Goal: Task Accomplishment & Management: Complete application form

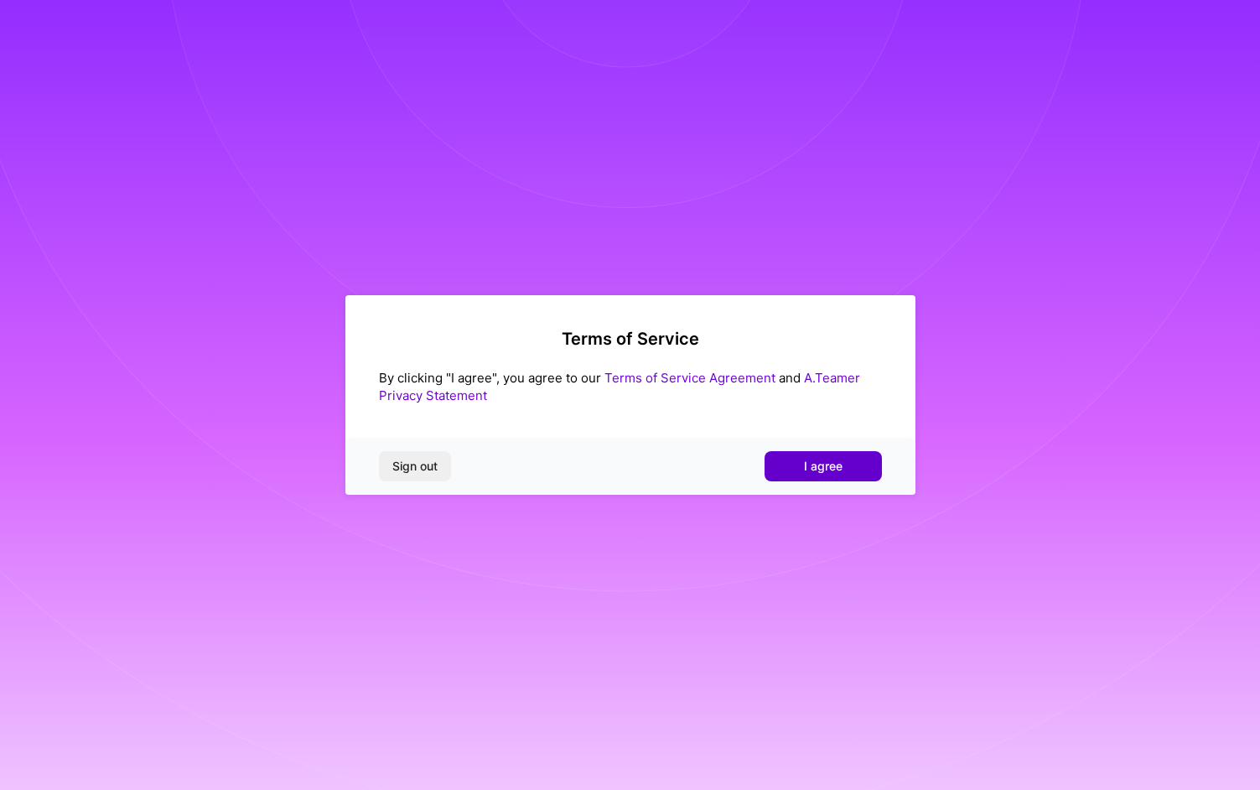
click at [830, 471] on span "I agree" at bounding box center [823, 466] width 39 height 17
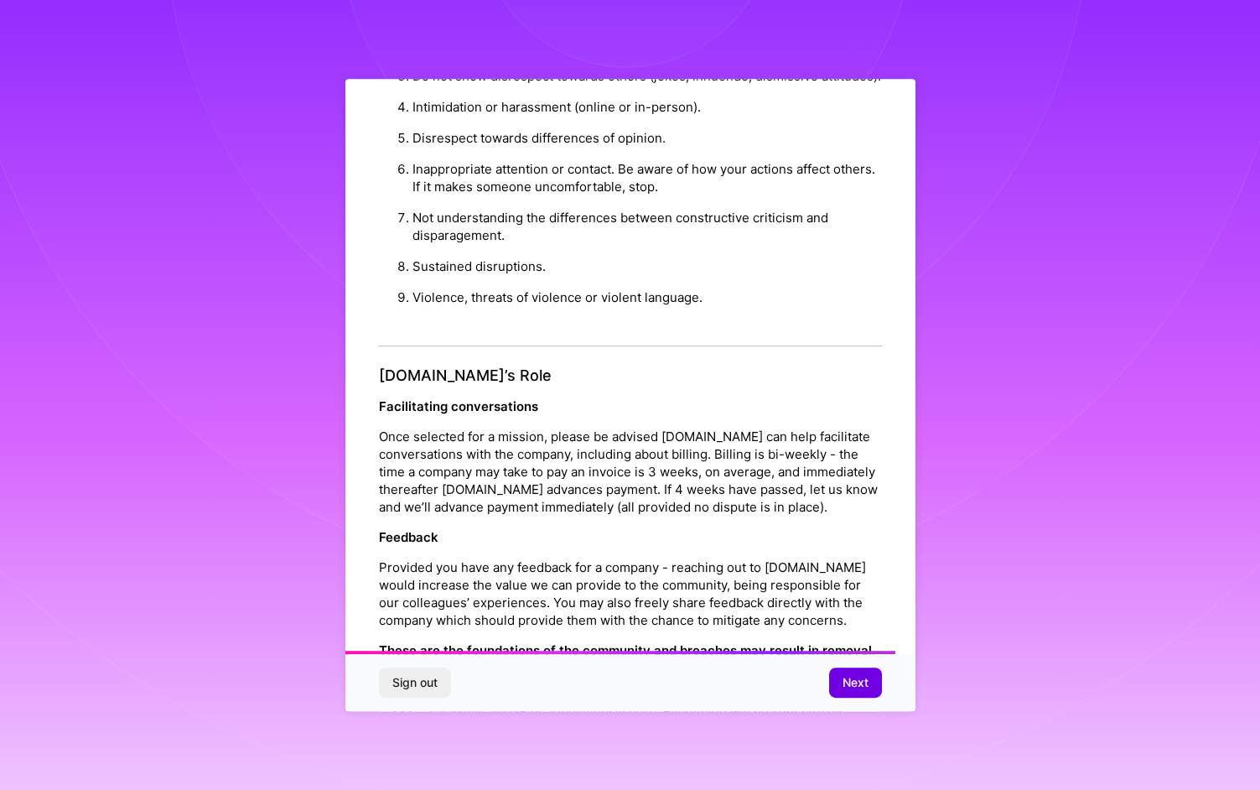
scroll to position [1668, 0]
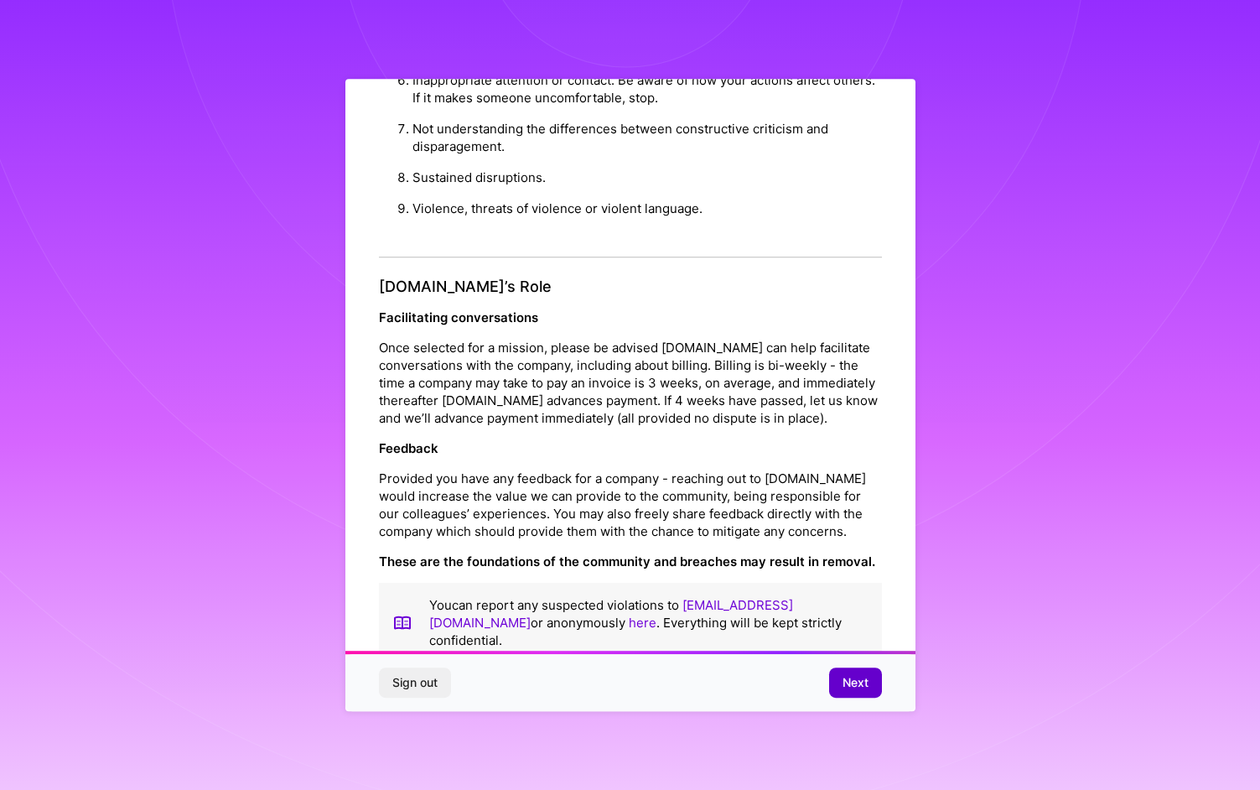
click at [869, 688] on button "Next" at bounding box center [855, 682] width 53 height 30
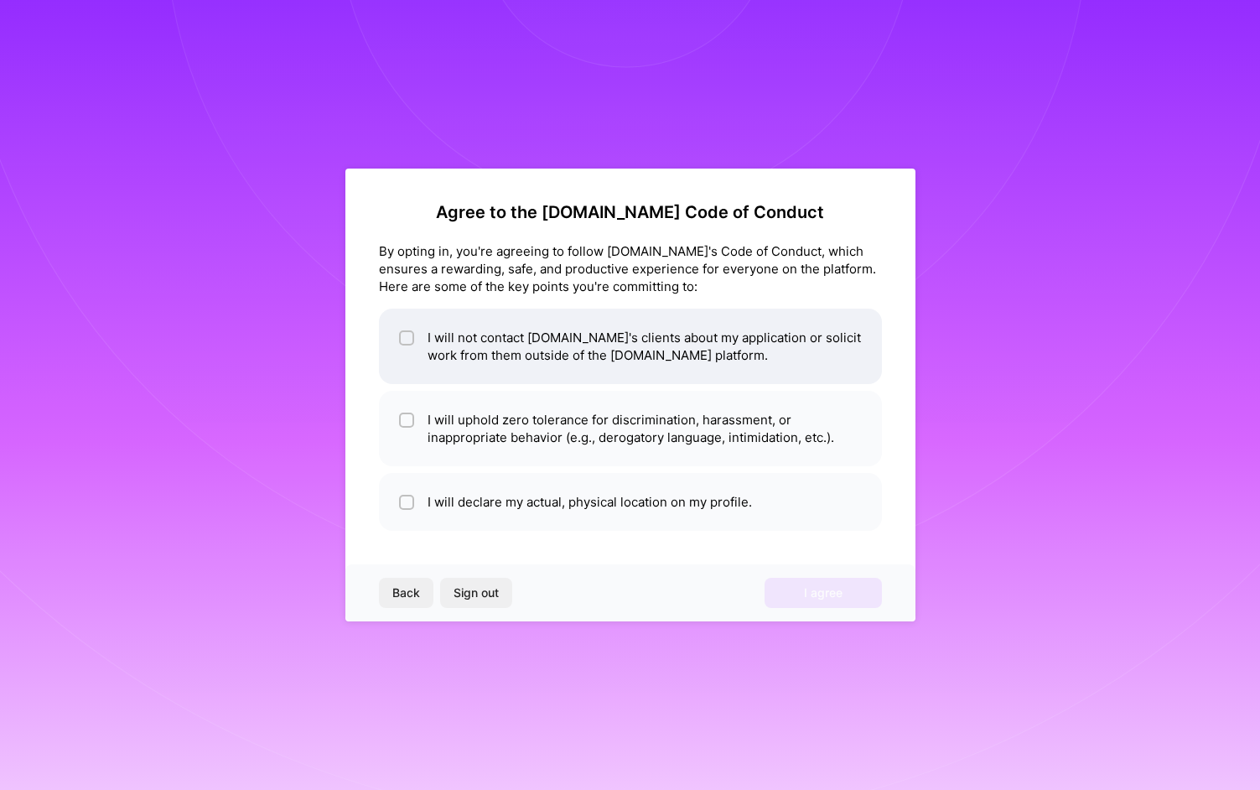
click at [540, 363] on li "I will not contact [DOMAIN_NAME]'s clients about my application or solicit work…" at bounding box center [630, 346] width 503 height 75
checkbox input "true"
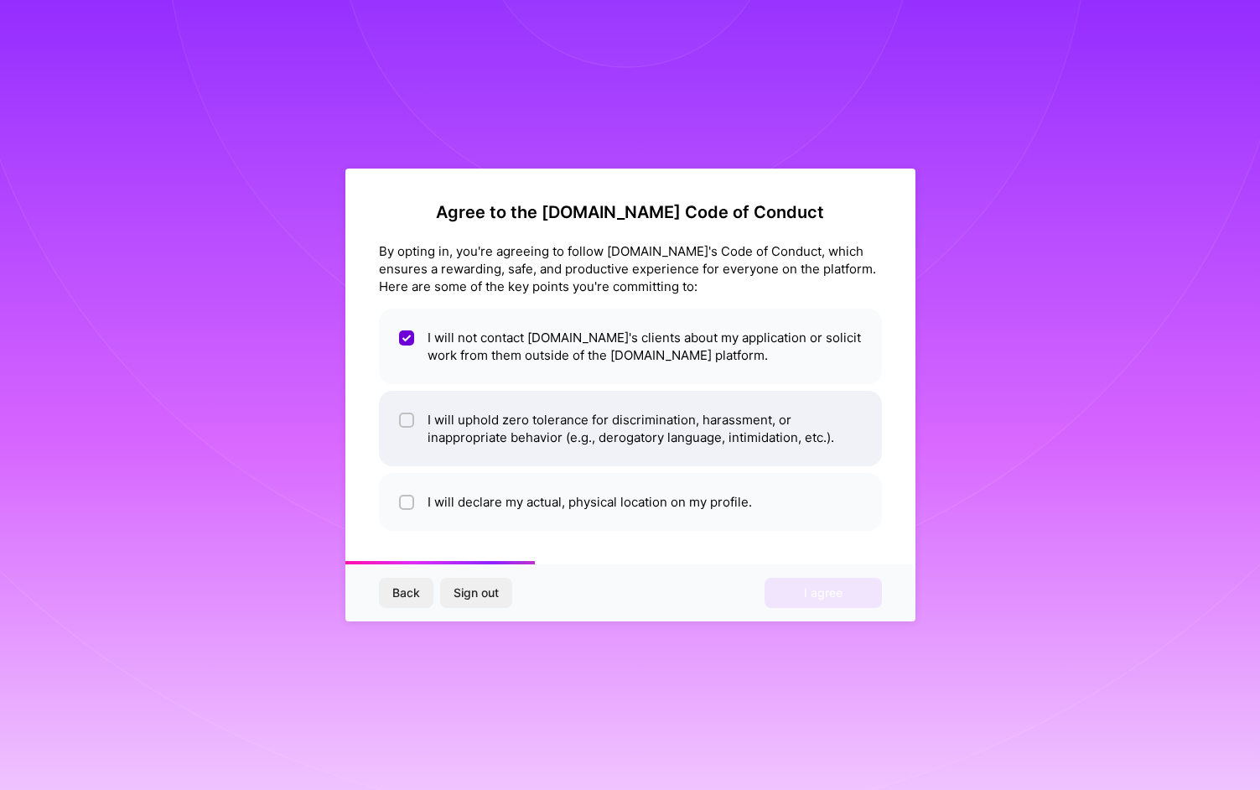
click at [530, 422] on li "I will uphold zero tolerance for discrimination, harassment, or inappropriate b…" at bounding box center [630, 428] width 503 height 75
checkbox input "true"
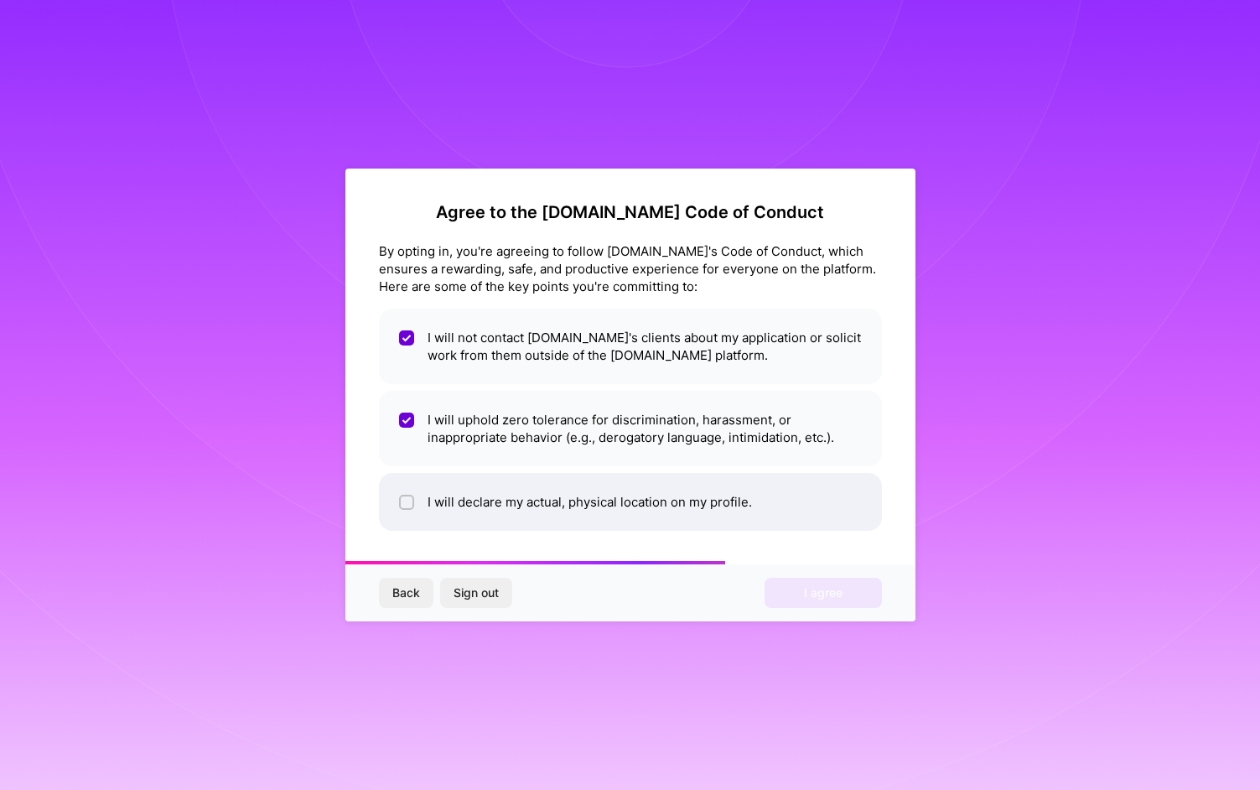
click at [524, 495] on li "I will declare my actual, physical location on my profile." at bounding box center [630, 502] width 503 height 58
checkbox input "true"
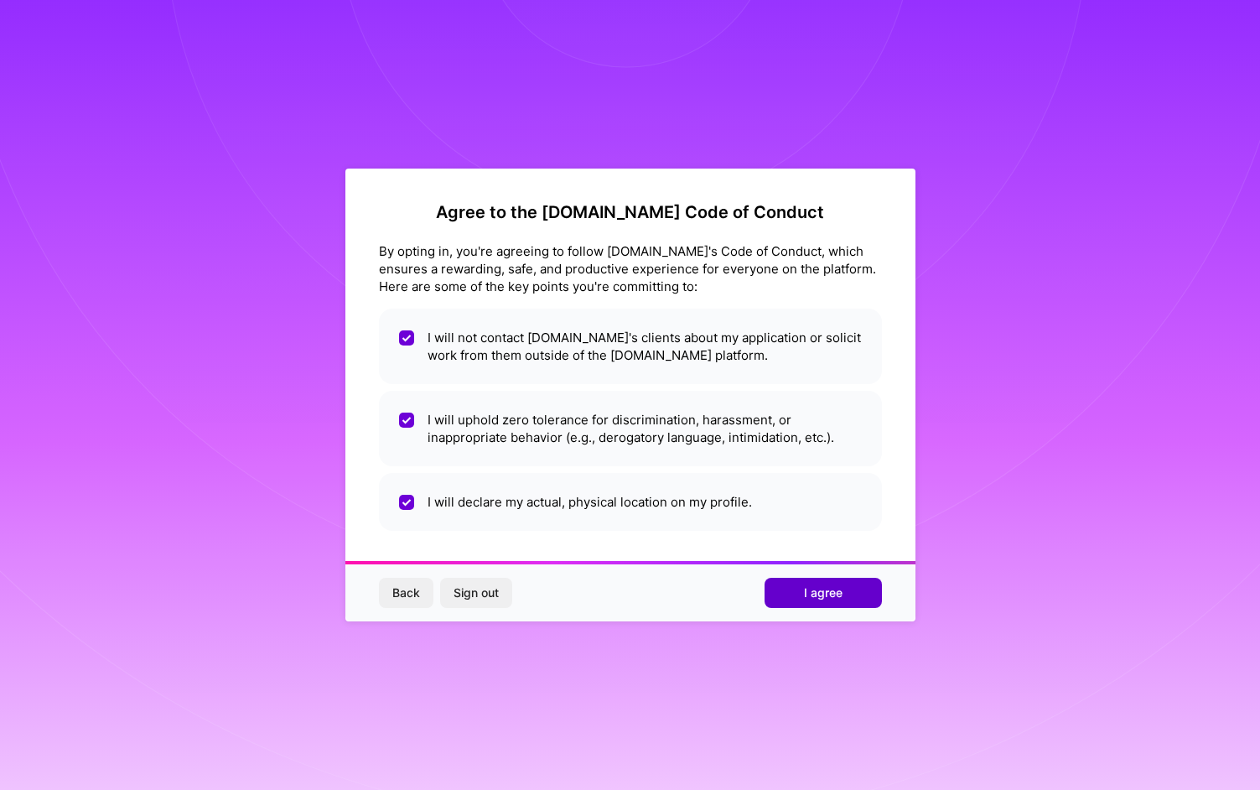
click at [799, 597] on button "I agree" at bounding box center [823, 593] width 117 height 30
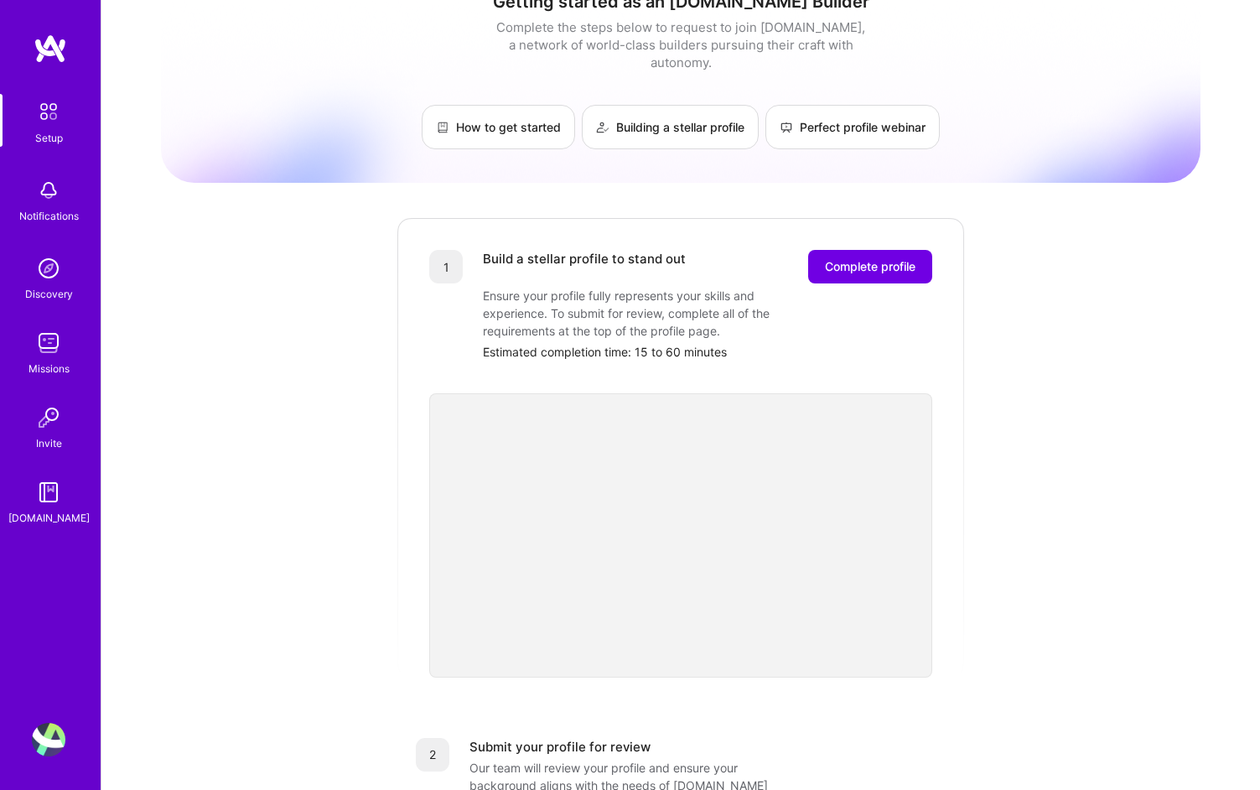
scroll to position [29, 0]
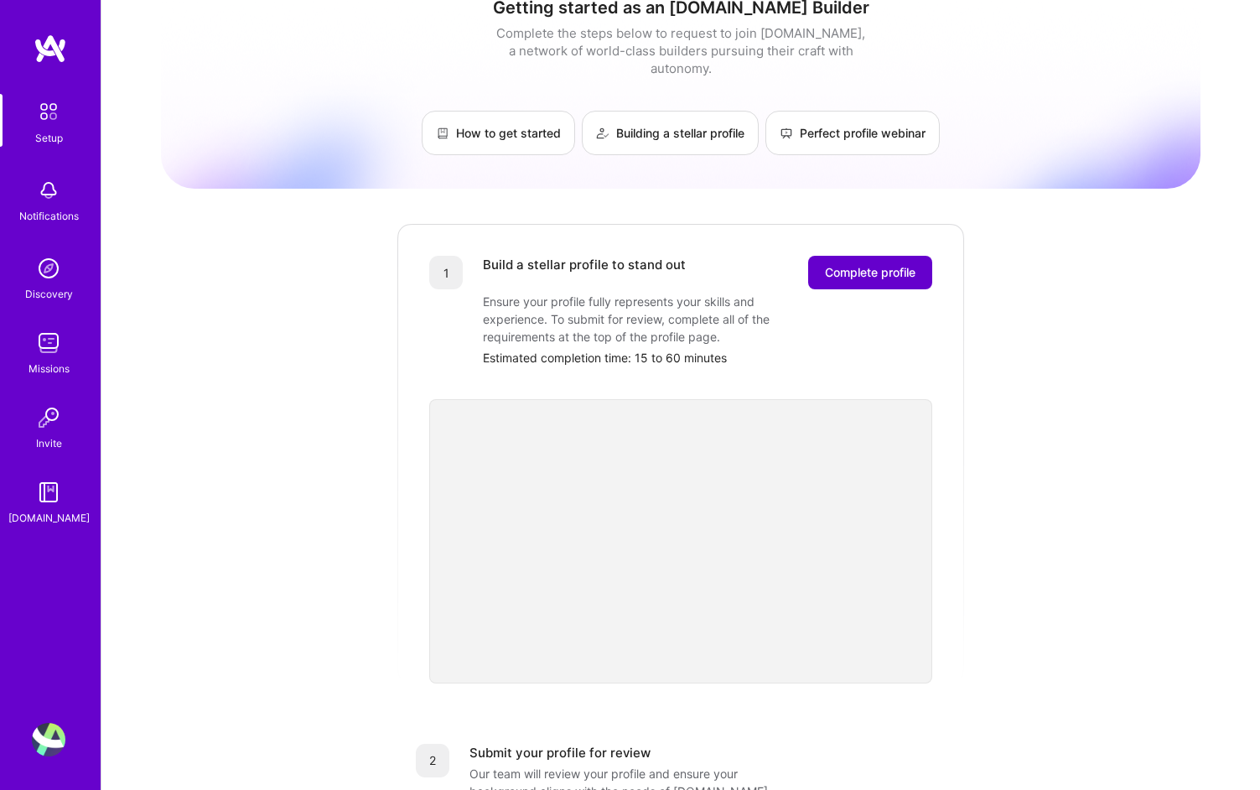
click at [887, 264] on span "Complete profile" at bounding box center [870, 272] width 91 height 17
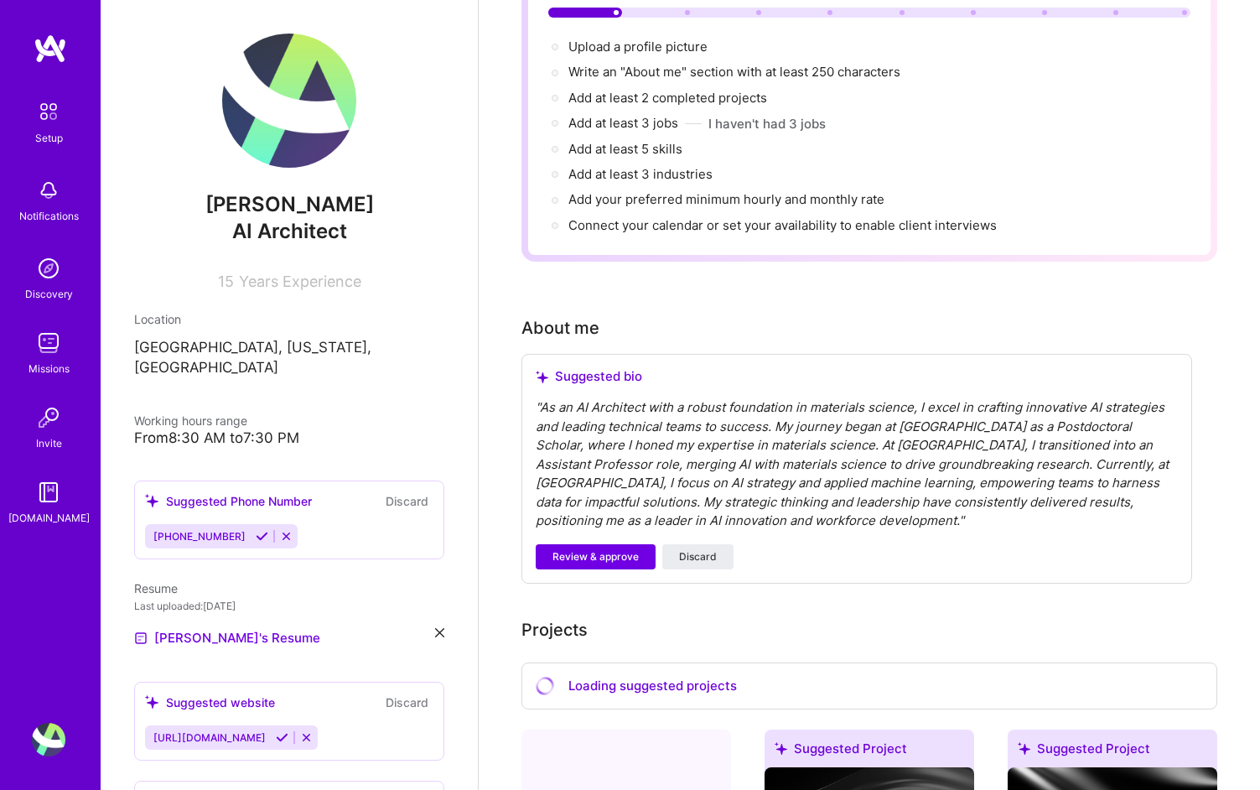
scroll to position [196, 0]
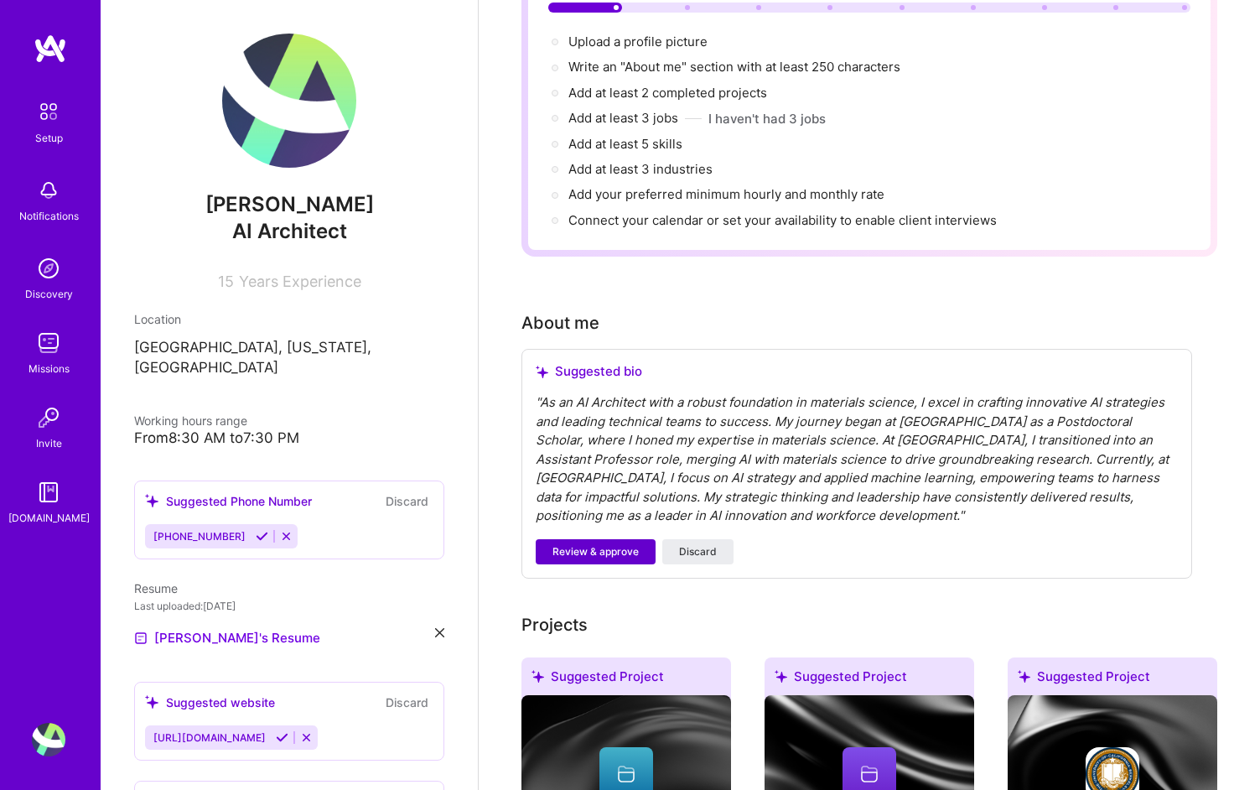
click at [577, 544] on span "Review & approve" at bounding box center [596, 551] width 86 height 15
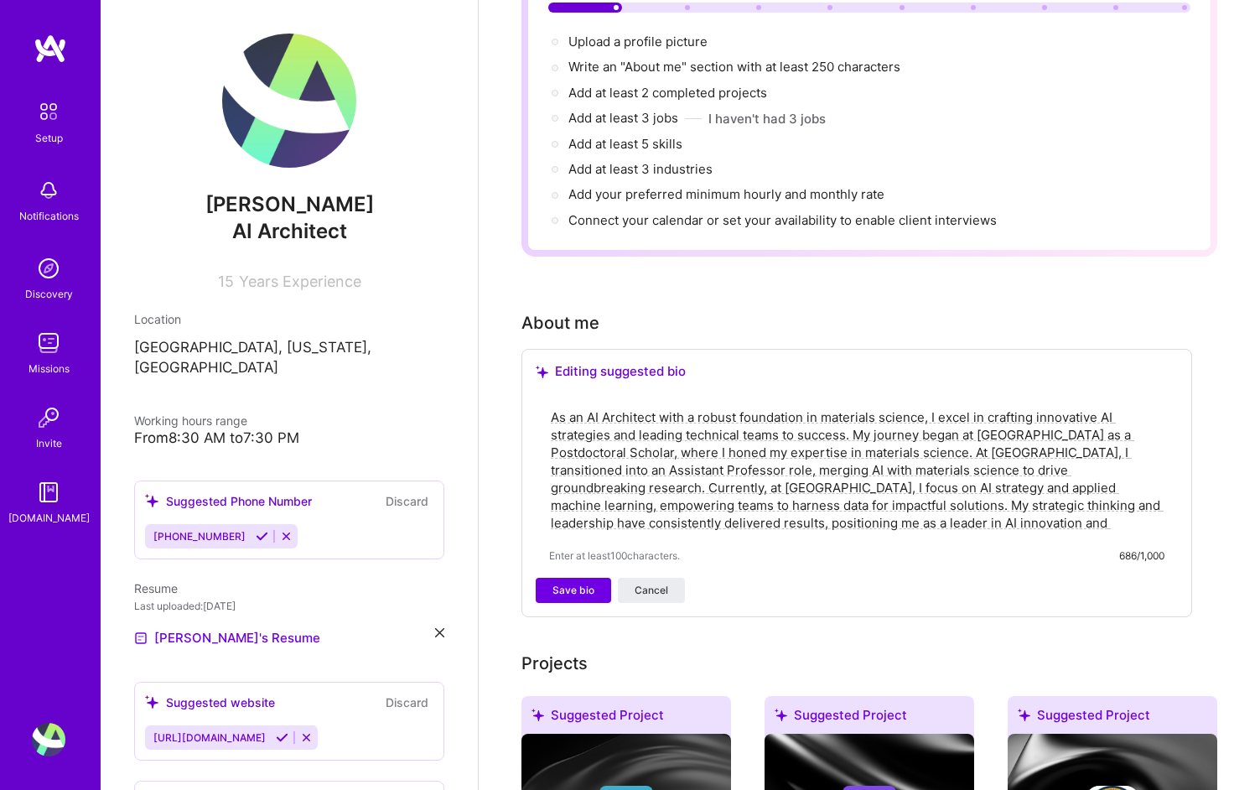
drag, startPoint x: 1087, startPoint y: 509, endPoint x: 444, endPoint y: 345, distance: 662.9
click at [444, 345] on div "[PERSON_NAME] AI Architect 15 Years Experience Location [GEOGRAPHIC_DATA], [US_…" at bounding box center [681, 681] width 1160 height 1754
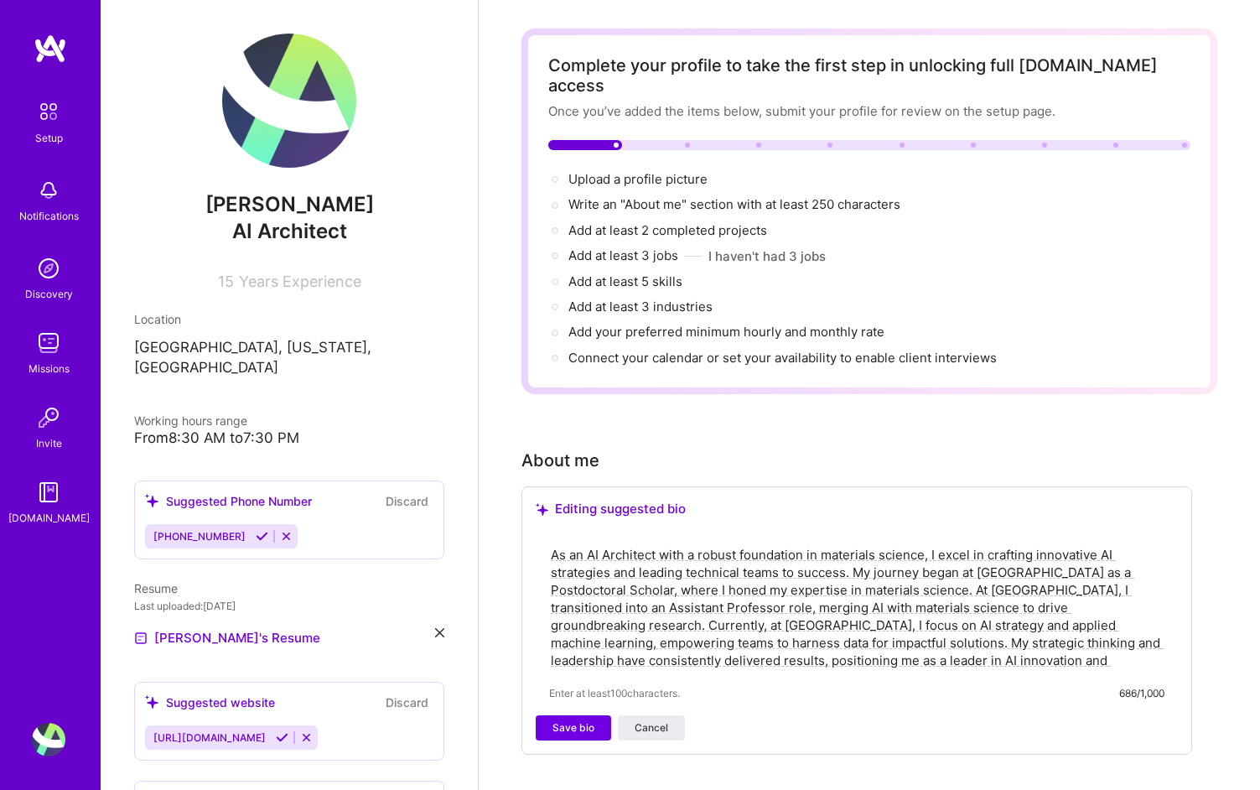
scroll to position [0, 0]
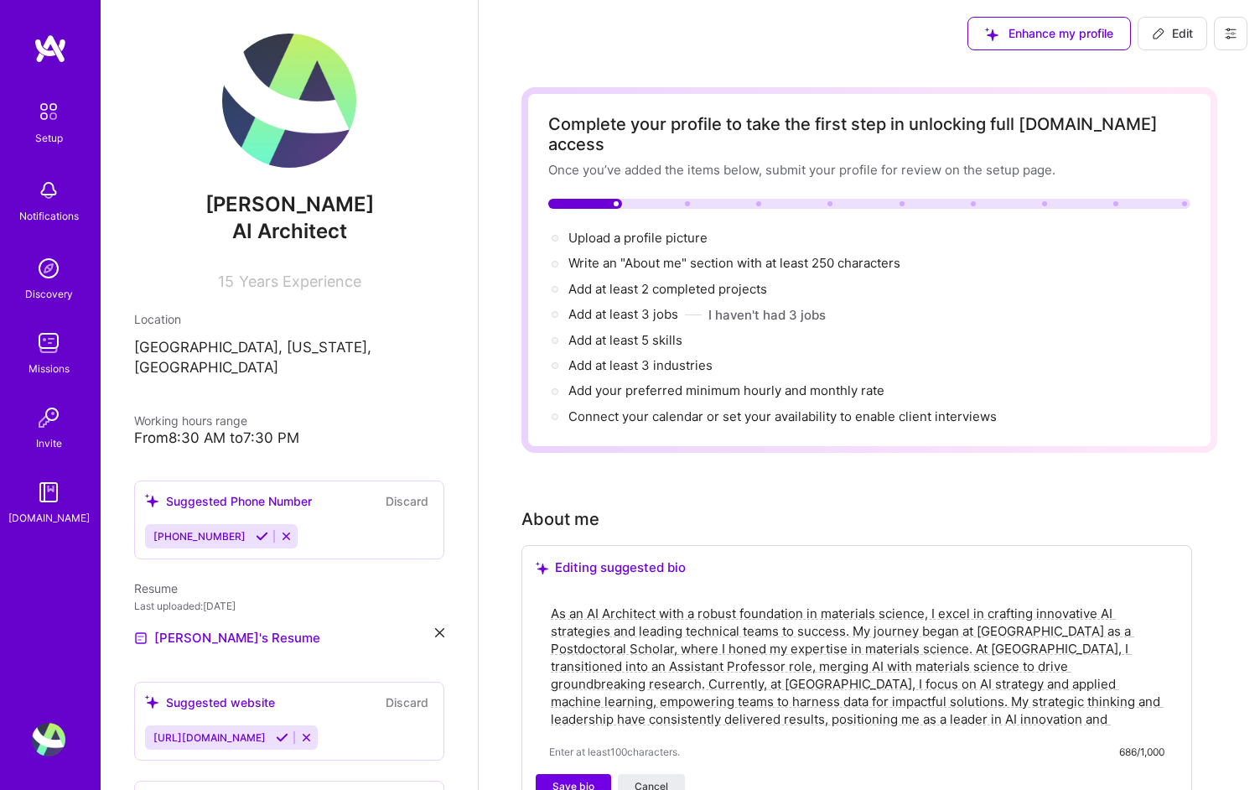
paste textarea "[PERSON_NAME] is a leading expert in applying advanced artificial intelligence,…"
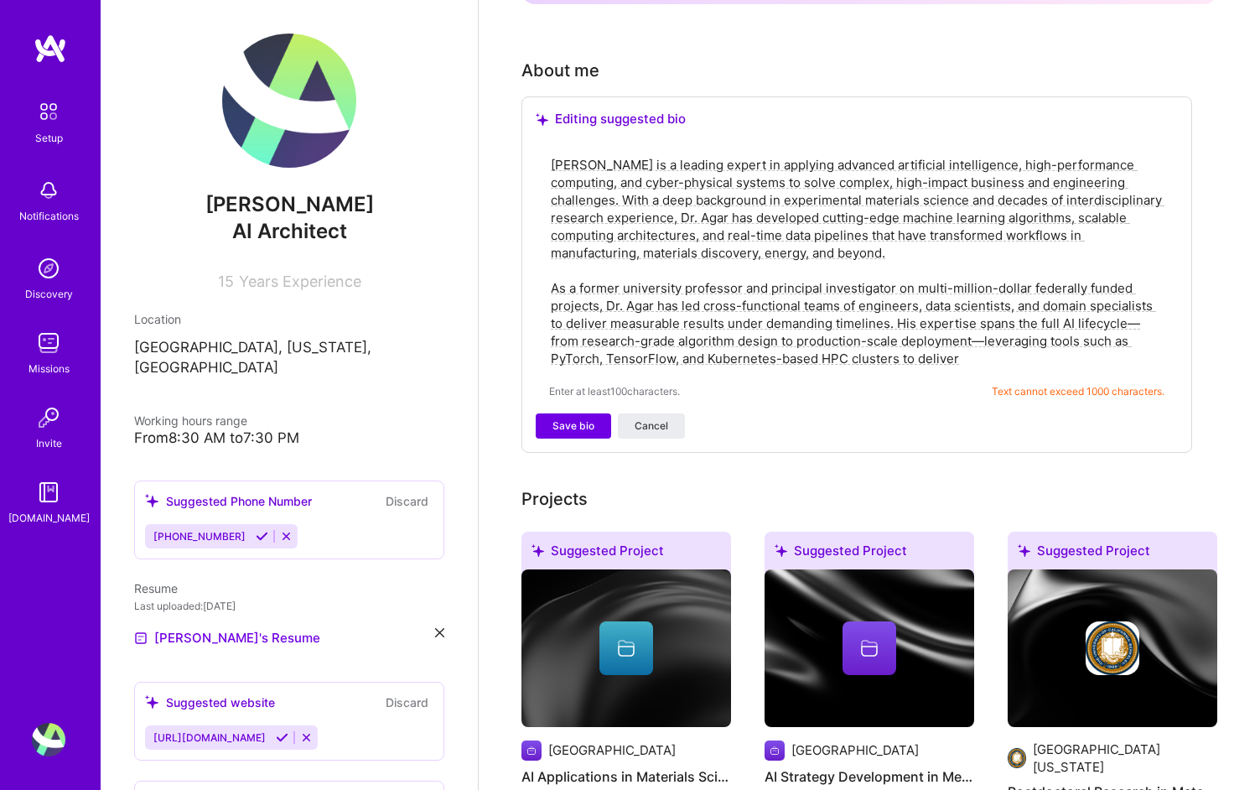
scroll to position [448, 0]
drag, startPoint x: 926, startPoint y: 340, endPoint x: 531, endPoint y: 132, distance: 447.0
click at [531, 132] on div "Editing suggested bio Enter at least 100 characters. Text cannot exceed 1000 ch…" at bounding box center [856, 275] width 671 height 356
paste textarea "[PERSON_NAME], Ph.D. is a computational scientist and AI systems architect with…"
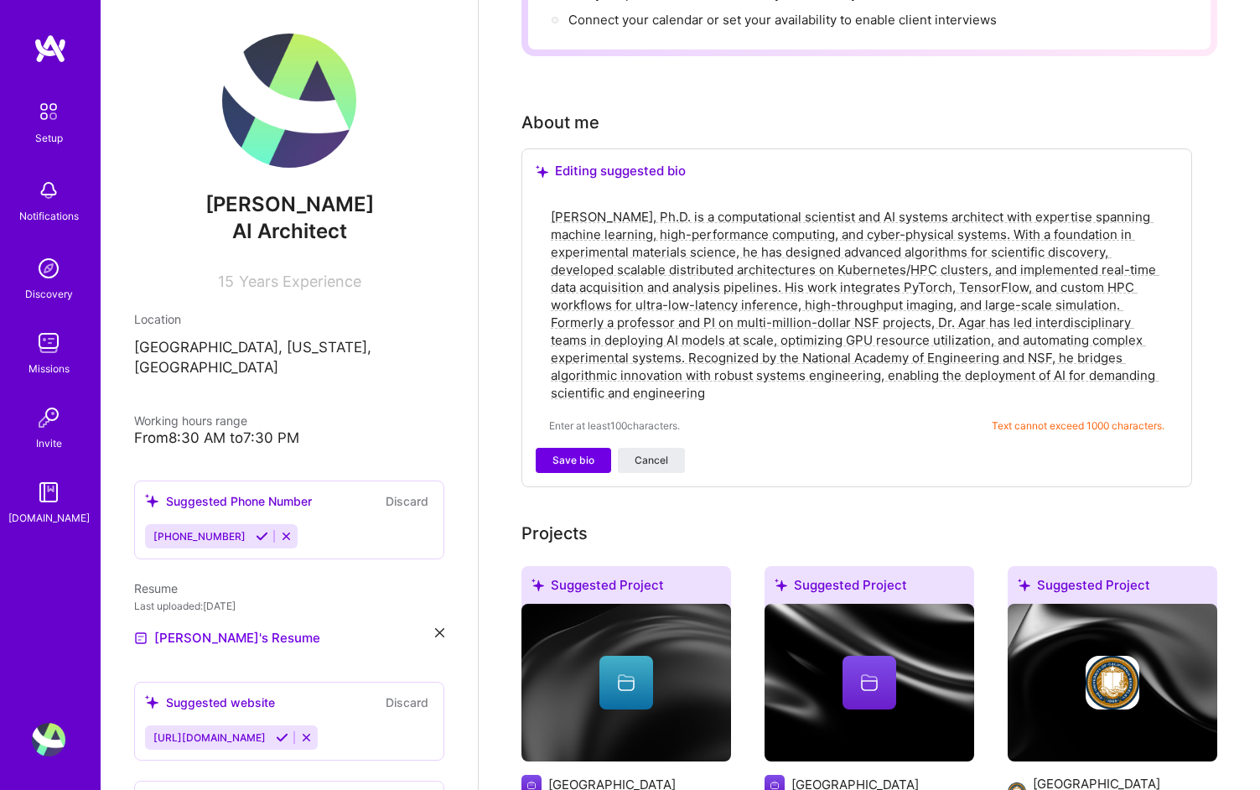
scroll to position [395, 0]
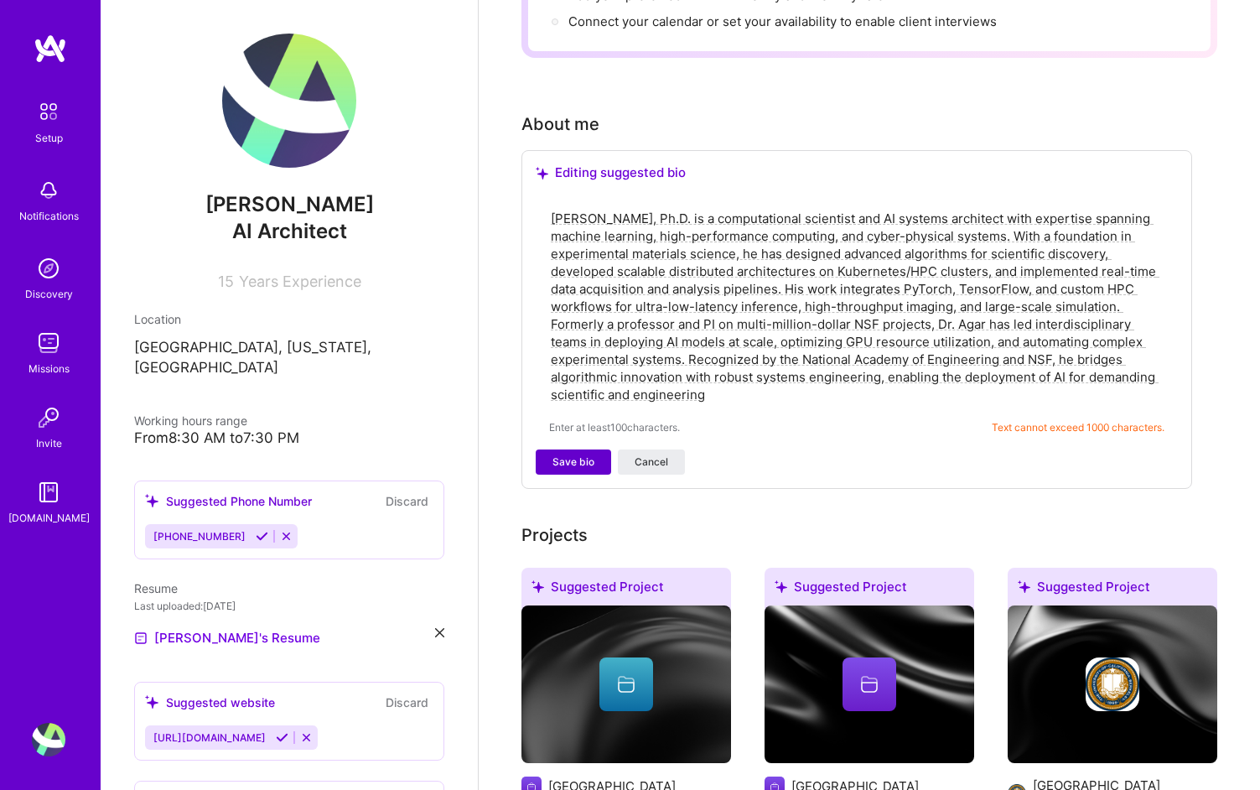
type textarea "[PERSON_NAME], Ph.D. is a computational scientist and AI systems architect with…"
click at [566, 454] on span "Save bio" at bounding box center [574, 461] width 42 height 15
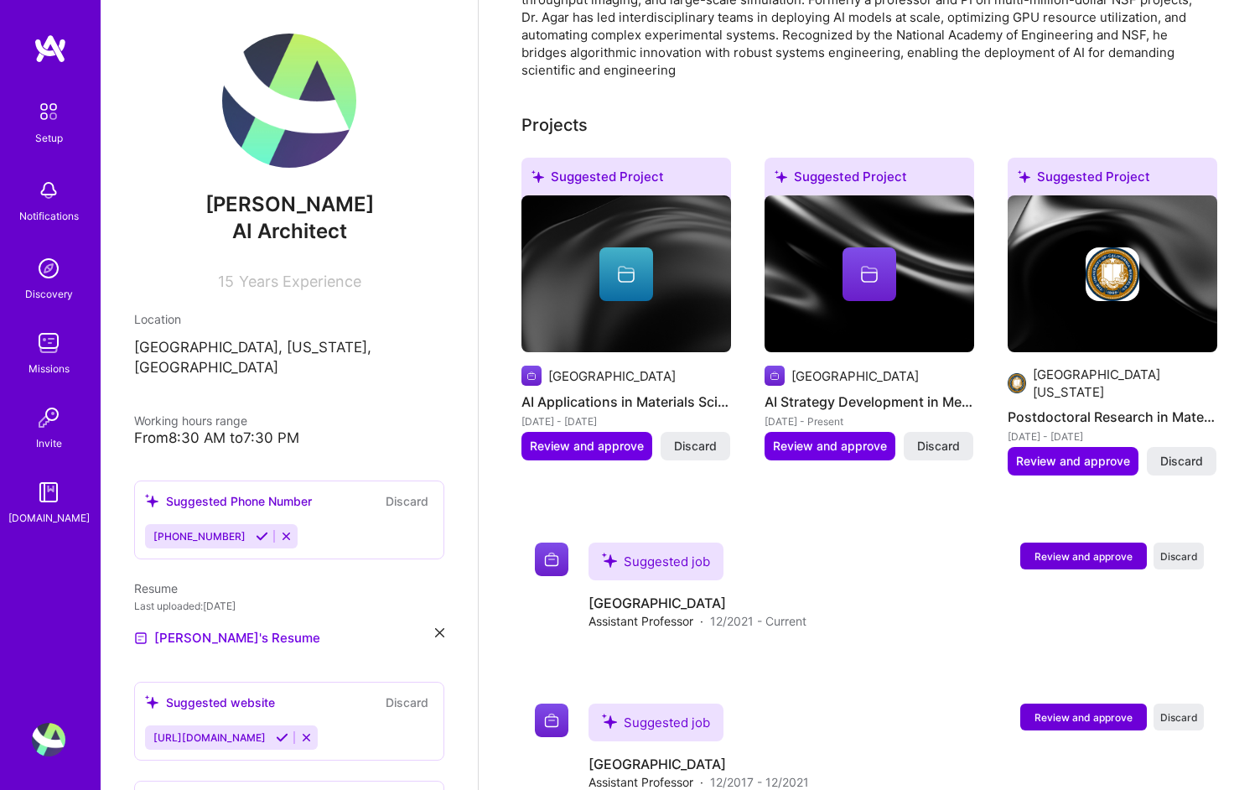
scroll to position [615, 0]
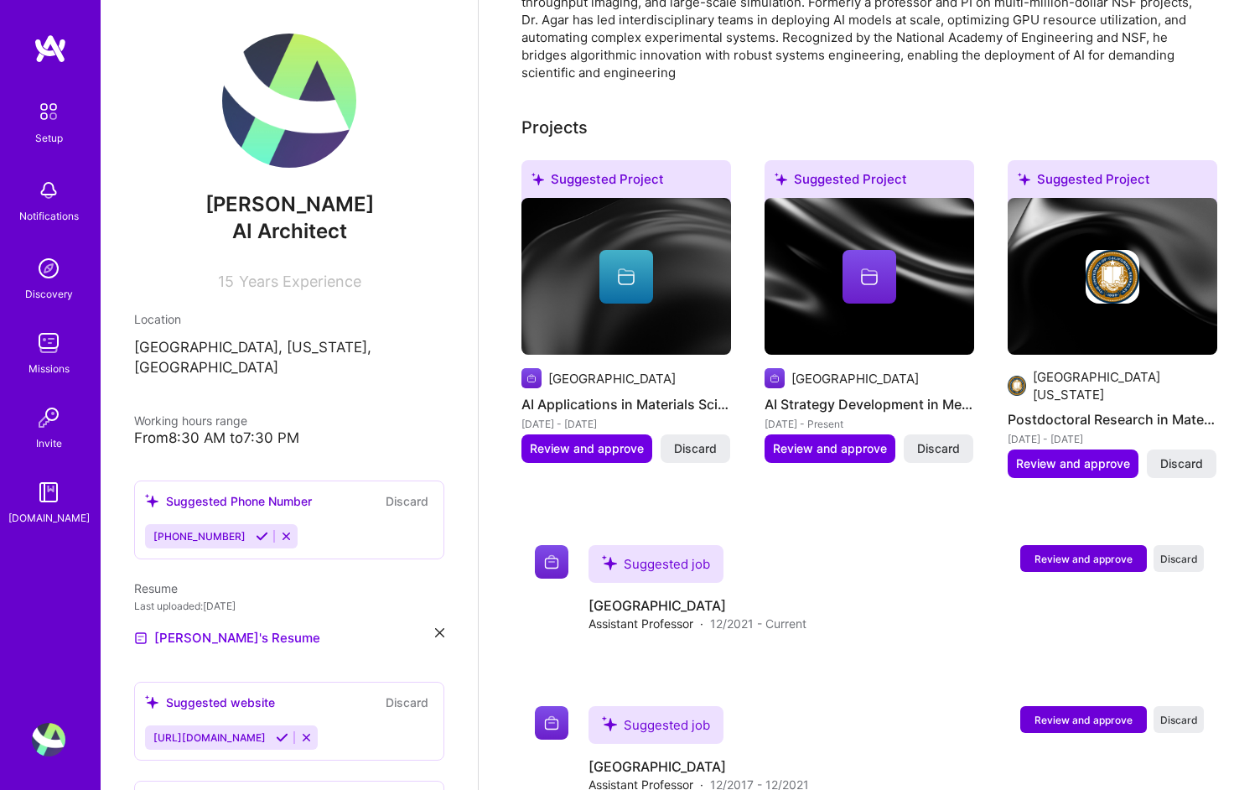
click at [637, 393] on h4 "AI Applications in Materials Science" at bounding box center [626, 404] width 210 height 22
click at [687, 440] on span "Discard" at bounding box center [695, 448] width 43 height 17
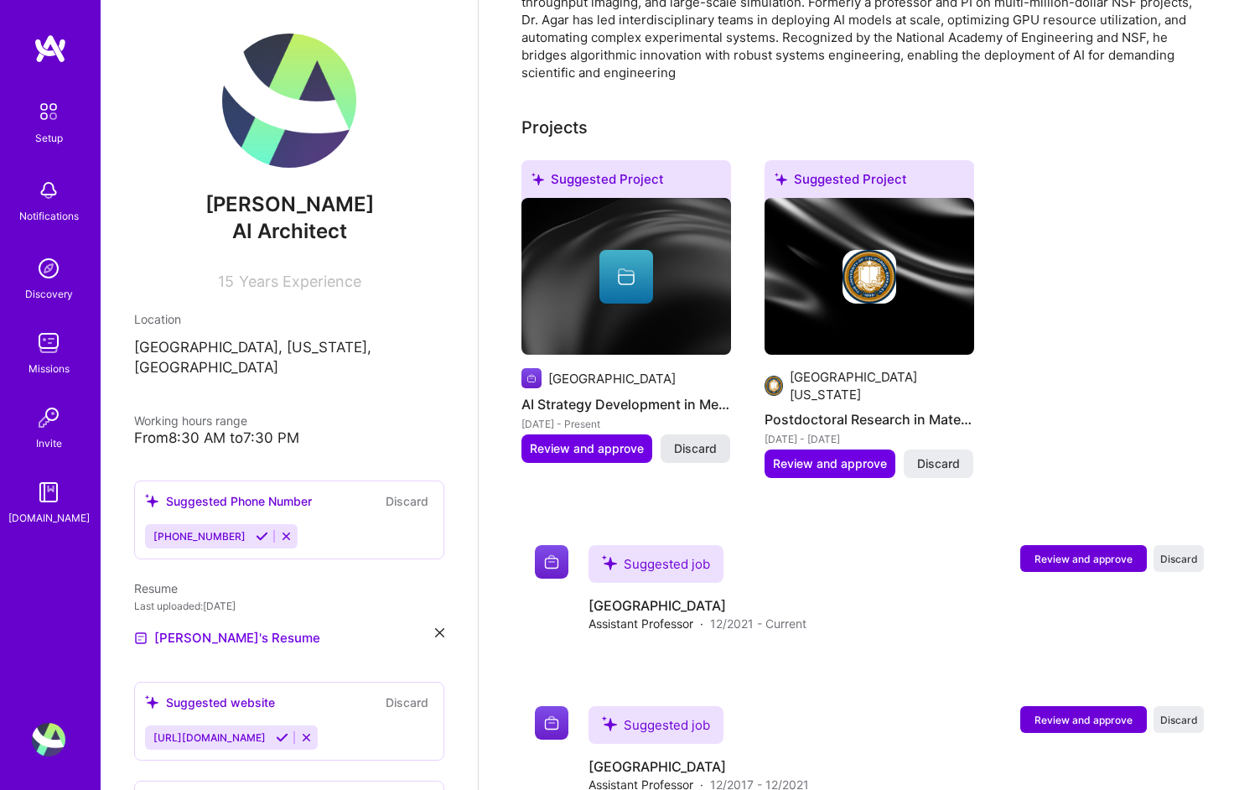
click at [711, 440] on span "Discard" at bounding box center [695, 448] width 43 height 17
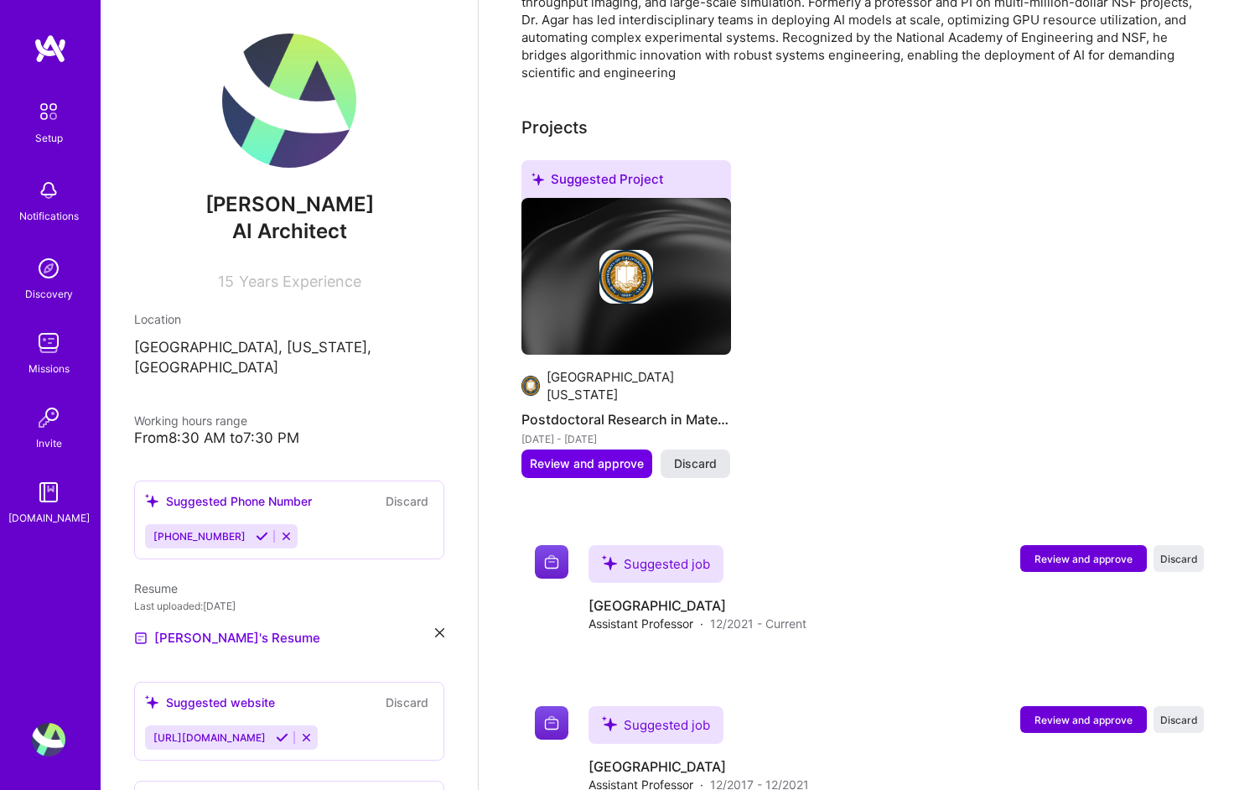
click at [716, 449] on button "Discard" at bounding box center [696, 463] width 70 height 29
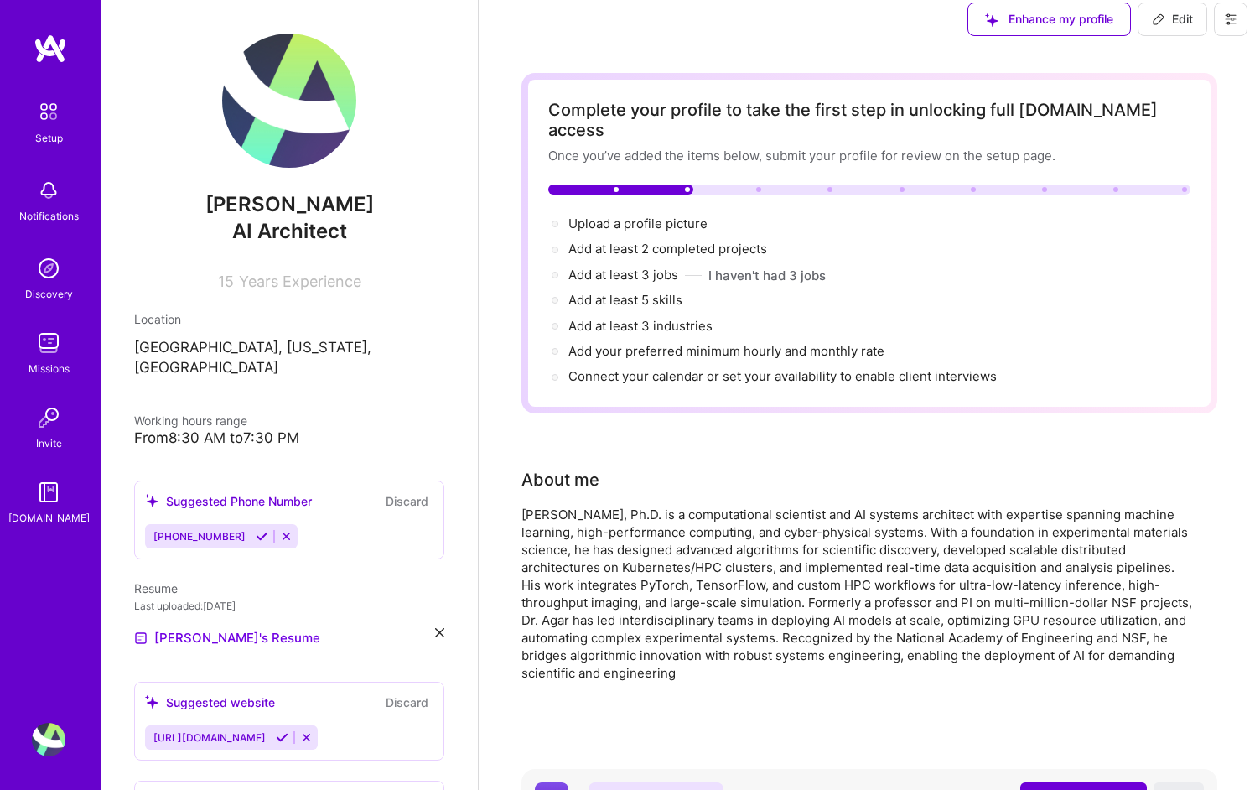
scroll to position [0, 0]
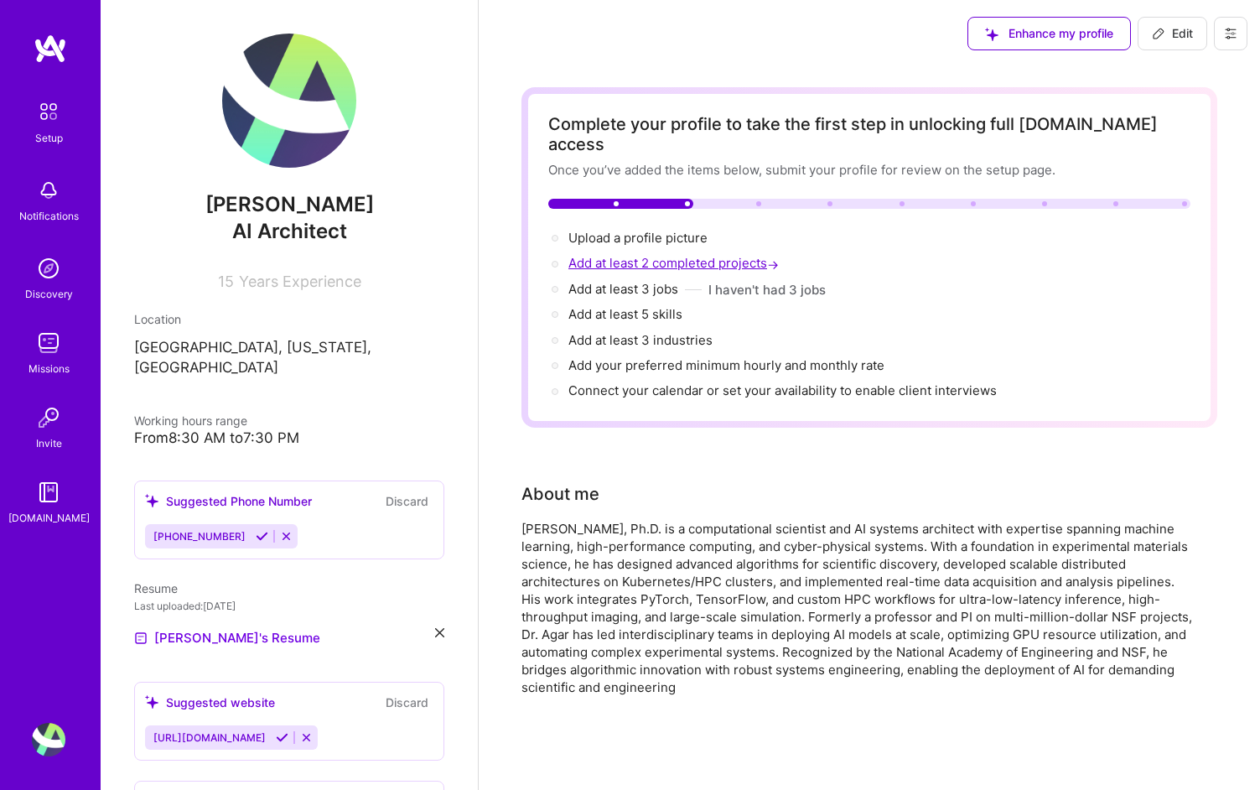
click at [713, 255] on span "Add at least 2 completed projects →" at bounding box center [675, 263] width 214 height 16
select select "US"
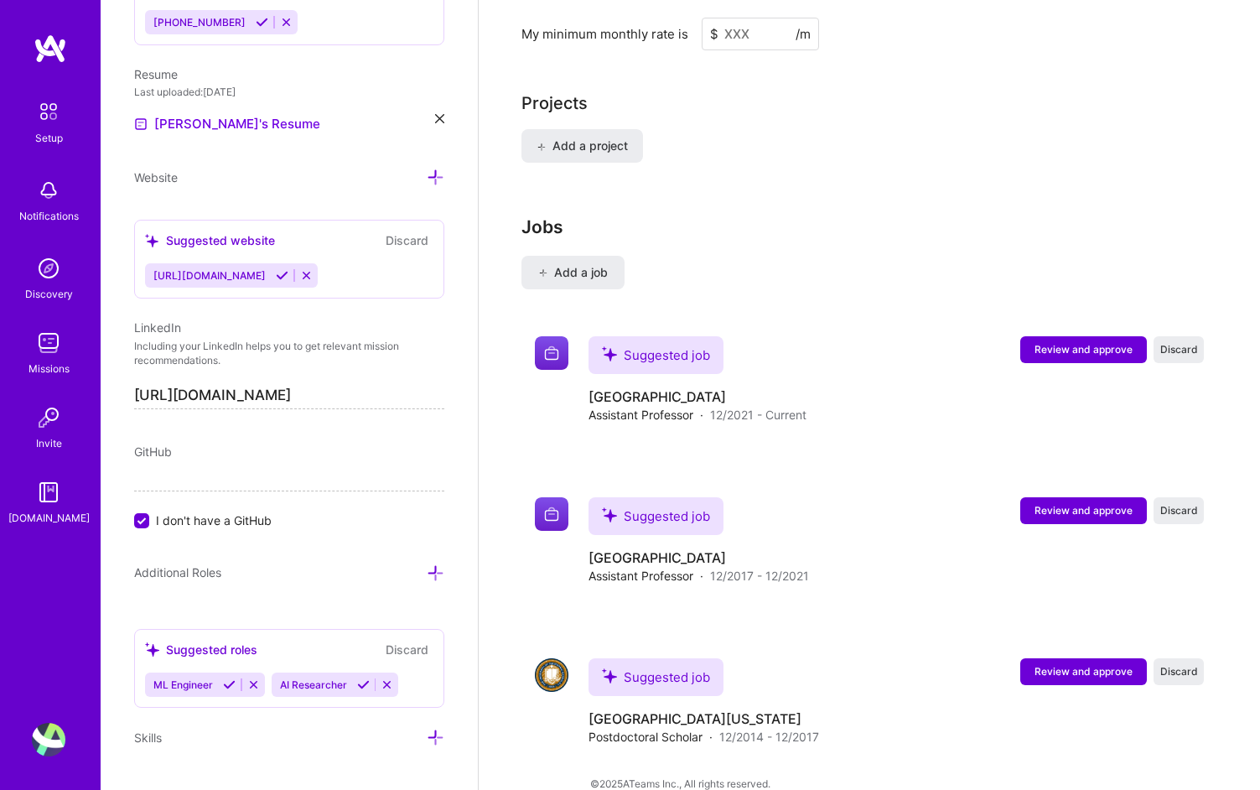
scroll to position [1402, 0]
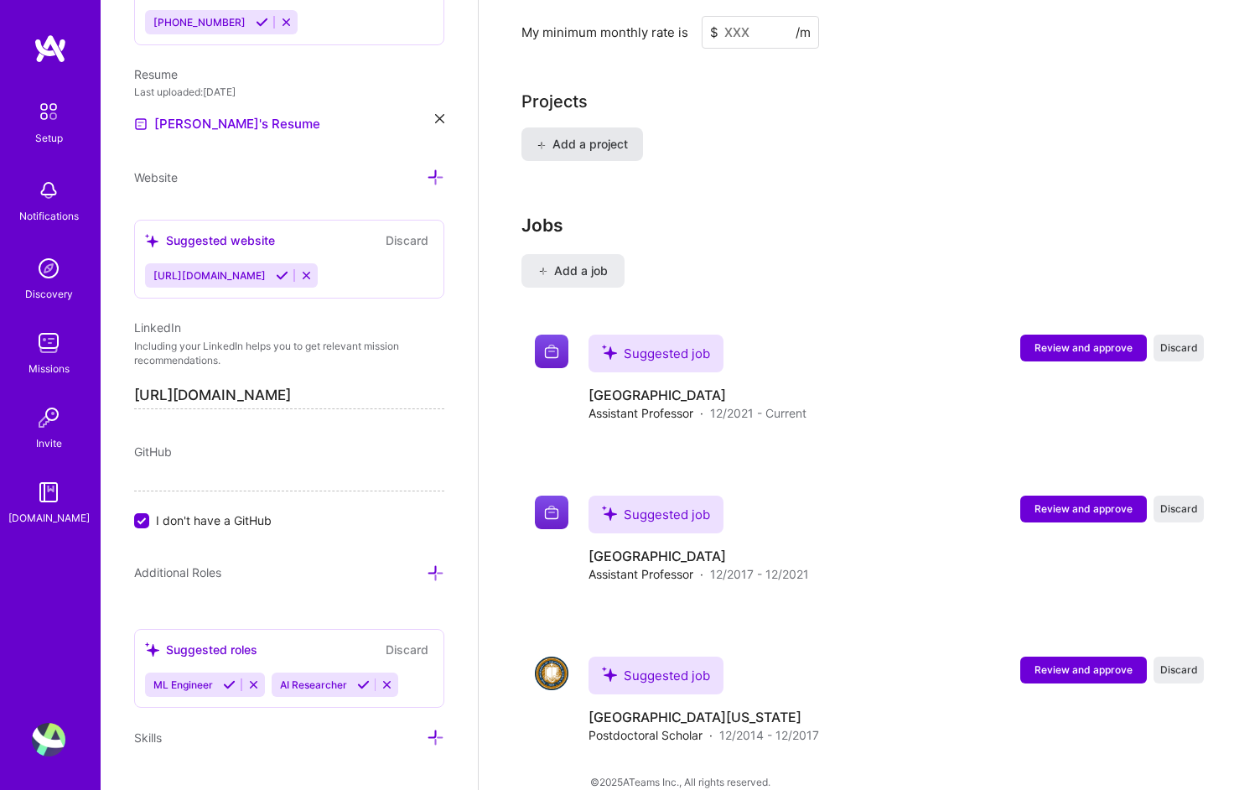
click at [588, 136] on span "Add a project" at bounding box center [582, 144] width 91 height 17
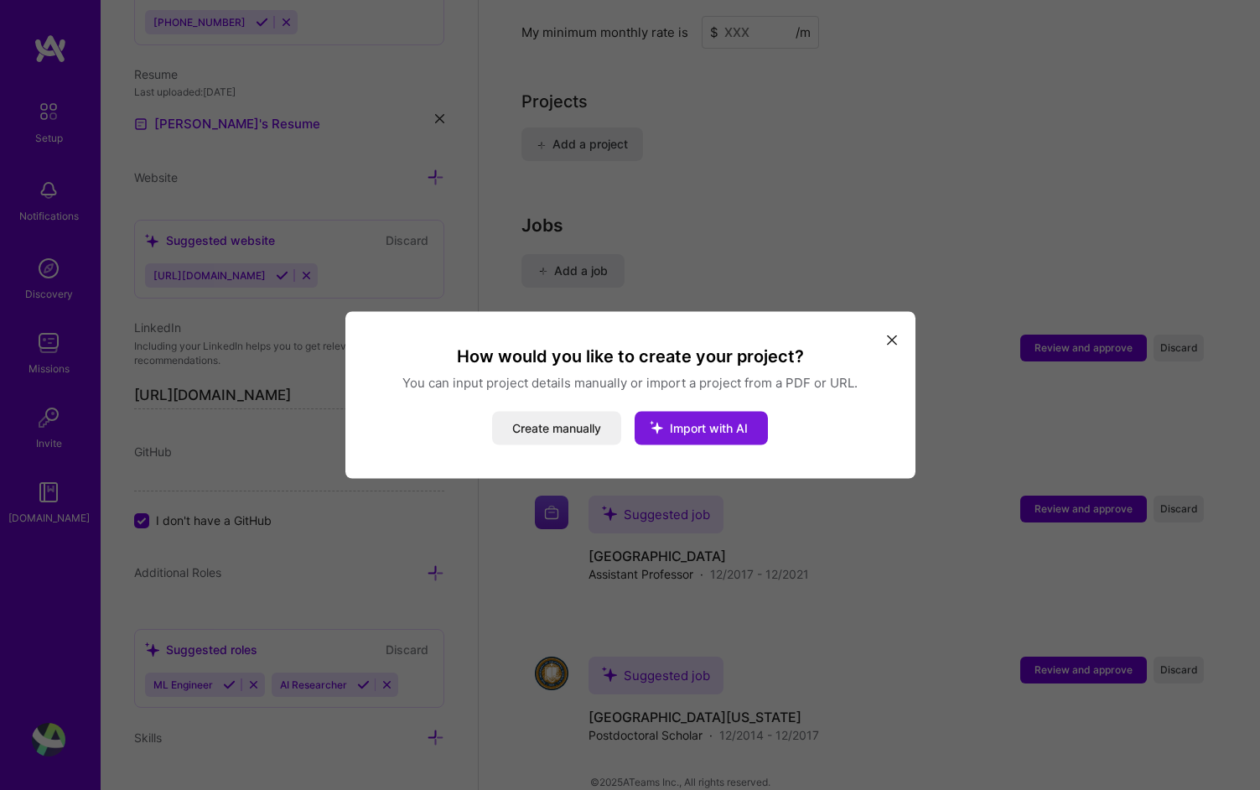
click at [655, 433] on icon "modal" at bounding box center [657, 428] width 44 height 44
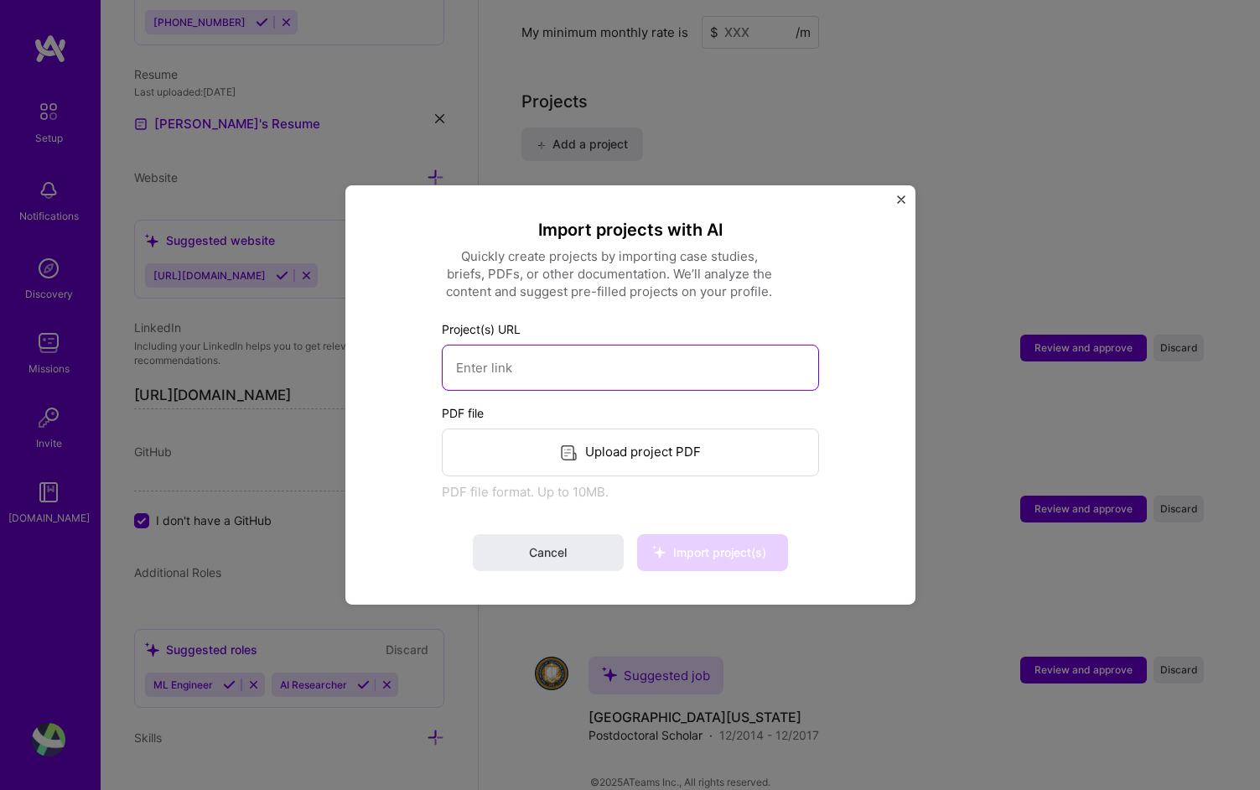
click at [615, 387] on input at bounding box center [630, 368] width 377 height 46
paste input "[URL][DOMAIN_NAME]"
type input "[URL][DOMAIN_NAME]"
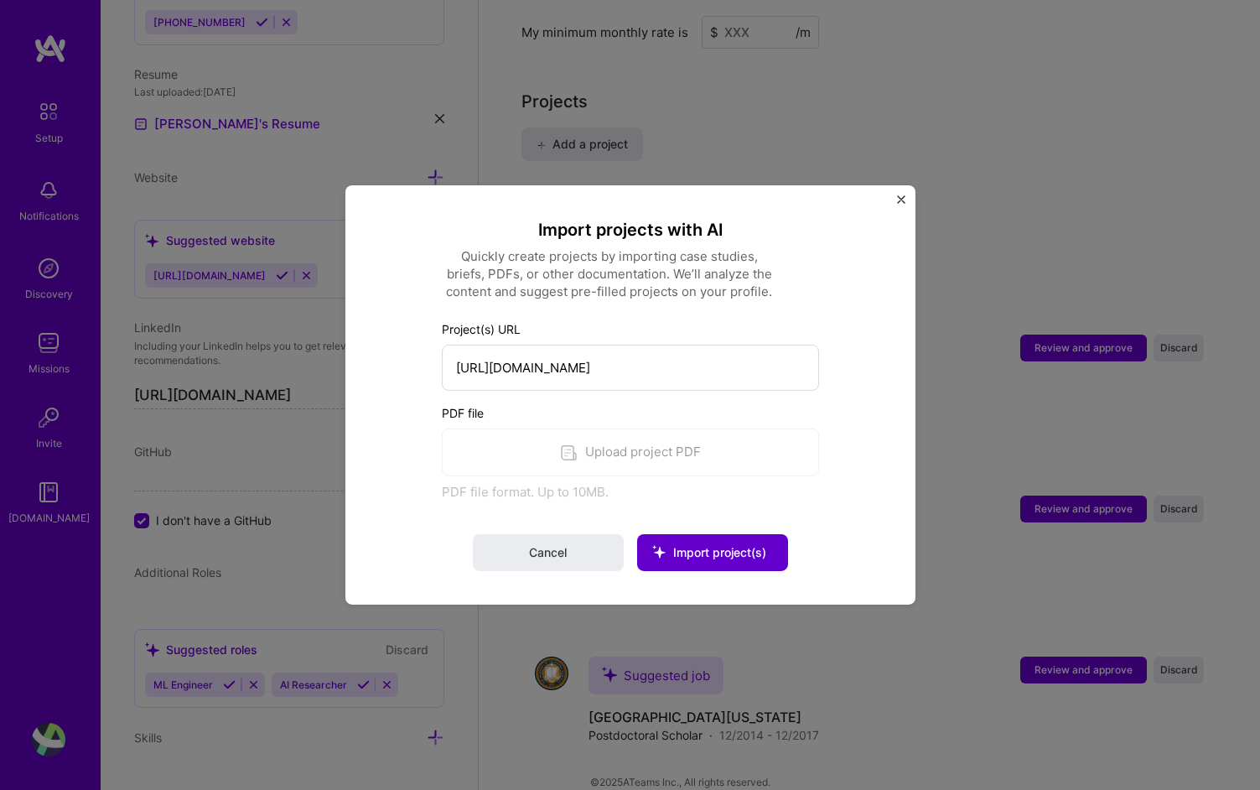
click at [671, 561] on icon at bounding box center [659, 552] width 44 height 44
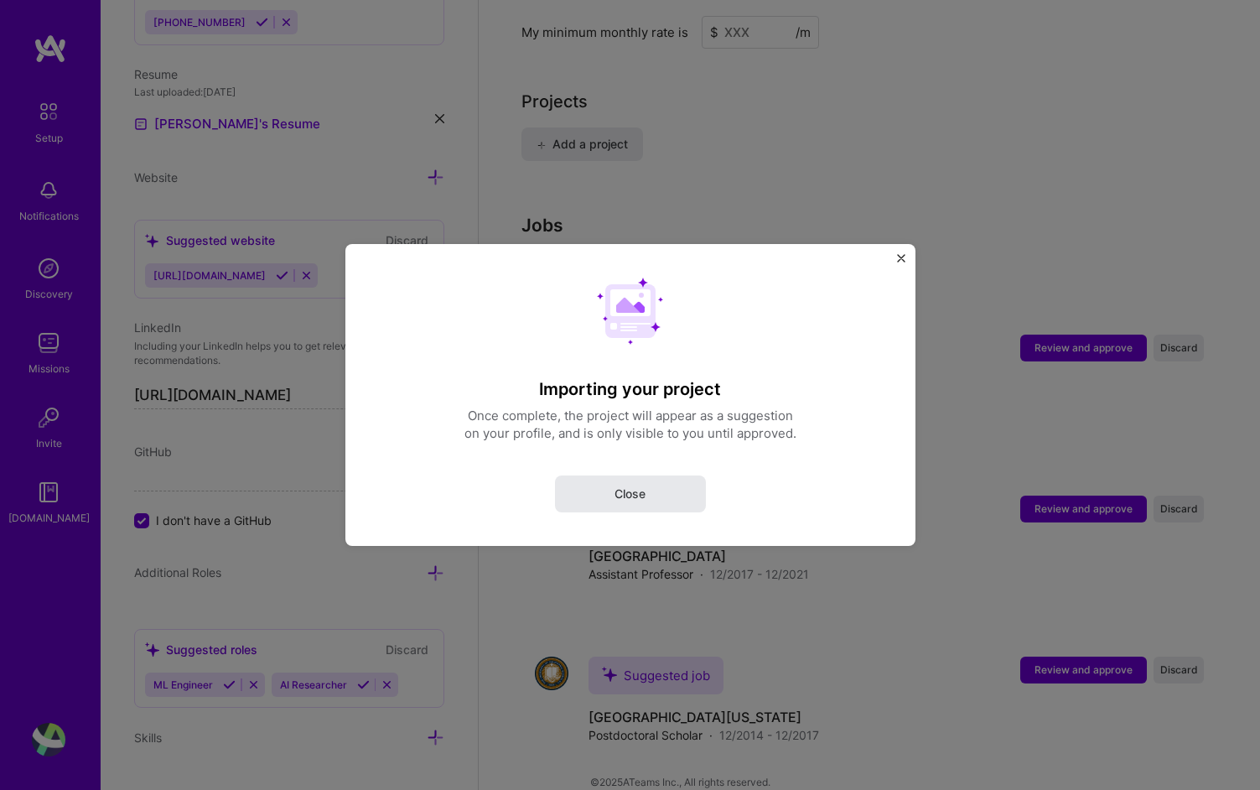
click at [656, 501] on button "Close" at bounding box center [630, 493] width 151 height 37
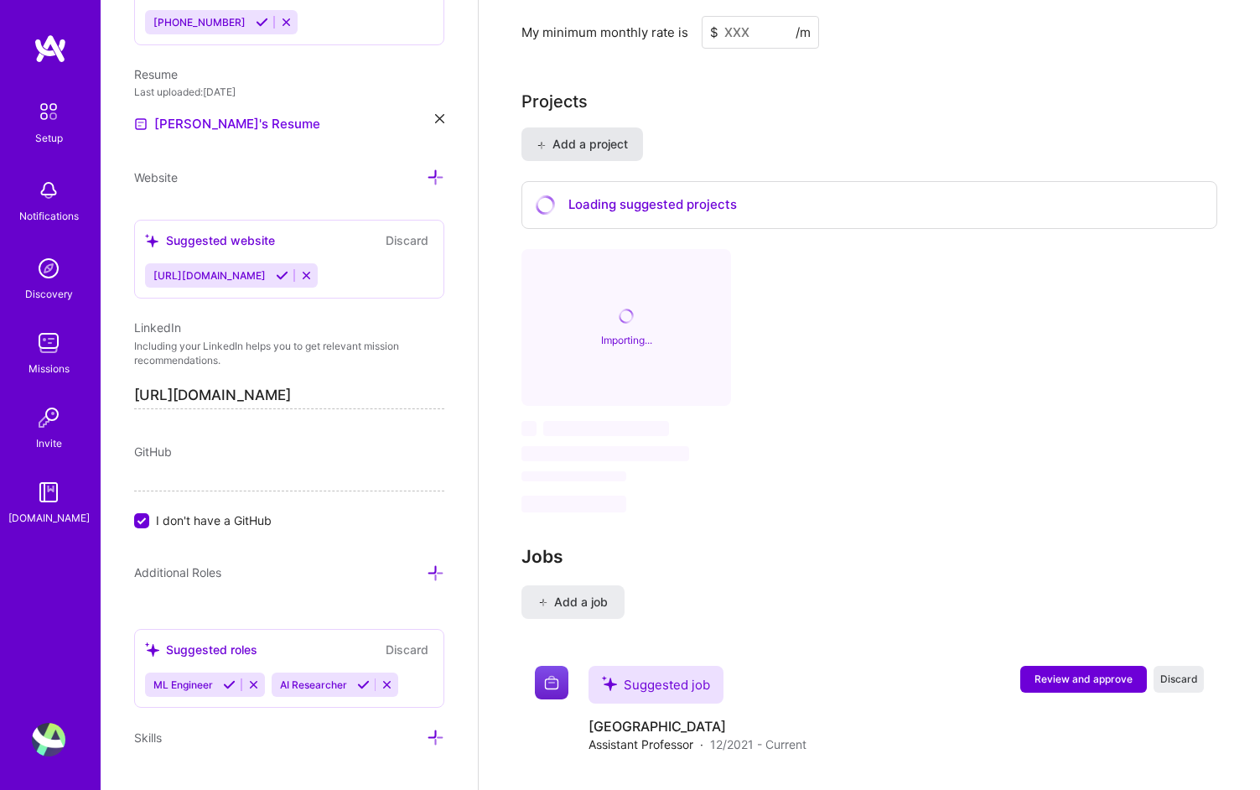
click at [584, 136] on span "Add a project" at bounding box center [582, 144] width 91 height 17
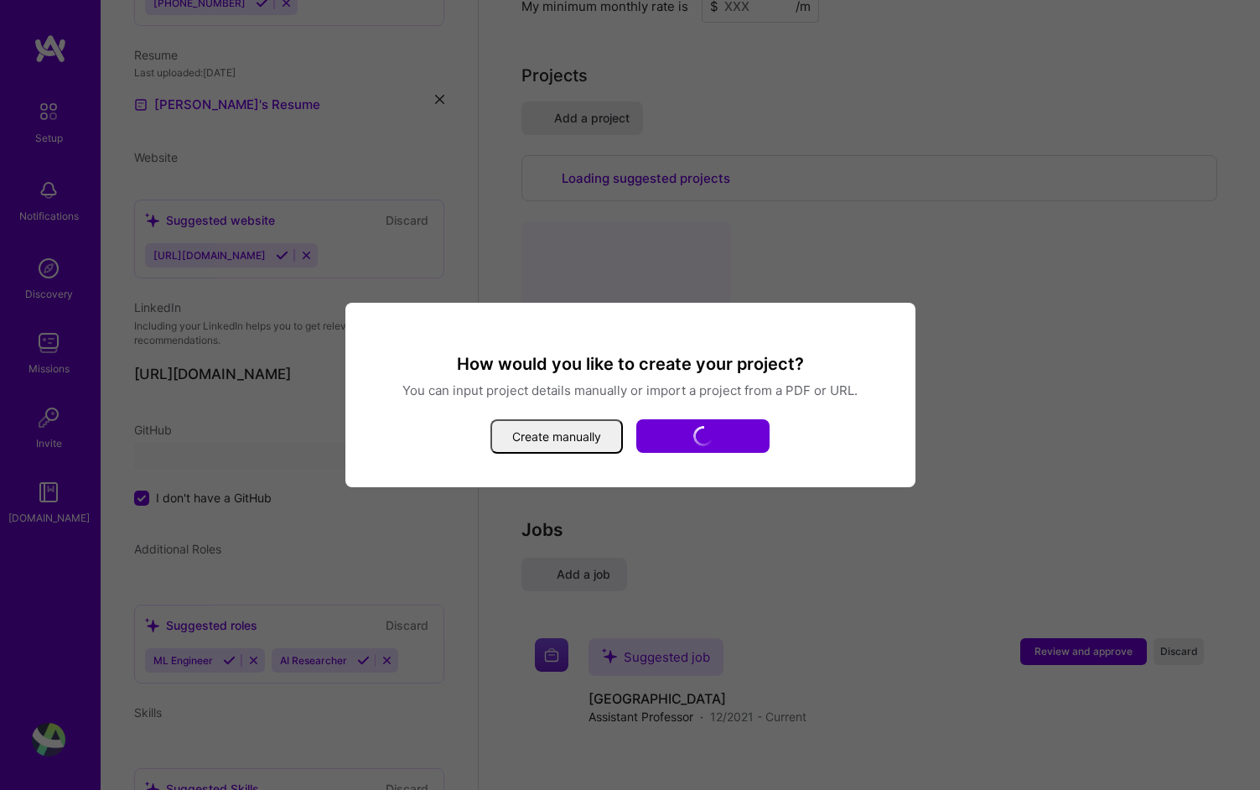
select select "US"
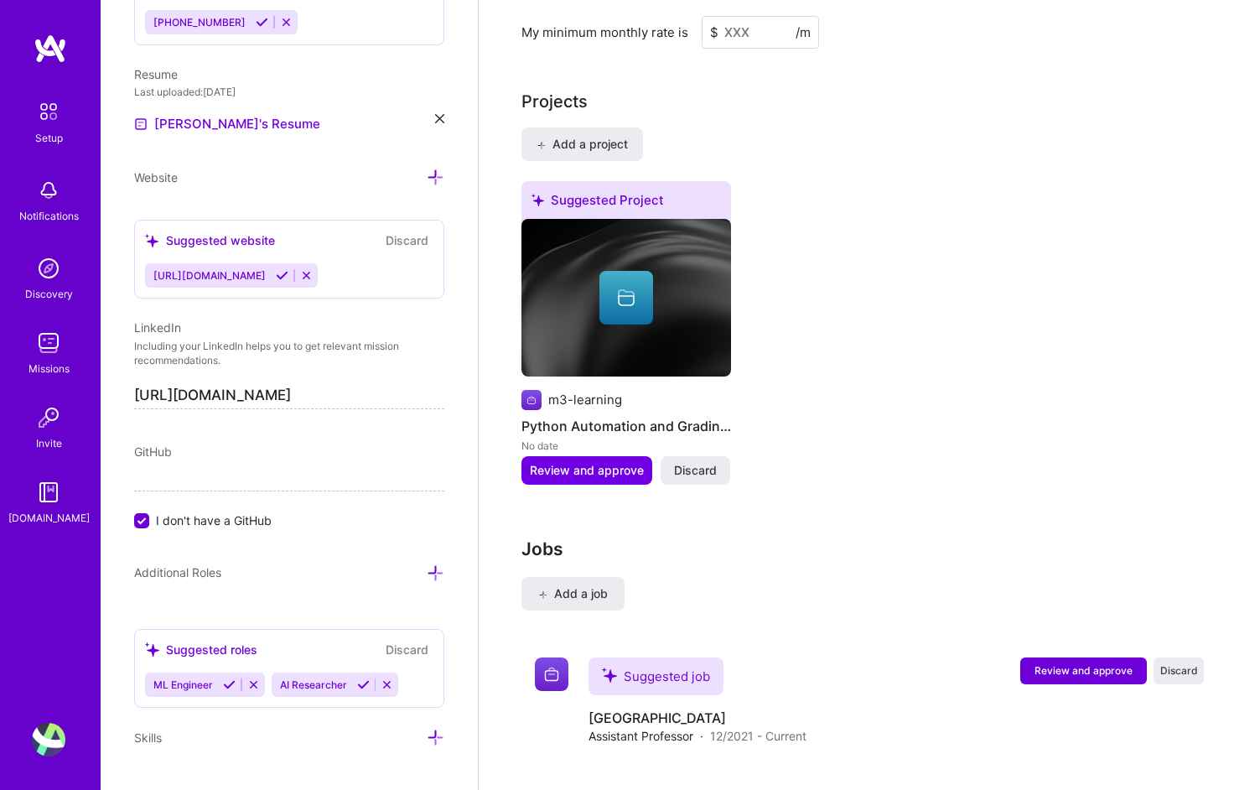
scroll to position [147, 0]
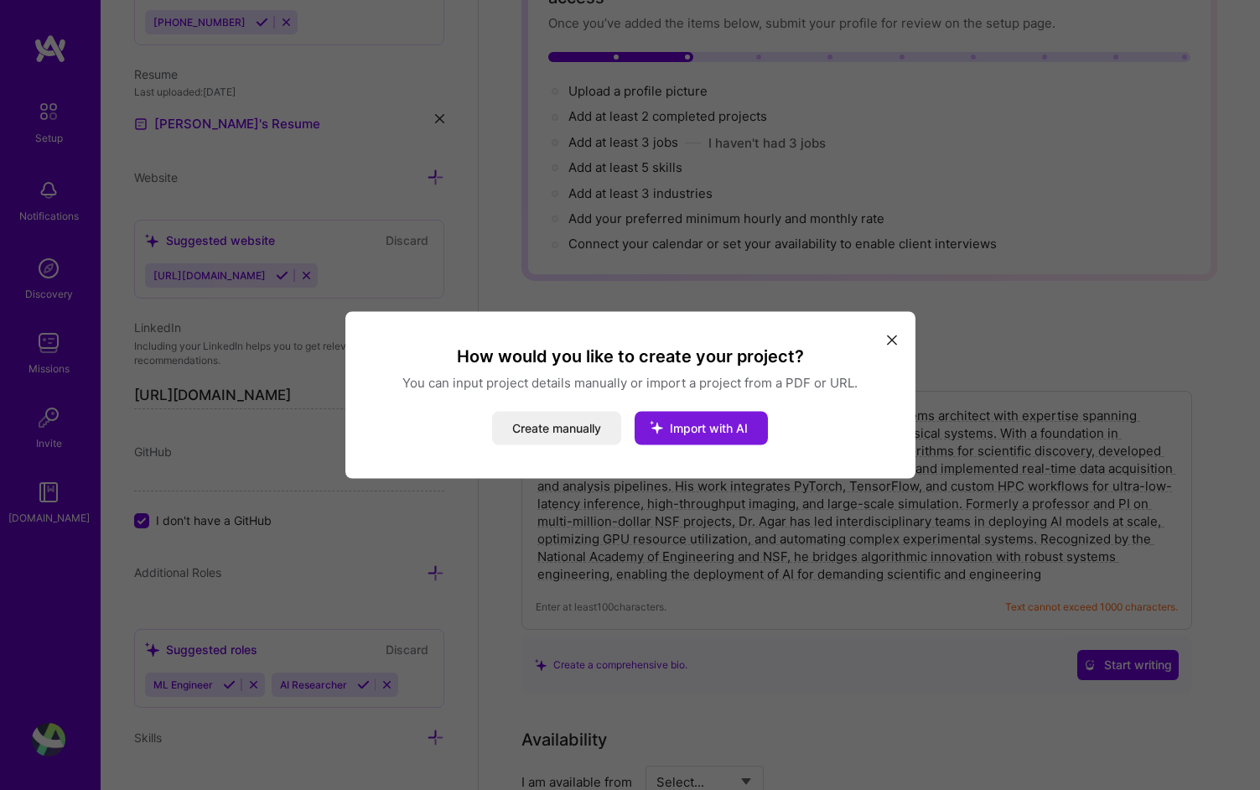
click at [700, 428] on span "Import with AI" at bounding box center [709, 428] width 78 height 14
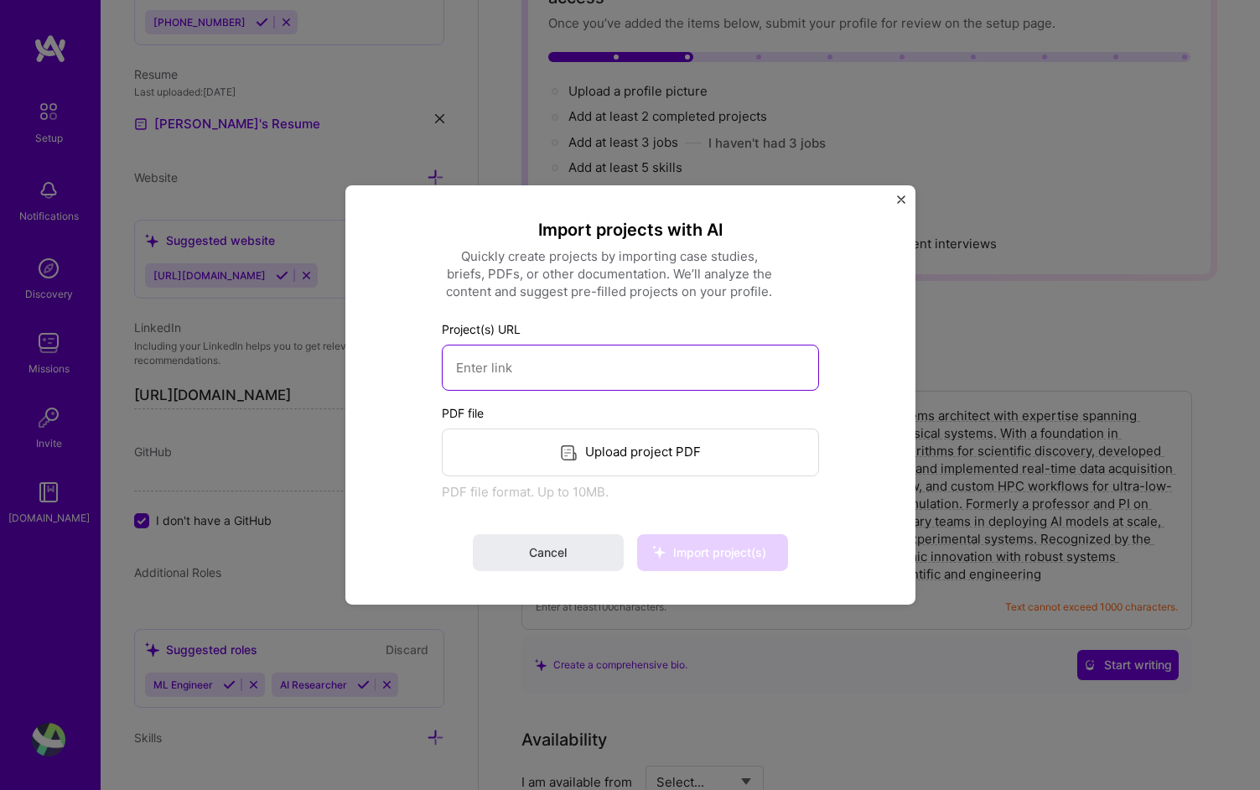
click at [610, 381] on input at bounding box center [630, 368] width 377 height 46
paste input "[URL][DOMAIN_NAME]"
type input "[URL][DOMAIN_NAME]"
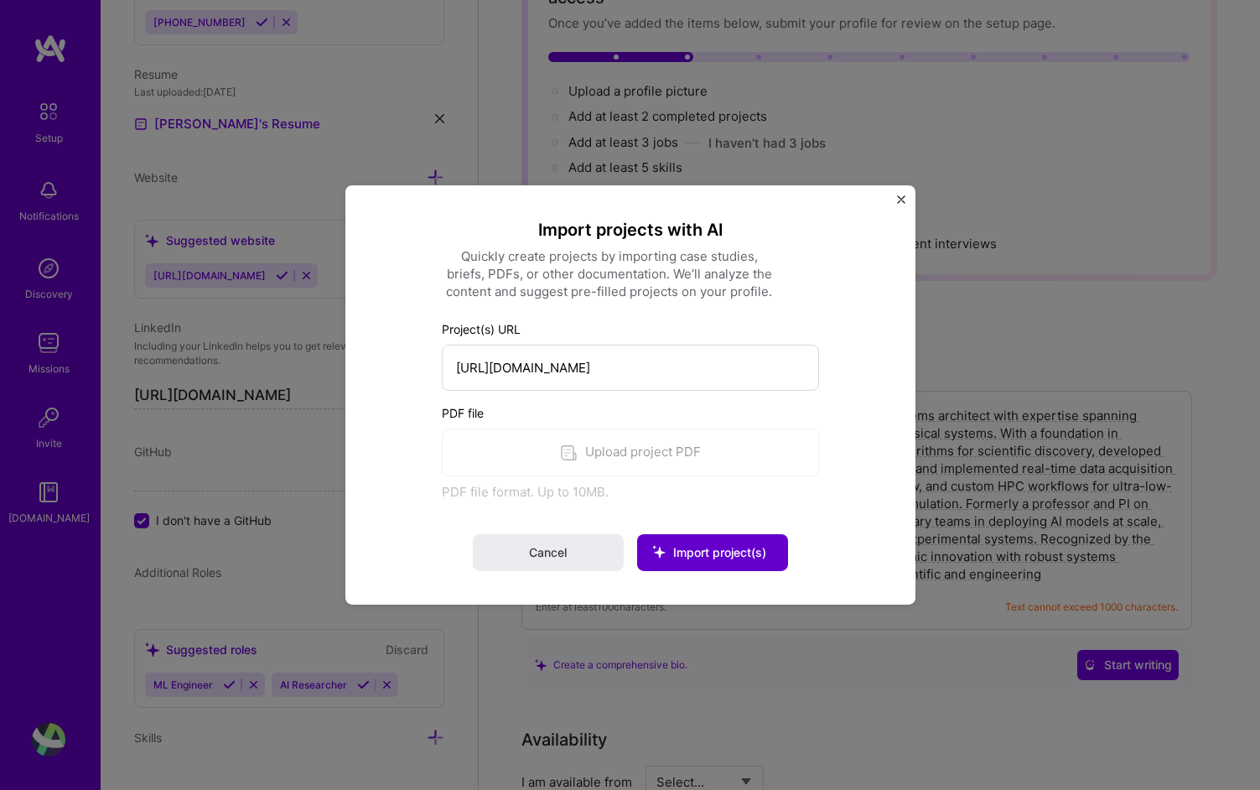
click at [697, 556] on span "Import project(s)" at bounding box center [719, 552] width 93 height 14
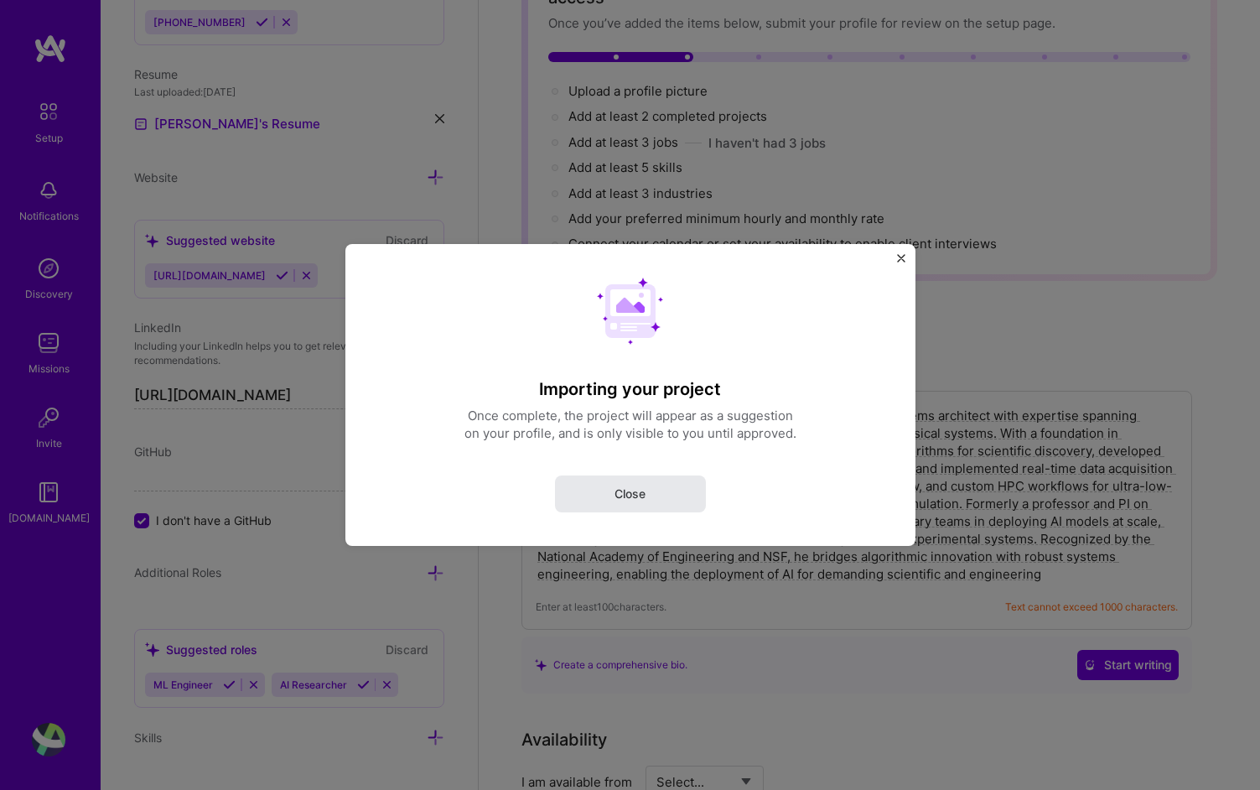
click at [648, 497] on button "Close" at bounding box center [630, 493] width 151 height 37
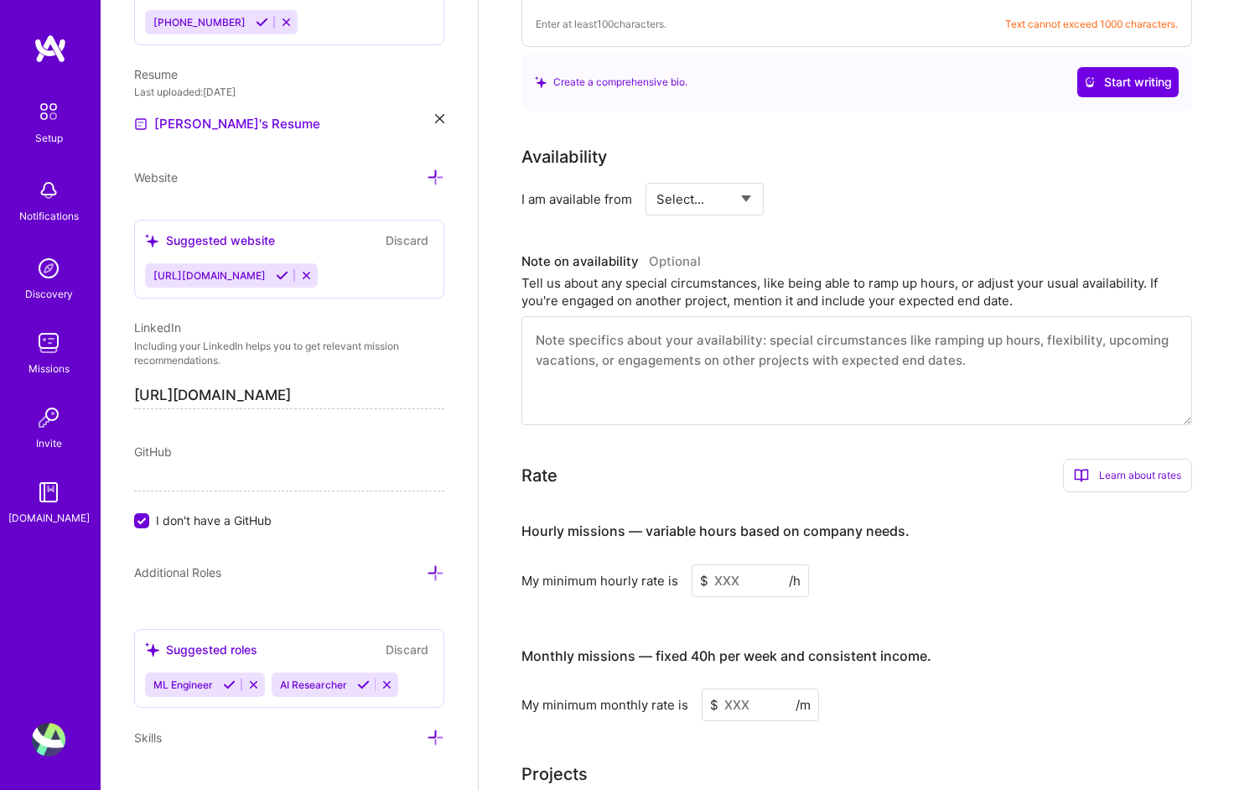
scroll to position [729, 0]
click at [761, 565] on input at bounding box center [750, 581] width 117 height 33
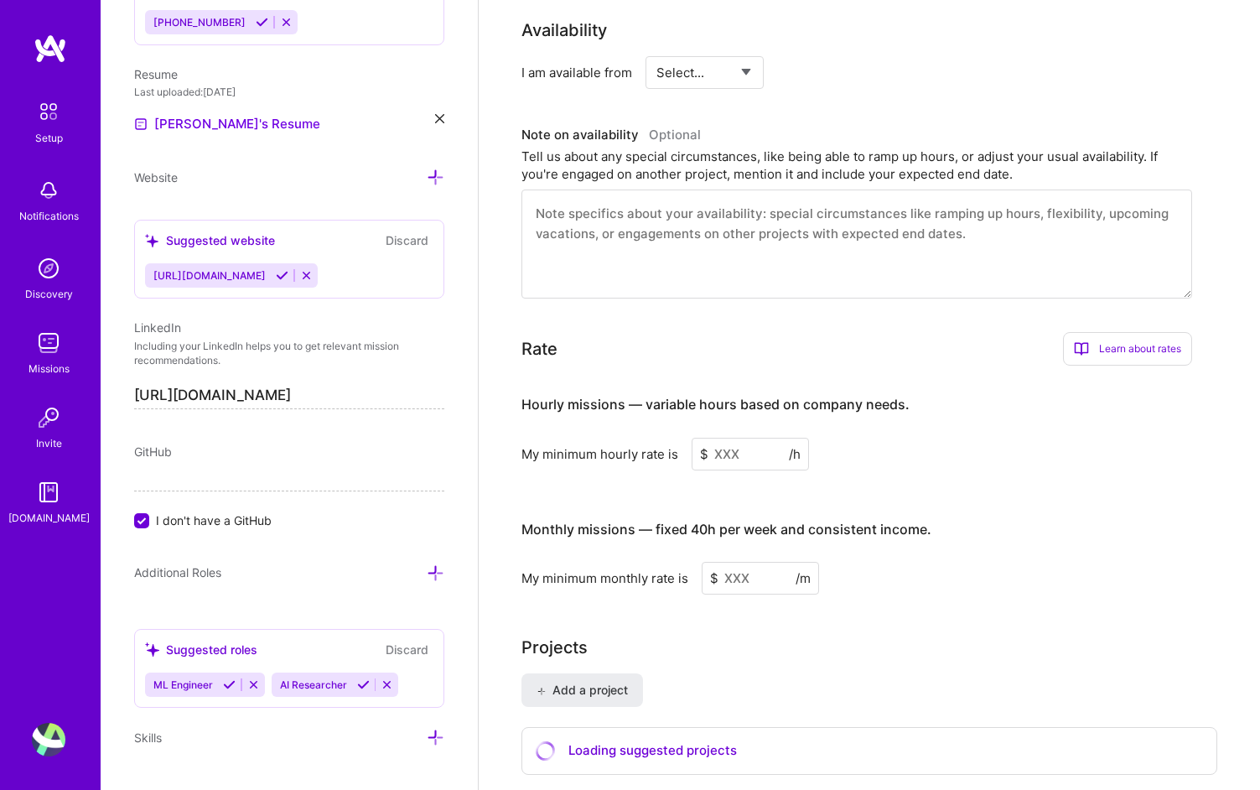
scroll to position [857, 0]
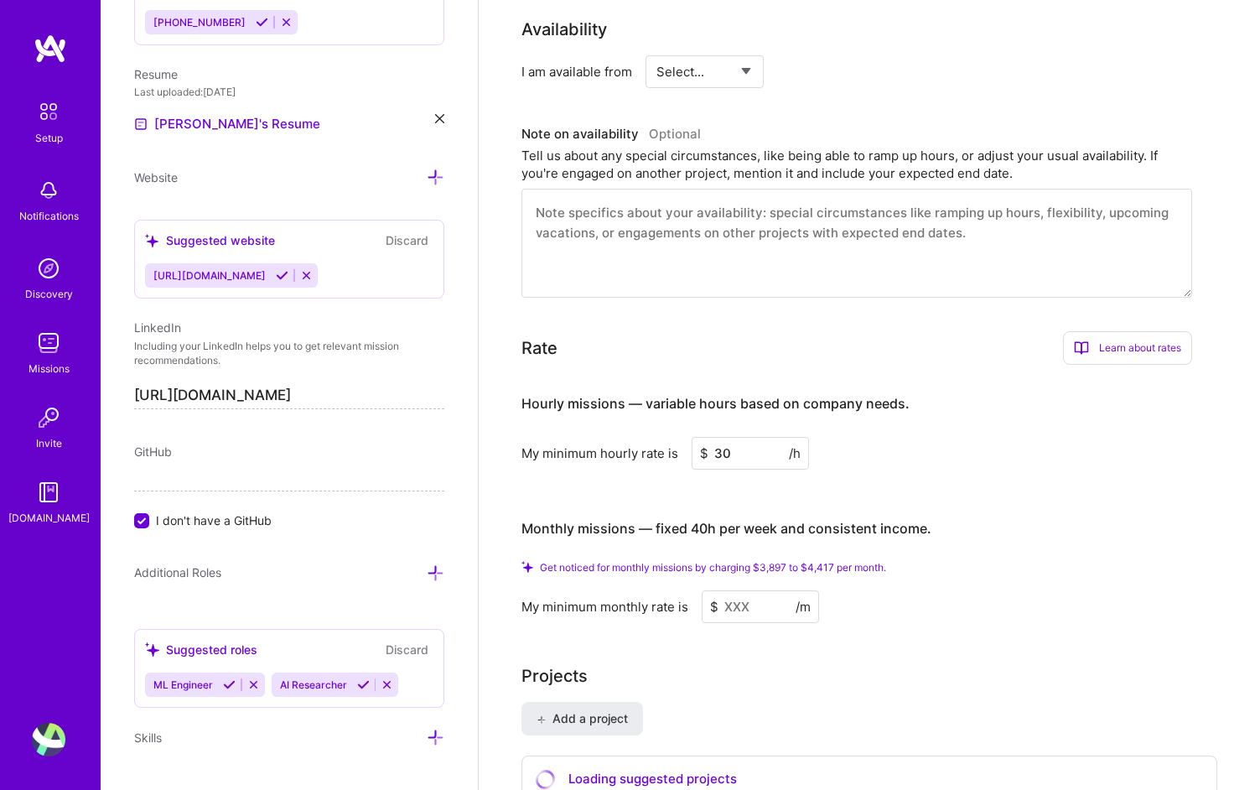
type input "300"
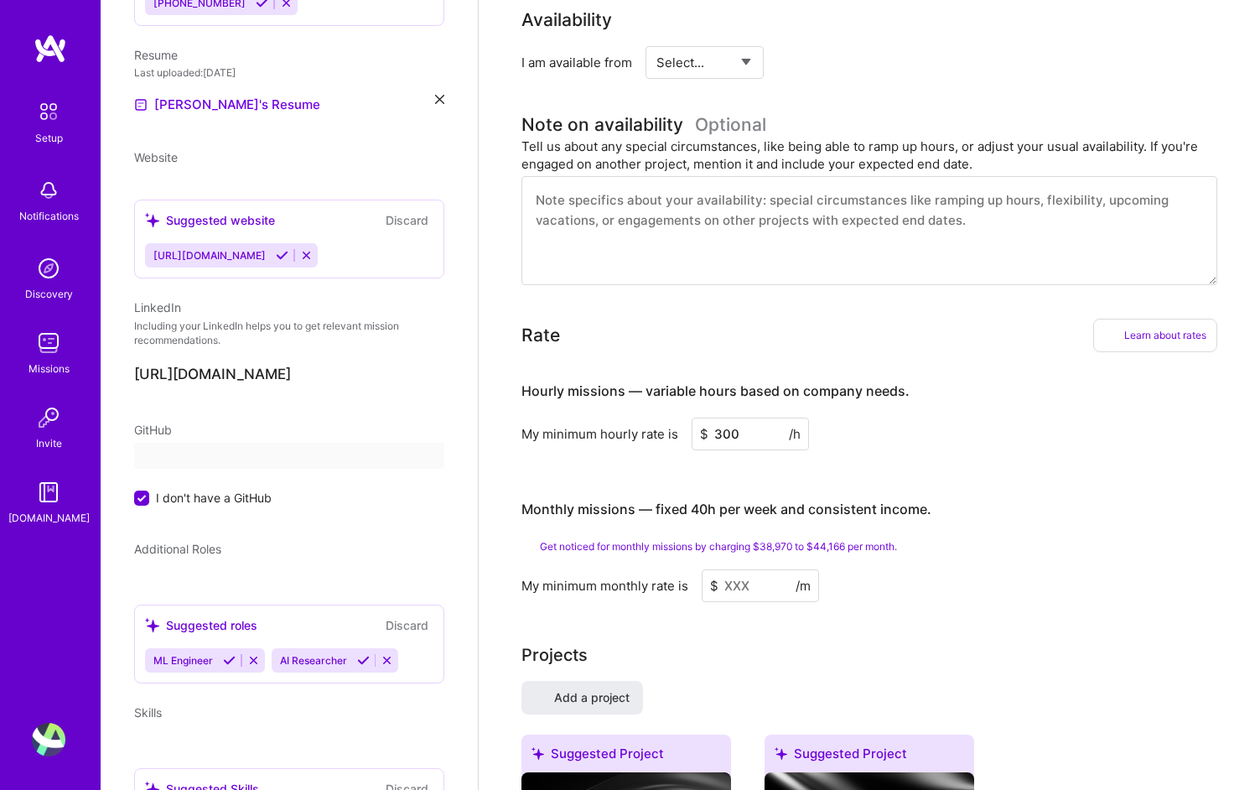
scroll to position [147, 0]
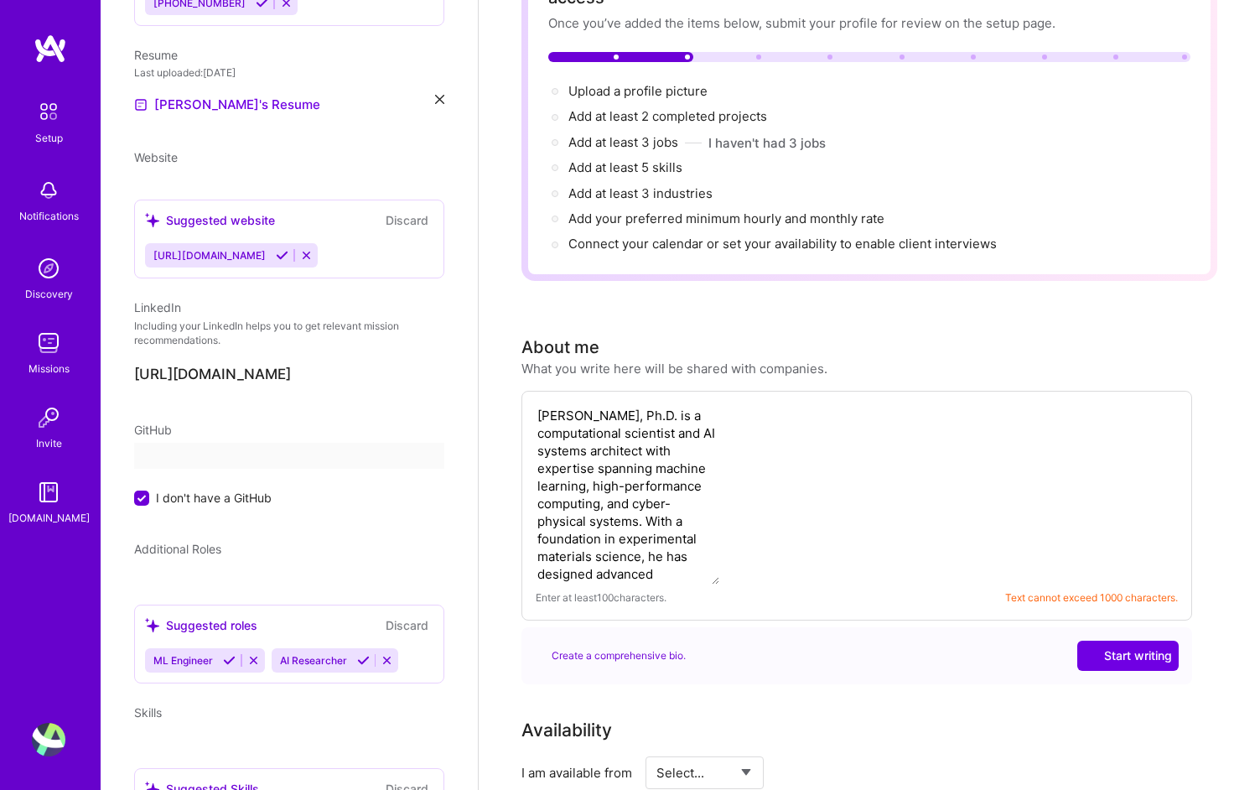
select select "US"
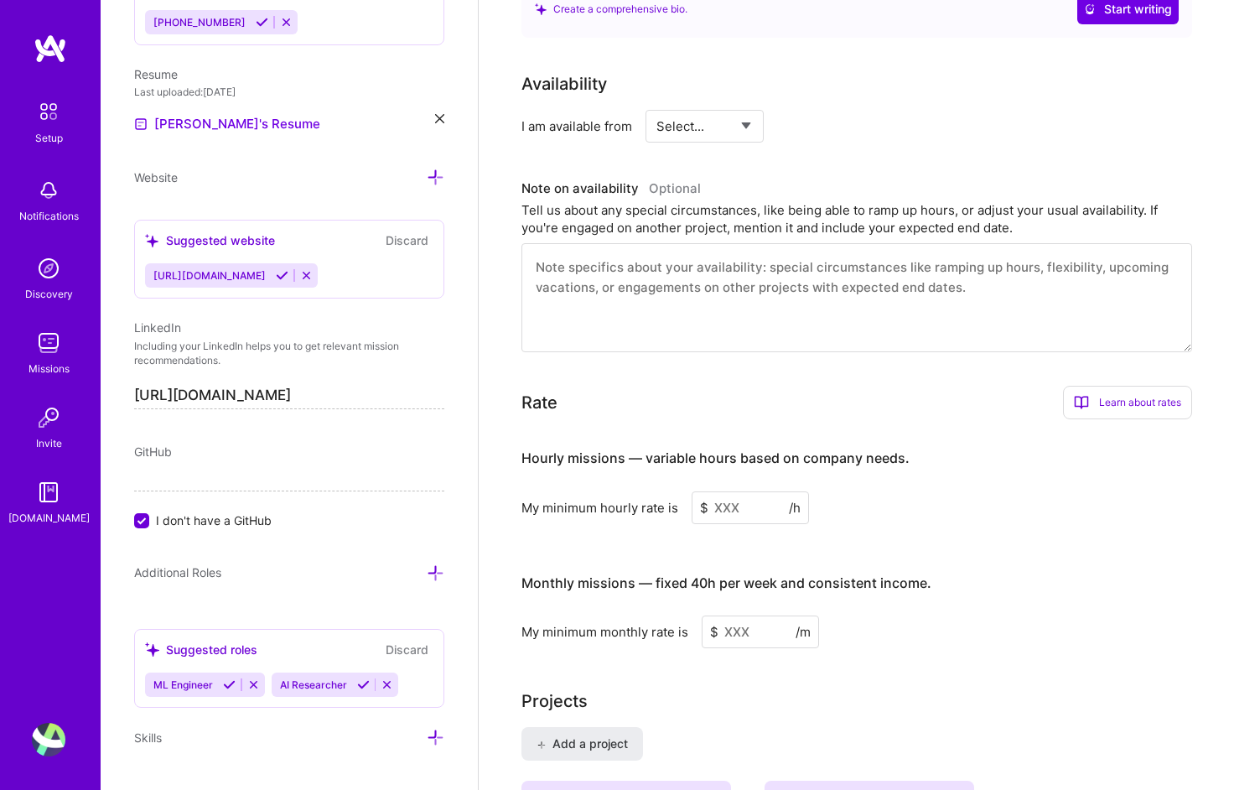
scroll to position [806, 0]
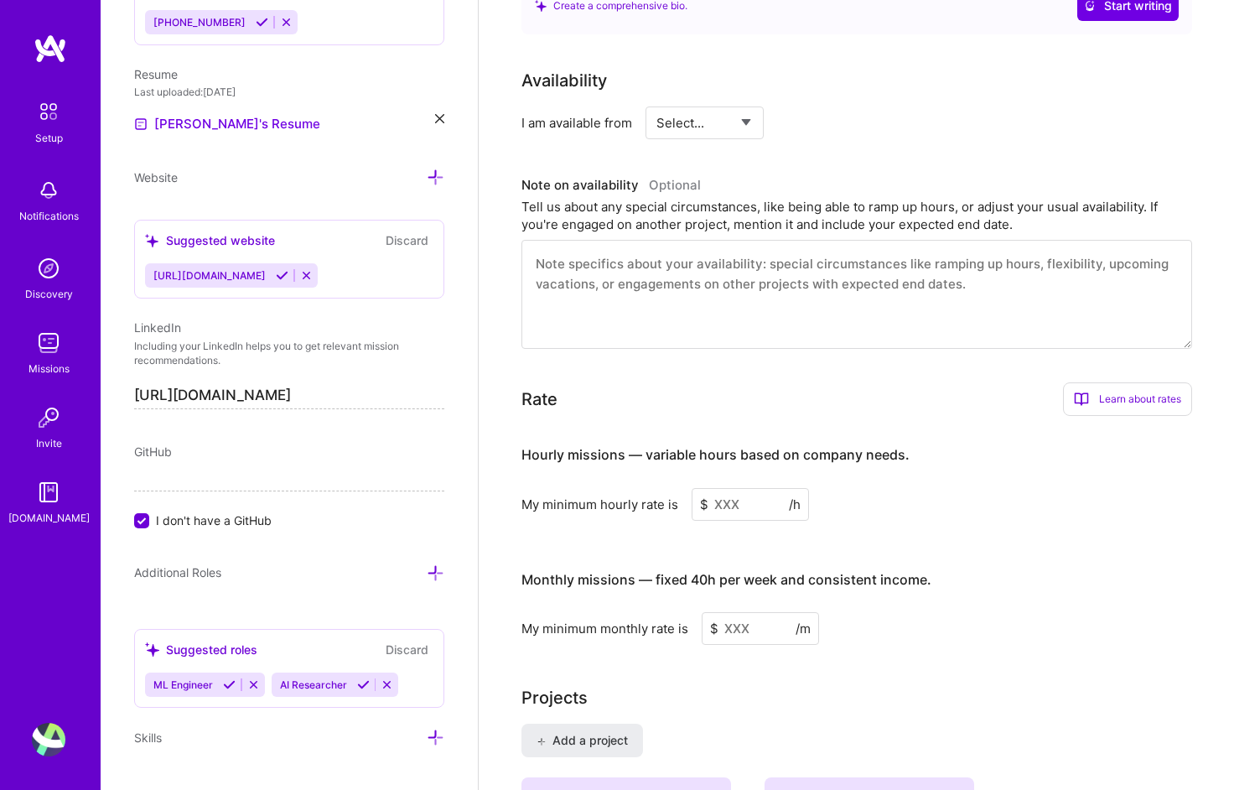
click at [744, 488] on input at bounding box center [750, 504] width 117 height 33
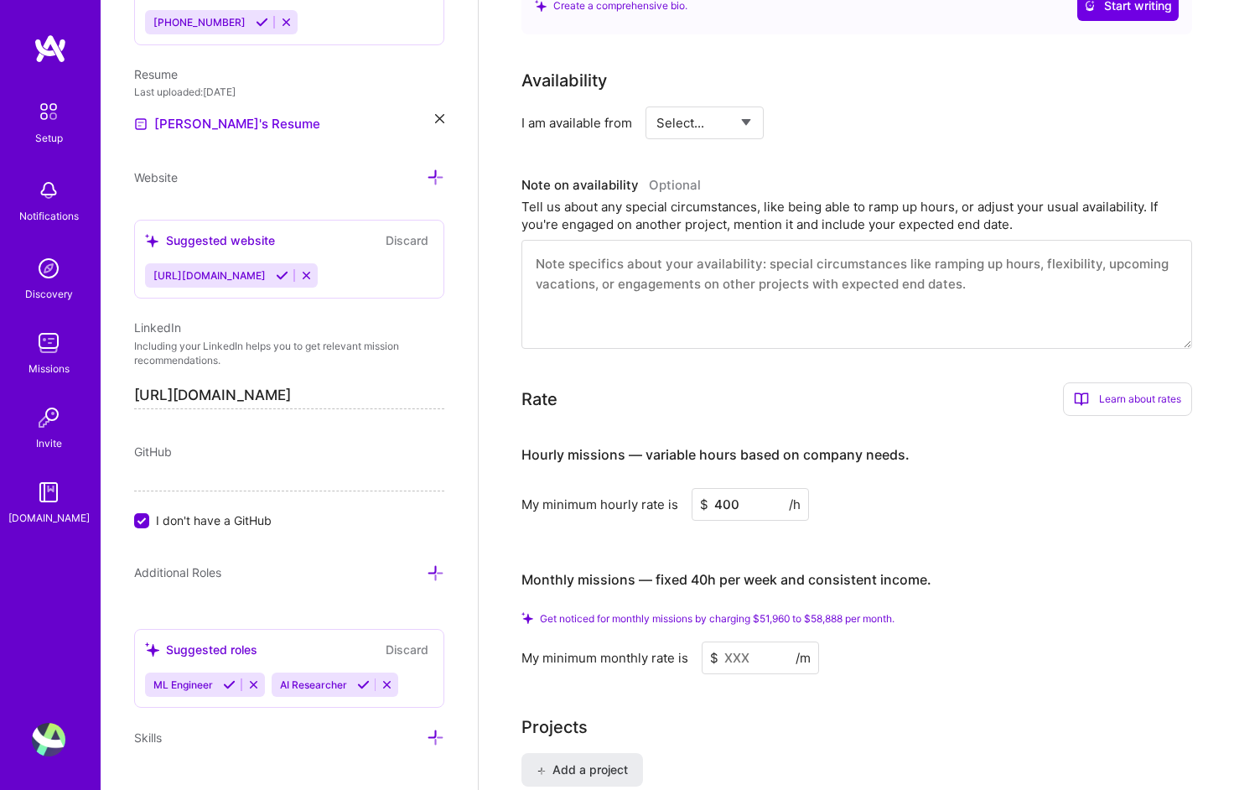
click at [732, 488] on input "400" at bounding box center [750, 504] width 117 height 33
type input "300"
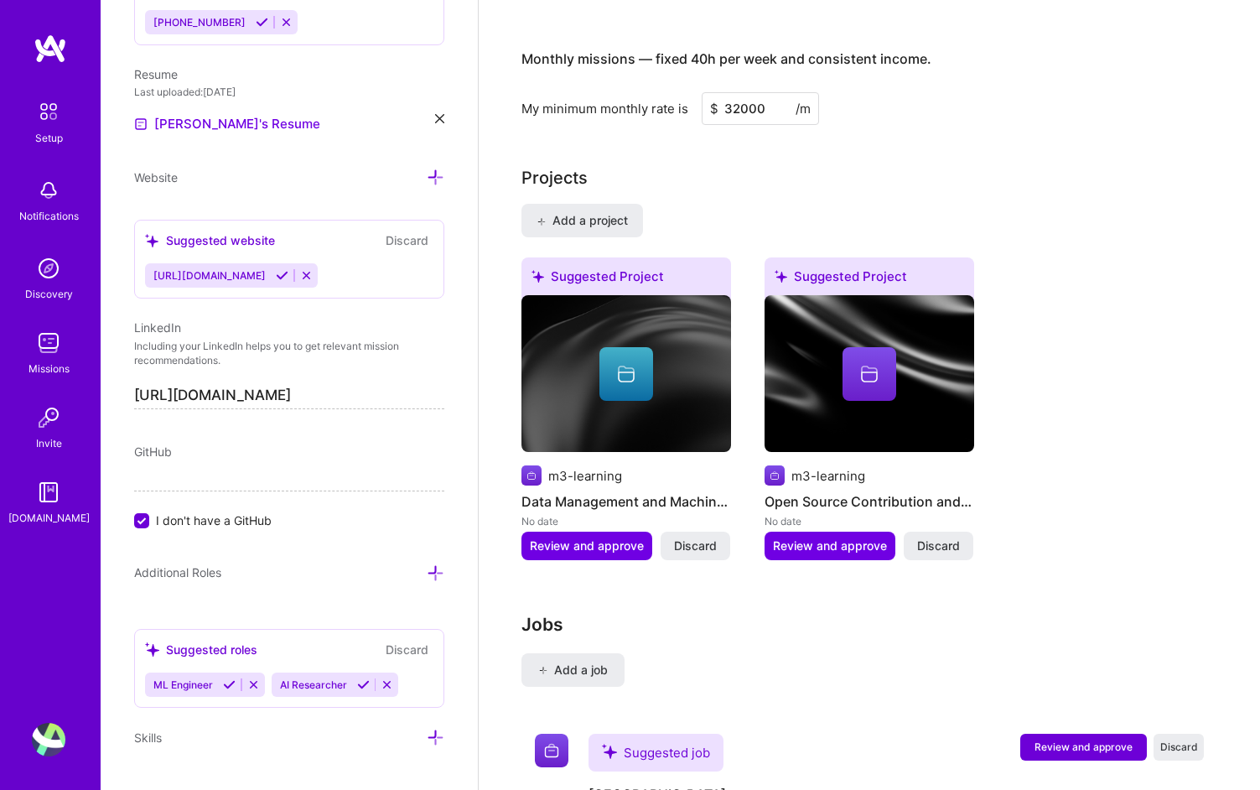
scroll to position [1301, 0]
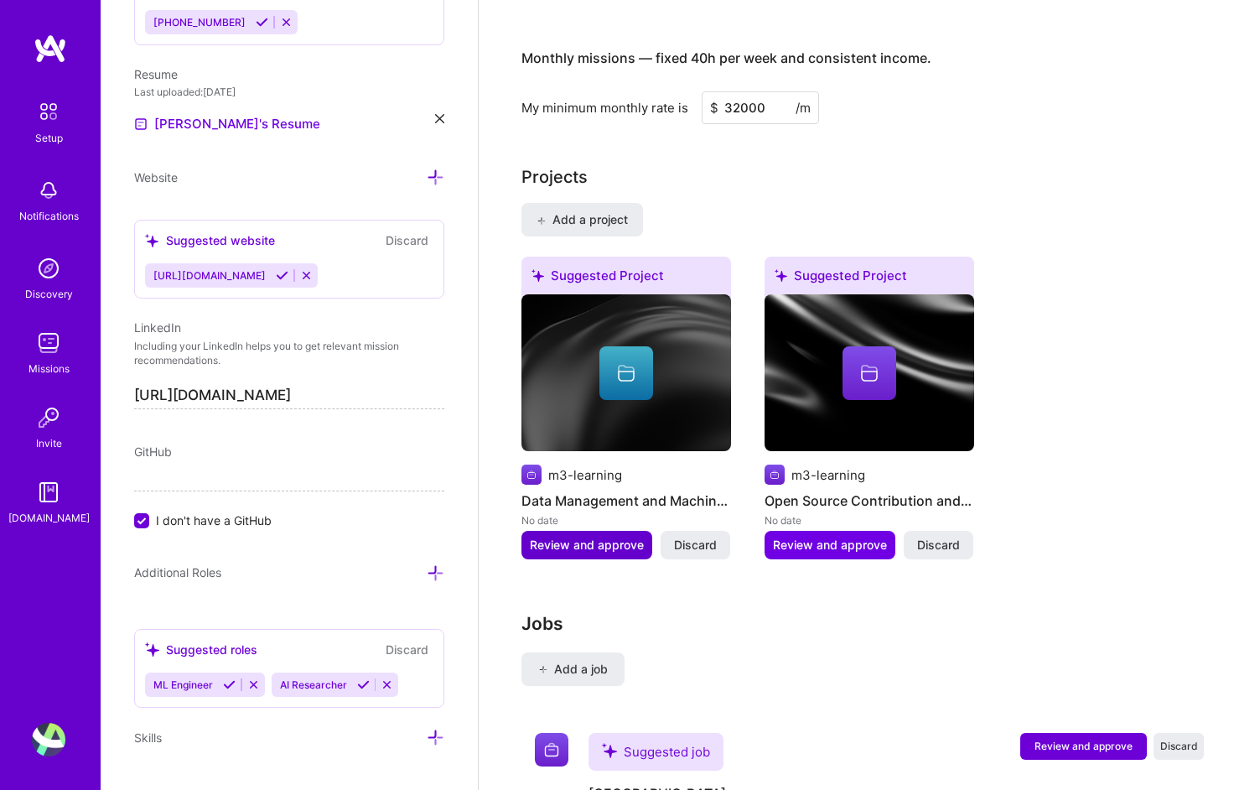
type input "32000"
click at [621, 537] on span "Review and approve" at bounding box center [587, 545] width 114 height 17
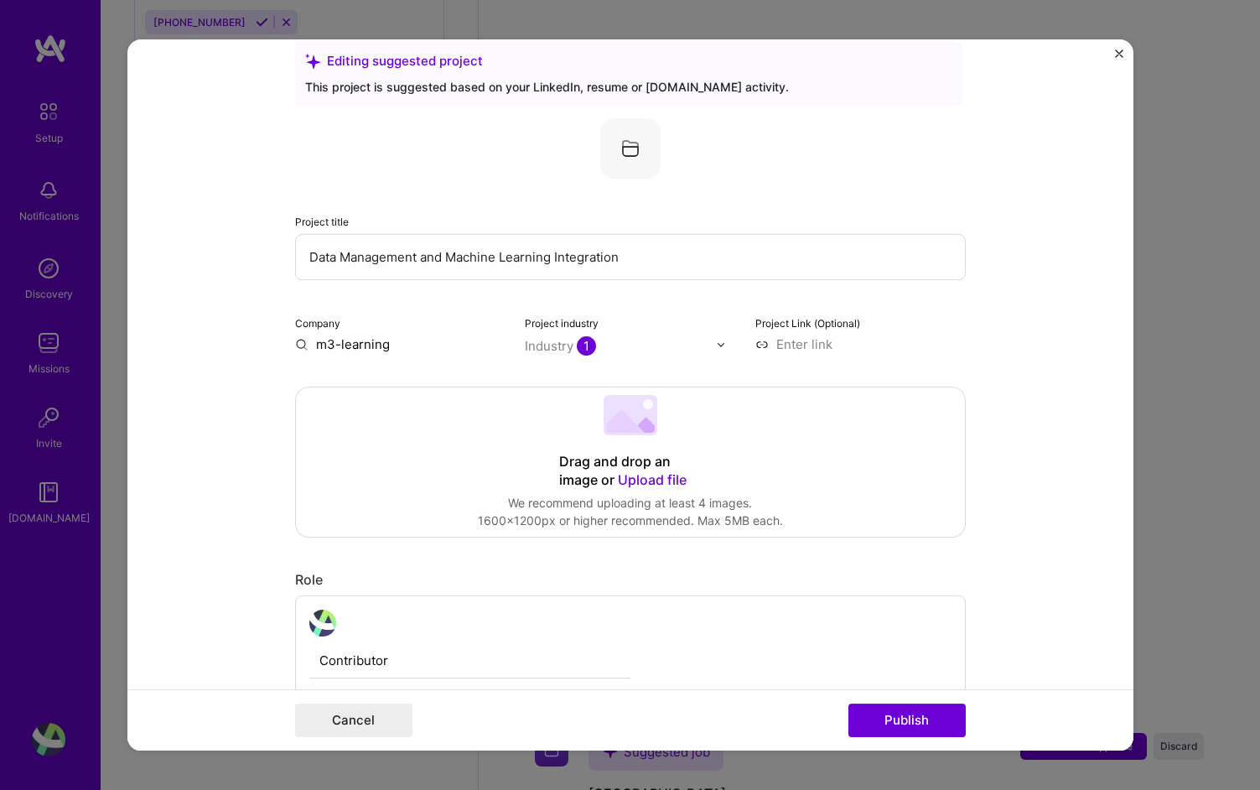
scroll to position [0, 0]
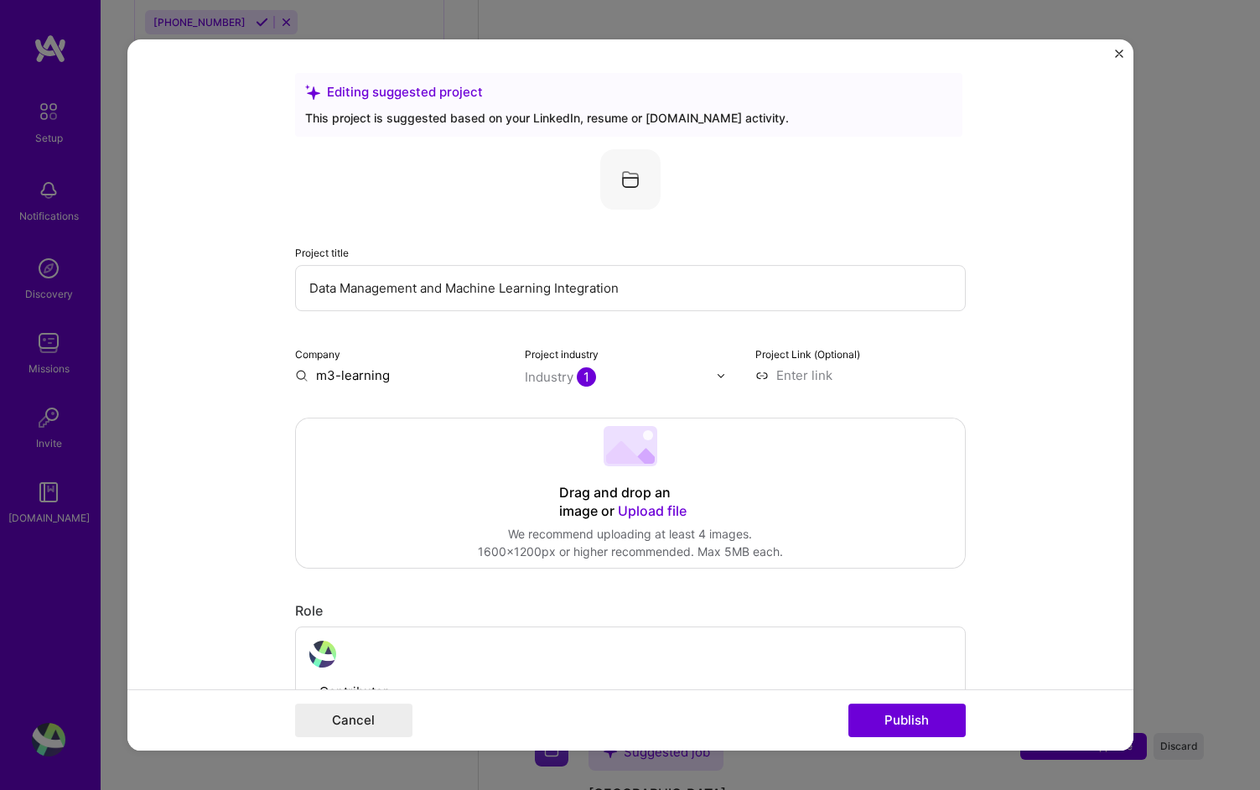
click at [634, 291] on input "Data Management and Machine Learning Integration" at bounding box center [630, 288] width 671 height 46
type input "Data Management and Machine Learning Integration in Tensorflow/Pytorch"
click at [792, 372] on input at bounding box center [860, 375] width 210 height 18
click at [767, 373] on input at bounding box center [860, 375] width 210 height 18
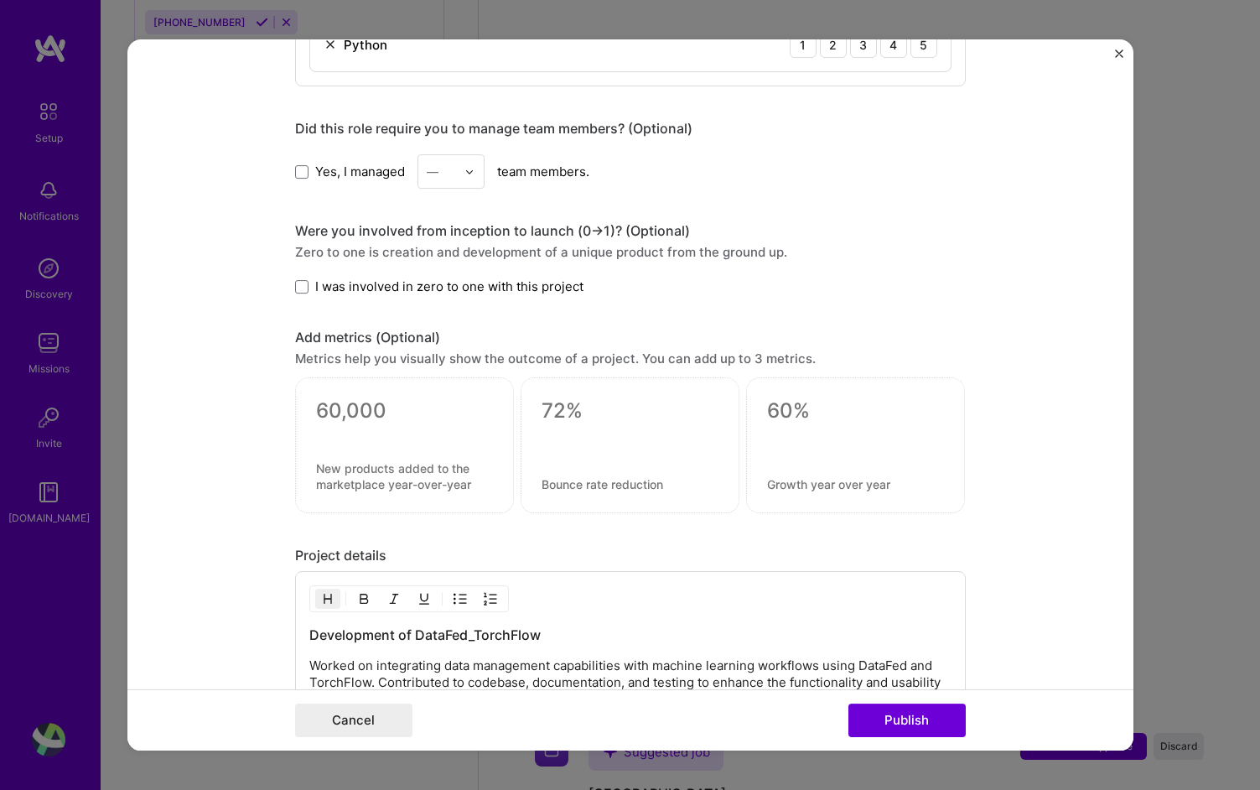
scroll to position [1066, 0]
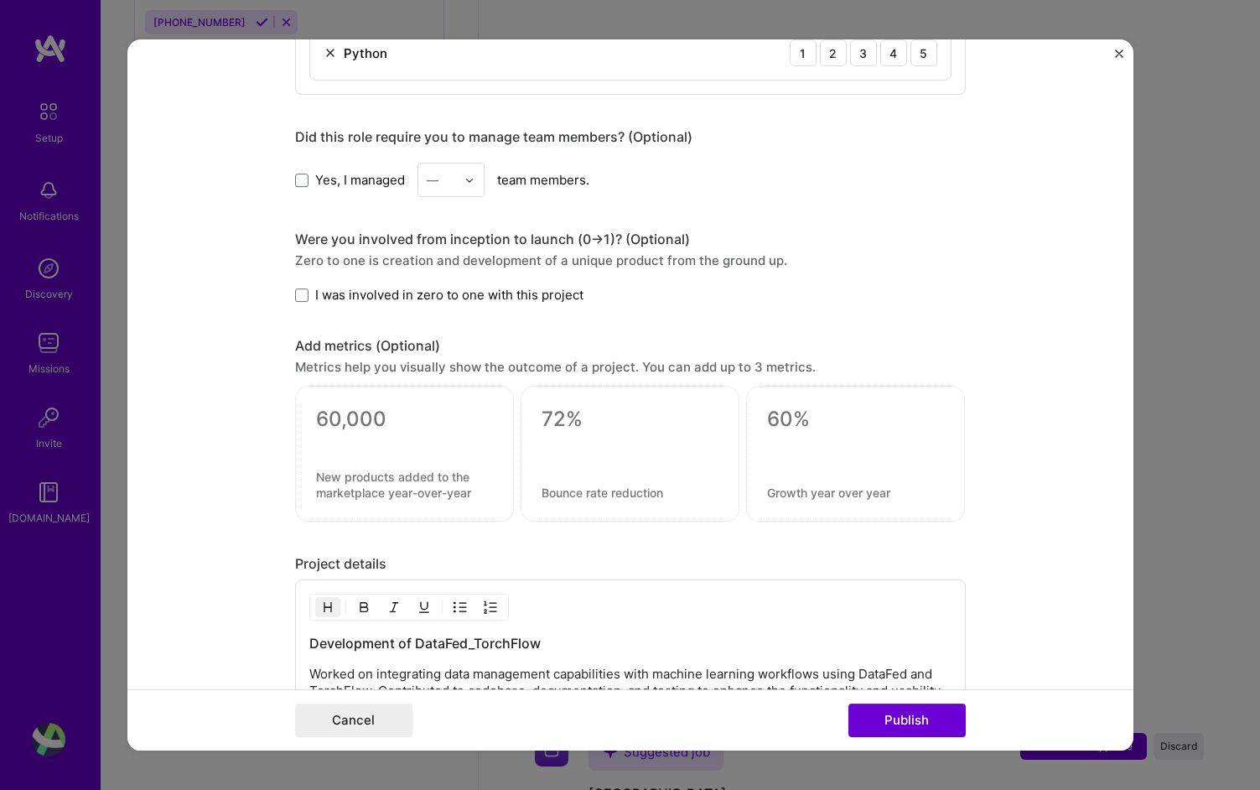
click at [454, 175] on input "text" at bounding box center [441, 180] width 29 height 18
click at [454, 370] on div "6" at bounding box center [451, 379] width 57 height 31
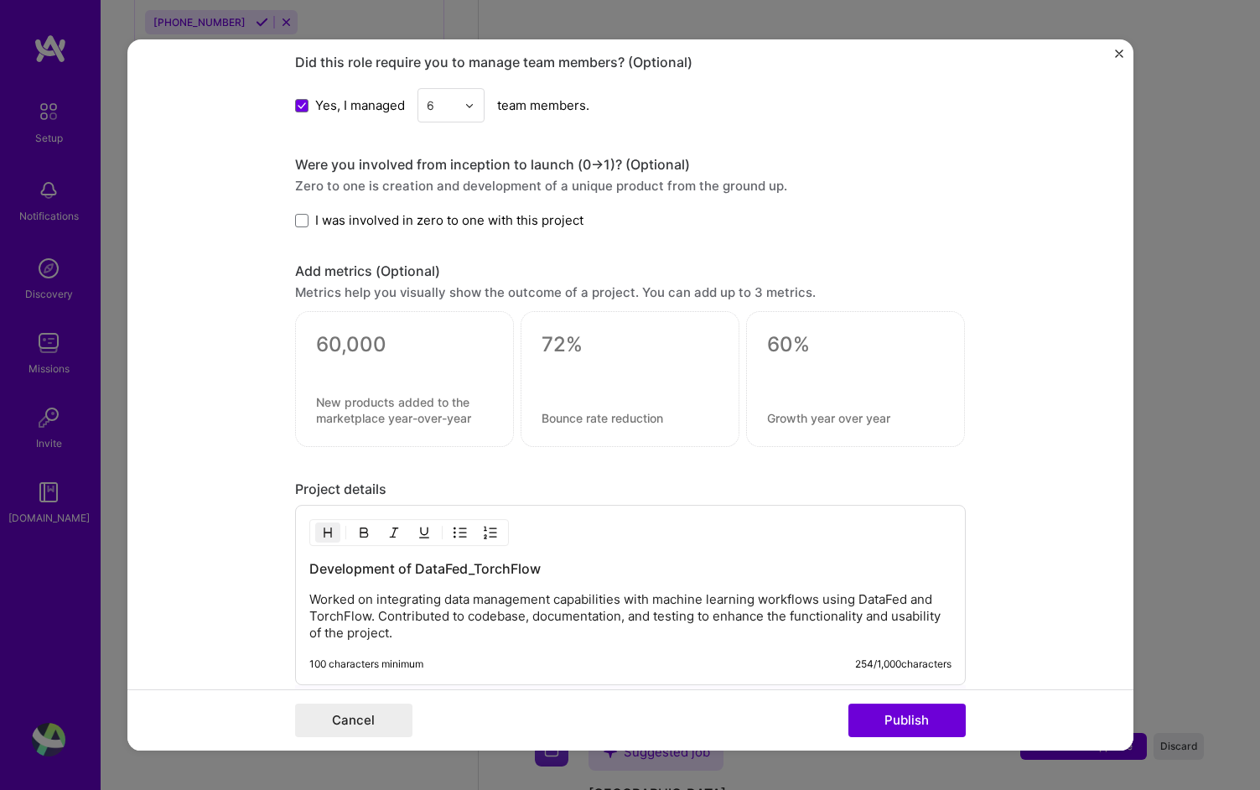
scroll to position [1147, 0]
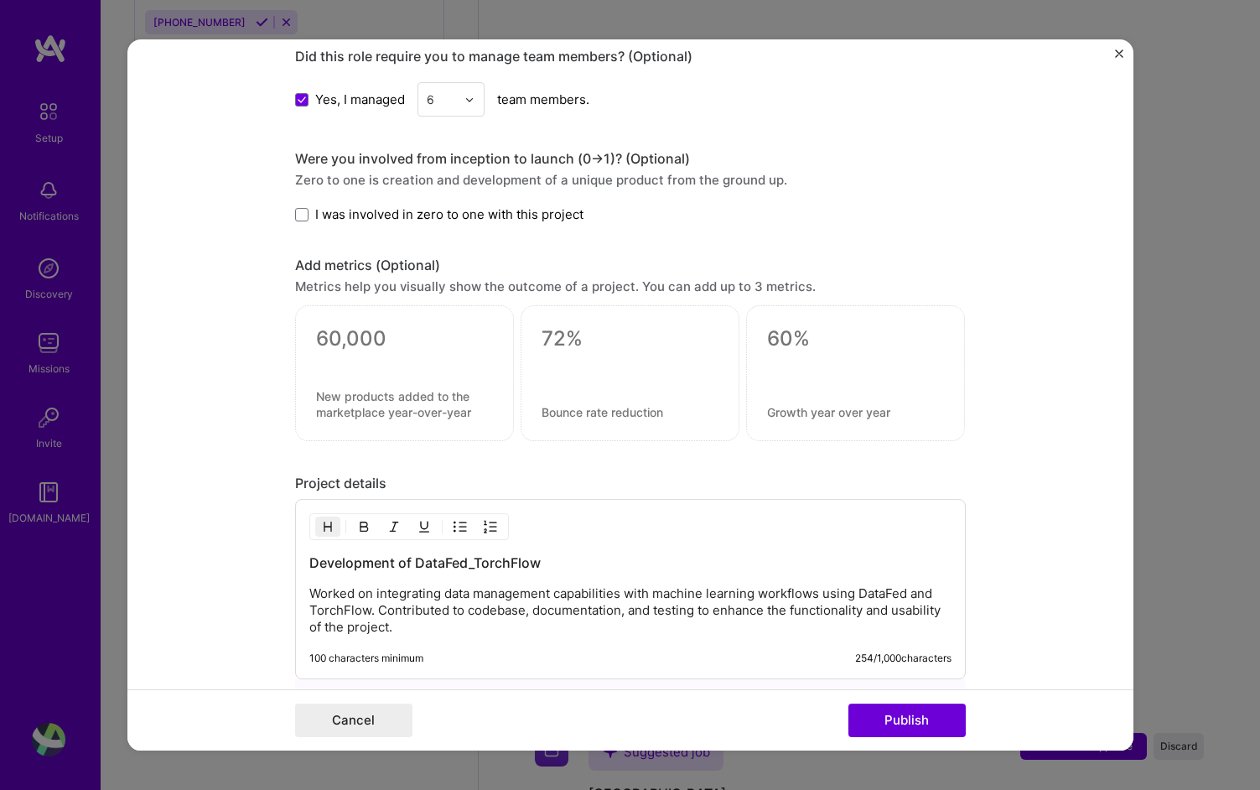
click at [428, 221] on span "I was involved in zero to one with this project" at bounding box center [449, 214] width 268 height 18
click at [0, 0] on input "I was involved in zero to one with this project" at bounding box center [0, 0] width 0 height 0
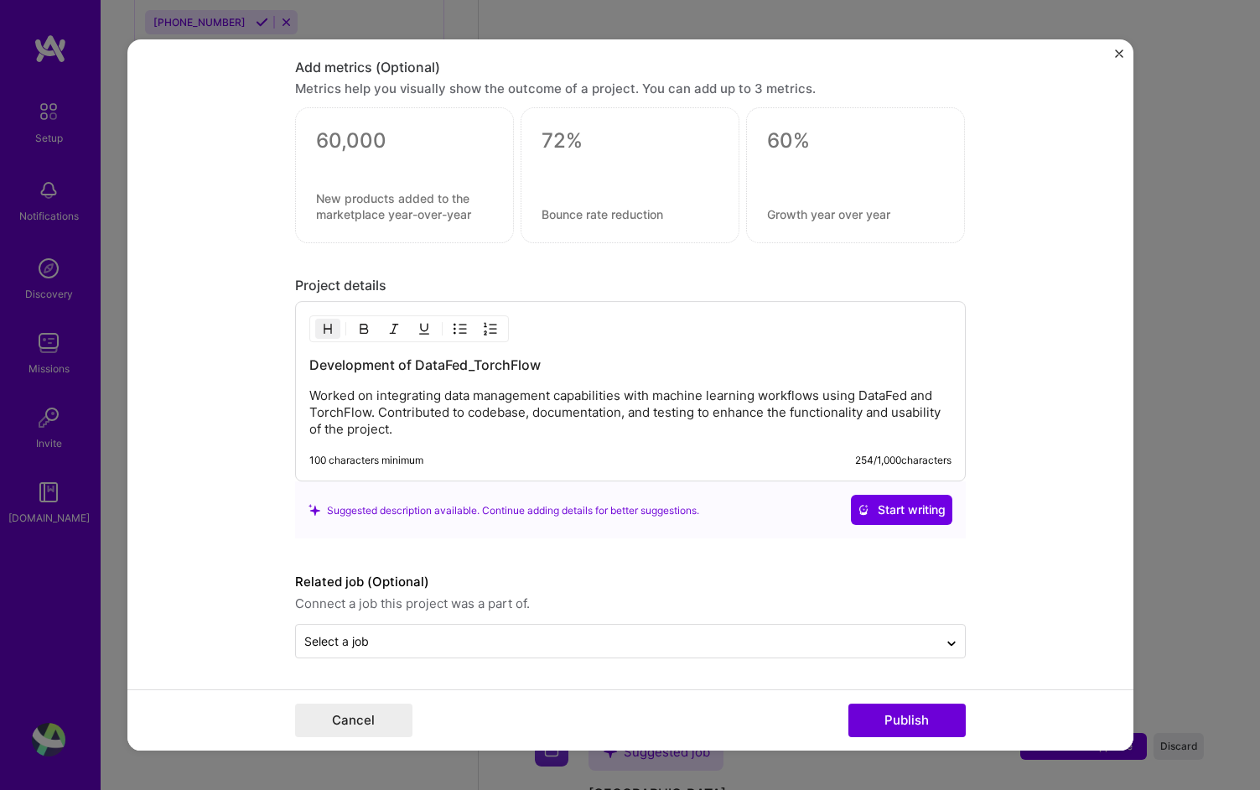
scroll to position [1346, 0]
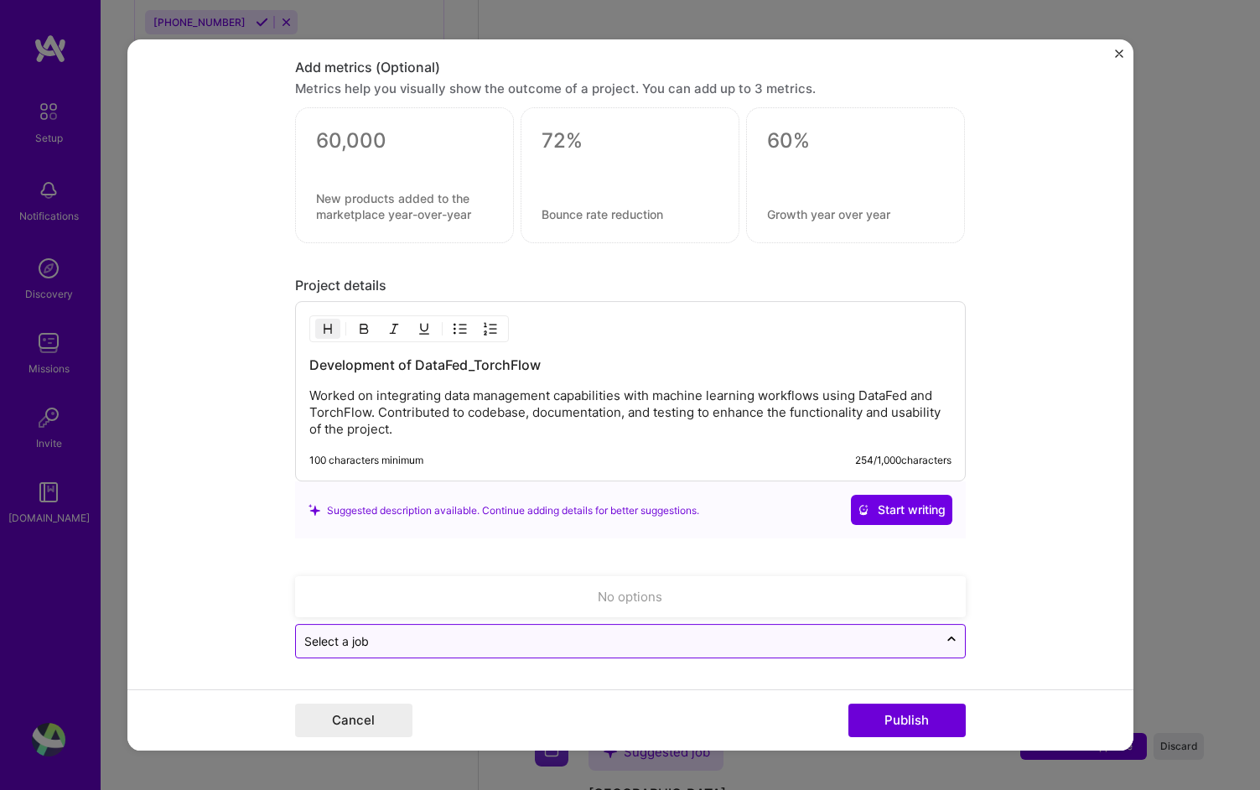
click at [857, 645] on input "text" at bounding box center [616, 642] width 625 height 18
click at [789, 626] on div "Select a job" at bounding box center [617, 641] width 642 height 33
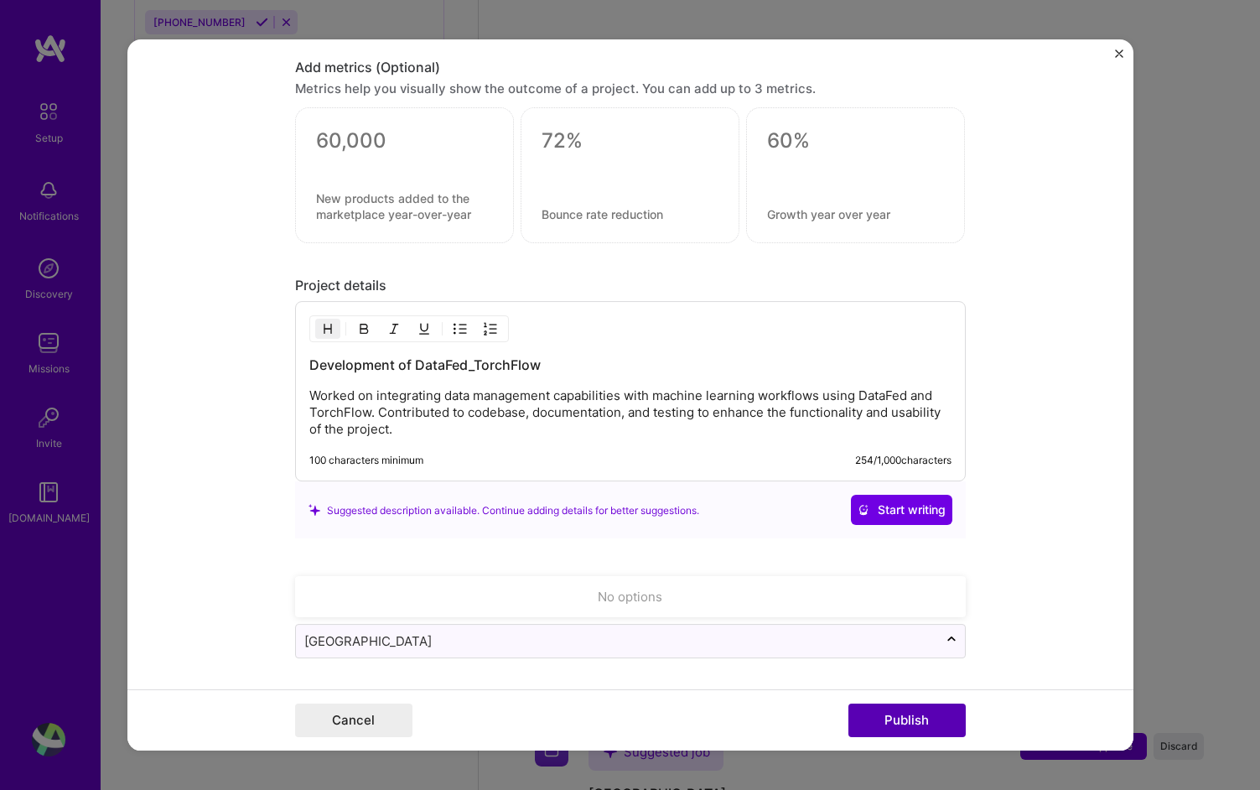
type input "[GEOGRAPHIC_DATA]"
click at [902, 719] on button "Publish" at bounding box center [906, 720] width 117 height 34
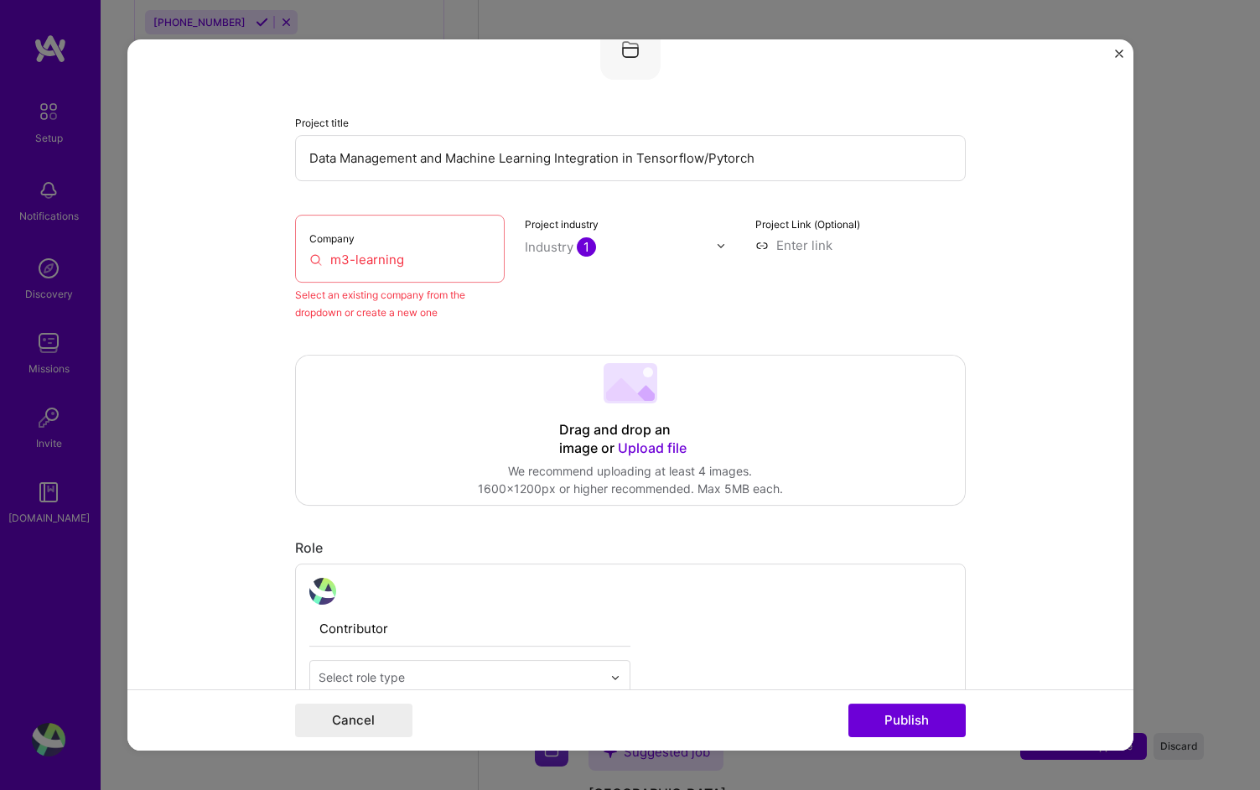
scroll to position [110, 0]
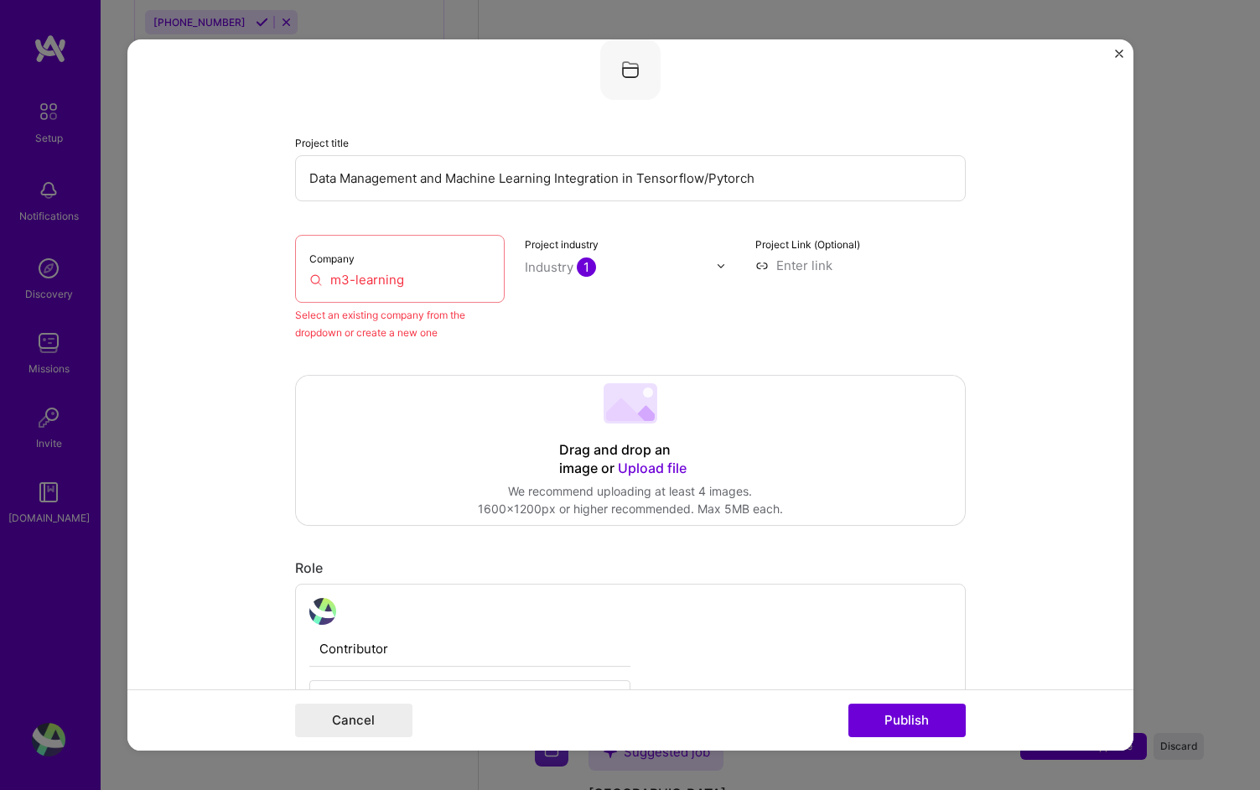
click at [435, 281] on input "m3-learning" at bounding box center [400, 280] width 182 height 18
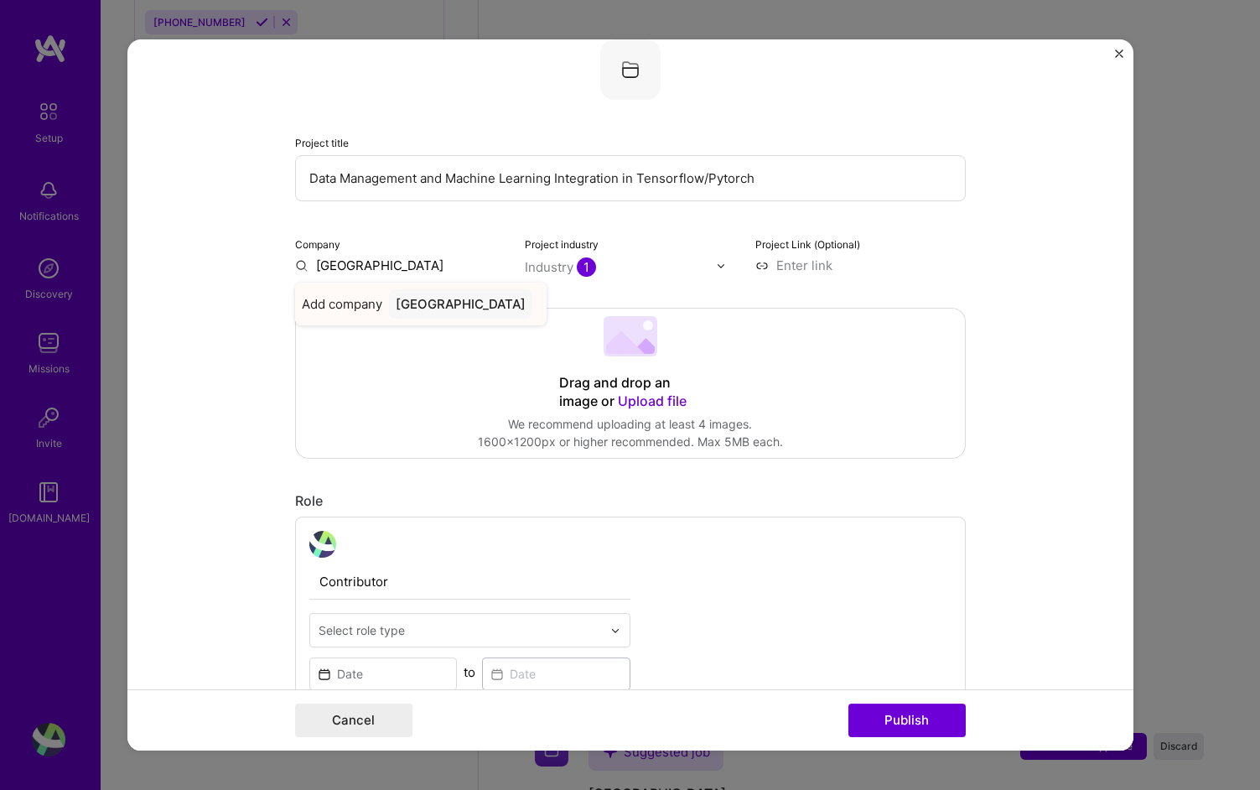
type input "[GEOGRAPHIC_DATA]"
click at [422, 311] on div "[GEOGRAPHIC_DATA]" at bounding box center [460, 303] width 143 height 29
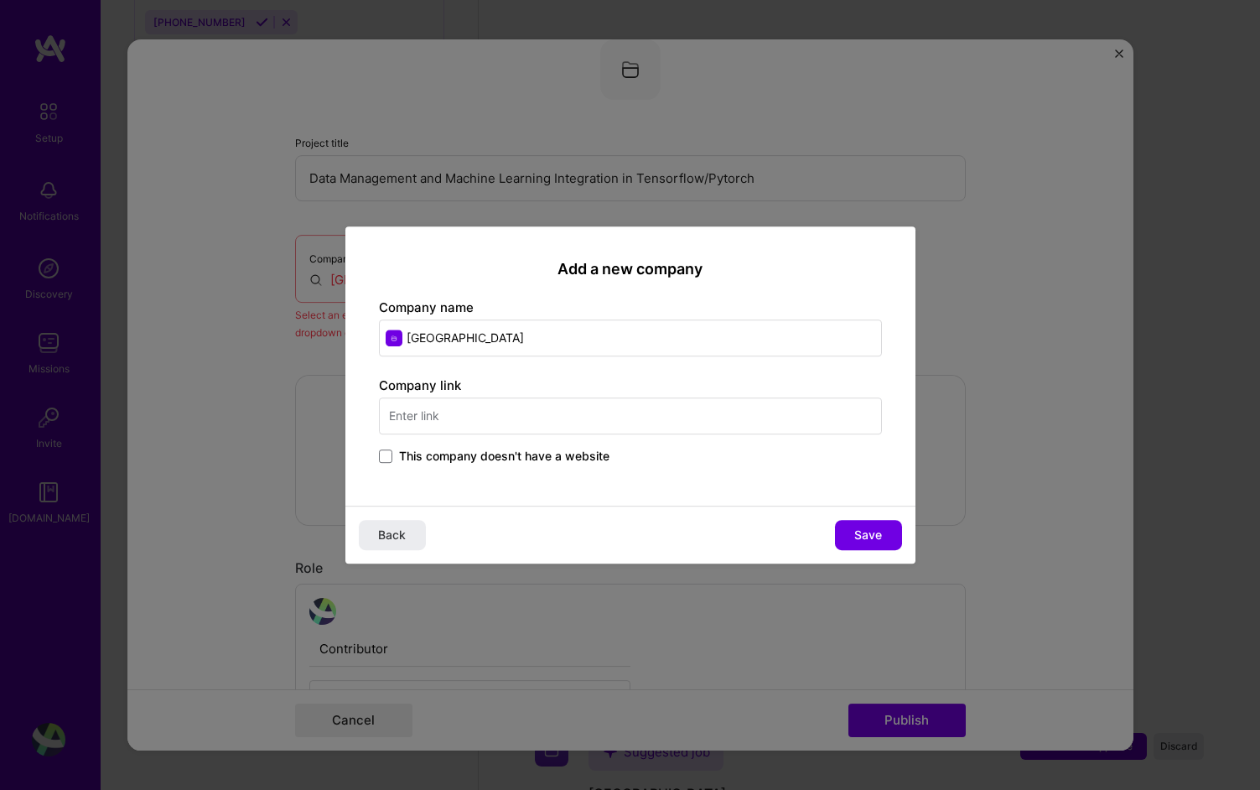
click at [902, 540] on div "Back Save" at bounding box center [630, 535] width 570 height 58
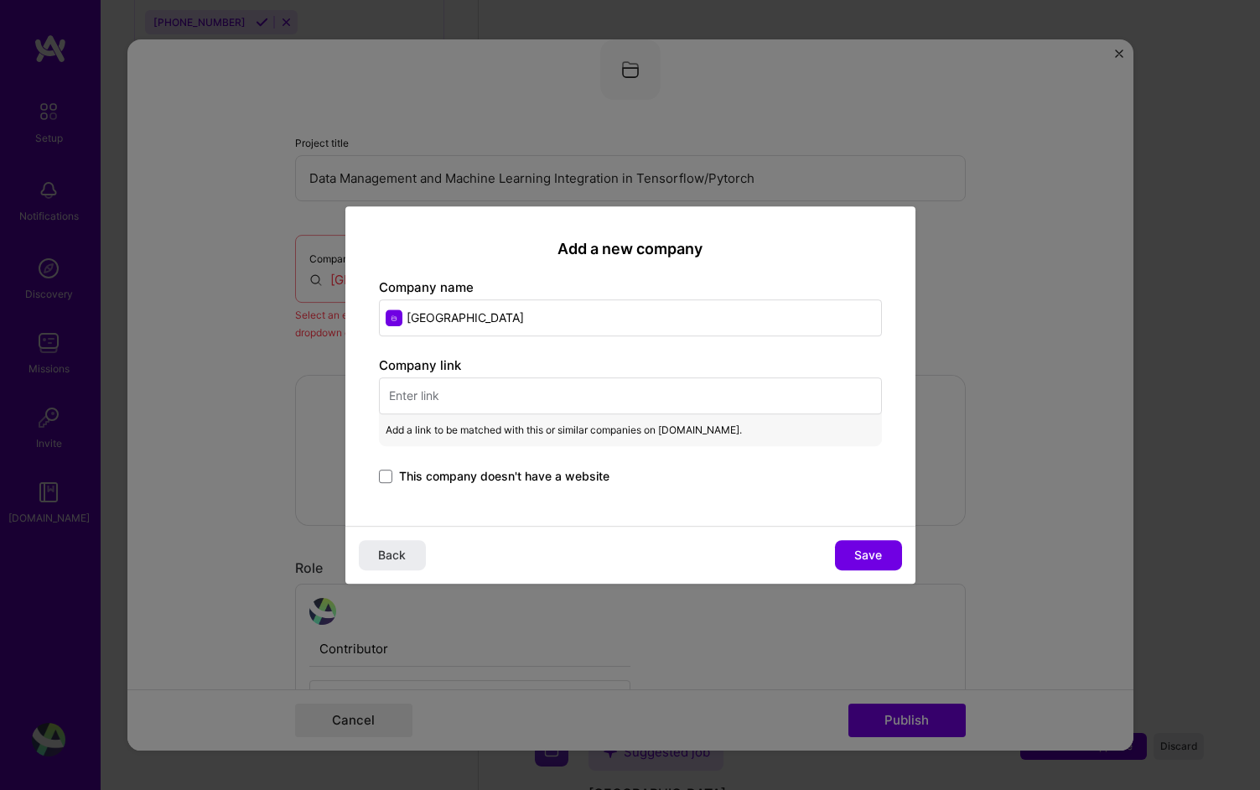
click at [708, 400] on input "text" at bounding box center [630, 395] width 503 height 37
paste input "[URL][DOMAIN_NAME]"
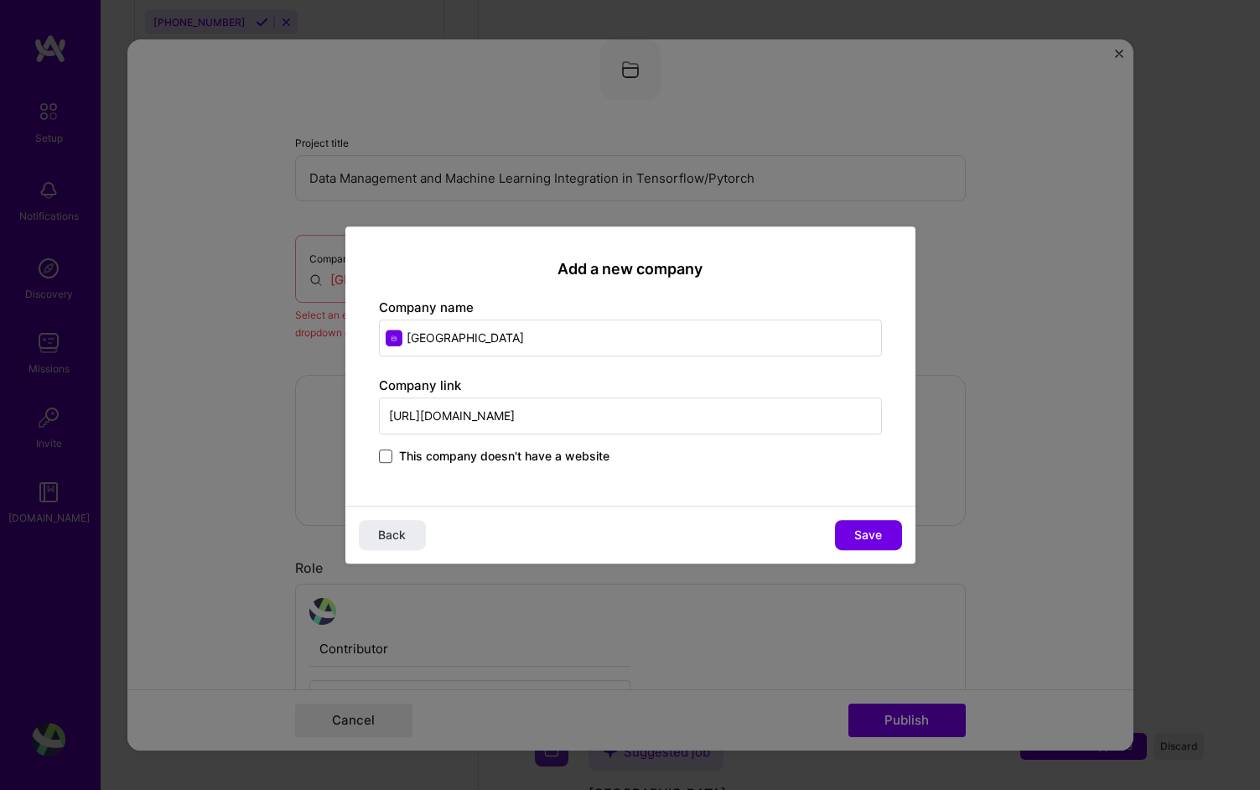
click at [387, 458] on span at bounding box center [385, 455] width 13 height 13
click at [0, 0] on input "This company doesn't have a website" at bounding box center [0, 0] width 0 height 0
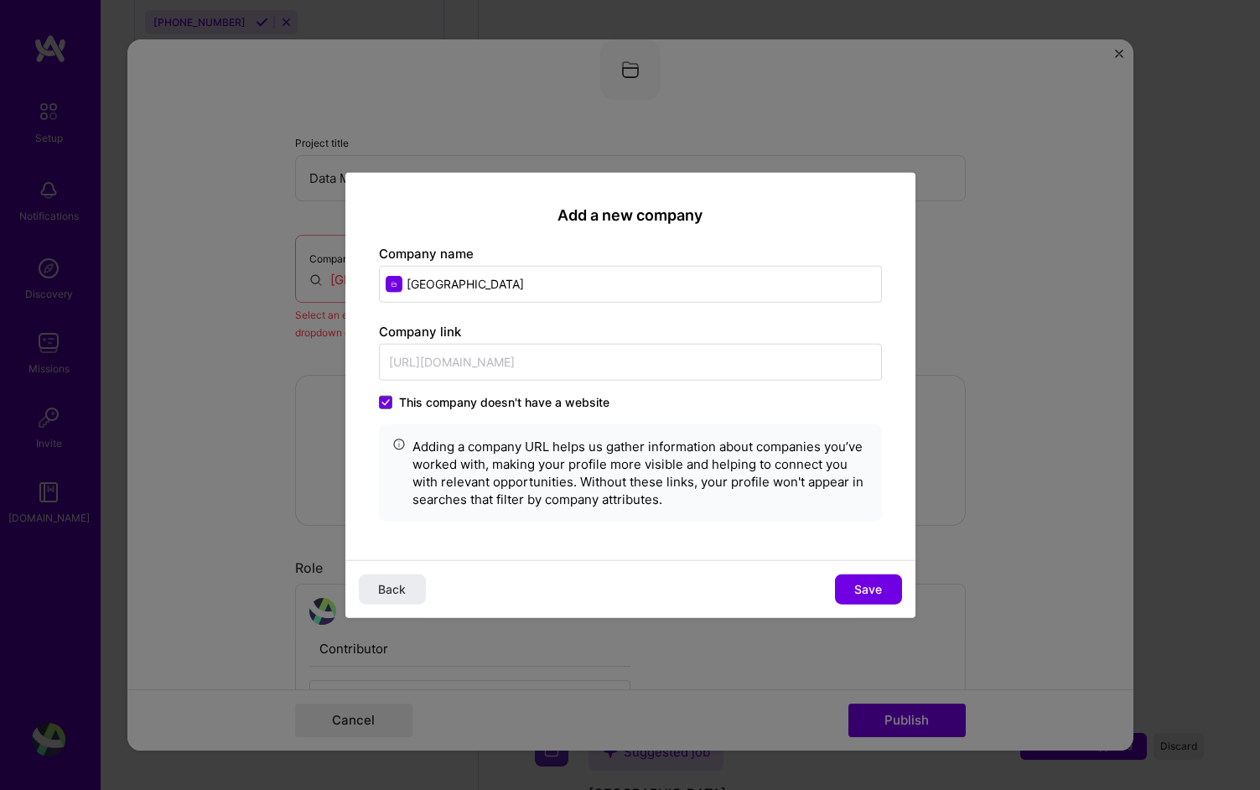
click at [387, 401] on icon at bounding box center [385, 401] width 8 height 7
click at [0, 0] on input "This company doesn't have a website" at bounding box center [0, 0] width 0 height 0
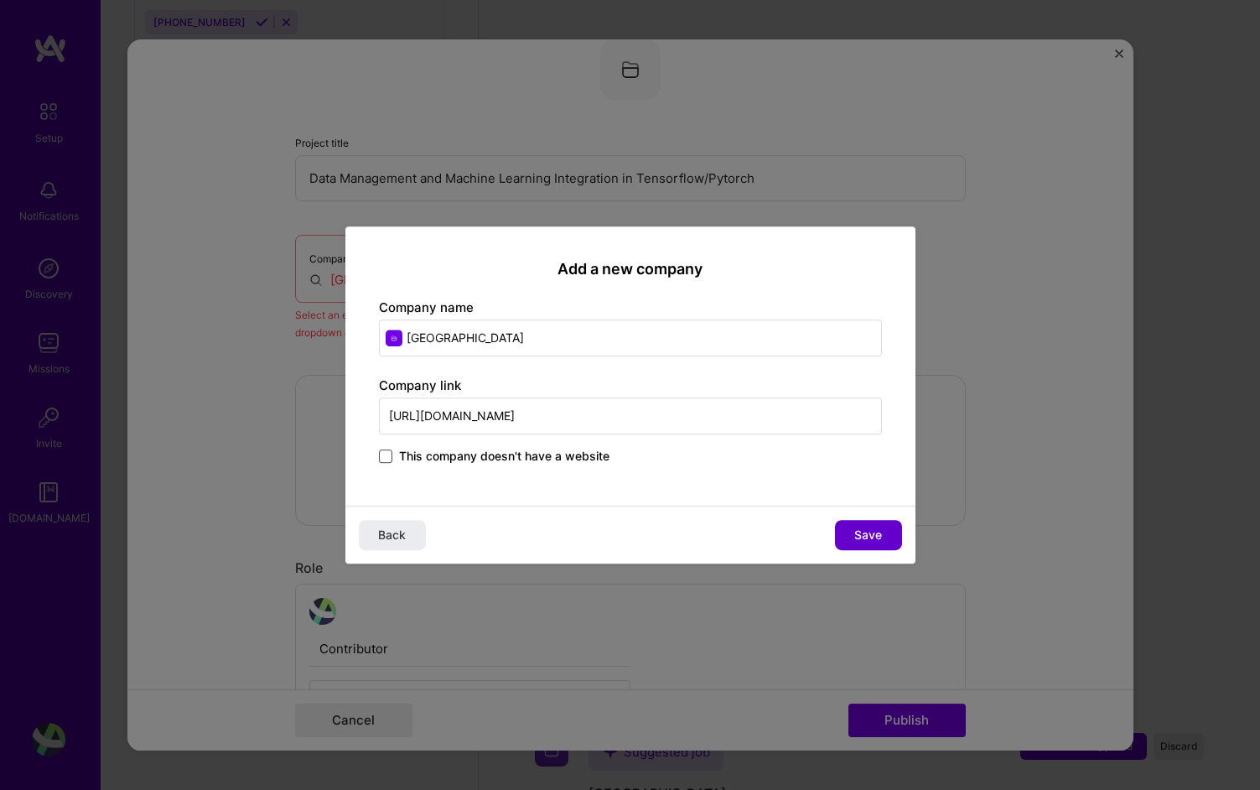
click at [864, 531] on span "Save" at bounding box center [868, 535] width 28 height 17
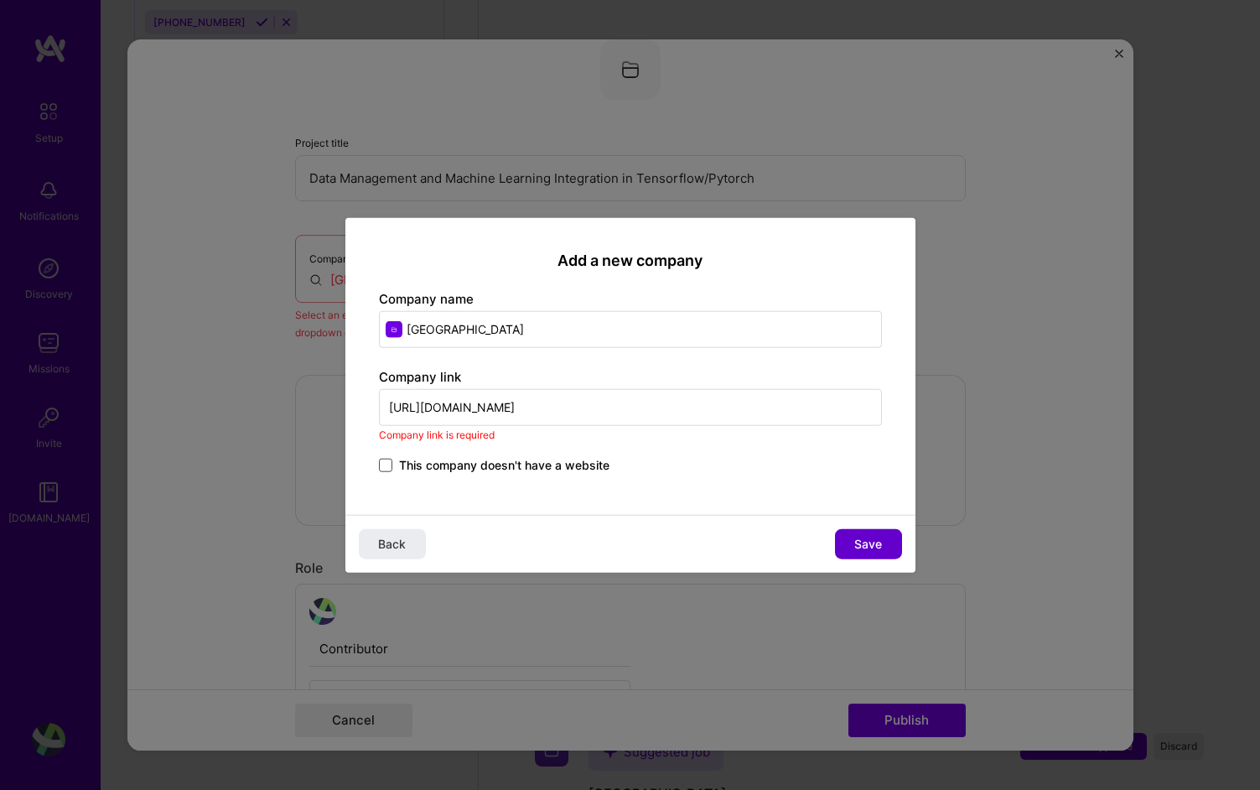
click at [898, 537] on button "Save" at bounding box center [868, 543] width 67 height 30
click at [874, 542] on span "Save" at bounding box center [868, 543] width 28 height 17
click at [874, 539] on span "Save" at bounding box center [868, 543] width 28 height 17
click at [428, 404] on input "[URL][DOMAIN_NAME]" at bounding box center [630, 406] width 503 height 37
drag, startPoint x: 428, startPoint y: 404, endPoint x: 278, endPoint y: 404, distance: 149.2
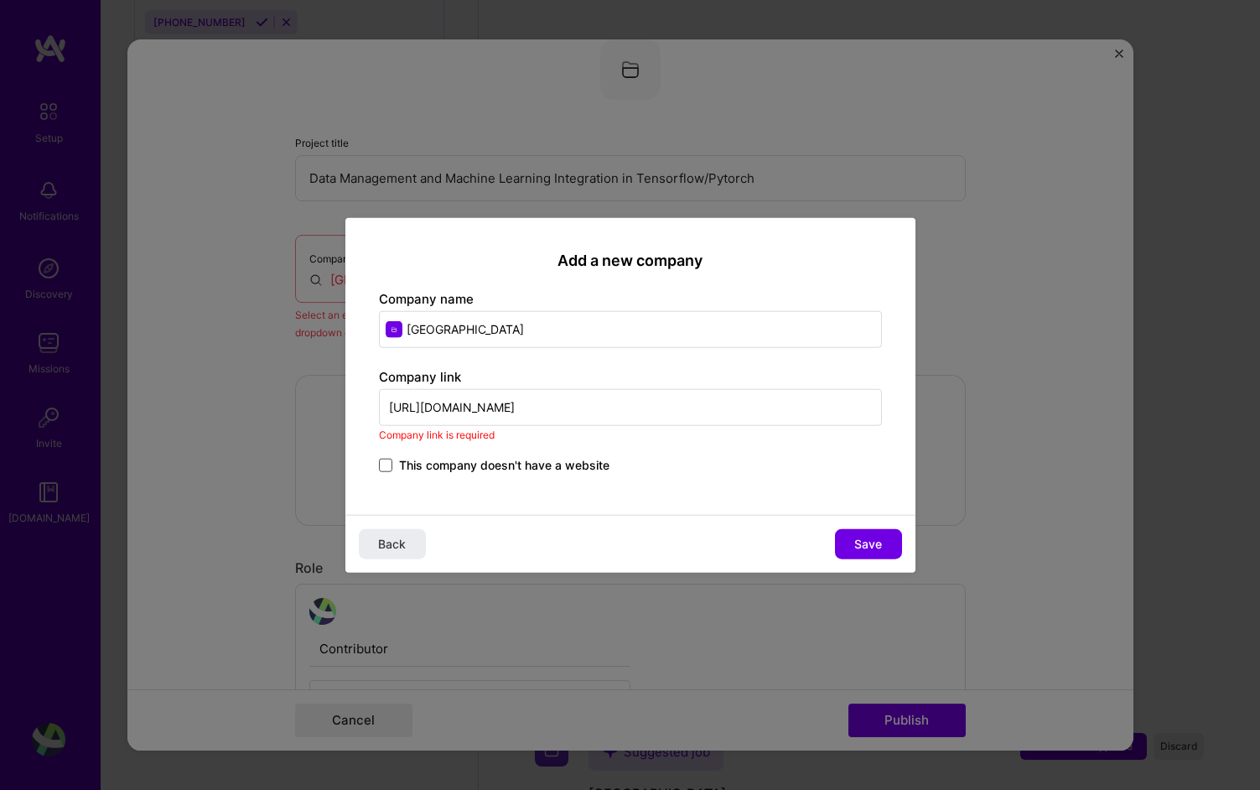
click at [282, 404] on div "Add a new company Company name Drexel University Company link [URL][DOMAIN_NAME…" at bounding box center [630, 395] width 1260 height 790
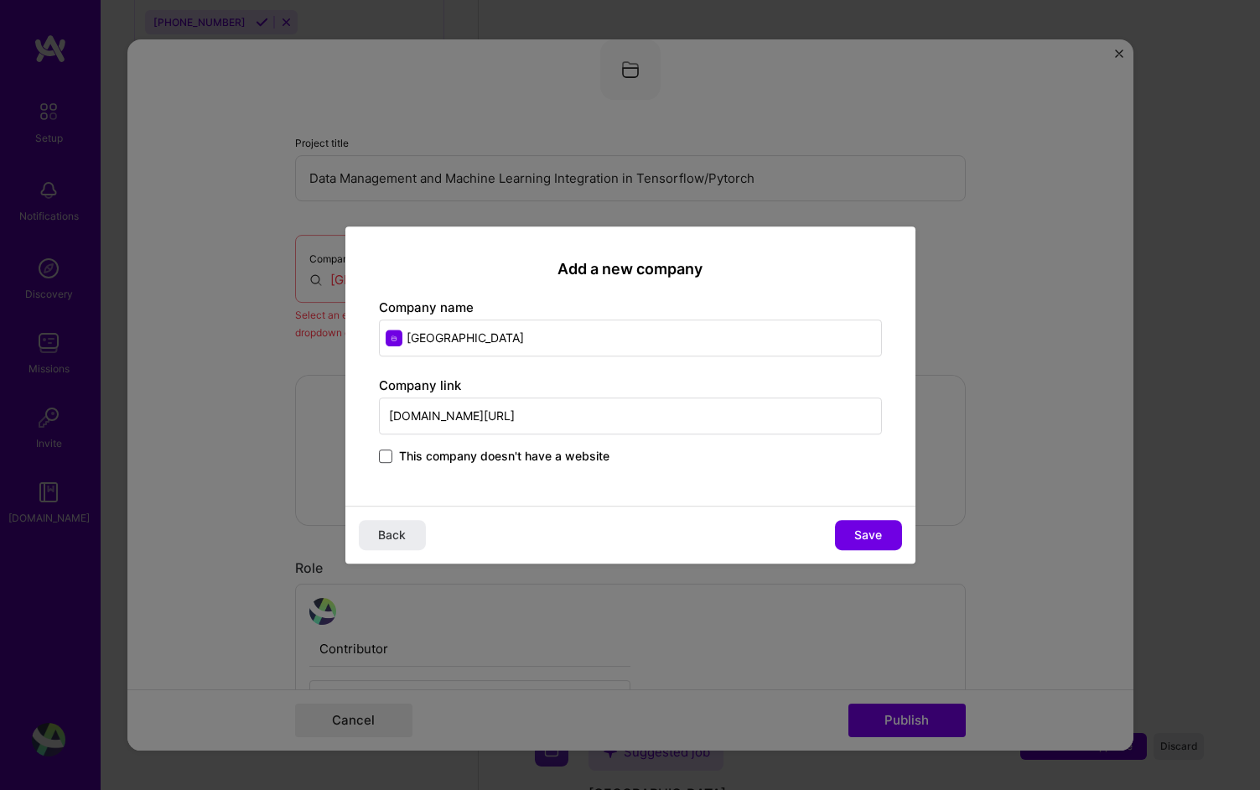
click at [482, 424] on input "[DOMAIN_NAME][URL]" at bounding box center [630, 415] width 503 height 37
type input "[DOMAIN_NAME]"
click at [874, 538] on span "Save" at bounding box center [868, 535] width 28 height 17
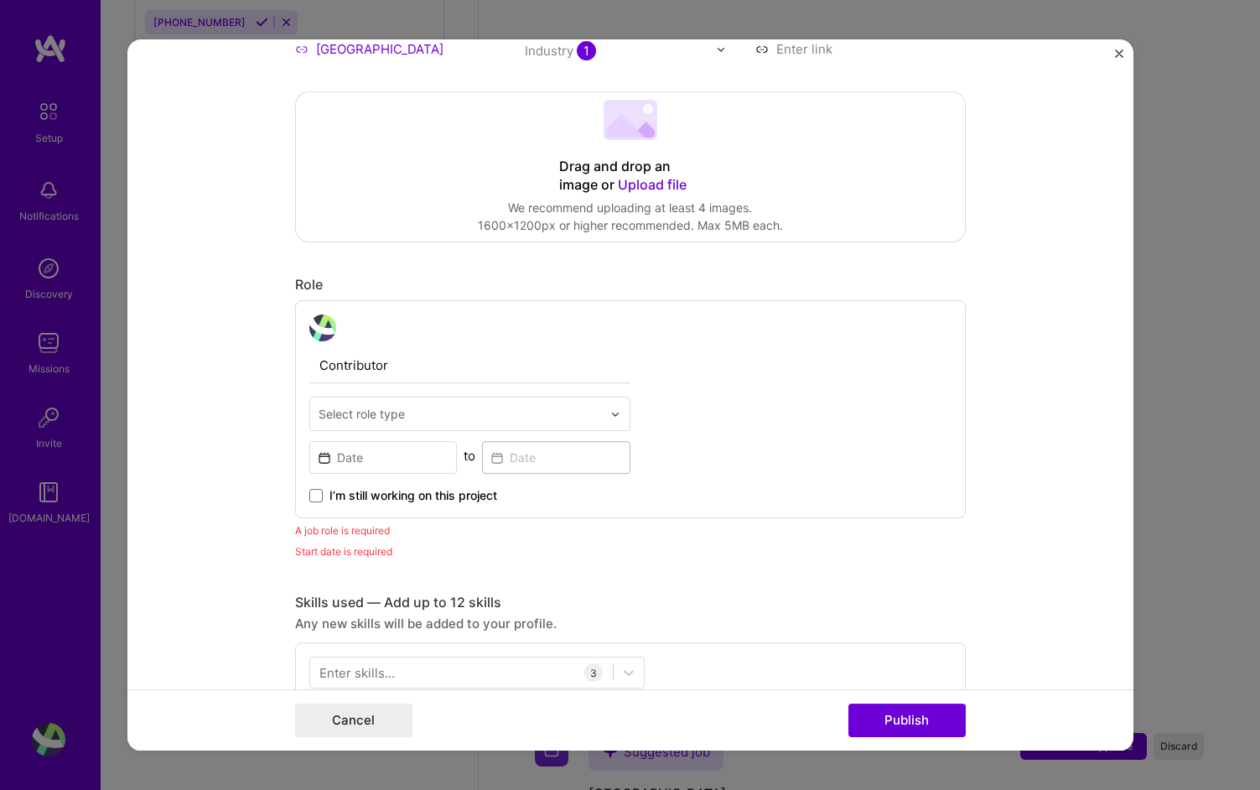
scroll to position [371, 0]
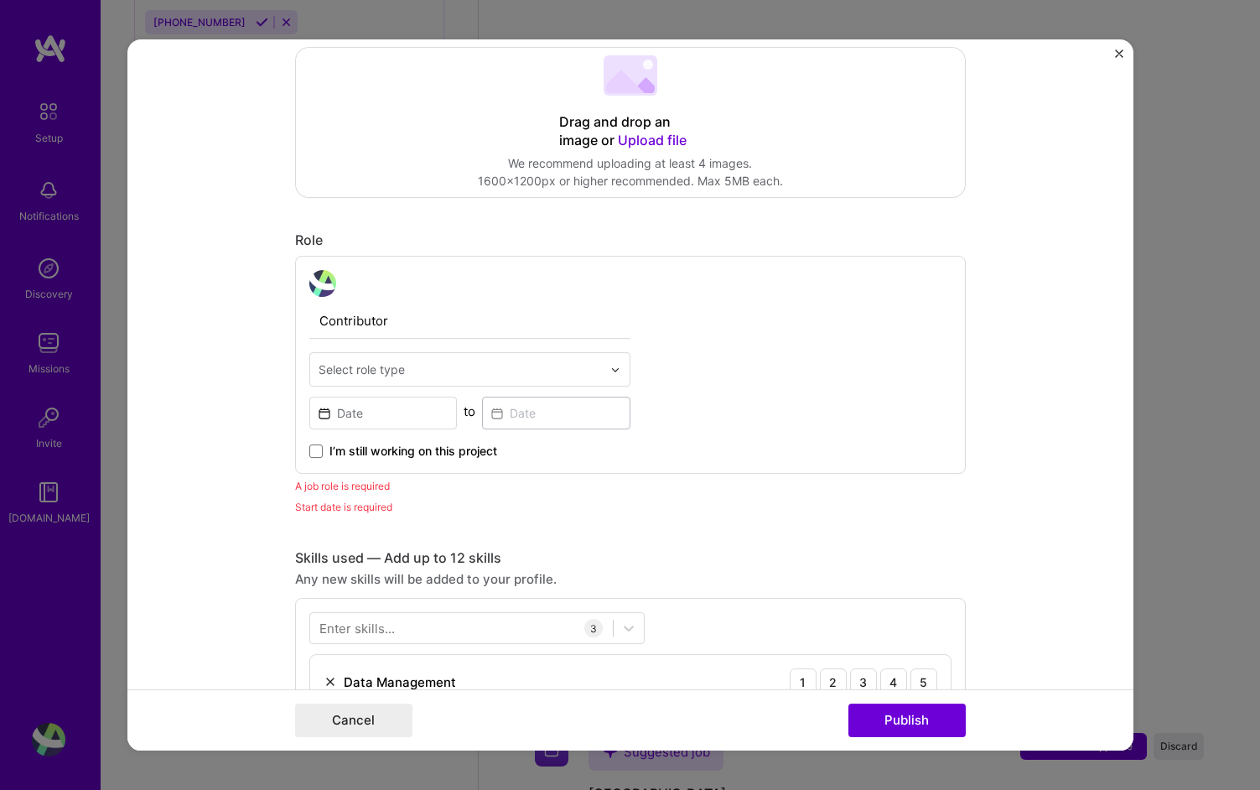
click at [524, 375] on input "text" at bounding box center [460, 370] width 283 height 18
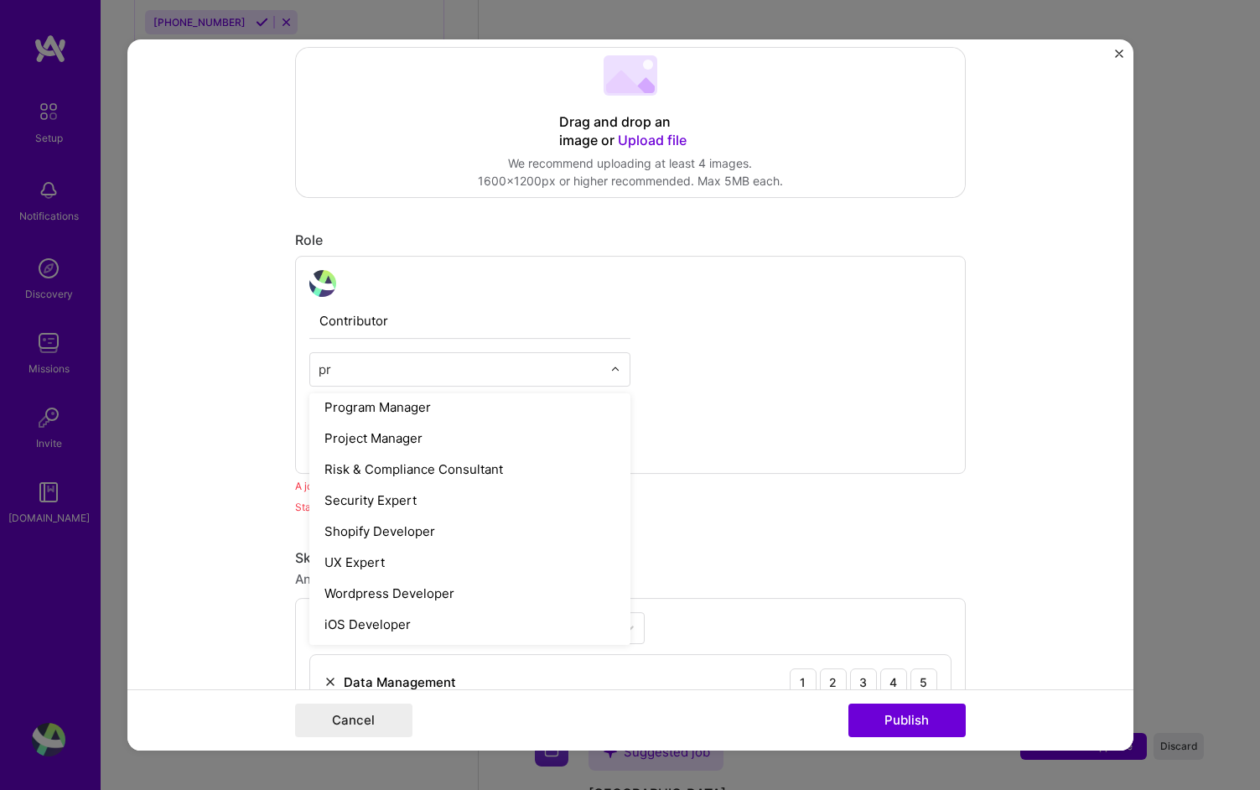
scroll to position [7, 0]
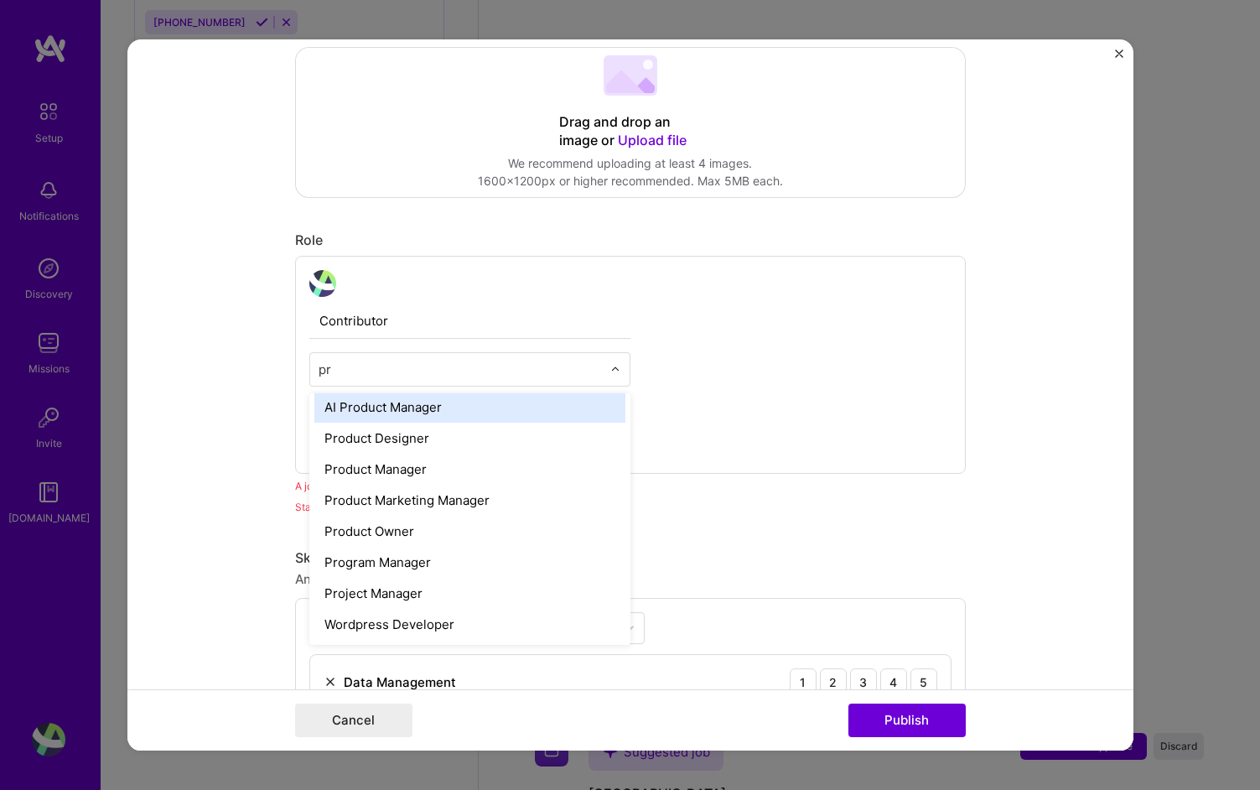
type input "pro"
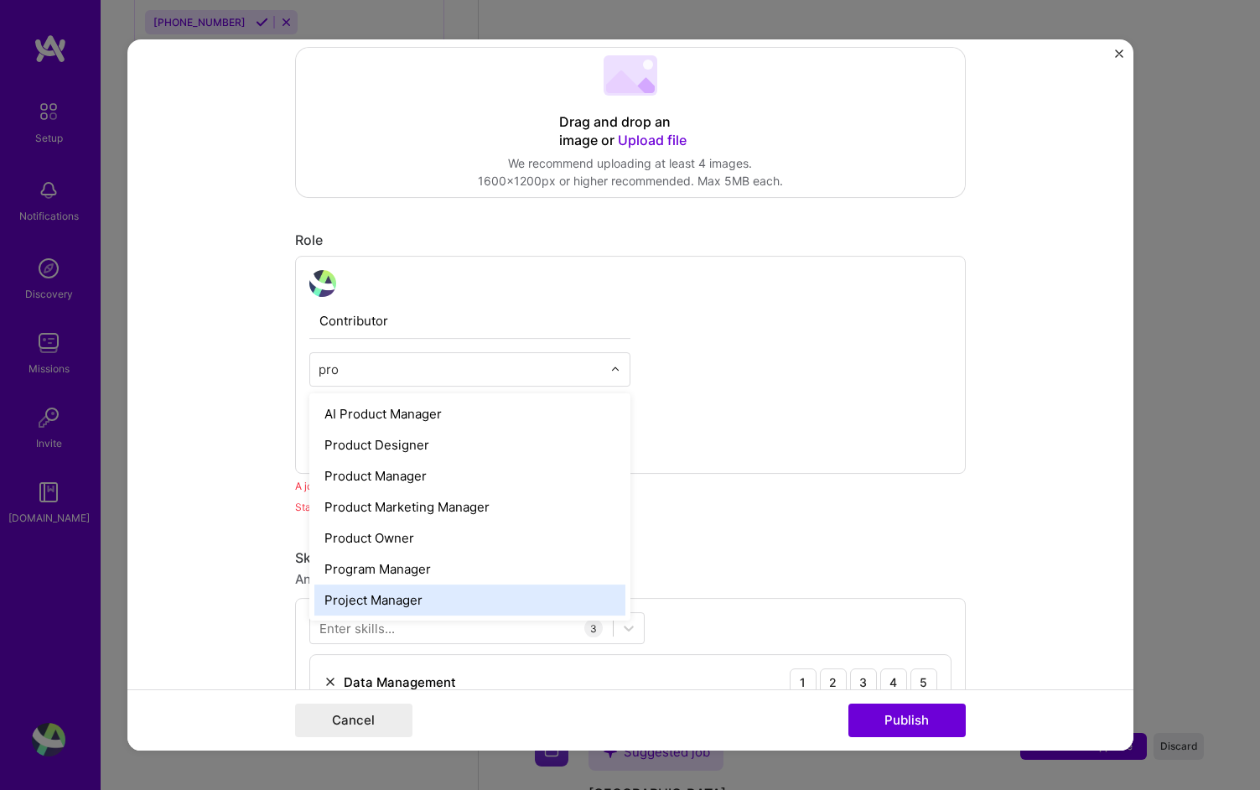
click at [449, 596] on div "Project Manager" at bounding box center [469, 599] width 311 height 31
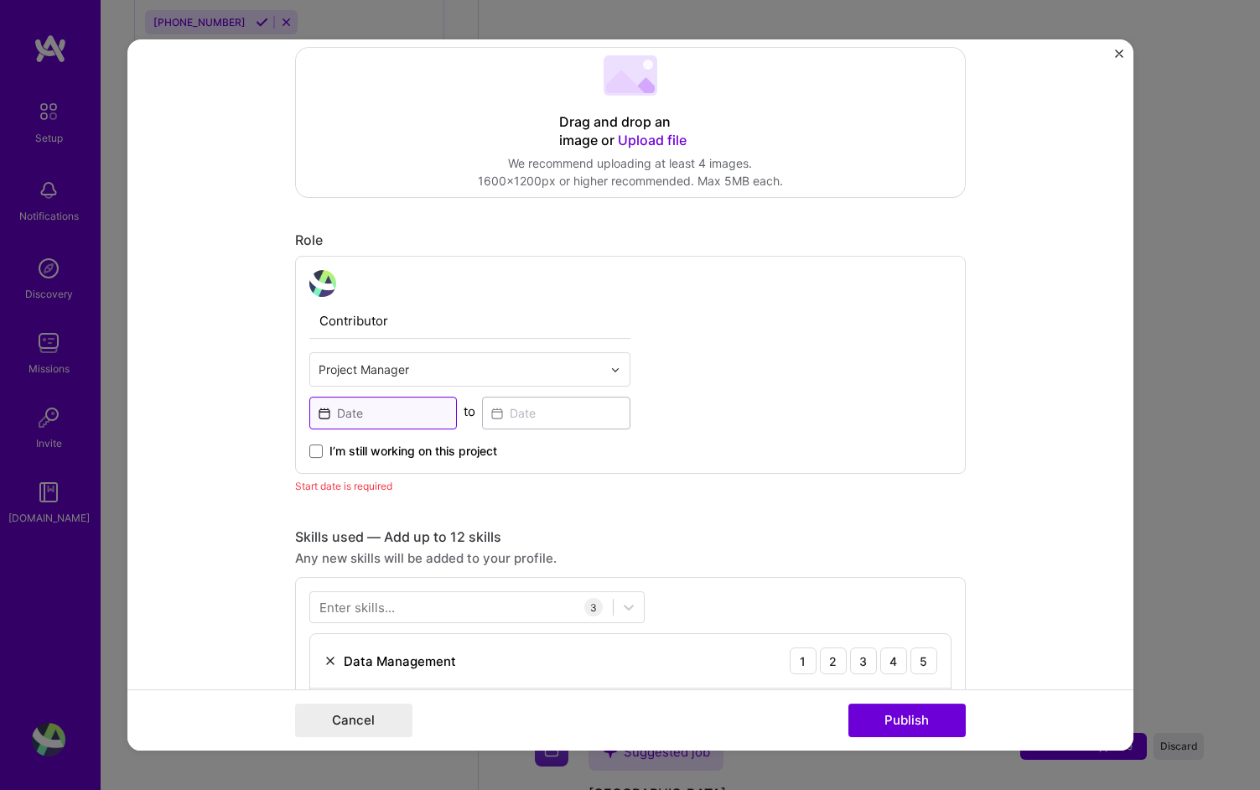
click at [413, 426] on input at bounding box center [383, 413] width 148 height 33
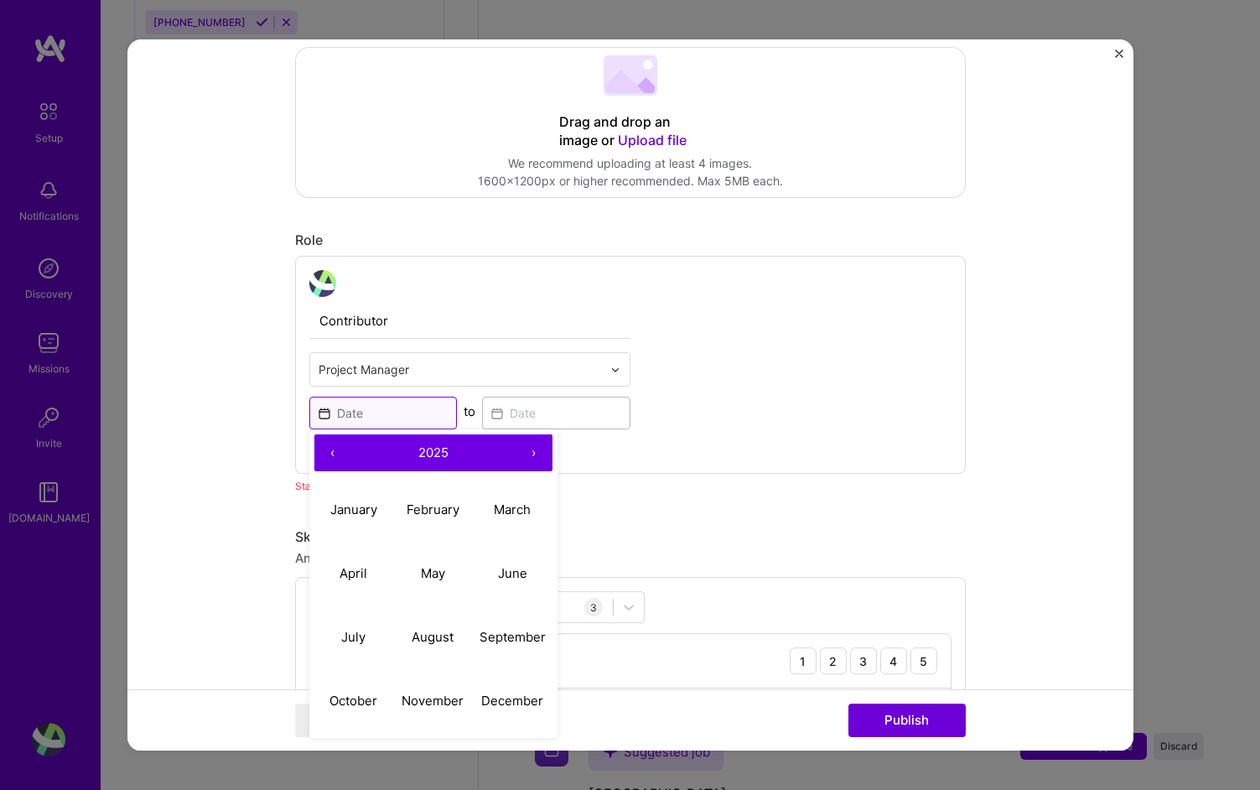
click at [392, 412] on input at bounding box center [383, 413] width 148 height 33
click at [330, 440] on button "‹" at bounding box center [332, 452] width 37 height 37
click at [352, 506] on abbr "January" at bounding box center [353, 509] width 47 height 16
type input "[DATE]"
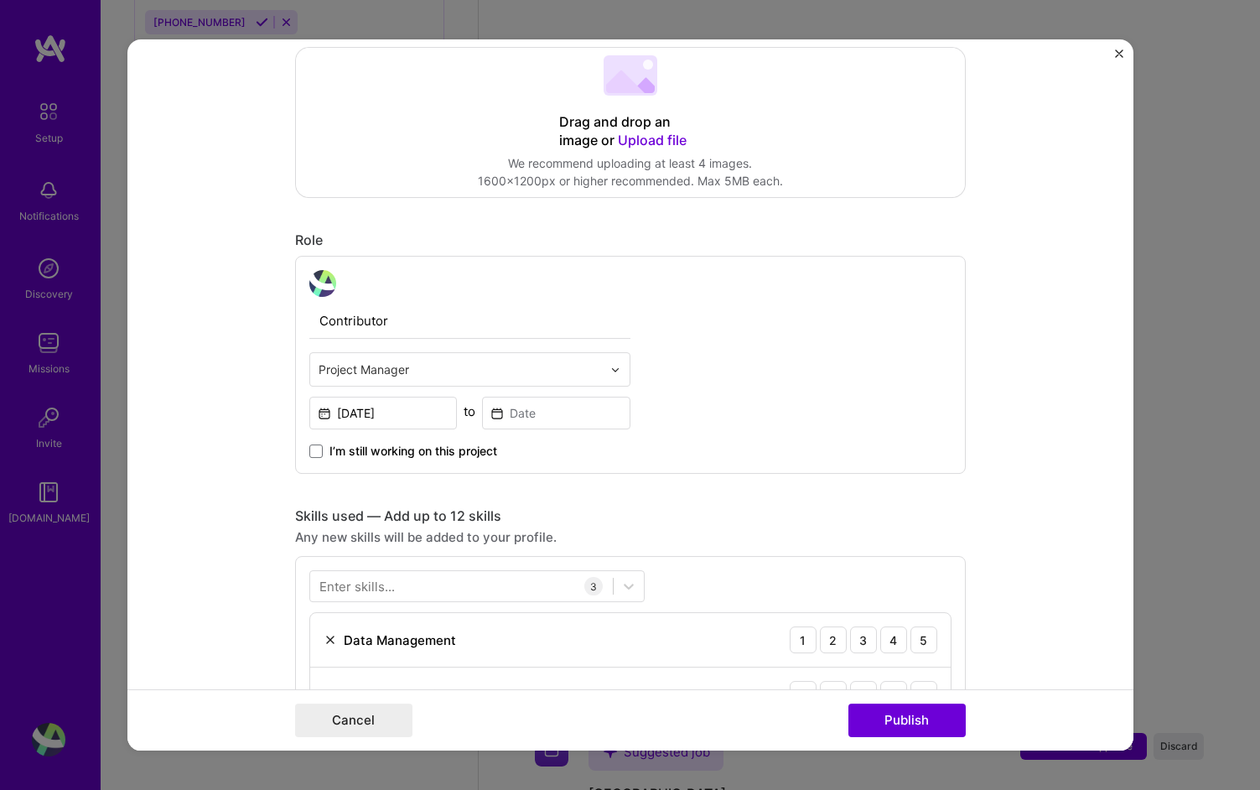
click at [392, 454] on span "I’m still working on this project" at bounding box center [413, 451] width 168 height 17
click at [0, 0] on input "I’m still working on this project" at bounding box center [0, 0] width 0 height 0
click at [939, 733] on button "Publish" at bounding box center [906, 720] width 117 height 34
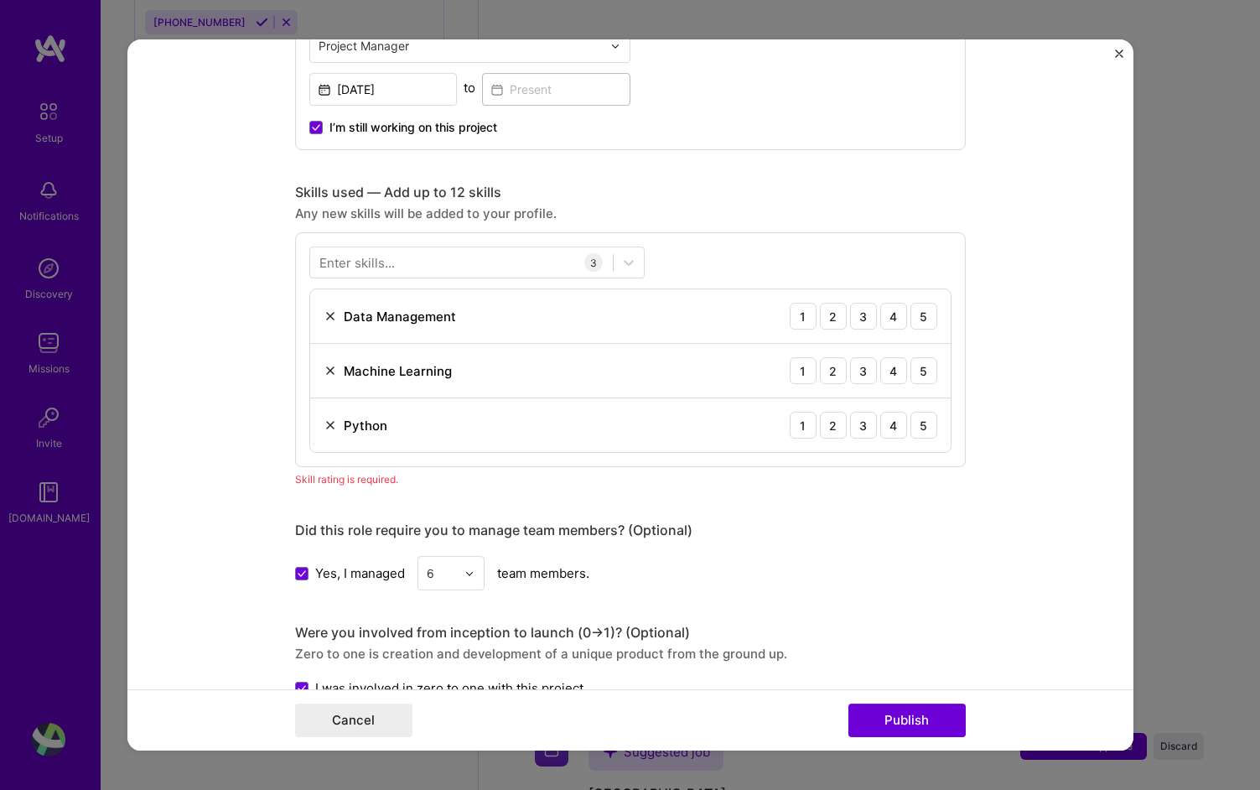
scroll to position [692, 0]
click at [536, 264] on div at bounding box center [461, 266] width 303 height 28
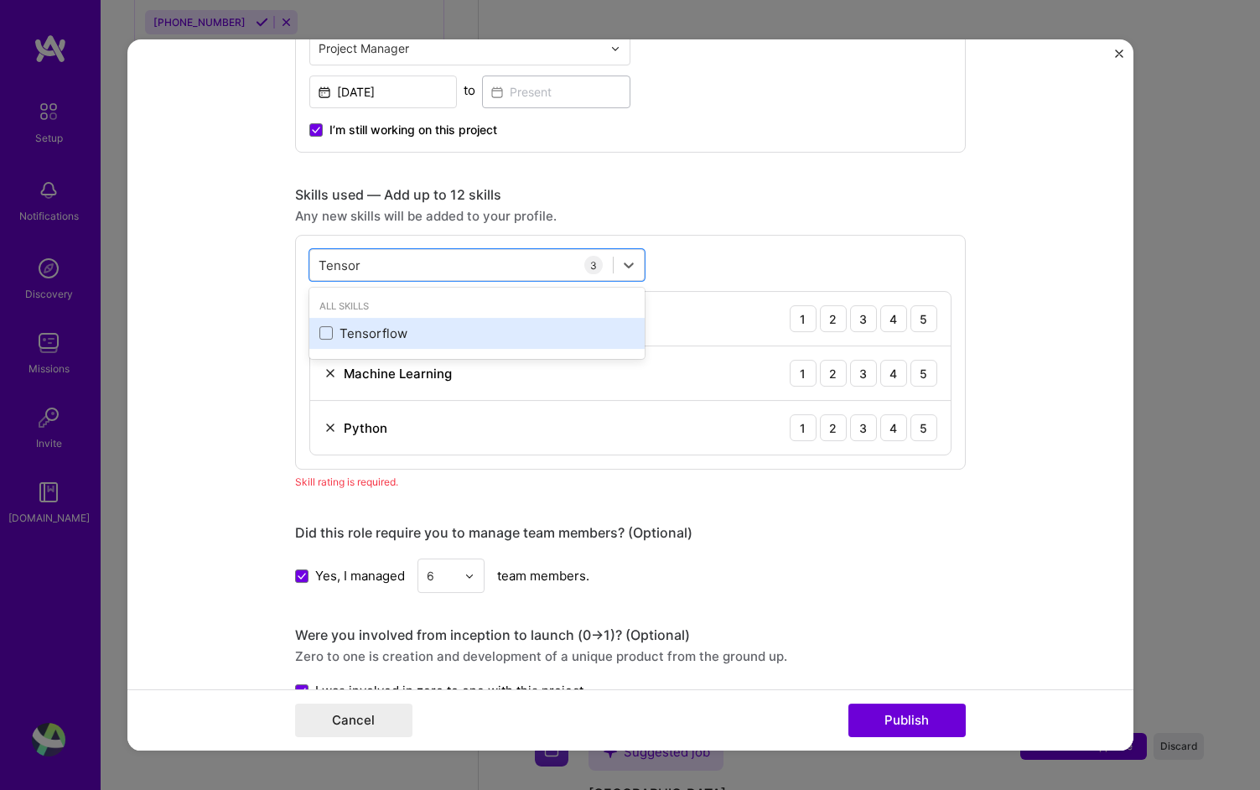
click at [408, 335] on div "Tensorflow" at bounding box center [476, 333] width 315 height 18
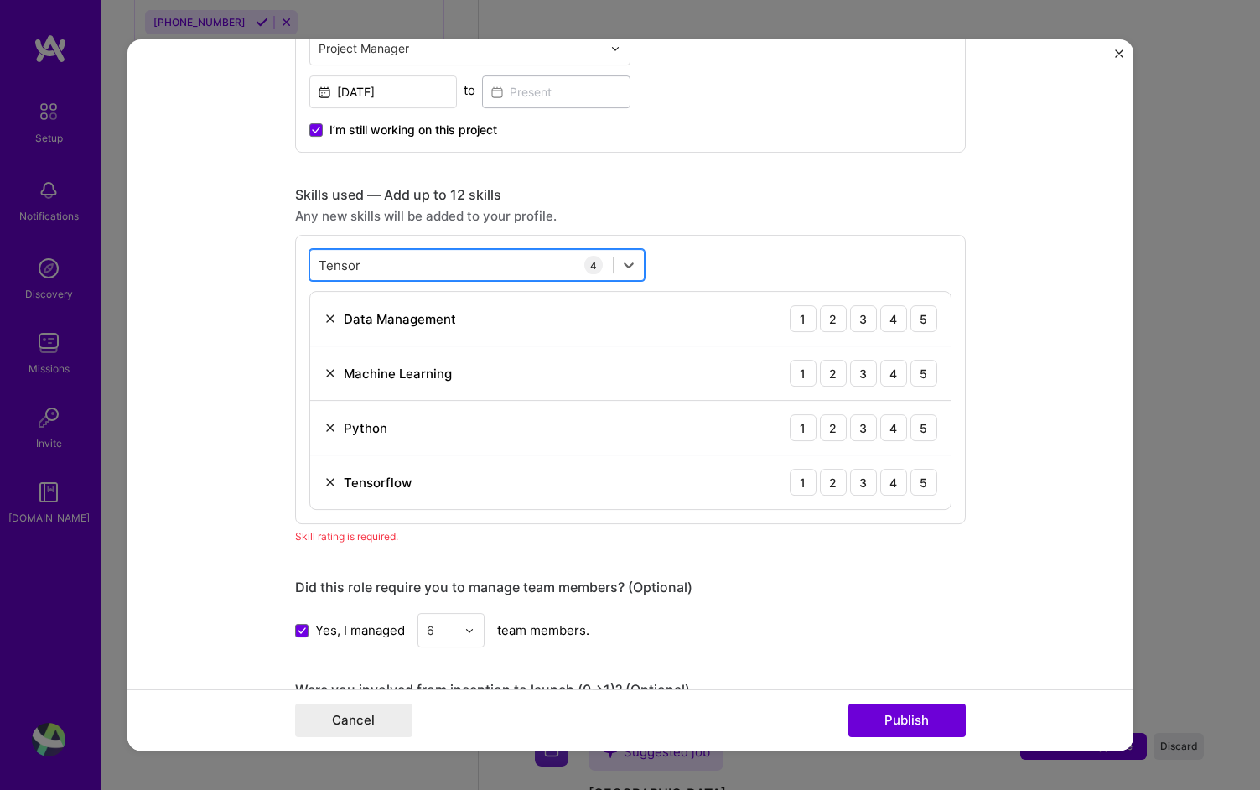
click at [390, 259] on div "Tensor Tensor" at bounding box center [461, 266] width 303 height 28
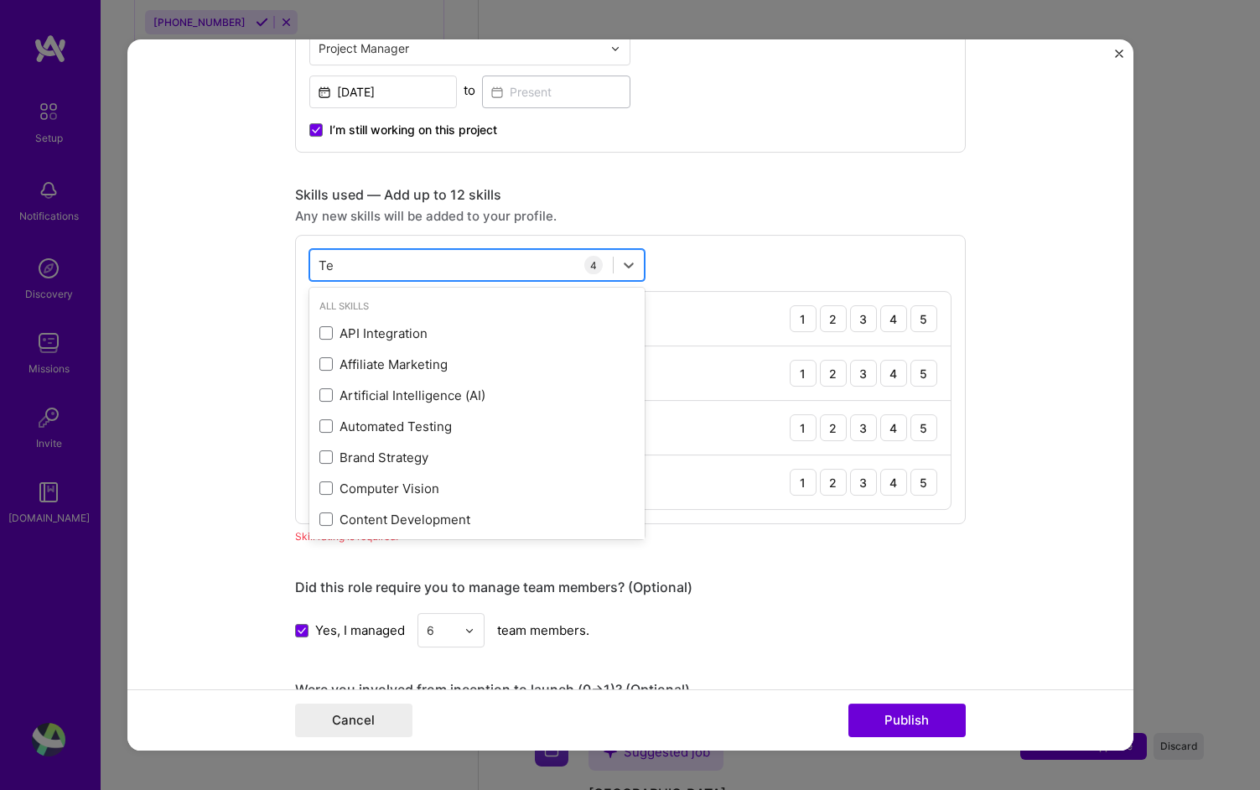
type input "T"
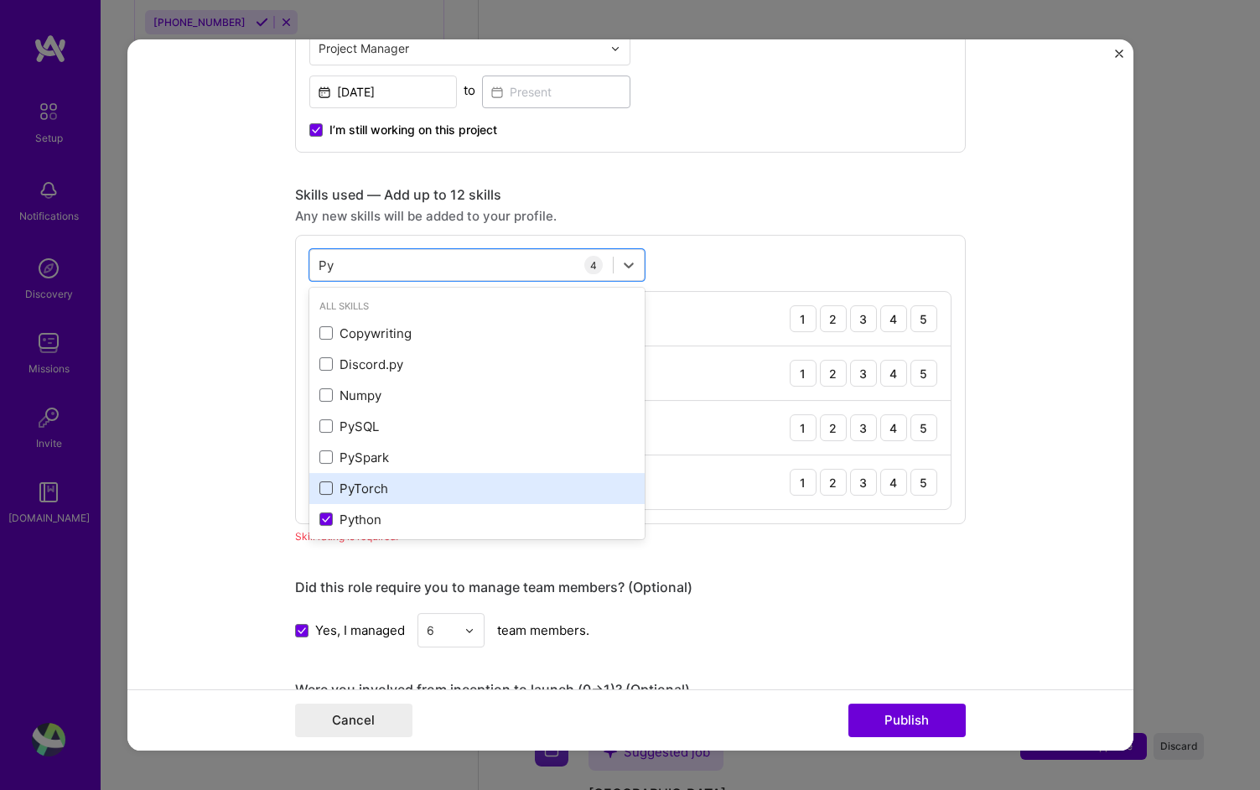
click at [329, 485] on span at bounding box center [325, 487] width 13 height 13
click at [0, 0] on input "checkbox" at bounding box center [0, 0] width 0 height 0
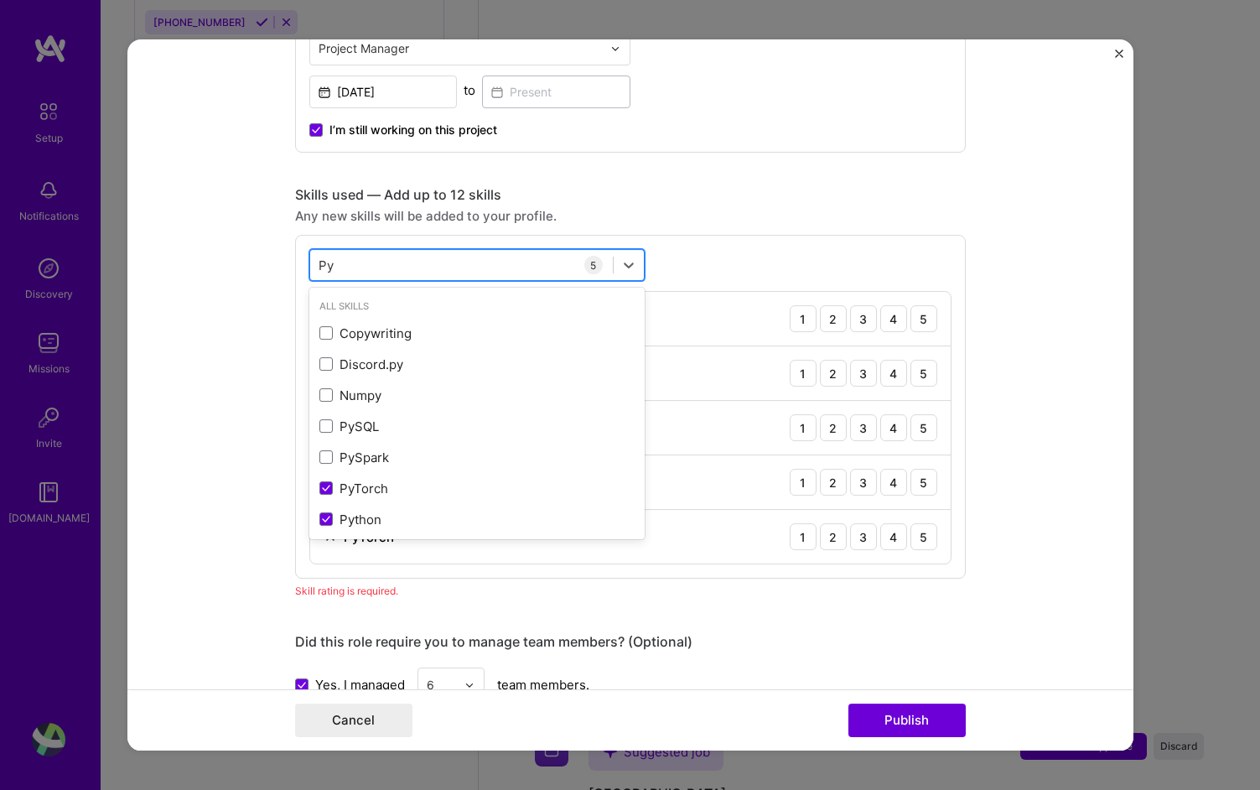
click at [358, 269] on div "Py Py" at bounding box center [461, 266] width 303 height 28
type input "P"
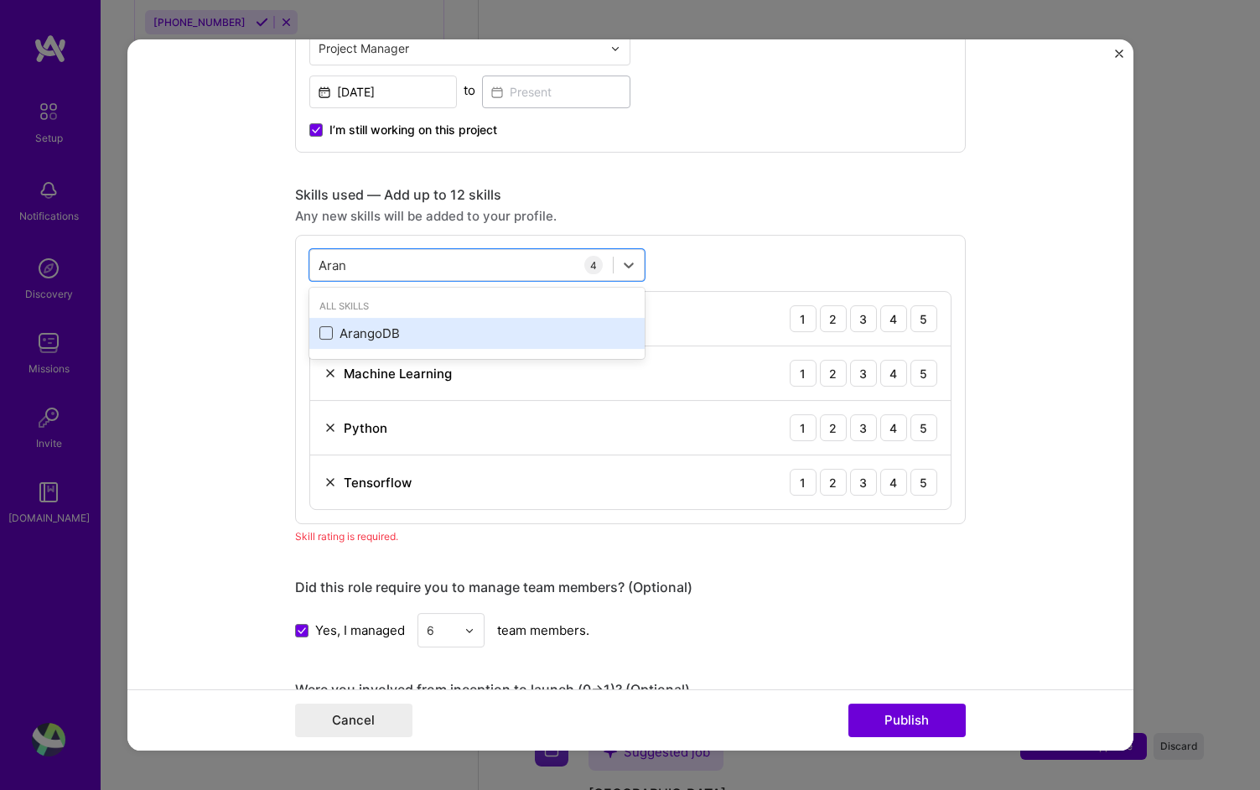
click at [324, 337] on span at bounding box center [325, 332] width 13 height 13
click at [0, 0] on input "checkbox" at bounding box center [0, 0] width 0 height 0
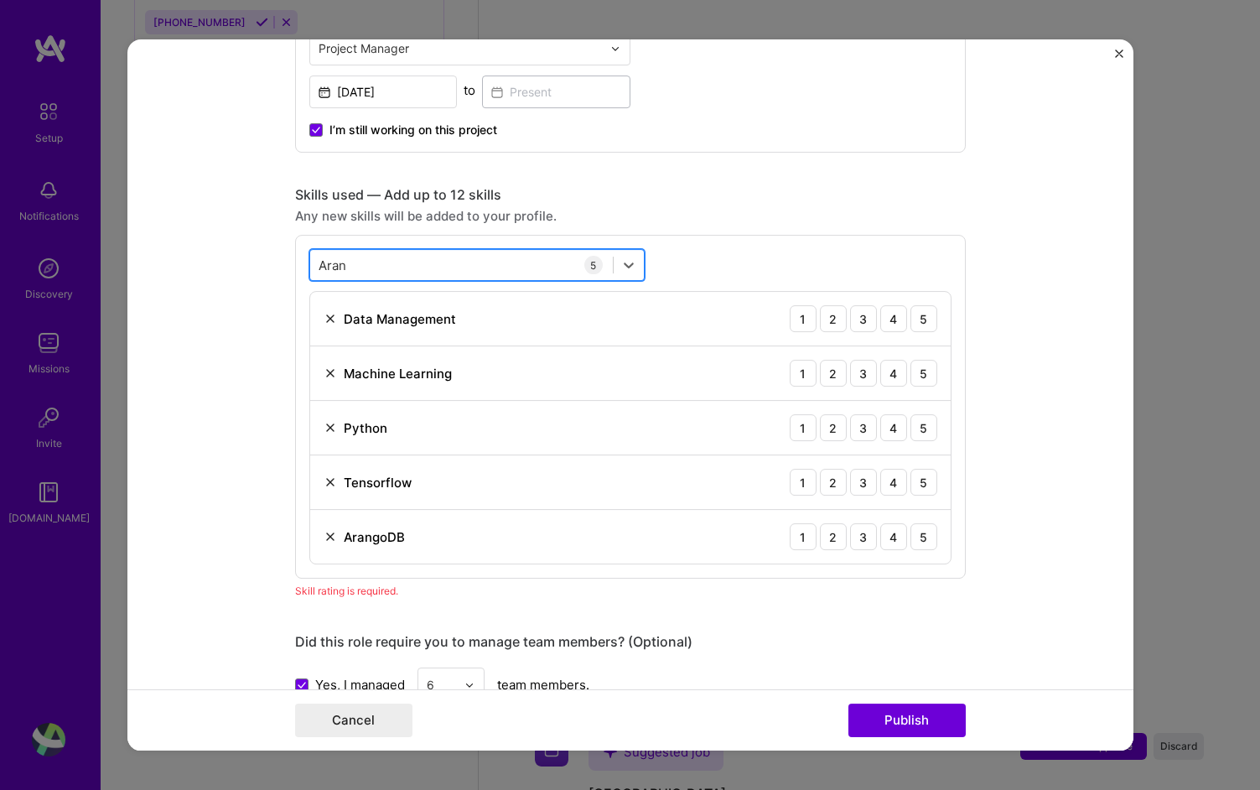
click at [383, 257] on div "[PERSON_NAME]" at bounding box center [461, 266] width 303 height 28
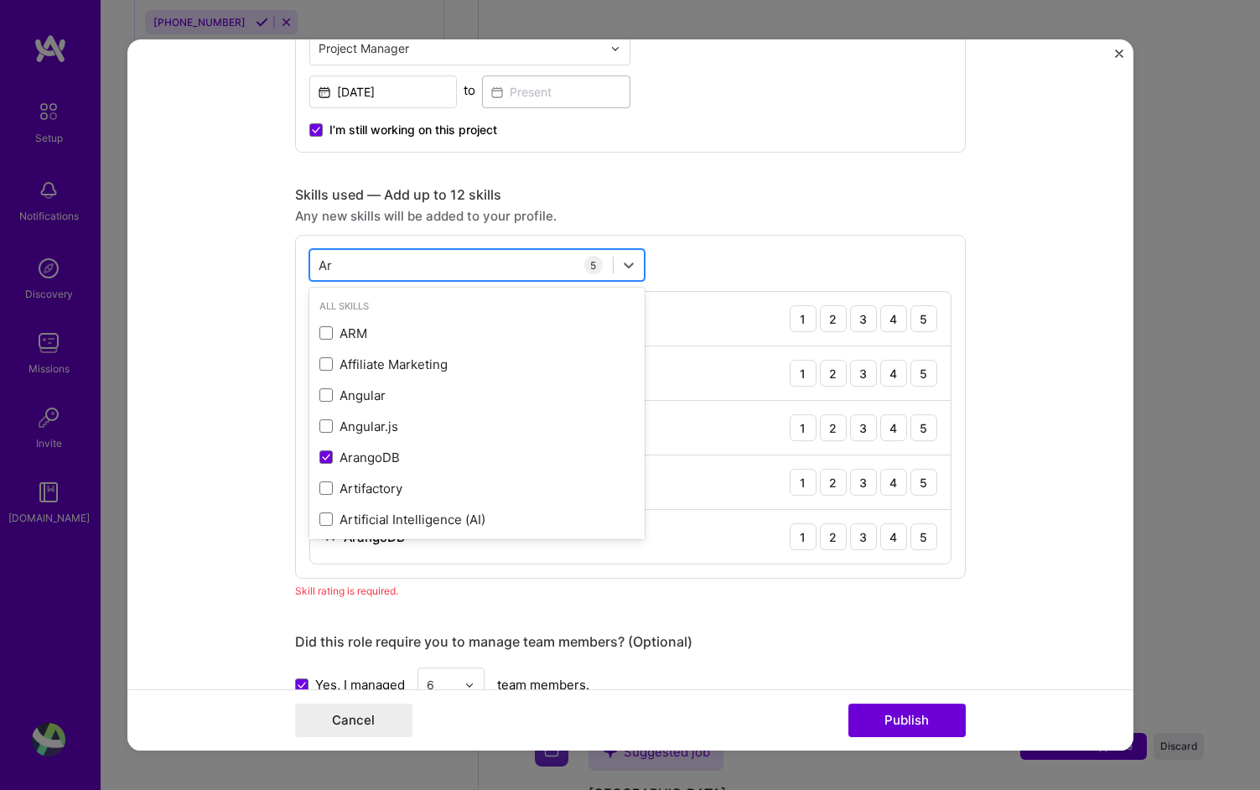
type input "A"
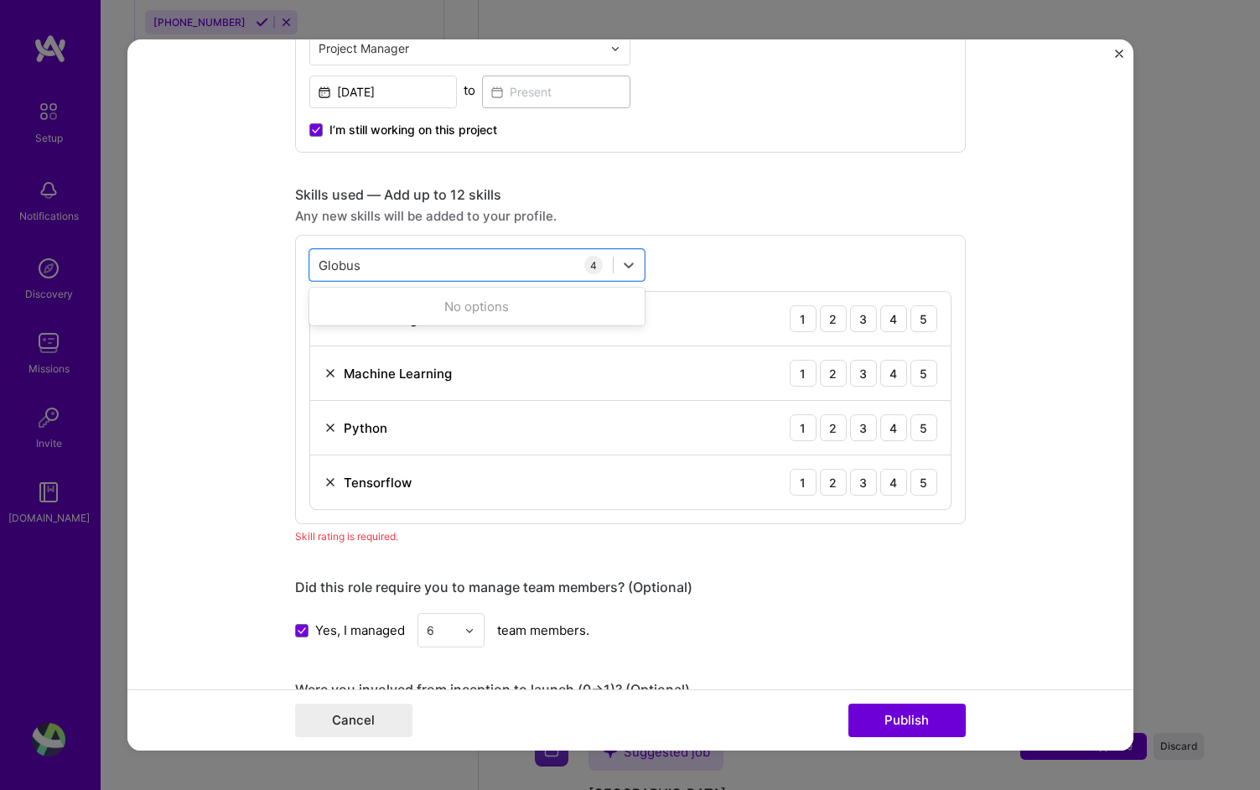
type input "Globus"
click at [863, 157] on div "Editing suggested project This project is suggested based on your LinkedIn, res…" at bounding box center [630, 383] width 671 height 2005
click at [933, 426] on div "5" at bounding box center [924, 427] width 27 height 27
click at [930, 500] on div "Tensorflow 1 2 3 4 5" at bounding box center [630, 482] width 641 height 54
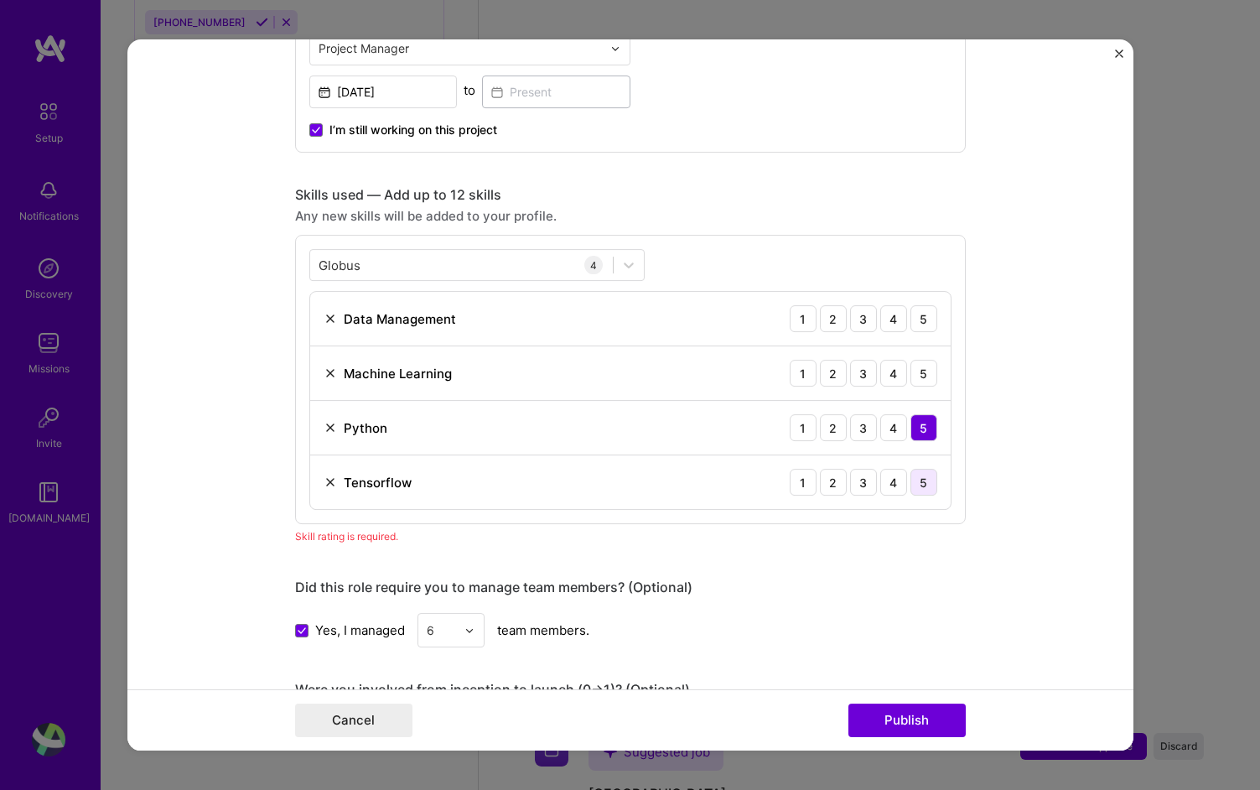
click at [927, 483] on div "5" at bounding box center [924, 482] width 27 height 27
click at [926, 371] on div "5" at bounding box center [924, 373] width 27 height 27
click at [924, 335] on div "Data Management 1 2 3 4 5" at bounding box center [630, 319] width 641 height 54
click at [924, 322] on div "5" at bounding box center [924, 318] width 27 height 27
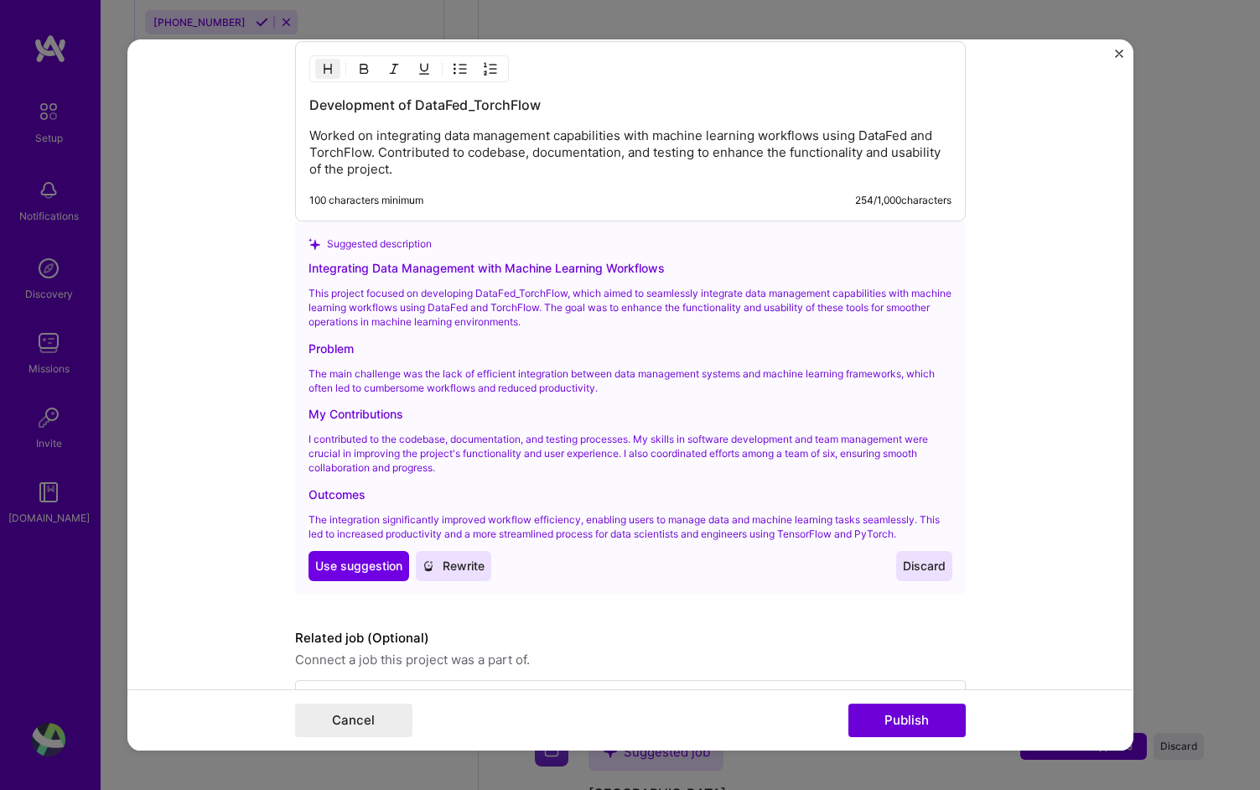
scroll to position [1716, 0]
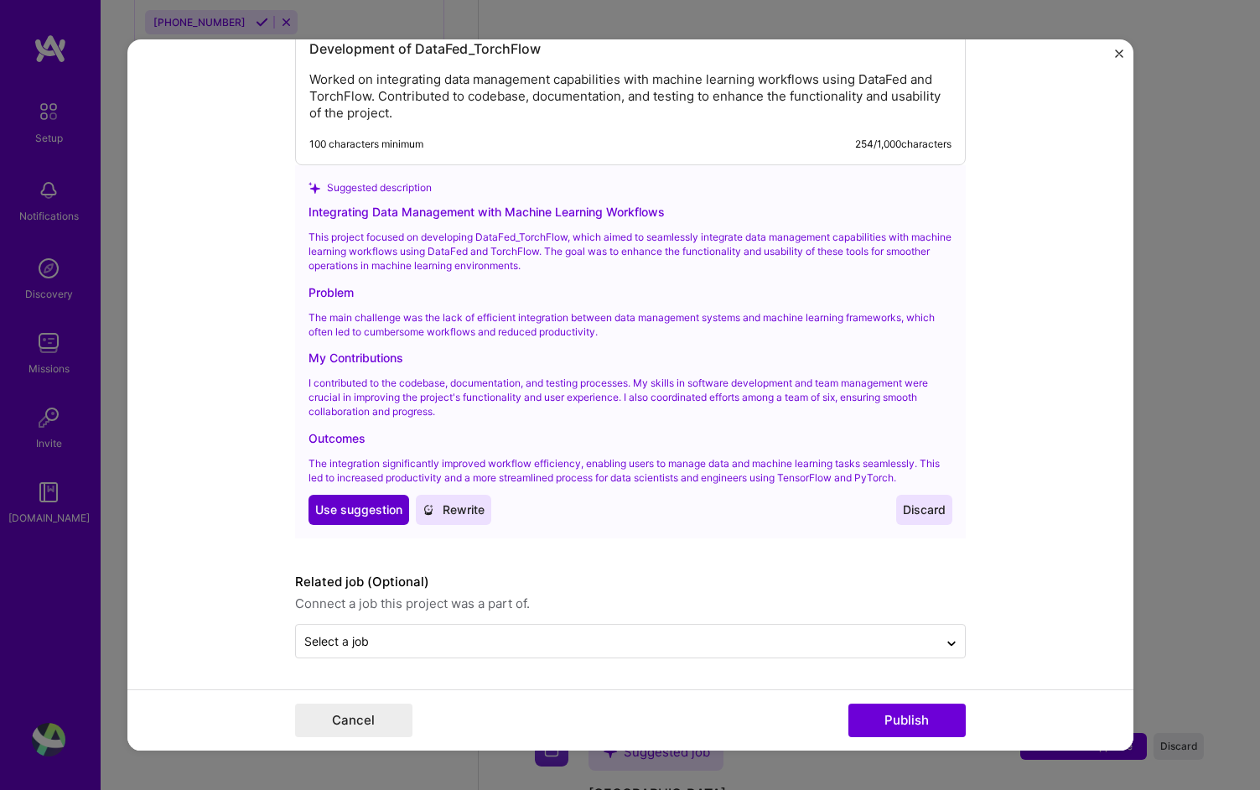
click at [378, 514] on span "Use suggestion" at bounding box center [358, 510] width 87 height 17
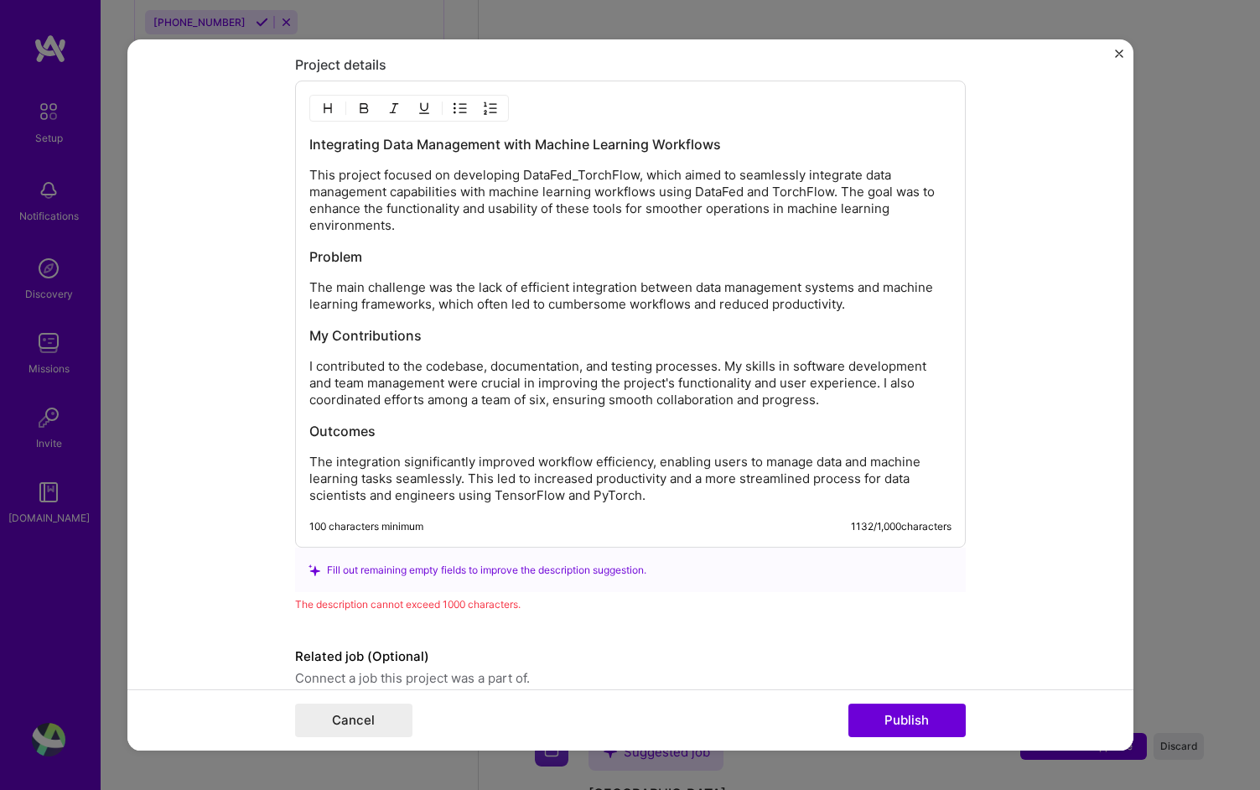
scroll to position [1623, 0]
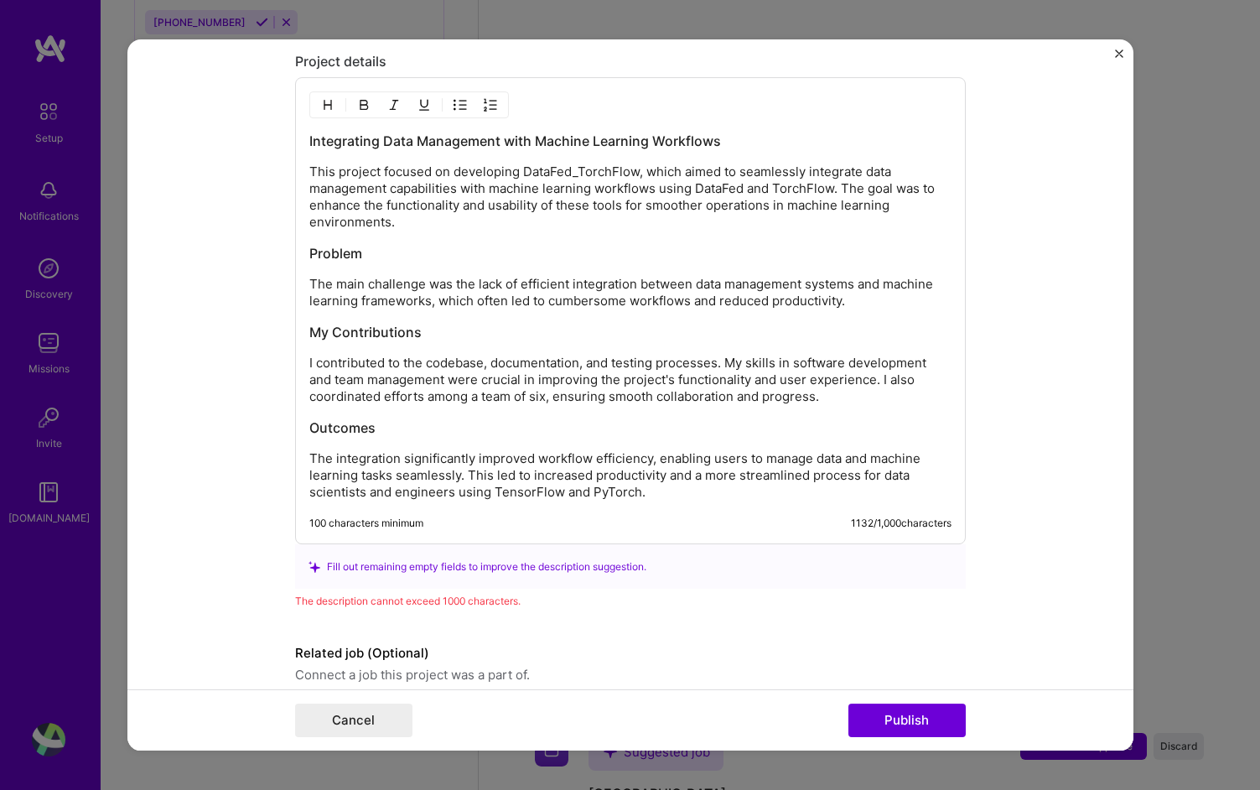
click at [360, 434] on h3 "Outcomes" at bounding box center [630, 428] width 642 height 18
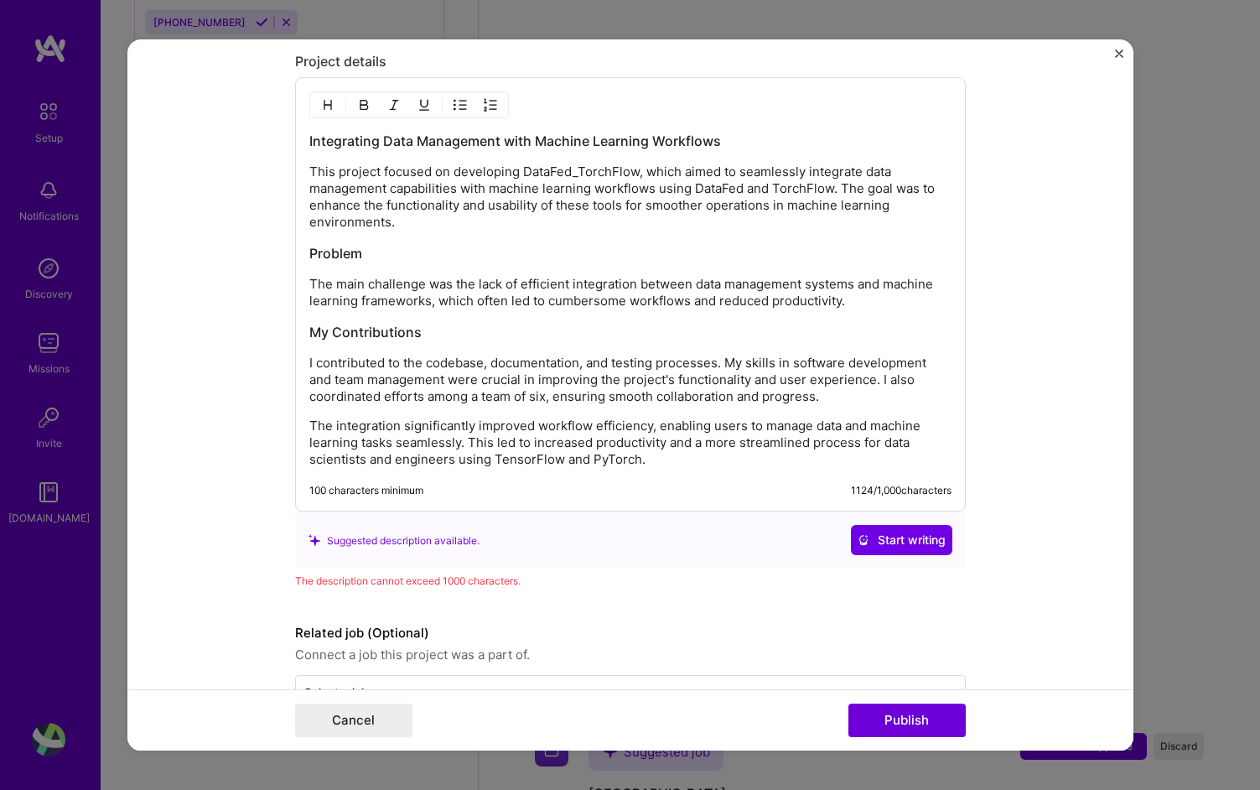
click at [340, 334] on h3 "My Contributions" at bounding box center [630, 333] width 642 height 18
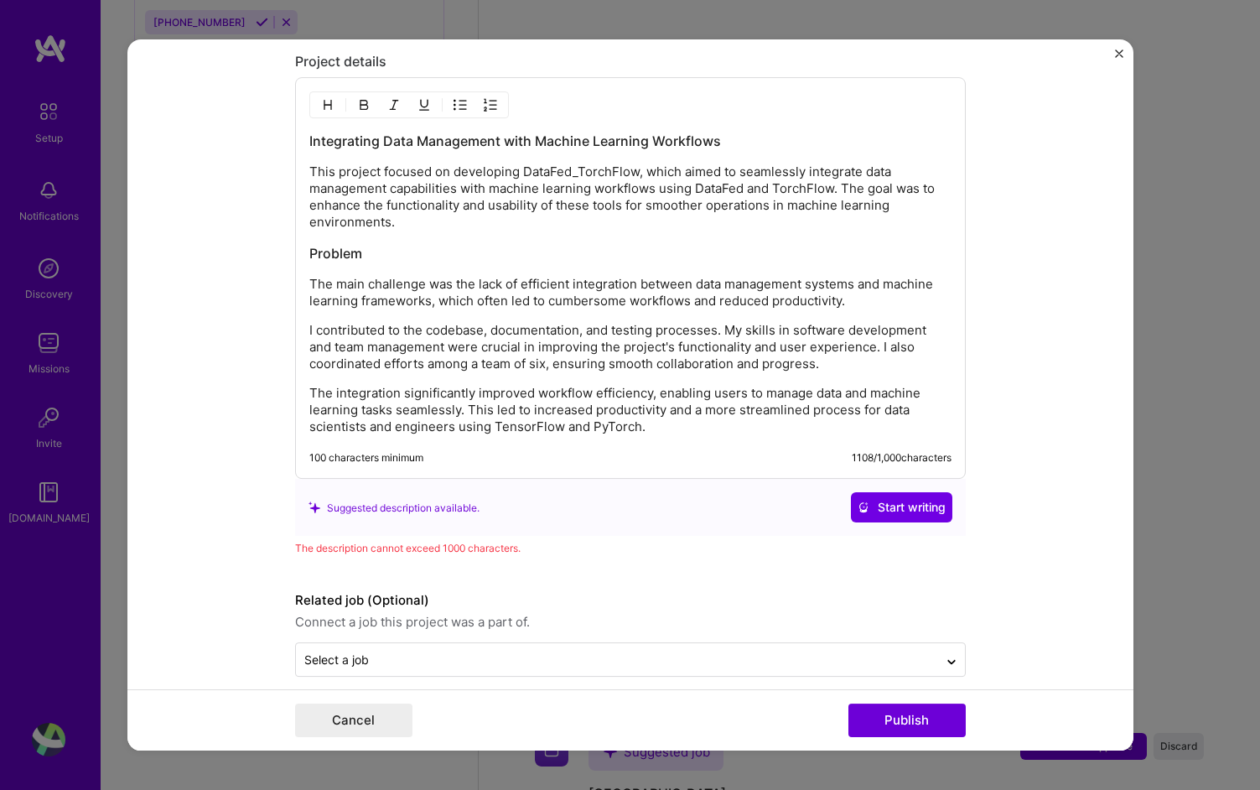
click at [345, 261] on h3 "Problem" at bounding box center [630, 254] width 642 height 18
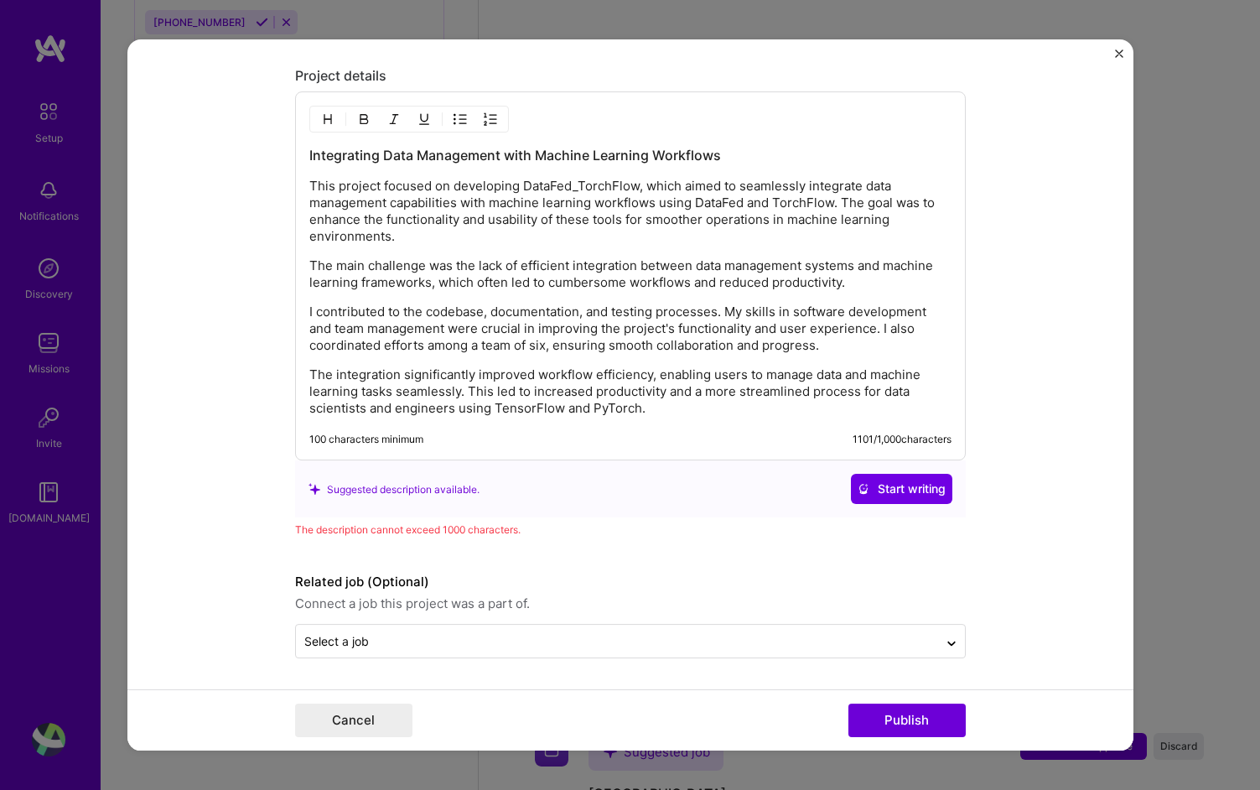
click at [405, 155] on h3 "Integrating Data Management with Machine Learning Workflows" at bounding box center [630, 156] width 642 height 18
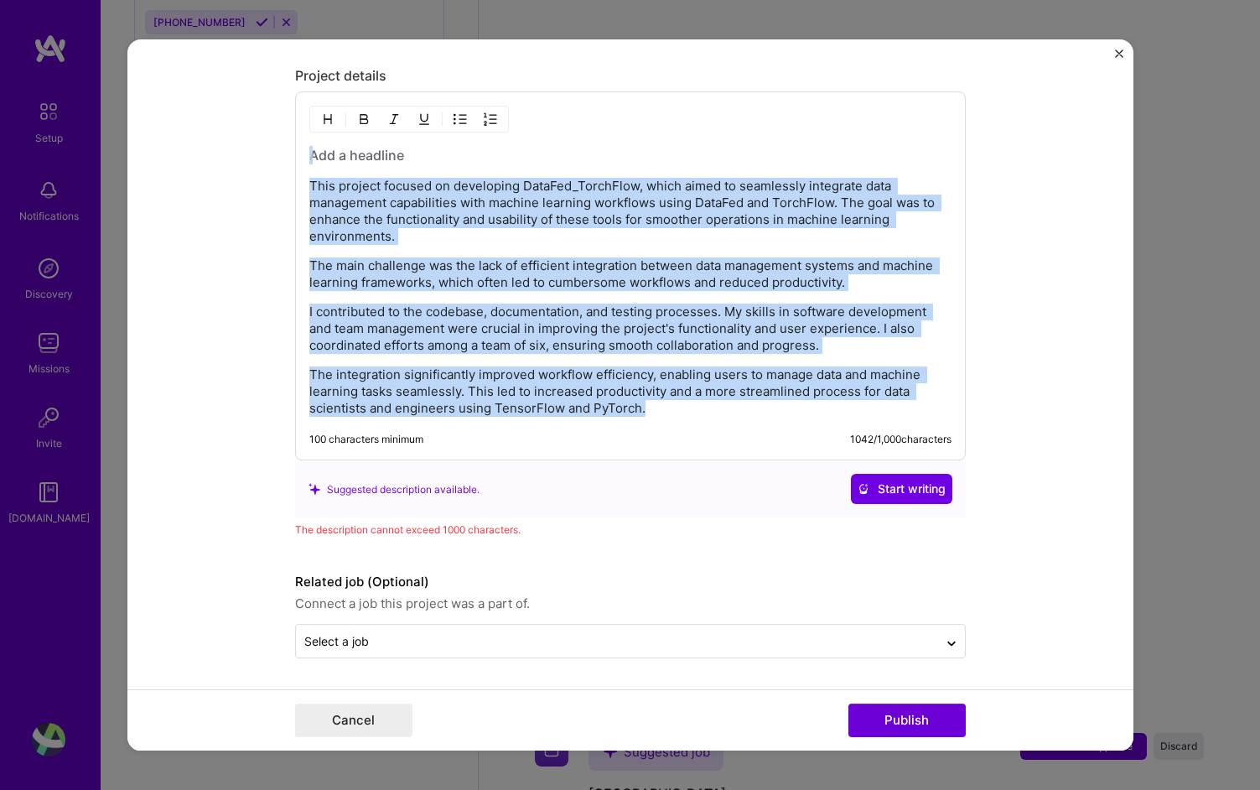
drag, startPoint x: 663, startPoint y: 407, endPoint x: 158, endPoint y: 102, distance: 589.4
click at [158, 102] on form "Editing suggested project This project is suggested based on your LinkedIn, res…" at bounding box center [630, 394] width 1006 height 711
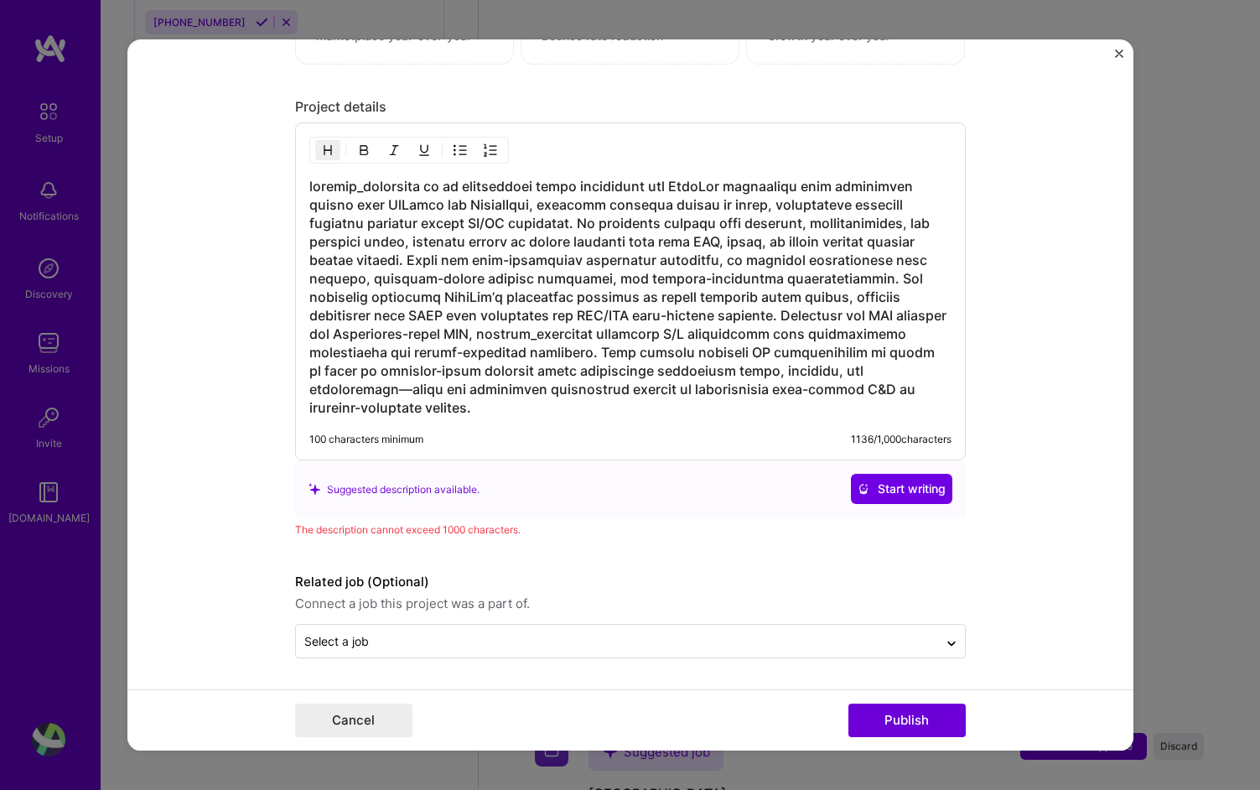
scroll to position [1560, 0]
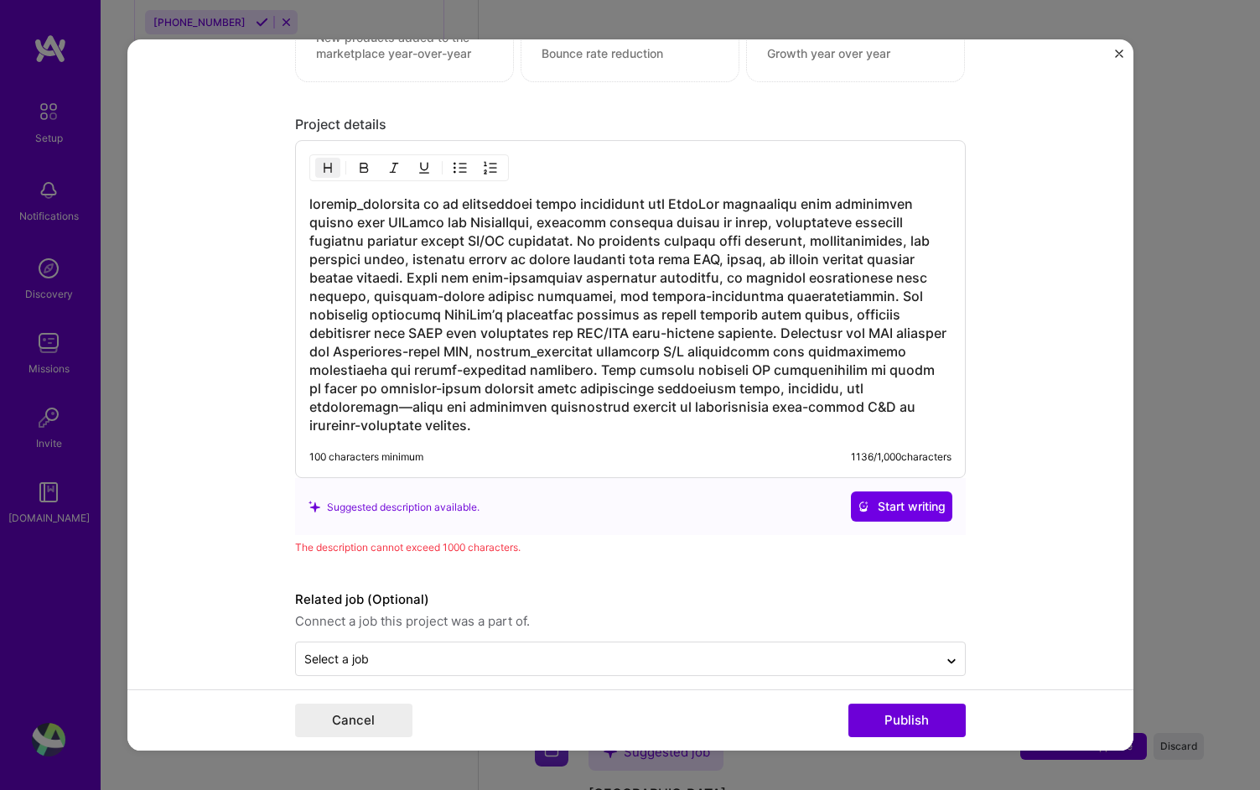
click at [453, 349] on h3 at bounding box center [630, 315] width 642 height 240
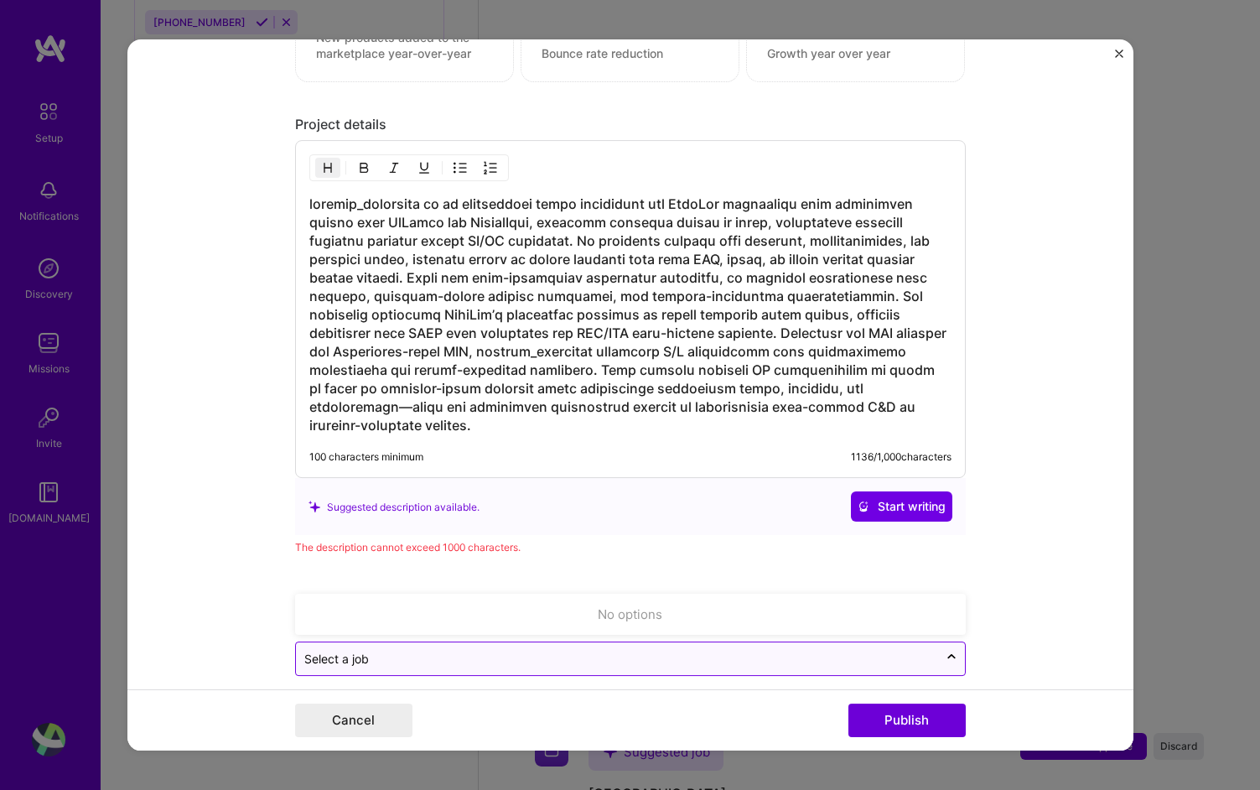
click at [665, 651] on div "Select a job" at bounding box center [617, 659] width 642 height 33
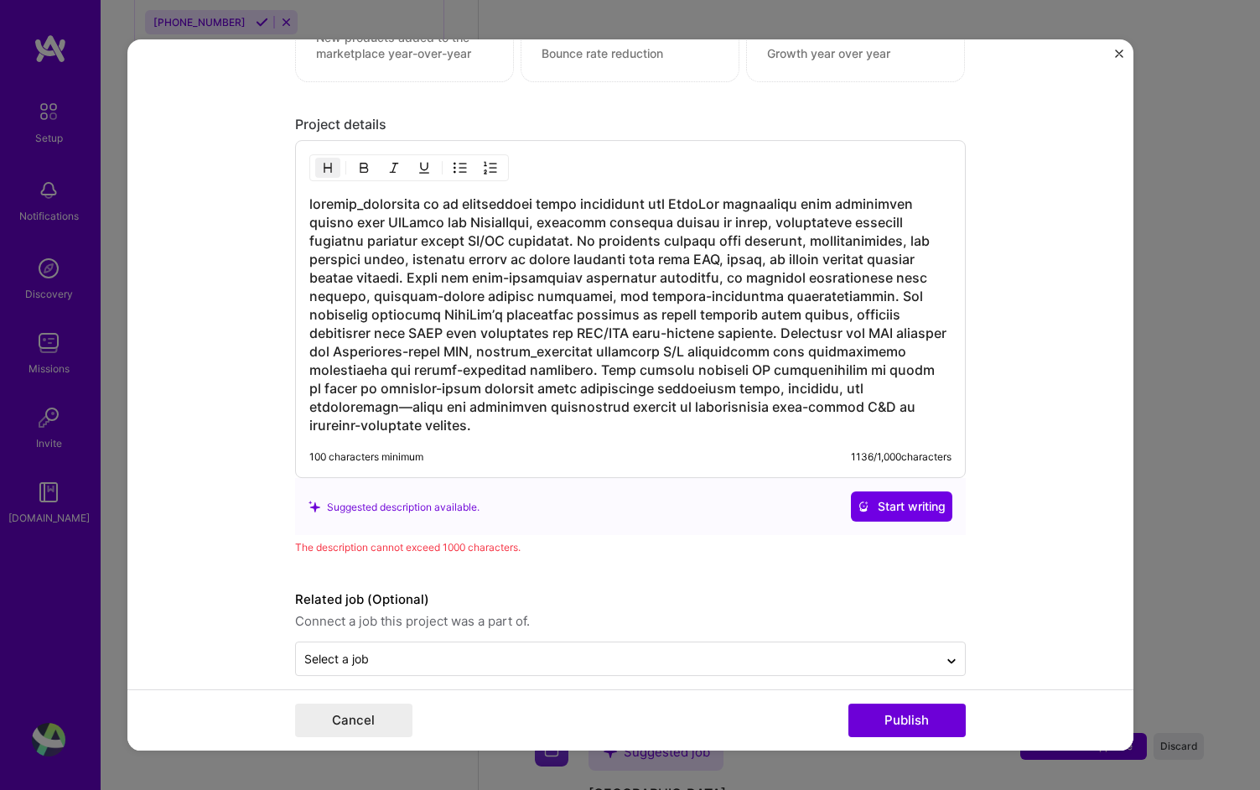
click at [746, 687] on form "Editing suggested project This project is suggested based on your LinkedIn, res…" at bounding box center [630, 394] width 1006 height 711
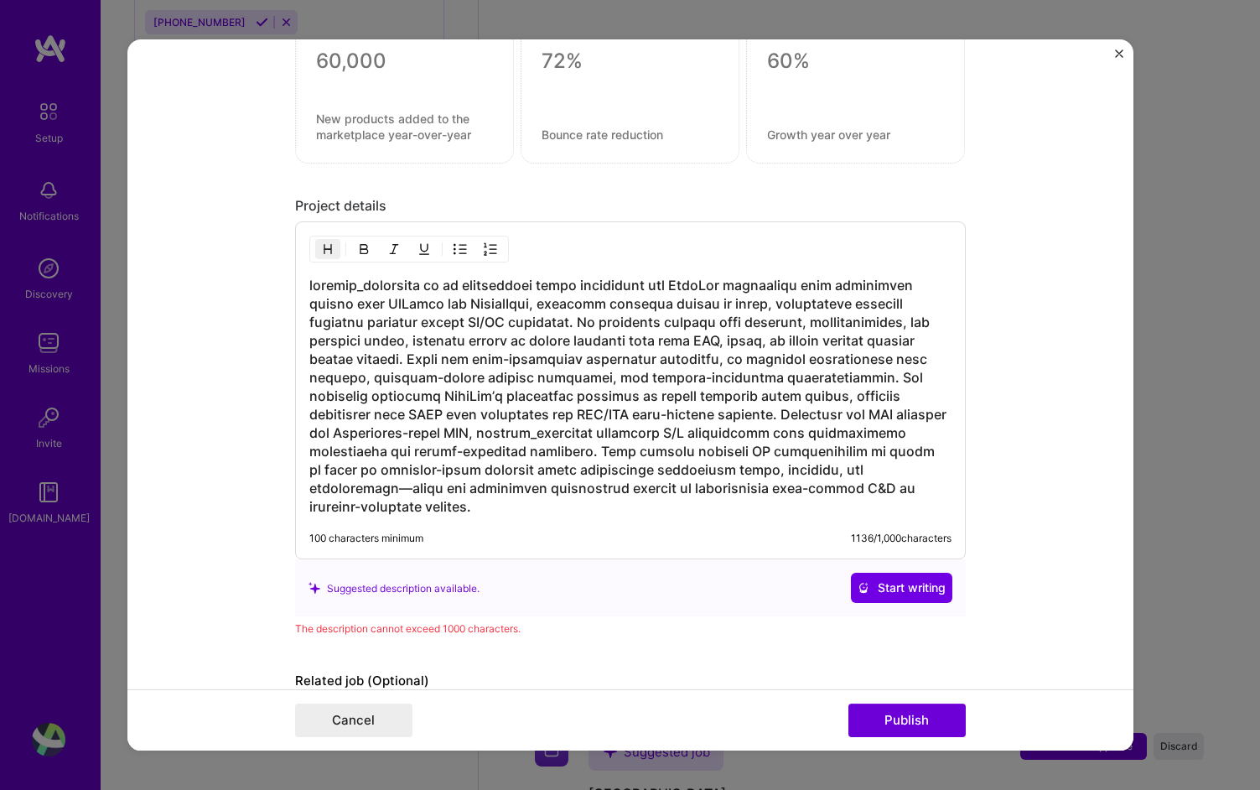
scroll to position [1445, 0]
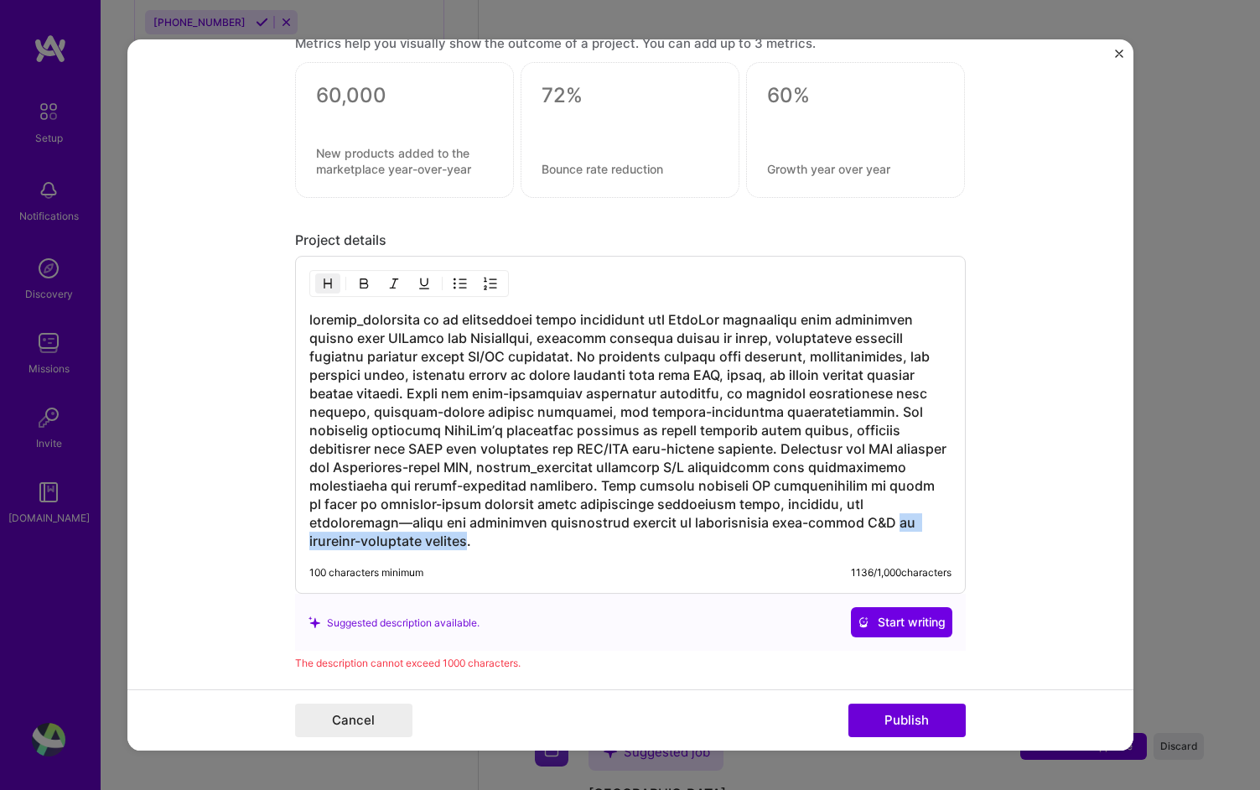
drag, startPoint x: 859, startPoint y: 524, endPoint x: 668, endPoint y: 523, distance: 191.2
click at [668, 523] on h3 at bounding box center [630, 431] width 642 height 240
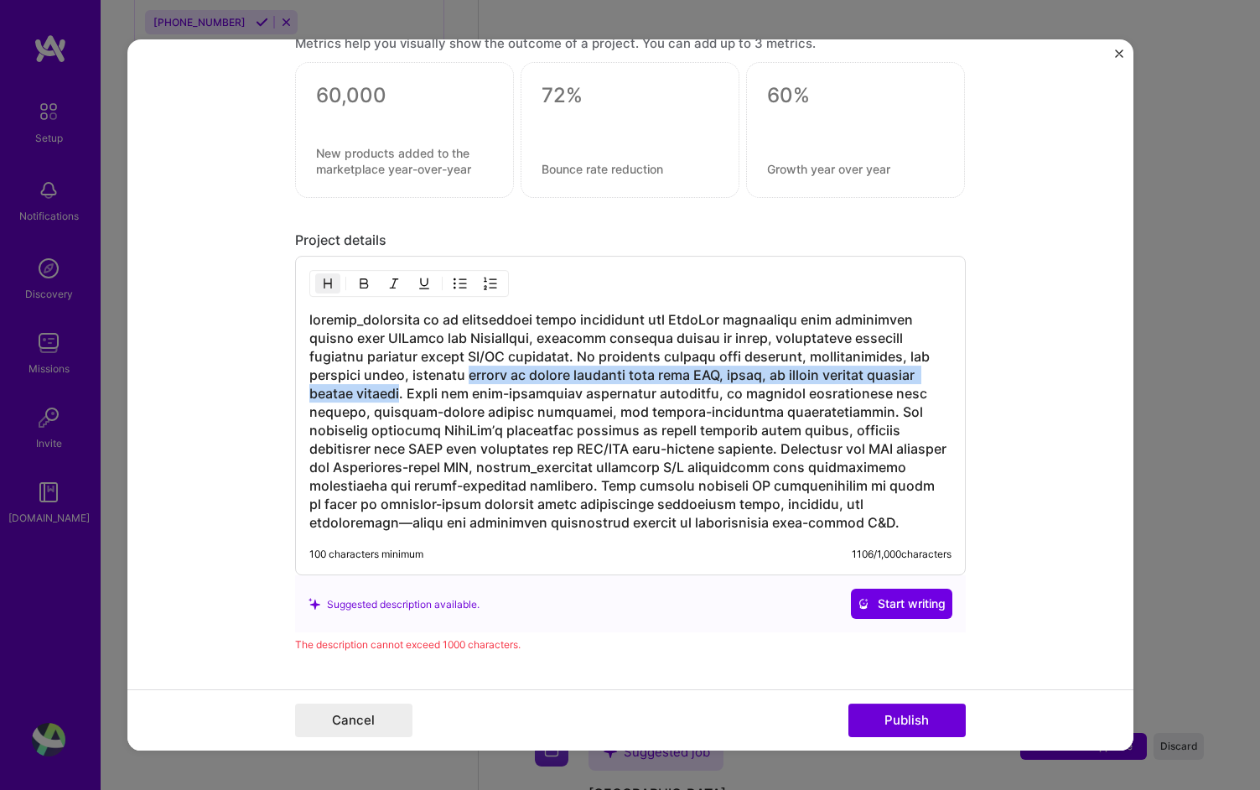
drag, startPoint x: 461, startPoint y: 376, endPoint x: 407, endPoint y: 399, distance: 59.0
click at [407, 399] on h3 at bounding box center [630, 421] width 642 height 221
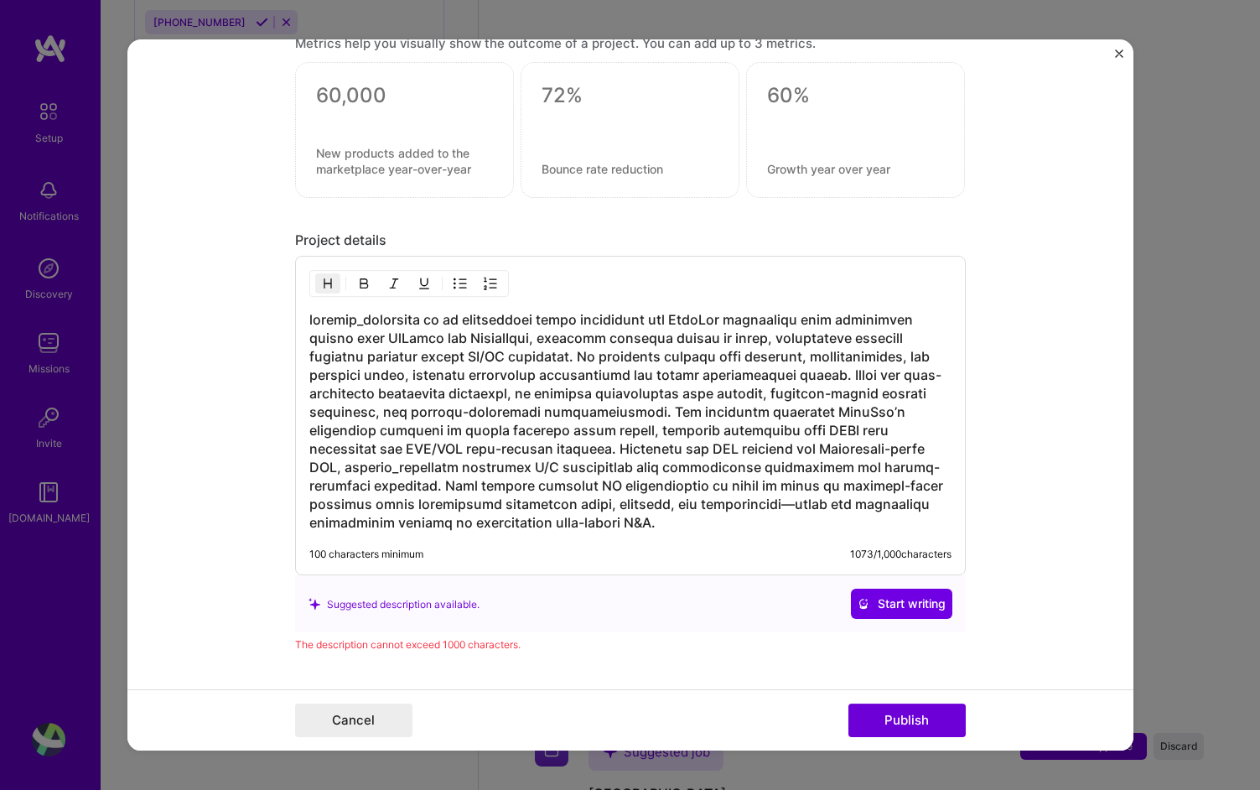
click at [746, 408] on h3 at bounding box center [630, 421] width 642 height 221
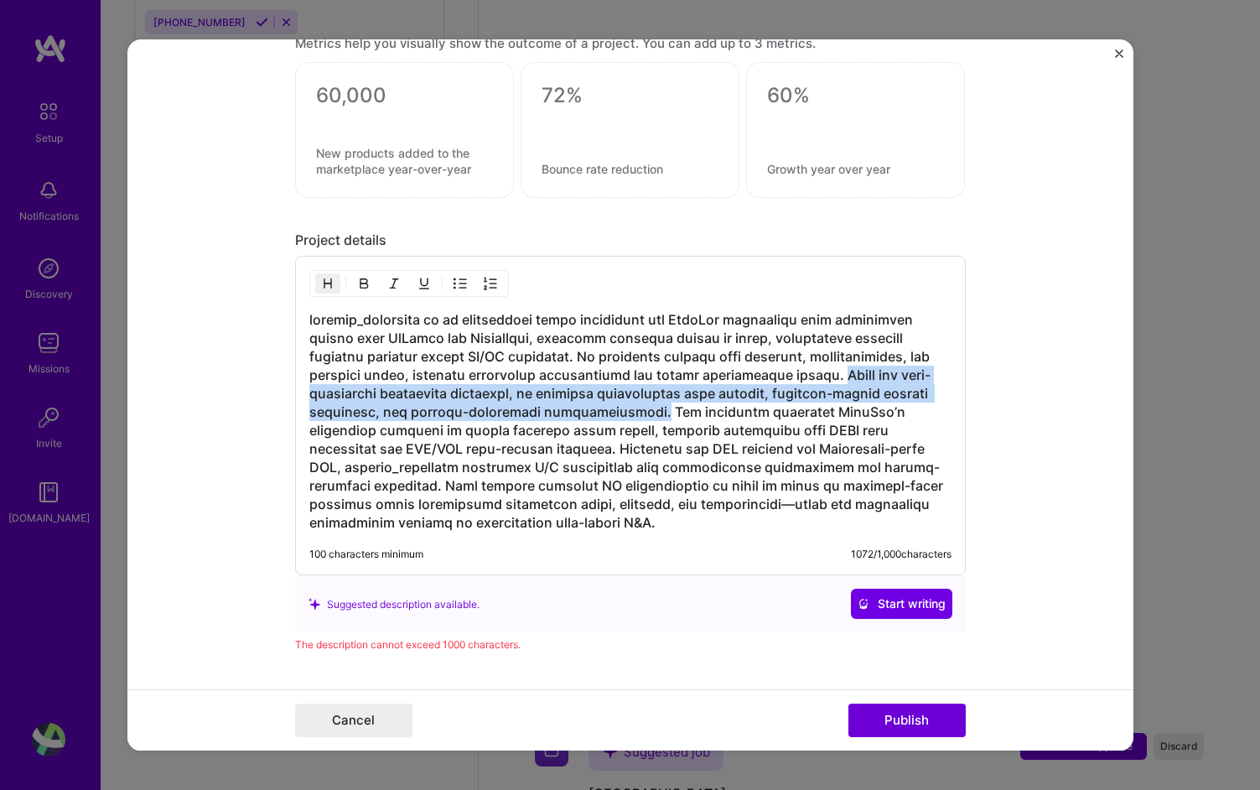
drag, startPoint x: 821, startPoint y: 376, endPoint x: 622, endPoint y: 413, distance: 202.3
click at [622, 413] on h3 at bounding box center [630, 421] width 642 height 221
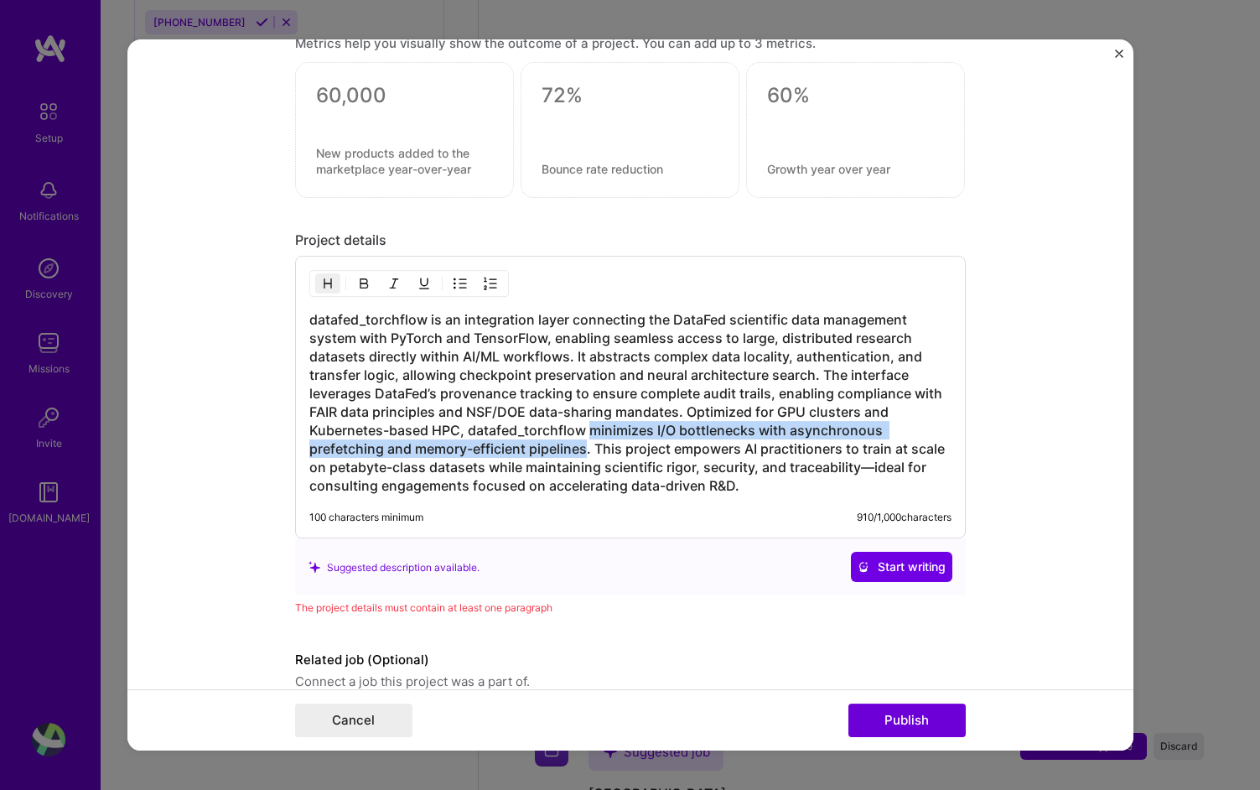
drag, startPoint x: 590, startPoint y: 430, endPoint x: 586, endPoint y: 449, distance: 19.7
click at [586, 449] on h3 "datafed_torchflow is an integration layer connecting the DataFed scientific dat…" at bounding box center [630, 403] width 642 height 184
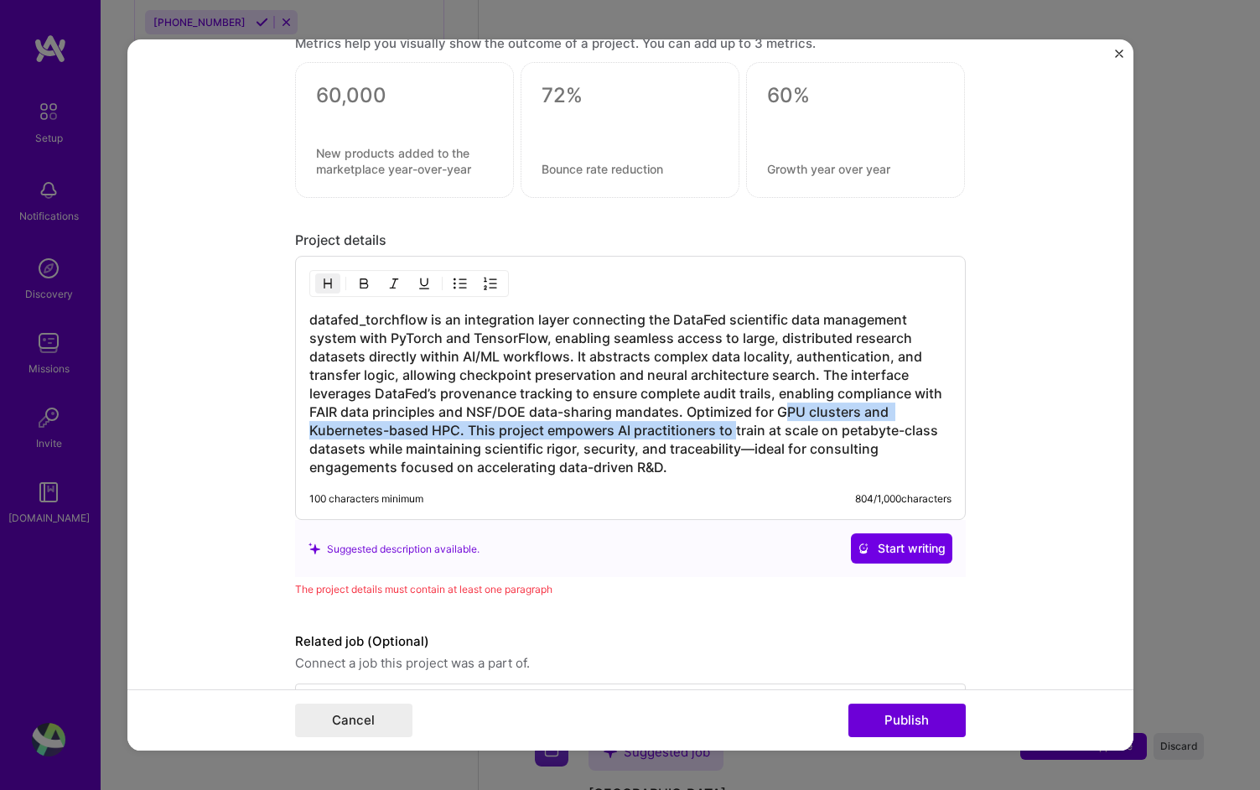
drag, startPoint x: 737, startPoint y: 428, endPoint x: 789, endPoint y: 418, distance: 52.9
click at [789, 418] on h3 "datafed_torchflow is an integration layer connecting the DataFed scientific dat…" at bounding box center [630, 394] width 642 height 166
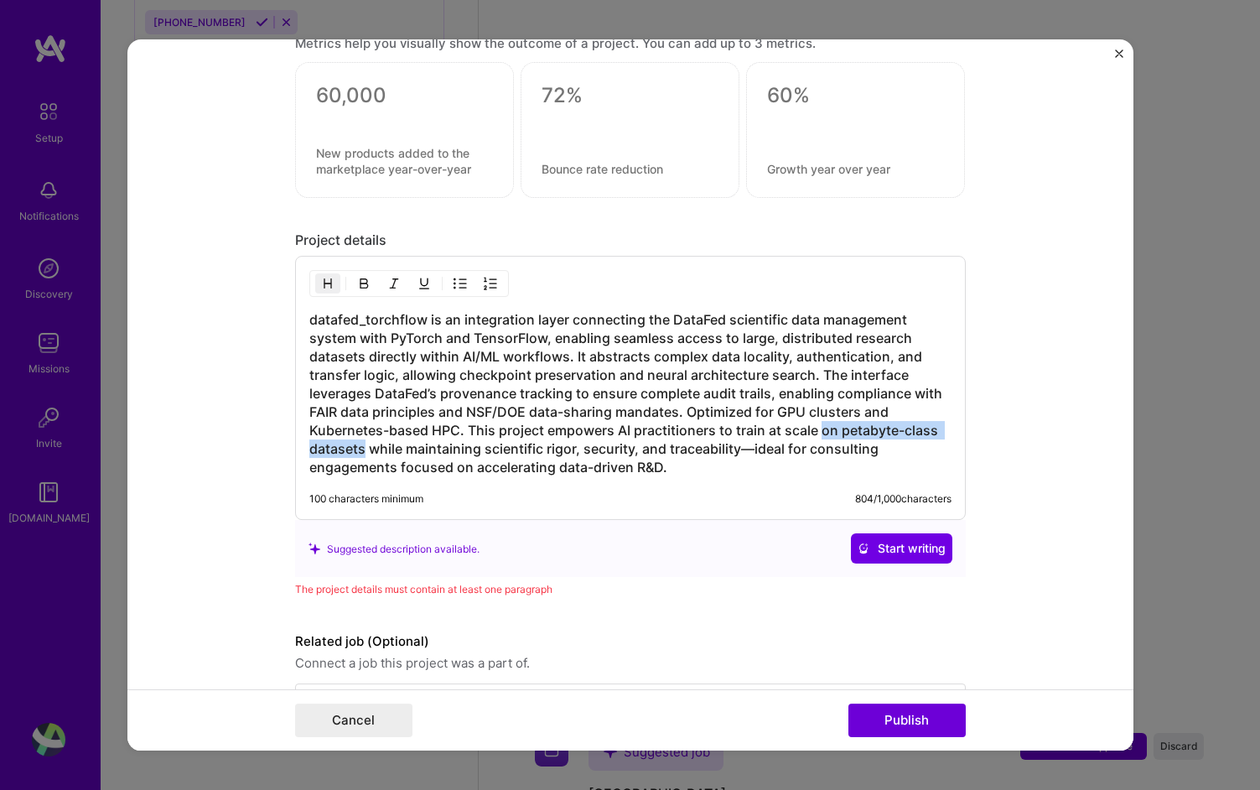
drag, startPoint x: 822, startPoint y: 433, endPoint x: 362, endPoint y: 447, distance: 460.5
click at [362, 447] on h3 "datafed_torchflow is an integration layer connecting the DataFed scientific dat…" at bounding box center [630, 394] width 642 height 166
click at [461, 451] on h3 "datafed_torchflow is an integration layer connecting the DataFed scientific dat…" at bounding box center [630, 394] width 642 height 166
click at [792, 463] on h3 "datafed_torchflow is an integration layer connecting the DataFed scientific dat…" at bounding box center [630, 394] width 642 height 166
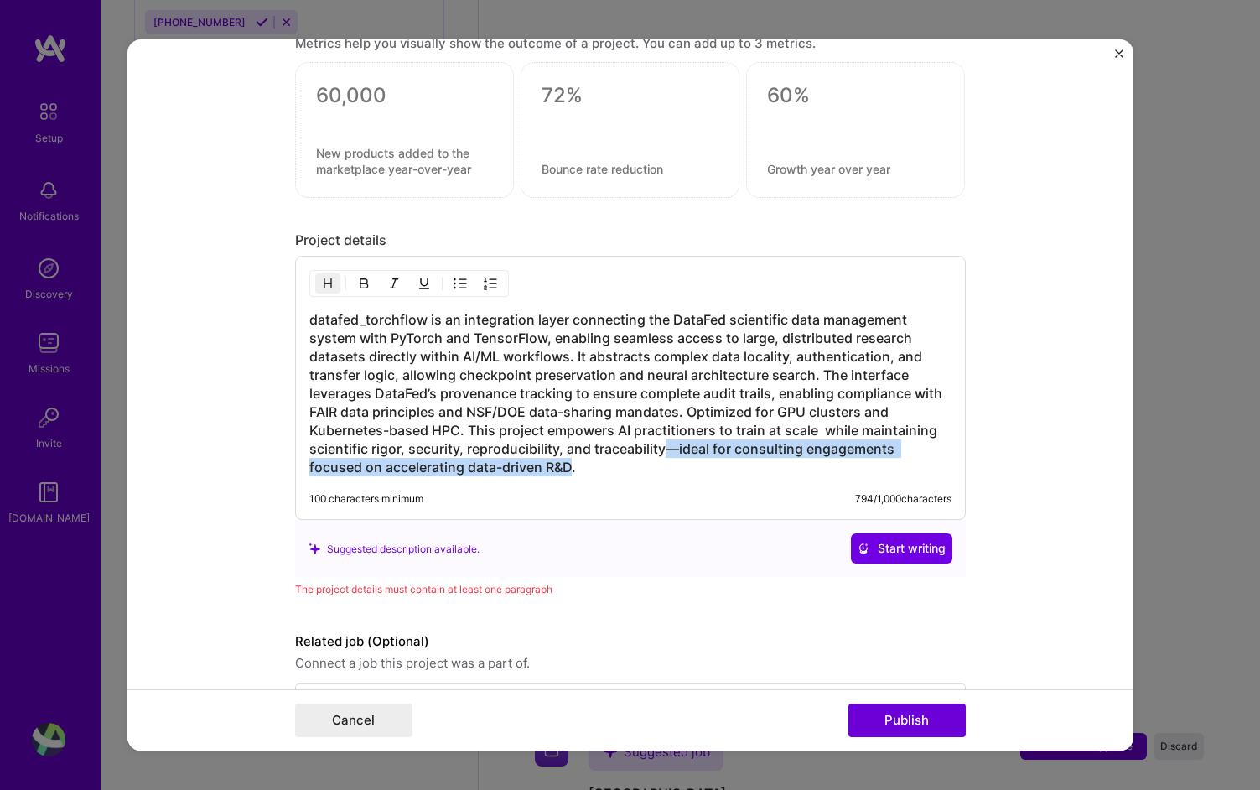
drag, startPoint x: 664, startPoint y: 448, endPoint x: 514, endPoint y: 464, distance: 150.9
click at [514, 464] on h3 "datafed_torchflow is an integration layer connecting the DataFed scientific dat…" at bounding box center [630, 394] width 642 height 166
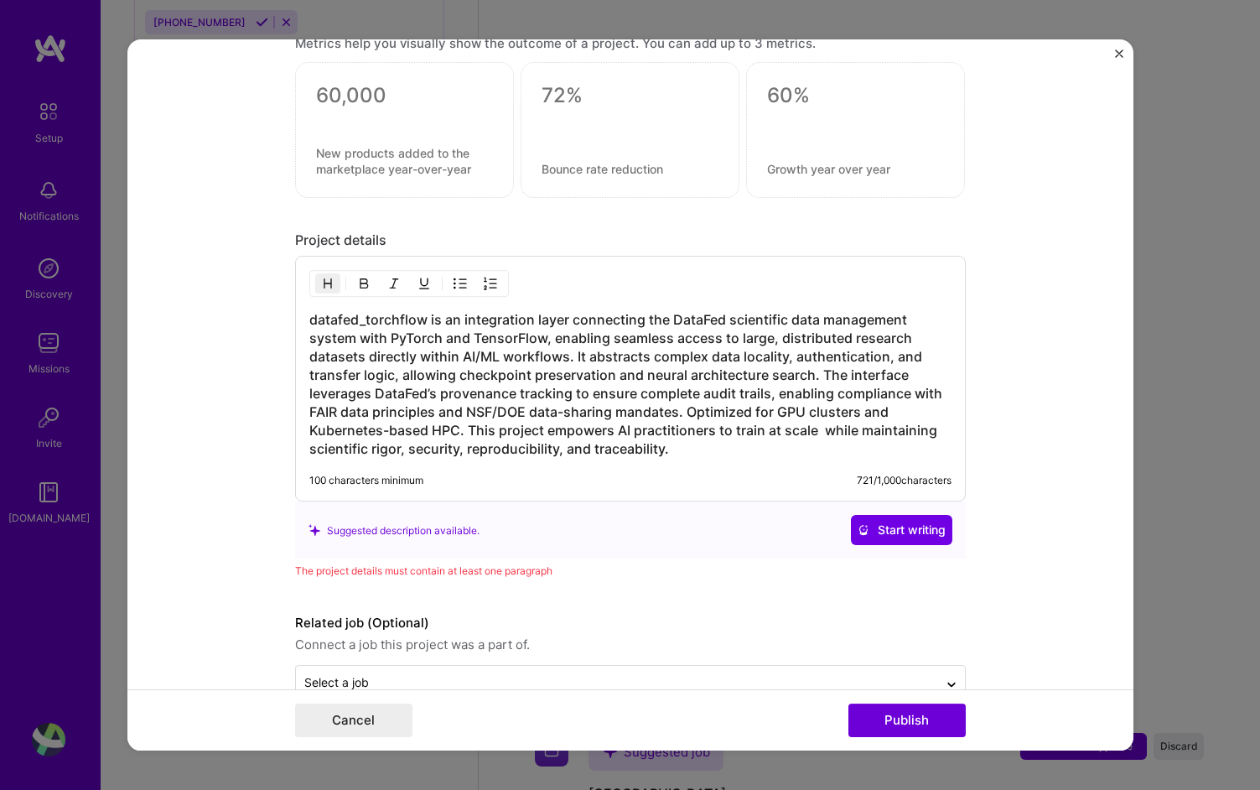
scroll to position [1486, 0]
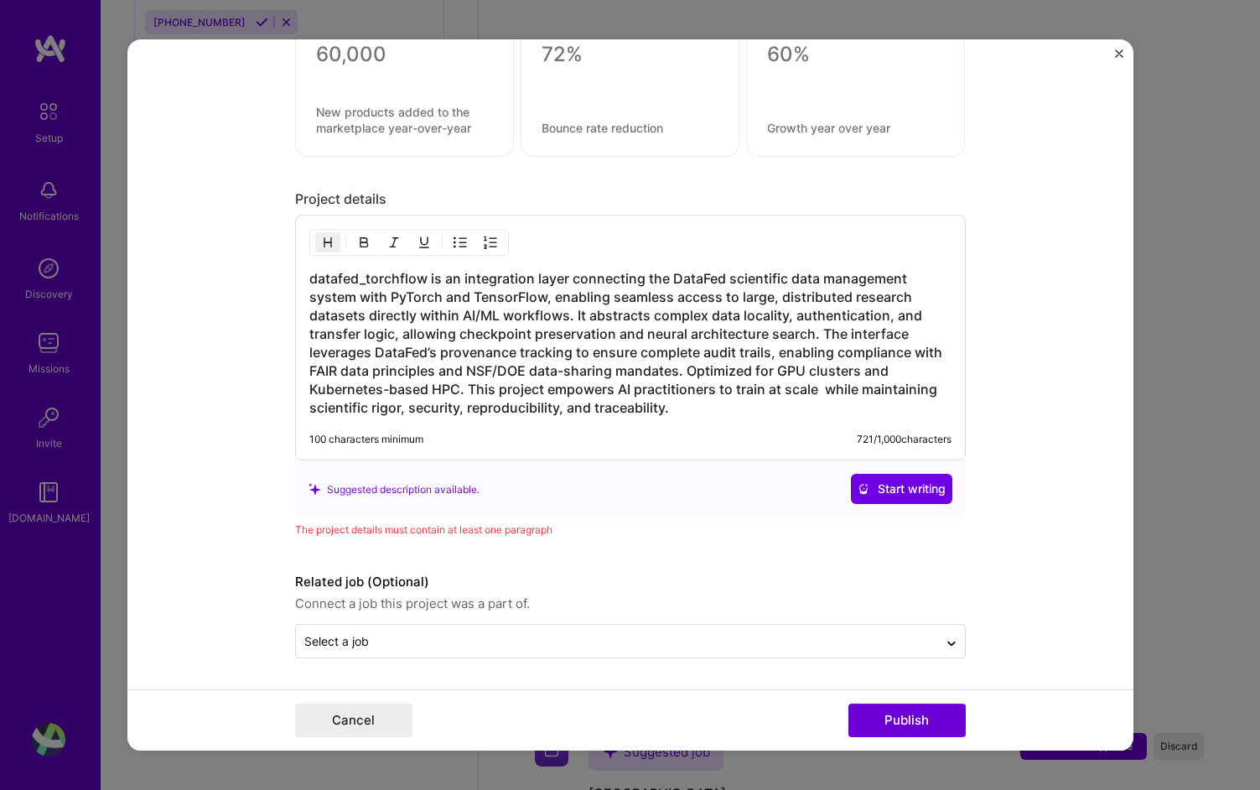
click at [826, 387] on h3 "datafed_torchflow is an integration layer connecting the DataFed scientific dat…" at bounding box center [630, 344] width 642 height 148
click at [918, 723] on button "Publish" at bounding box center [906, 720] width 117 height 34
click at [930, 722] on button "Publish" at bounding box center [906, 720] width 117 height 34
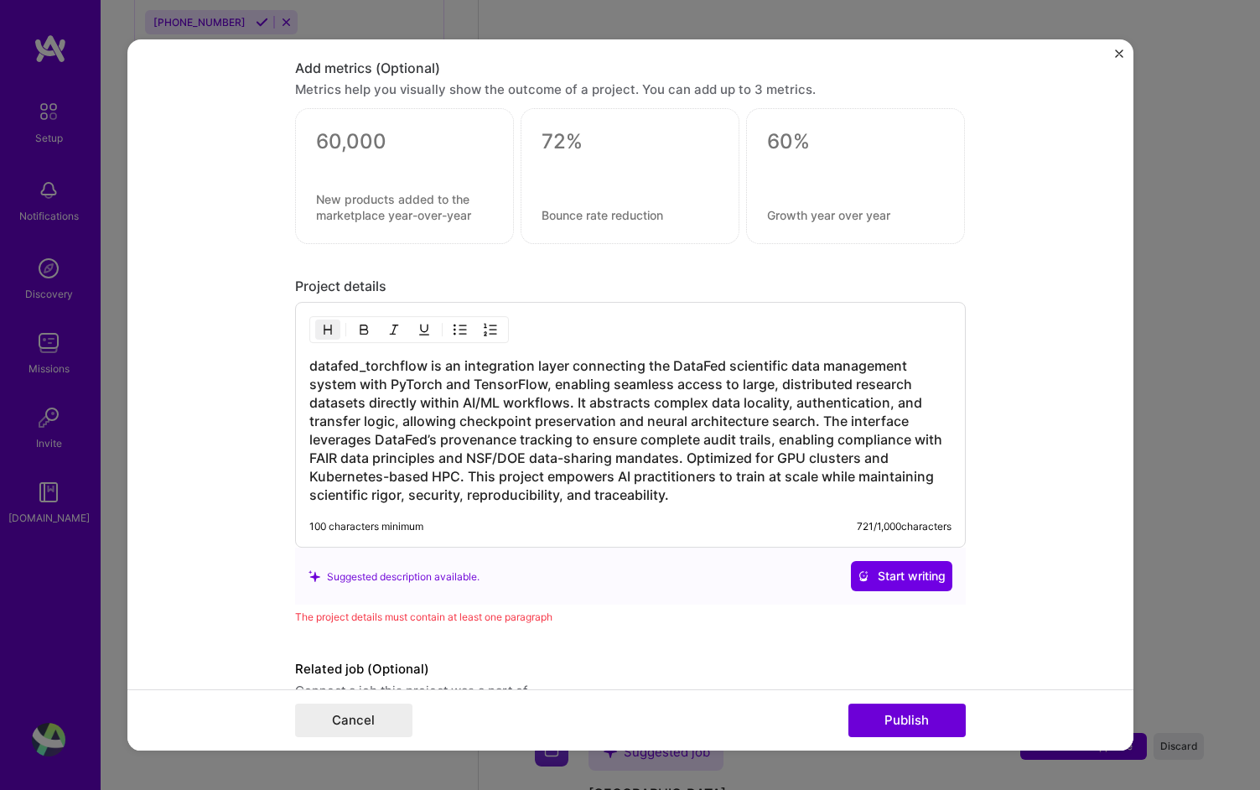
scroll to position [1383, 0]
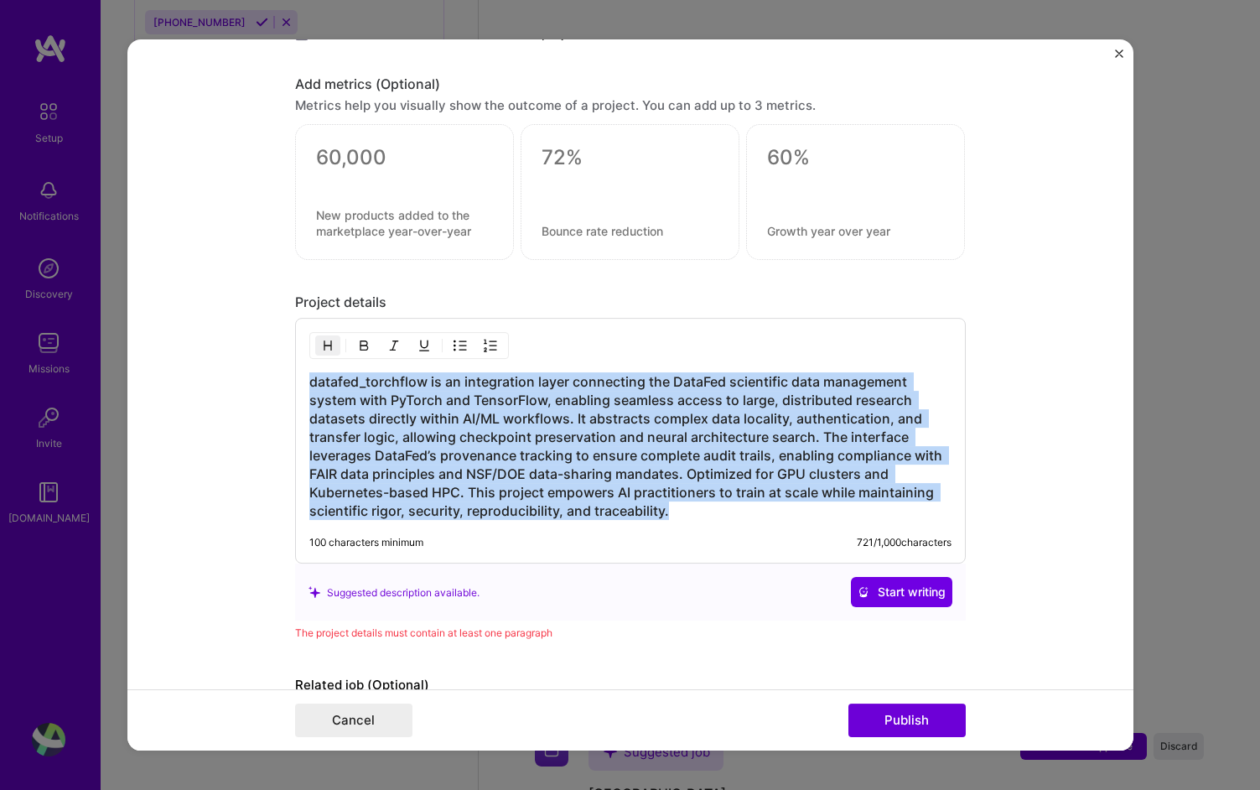
drag, startPoint x: 310, startPoint y: 379, endPoint x: 818, endPoint y: 655, distance: 578.1
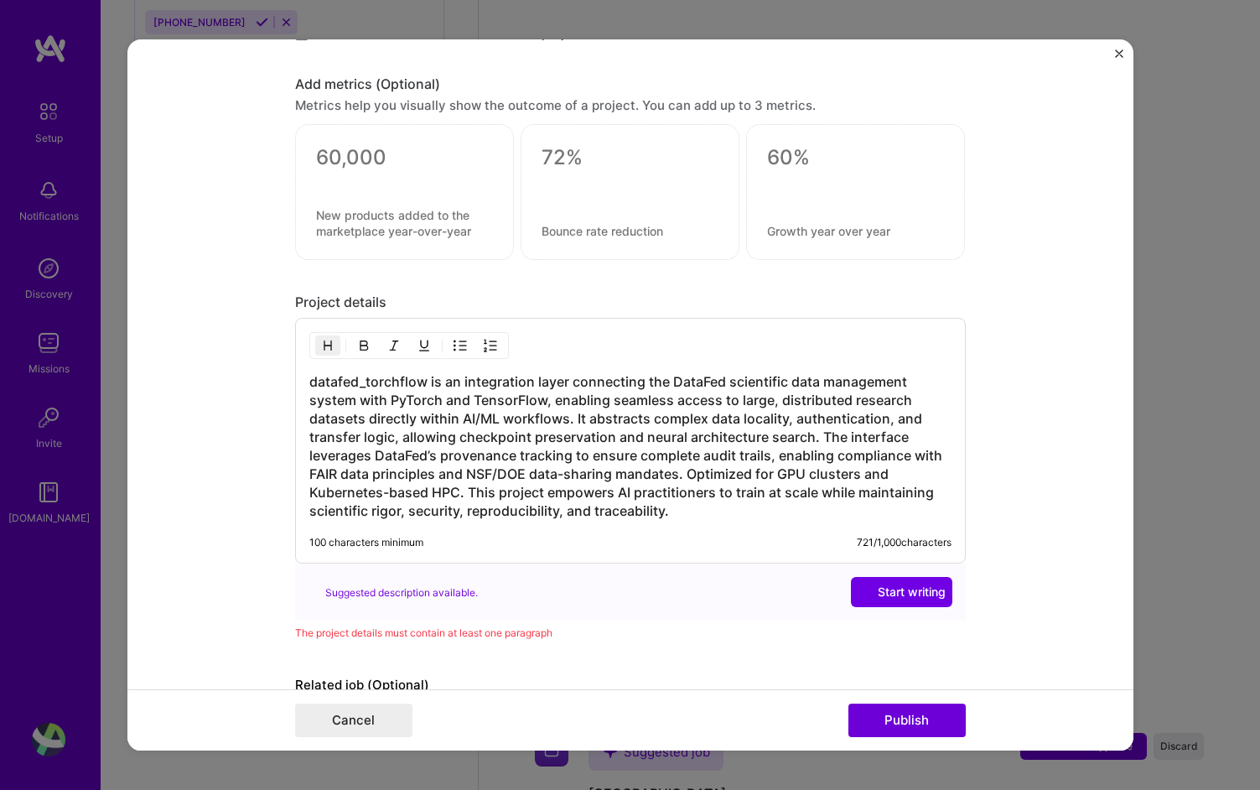
scroll to position [1345, 0]
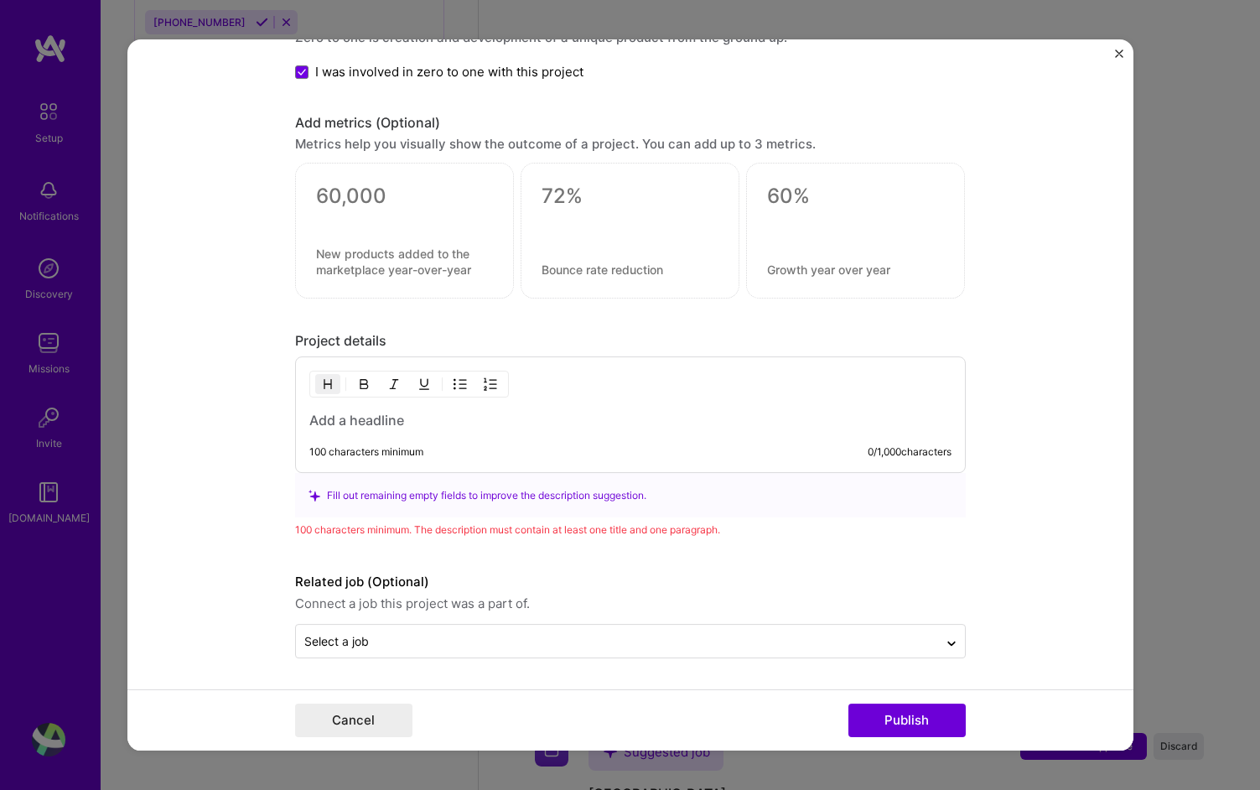
click at [457, 428] on h3 at bounding box center [630, 421] width 642 height 18
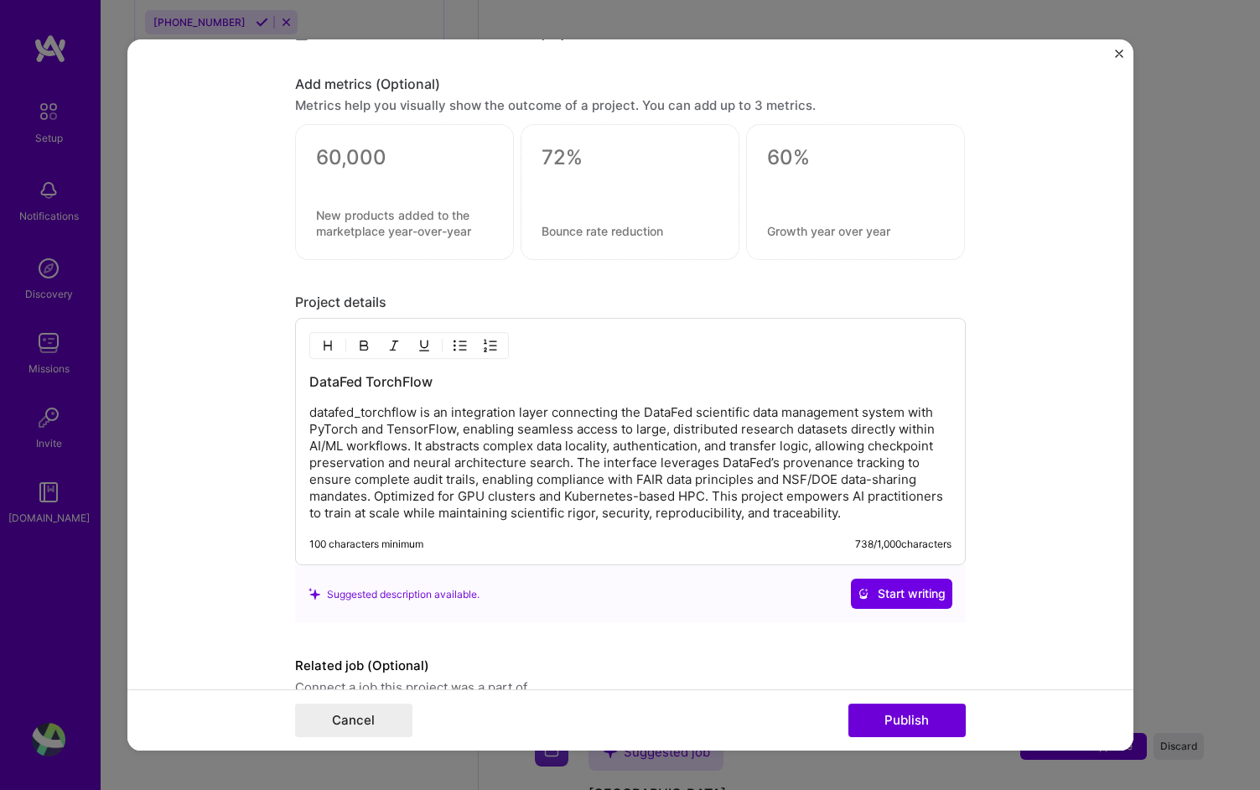
scroll to position [1467, 0]
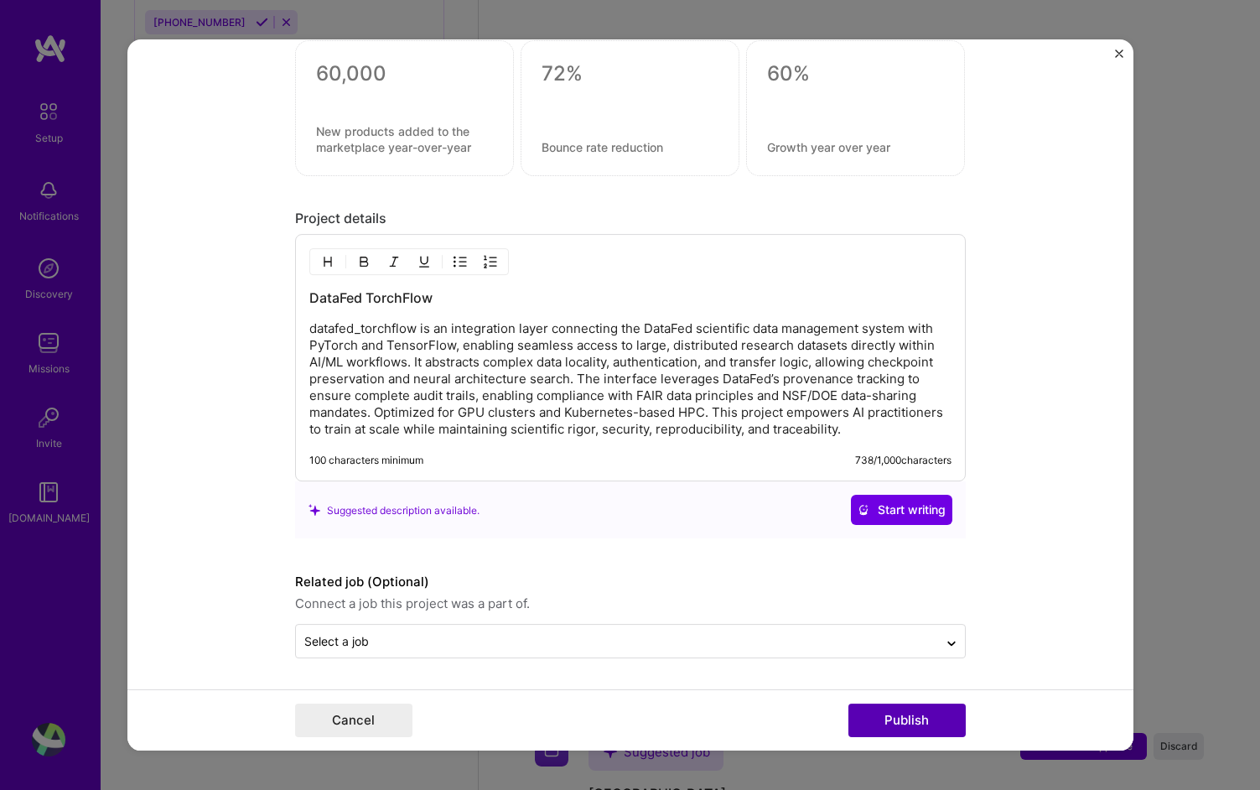
click at [878, 720] on button "Publish" at bounding box center [906, 720] width 117 height 34
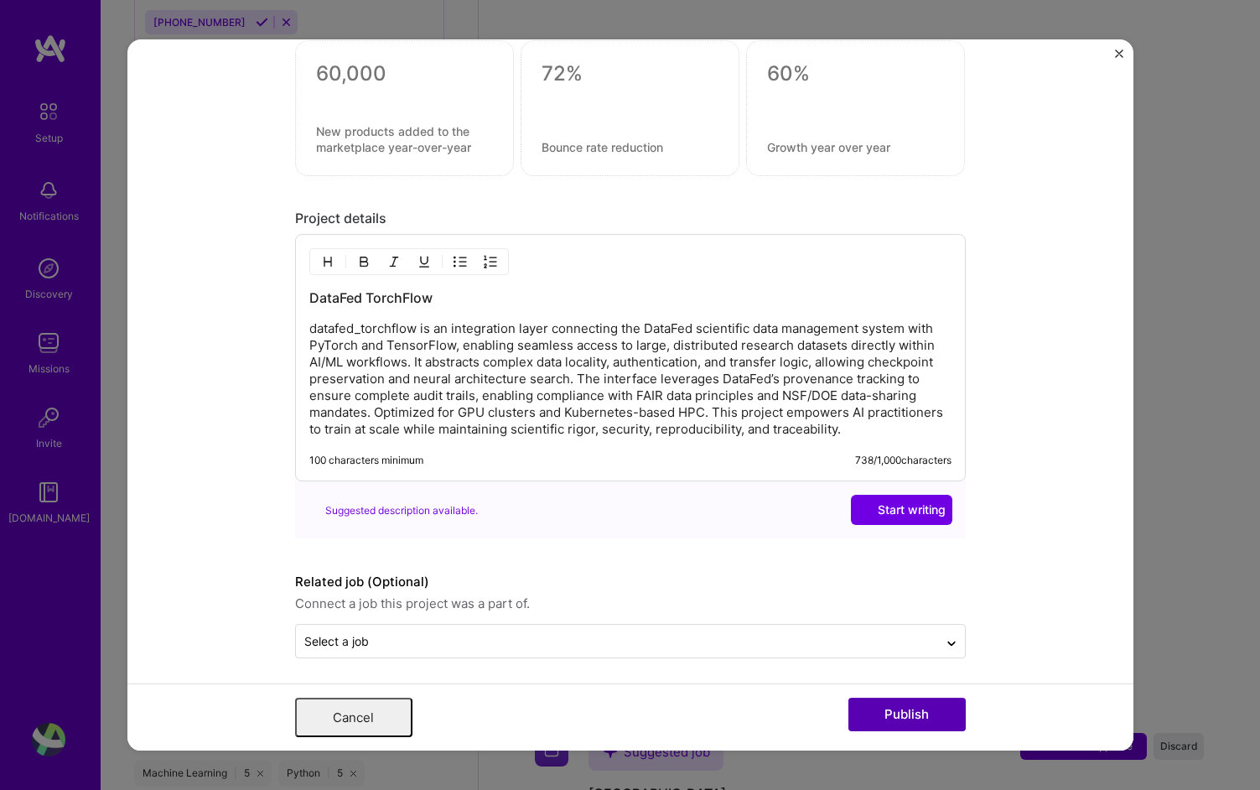
scroll to position [0, 0]
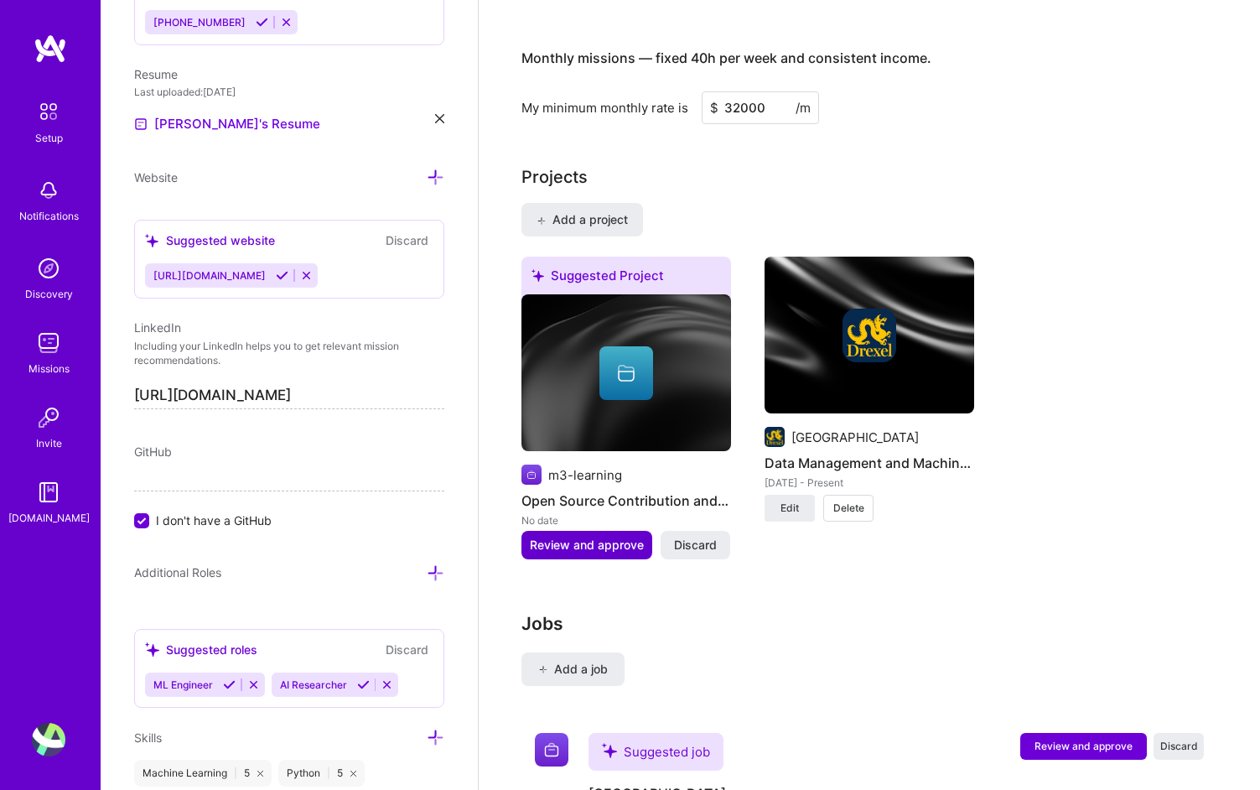
click at [603, 537] on span "Review and approve" at bounding box center [587, 545] width 114 height 17
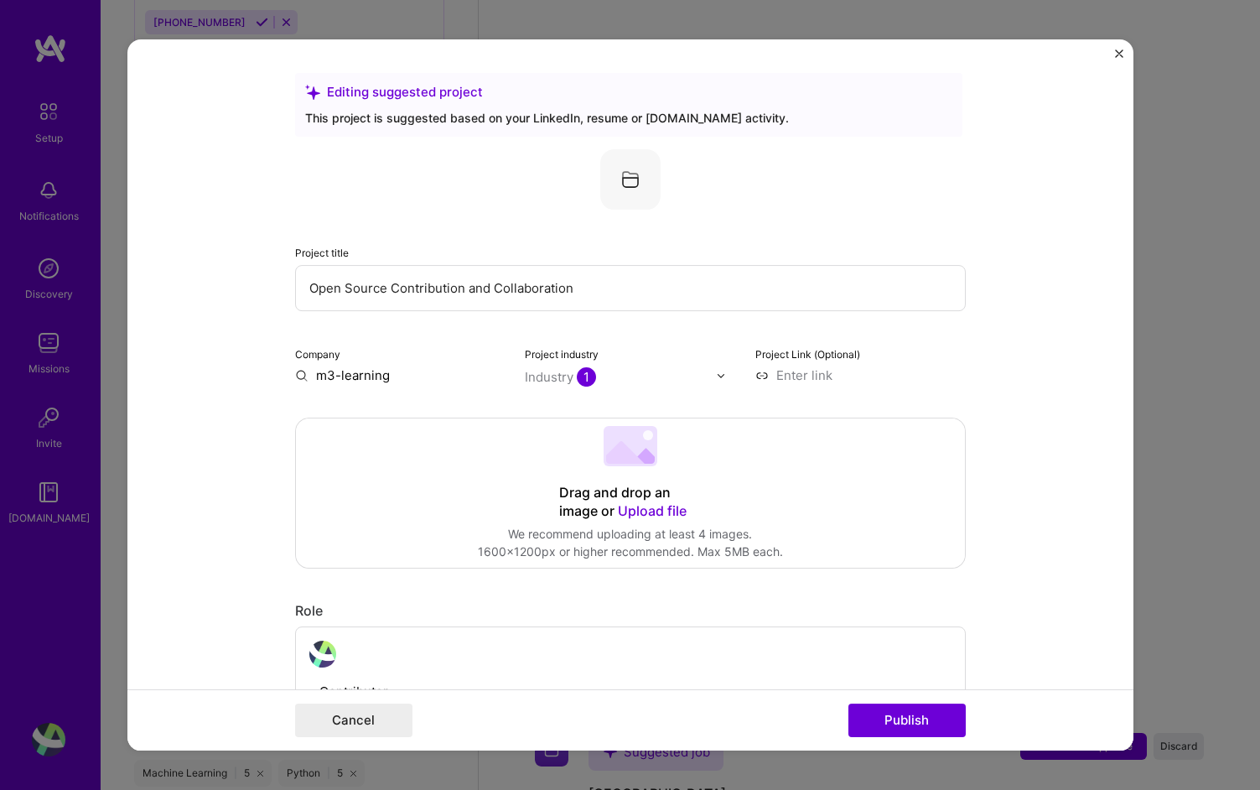
click at [492, 293] on input "Open Source Contribution and Collaboration" at bounding box center [630, 288] width 671 height 46
type input "Pykubegrader"
click at [1120, 51] on img "Close" at bounding box center [1119, 53] width 8 height 8
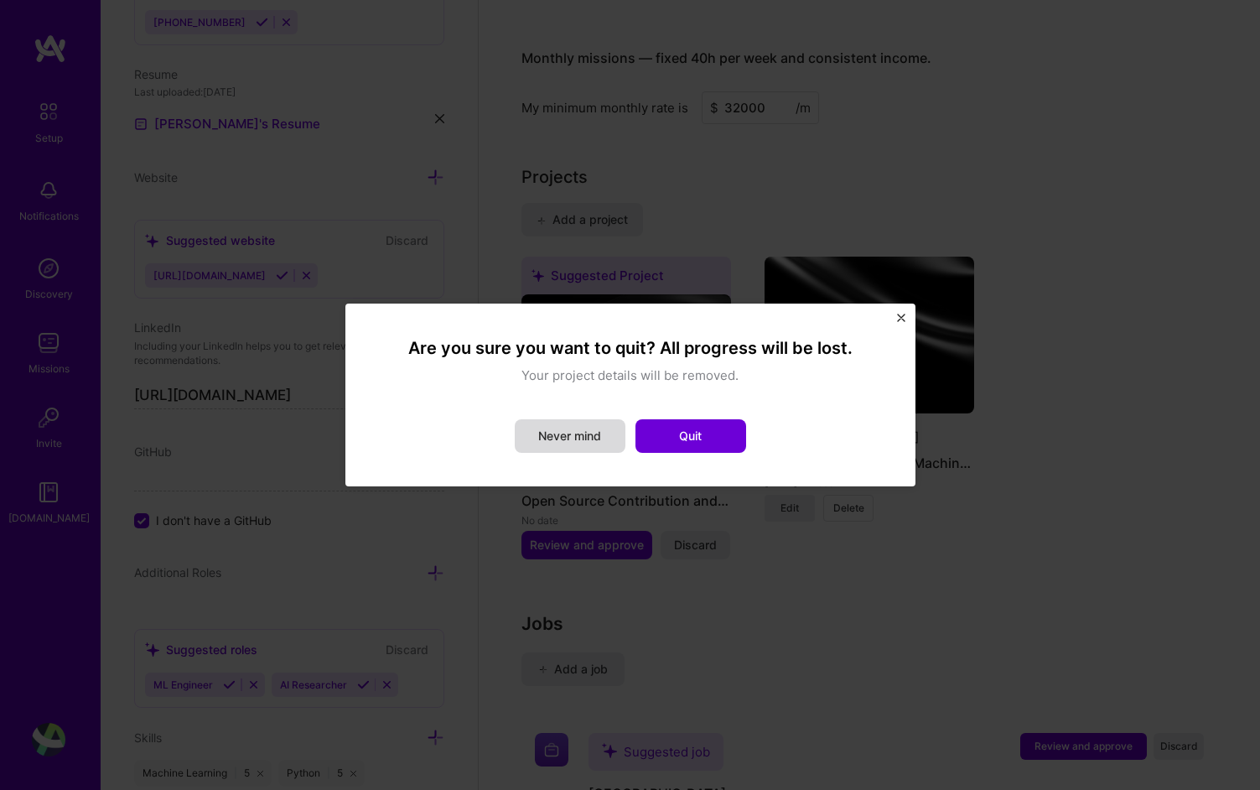
click at [599, 434] on button "Never mind" at bounding box center [570, 436] width 111 height 34
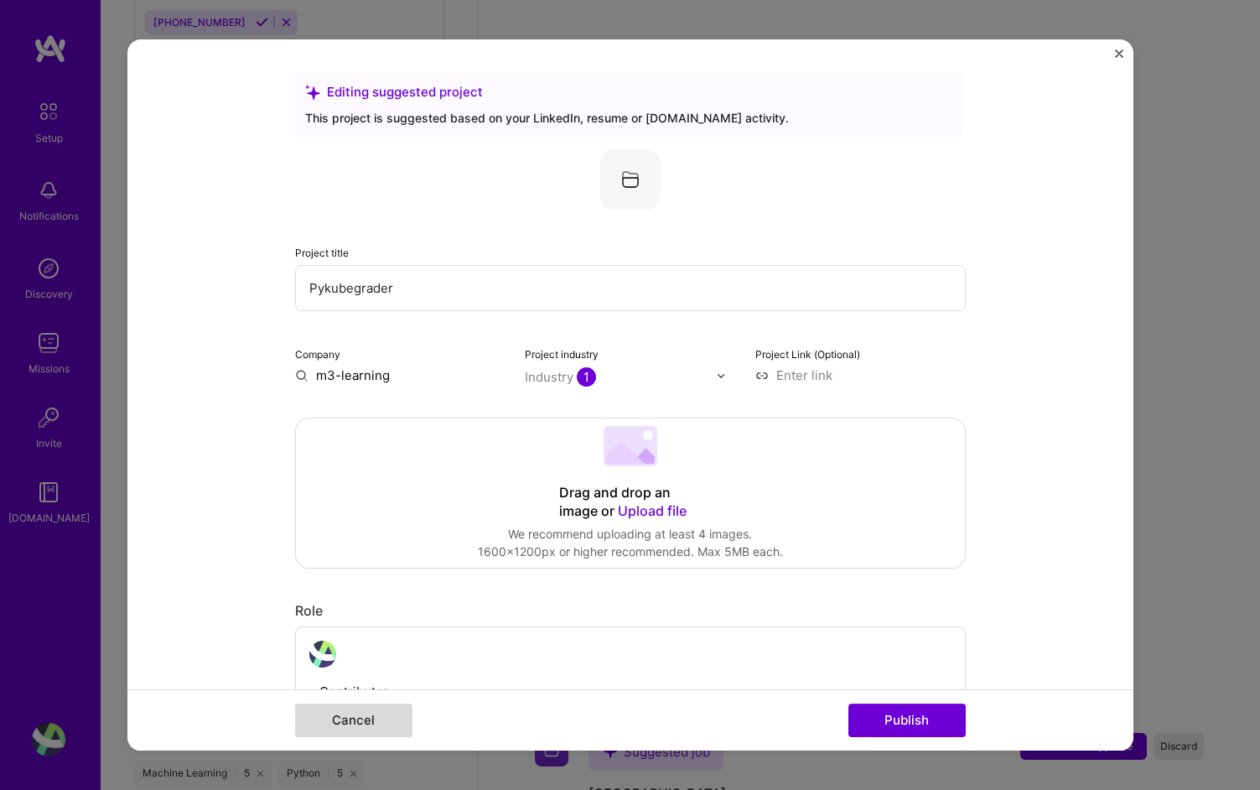
click at [362, 715] on button "Cancel" at bounding box center [353, 720] width 117 height 34
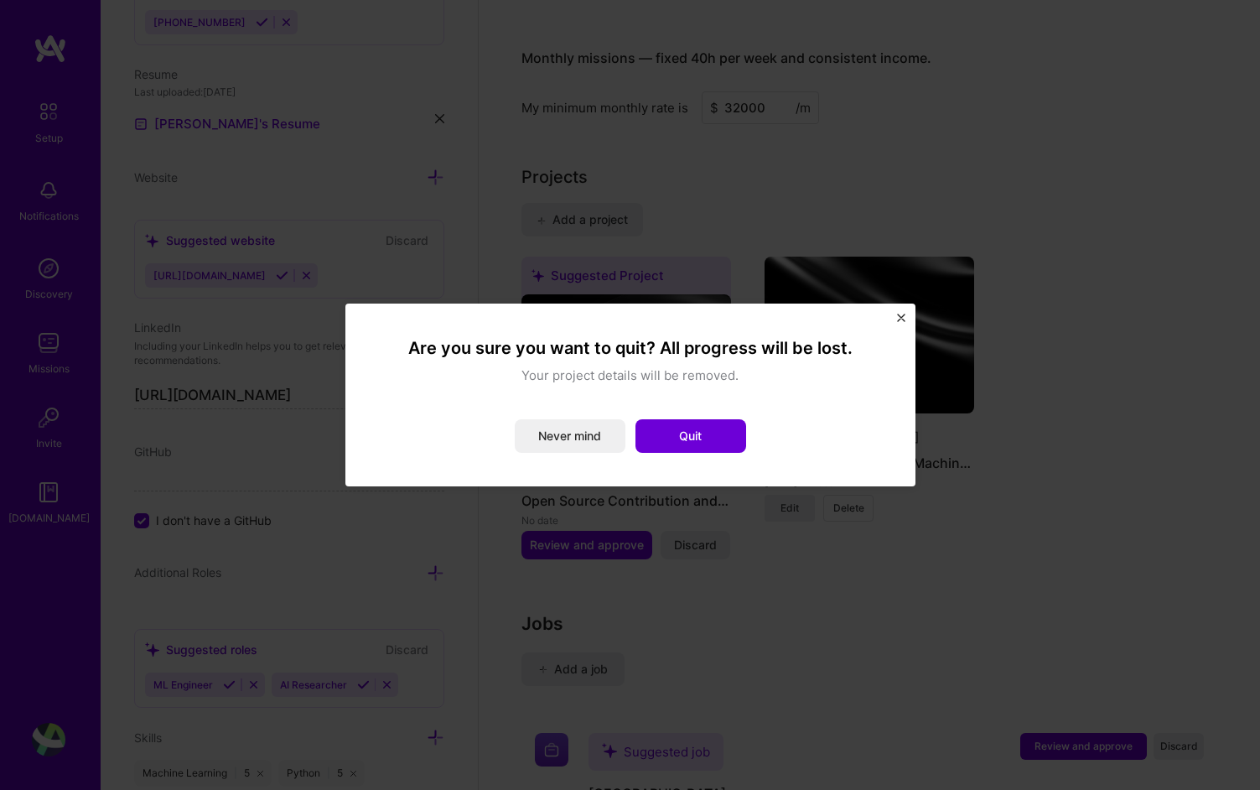
click at [909, 315] on div "Are you sure you want to quit? All progress will be lost. Your project details …" at bounding box center [630, 395] width 570 height 183
click at [669, 433] on button "Quit" at bounding box center [691, 436] width 111 height 34
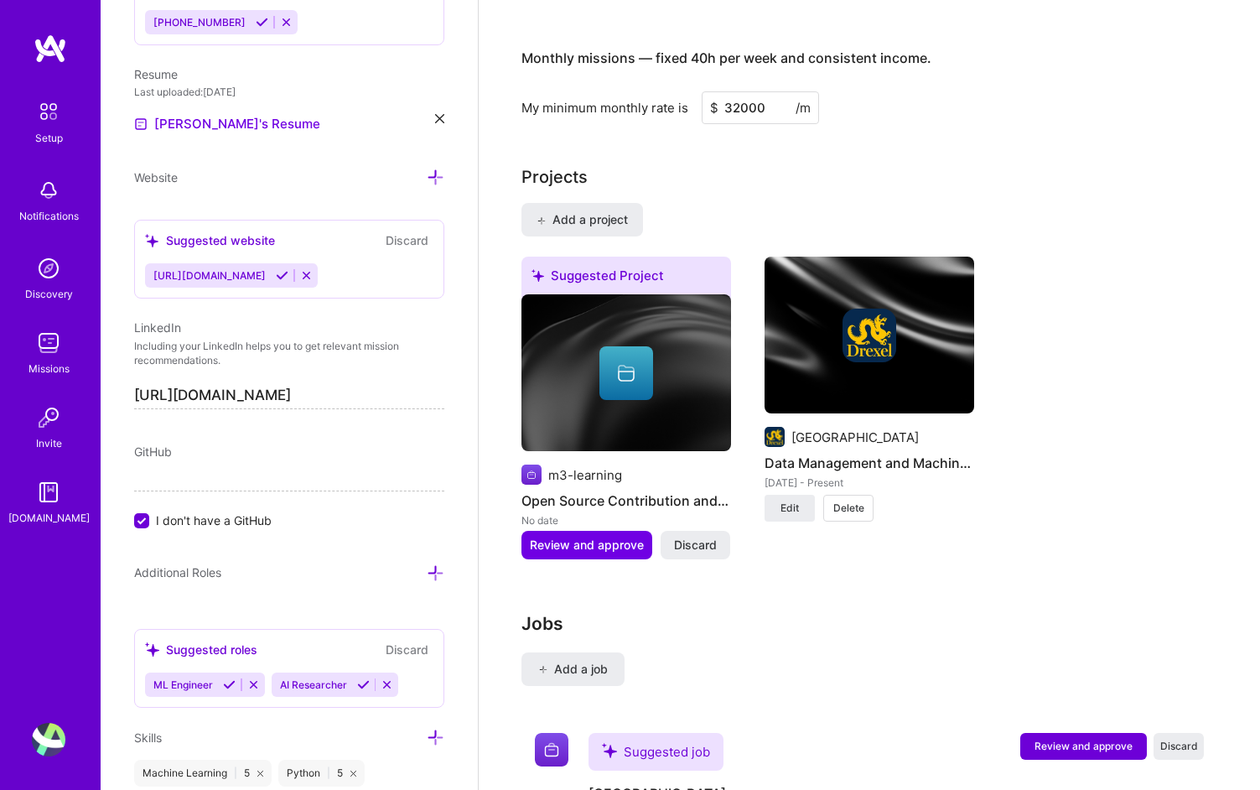
click at [855, 326] on img at bounding box center [870, 336] width 54 height 54
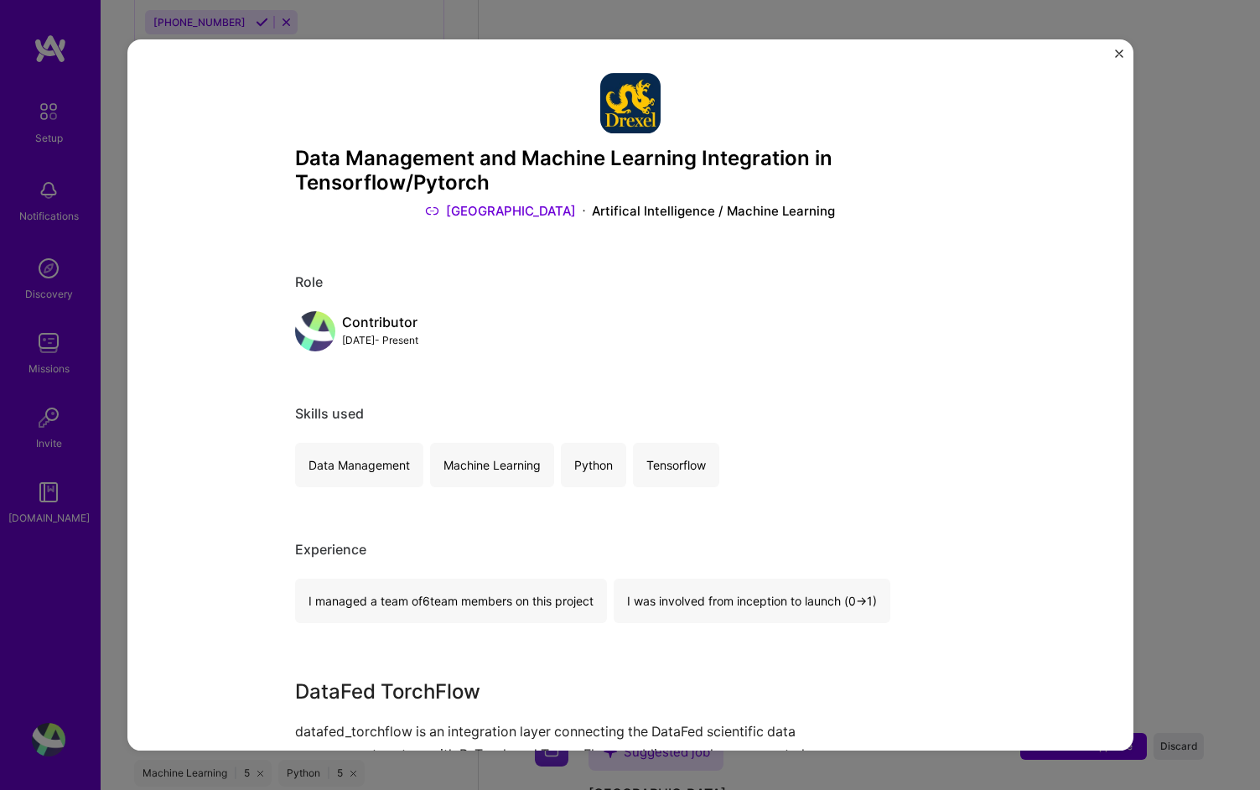
click at [1244, 300] on div "Data Management and Machine Learning Integration in Tensorflow/Pytorch Drexel U…" at bounding box center [630, 395] width 1260 height 790
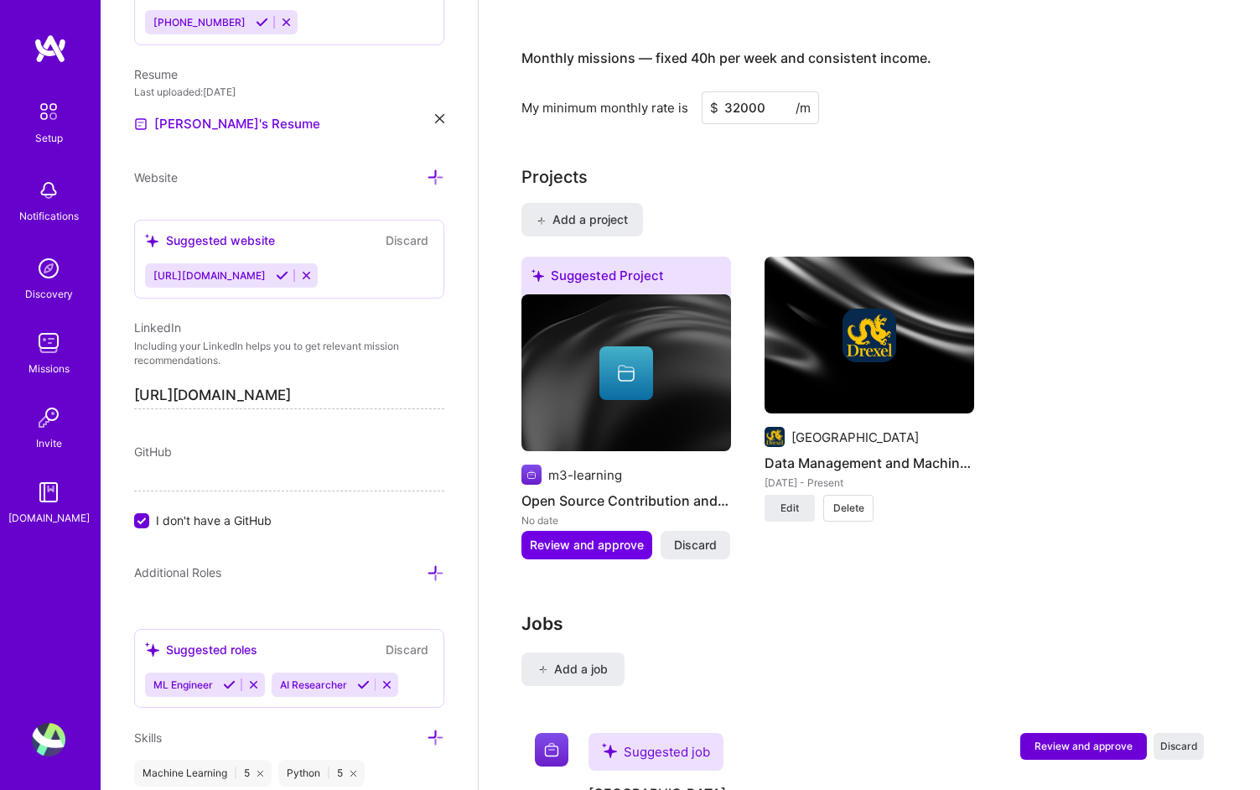
click at [643, 490] on h4 "Open Source Contribution and Collaboration" at bounding box center [626, 501] width 210 height 22
click at [626, 423] on img at bounding box center [626, 373] width 210 height 158
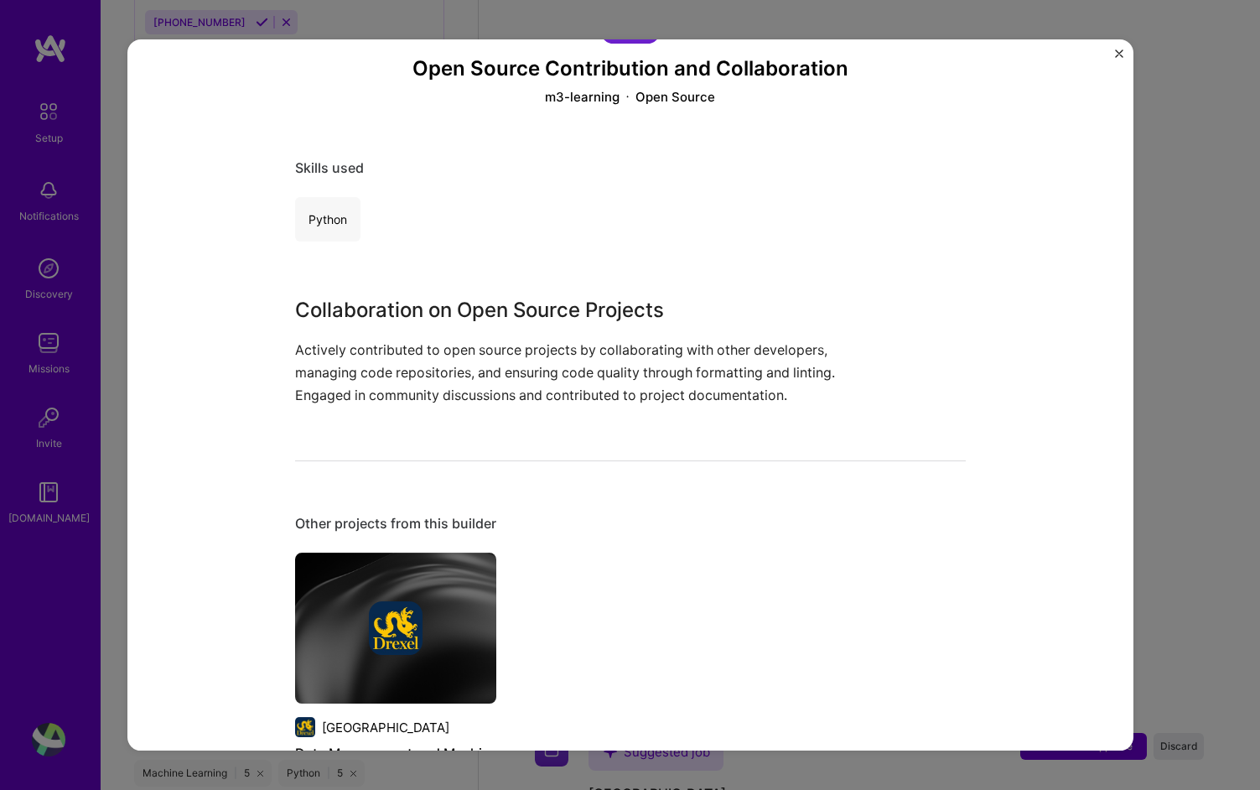
scroll to position [205, 0]
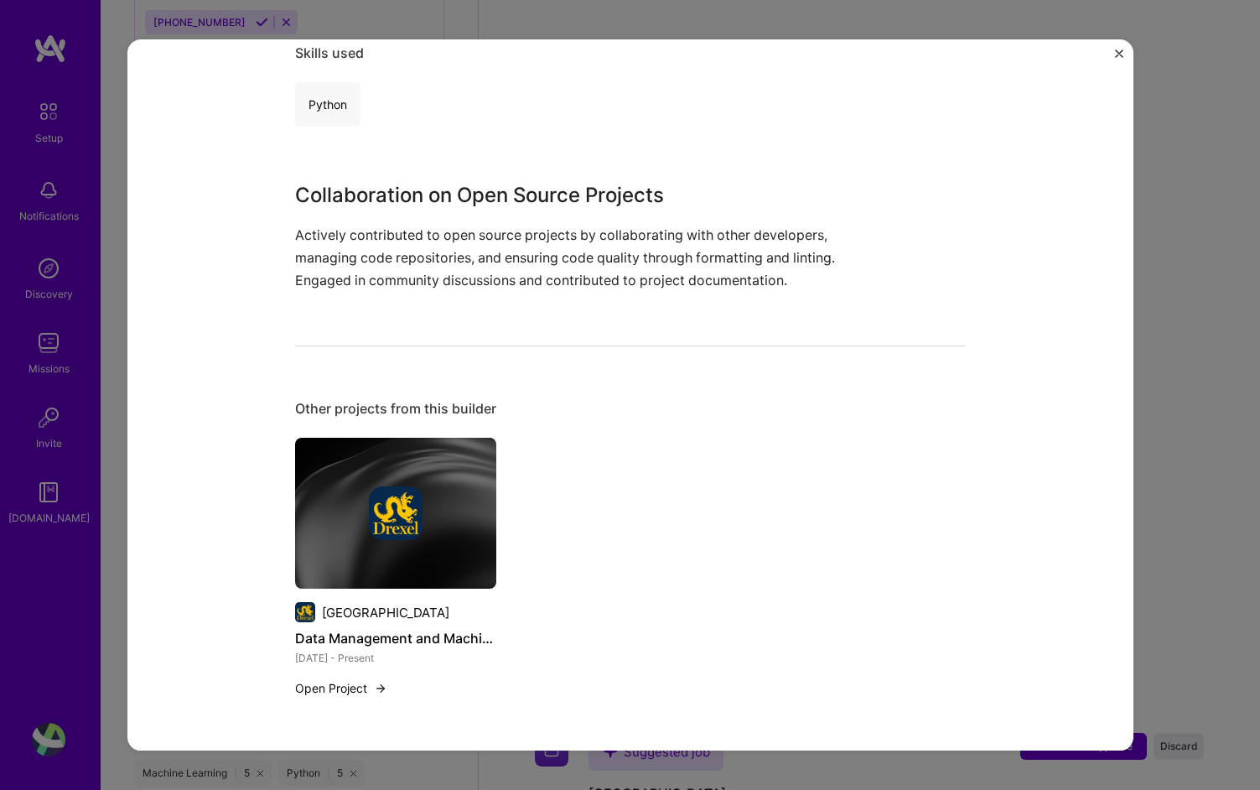
click at [1120, 49] on img "Close" at bounding box center [1119, 53] width 8 height 8
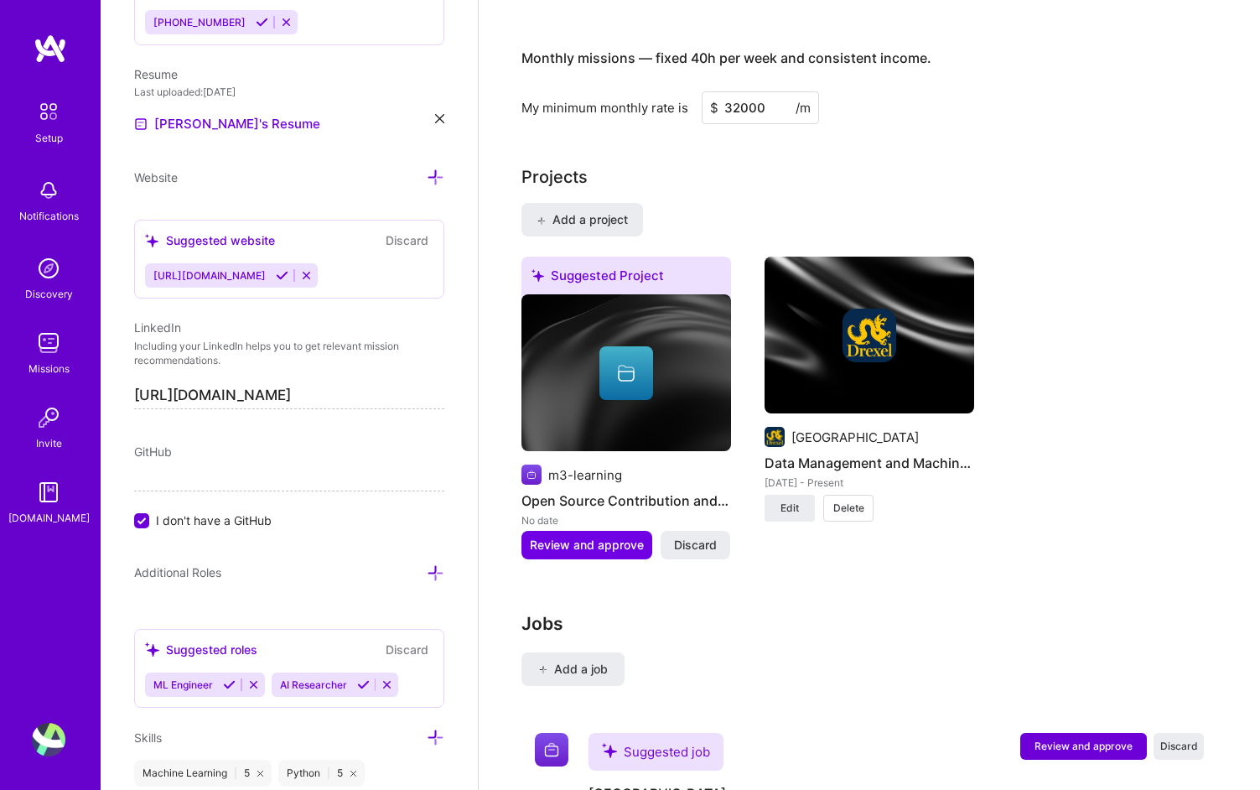
click at [629, 490] on h4 "Open Source Contribution and Collaboration" at bounding box center [626, 501] width 210 height 22
click at [614, 257] on div "Suggested Project" at bounding box center [626, 279] width 210 height 44
click at [562, 464] on div "m3-learning Open Source Contribution and Collaboration No date" at bounding box center [626, 496] width 210 height 65
click at [562, 490] on h4 "Open Source Contribution and Collaboration" at bounding box center [626, 501] width 210 height 22
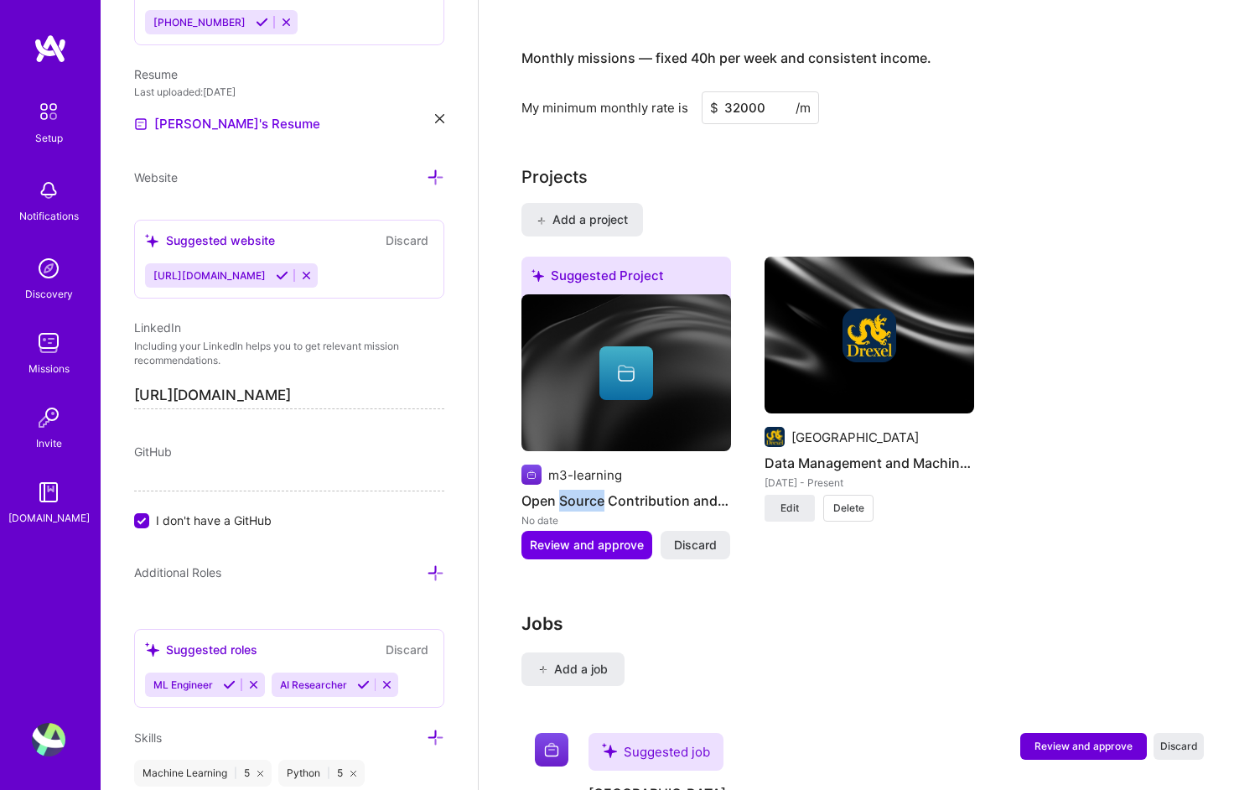
click at [562, 490] on h4 "Open Source Contribution and Collaboration" at bounding box center [626, 501] width 210 height 22
click at [591, 537] on span "Review and approve" at bounding box center [587, 545] width 114 height 17
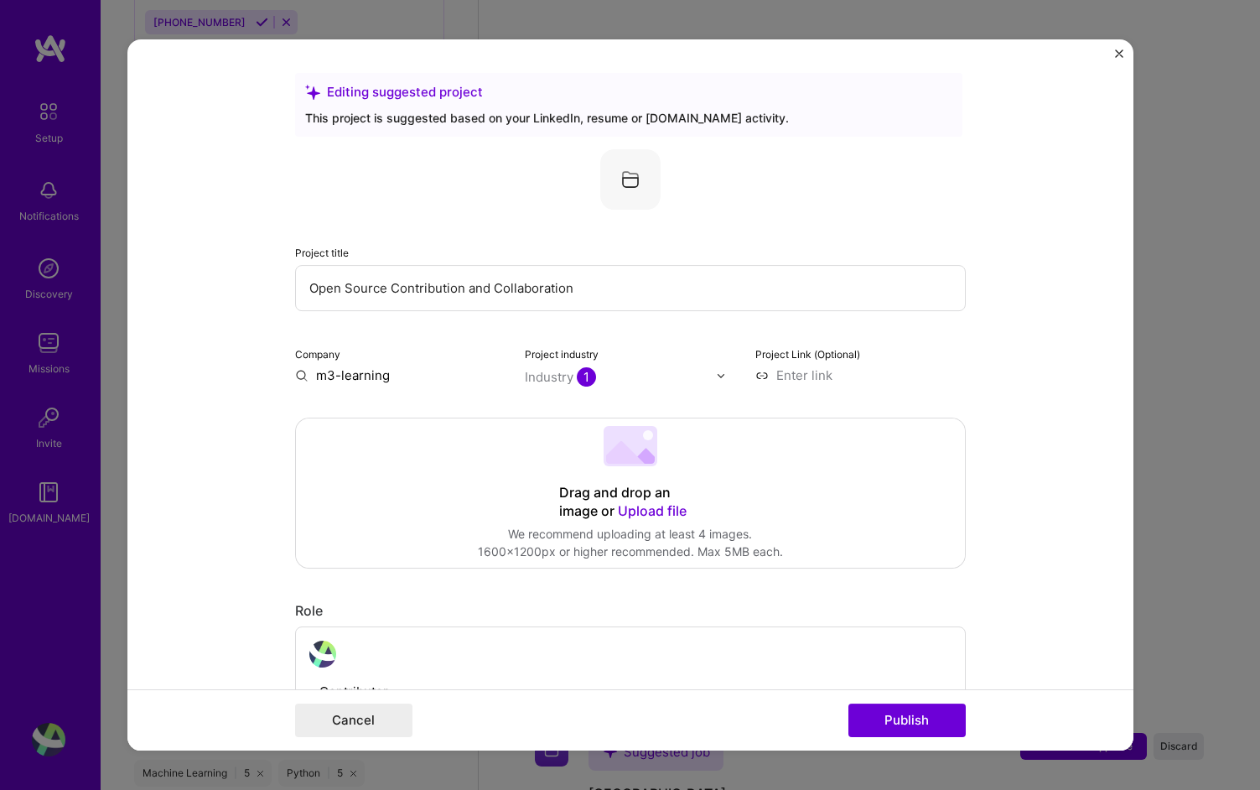
click at [454, 305] on input "Open Source Contribution and Collaboration" at bounding box center [630, 288] width 671 height 46
type input "Full Stack Kubernettes Python Education and Grading Platform"
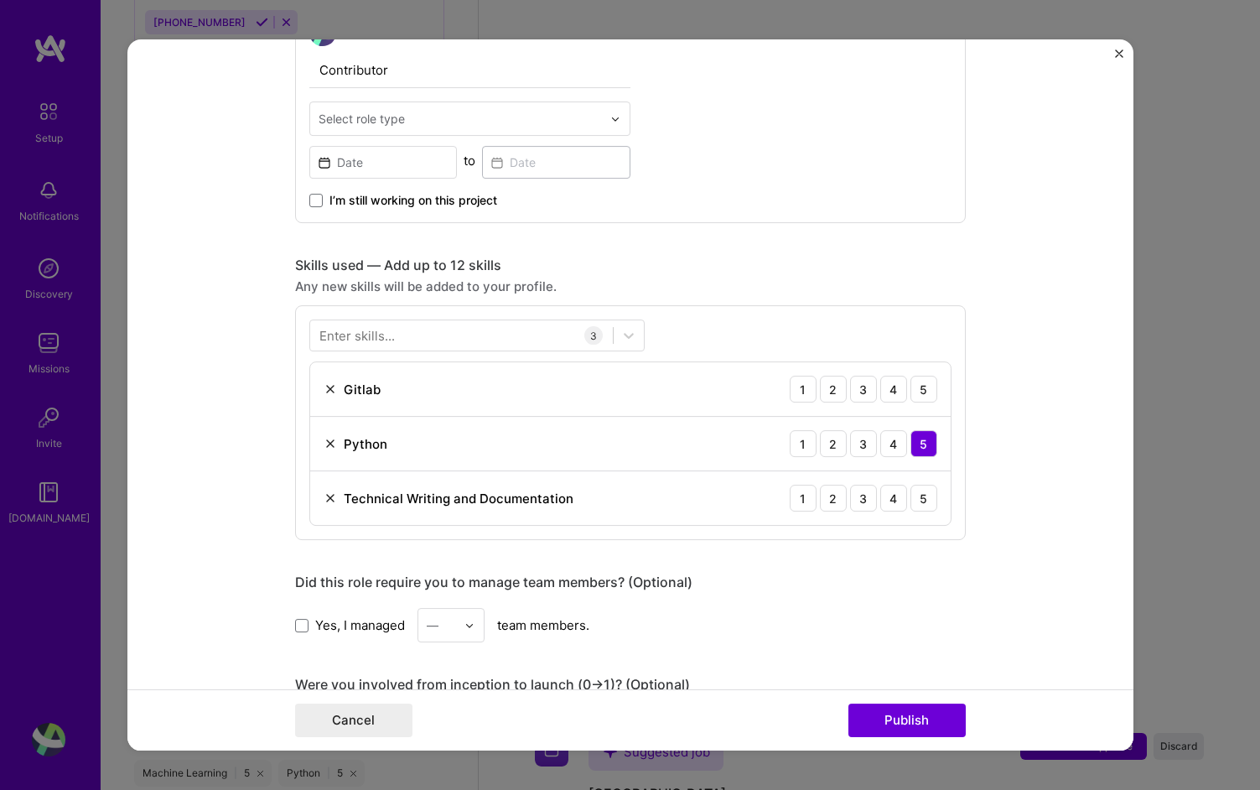
scroll to position [677, 0]
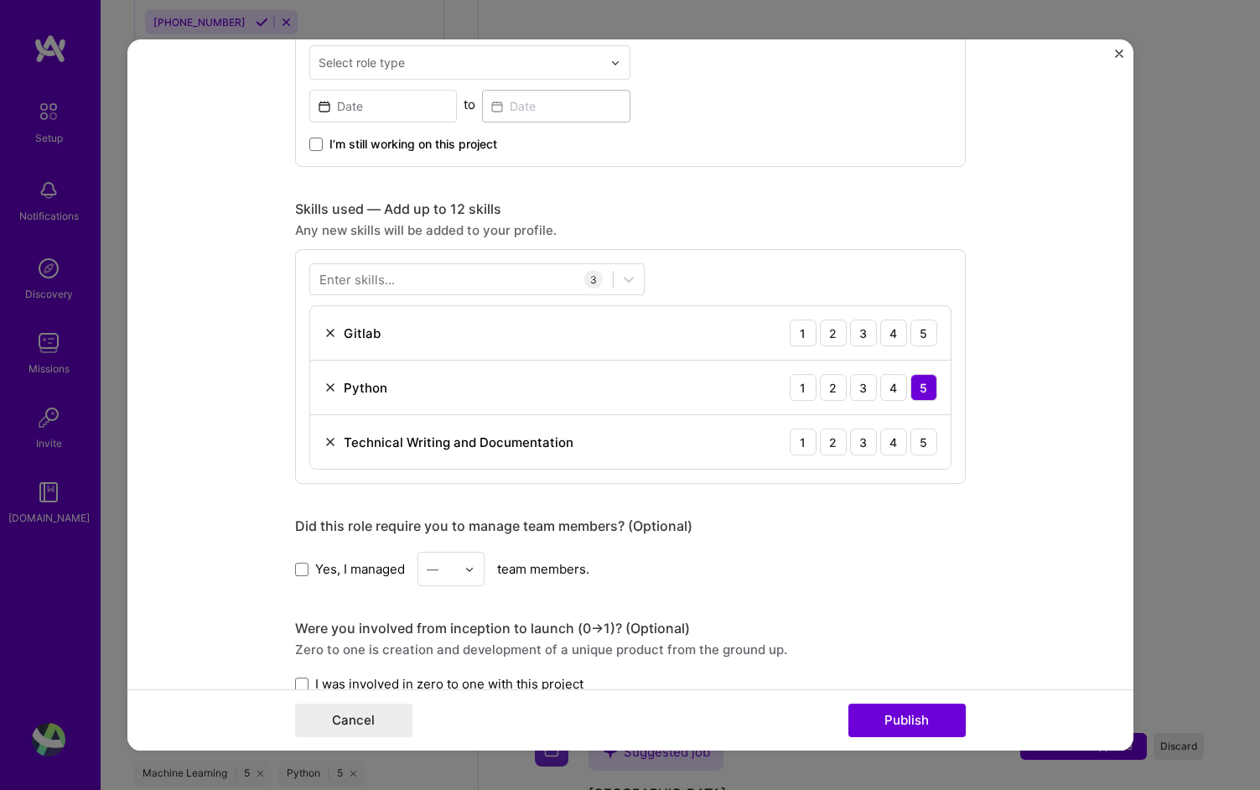
click at [328, 335] on img at bounding box center [330, 332] width 13 height 13
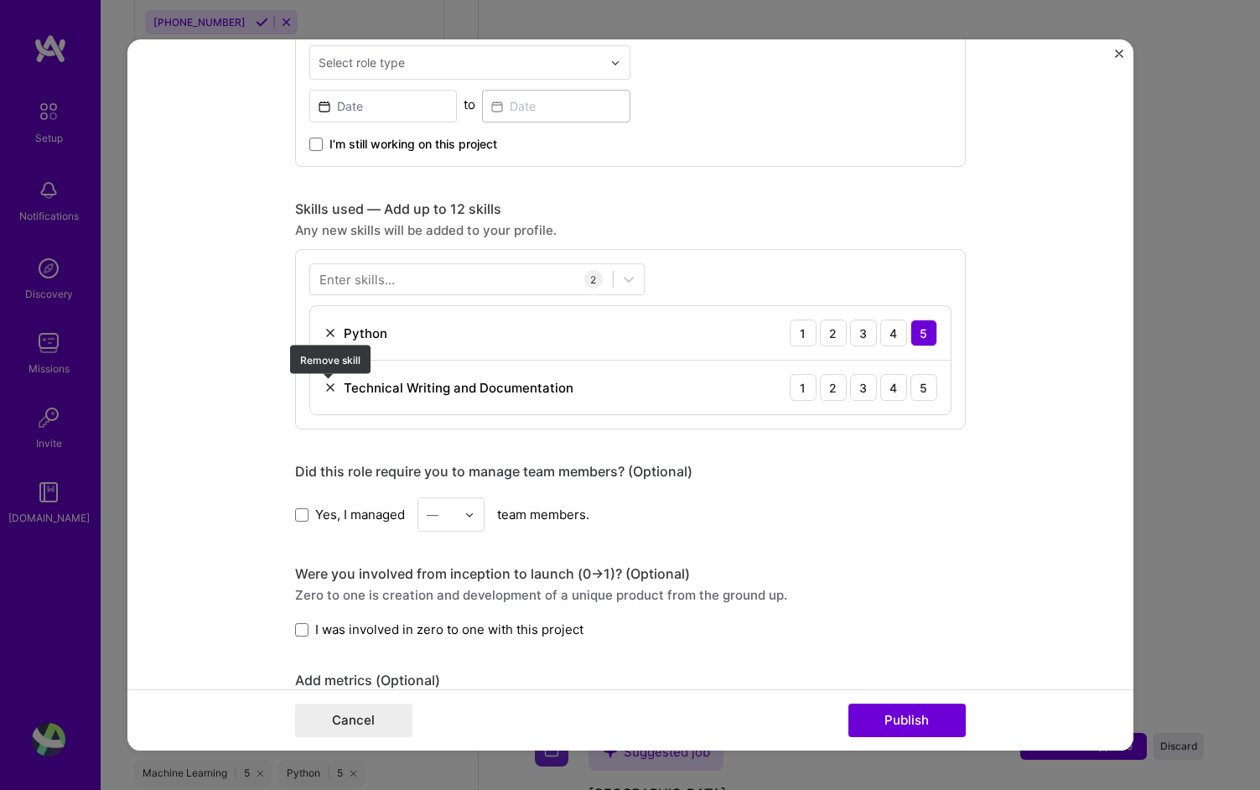
click at [325, 391] on img at bounding box center [330, 387] width 13 height 13
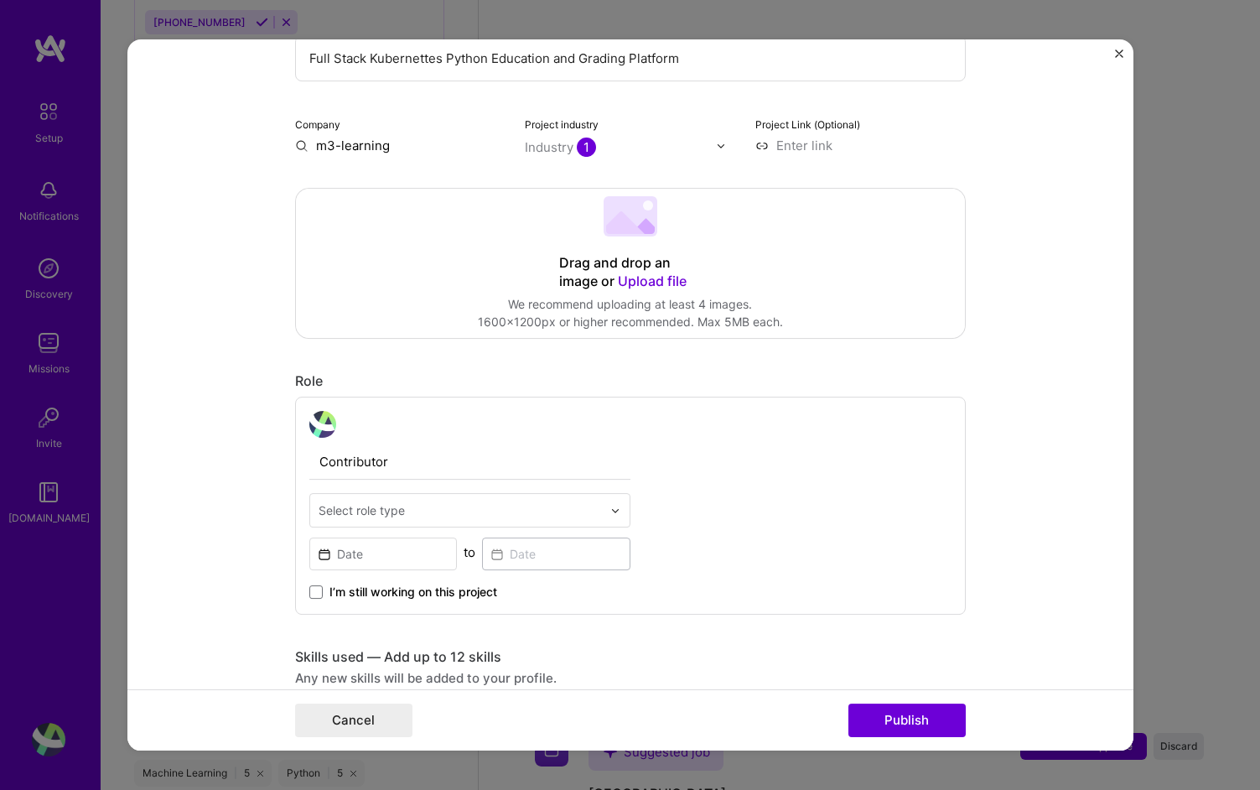
scroll to position [233, 0]
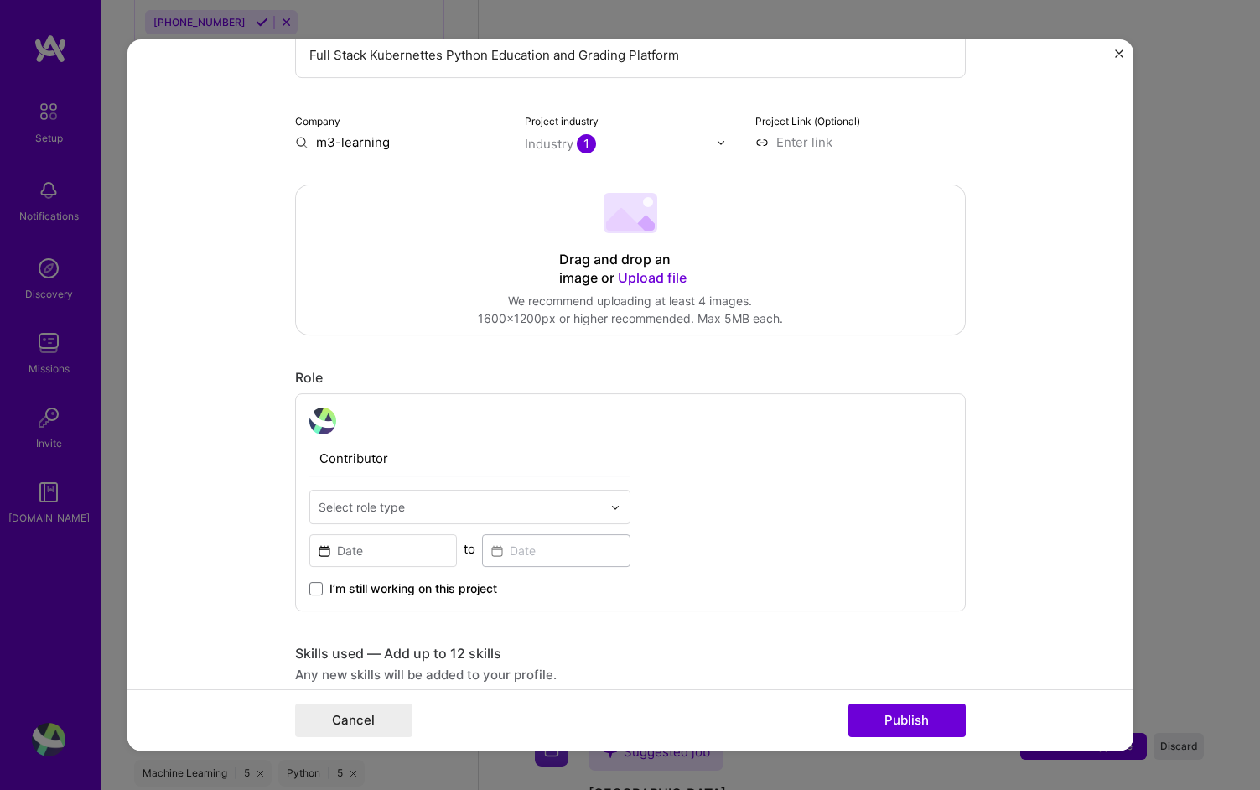
click at [378, 503] on div "Select role type" at bounding box center [362, 507] width 86 height 18
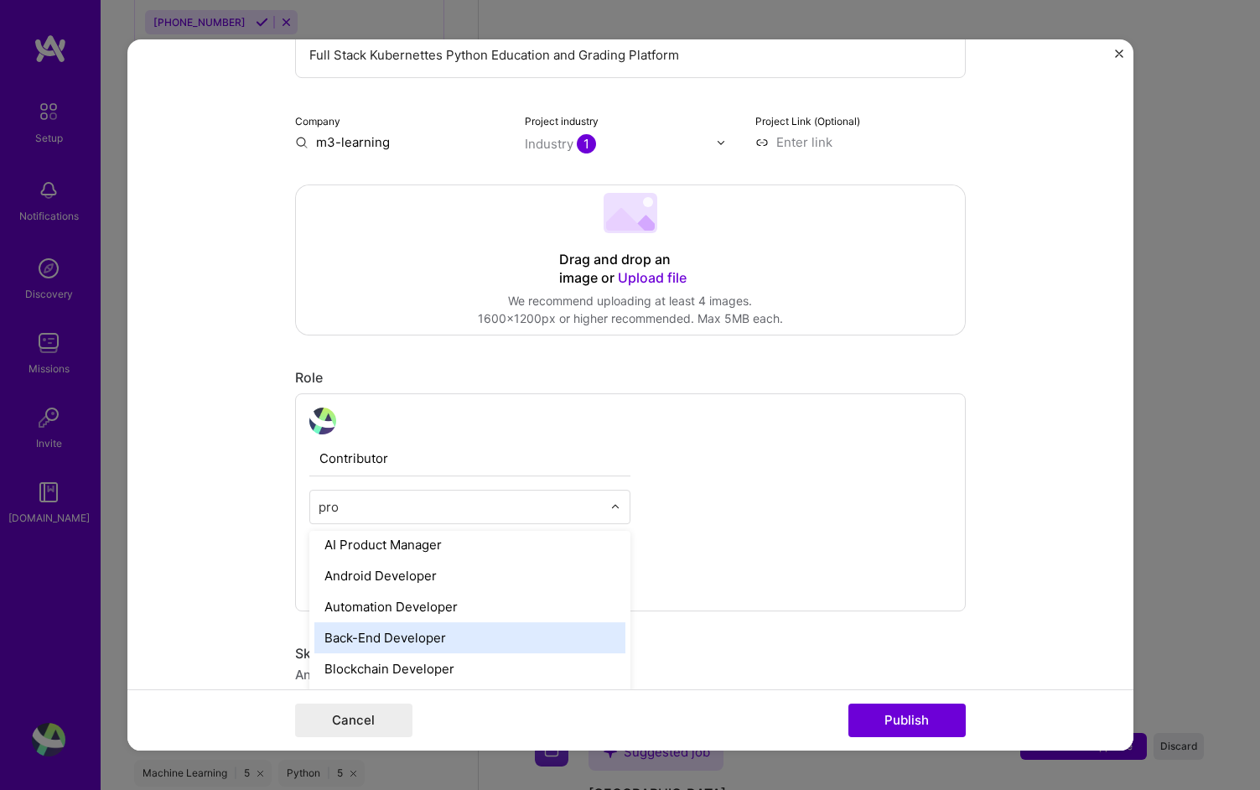
scroll to position [0, 0]
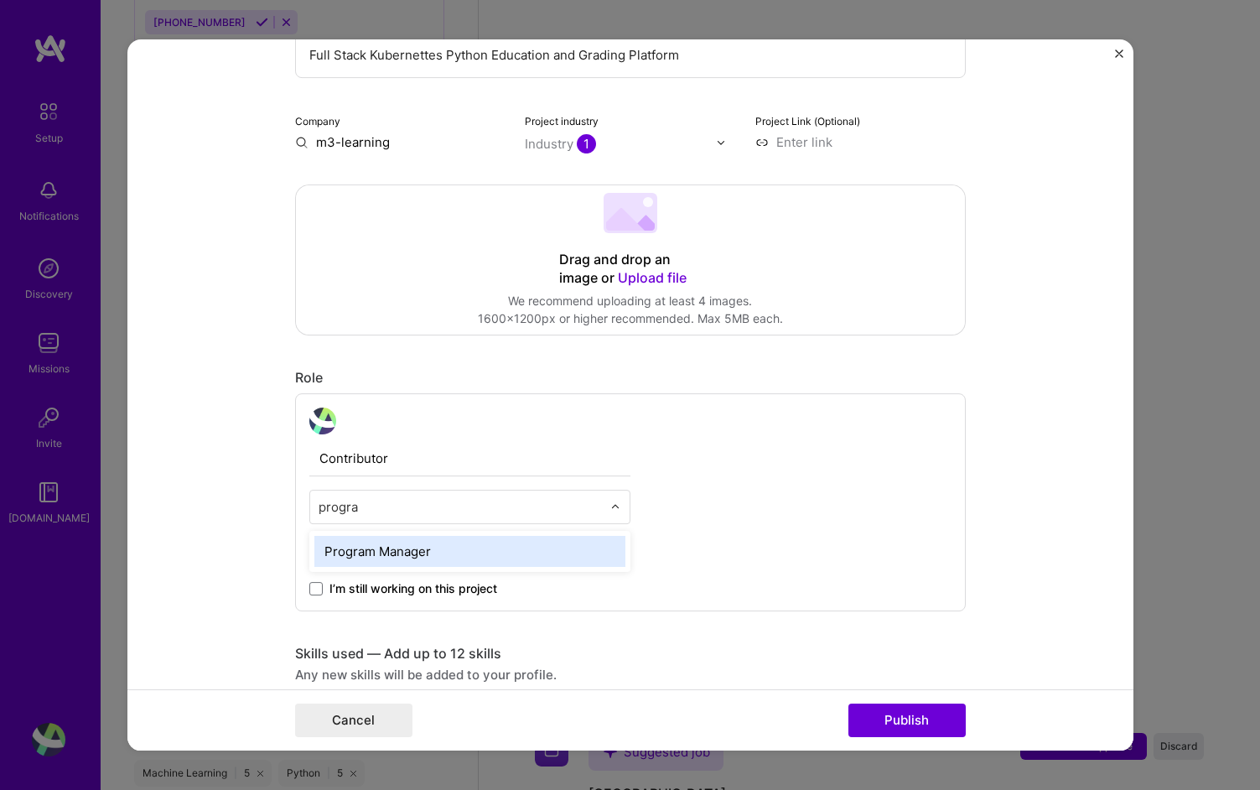
type input "program"
click at [316, 584] on span at bounding box center [315, 588] width 13 height 13
click at [0, 0] on input "I’m still working on this project" at bounding box center [0, 0] width 0 height 0
click at [390, 554] on input at bounding box center [383, 550] width 148 height 33
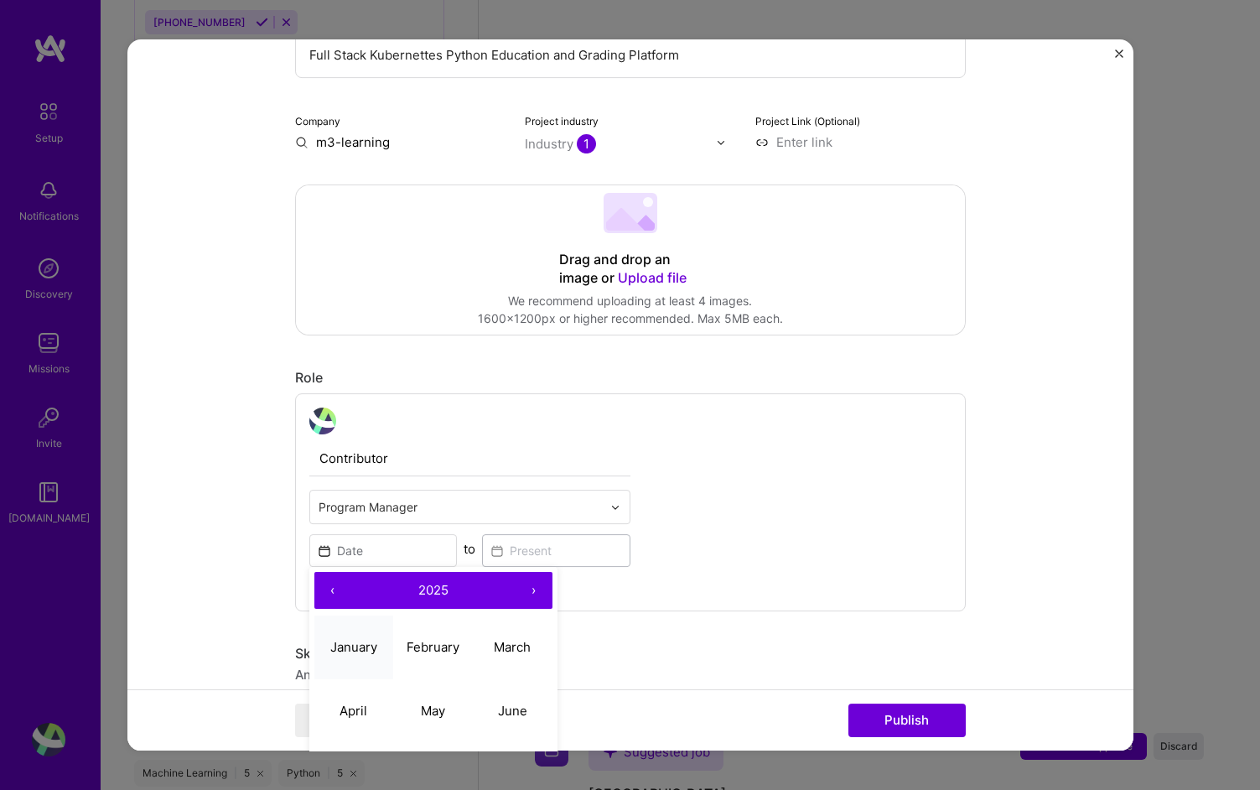
click at [352, 636] on button "January" at bounding box center [354, 647] width 80 height 64
type input "[DATE]"
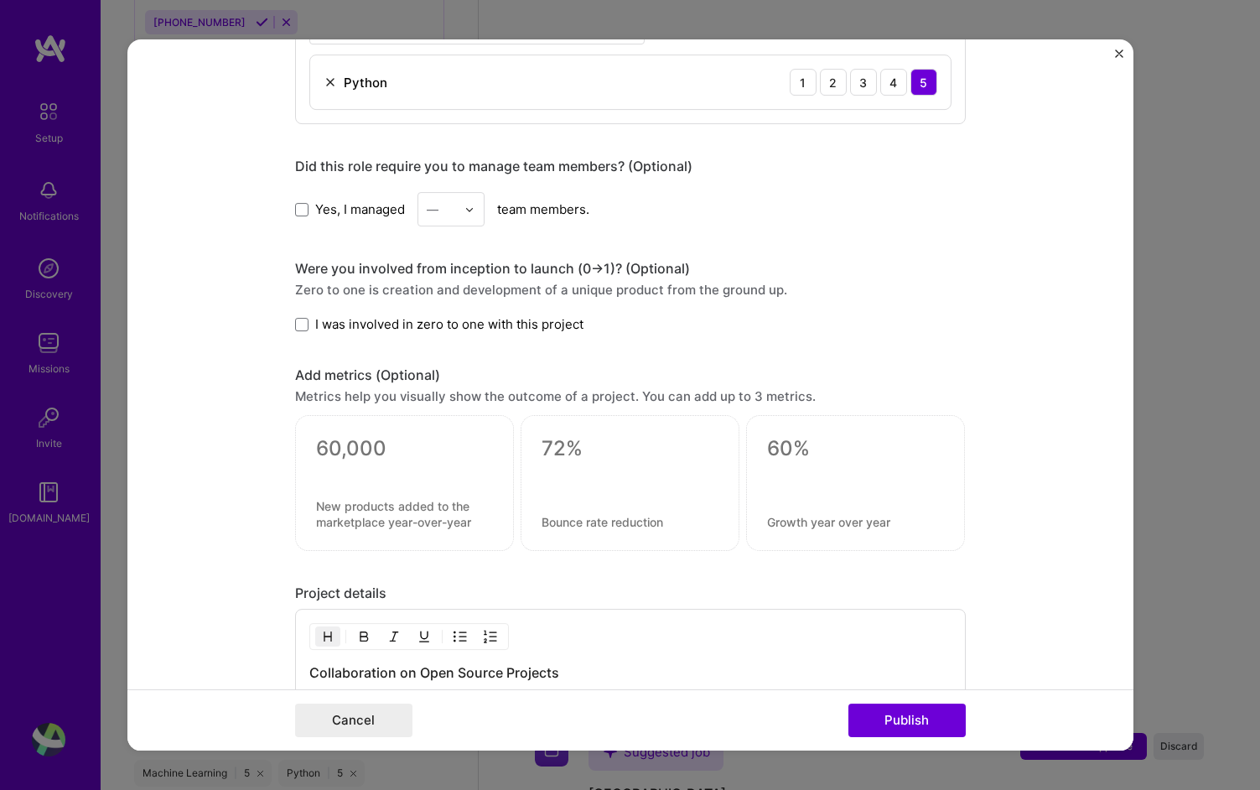
scroll to position [931, 0]
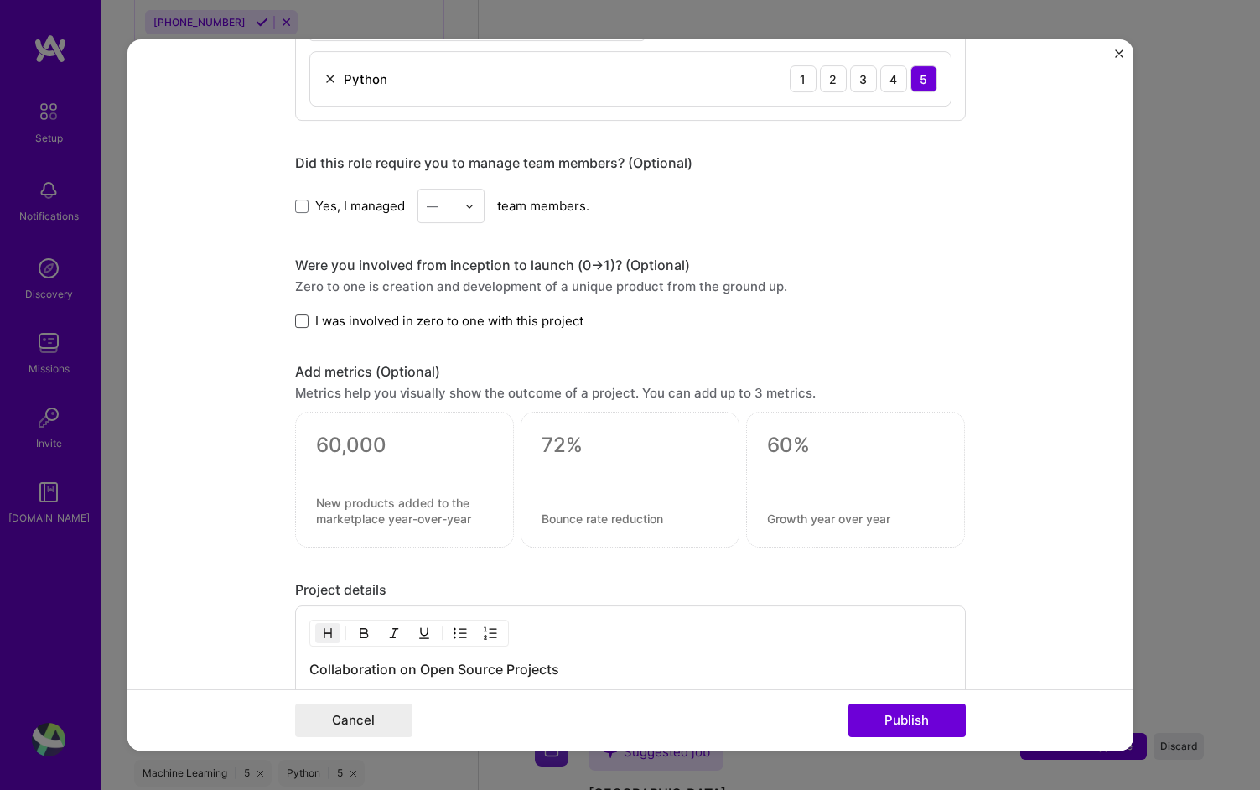
click at [304, 318] on span at bounding box center [301, 320] width 13 height 13
click at [0, 0] on input "I was involved in zero to one with this project" at bounding box center [0, 0] width 0 height 0
click at [304, 199] on label "Yes, I managed" at bounding box center [350, 206] width 110 height 18
click at [0, 0] on input "Yes, I managed" at bounding box center [0, 0] width 0 height 0
click at [452, 212] on input "text" at bounding box center [441, 206] width 29 height 18
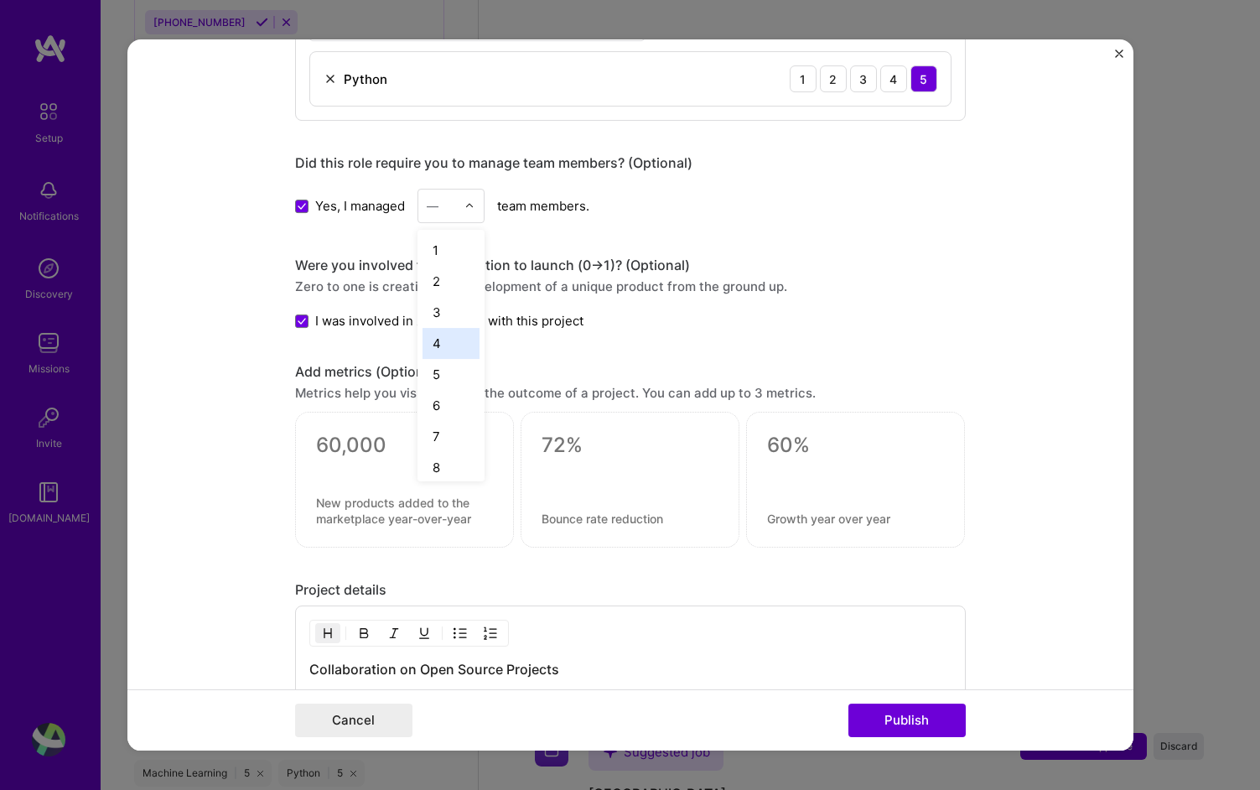
click at [449, 347] on div "4" at bounding box center [451, 343] width 57 height 31
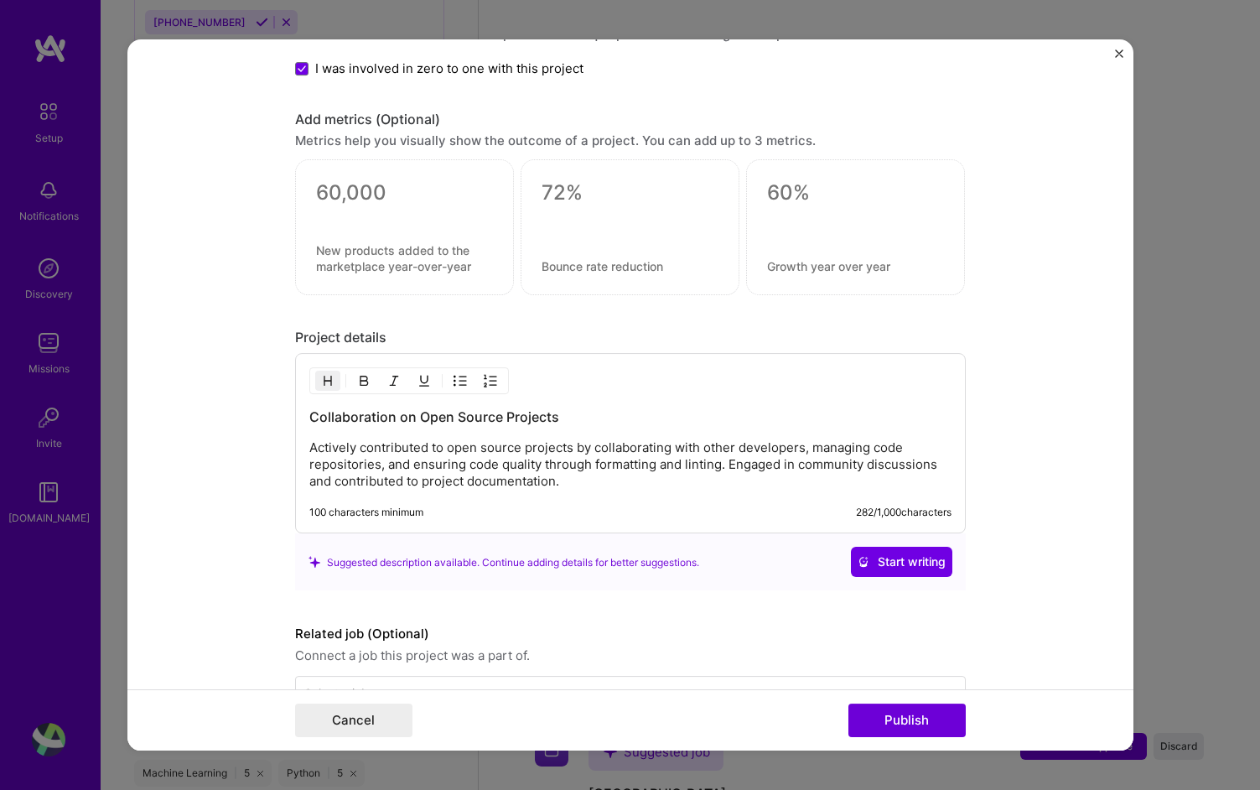
scroll to position [1237, 0]
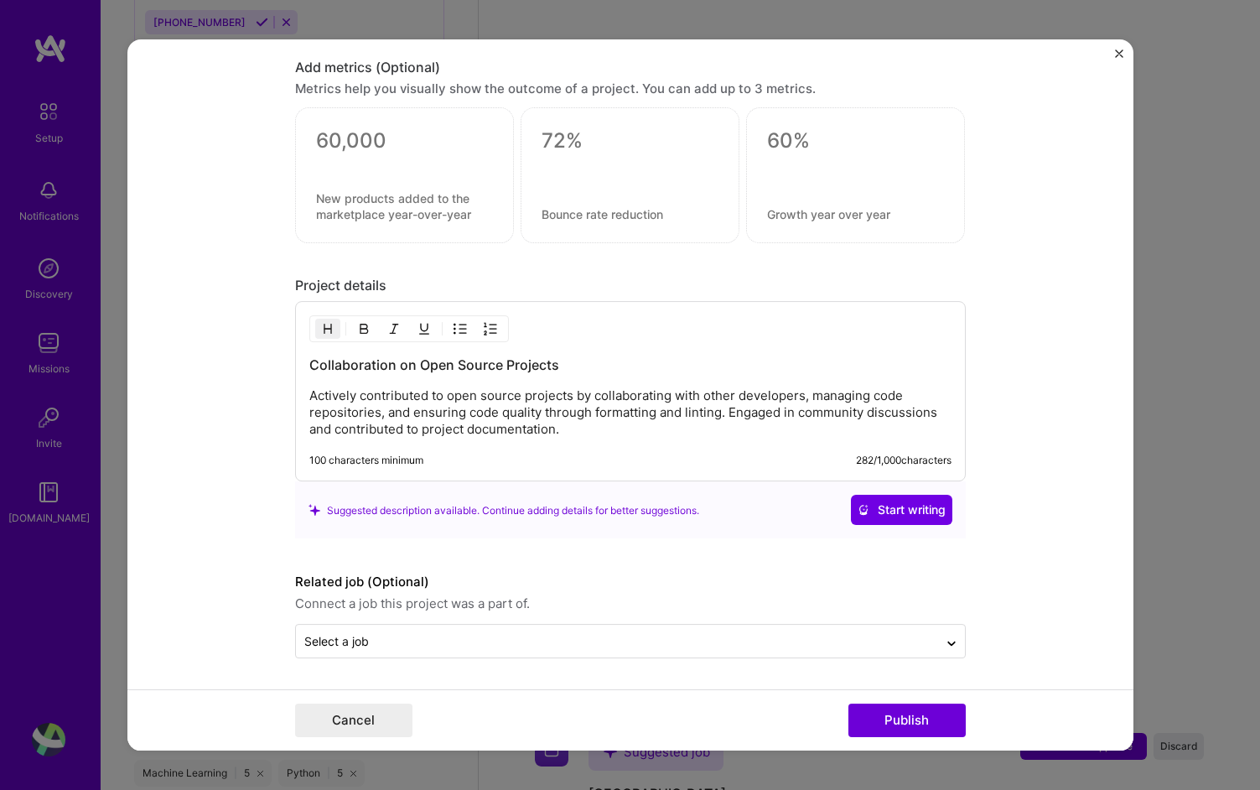
click at [490, 420] on p "Actively contributed to open source projects by collaborating with other develo…" at bounding box center [630, 413] width 642 height 50
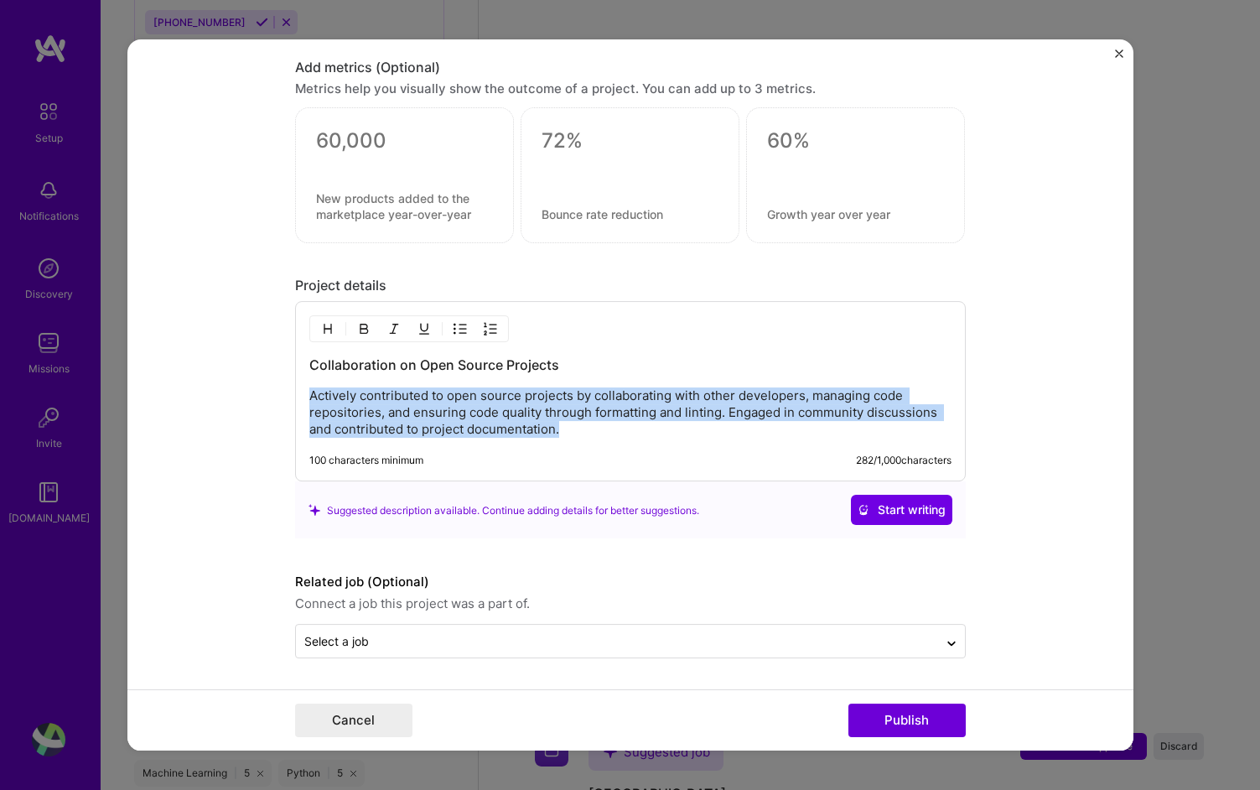
drag, startPoint x: 563, startPoint y: 434, endPoint x: 304, endPoint y: 394, distance: 263.0
click at [304, 394] on div "Collaboration on Open Source Projects Actively contributed to open source proje…" at bounding box center [630, 392] width 671 height 180
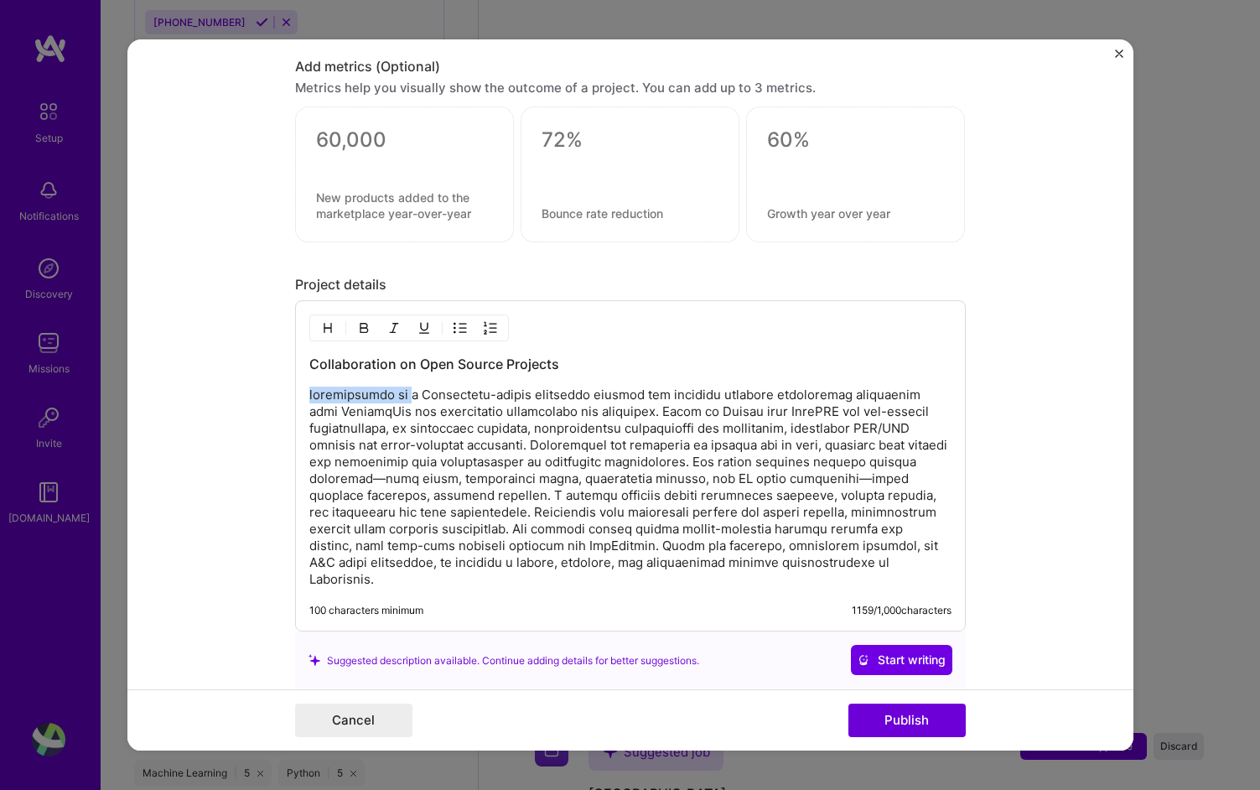
drag, startPoint x: 410, startPoint y: 397, endPoint x: 290, endPoint y: 397, distance: 119.9
click at [290, 397] on form "Editing suggested project This project is suggested based on your LinkedIn, res…" at bounding box center [630, 394] width 1006 height 711
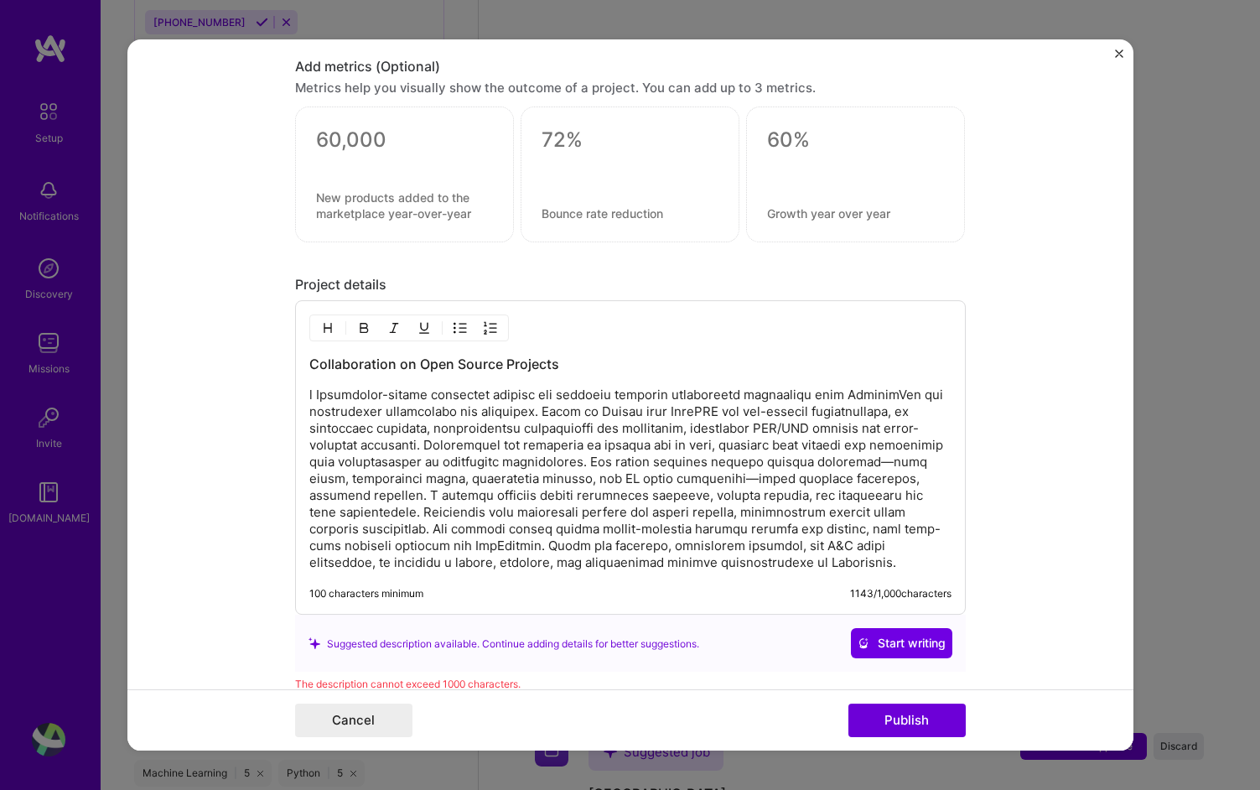
click at [316, 395] on p at bounding box center [630, 479] width 642 height 184
drag, startPoint x: 376, startPoint y: 399, endPoint x: 419, endPoint y: 392, distance: 43.4
click at [419, 392] on p at bounding box center [630, 479] width 642 height 184
drag, startPoint x: 500, startPoint y: 400, endPoint x: 585, endPoint y: 397, distance: 85.6
click at [585, 397] on p at bounding box center [630, 479] width 642 height 184
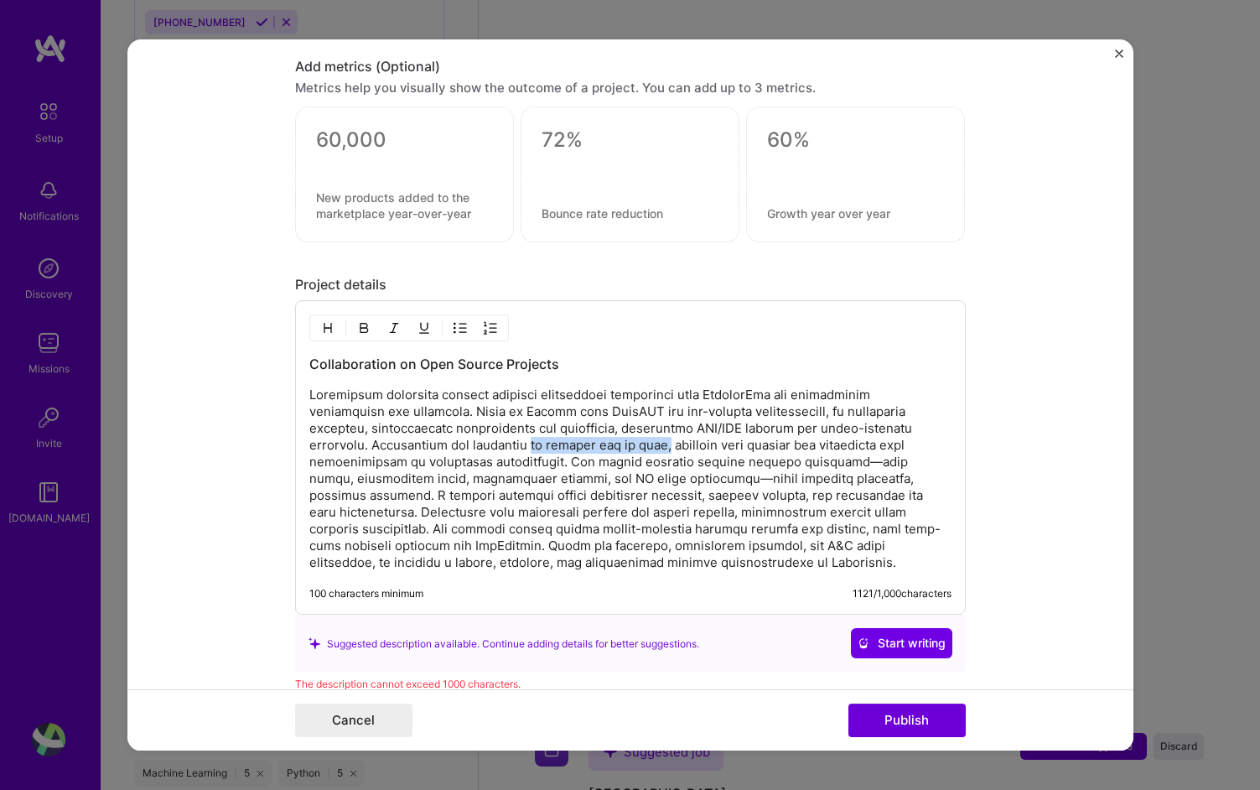
drag, startPoint x: 540, startPoint y: 447, endPoint x: 661, endPoint y: 441, distance: 120.9
click at [661, 441] on p at bounding box center [630, 479] width 642 height 184
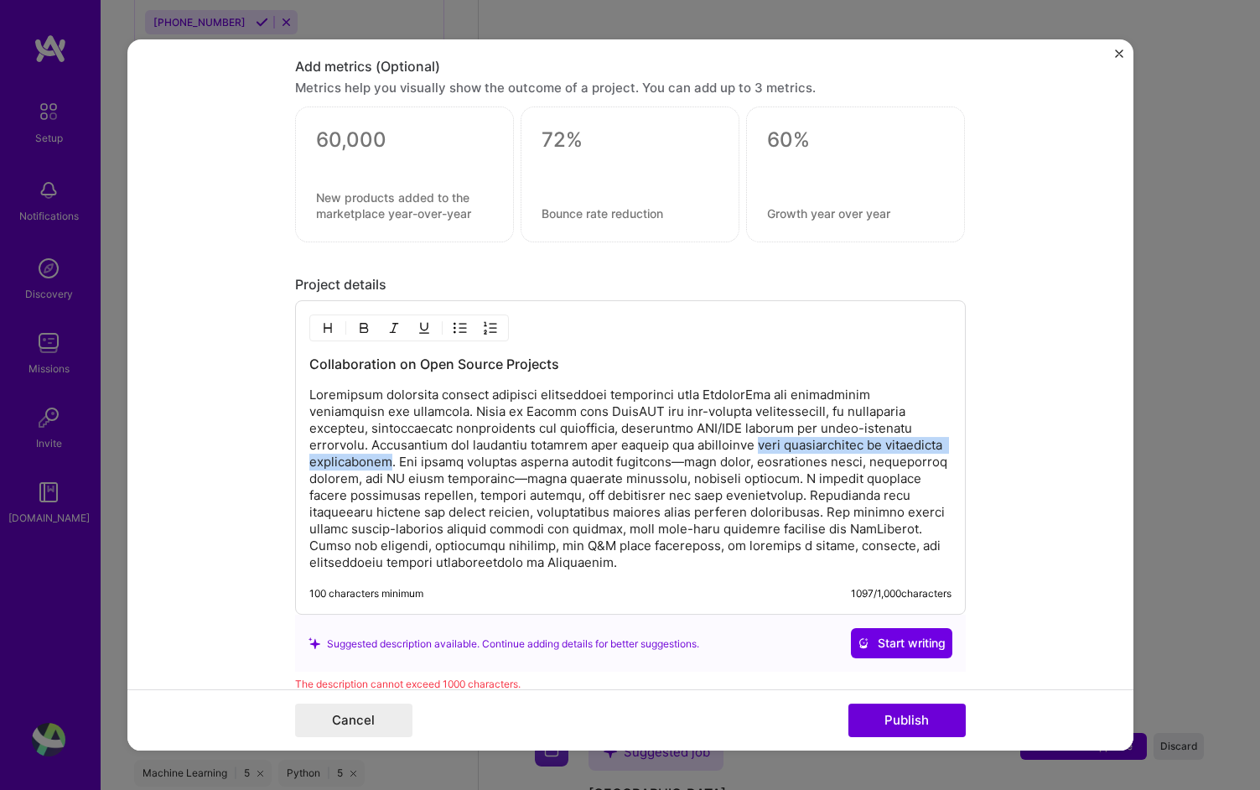
drag, startPoint x: 771, startPoint y: 449, endPoint x: 385, endPoint y: 470, distance: 387.1
click at [385, 470] on p at bounding box center [630, 479] width 642 height 184
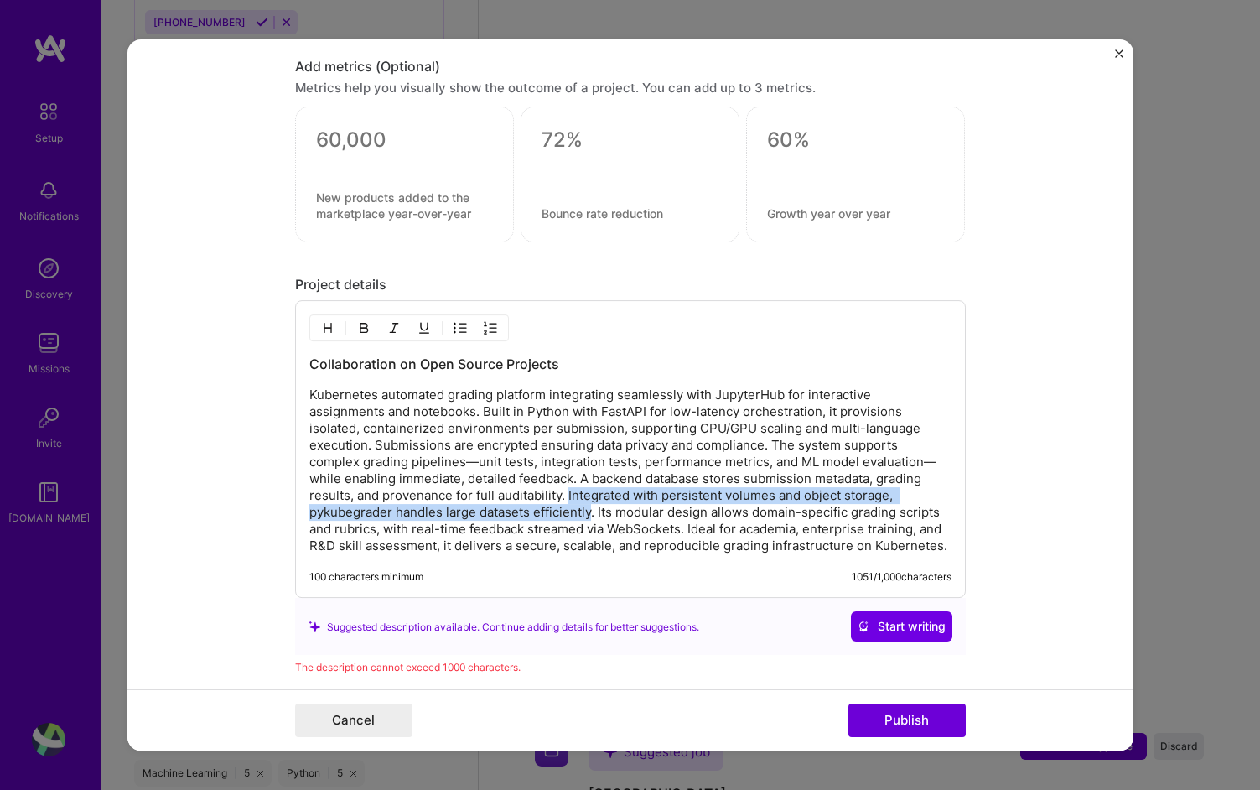
drag, startPoint x: 568, startPoint y: 496, endPoint x: 590, endPoint y: 512, distance: 27.0
click at [590, 512] on p "Kubernetes automated grading platform integrating seamlessly with JupyterHub fo…" at bounding box center [630, 471] width 642 height 168
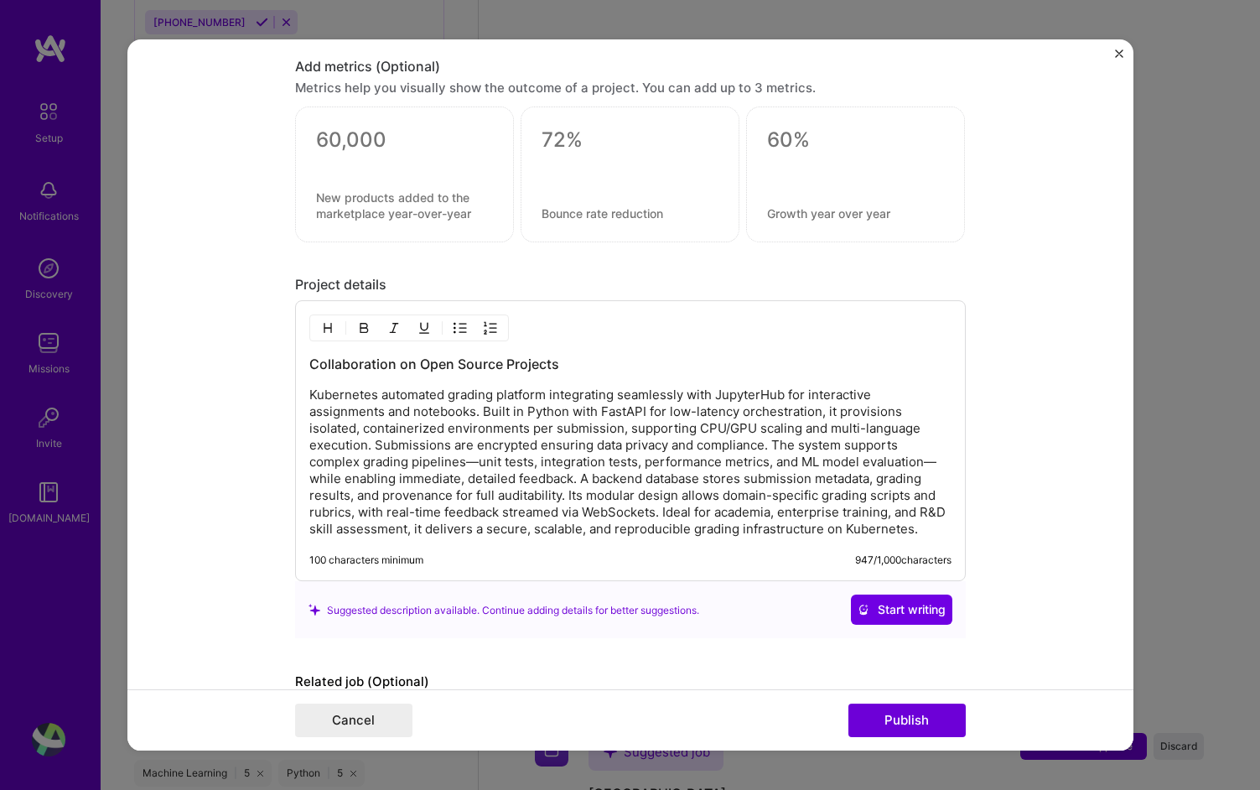
click at [496, 361] on h3 "Collaboration on Open Source Projects" at bounding box center [630, 364] width 642 height 18
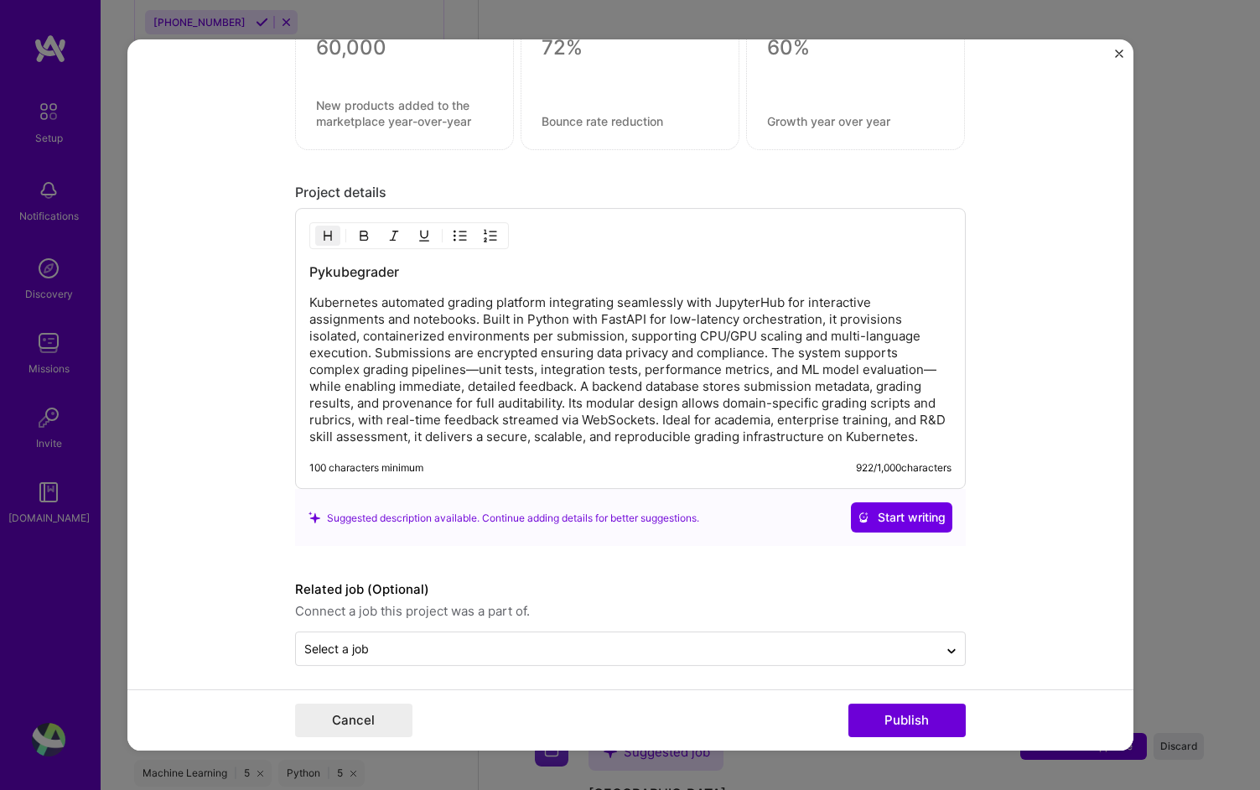
scroll to position [1337, 0]
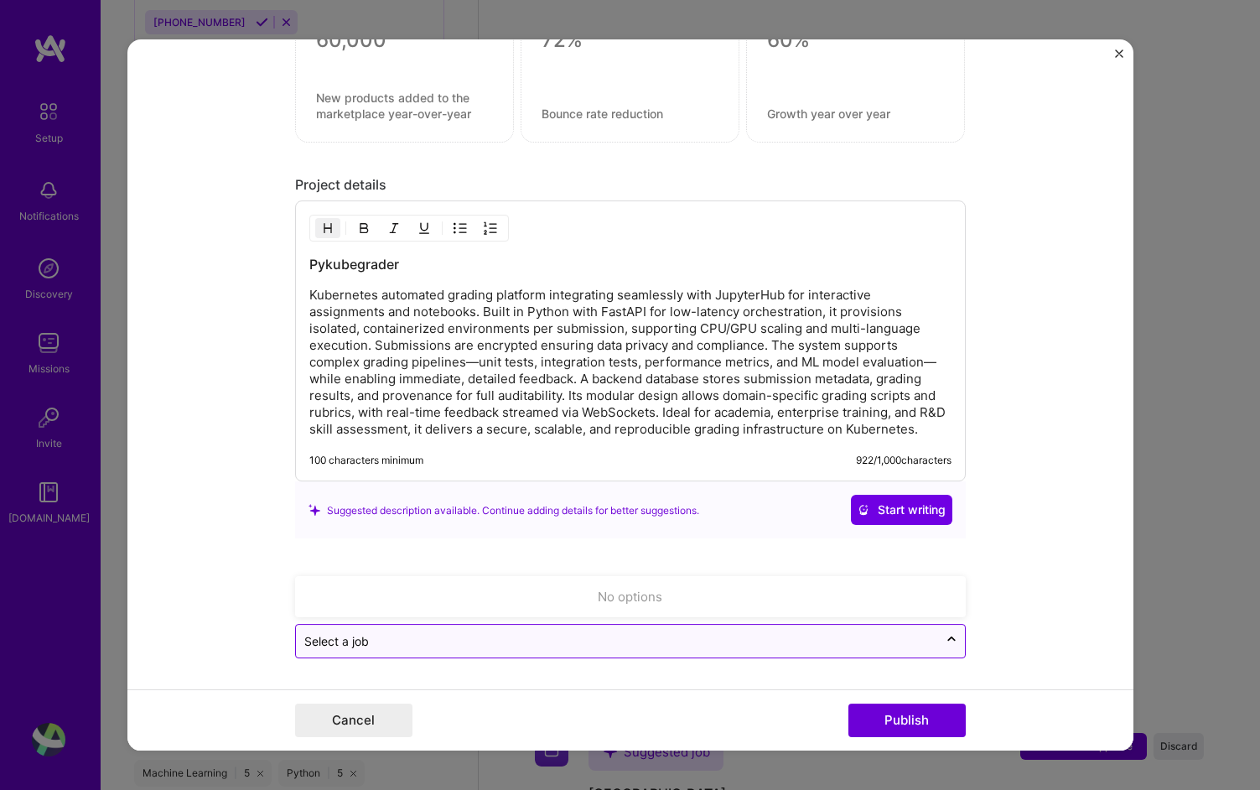
click at [656, 656] on div "Select a job" at bounding box center [617, 641] width 642 height 33
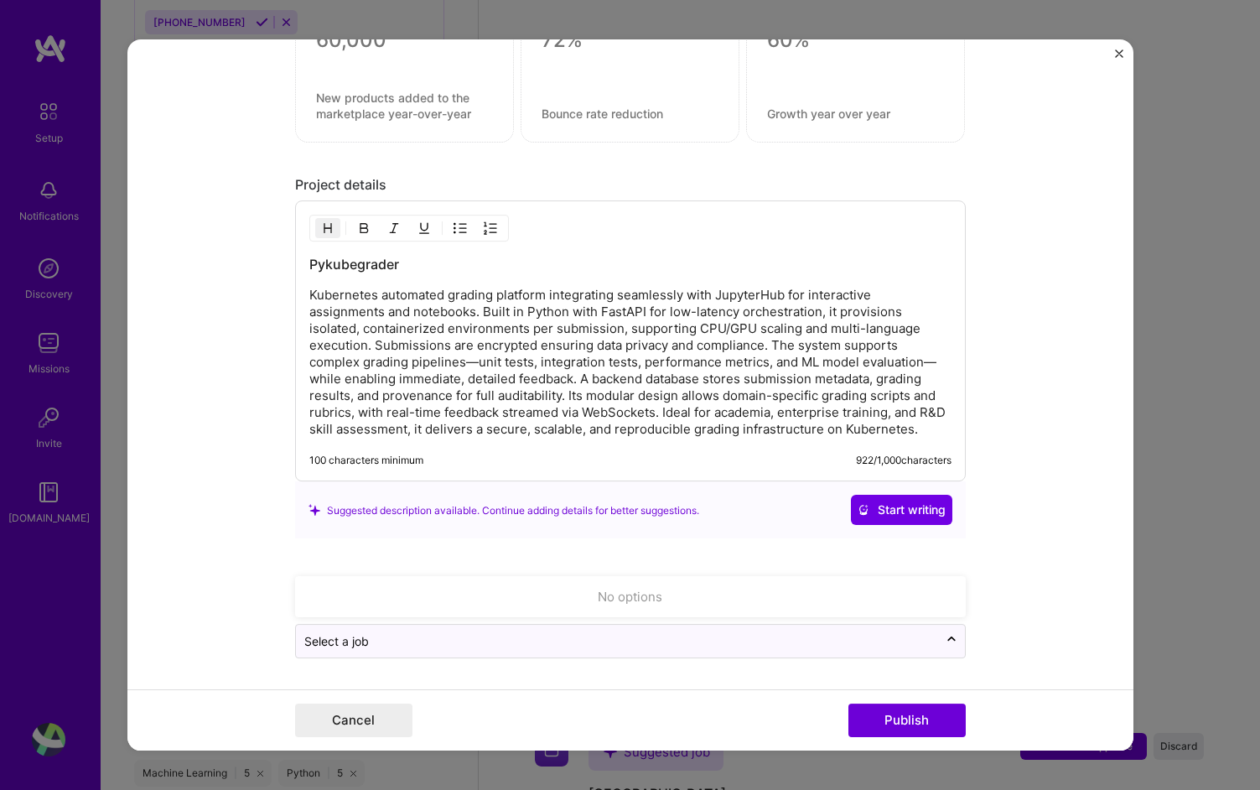
click at [734, 692] on div "Cancel Publish" at bounding box center [630, 719] width 1006 height 61
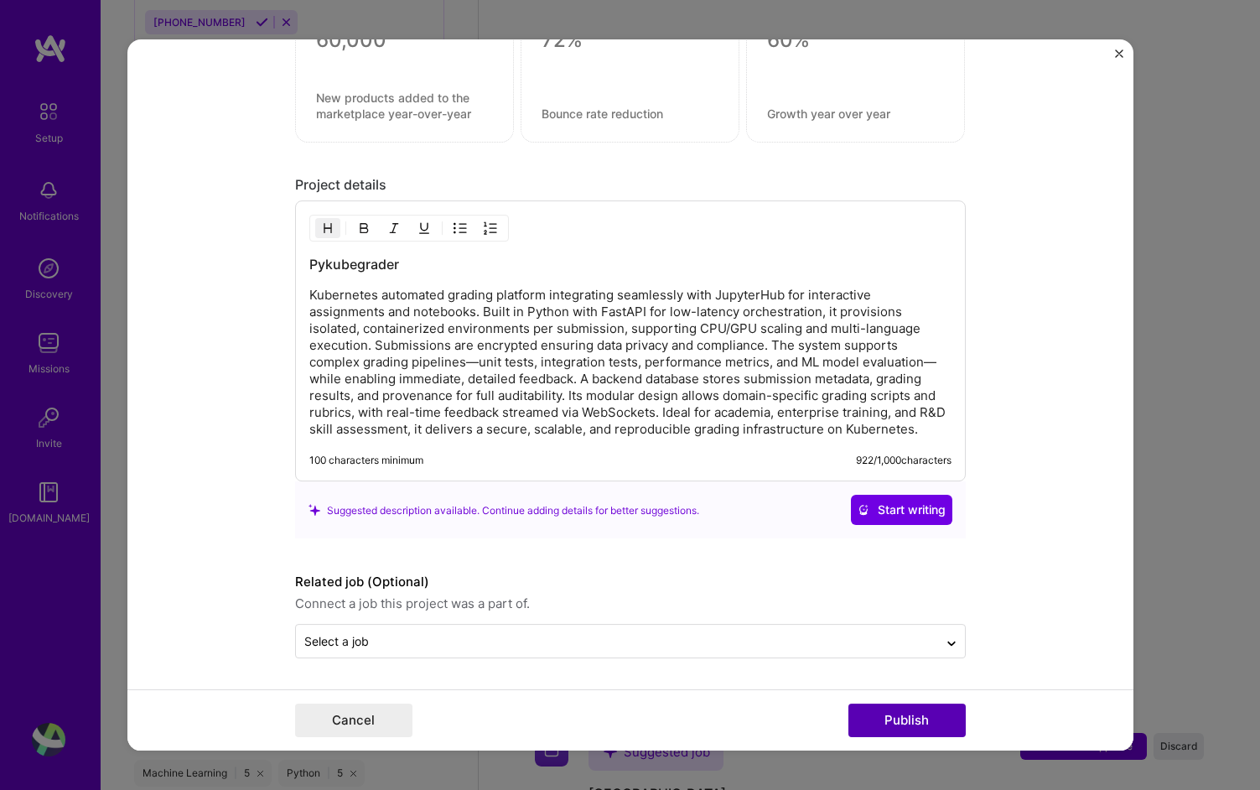
click at [866, 731] on button "Publish" at bounding box center [906, 720] width 117 height 34
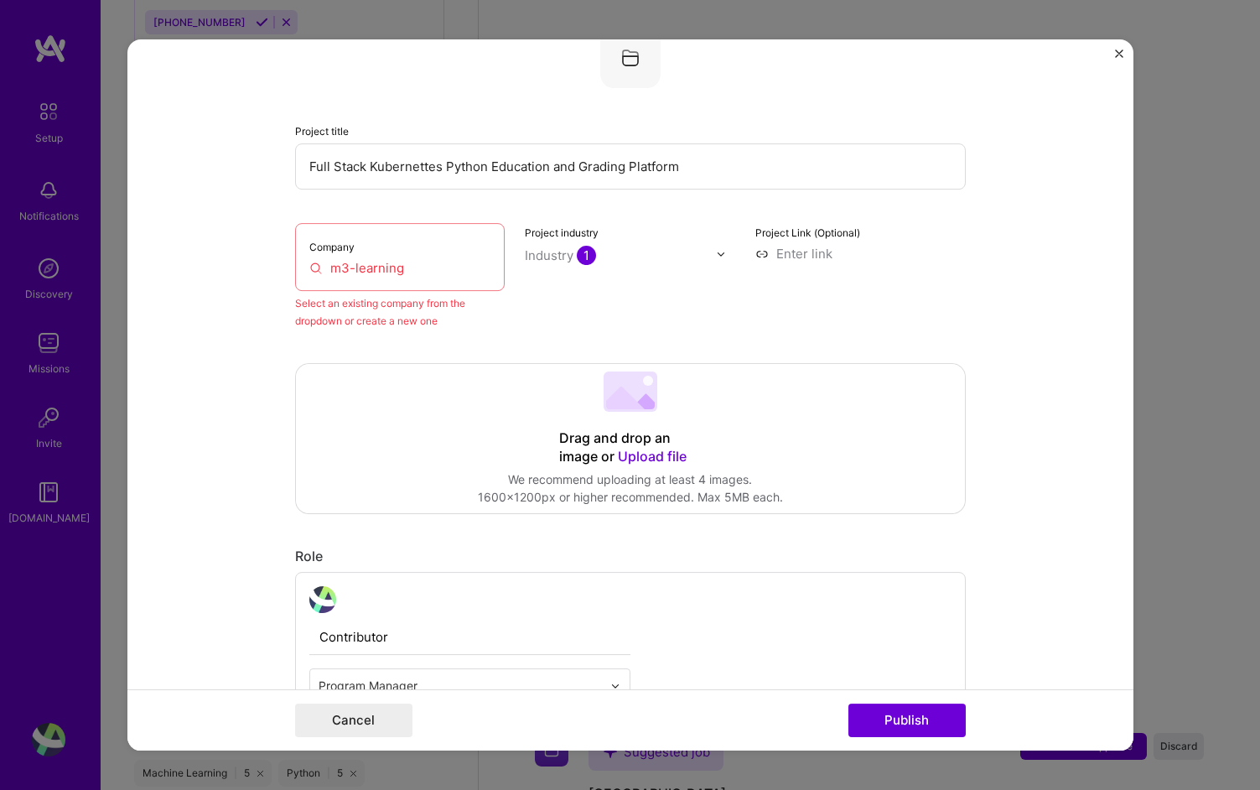
scroll to position [110, 0]
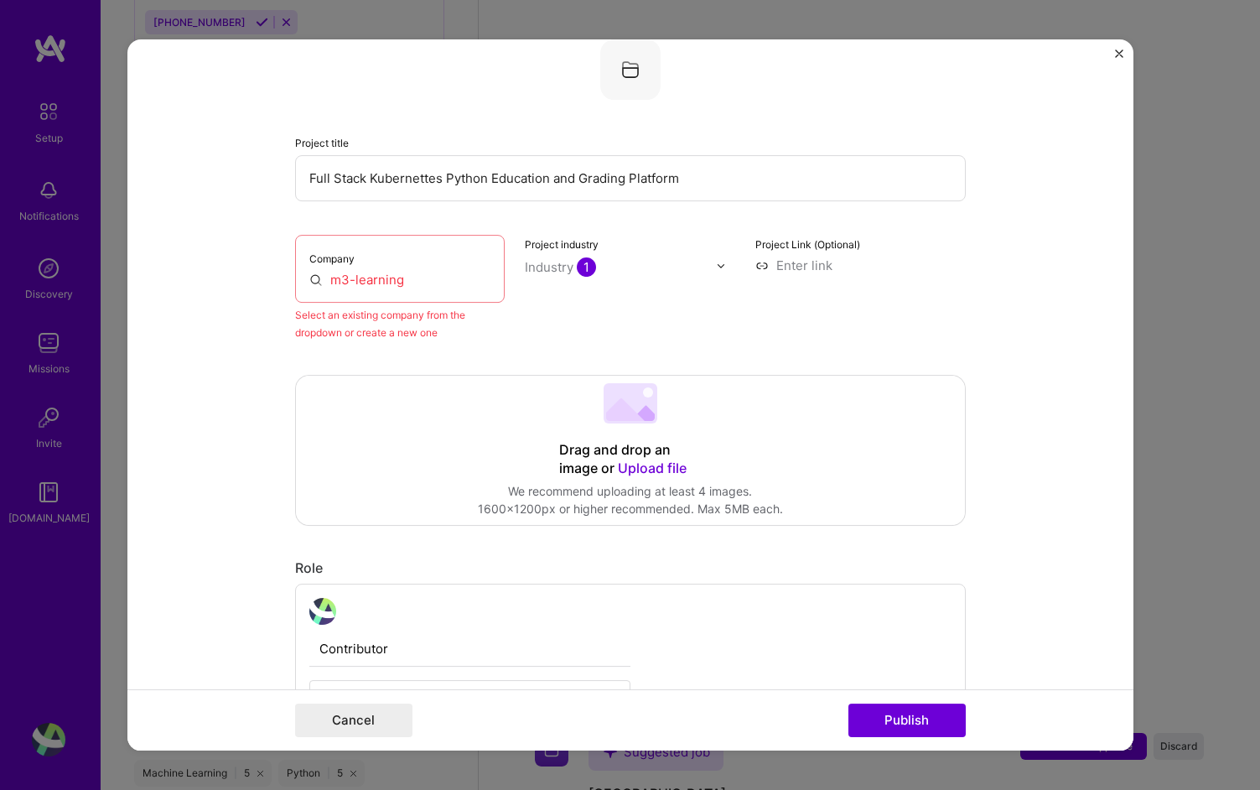
click at [421, 274] on input "m3-learning" at bounding box center [400, 280] width 182 height 18
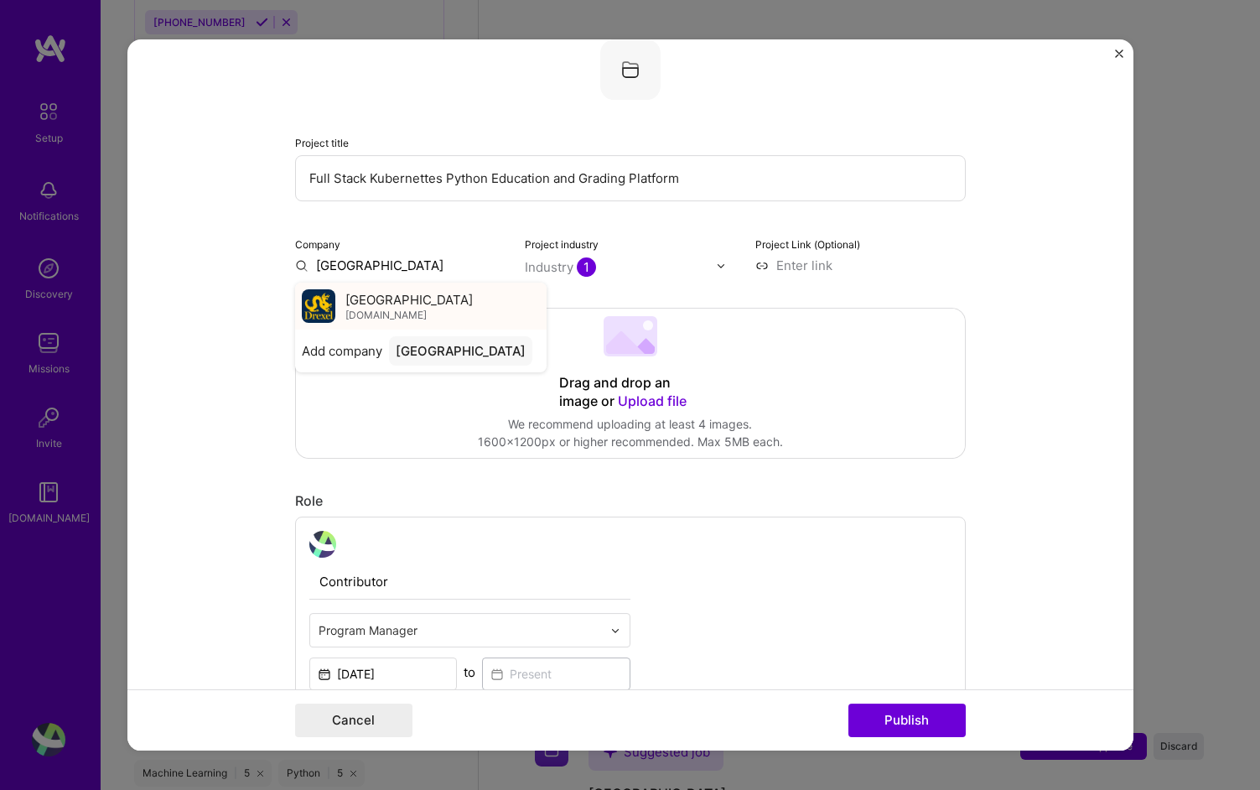
click at [397, 301] on span "[GEOGRAPHIC_DATA]" at bounding box center [408, 300] width 127 height 18
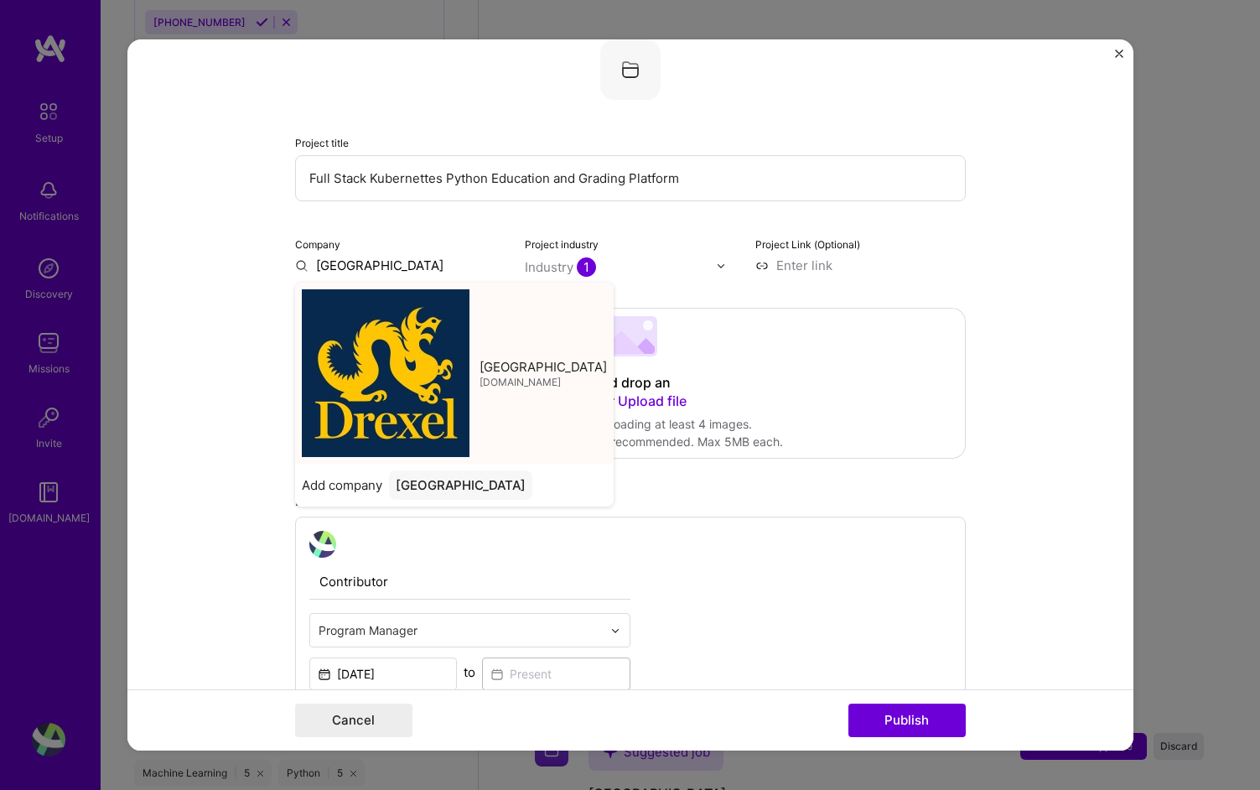
type input "[GEOGRAPHIC_DATA]"
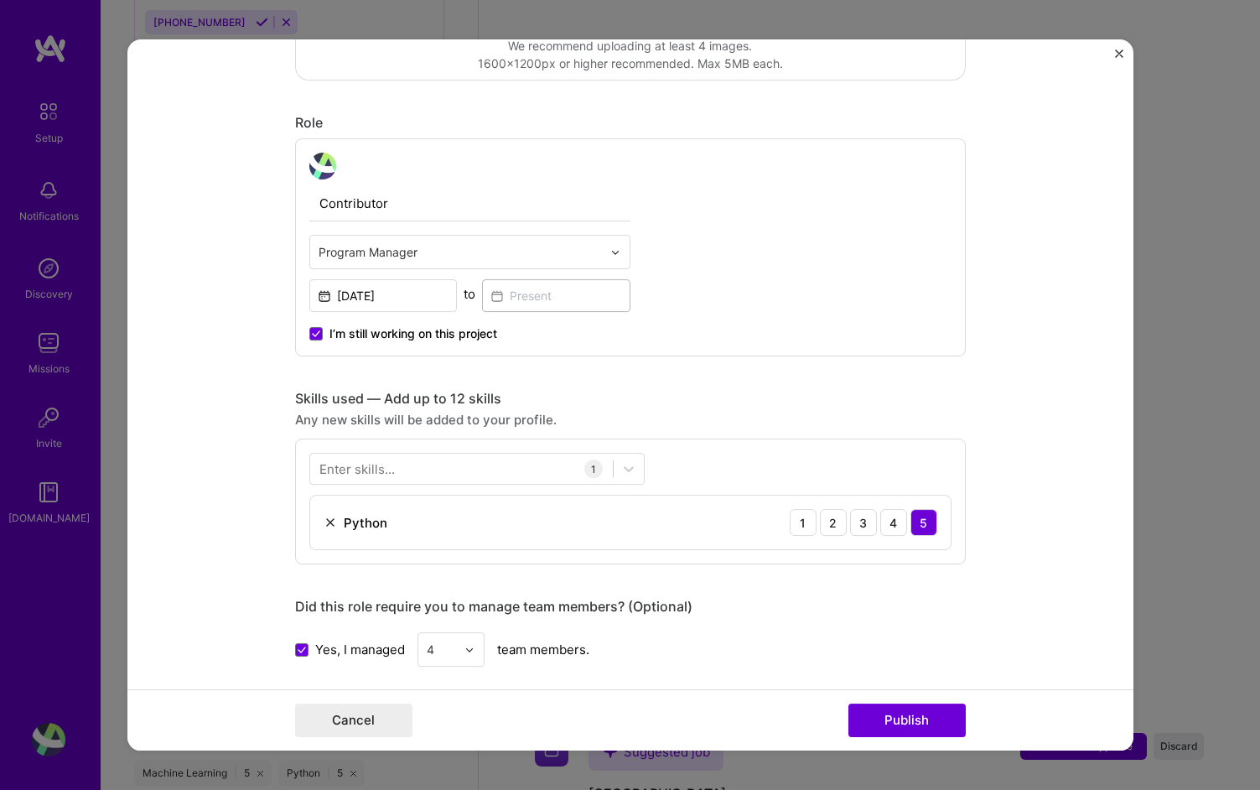
scroll to position [491, 0]
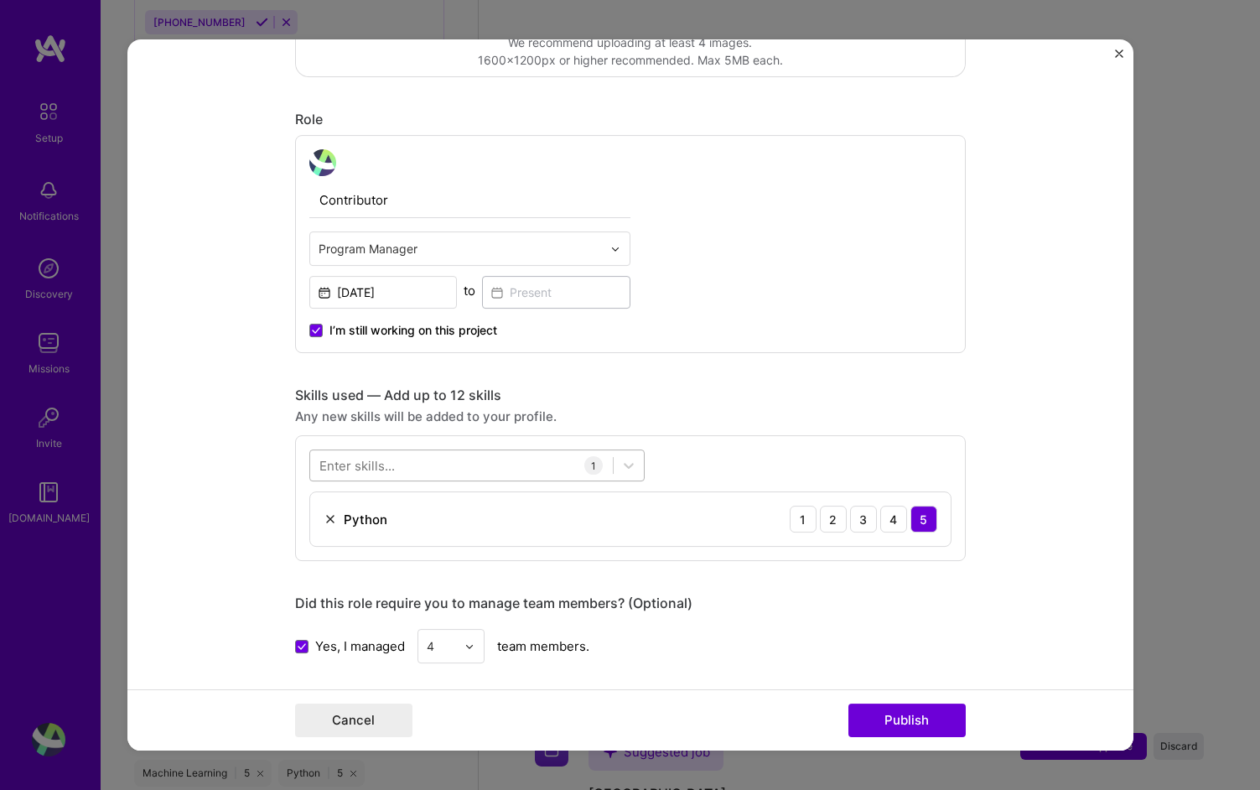
click at [464, 461] on div at bounding box center [461, 466] width 303 height 28
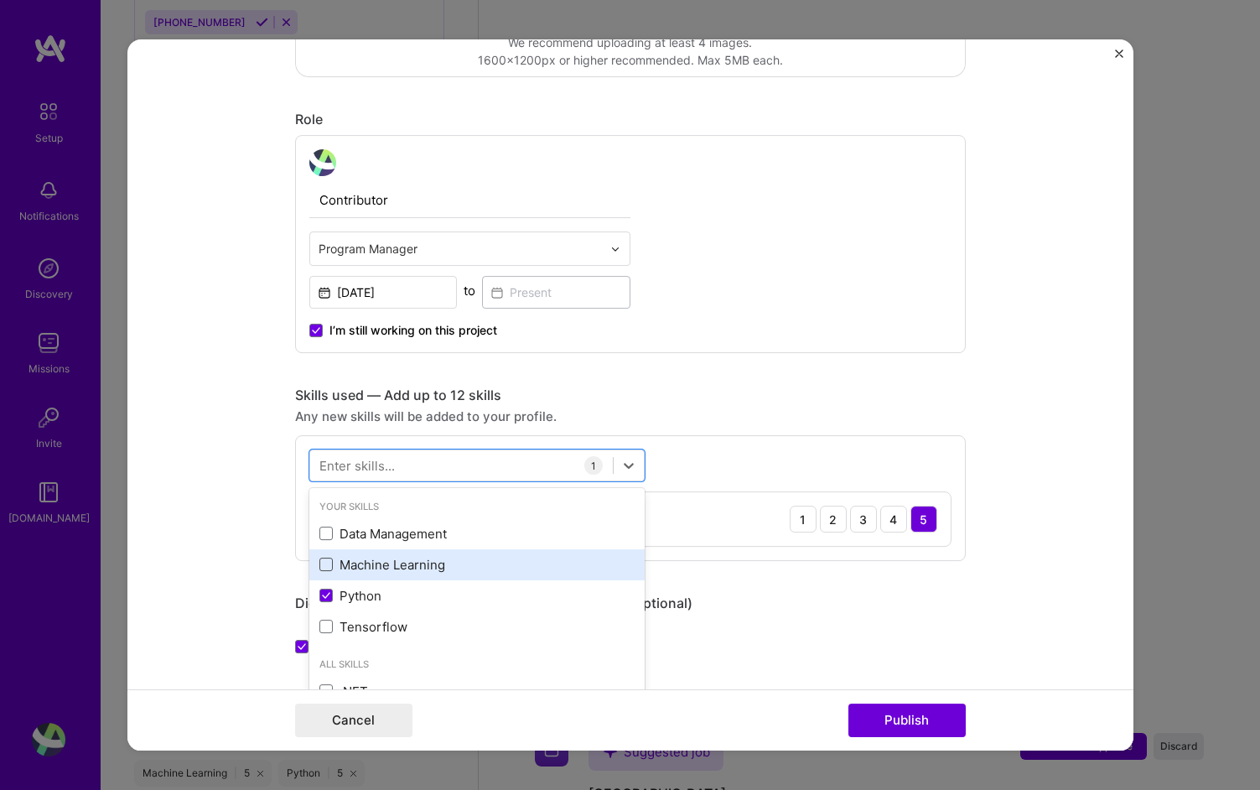
click at [329, 564] on span at bounding box center [325, 564] width 13 height 13
click at [0, 0] on input "checkbox" at bounding box center [0, 0] width 0 height 0
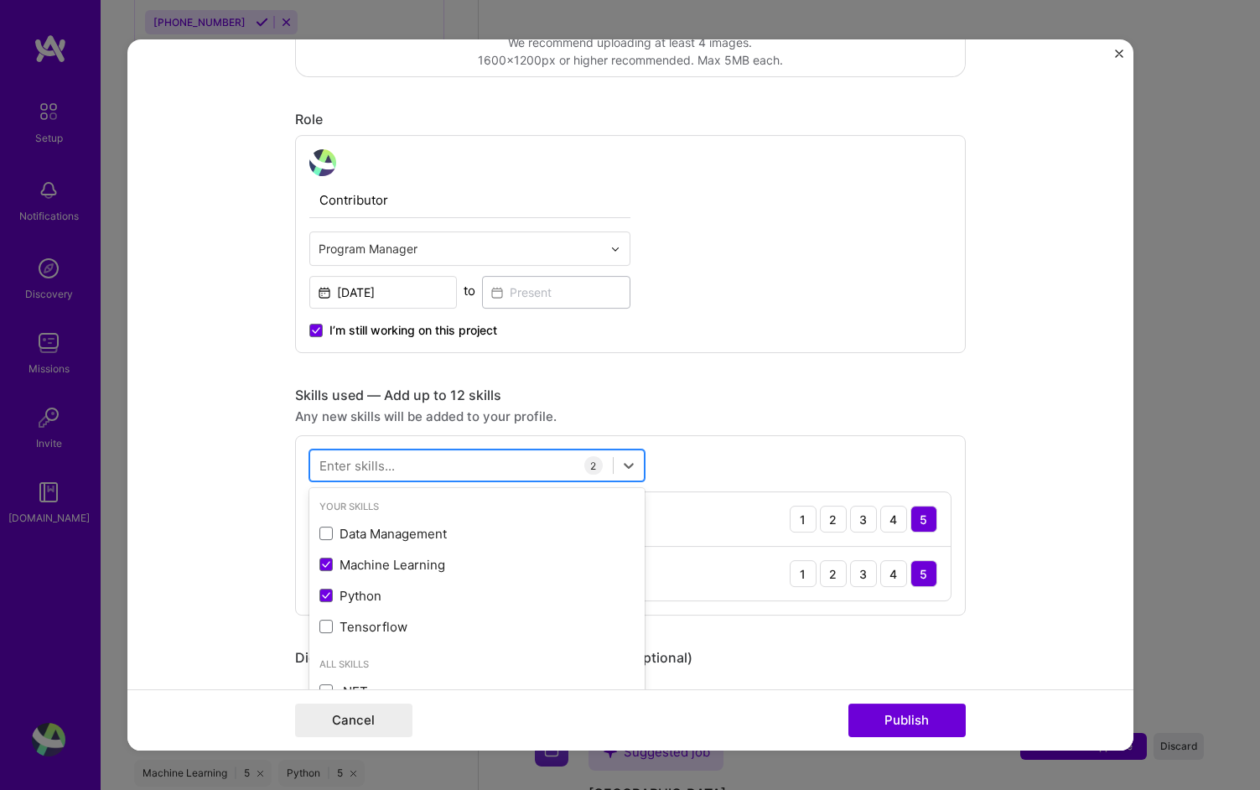
click at [405, 464] on div at bounding box center [461, 466] width 303 height 28
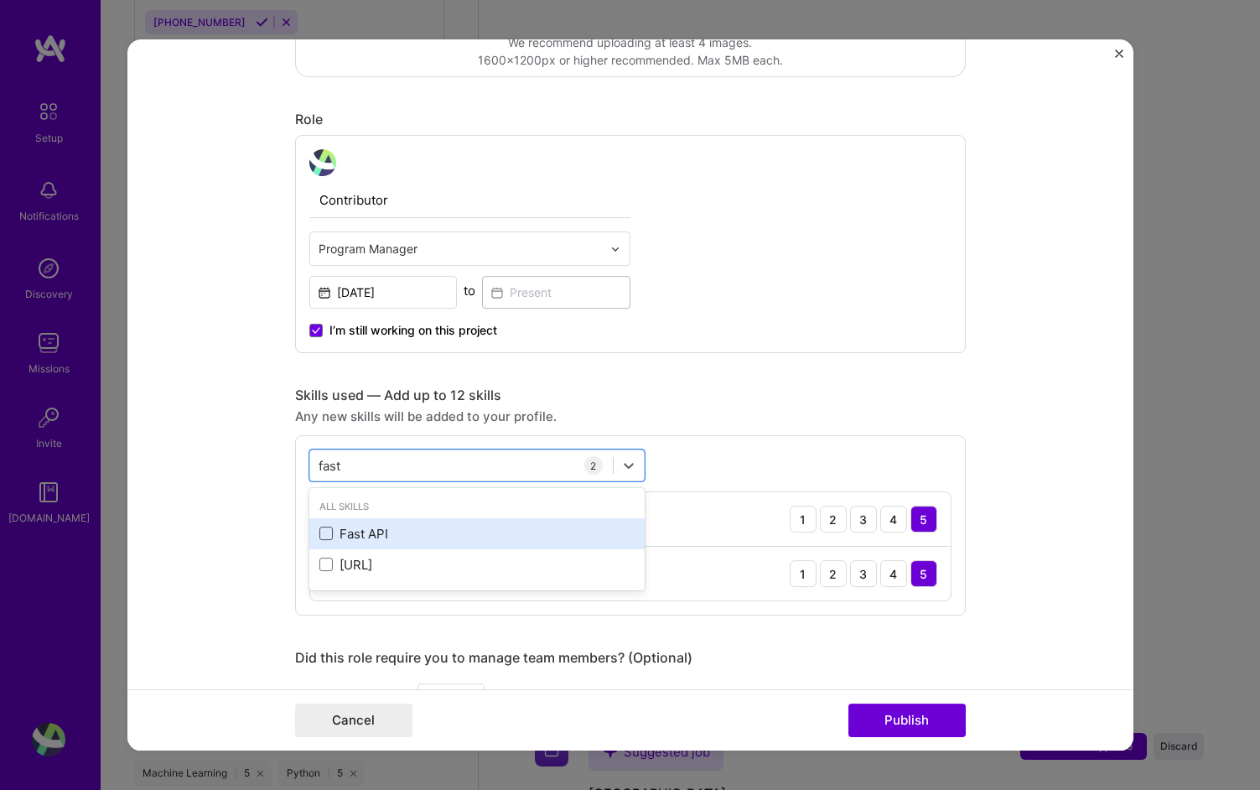
click at [330, 532] on span at bounding box center [325, 533] width 13 height 13
click at [0, 0] on input "checkbox" at bounding box center [0, 0] width 0 height 0
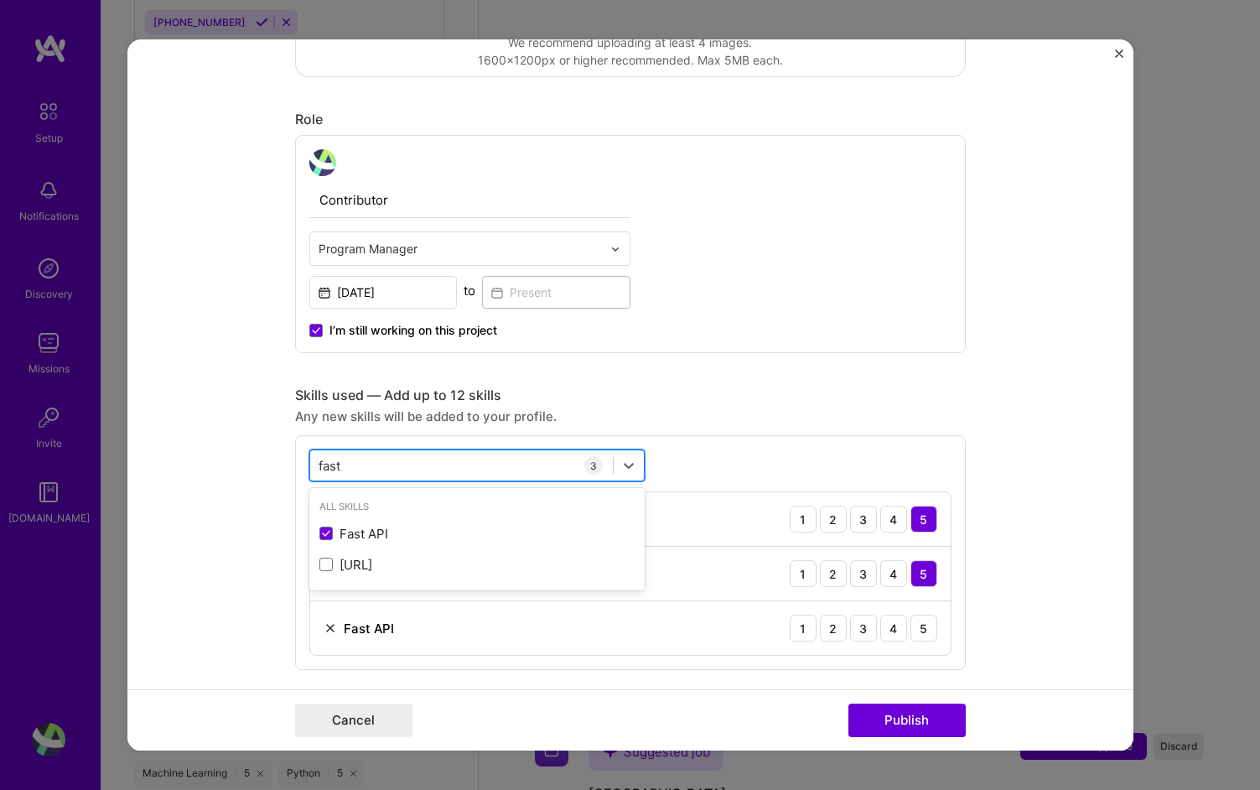
click at [390, 476] on div "fast fast" at bounding box center [461, 466] width 303 height 28
type input "f"
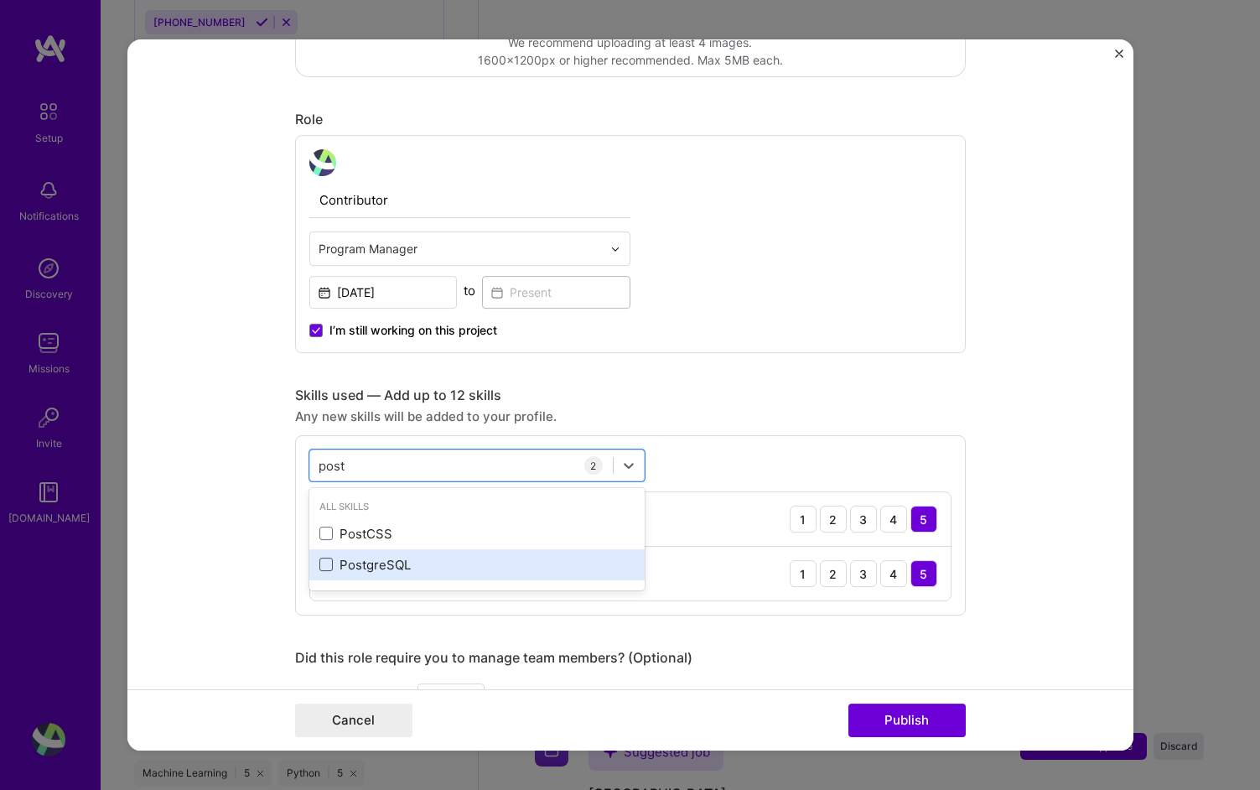
click at [324, 563] on span at bounding box center [325, 564] width 13 height 13
click at [0, 0] on input "checkbox" at bounding box center [0, 0] width 0 height 0
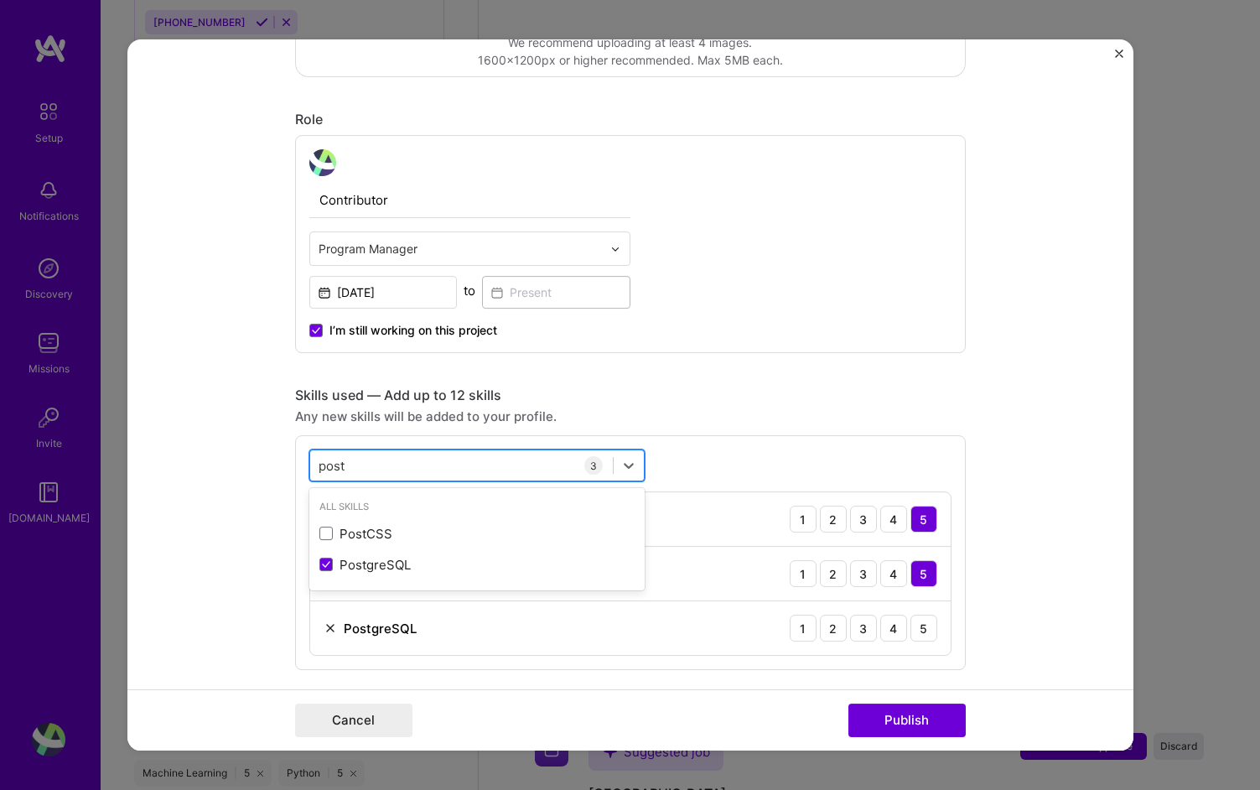
click at [373, 475] on div "post post" at bounding box center [461, 466] width 303 height 28
type input "p"
type input "s"
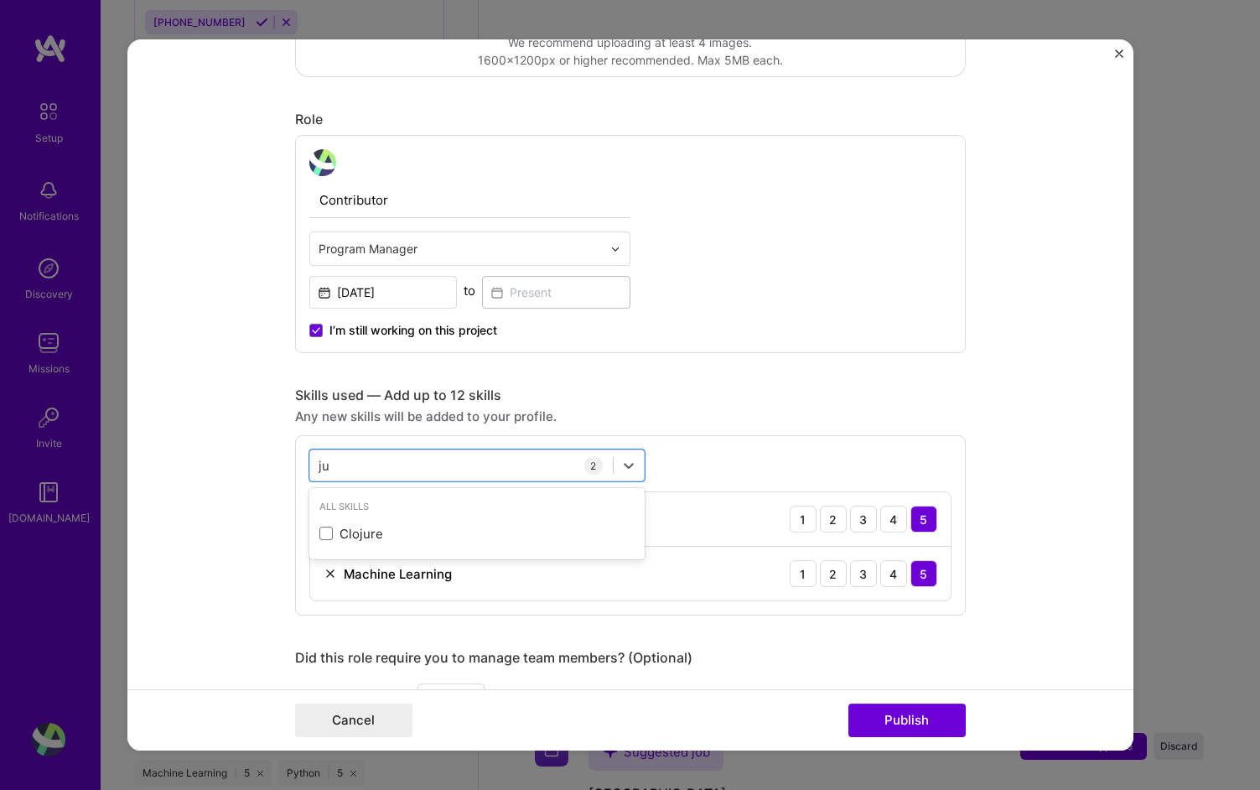
type input "j"
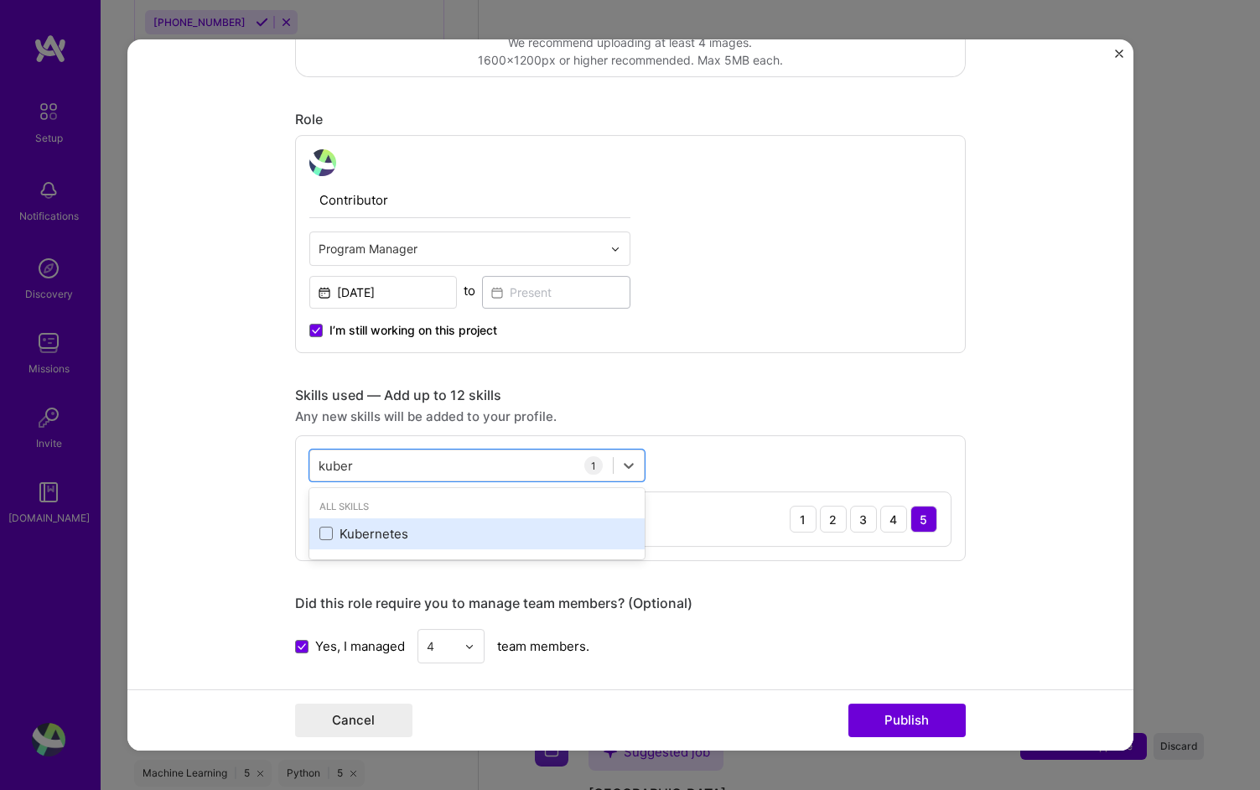
click at [338, 542] on div "Kubernetes" at bounding box center [476, 534] width 315 height 18
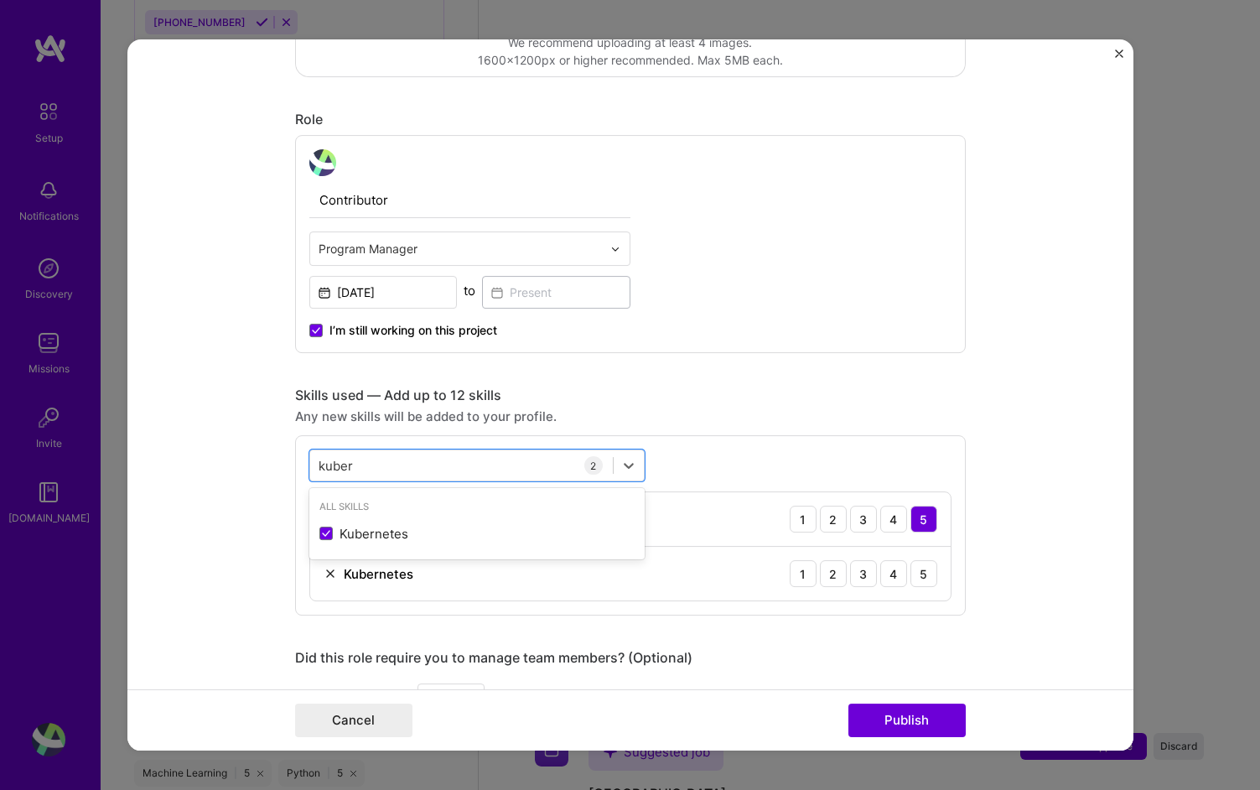
click at [996, 546] on form "Editing suggested project This project is suggested based on your LinkedIn, res…" at bounding box center [630, 394] width 1006 height 711
click at [549, 460] on div "[PERSON_NAME]" at bounding box center [461, 466] width 303 height 28
type input "k"
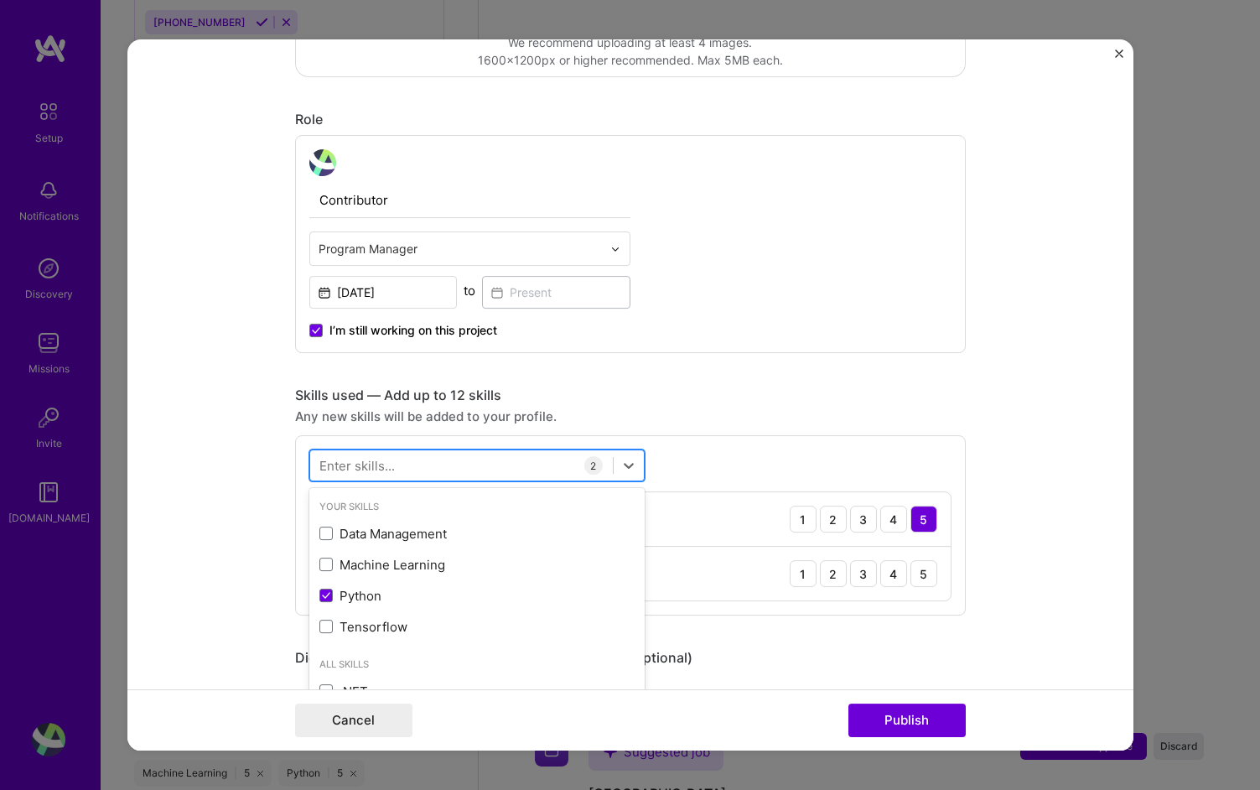
type input "p"
type input "a"
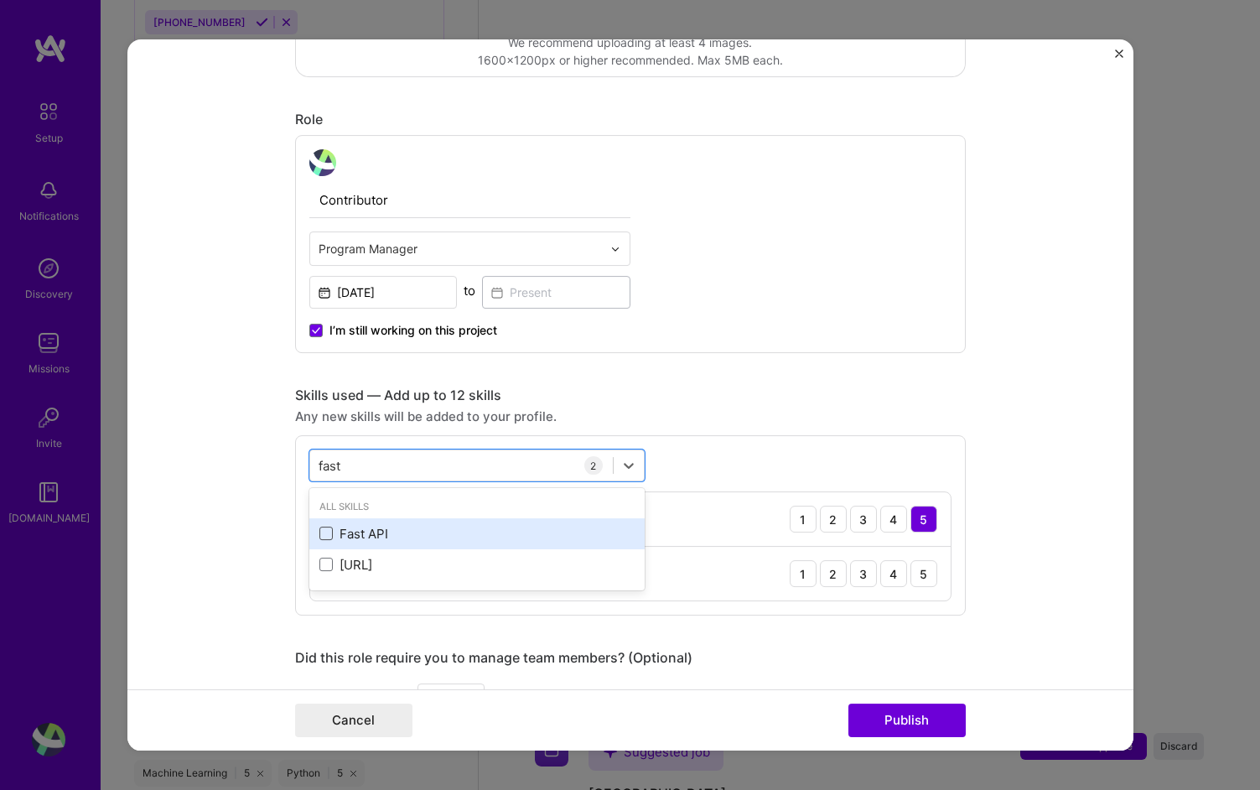
click at [332, 531] on span at bounding box center [325, 533] width 13 height 13
click at [0, 0] on input "checkbox" at bounding box center [0, 0] width 0 height 0
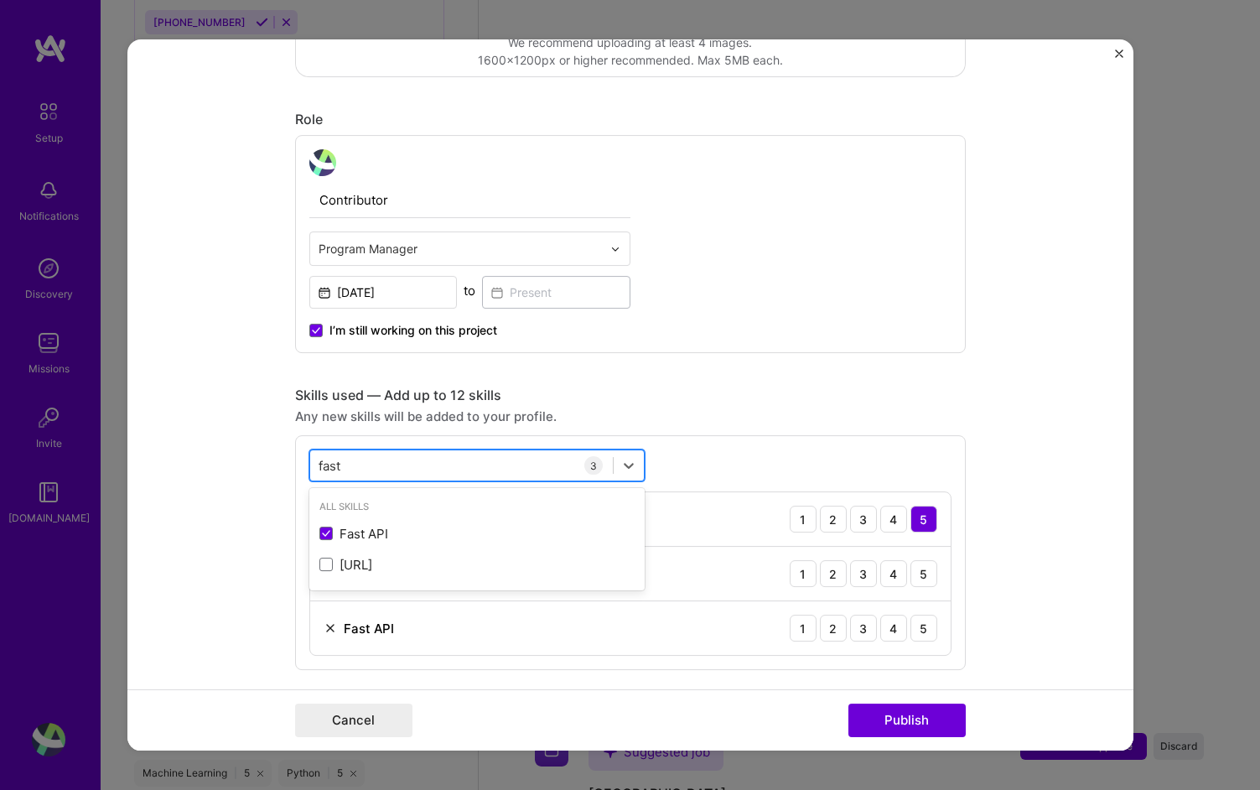
click at [378, 470] on div "fast fast" at bounding box center [461, 466] width 303 height 28
type input "f"
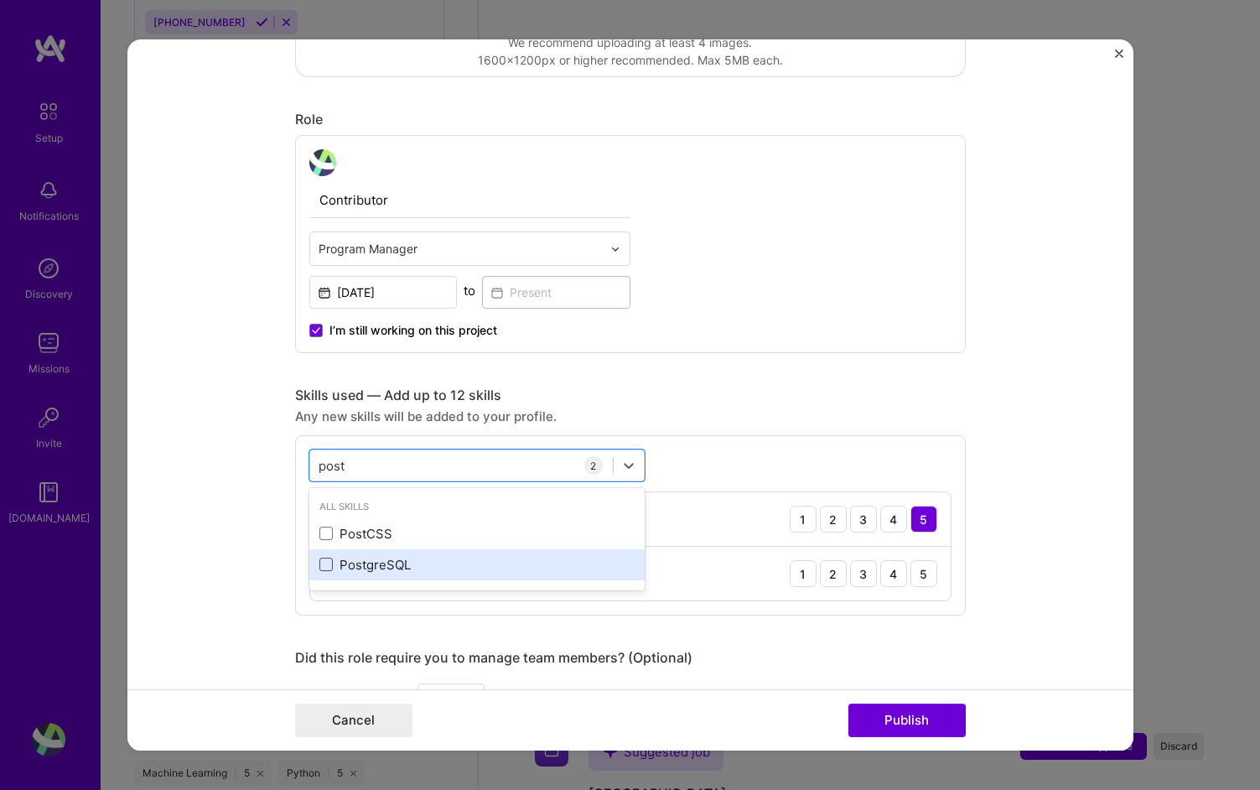
click at [328, 560] on span at bounding box center [325, 564] width 13 height 13
click at [0, 0] on input "checkbox" at bounding box center [0, 0] width 0 height 0
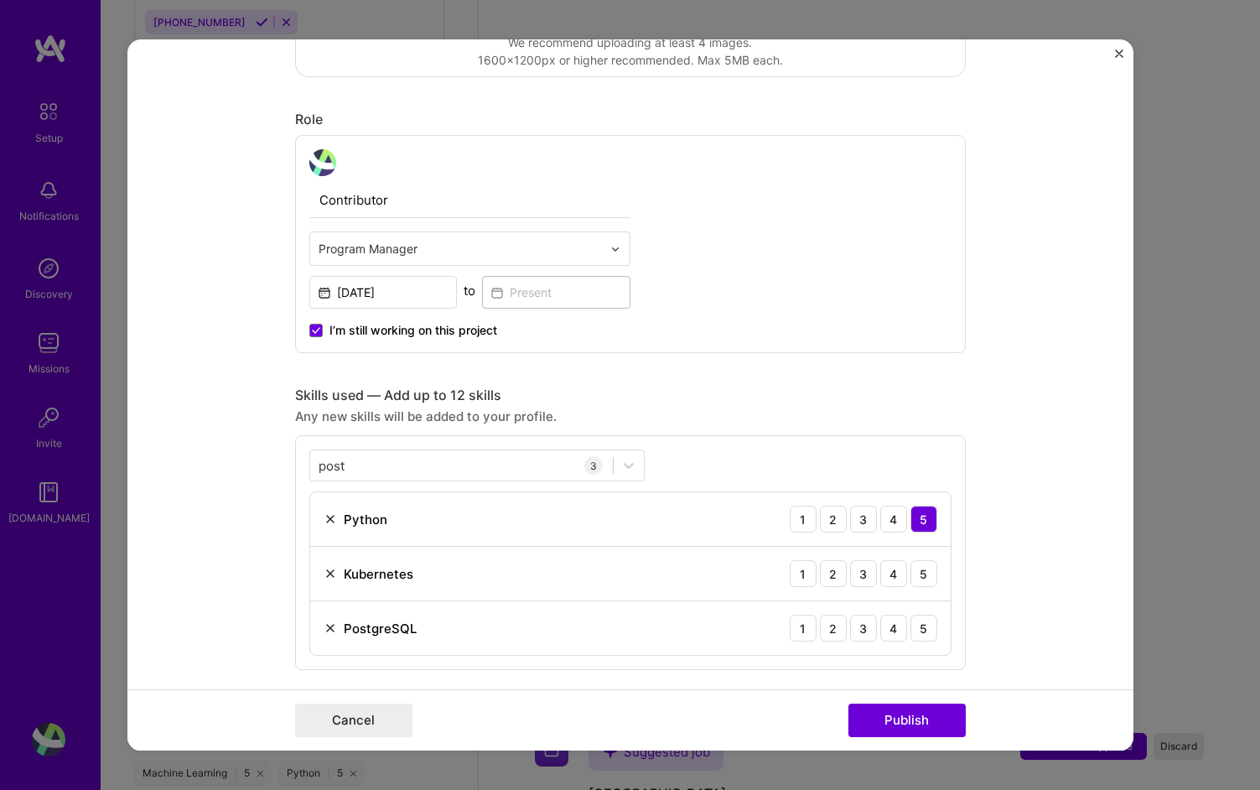
click at [736, 622] on div "PostgreSQL 1 2 3 4 5" at bounding box center [630, 628] width 641 height 54
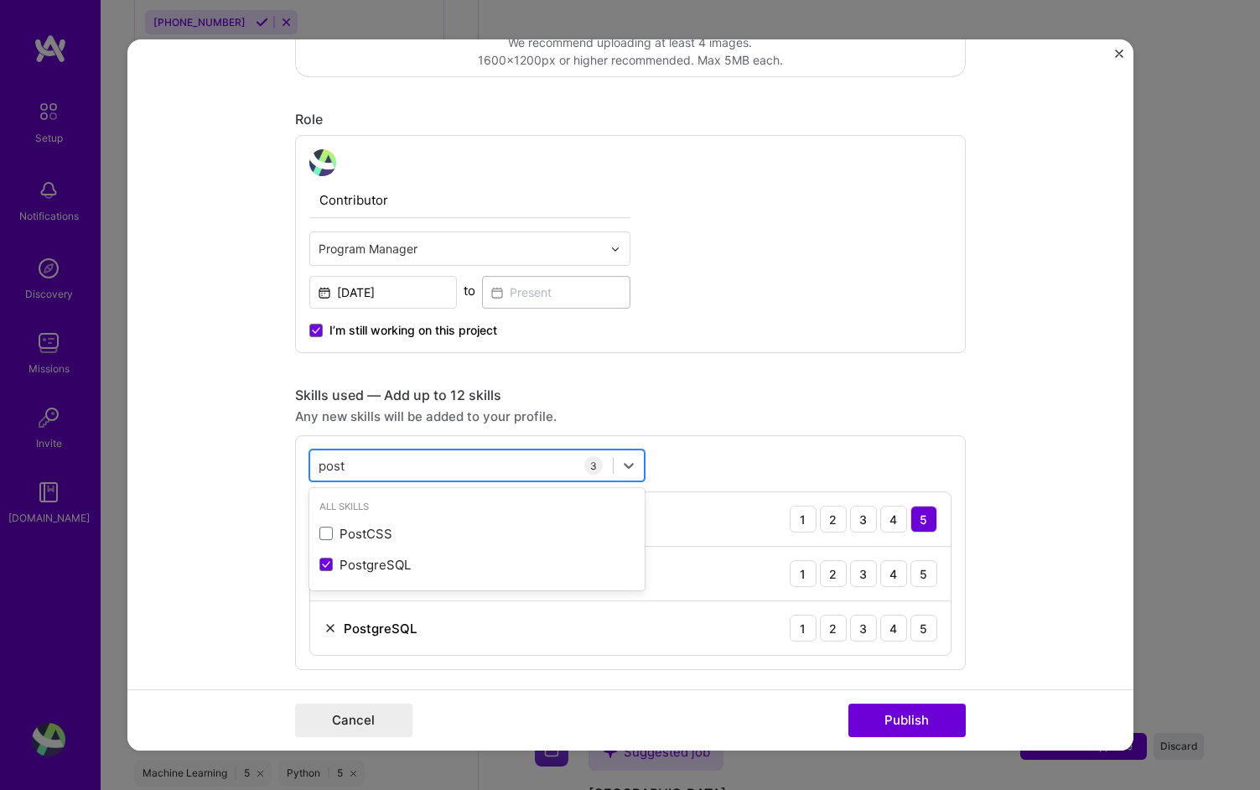
click at [456, 455] on div "post post" at bounding box center [461, 466] width 303 height 28
type input "p"
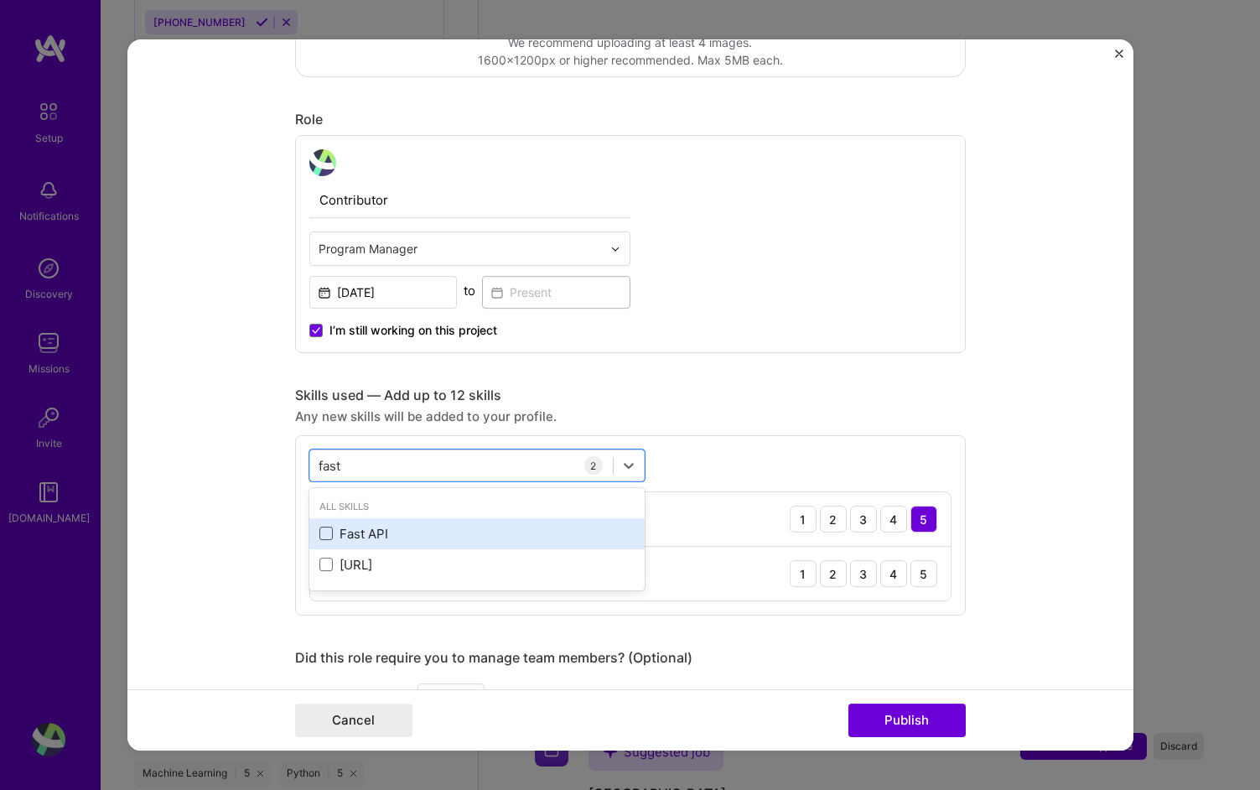
click at [322, 534] on span at bounding box center [325, 533] width 13 height 13
click at [0, 0] on input "checkbox" at bounding box center [0, 0] width 0 height 0
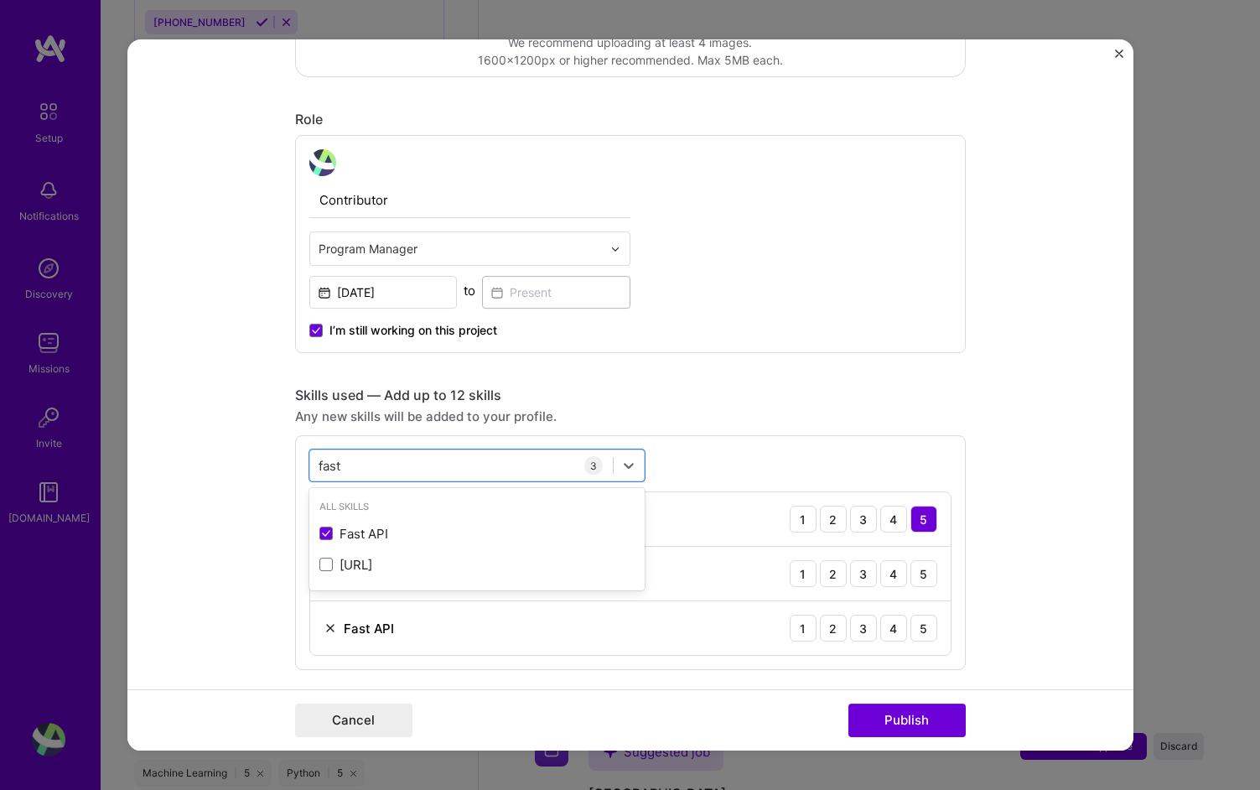
type input "fast"
click at [665, 366] on div "Editing suggested project This project is suggested based on your LinkedIn, res…" at bounding box center [630, 597] width 671 height 2031
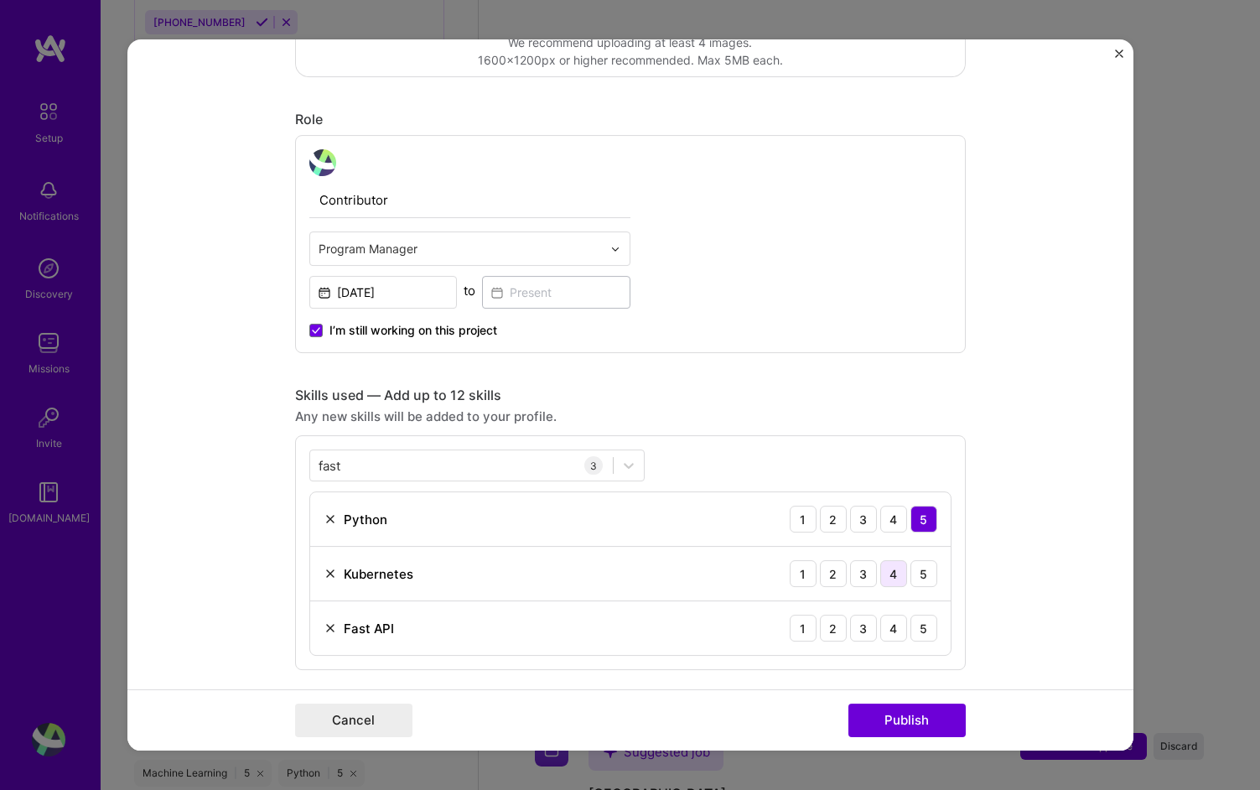
click at [901, 576] on div "4" at bounding box center [893, 573] width 27 height 27
click at [864, 629] on div "3" at bounding box center [863, 628] width 27 height 27
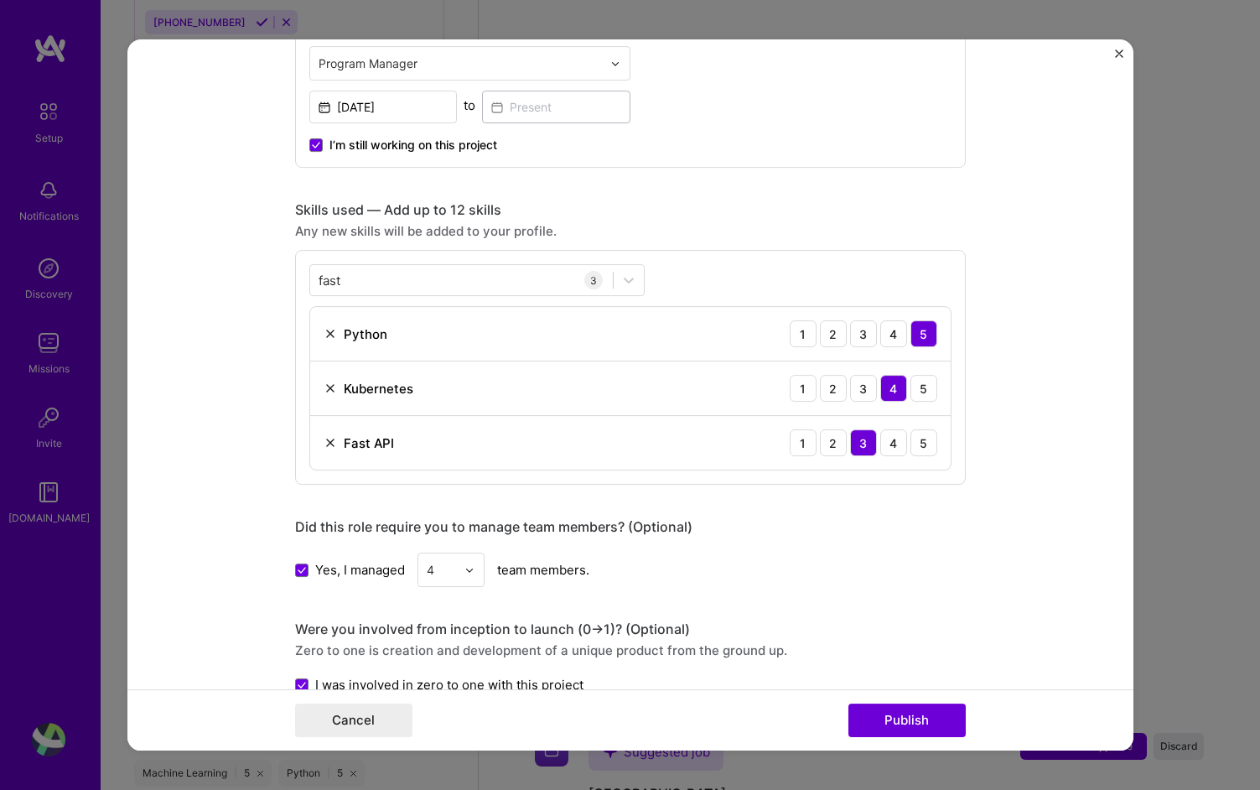
scroll to position [820, 0]
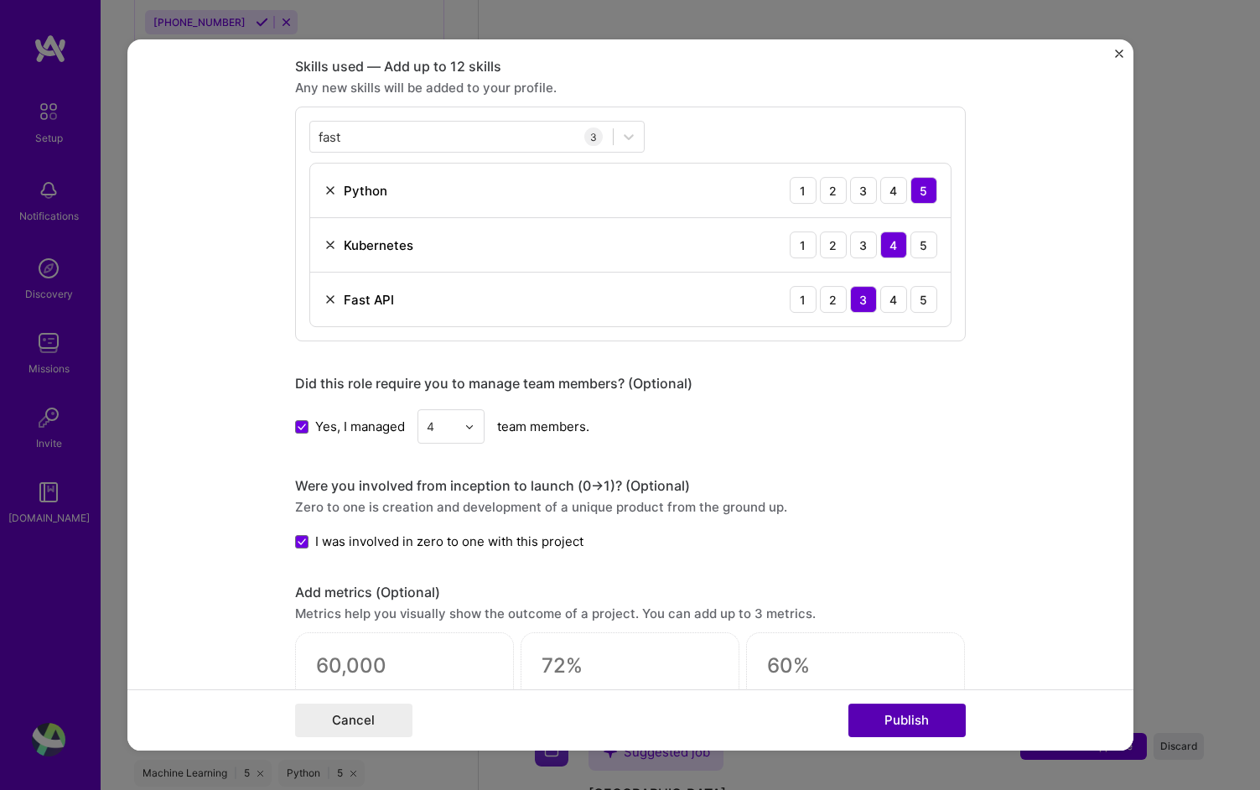
click at [929, 712] on button "Publish" at bounding box center [906, 720] width 117 height 34
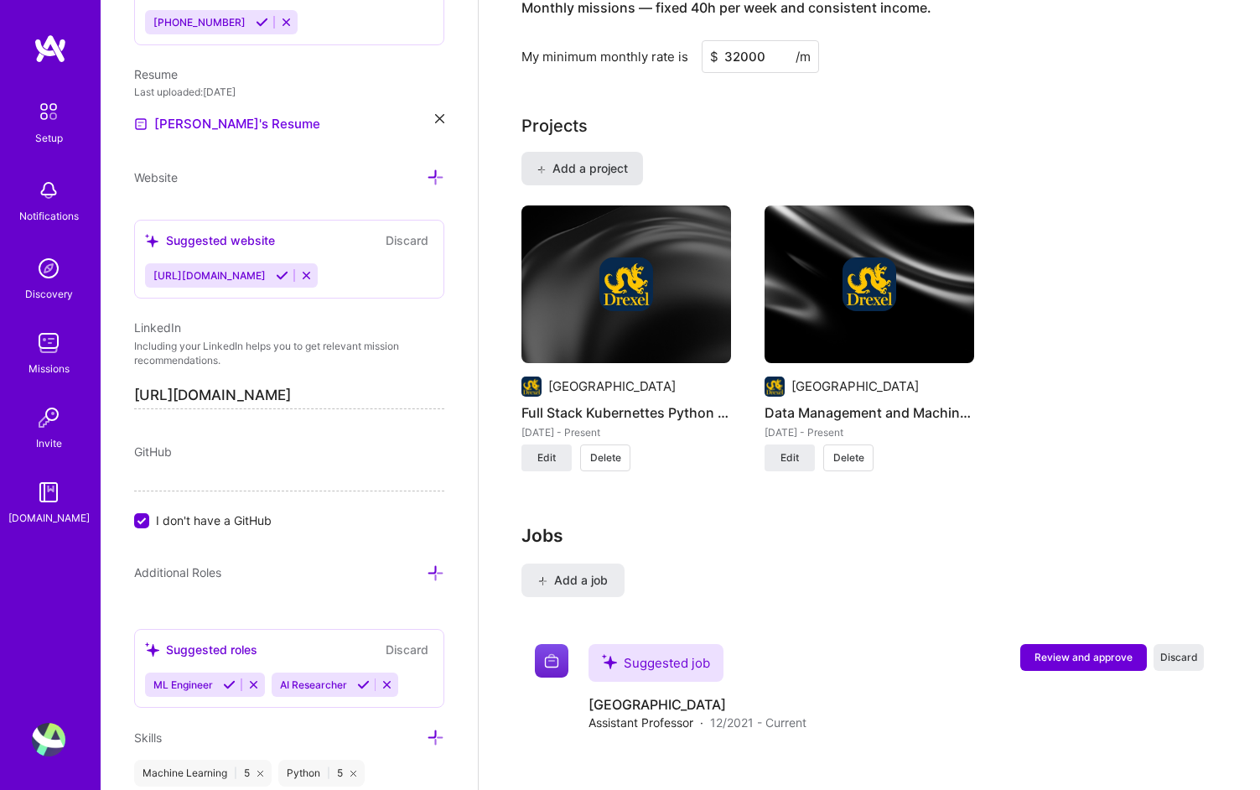
click at [608, 160] on span "Add a project" at bounding box center [582, 168] width 91 height 17
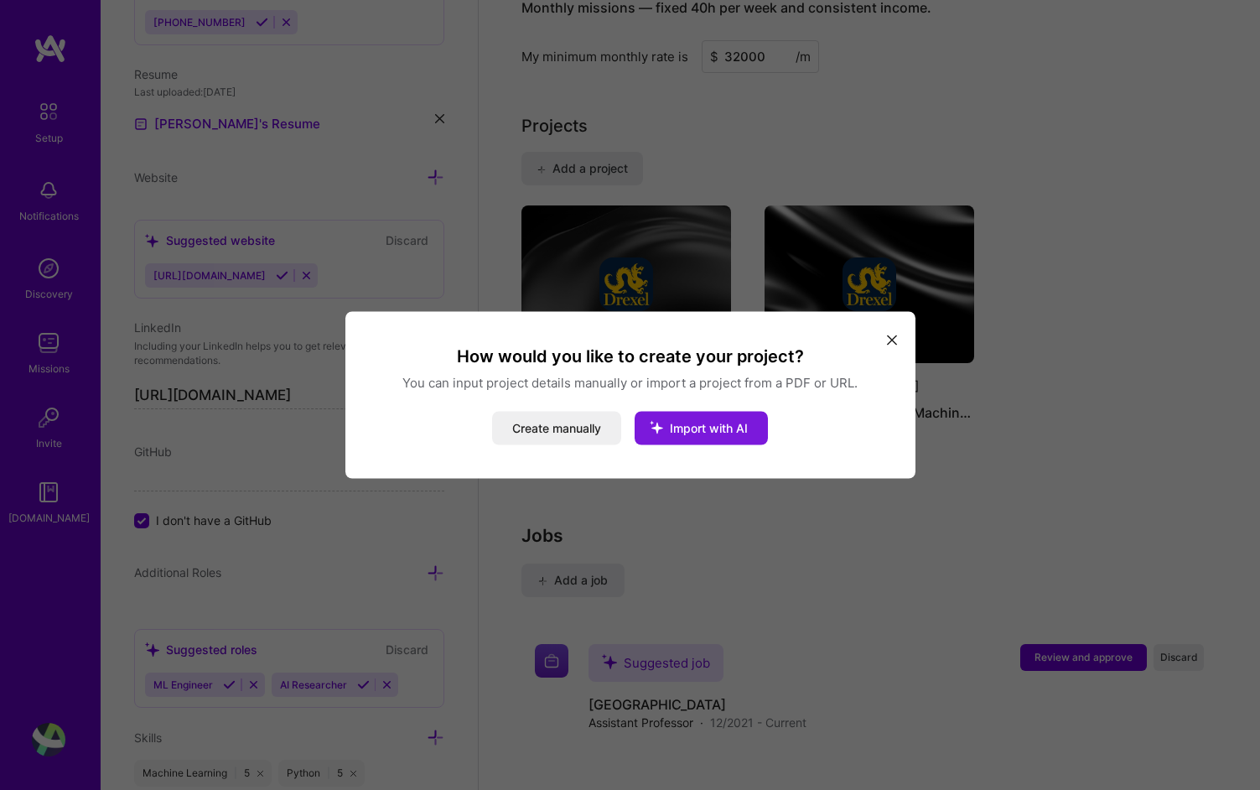
click at [677, 427] on icon "modal" at bounding box center [657, 428] width 44 height 44
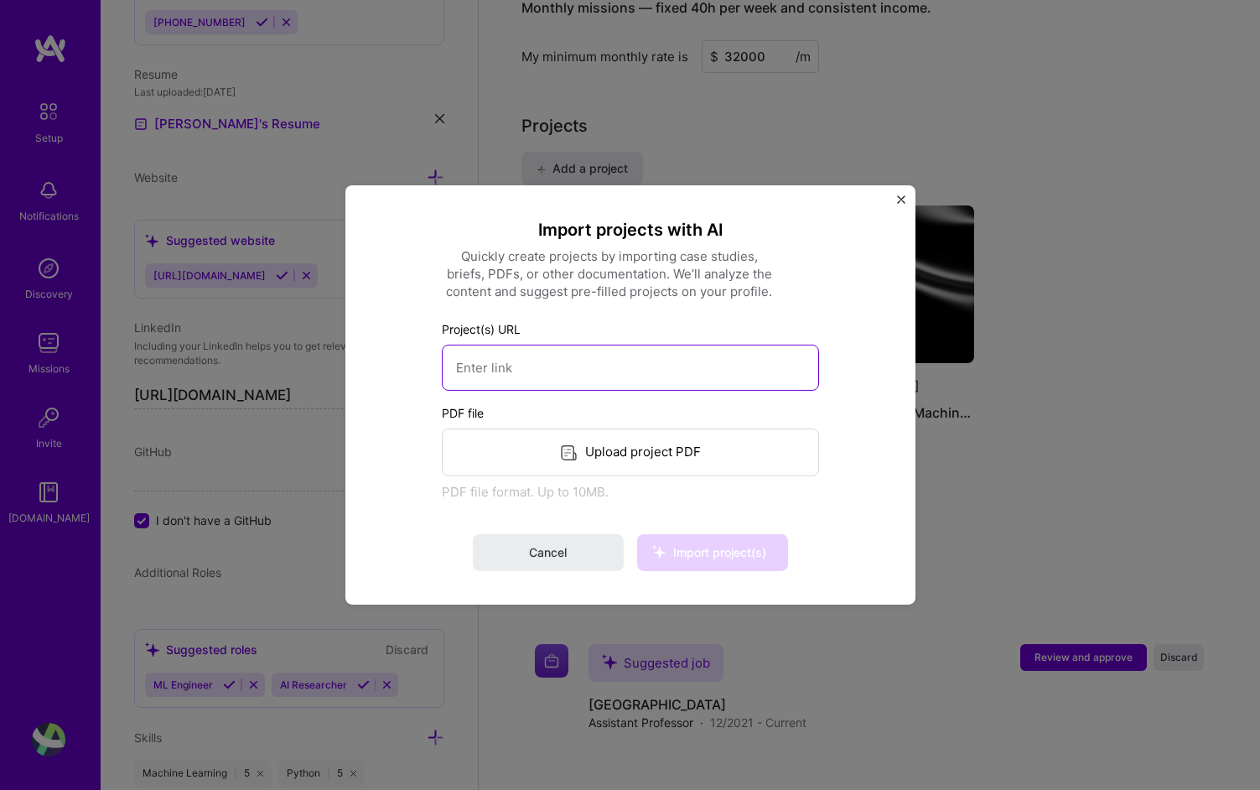
click at [610, 360] on input at bounding box center [630, 368] width 377 height 46
paste input "[URL][DOMAIN_NAME]"
type input "[URL][DOMAIN_NAME]"
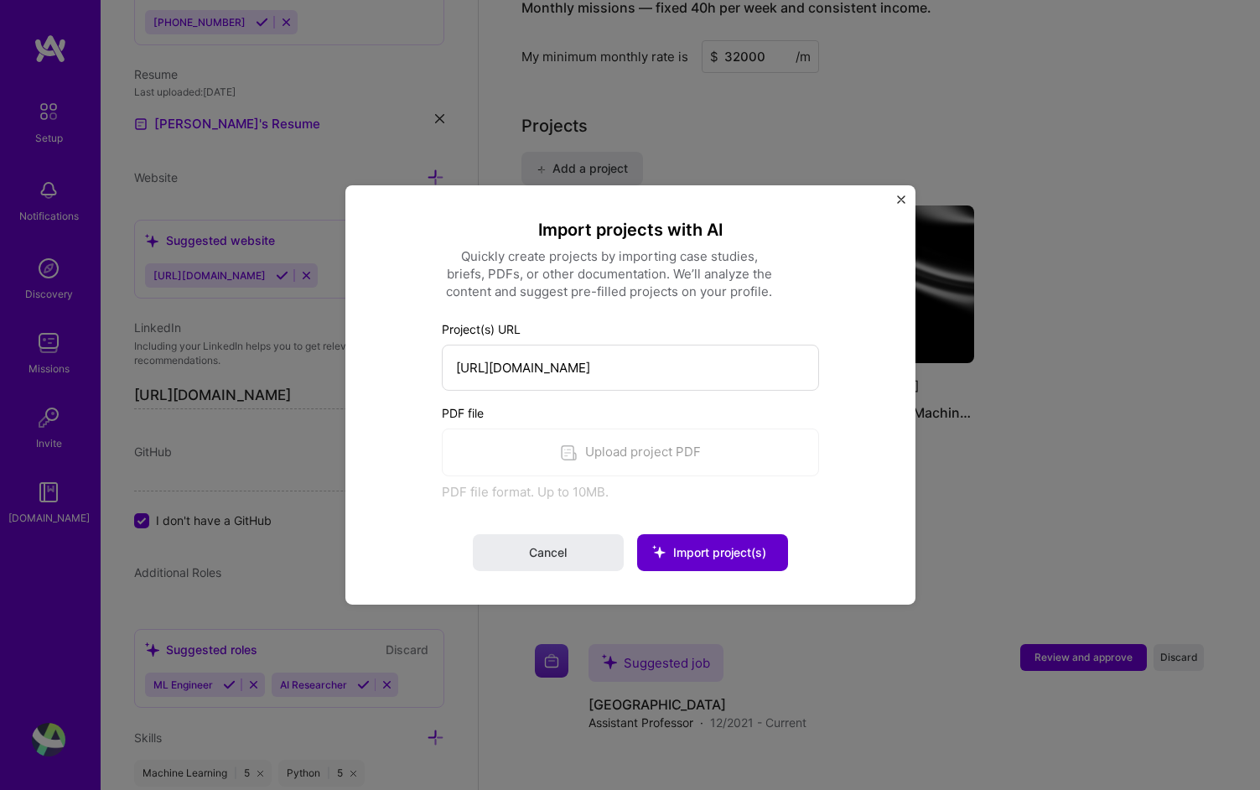
click at [675, 553] on icon at bounding box center [659, 552] width 44 height 44
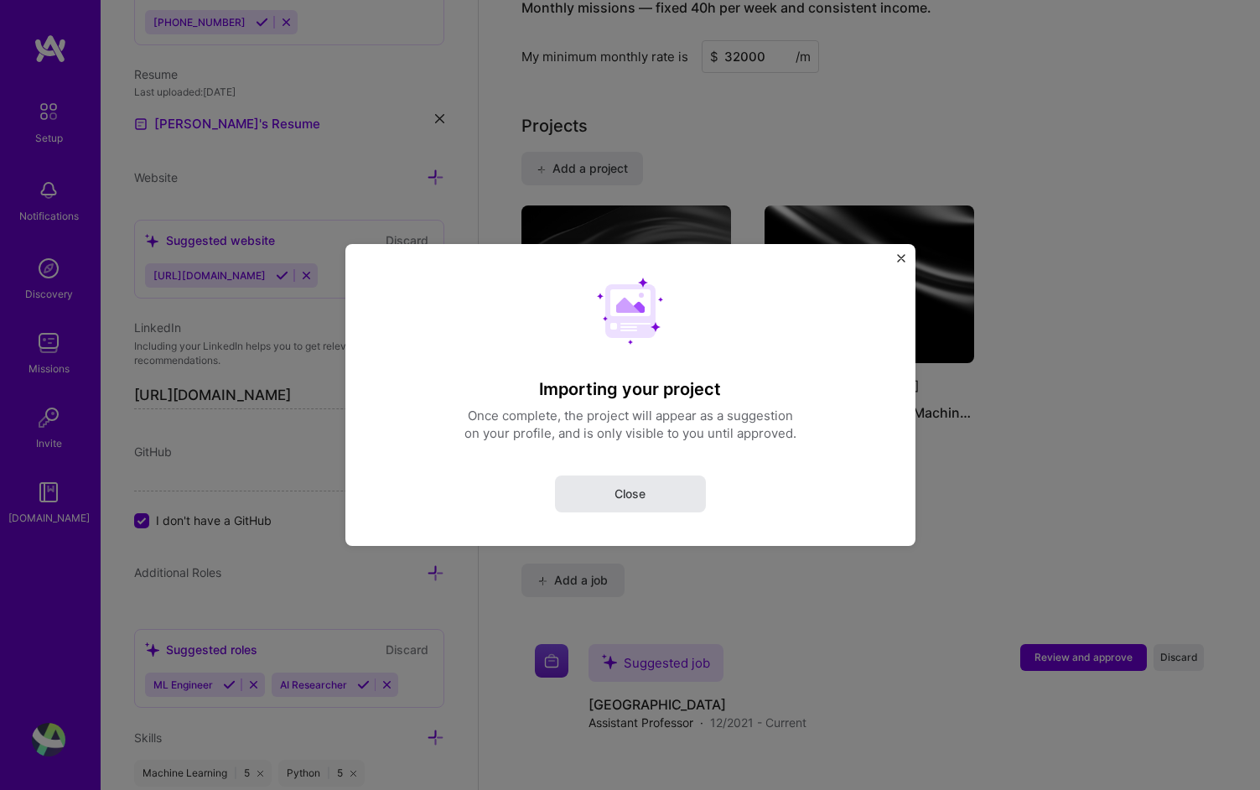
click at [643, 497] on span "Close" at bounding box center [630, 493] width 31 height 17
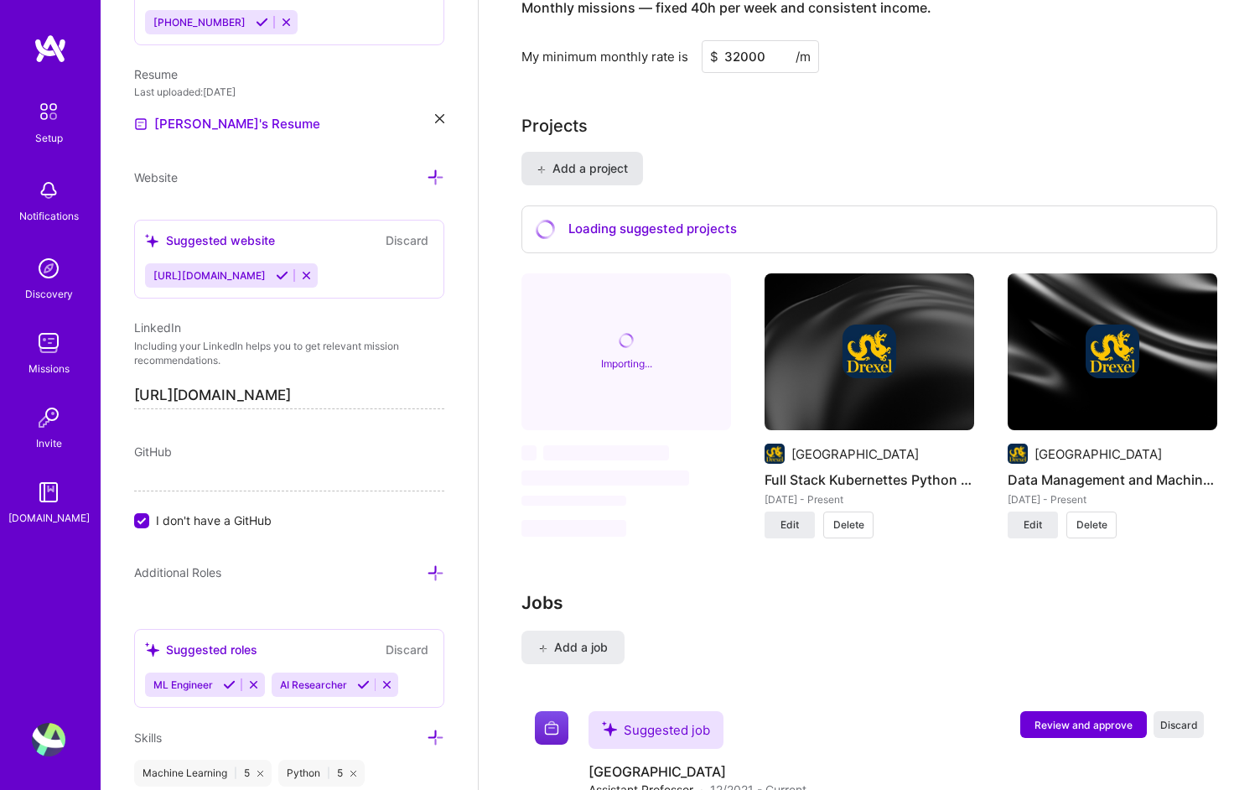
click at [622, 152] on button "Add a project" at bounding box center [582, 169] width 122 height 34
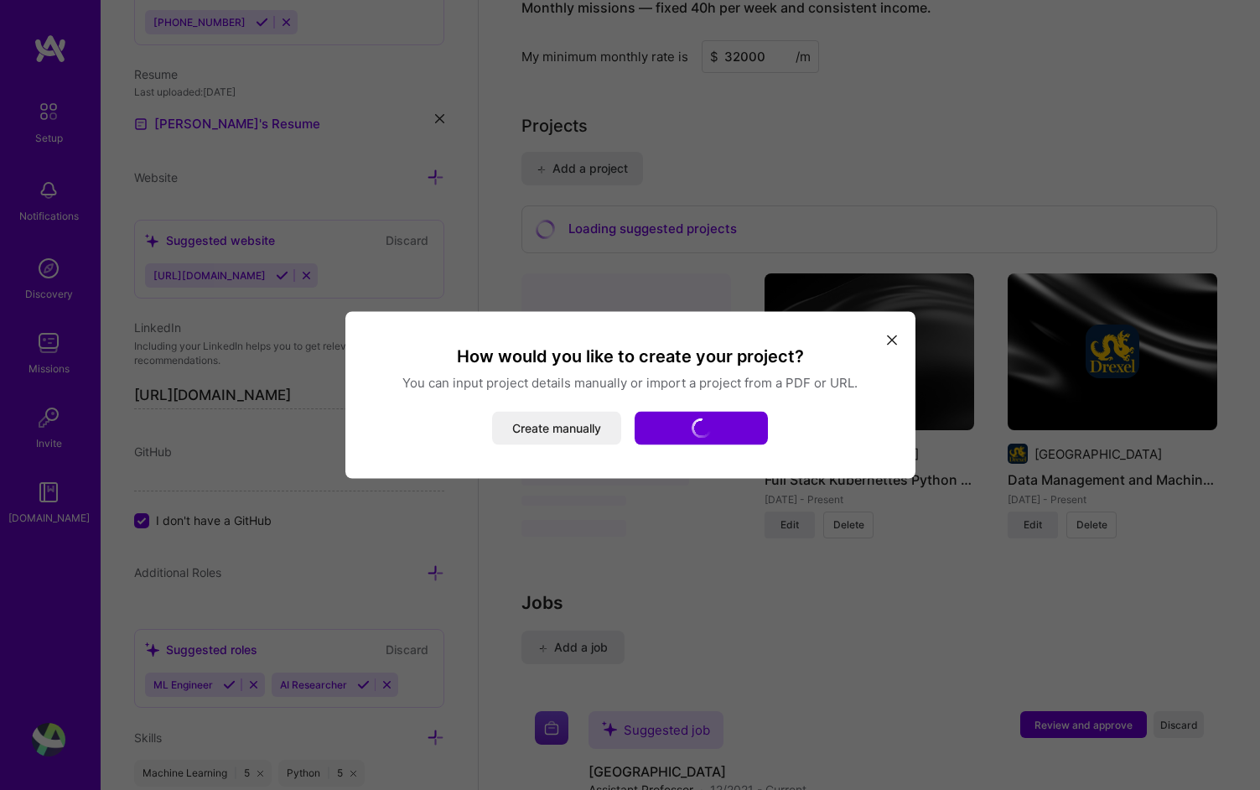
click at [768, 114] on div "How would you like to create your project? You can input project details manual…" at bounding box center [630, 395] width 1260 height 790
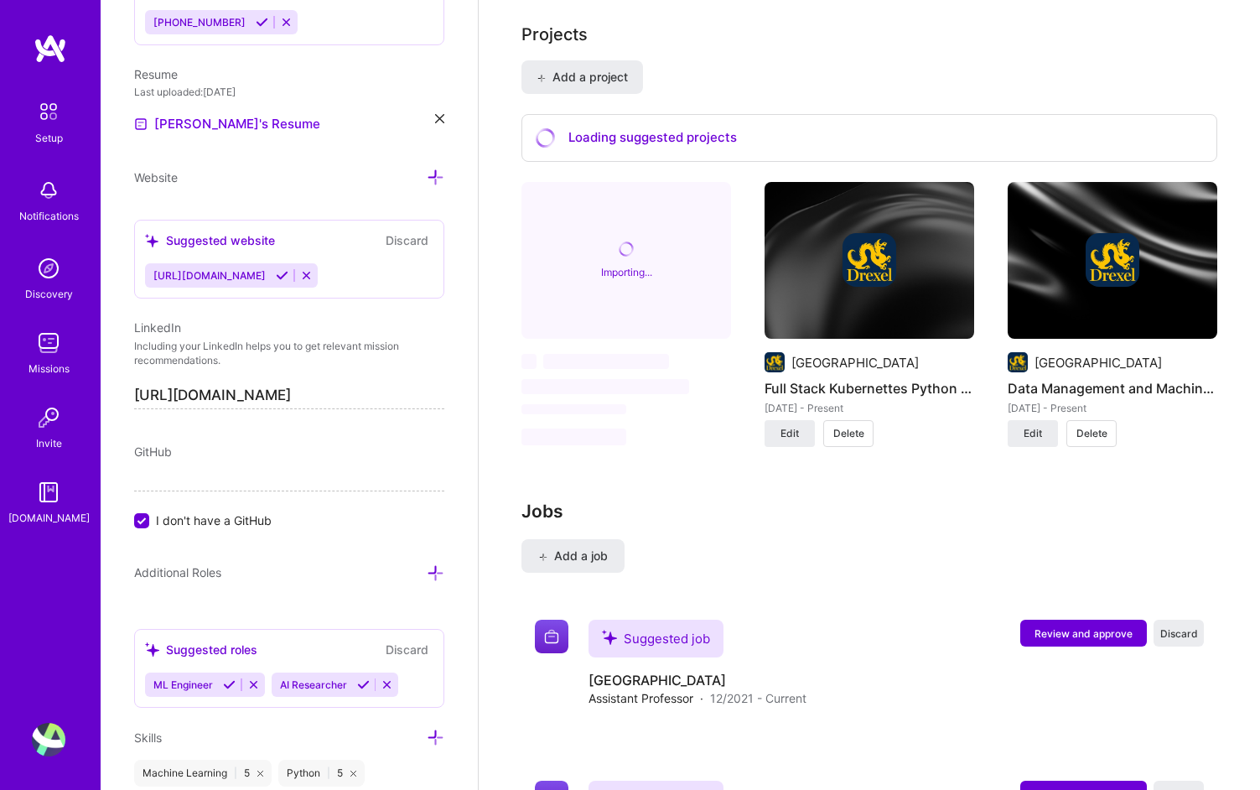
scroll to position [1393, 0]
click at [316, 652] on div "Suggested roles Discard" at bounding box center [289, 649] width 288 height 19
click at [245, 662] on div "Suggested roles [PERSON_NAME] ML Engineer AI Researcher" at bounding box center [289, 668] width 310 height 79
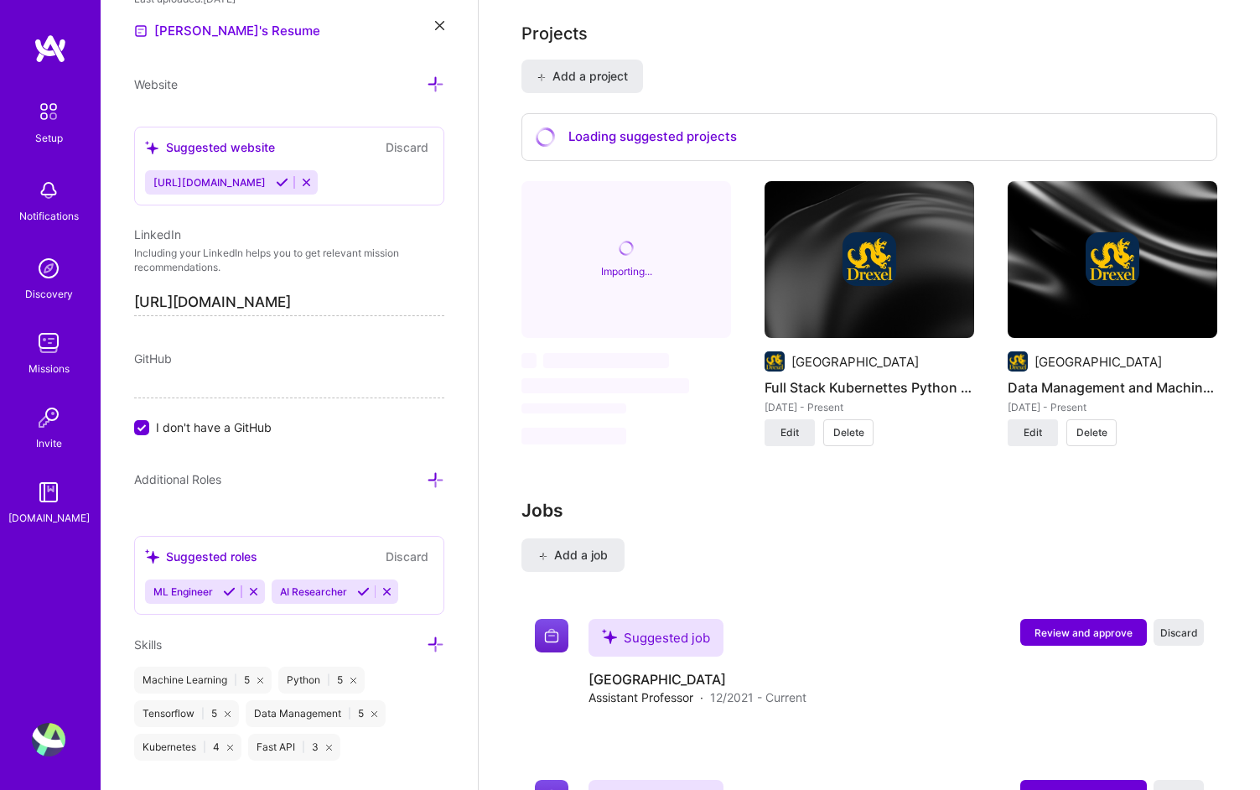
scroll to position [882, 0]
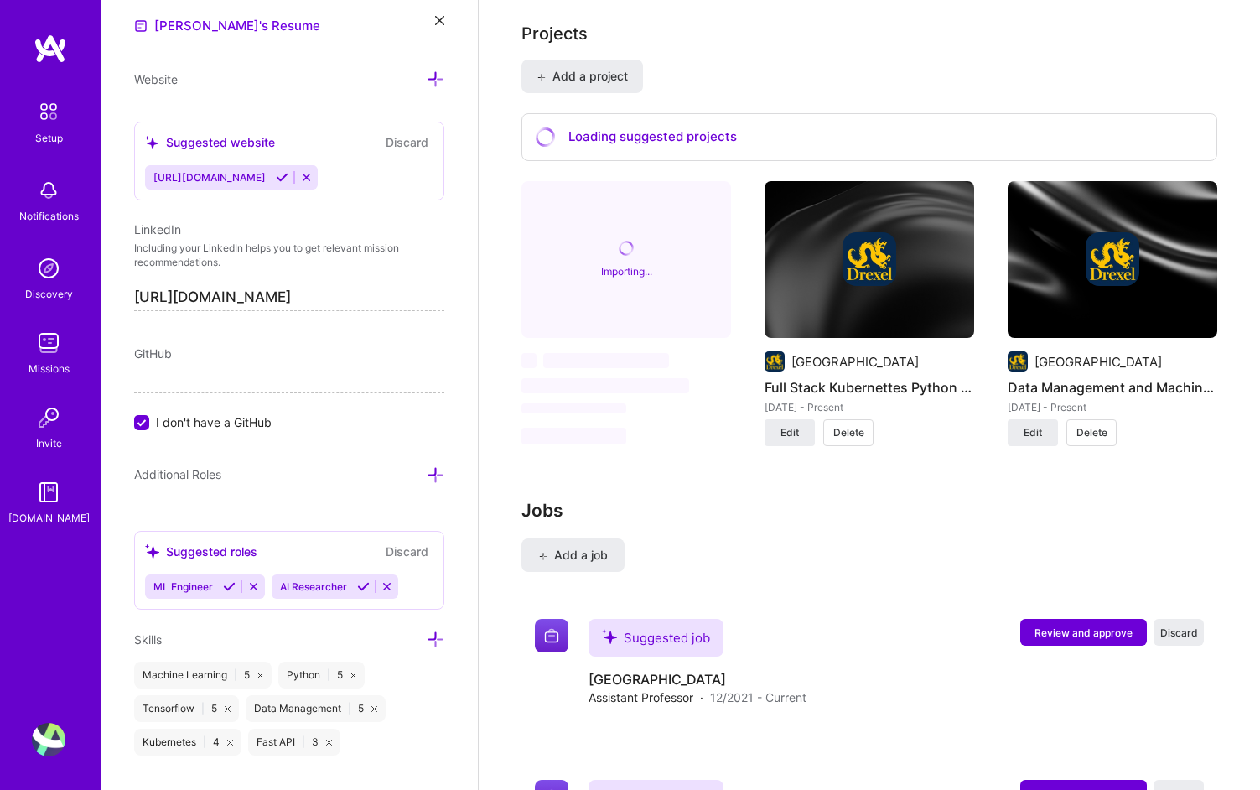
click at [137, 418] on input "I don't have a GitHub" at bounding box center [143, 423] width 15 height 15
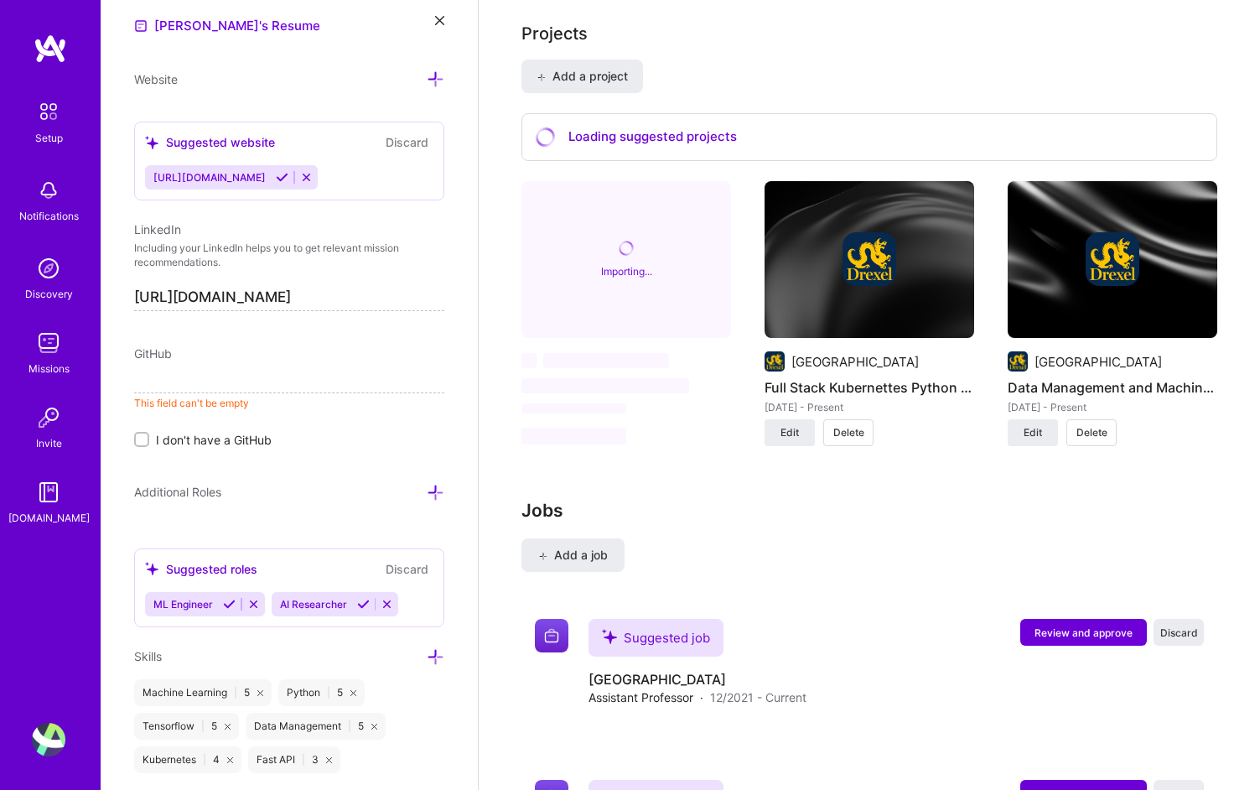
click at [197, 379] on input at bounding box center [289, 379] width 310 height 27
type input "jagar2"
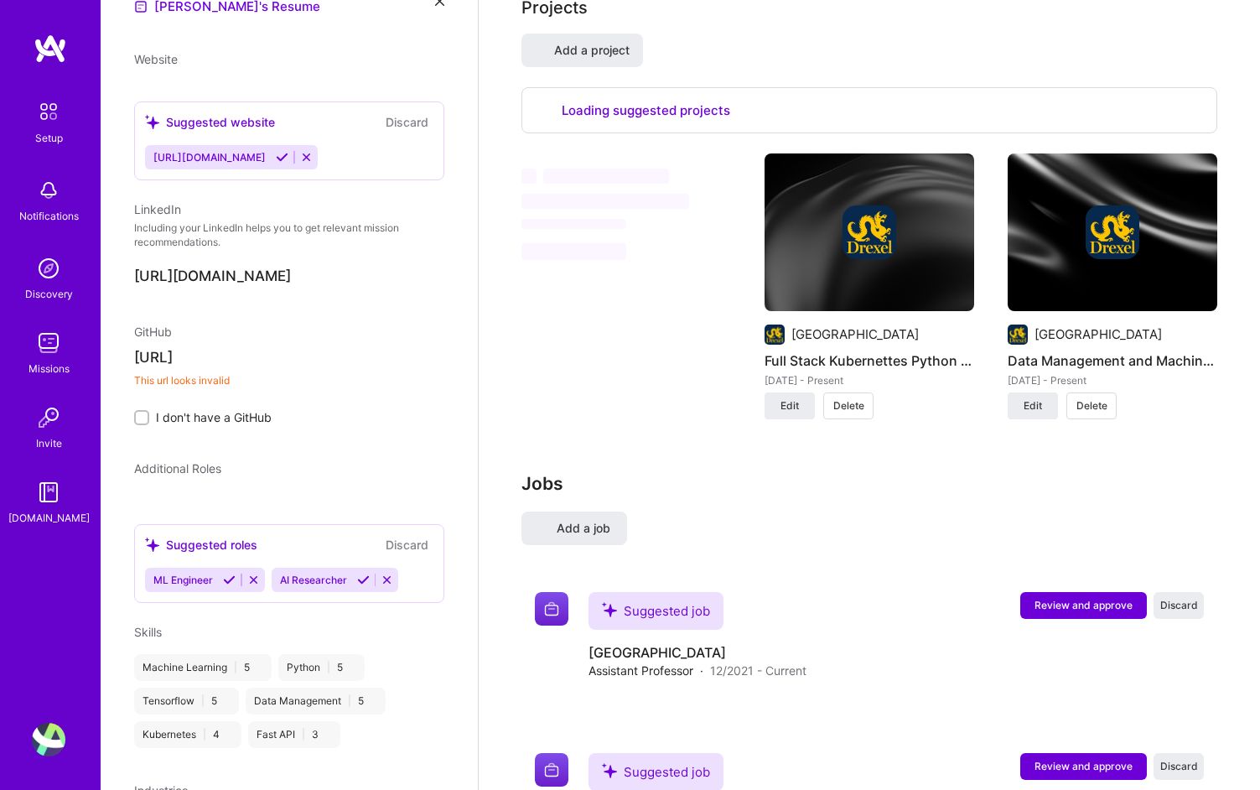
select select "US"
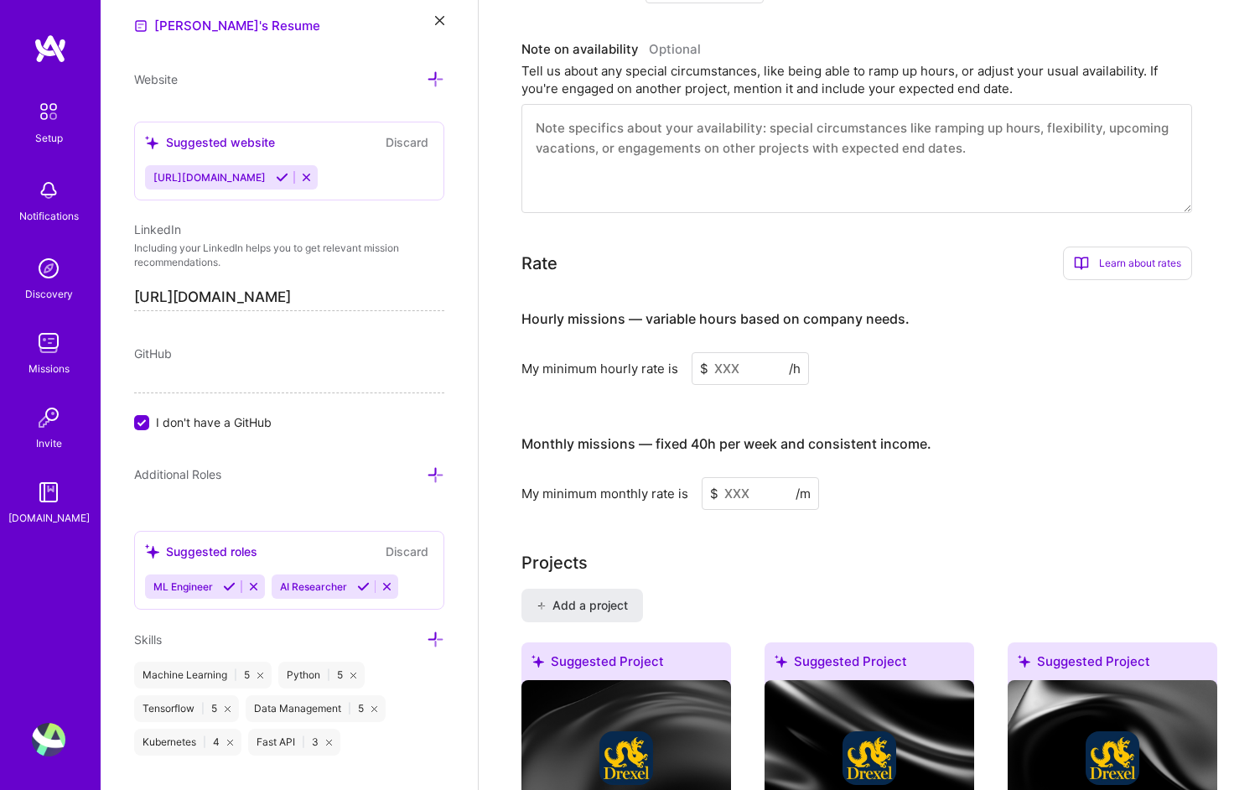
scroll to position [885, 0]
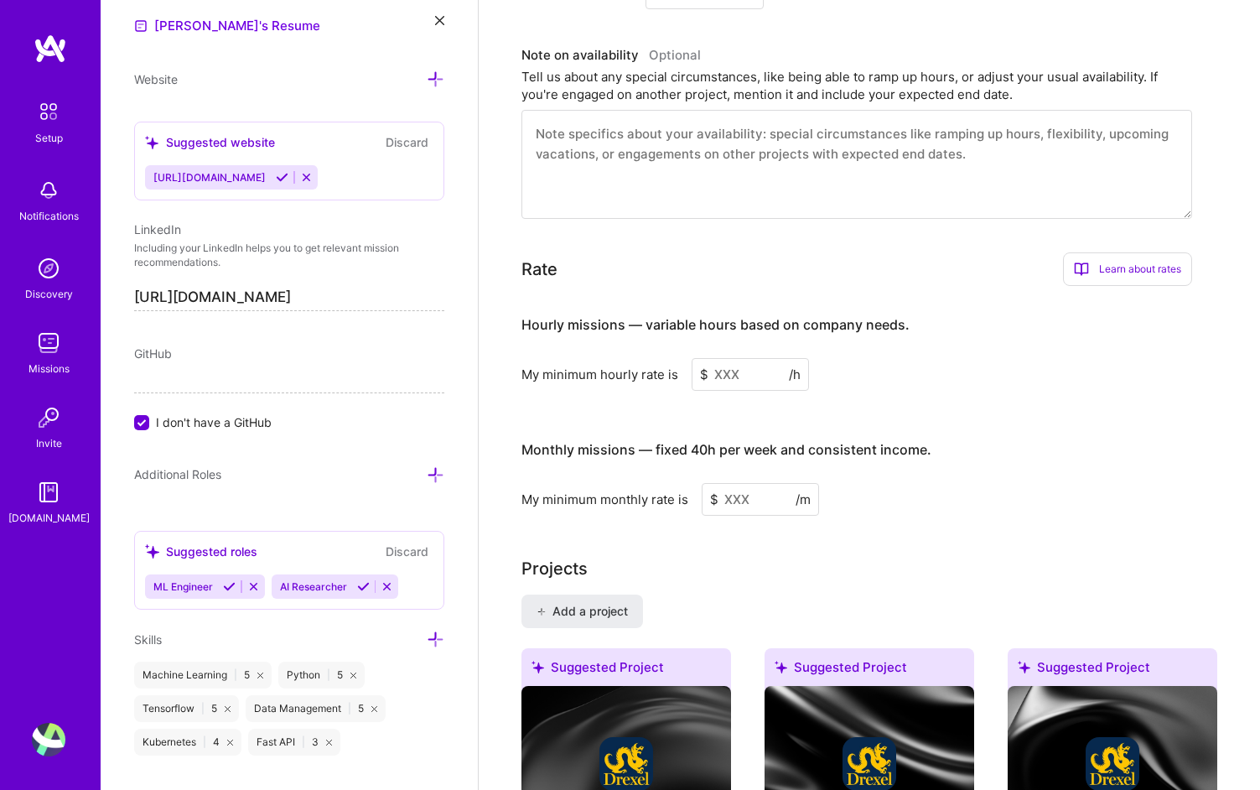
click at [265, 355] on div "GitHub" at bounding box center [289, 354] width 310 height 18
click at [151, 407] on div "GitHub I don't have a GitHub" at bounding box center [289, 388] width 310 height 86
click at [146, 413] on label "I don't have a GitHub" at bounding box center [289, 422] width 310 height 18
click at [146, 416] on input "I don't have a GitHub" at bounding box center [143, 423] width 15 height 15
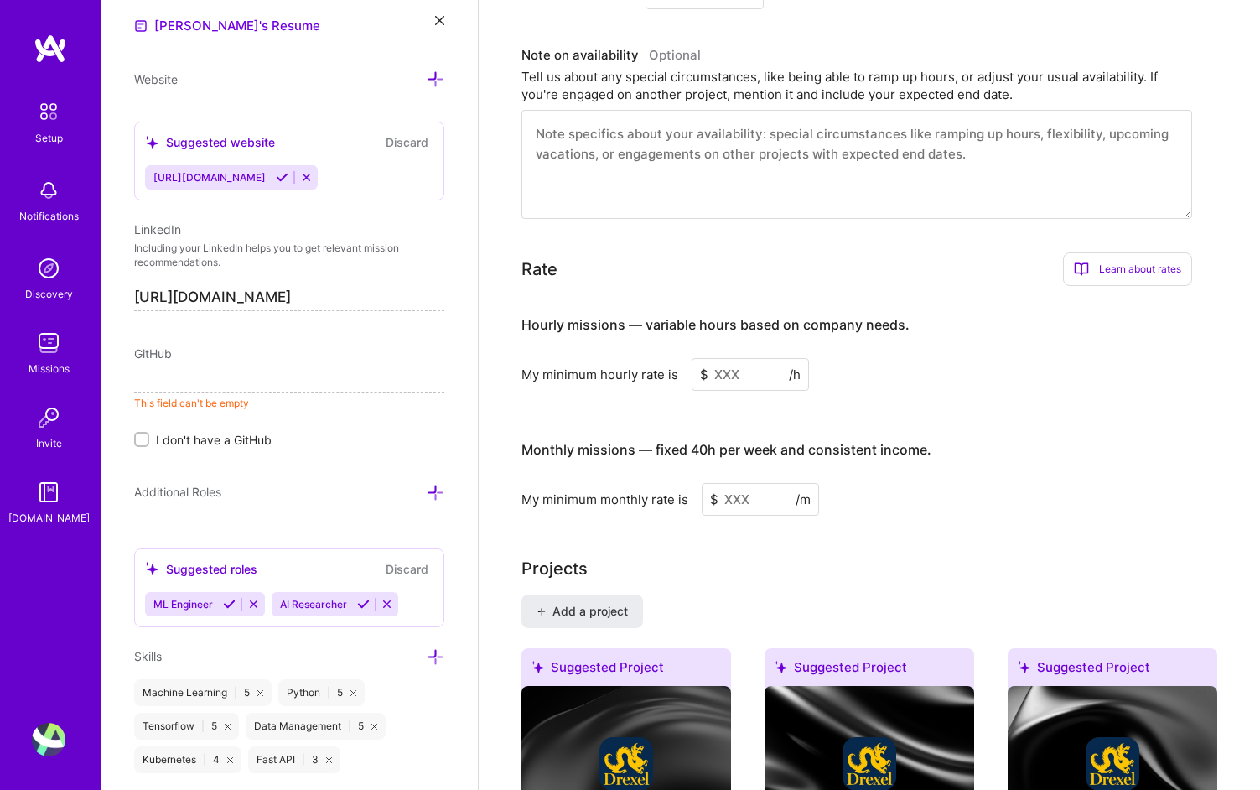
click at [179, 376] on input at bounding box center [289, 379] width 310 height 27
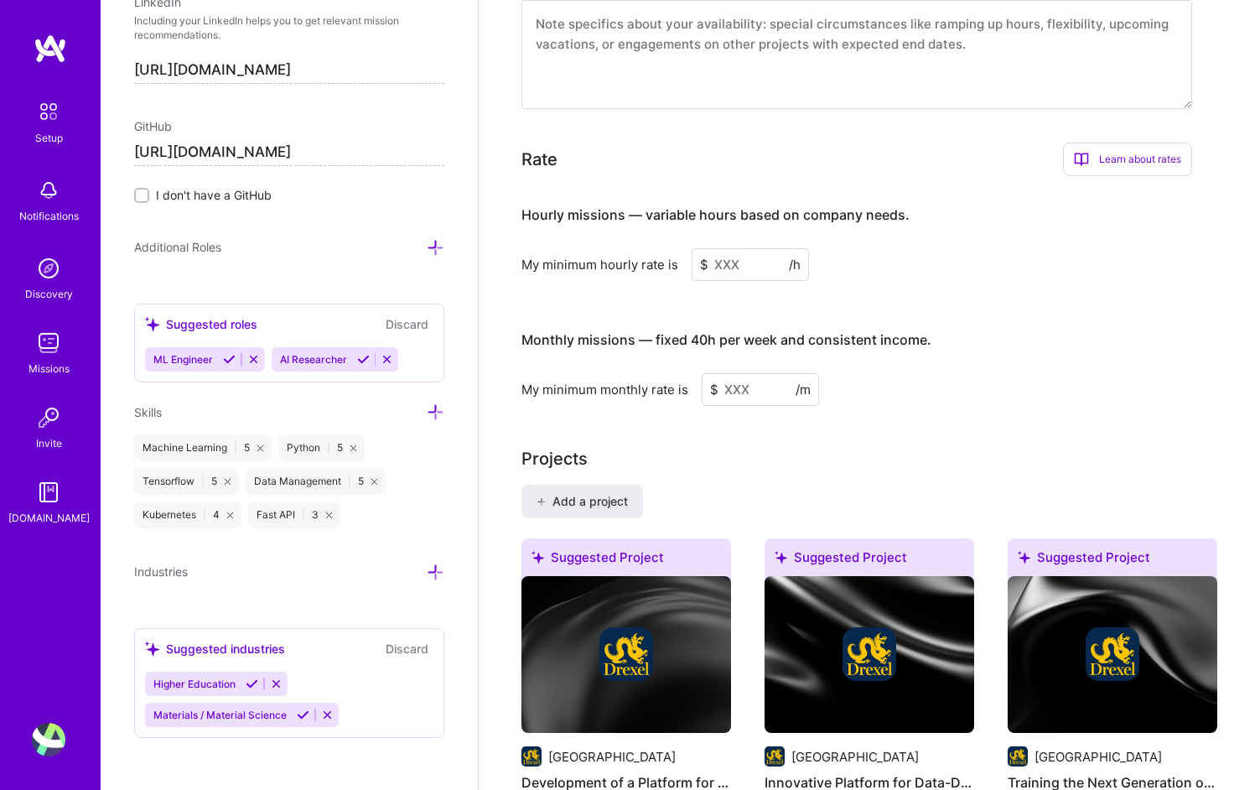
scroll to position [996, 0]
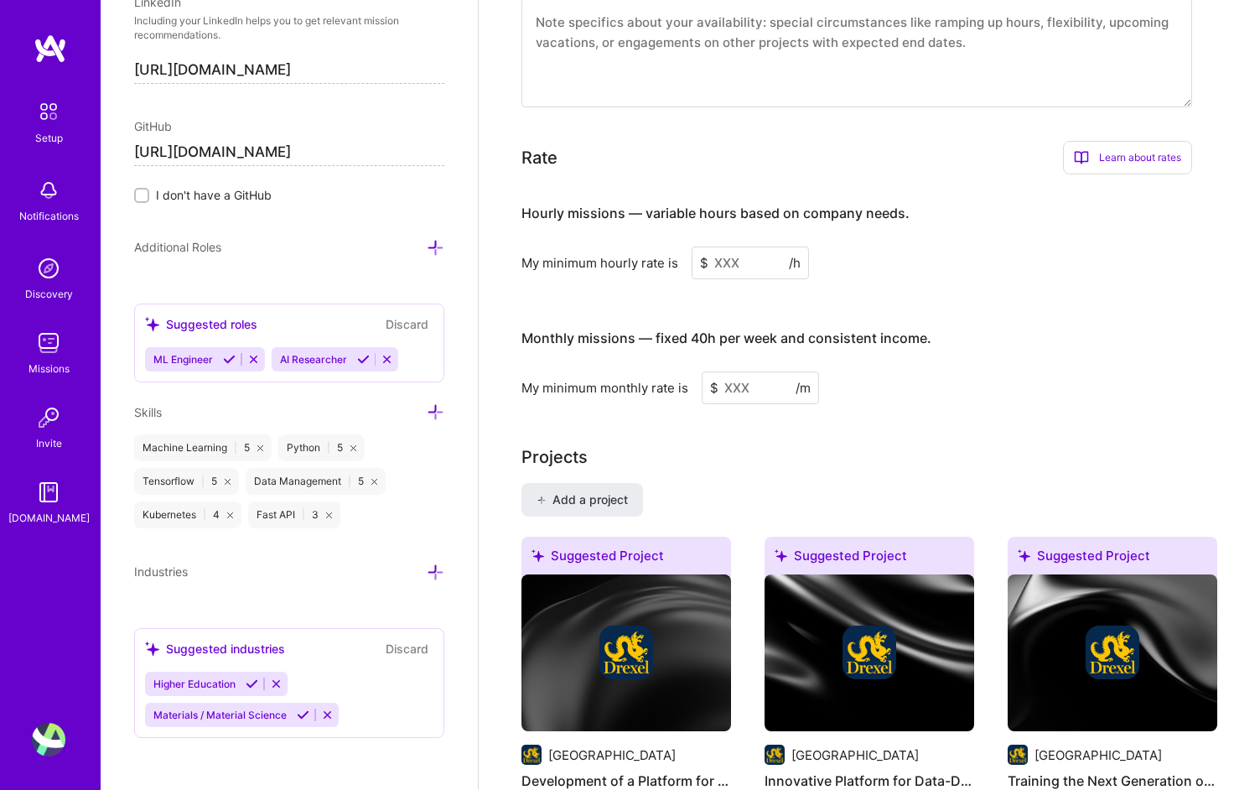
type input "[URL][DOMAIN_NAME]"
click at [369, 705] on div "Higher Education Materials / Material Science" at bounding box center [289, 699] width 288 height 55
click at [248, 681] on icon at bounding box center [252, 683] width 13 height 13
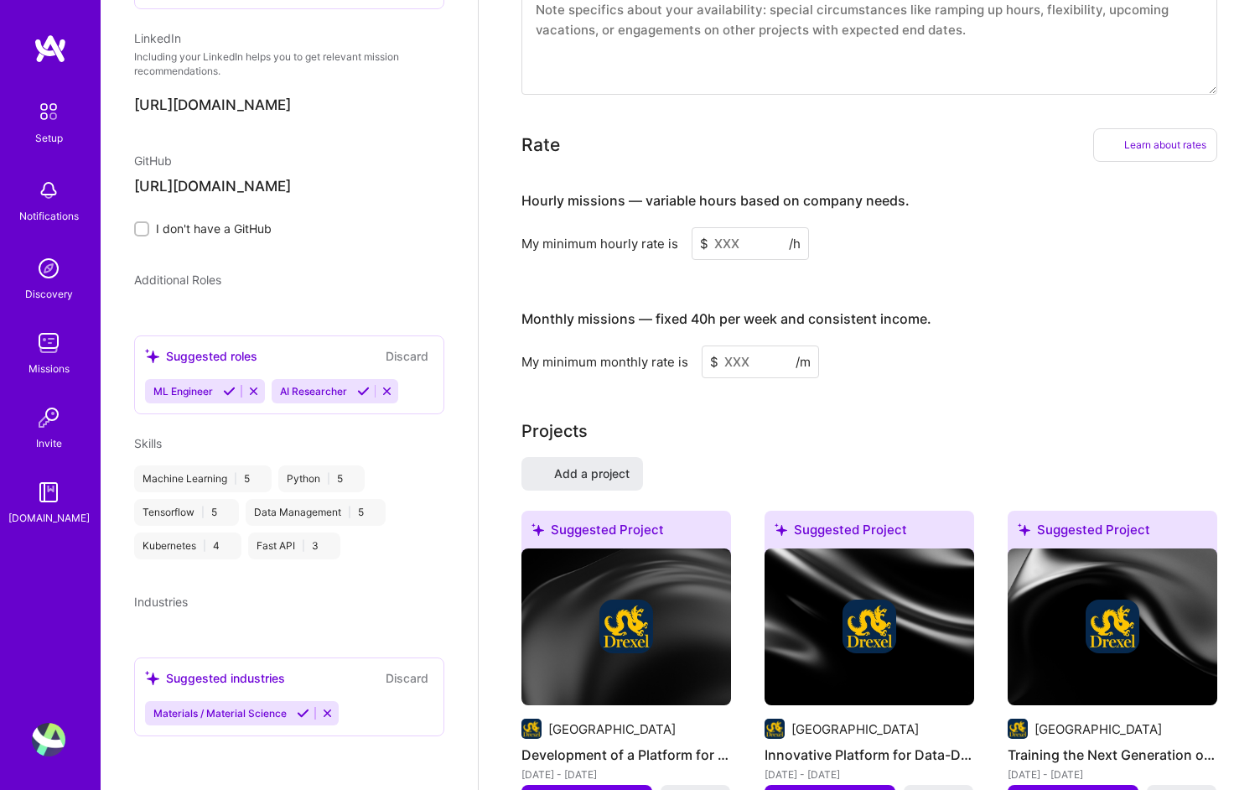
scroll to position [452, 0]
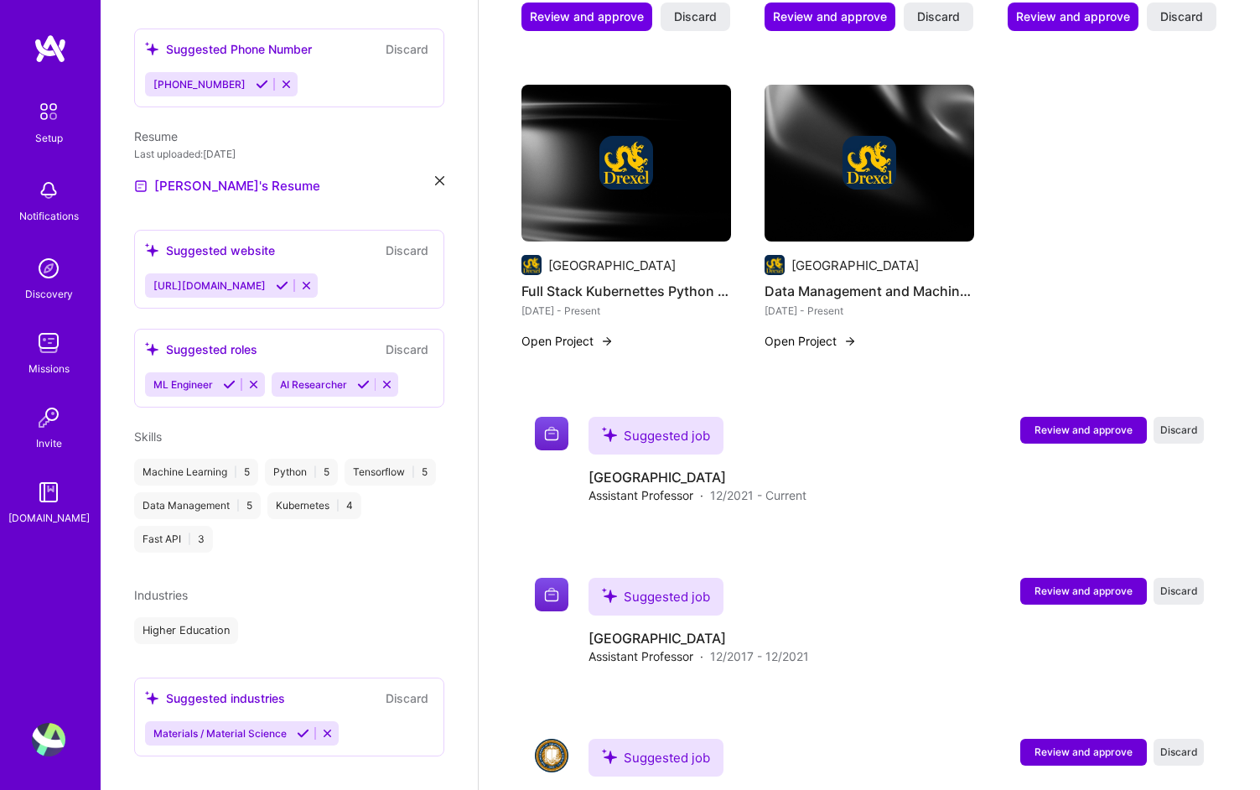
click at [299, 727] on icon at bounding box center [303, 733] width 13 height 13
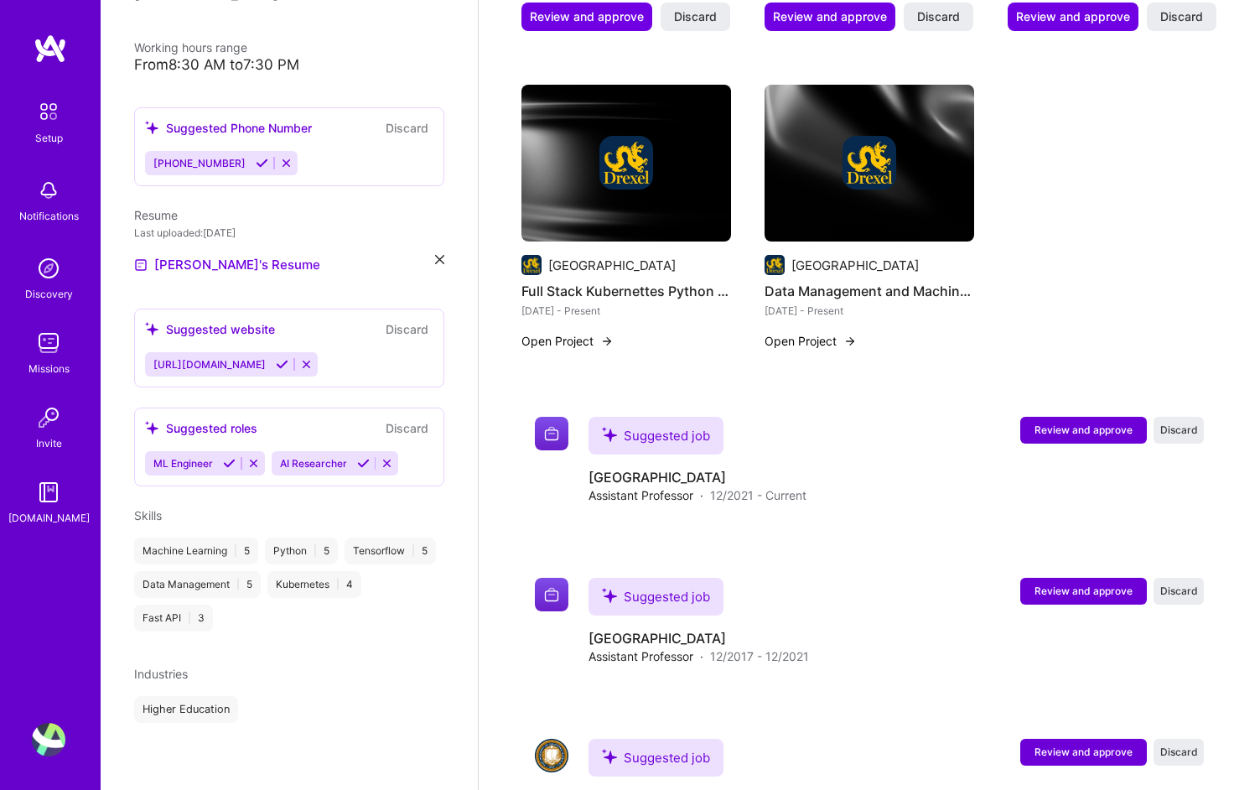
scroll to position [353, 0]
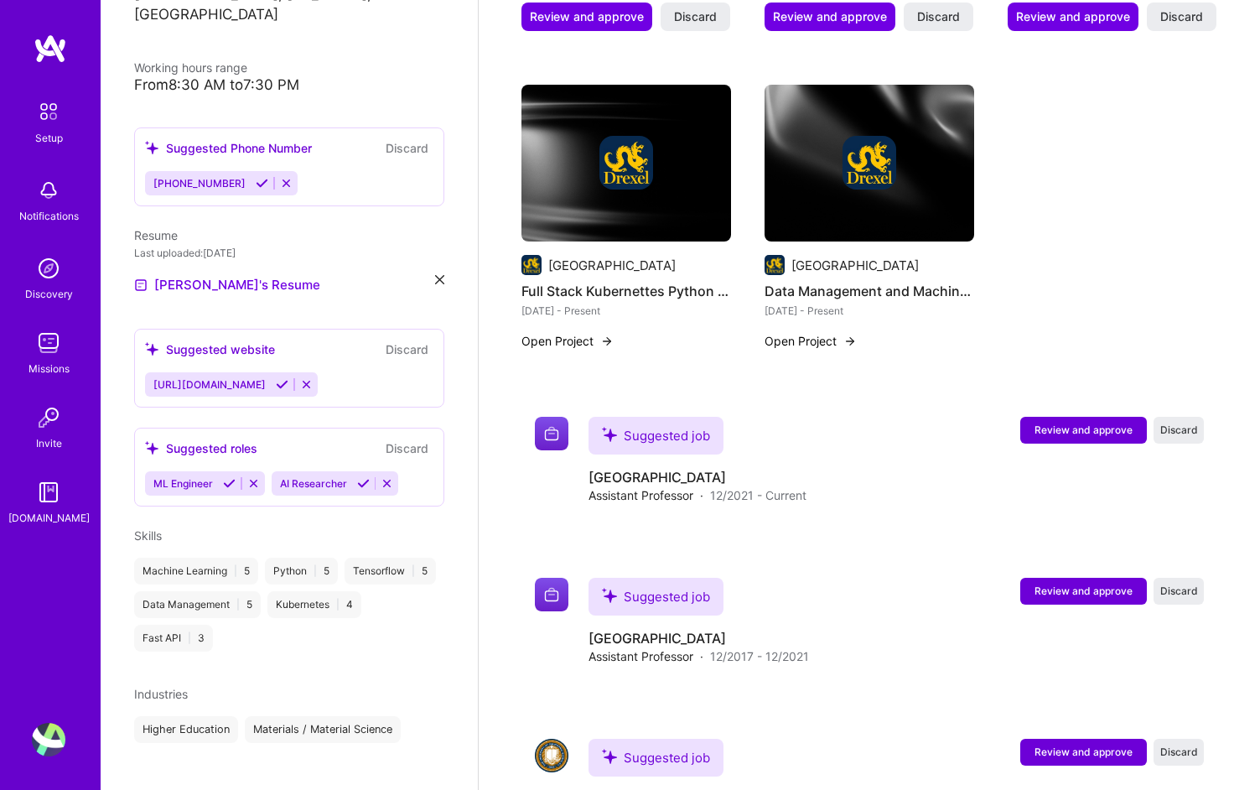
click at [262, 685] on div "Industries" at bounding box center [289, 694] width 310 height 18
click at [164, 687] on span "Industries" at bounding box center [161, 694] width 54 height 14
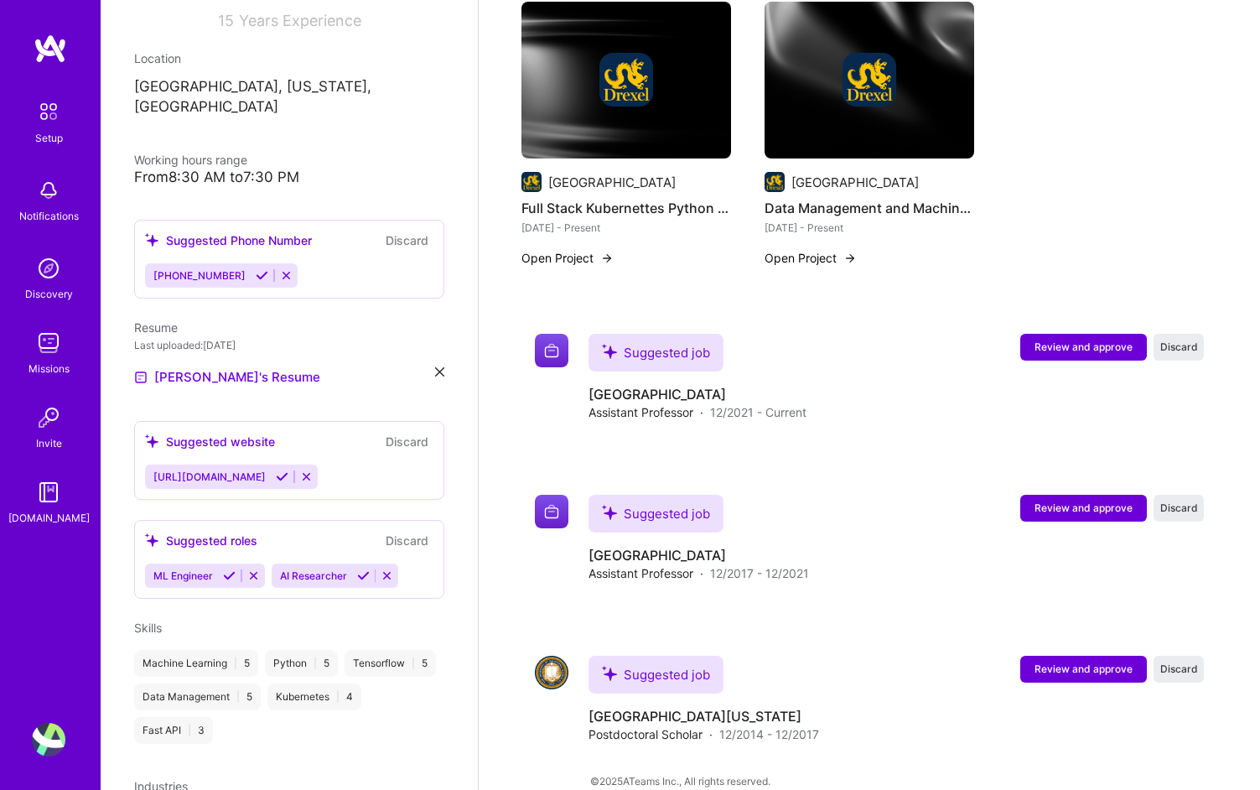
scroll to position [200, 0]
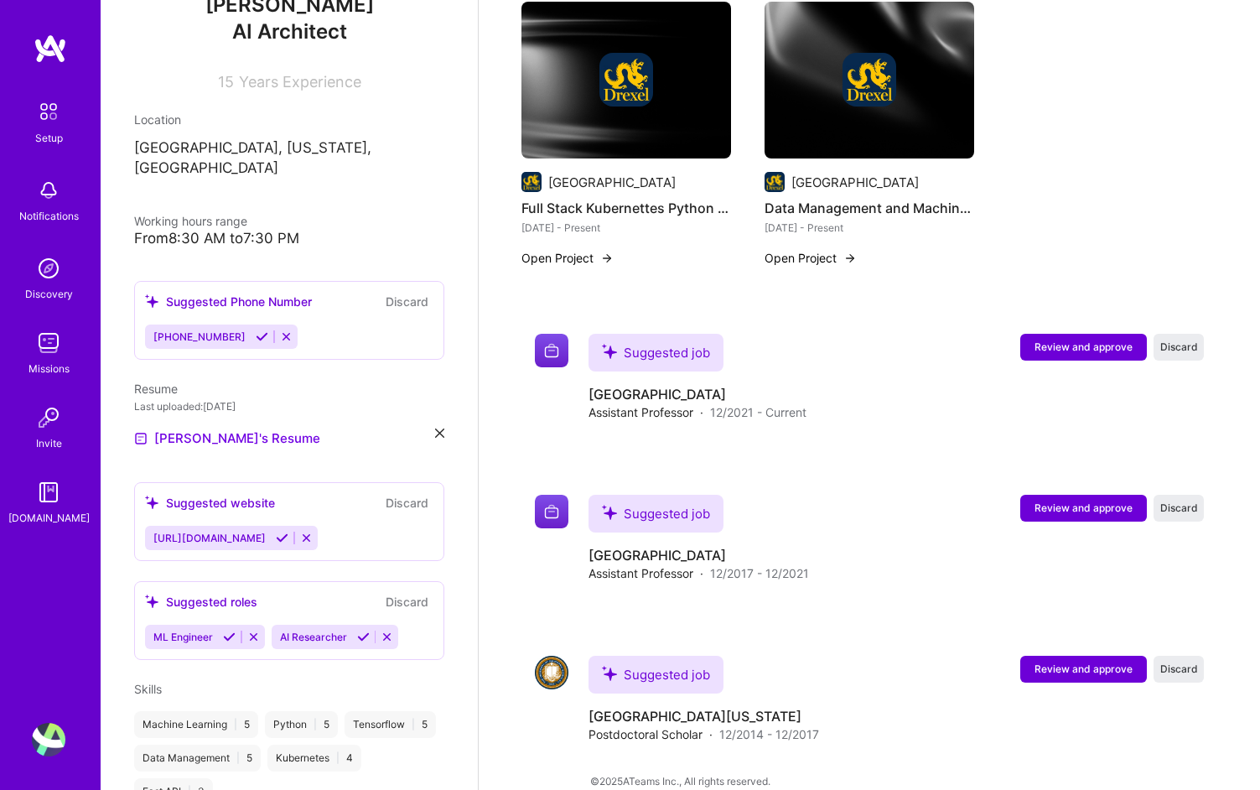
click at [276, 532] on icon at bounding box center [282, 538] width 13 height 13
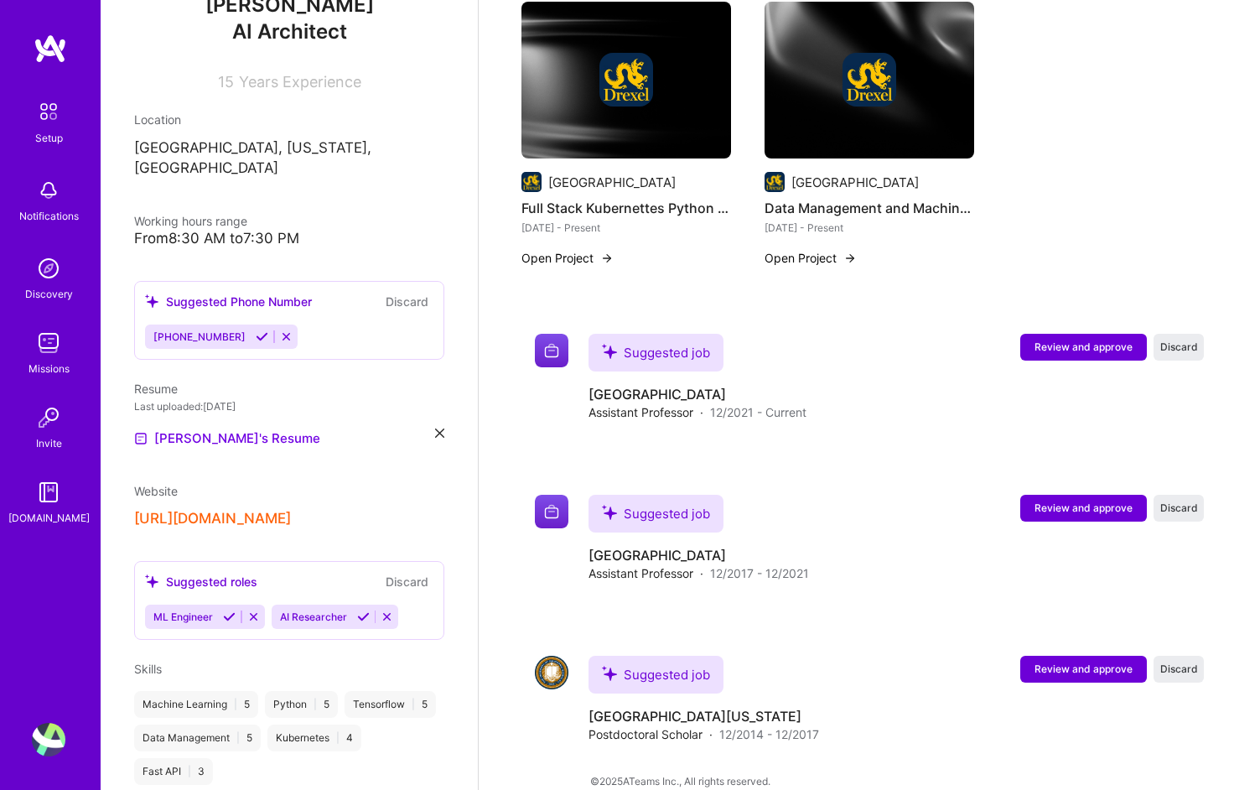
click at [230, 610] on icon at bounding box center [229, 616] width 13 height 13
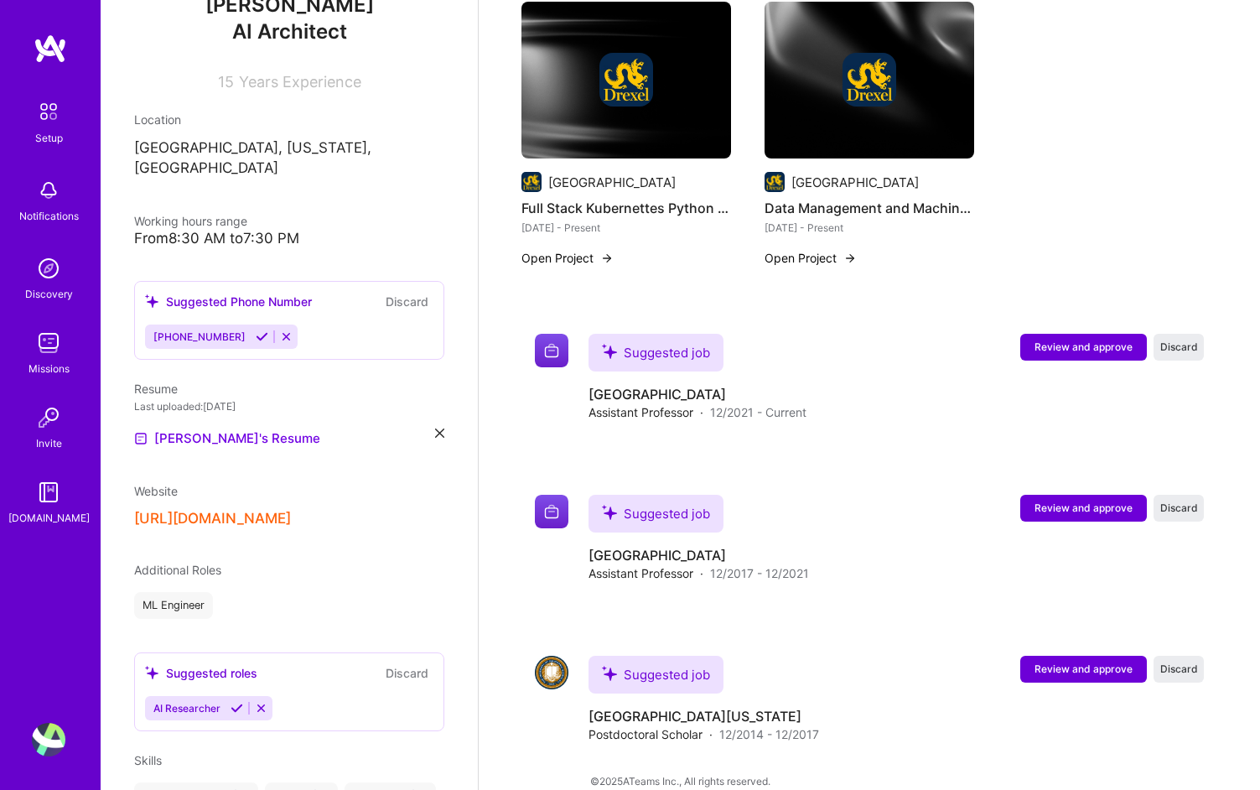
click at [237, 702] on icon at bounding box center [237, 708] width 13 height 13
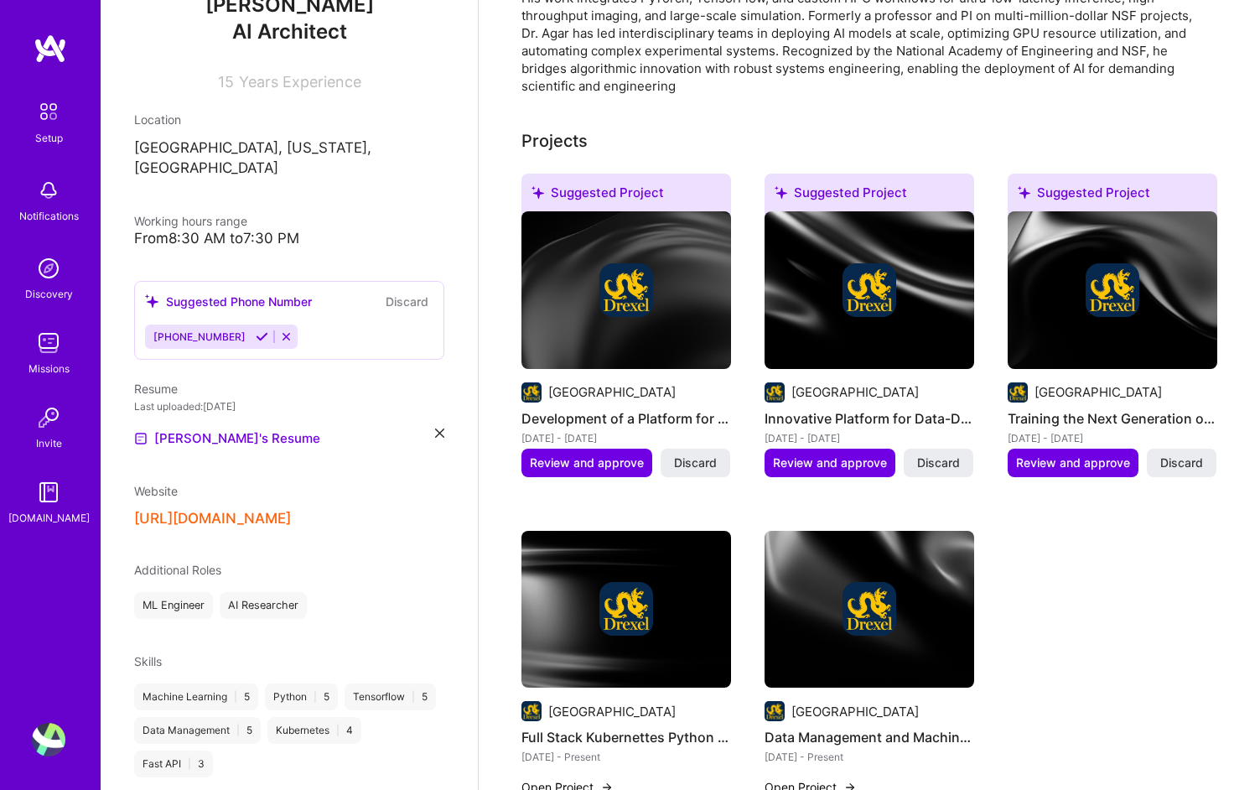
scroll to position [549, 0]
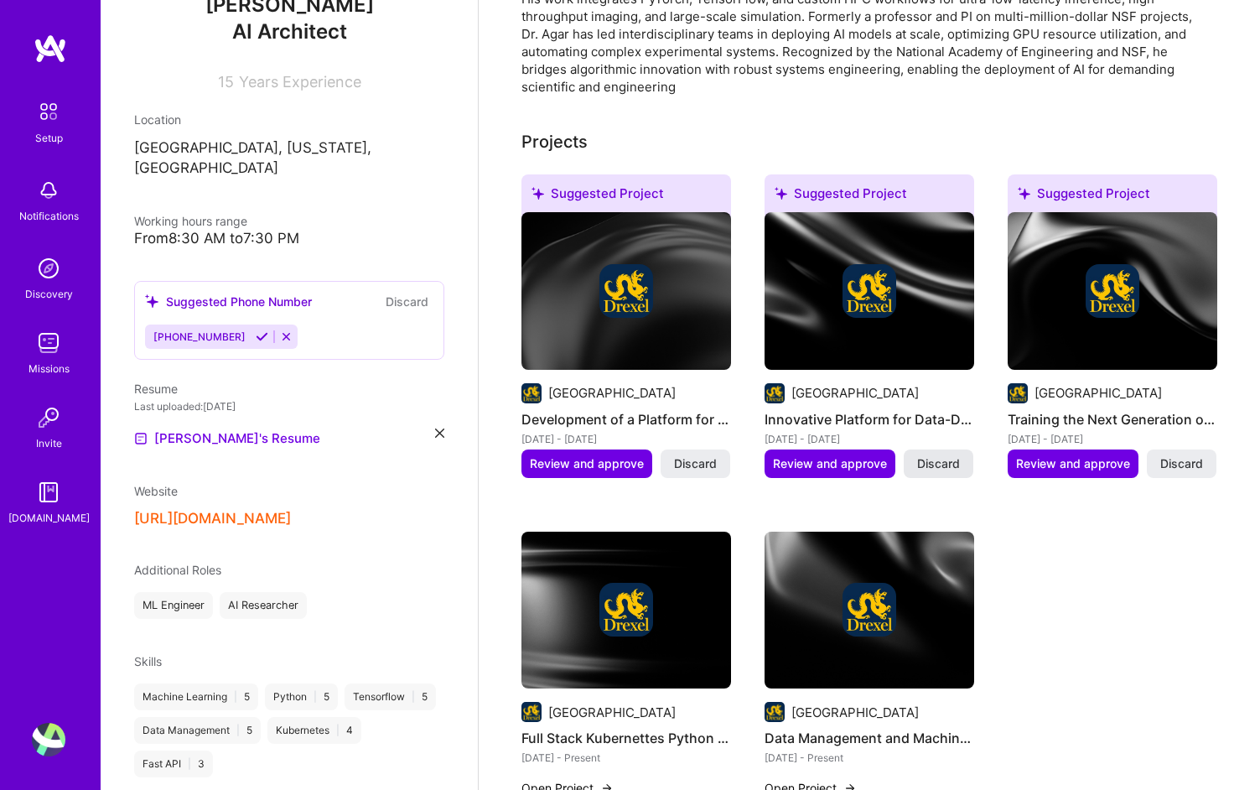
click at [931, 455] on span "Discard" at bounding box center [938, 463] width 43 height 17
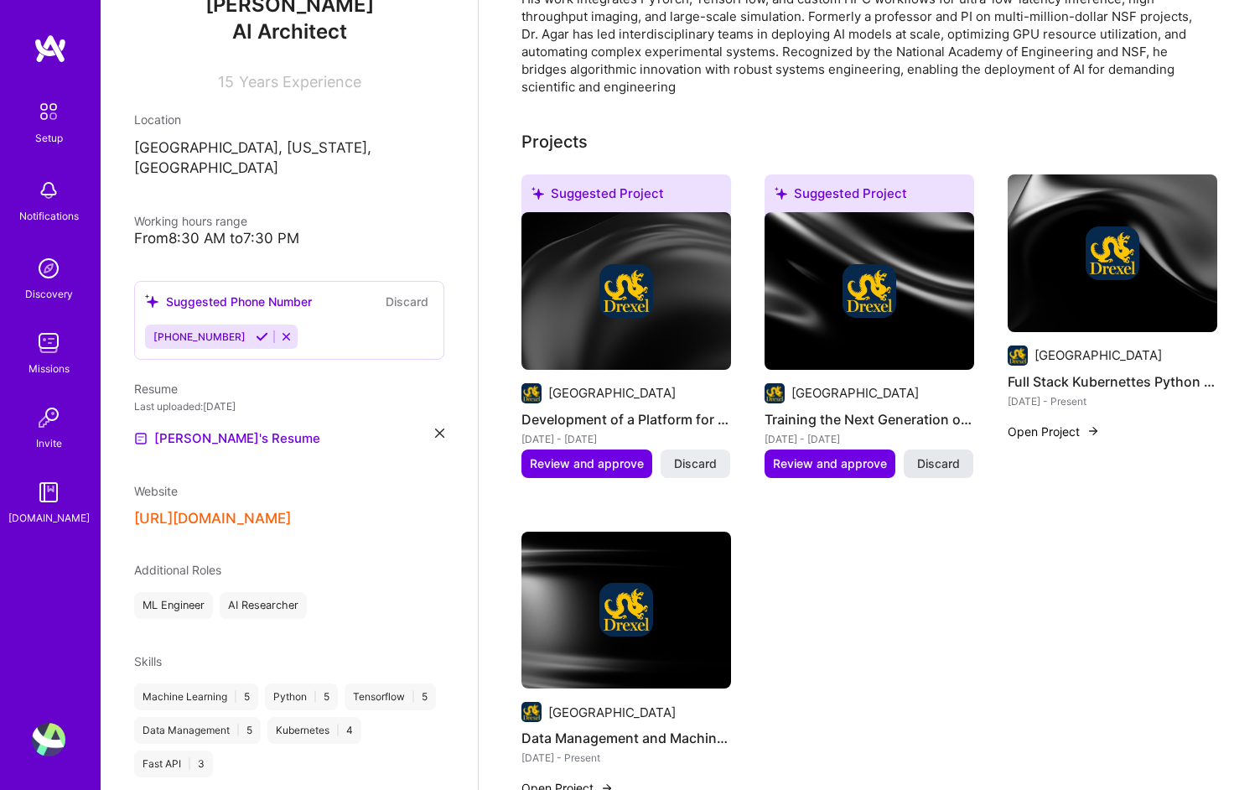
click at [942, 455] on span "Discard" at bounding box center [938, 463] width 43 height 17
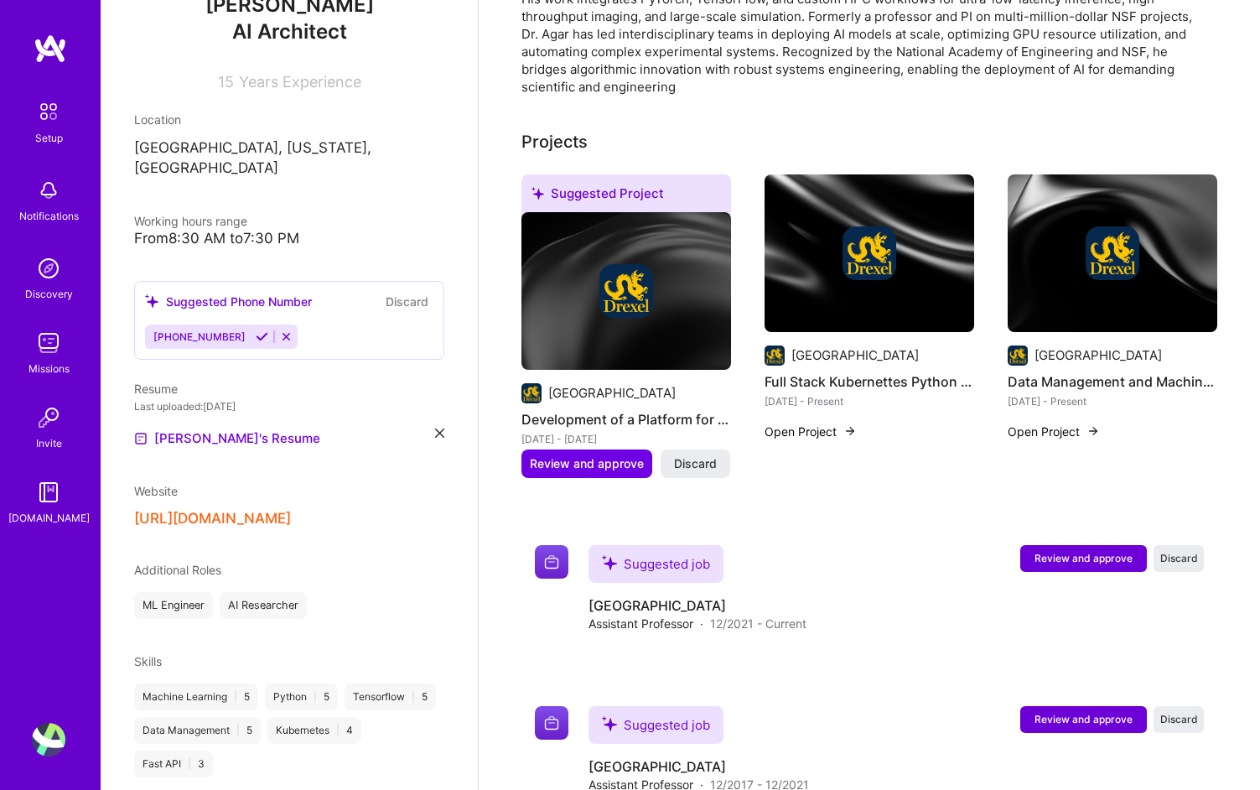
click at [643, 358] on div "Drexel University Development of a Platform for Accessible Data-Intensive Scien…" at bounding box center [626, 330] width 210 height 236
click at [603, 455] on span "Review and approve" at bounding box center [587, 463] width 114 height 17
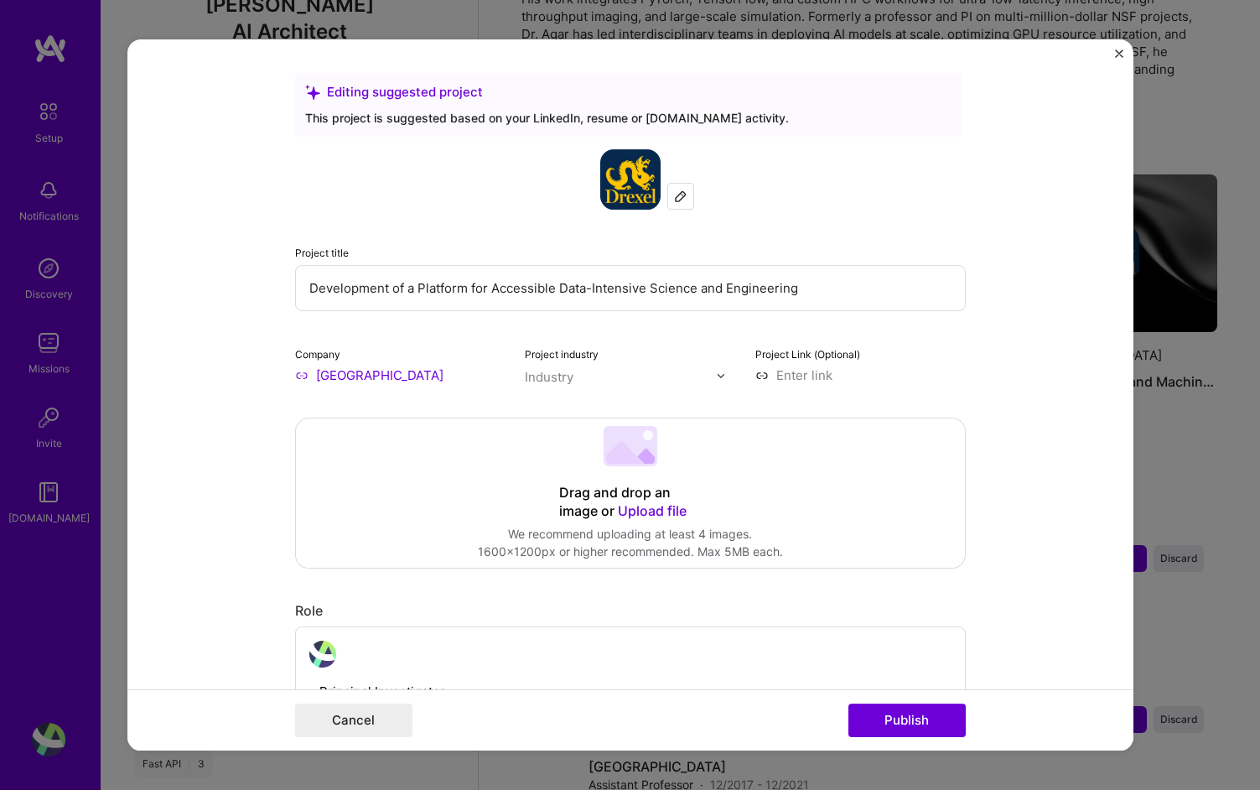
click at [588, 287] on input "Development of a Platform for Accessible Data-Intensive Science and Engineering" at bounding box center [630, 288] width 671 height 46
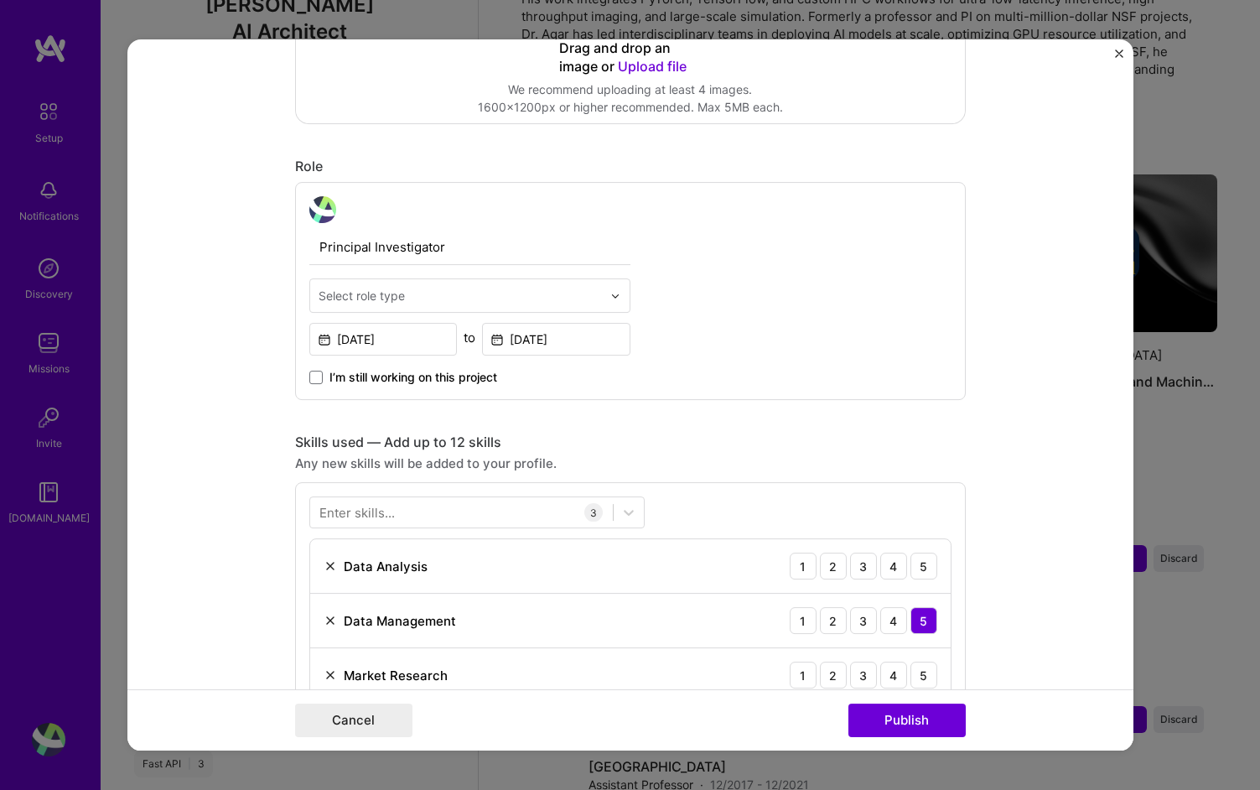
scroll to position [456, 0]
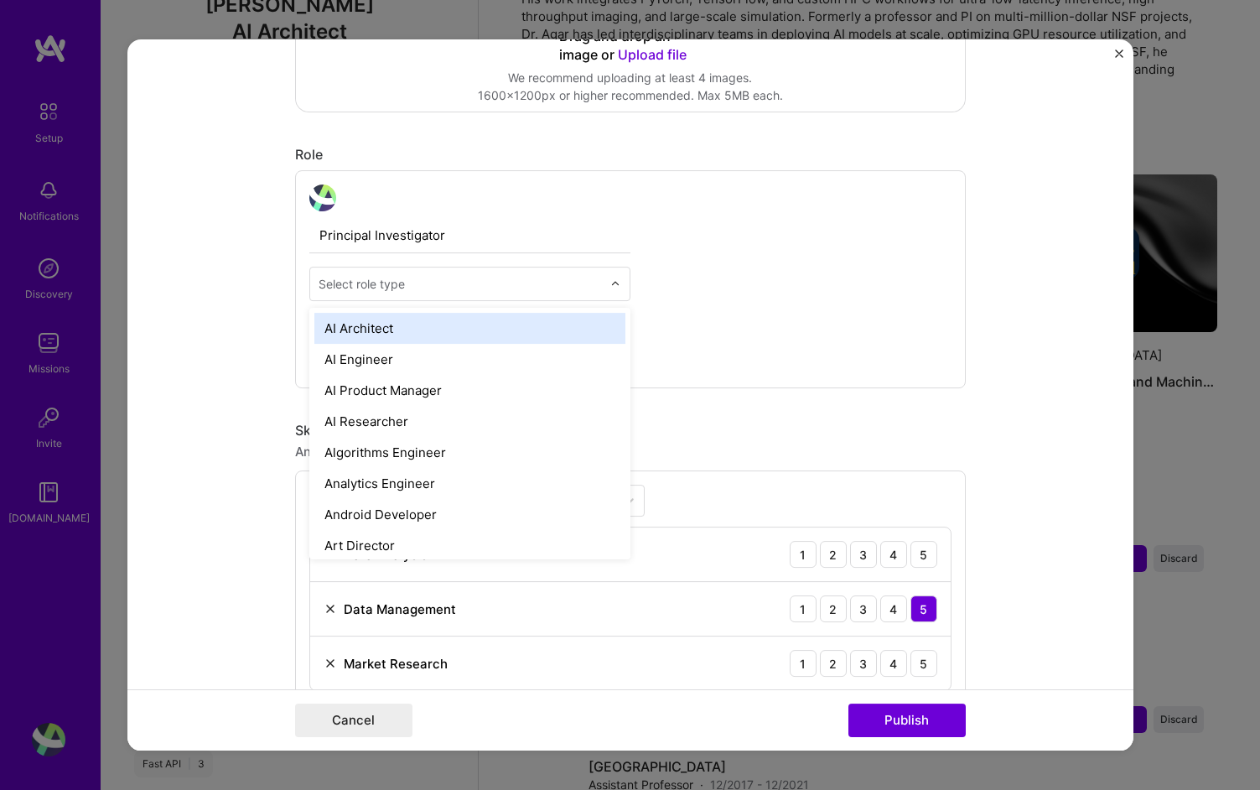
click at [589, 298] on div "Select role type" at bounding box center [460, 283] width 300 height 33
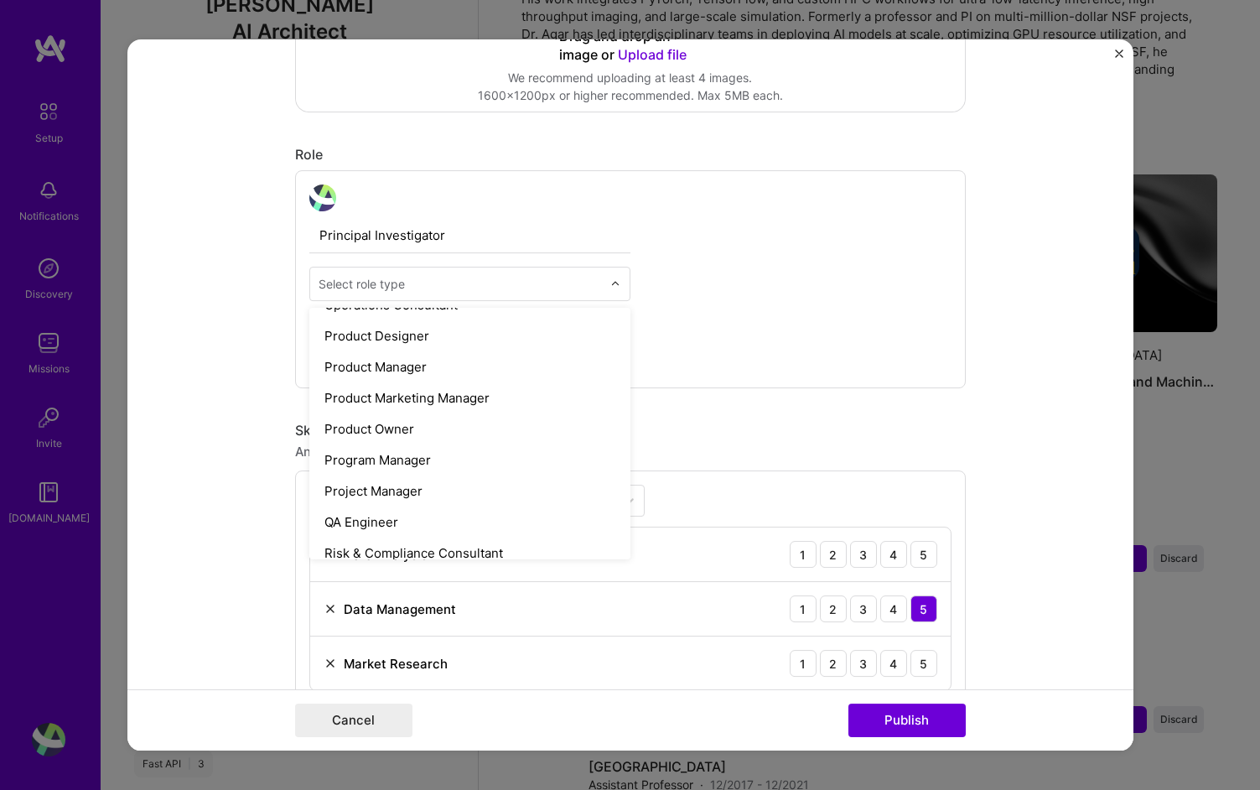
scroll to position [1502, 0]
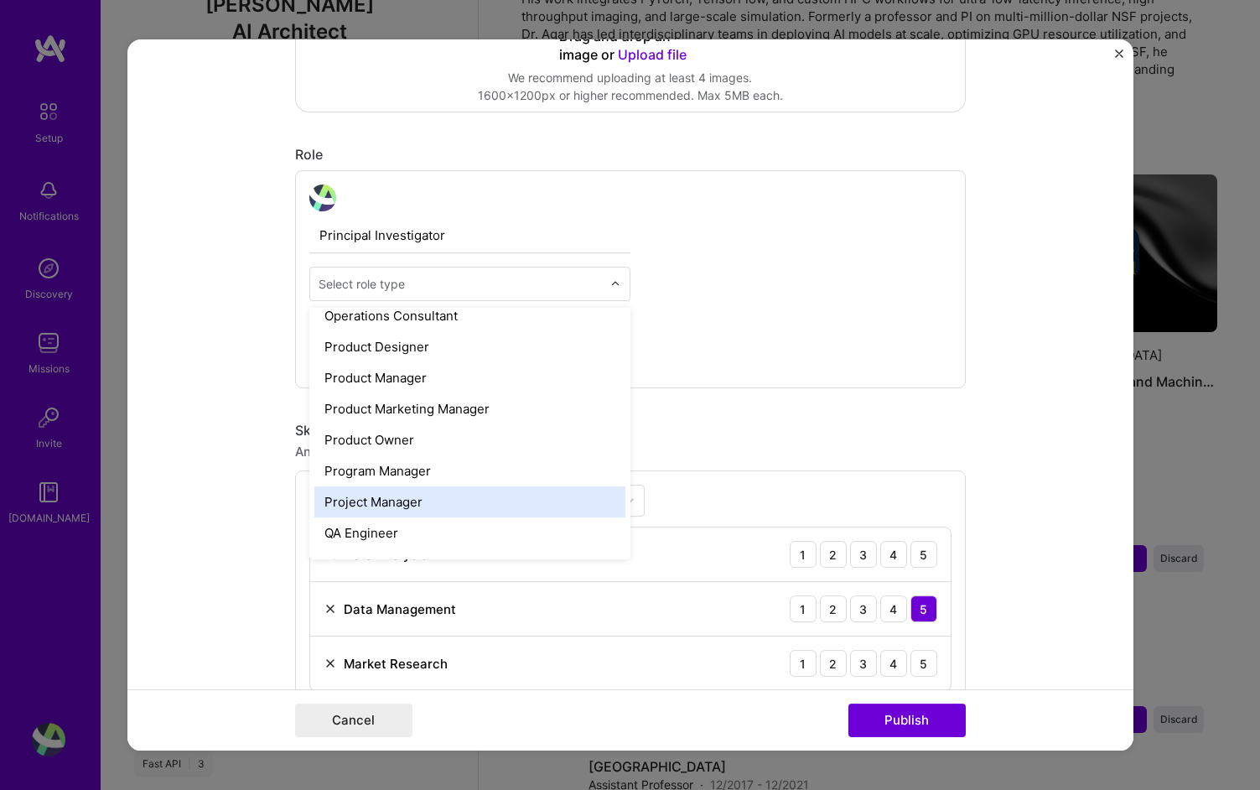
click at [518, 490] on div "Project Manager" at bounding box center [469, 501] width 311 height 31
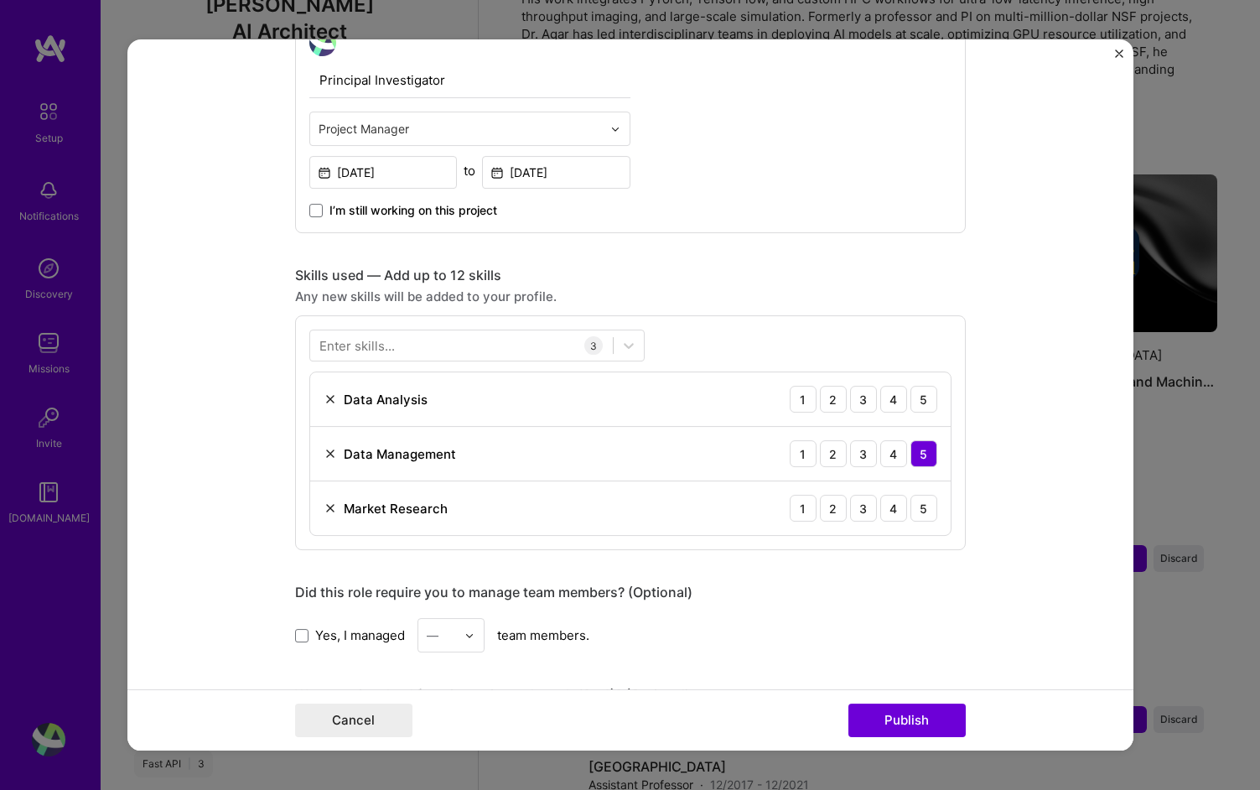
scroll to position [586, 0]
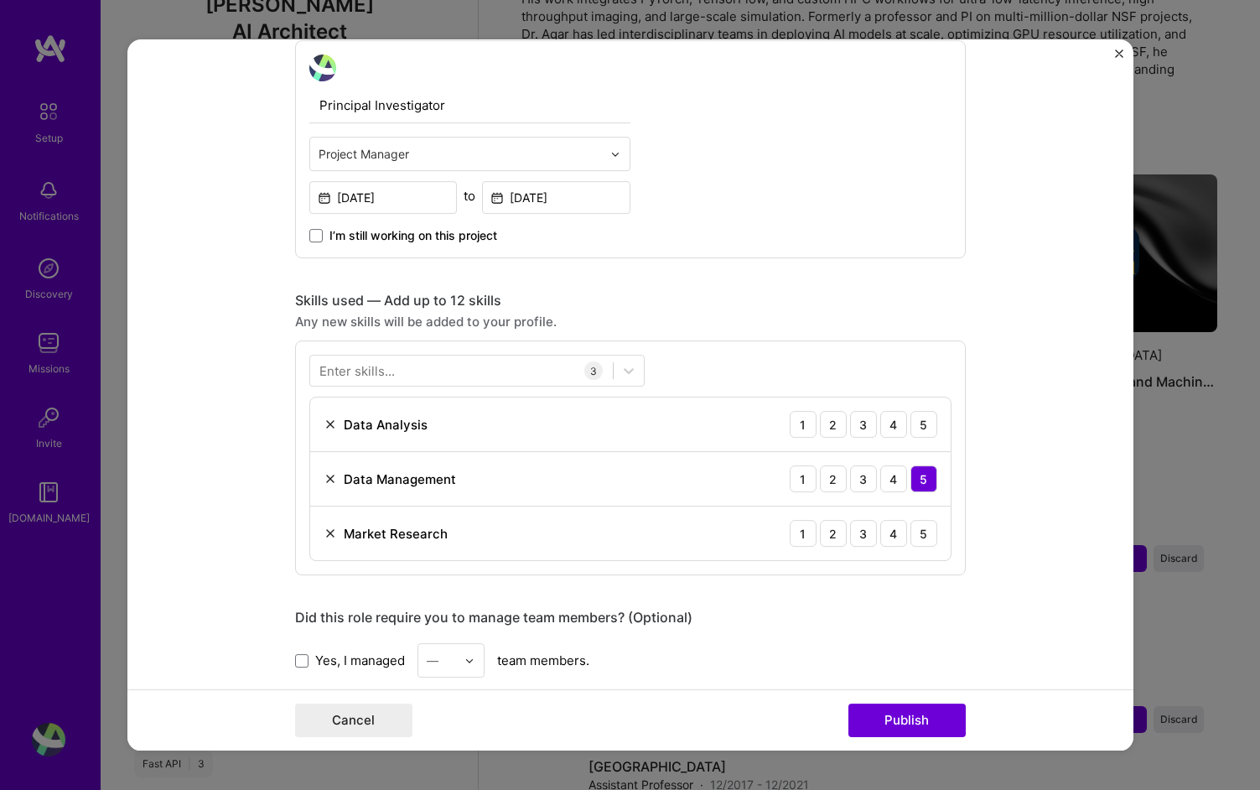
click at [324, 428] on img at bounding box center [330, 424] width 13 height 13
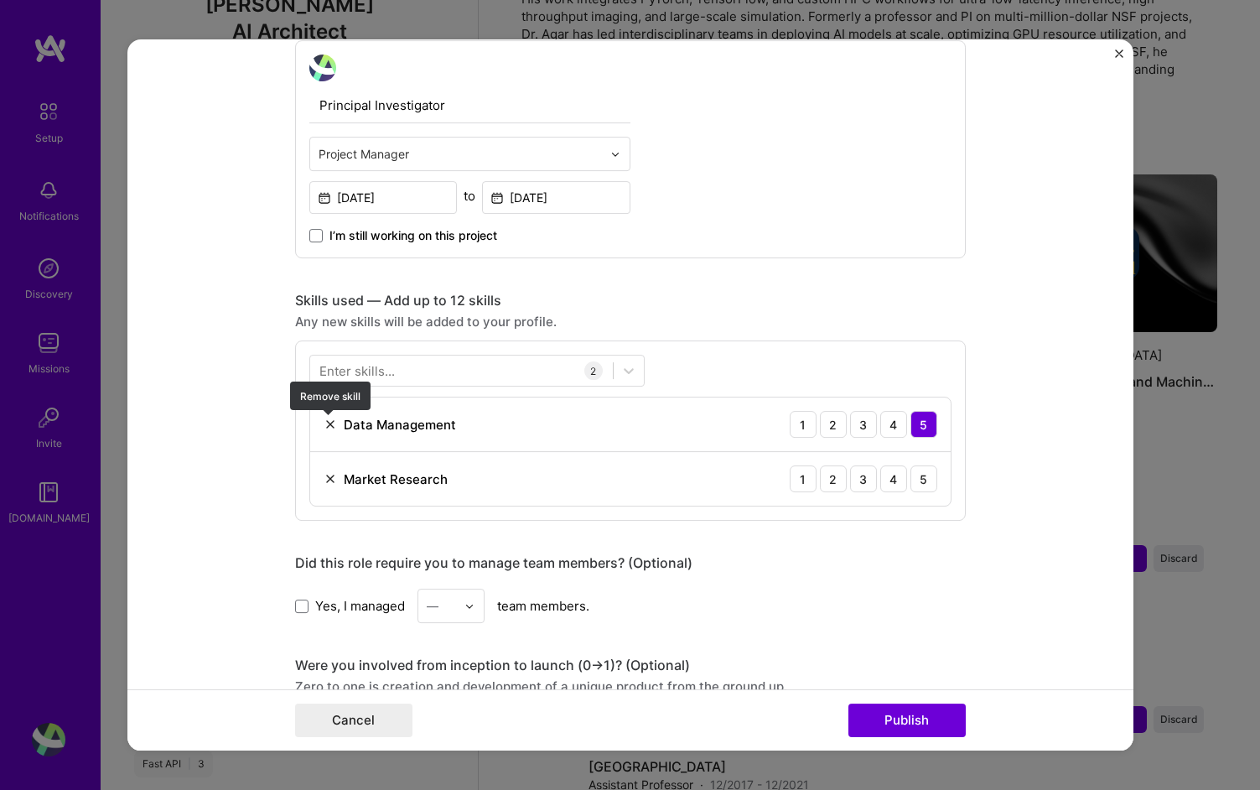
click at [324, 428] on img at bounding box center [330, 424] width 13 height 13
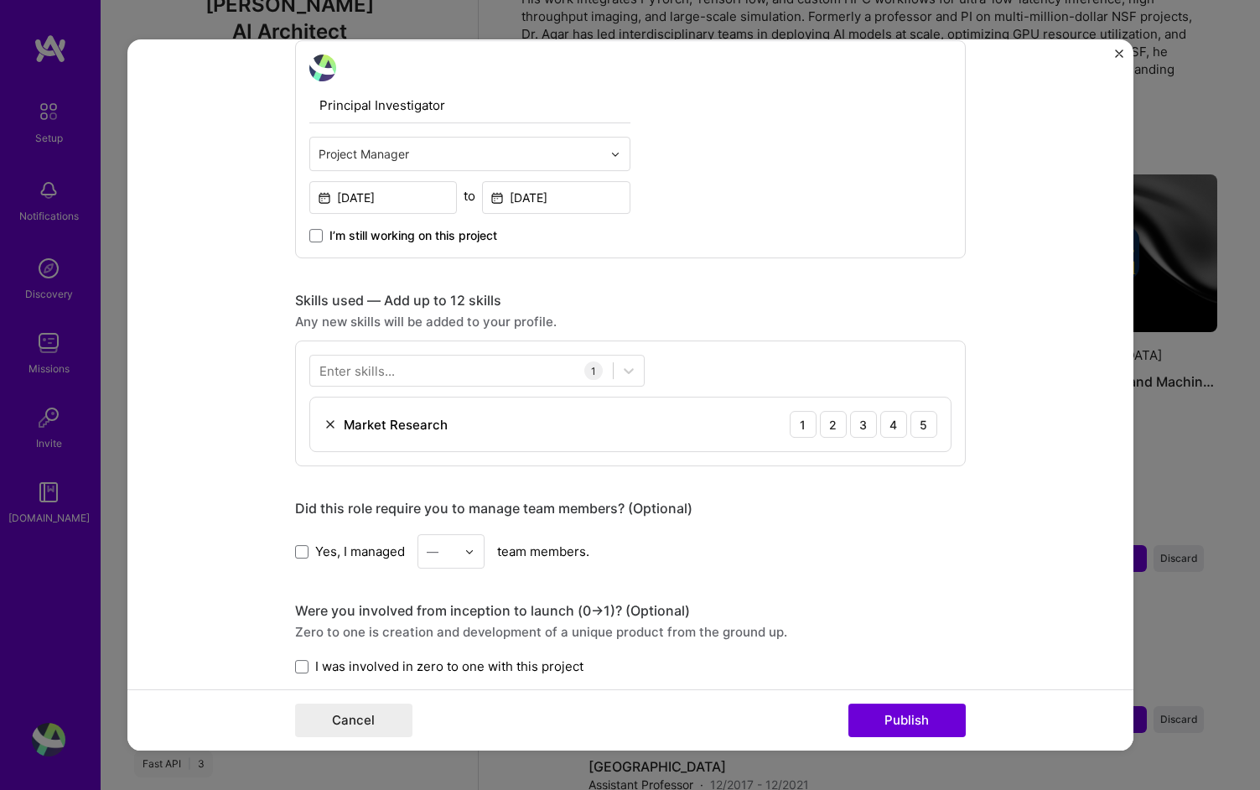
click at [324, 435] on div "Market Research 1 2 3 4 5" at bounding box center [630, 424] width 641 height 54
click at [324, 424] on img at bounding box center [330, 424] width 13 height 13
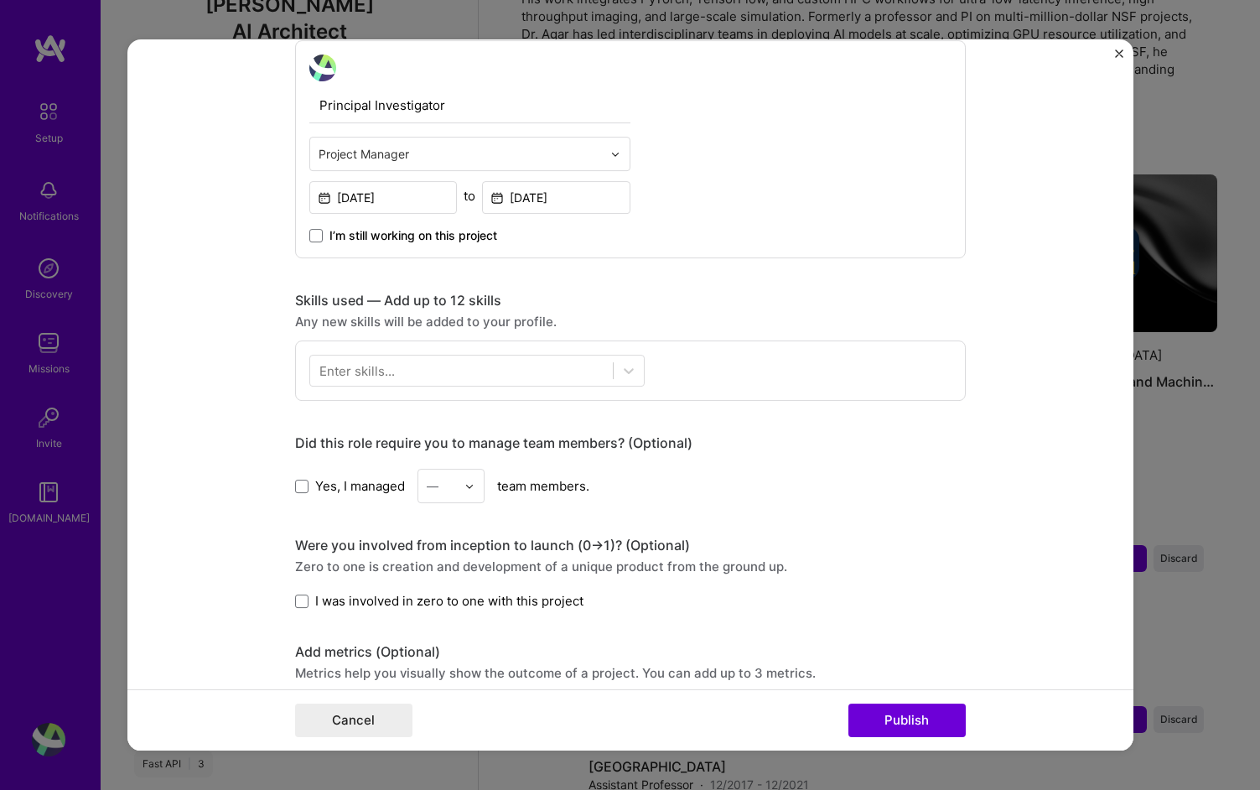
click at [378, 371] on div "Enter skills..." at bounding box center [356, 371] width 75 height 18
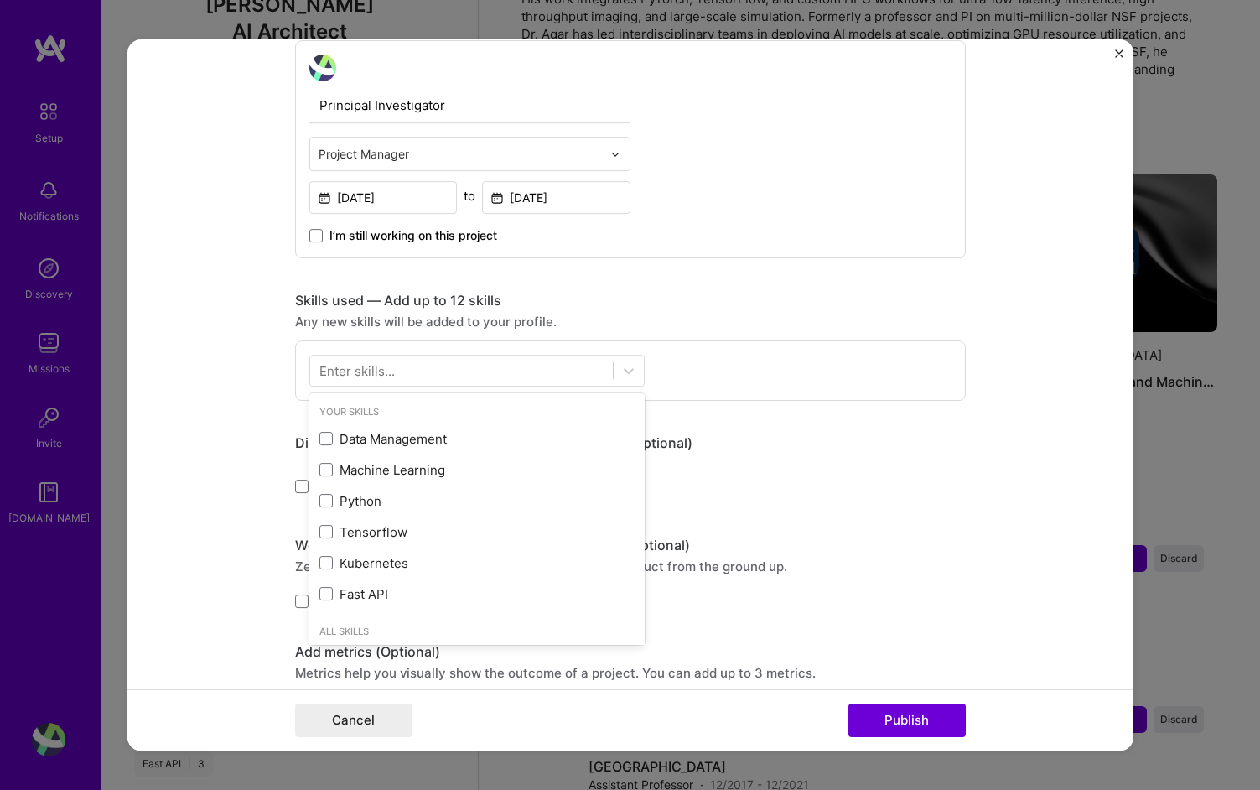
click at [378, 371] on div "Enter skills..." at bounding box center [356, 371] width 75 height 18
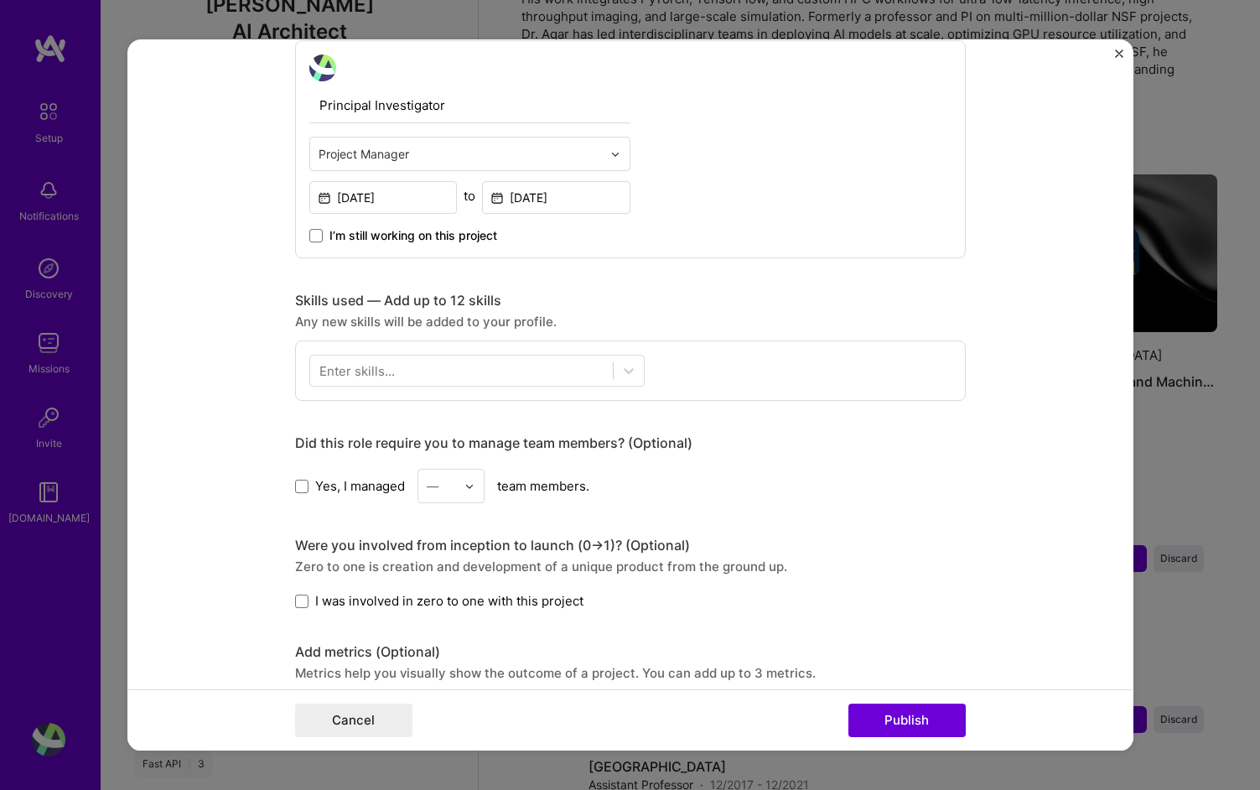
click at [378, 371] on div "Enter skills..." at bounding box center [356, 371] width 75 height 18
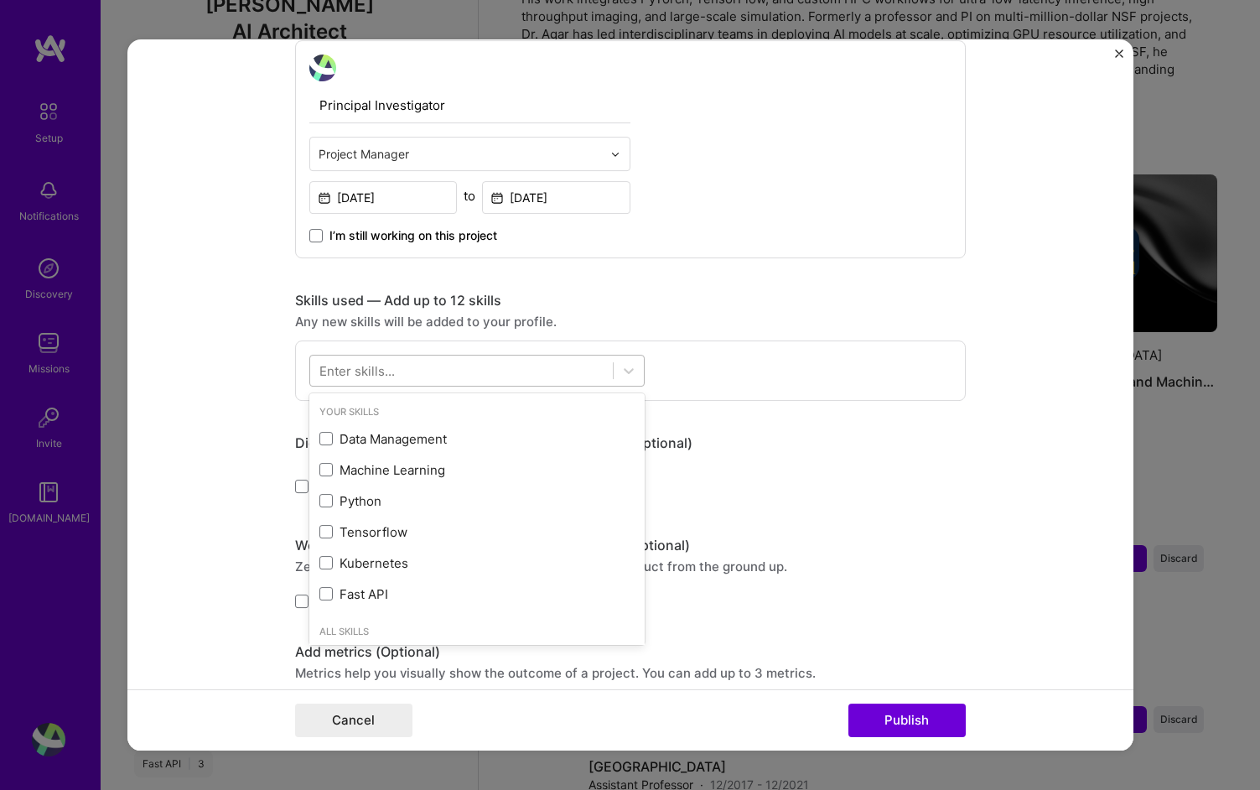
click at [487, 374] on div at bounding box center [461, 371] width 303 height 28
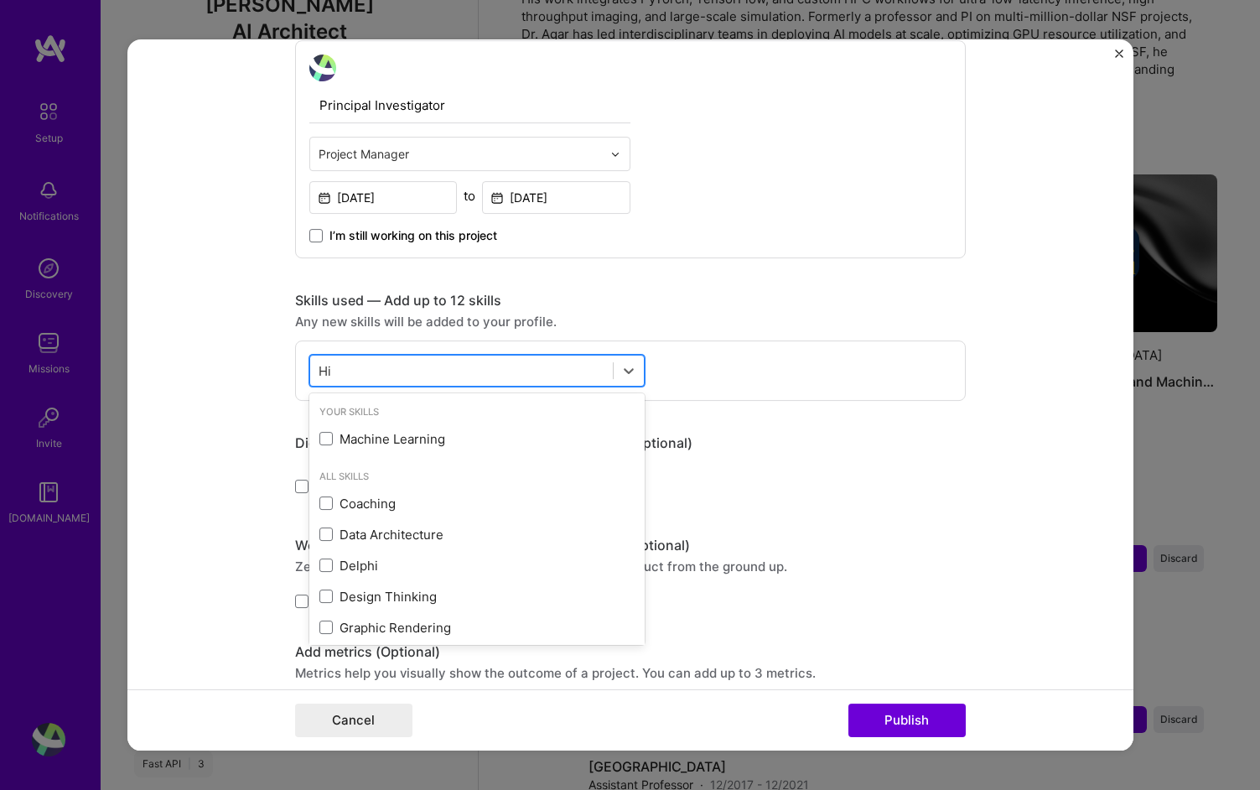
type input "H"
type input "c"
type input "s"
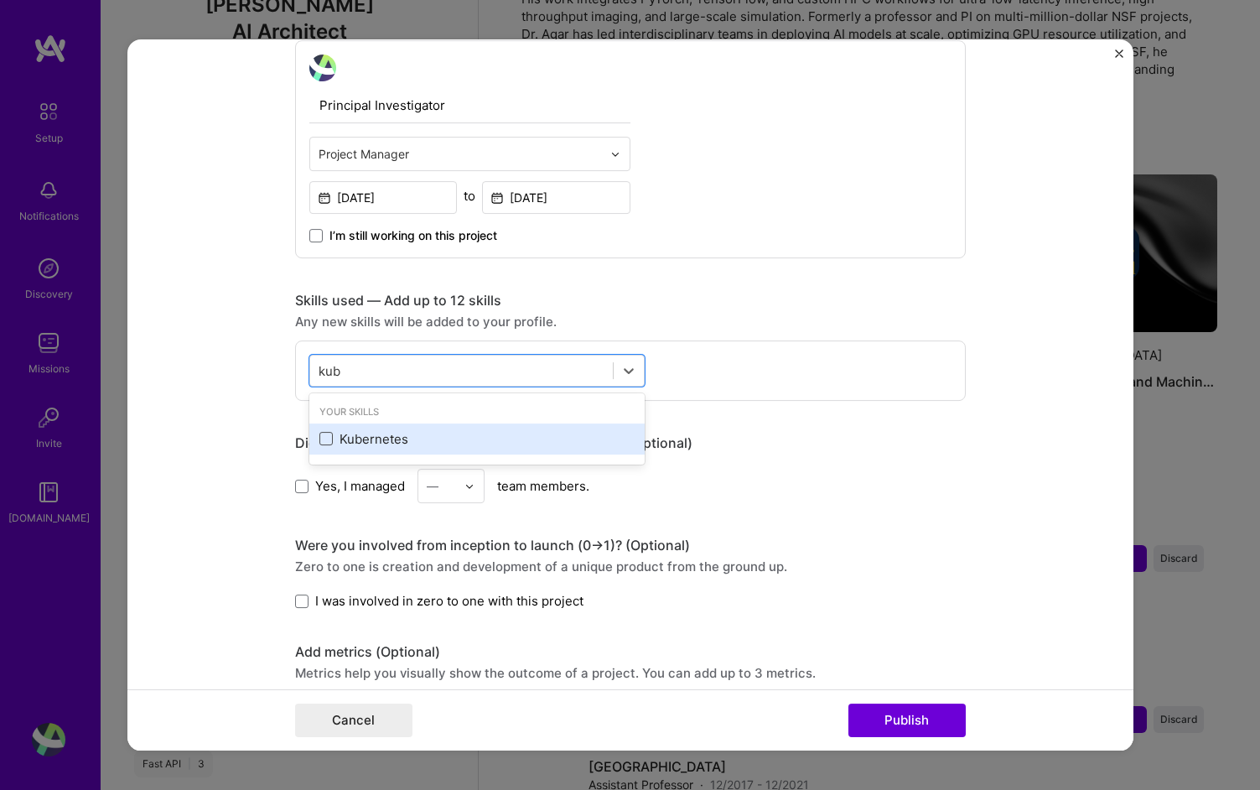
click at [322, 438] on span at bounding box center [325, 438] width 13 height 13
click at [0, 0] on input "checkbox" at bounding box center [0, 0] width 0 height 0
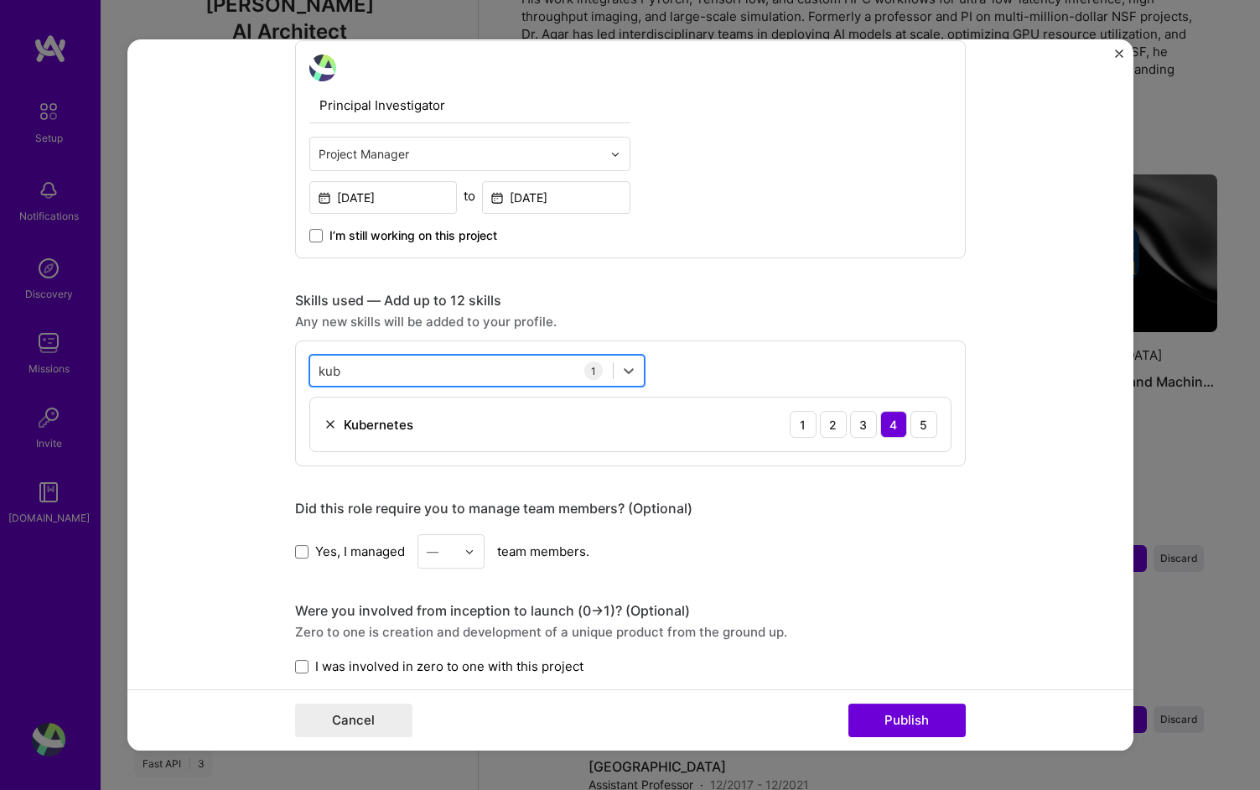
click at [345, 379] on div "kub kub" at bounding box center [461, 371] width 303 height 28
click at [344, 378] on div "kub kub" at bounding box center [461, 371] width 303 height 28
click at [347, 371] on div "kub kub" at bounding box center [461, 371] width 303 height 28
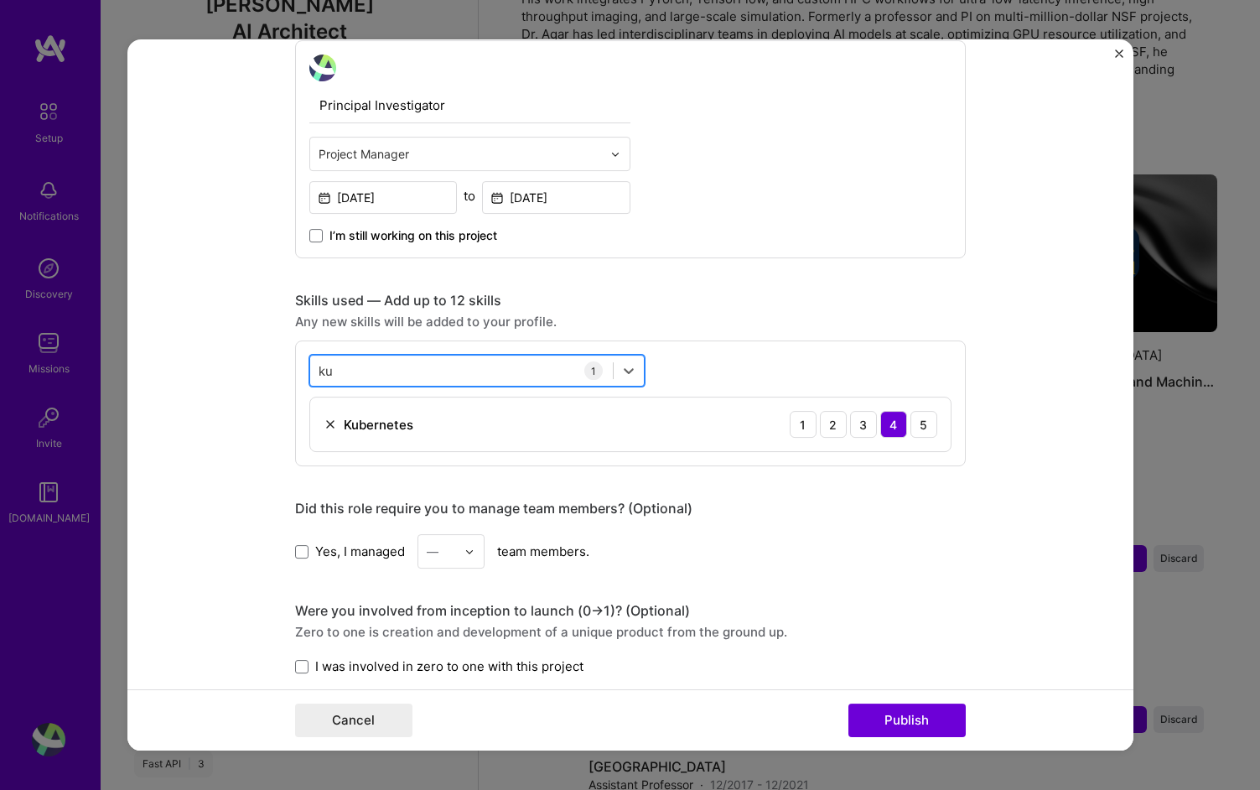
type input "k"
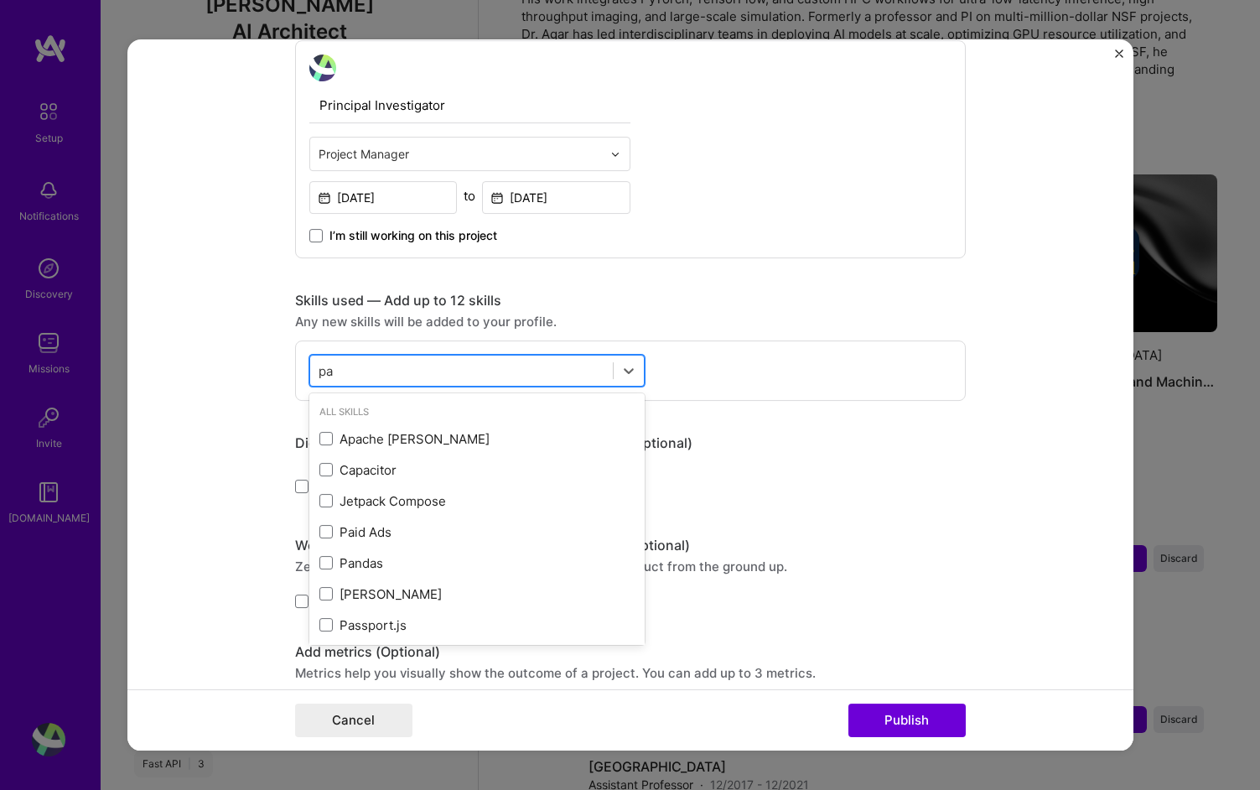
type input "p"
type input "t"
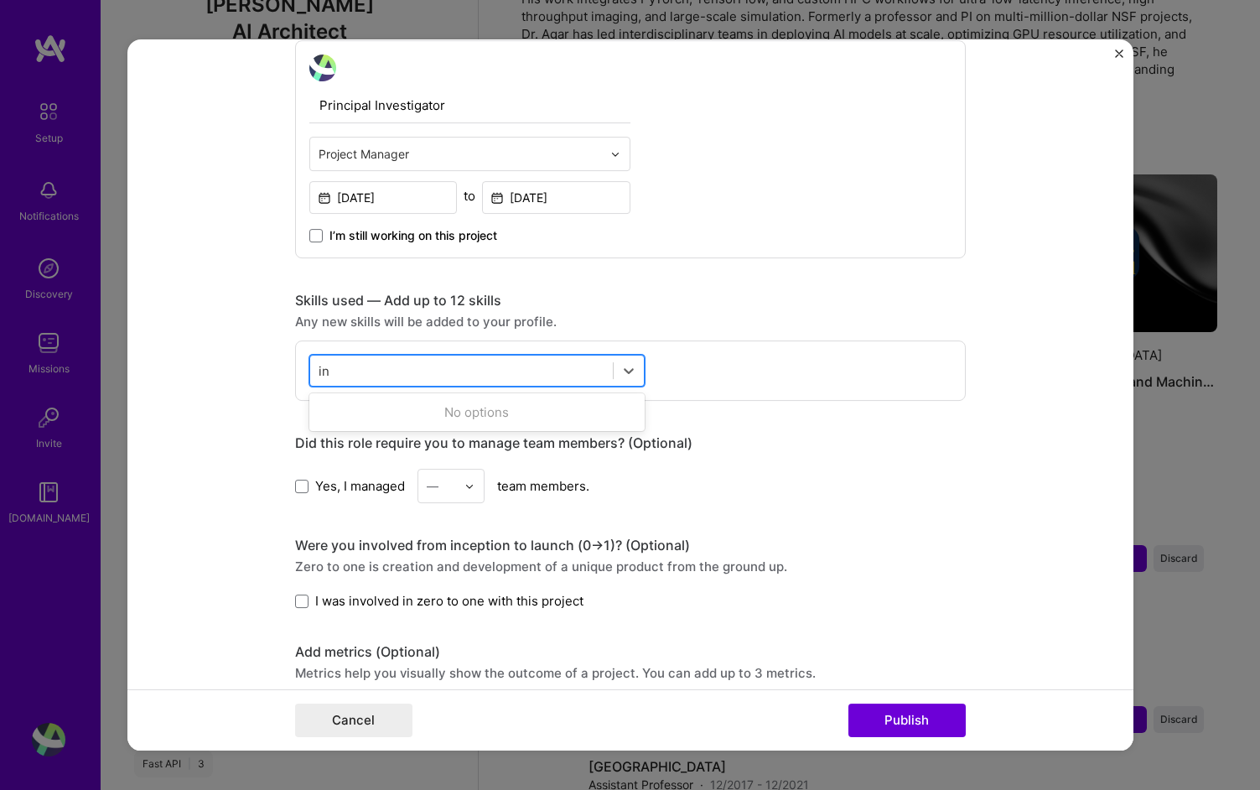
type input "i"
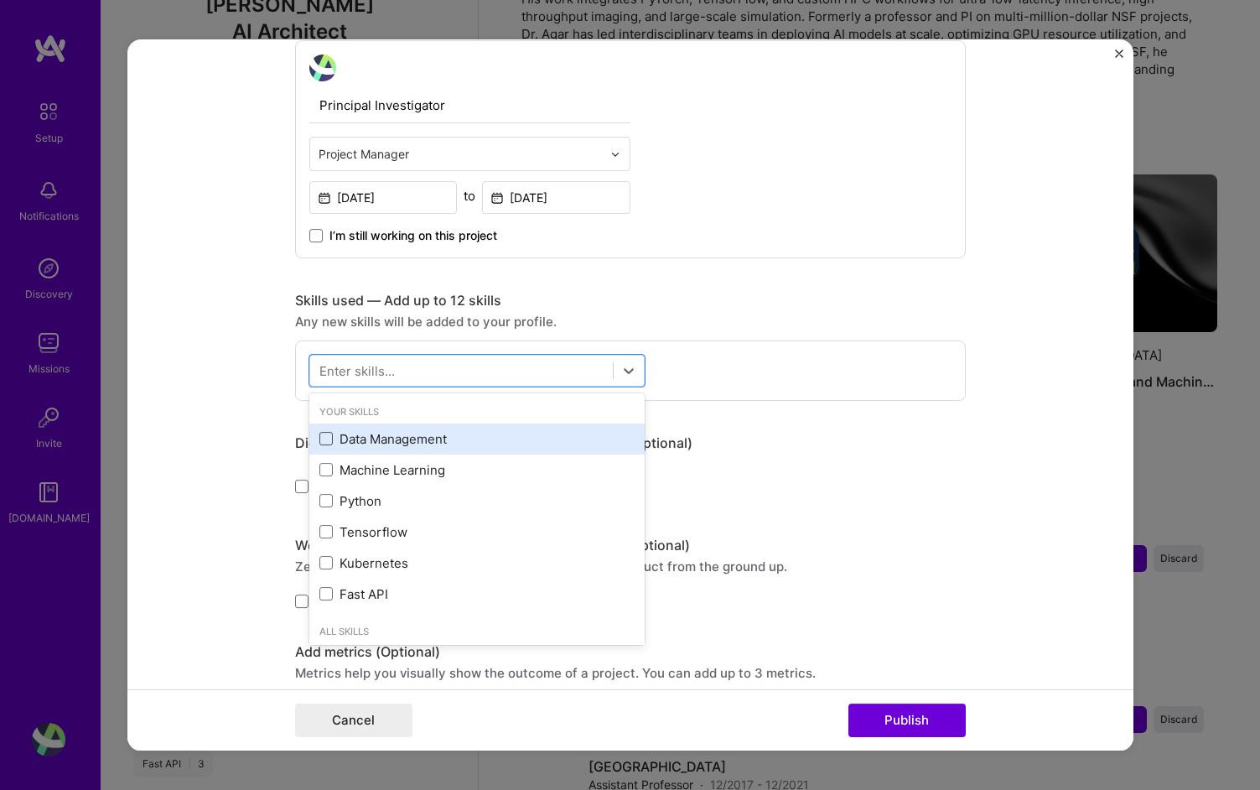
click at [325, 440] on span at bounding box center [325, 438] width 13 height 13
click at [0, 0] on input "checkbox" at bounding box center [0, 0] width 0 height 0
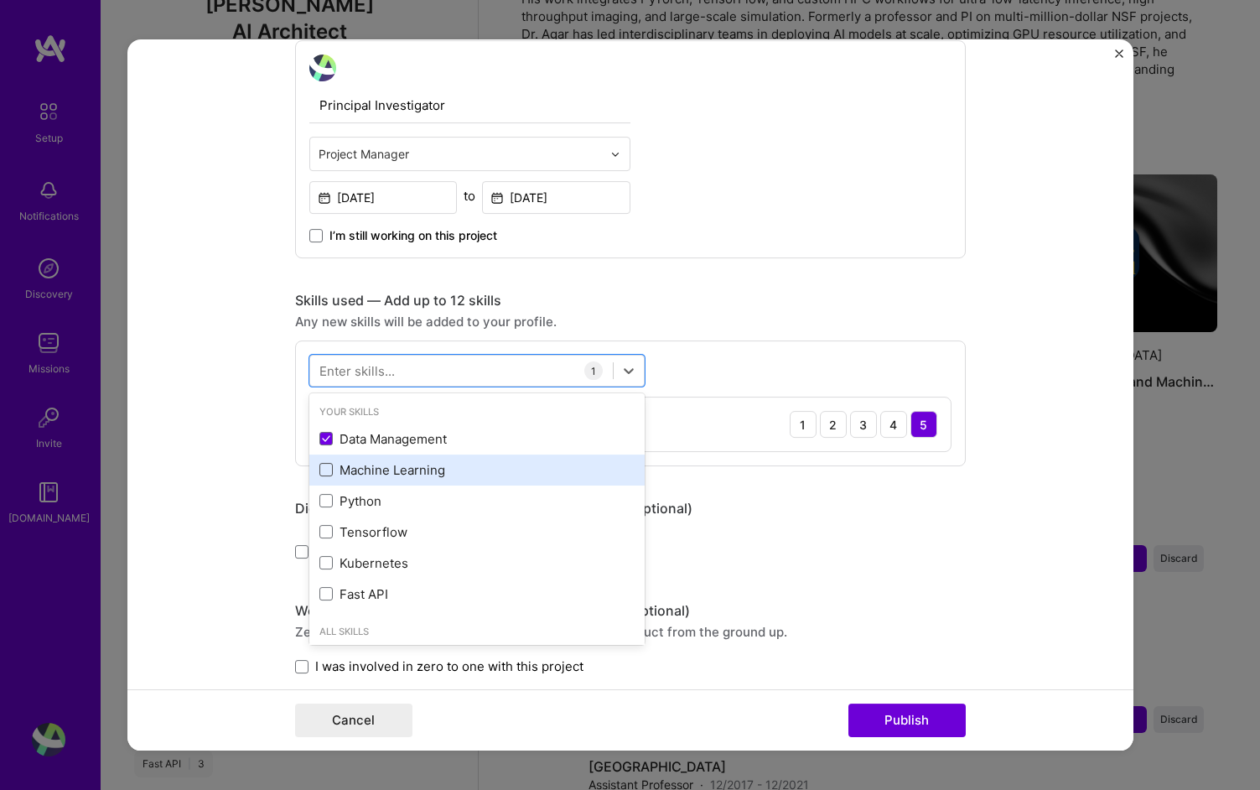
click at [323, 468] on span at bounding box center [325, 469] width 13 height 13
click at [0, 0] on input "checkbox" at bounding box center [0, 0] width 0 height 0
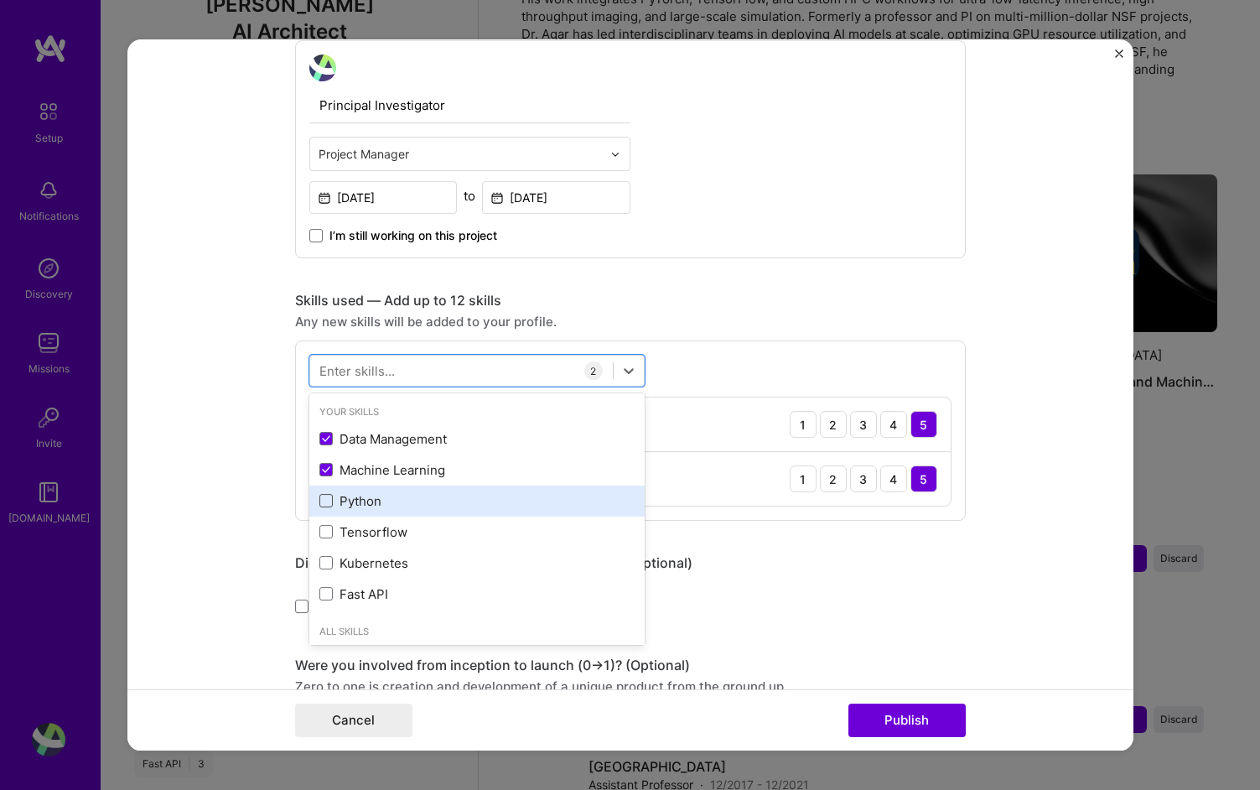
click at [327, 503] on span at bounding box center [325, 500] width 13 height 13
click at [0, 0] on input "checkbox" at bounding box center [0, 0] width 0 height 0
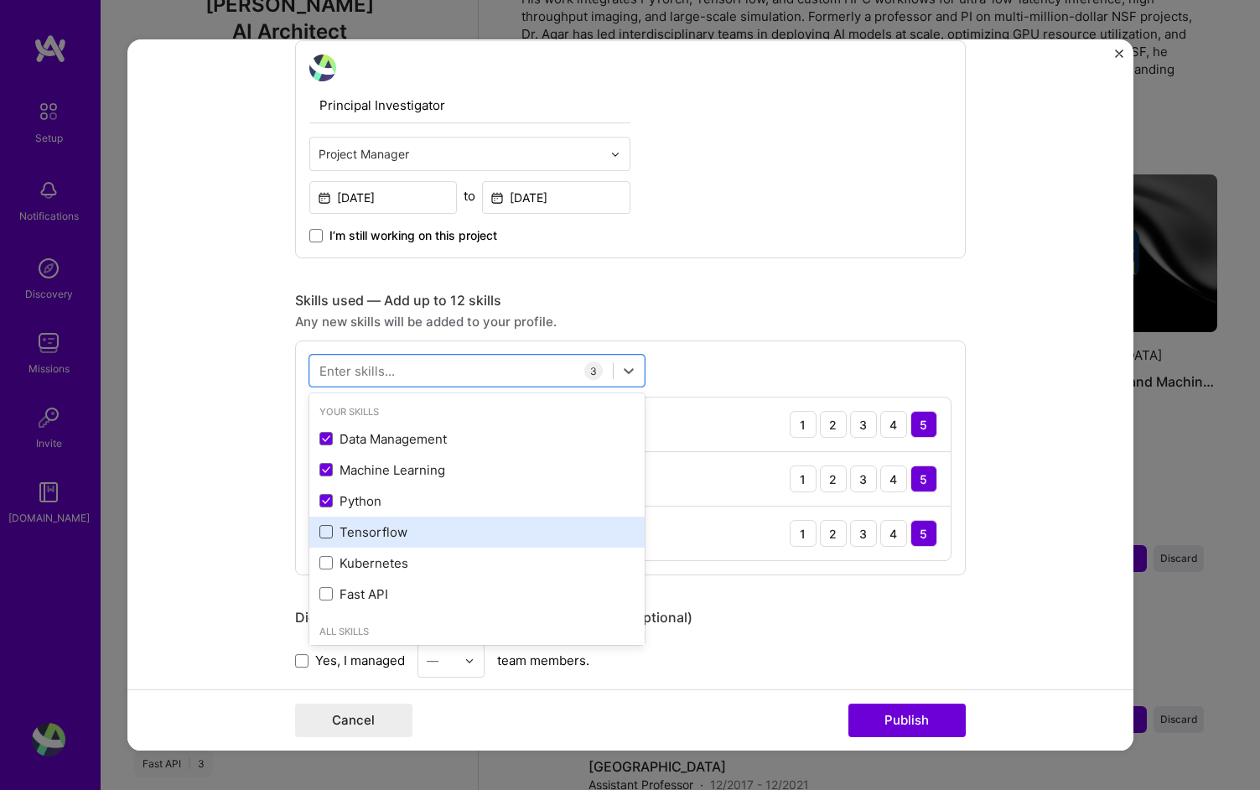
click at [331, 536] on span at bounding box center [325, 531] width 13 height 13
click at [0, 0] on input "checkbox" at bounding box center [0, 0] width 0 height 0
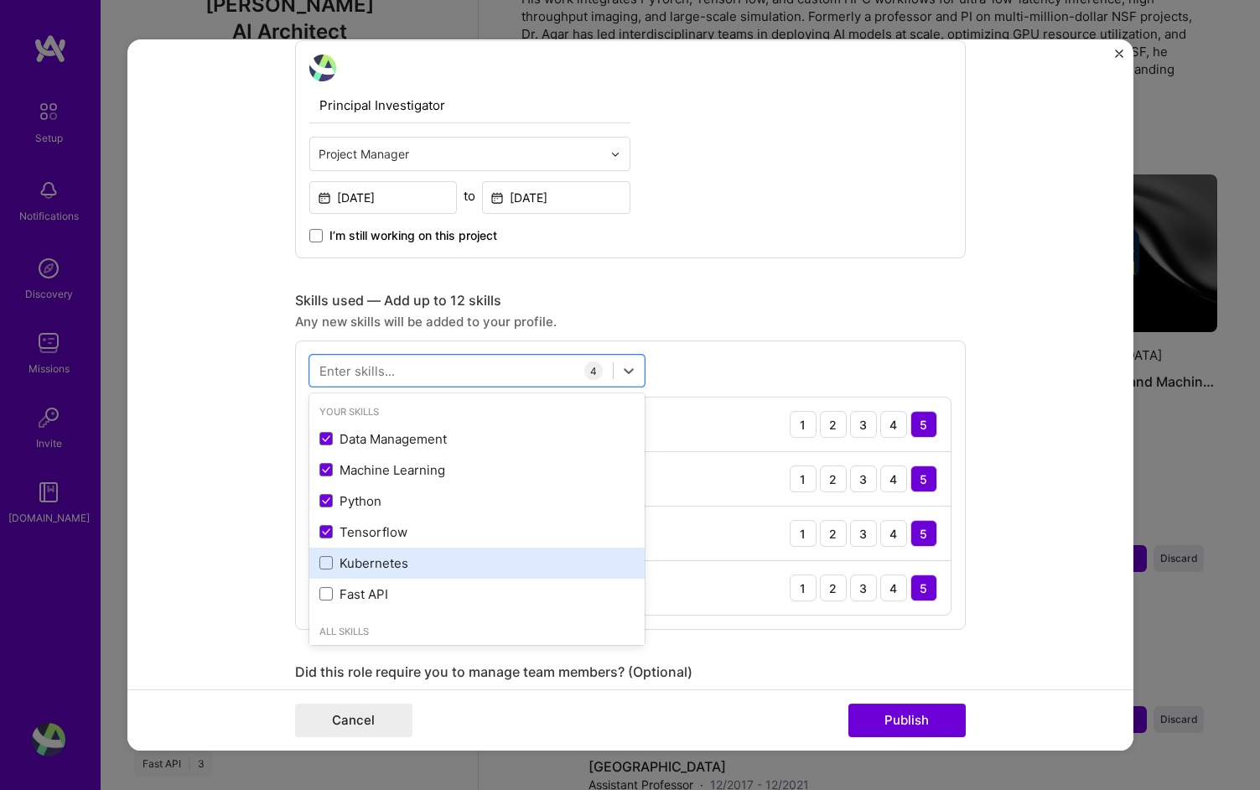
click at [326, 571] on div "Kubernetes" at bounding box center [476, 563] width 315 height 18
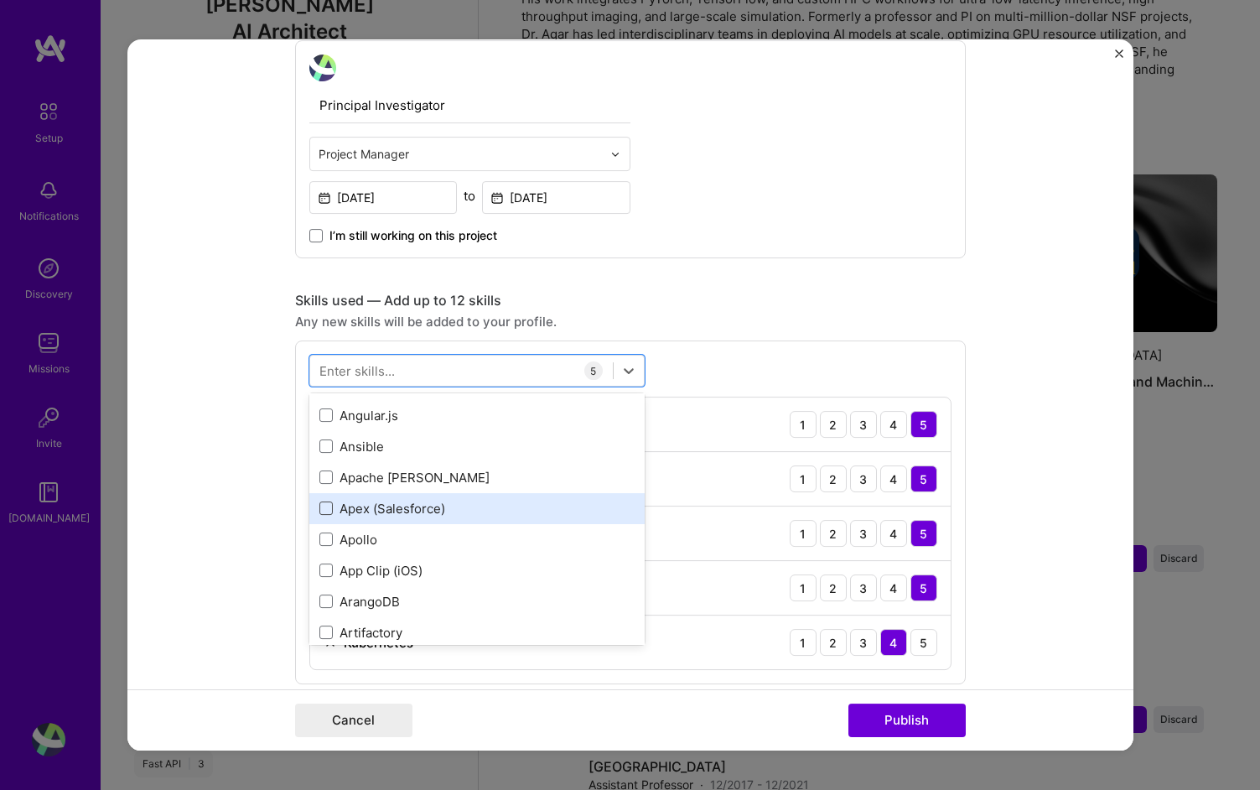
scroll to position [1143, 0]
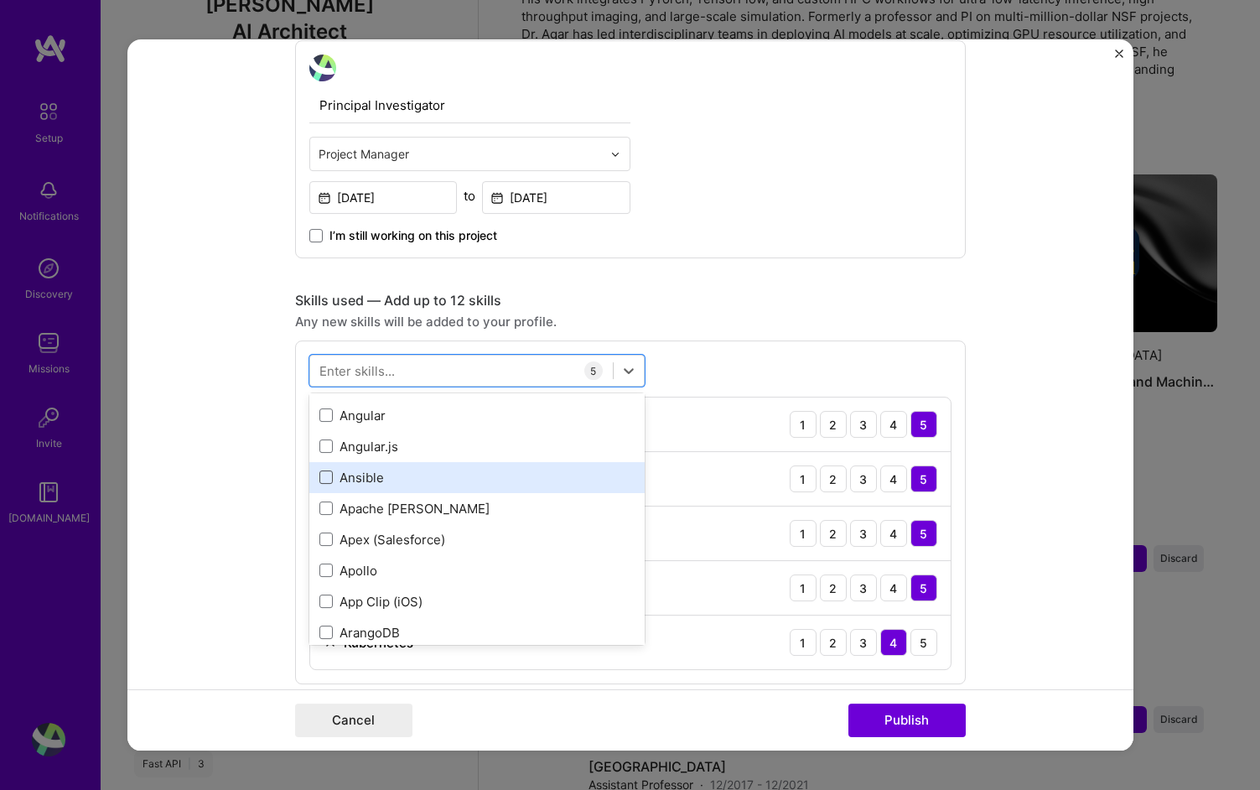
click at [329, 482] on span at bounding box center [325, 476] width 13 height 13
click at [0, 0] on input "checkbox" at bounding box center [0, 0] width 0 height 0
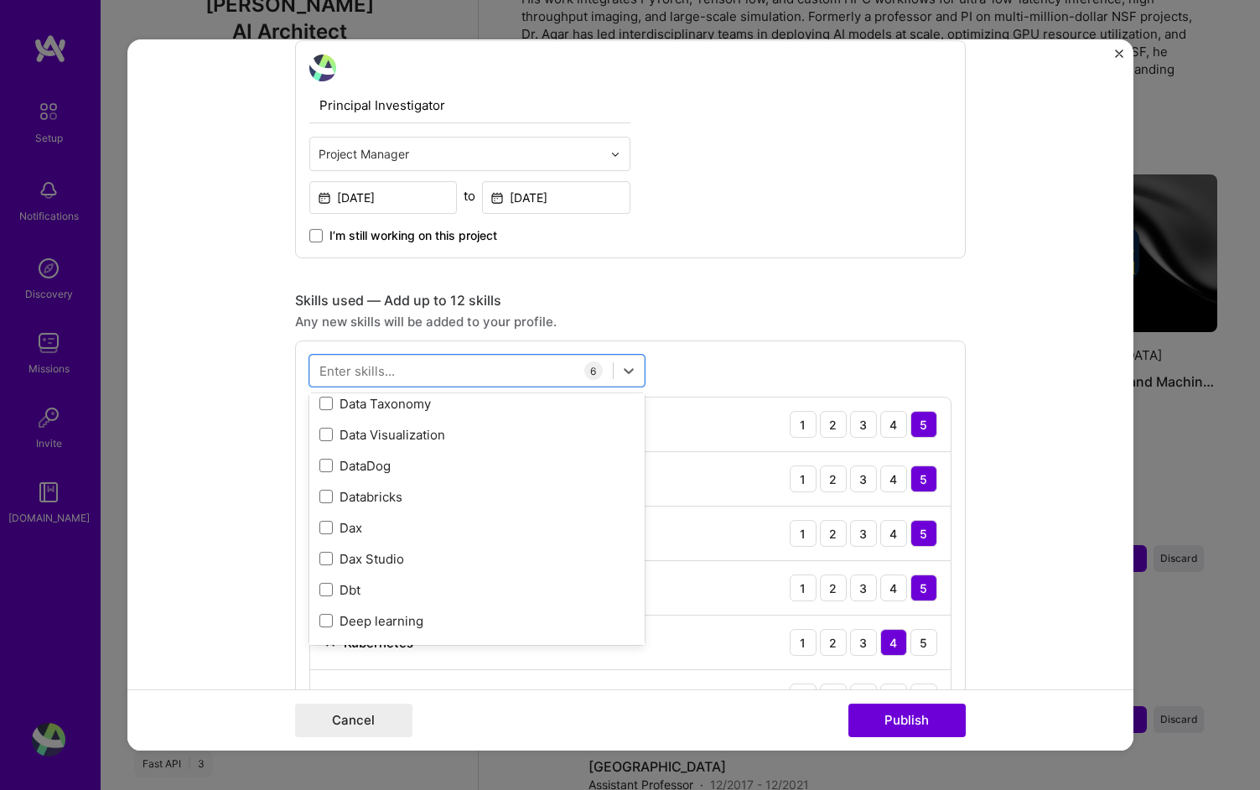
scroll to position [3017, 0]
click at [324, 433] on span at bounding box center [325, 433] width 13 height 13
click at [0, 0] on input "checkbox" at bounding box center [0, 0] width 0 height 0
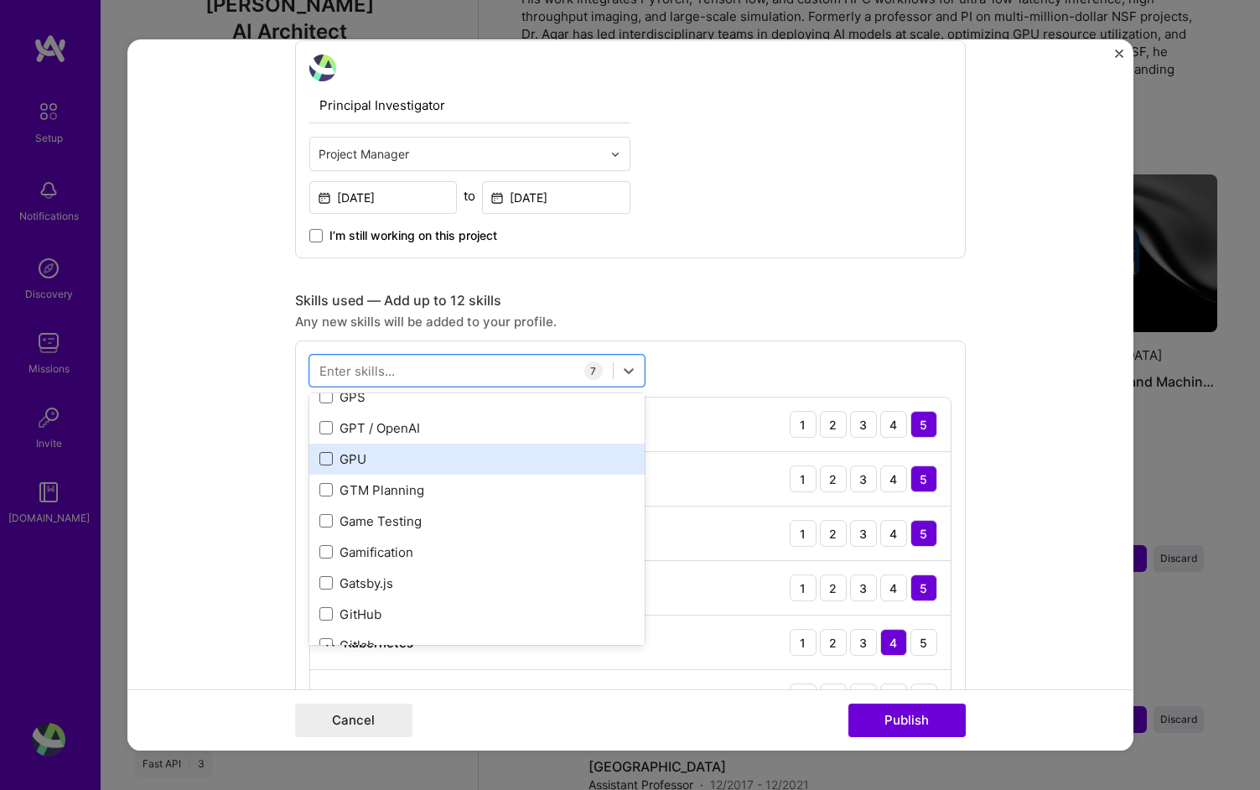
click at [328, 458] on span at bounding box center [325, 458] width 13 height 13
click at [0, 0] on input "checkbox" at bounding box center [0, 0] width 0 height 0
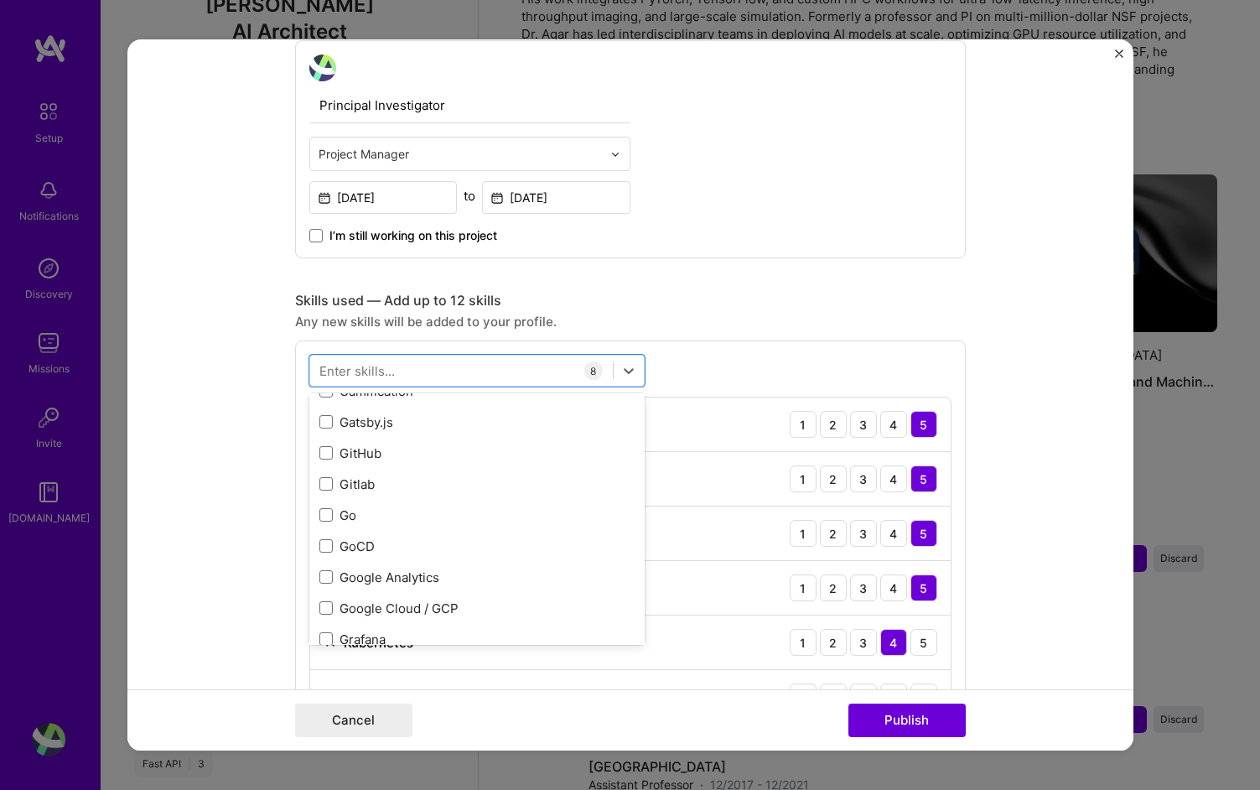
scroll to position [4636, 0]
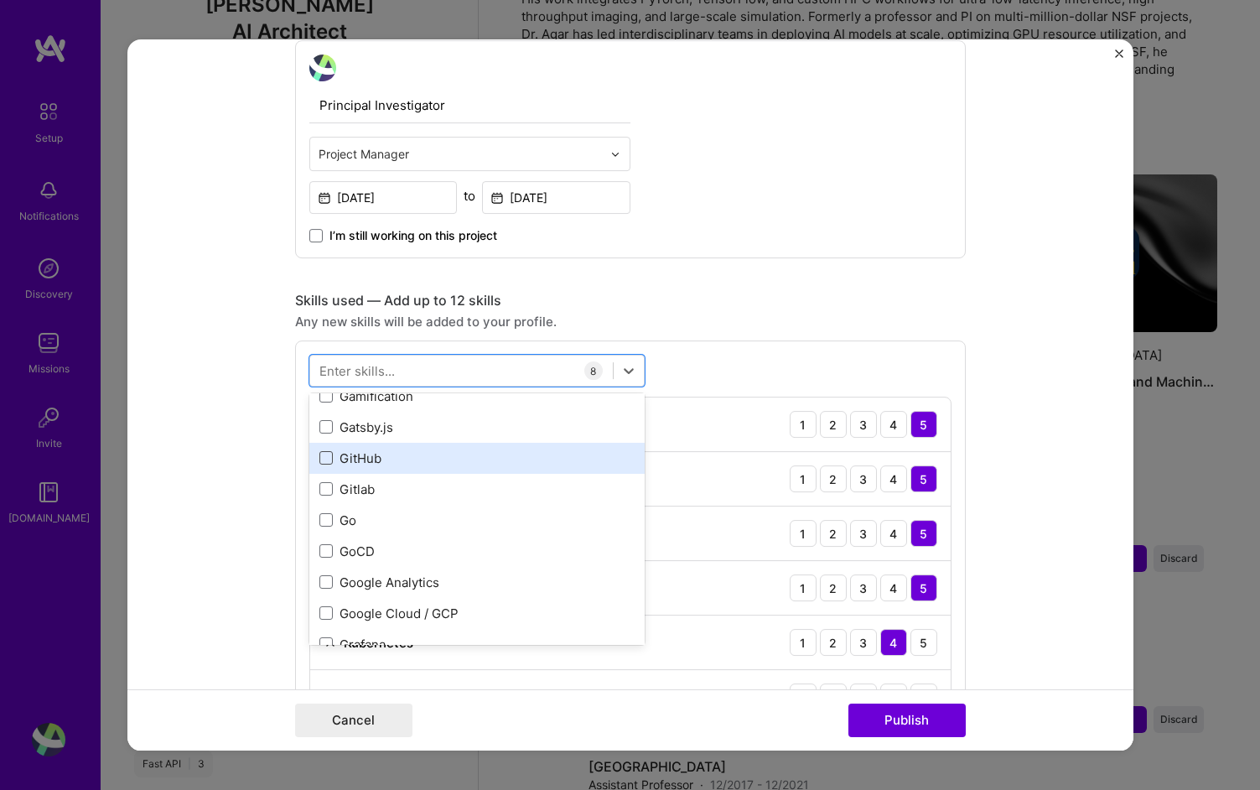
click at [321, 457] on span at bounding box center [325, 457] width 13 height 13
click at [0, 0] on input "checkbox" at bounding box center [0, 0] width 0 height 0
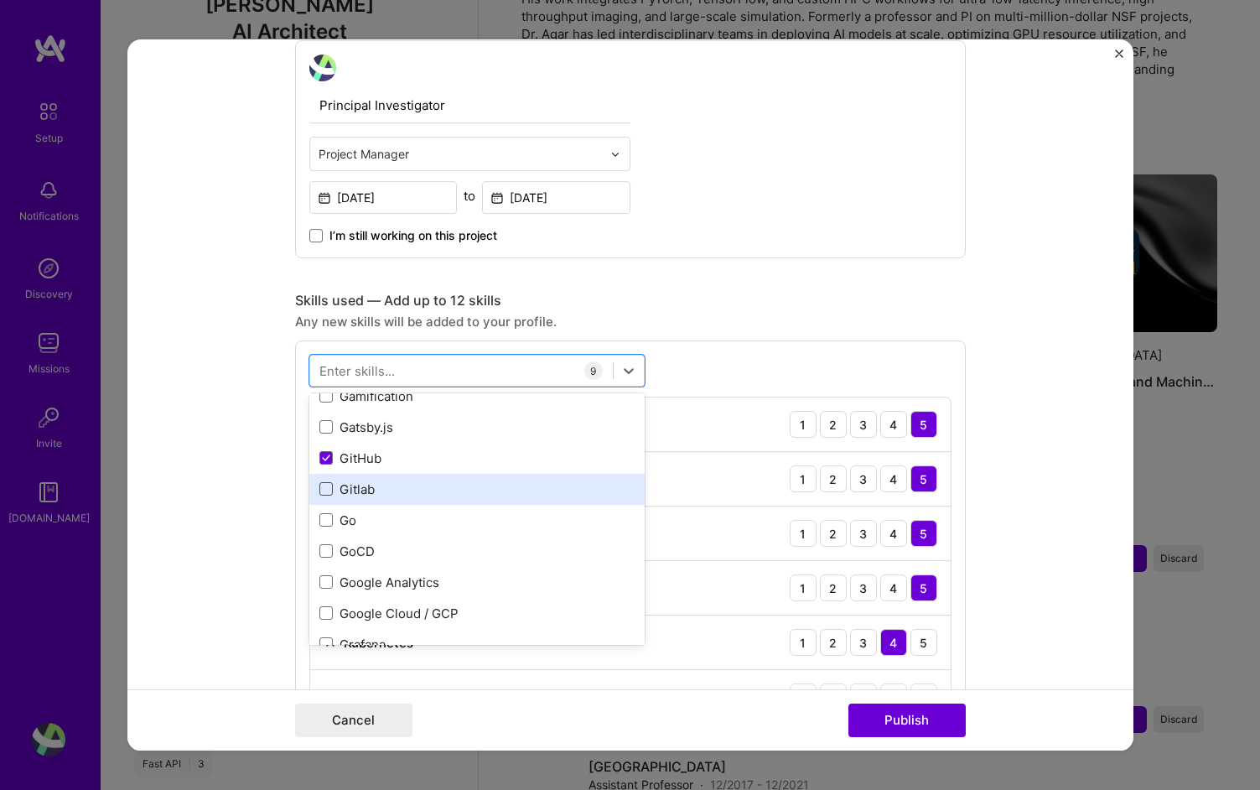
click at [329, 482] on span at bounding box center [325, 488] width 13 height 13
click at [0, 0] on input "checkbox" at bounding box center [0, 0] width 0 height 0
click at [789, 283] on div "Editing suggested project This project is suggested based on your LinkedIn, res…" at bounding box center [630, 651] width 671 height 2328
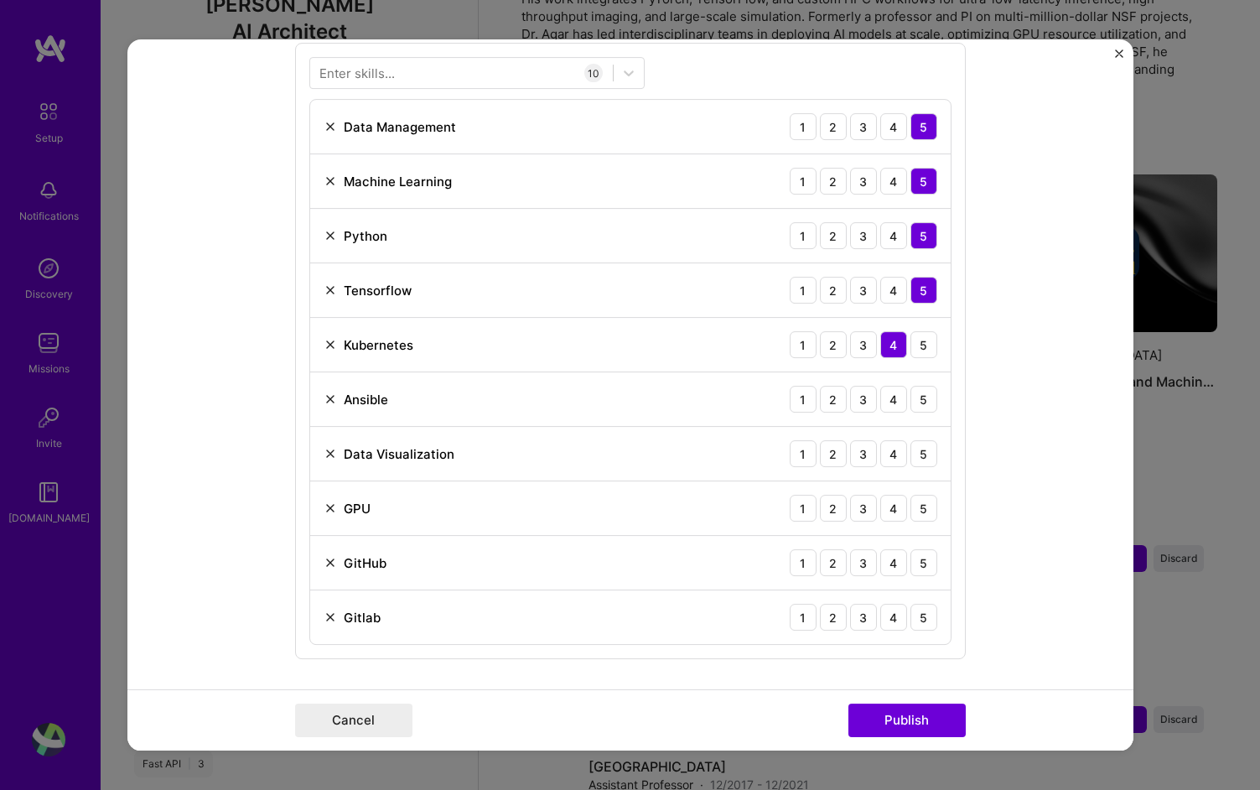
scroll to position [886, 0]
click at [869, 399] on div "3" at bounding box center [863, 396] width 27 height 27
click at [924, 454] on div "5" at bounding box center [924, 451] width 27 height 27
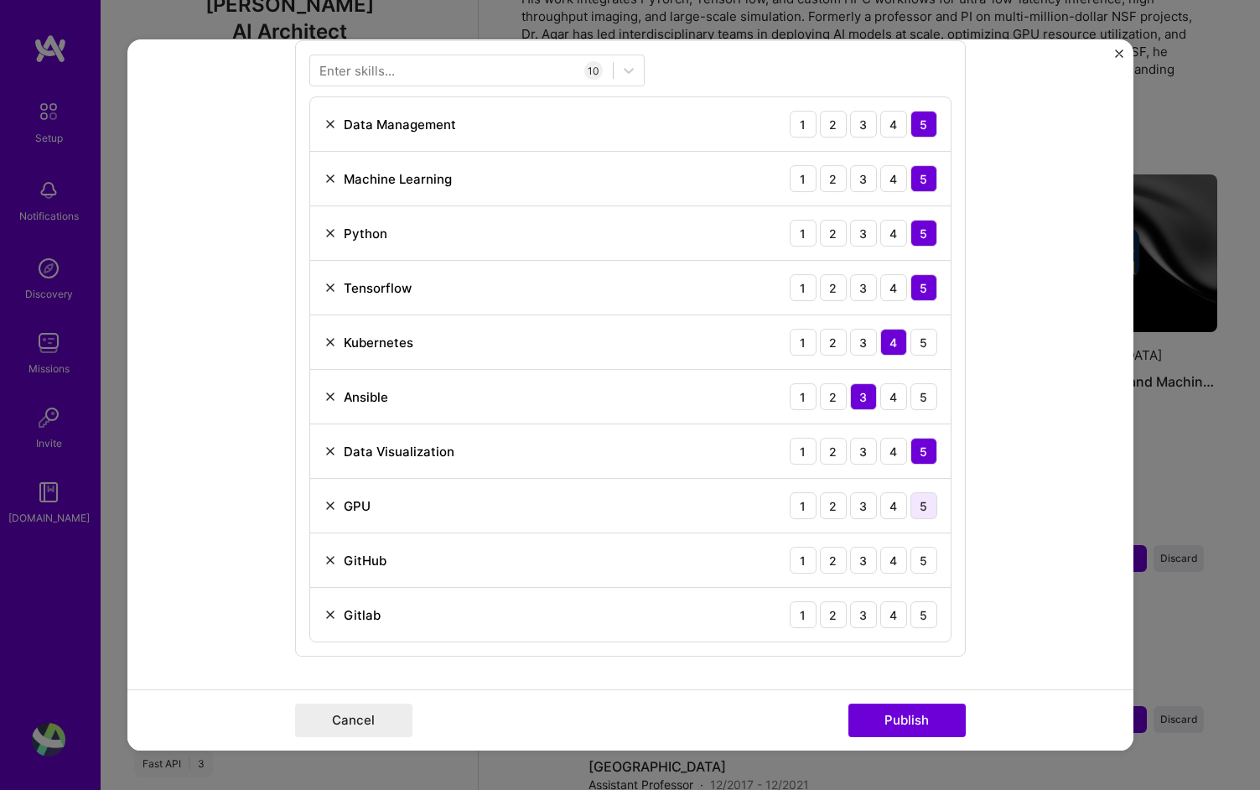
click at [929, 506] on div "5" at bounding box center [924, 505] width 27 height 27
click at [928, 568] on div "5" at bounding box center [924, 560] width 27 height 27
click at [895, 617] on div "4" at bounding box center [893, 614] width 27 height 27
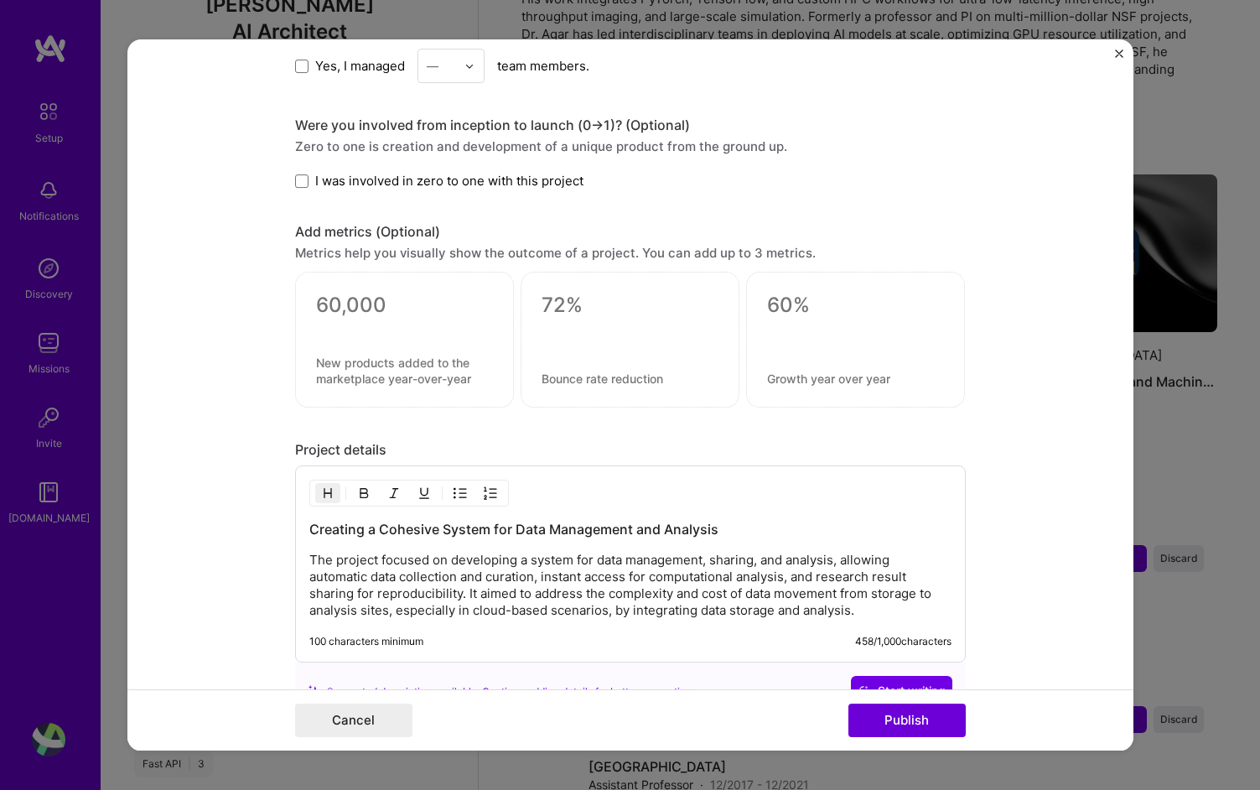
scroll to position [1744, 0]
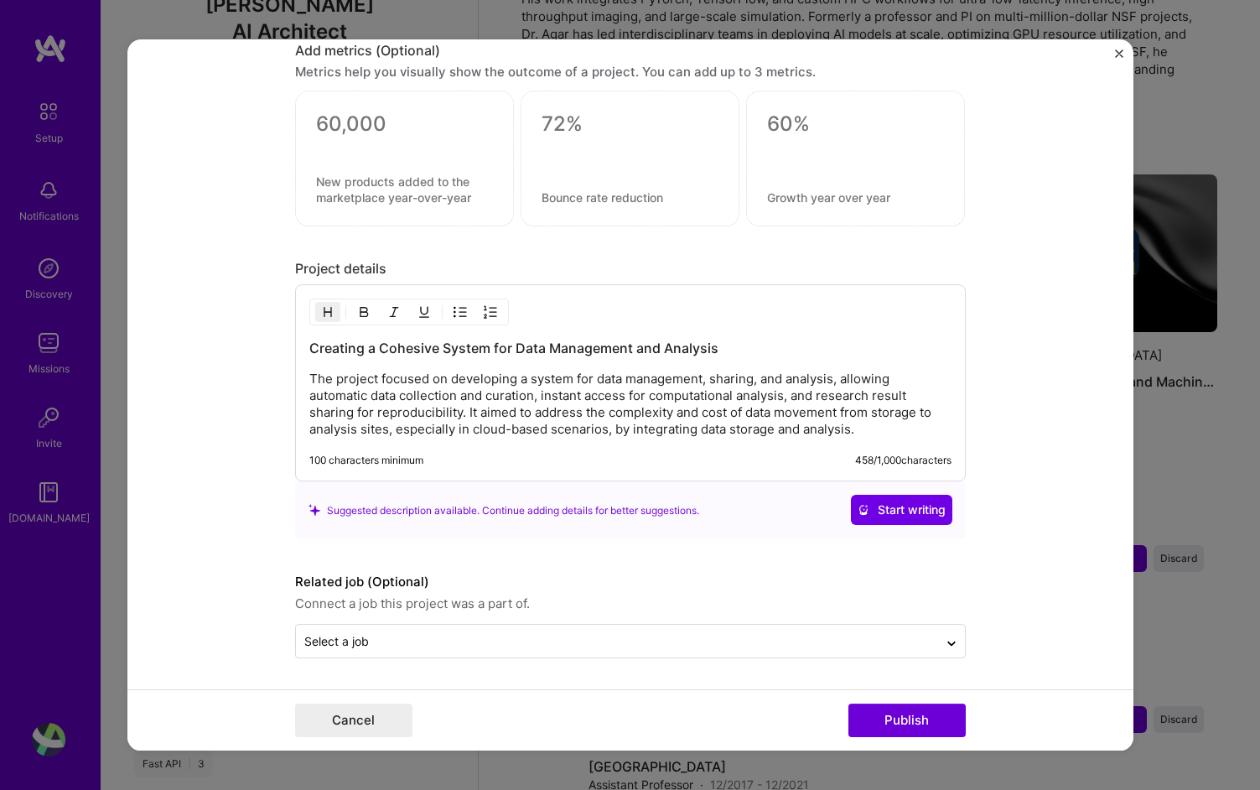
click at [567, 382] on p "The project focused on developing a system for data management, sharing, and an…" at bounding box center [630, 404] width 642 height 67
click at [466, 413] on p "The project focused on developing a cluster for data management, sharing, and a…" at bounding box center [630, 404] width 642 height 67
click at [375, 378] on p "The project focused on developing a cluster for data management, sharing, and a…" at bounding box center [630, 404] width 642 height 67
click at [602, 346] on h3 "Creating a Cohesive System for Data Management and Analysis" at bounding box center [630, 349] width 642 height 18
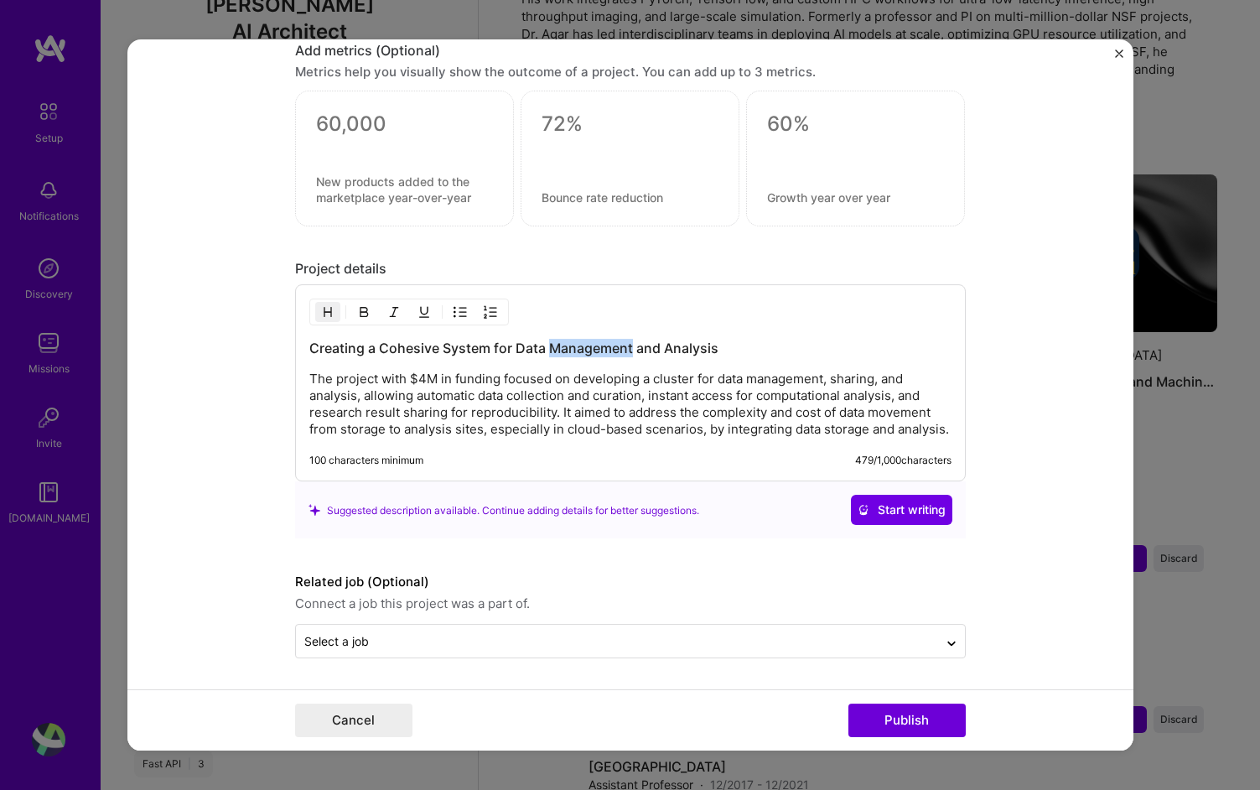
click at [602, 346] on h3 "Creating a Cohesive System for Data Management and Analysis" at bounding box center [630, 349] width 642 height 18
click at [519, 346] on h3 "Creating a Cohesive System for Data Management and Analysis" at bounding box center [630, 349] width 642 height 18
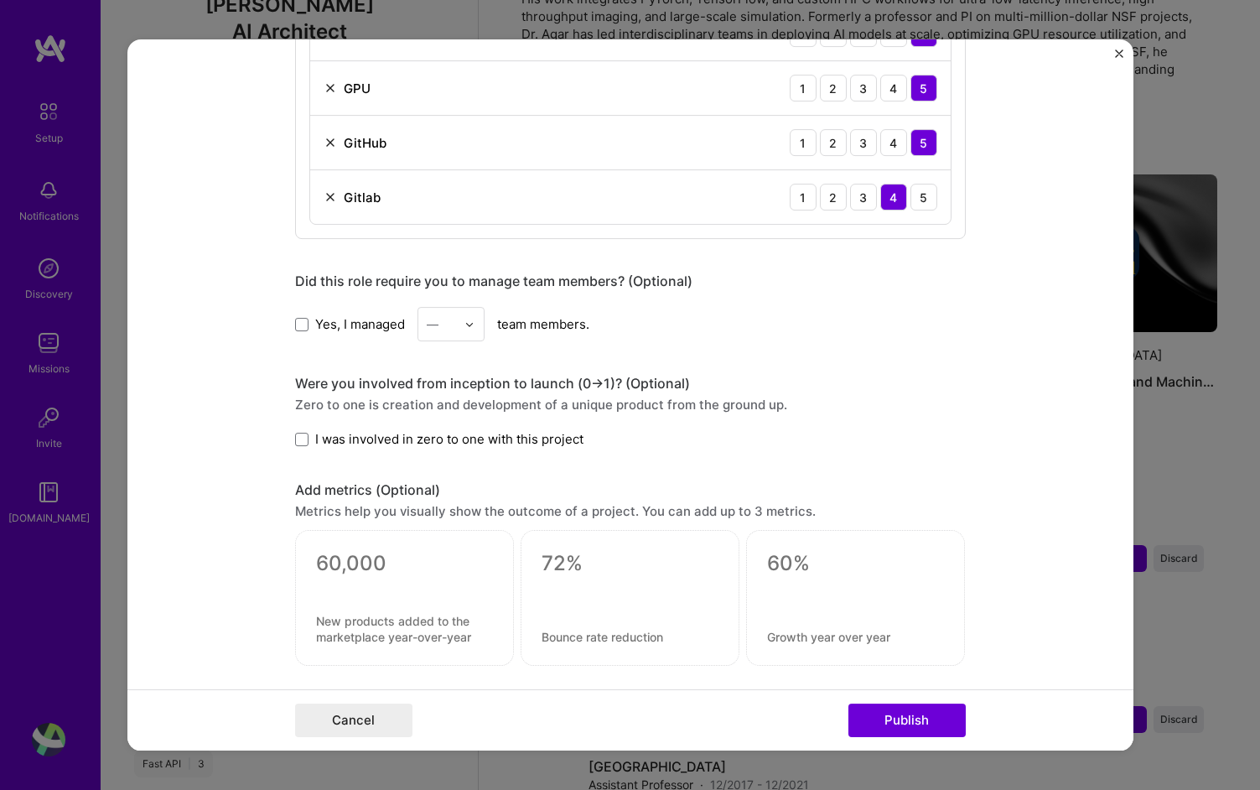
scroll to position [1302, 0]
click at [298, 327] on span at bounding box center [301, 325] width 13 height 13
click at [0, 0] on input "Yes, I managed" at bounding box center [0, 0] width 0 height 0
click at [432, 327] on div "—" at bounding box center [433, 326] width 12 height 18
click at [471, 550] on div "7" at bounding box center [451, 556] width 57 height 31
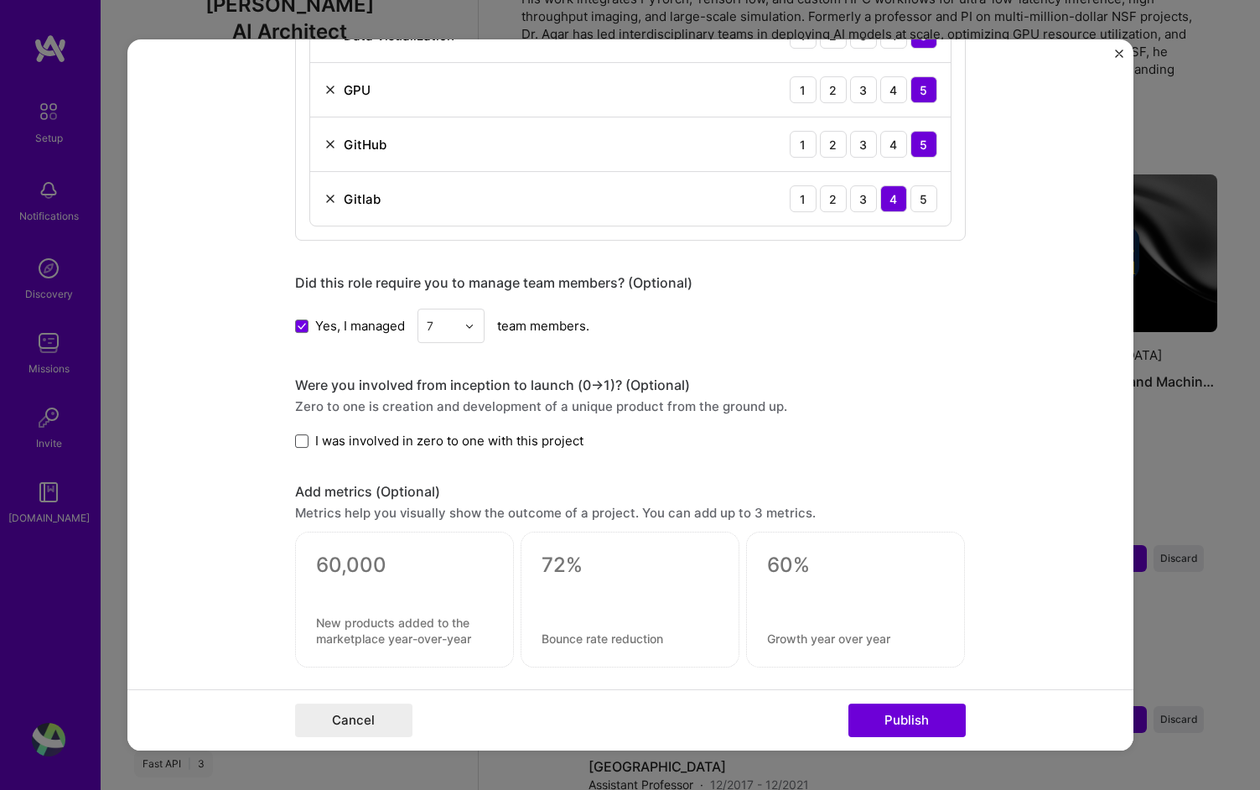
click at [302, 440] on span at bounding box center [301, 440] width 13 height 13
click at [0, 0] on input "I was involved in zero to one with this project" at bounding box center [0, 0] width 0 height 0
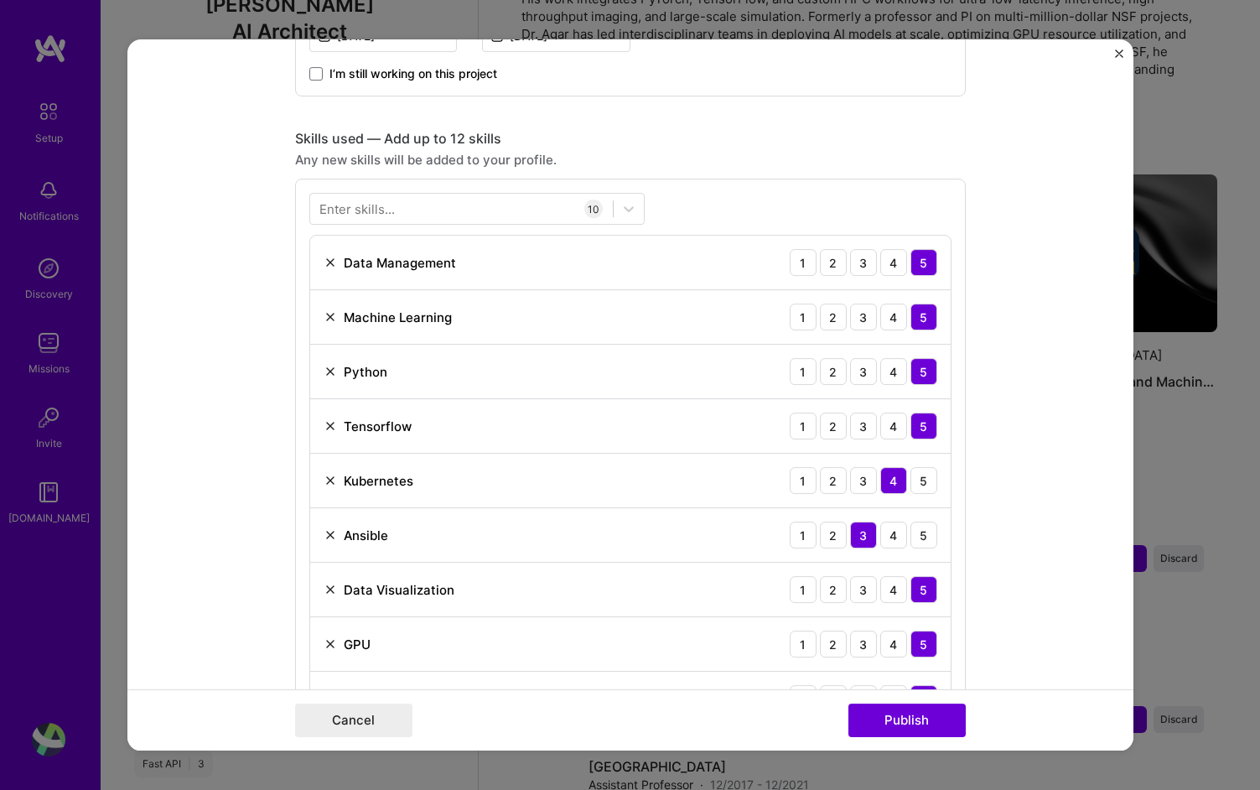
scroll to position [723, 0]
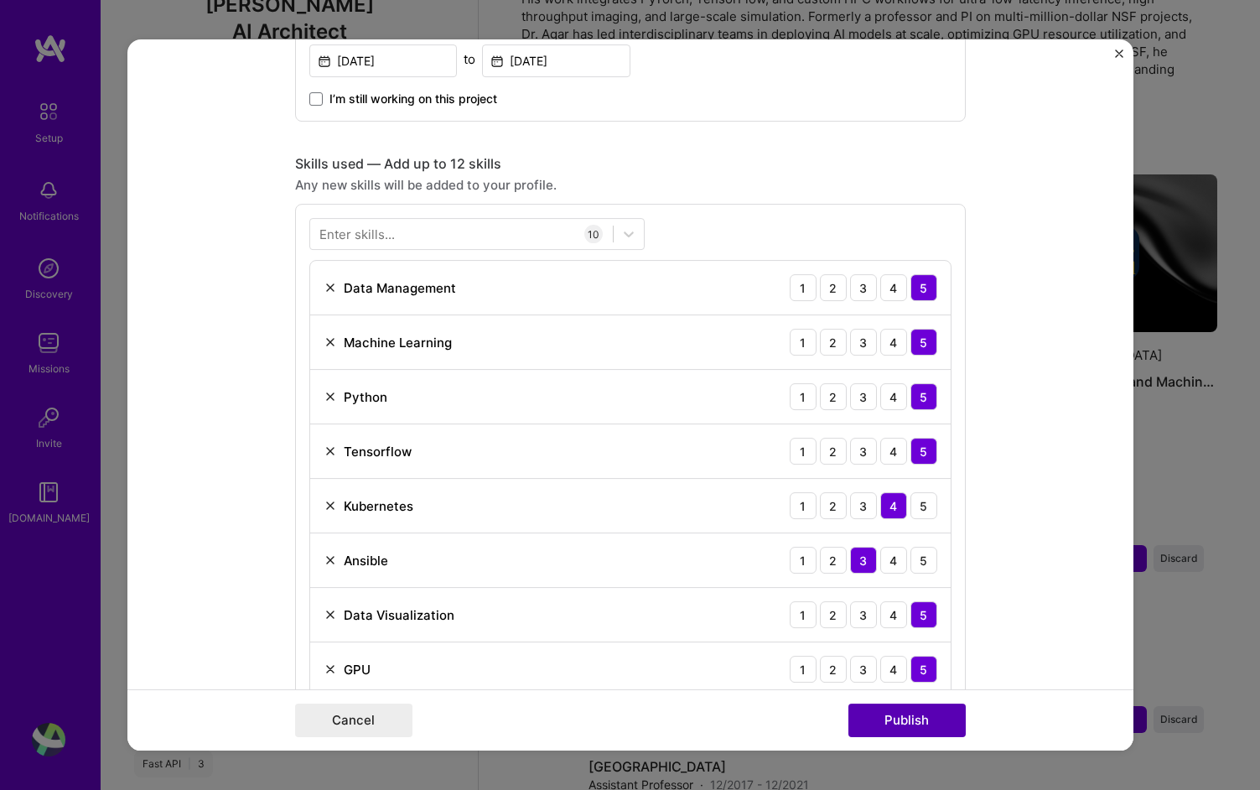
click at [905, 717] on button "Publish" at bounding box center [906, 720] width 117 height 34
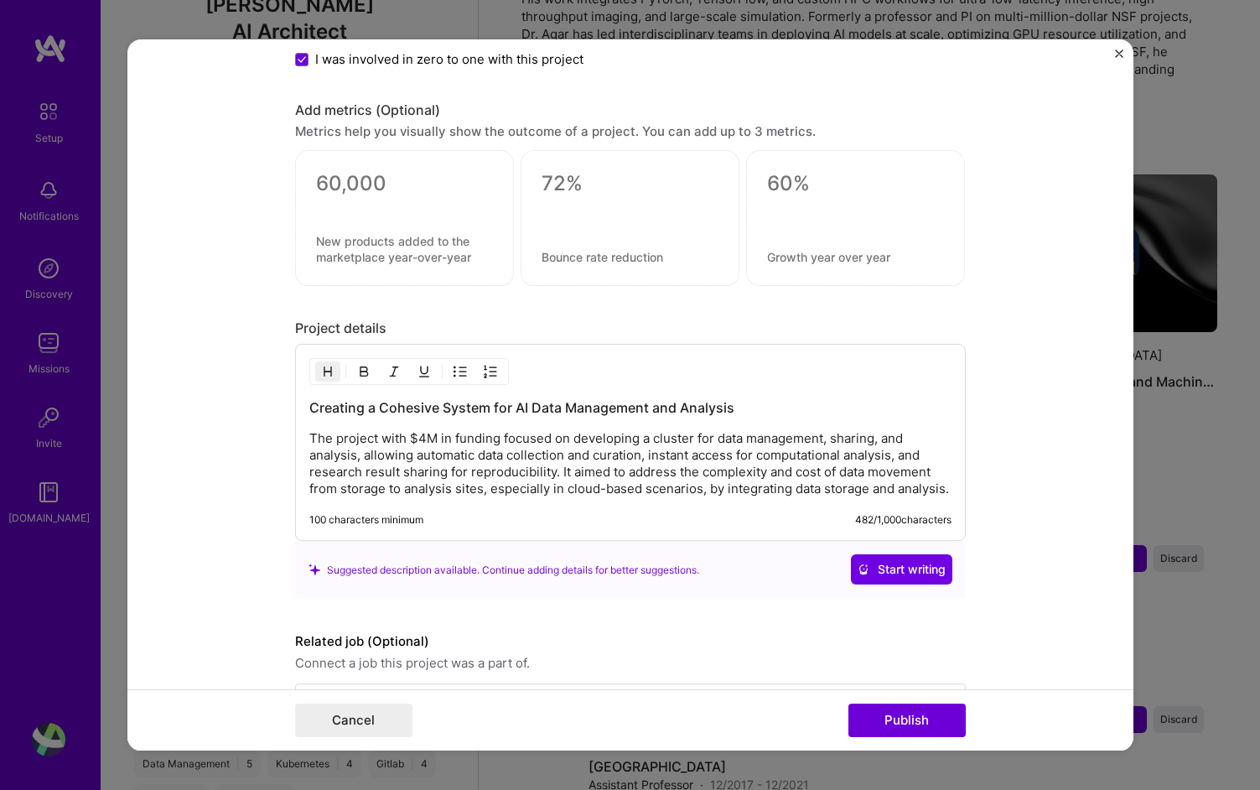
scroll to position [1761, 0]
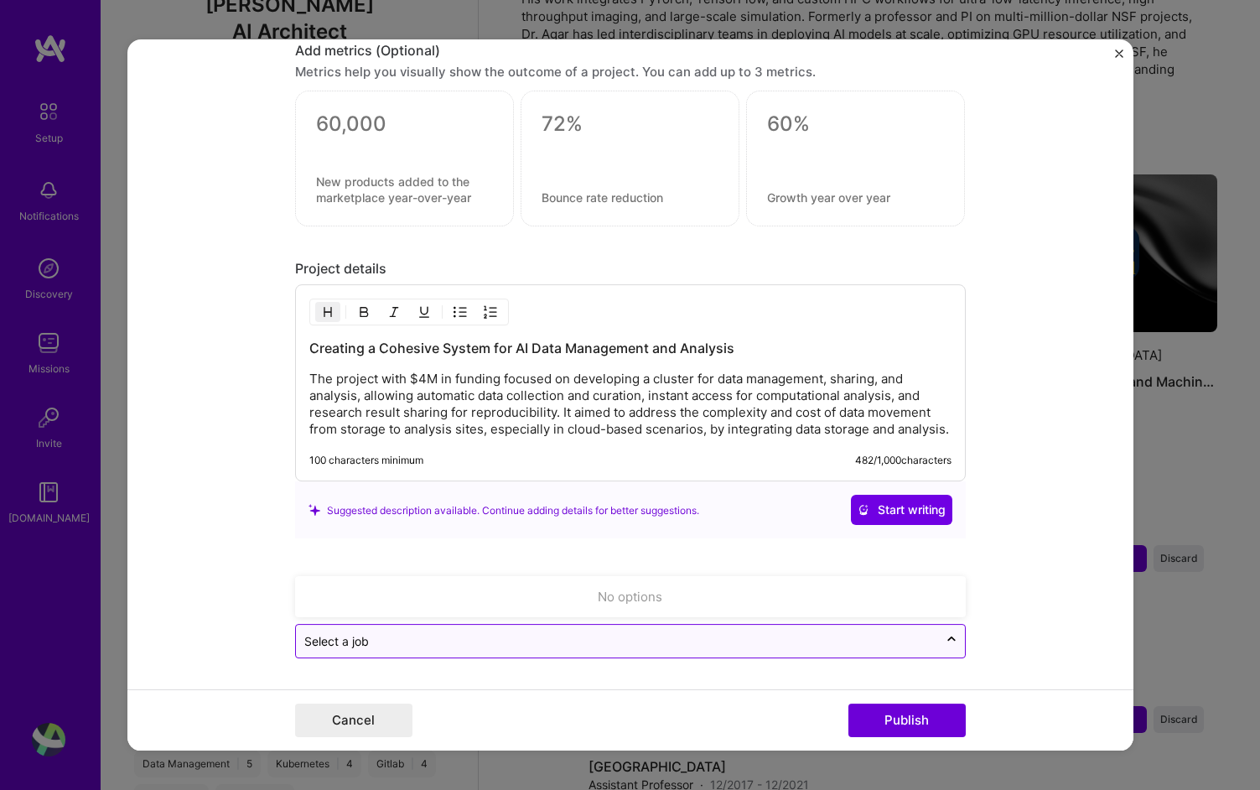
click at [873, 637] on input "text" at bounding box center [616, 642] width 625 height 18
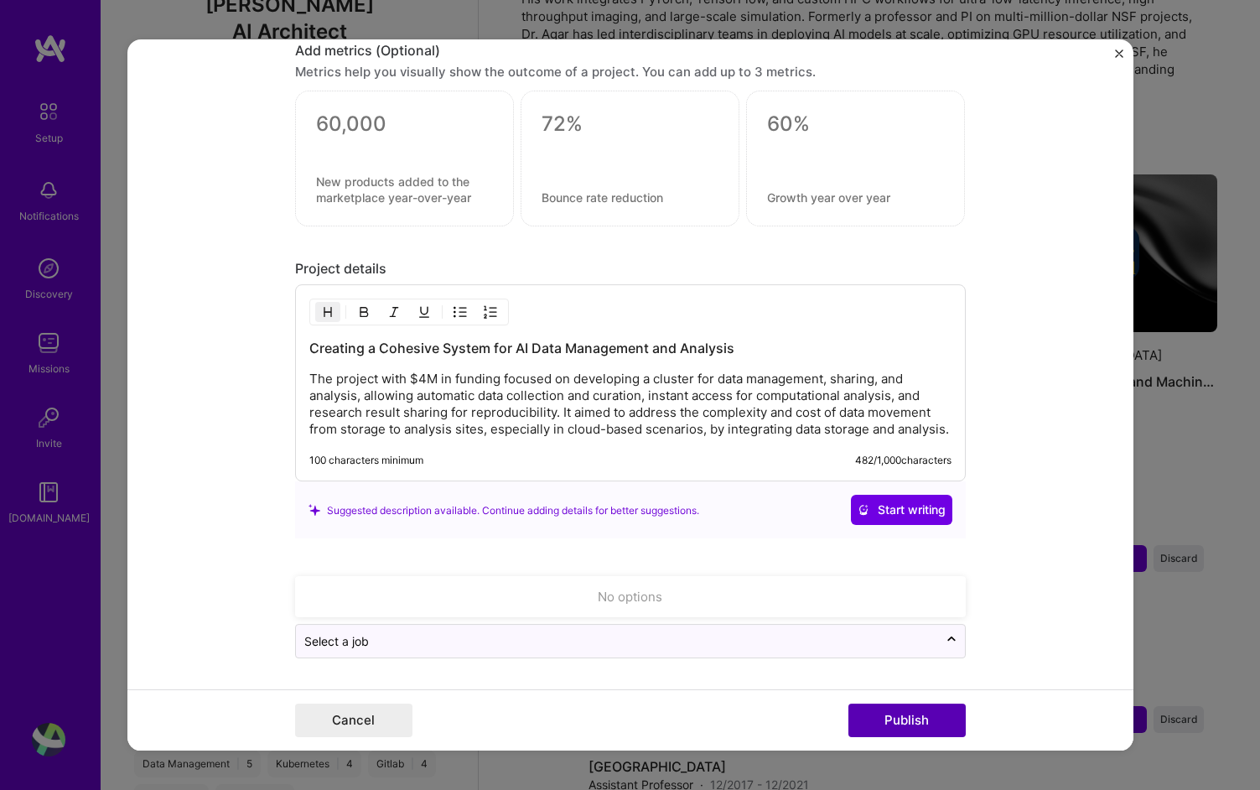
click at [937, 719] on button "Publish" at bounding box center [906, 720] width 117 height 34
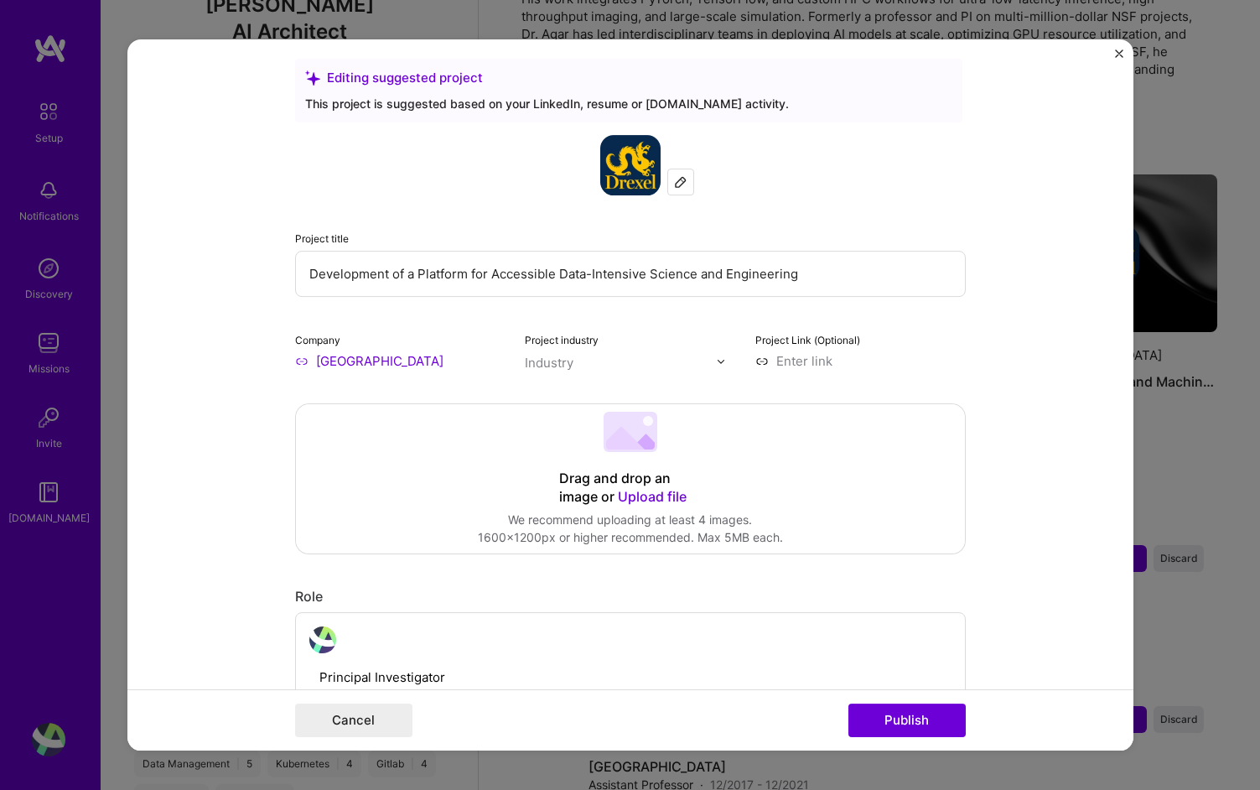
scroll to position [0, 0]
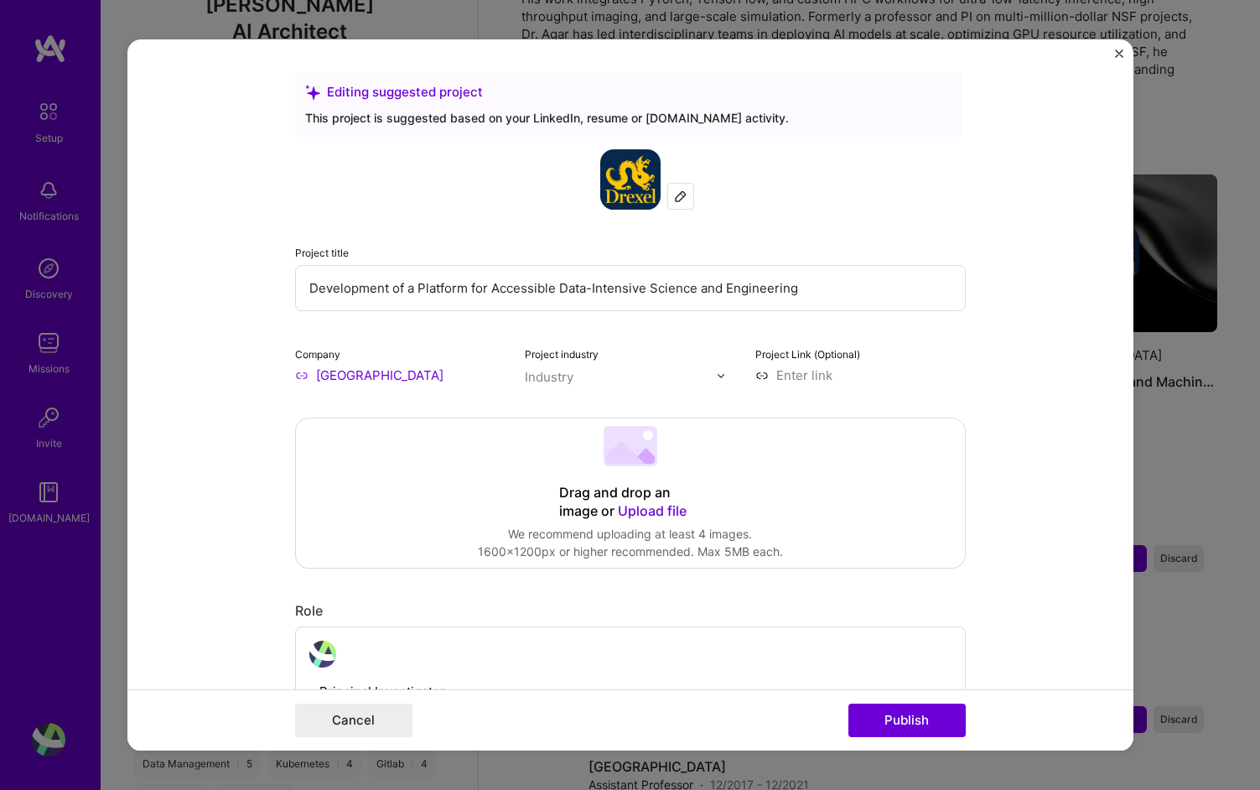
click at [1118, 54] on img "Close" at bounding box center [1119, 53] width 8 height 8
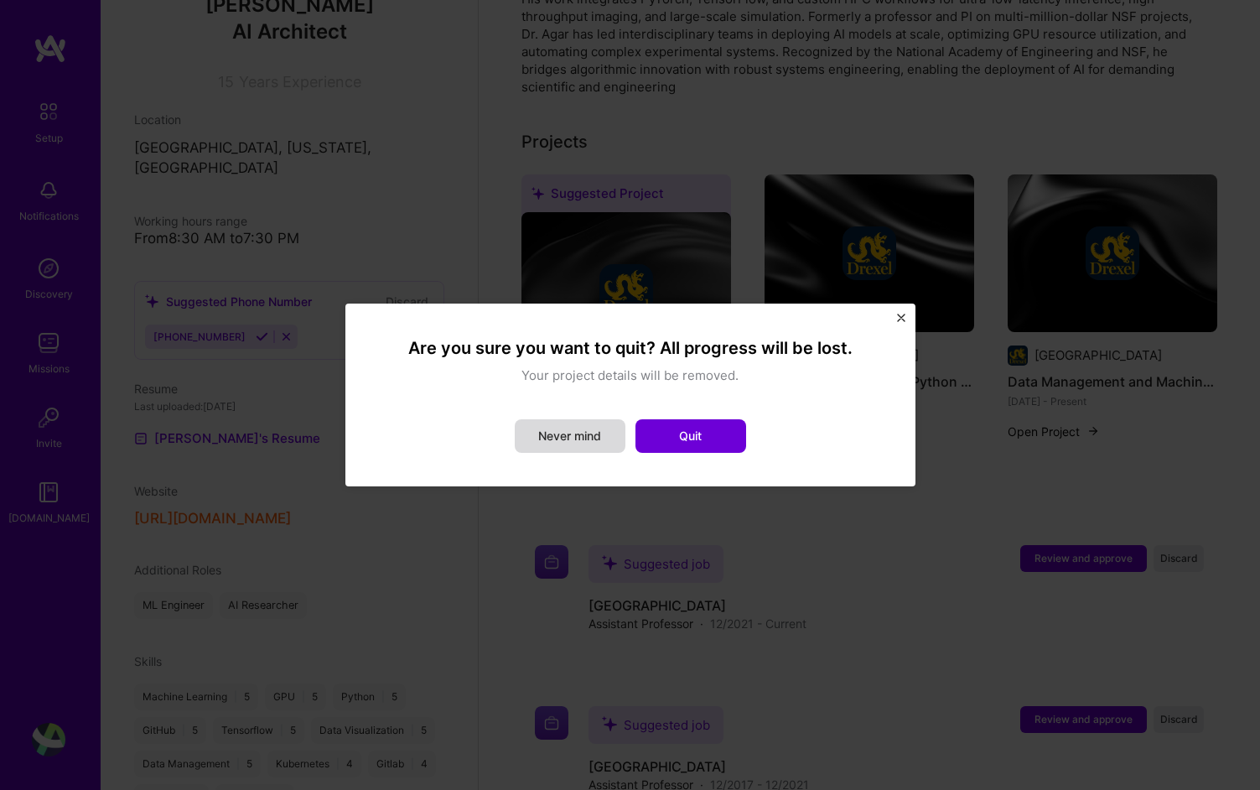
click at [612, 422] on button "Never mind" at bounding box center [570, 436] width 111 height 34
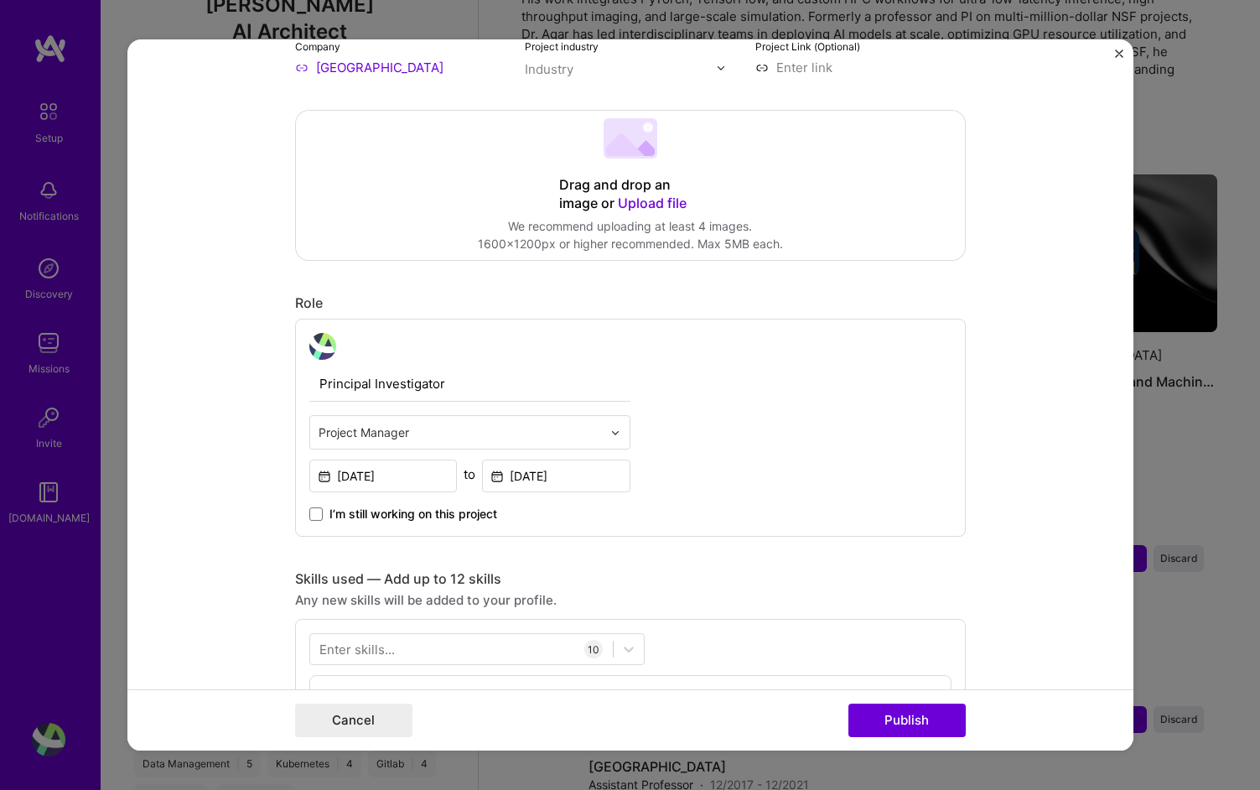
scroll to position [305, 0]
click at [387, 515] on span "I’m still working on this project" at bounding box center [413, 516] width 168 height 17
click at [0, 0] on input "I’m still working on this project" at bounding box center [0, 0] width 0 height 0
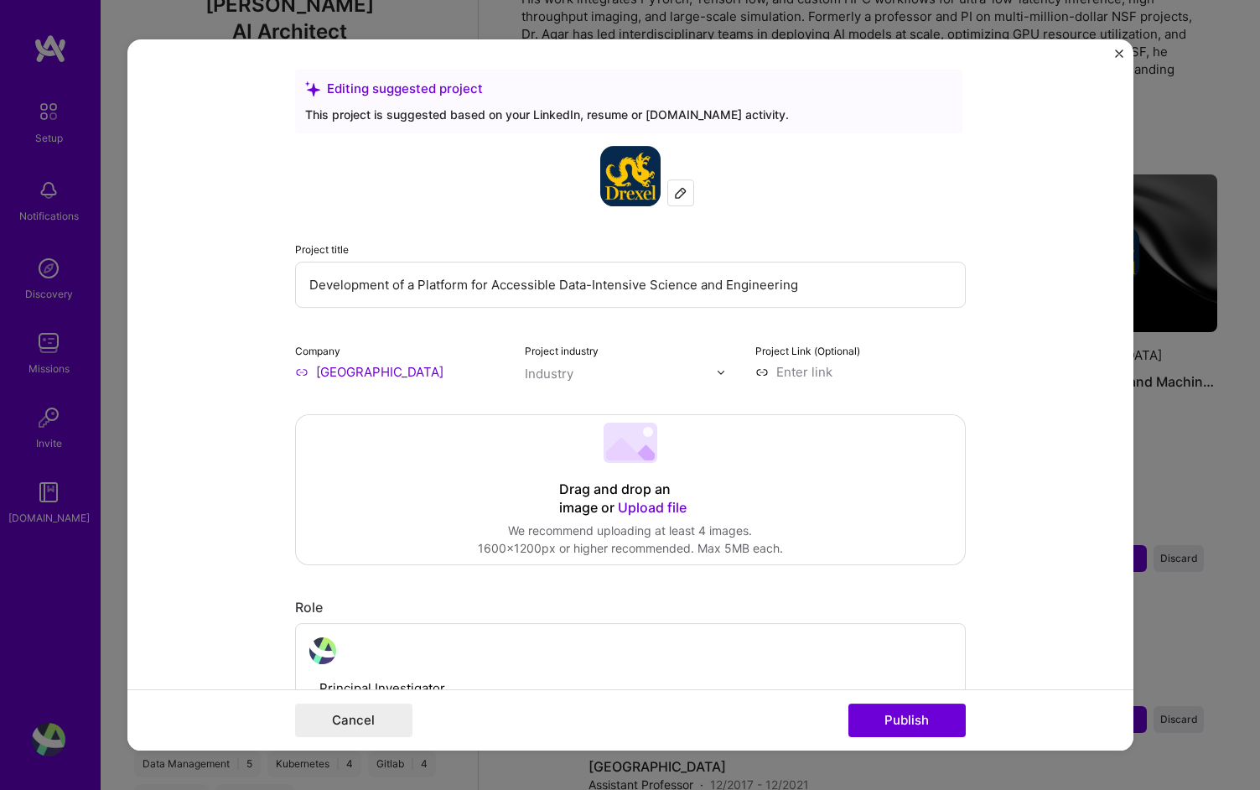
scroll to position [0, 0]
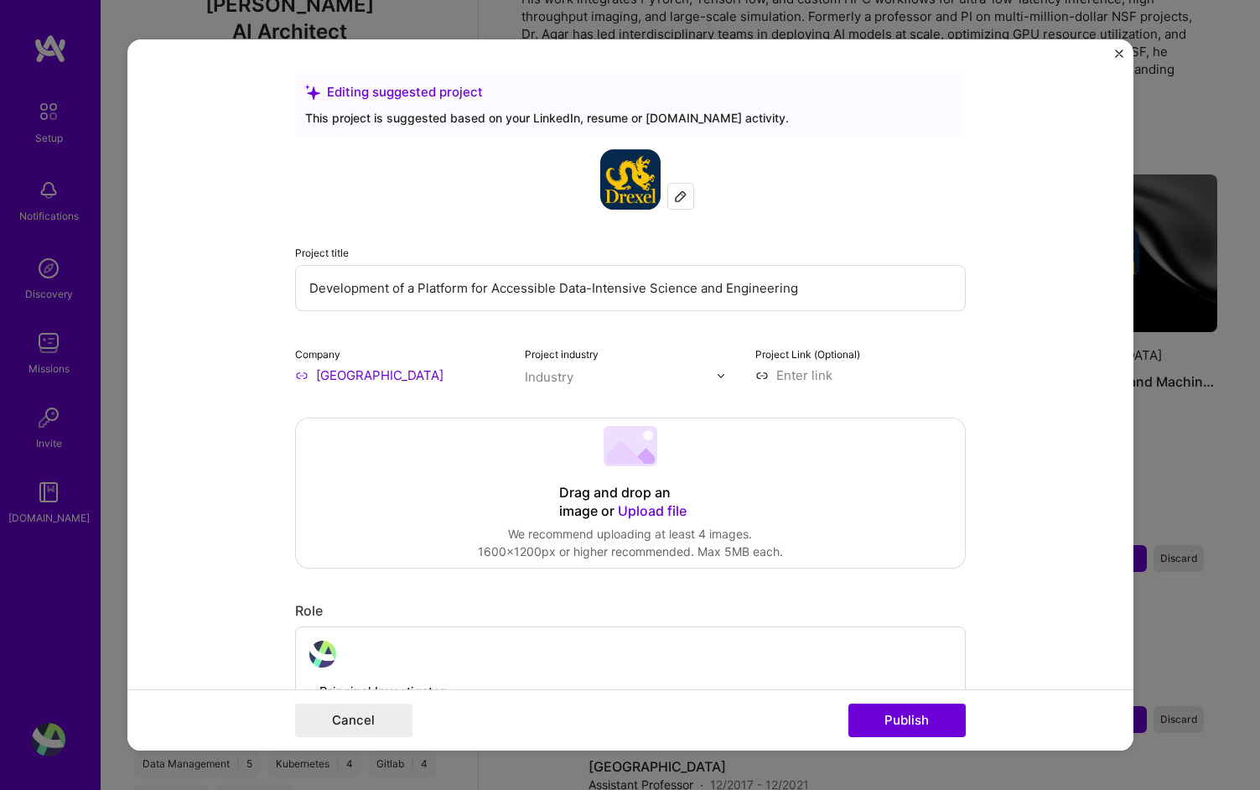
click at [588, 383] on input "text" at bounding box center [620, 377] width 191 height 18
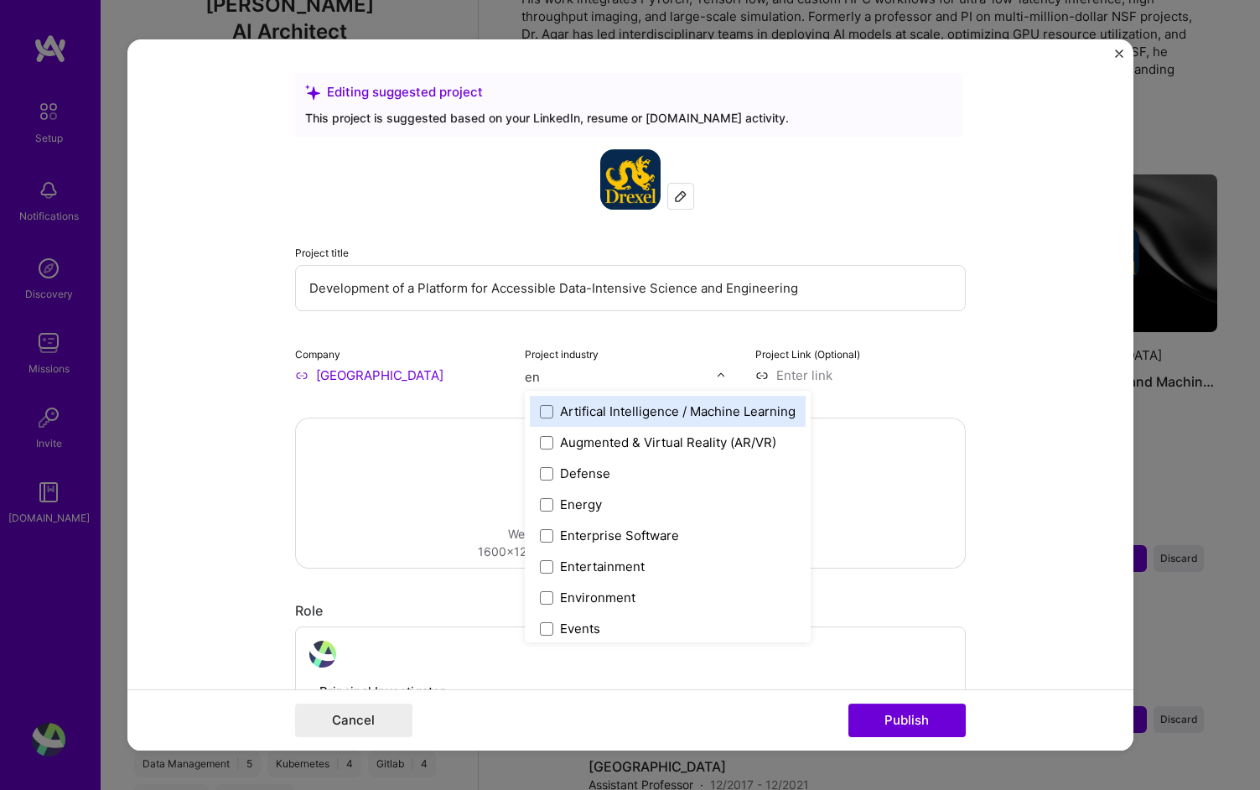
type input "e"
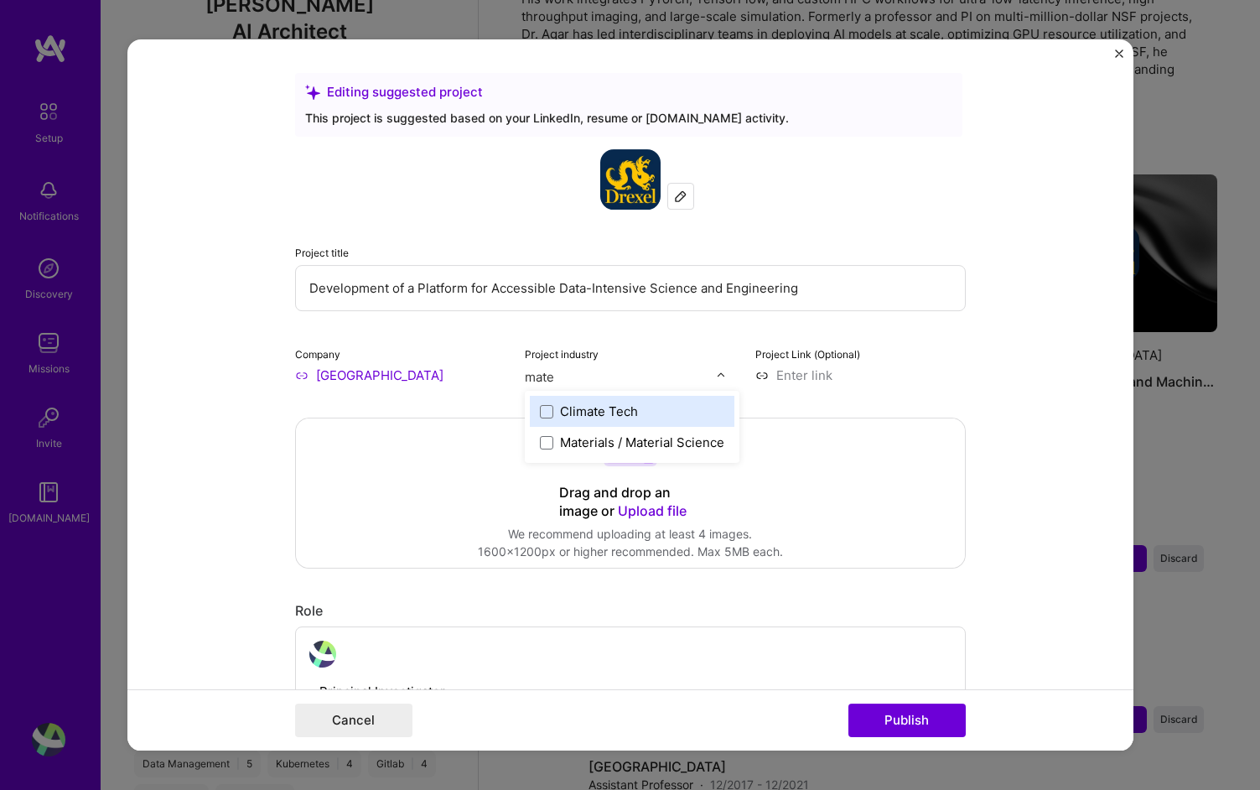
type input "mater"
click at [547, 407] on span at bounding box center [546, 411] width 13 height 13
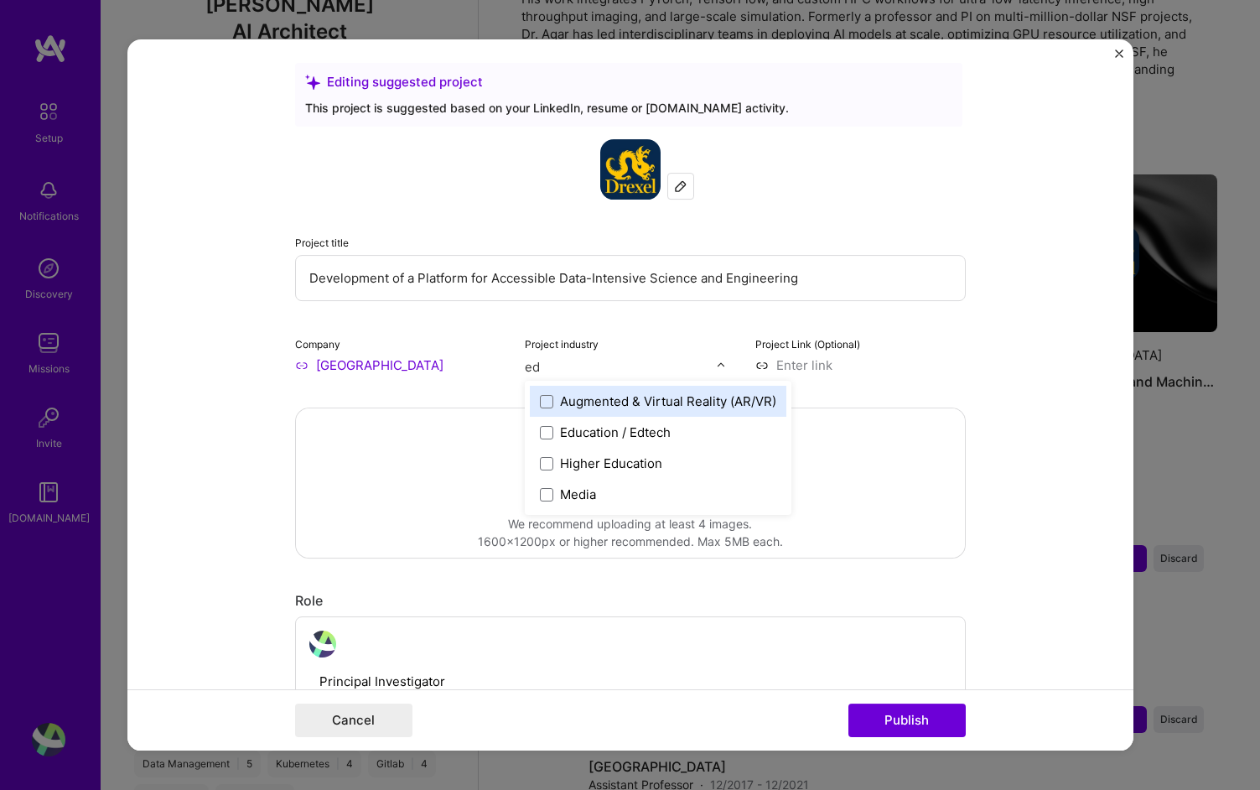
type input "edu"
click at [547, 400] on span at bounding box center [546, 401] width 13 height 13
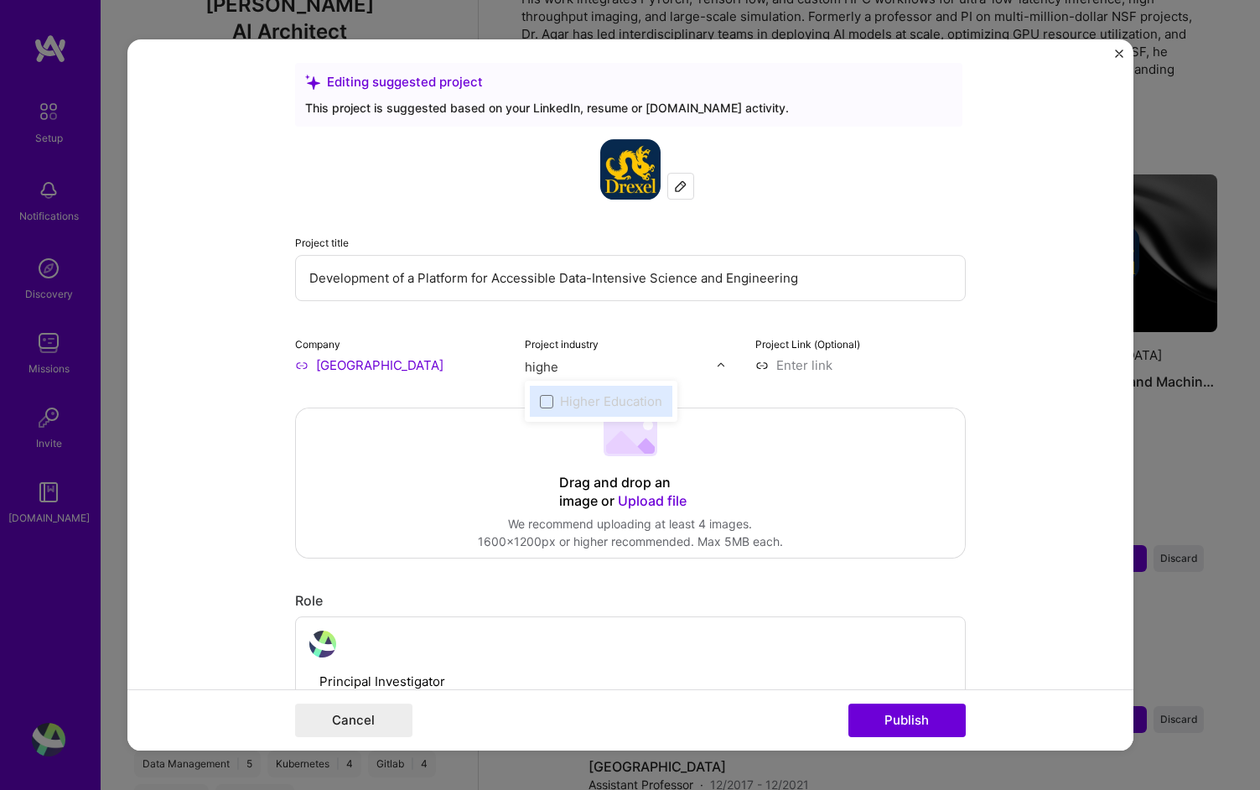
type input "highe"
click at [620, 350] on div "Project industry Industry 2" at bounding box center [630, 354] width 210 height 39
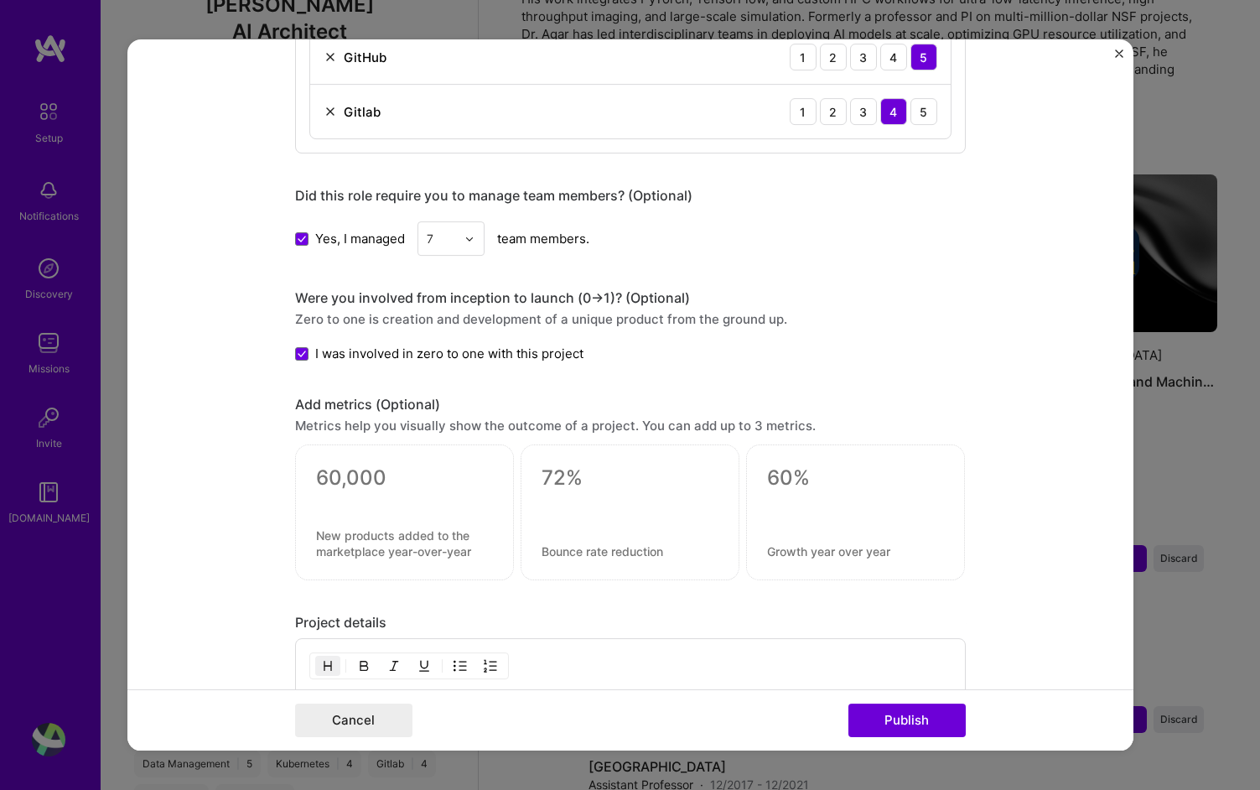
scroll to position [1761, 0]
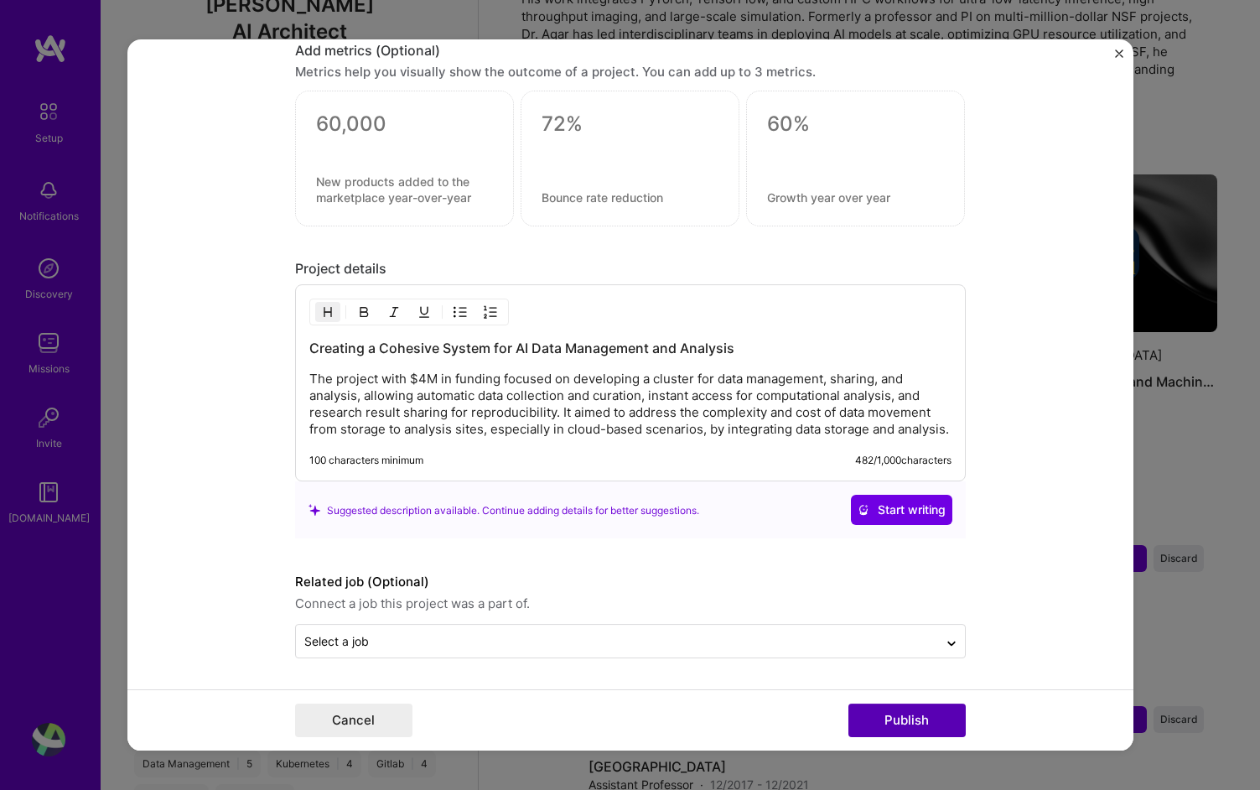
click at [856, 720] on button "Publish" at bounding box center [906, 720] width 117 height 34
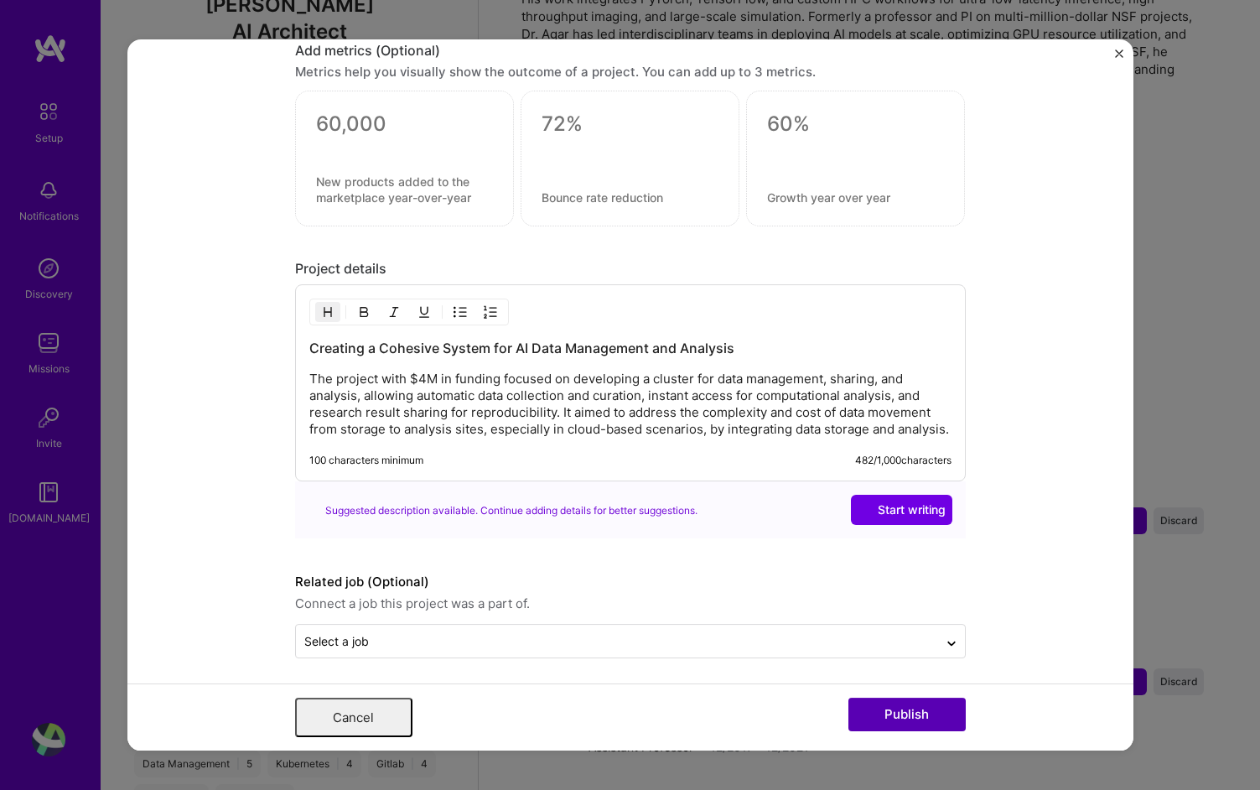
scroll to position [0, 0]
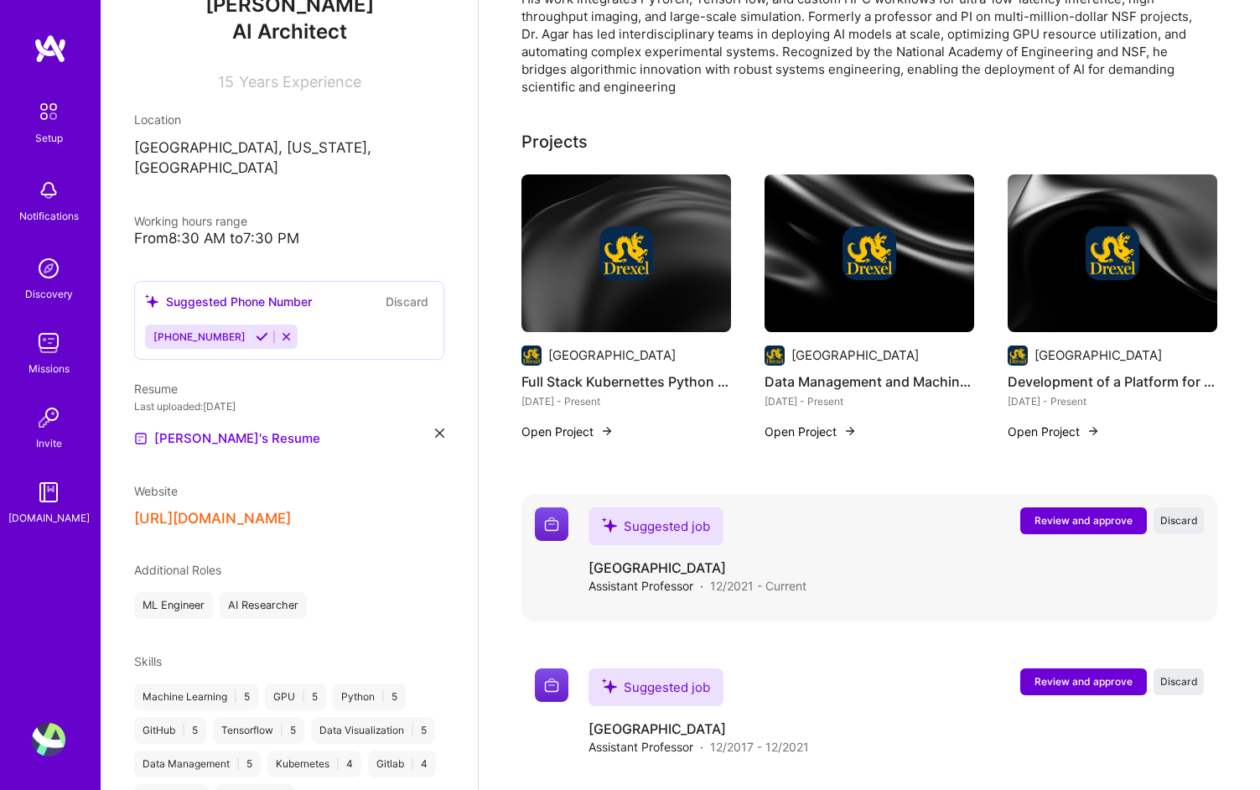
click at [1040, 513] on span "Review and approve" at bounding box center [1084, 520] width 98 height 14
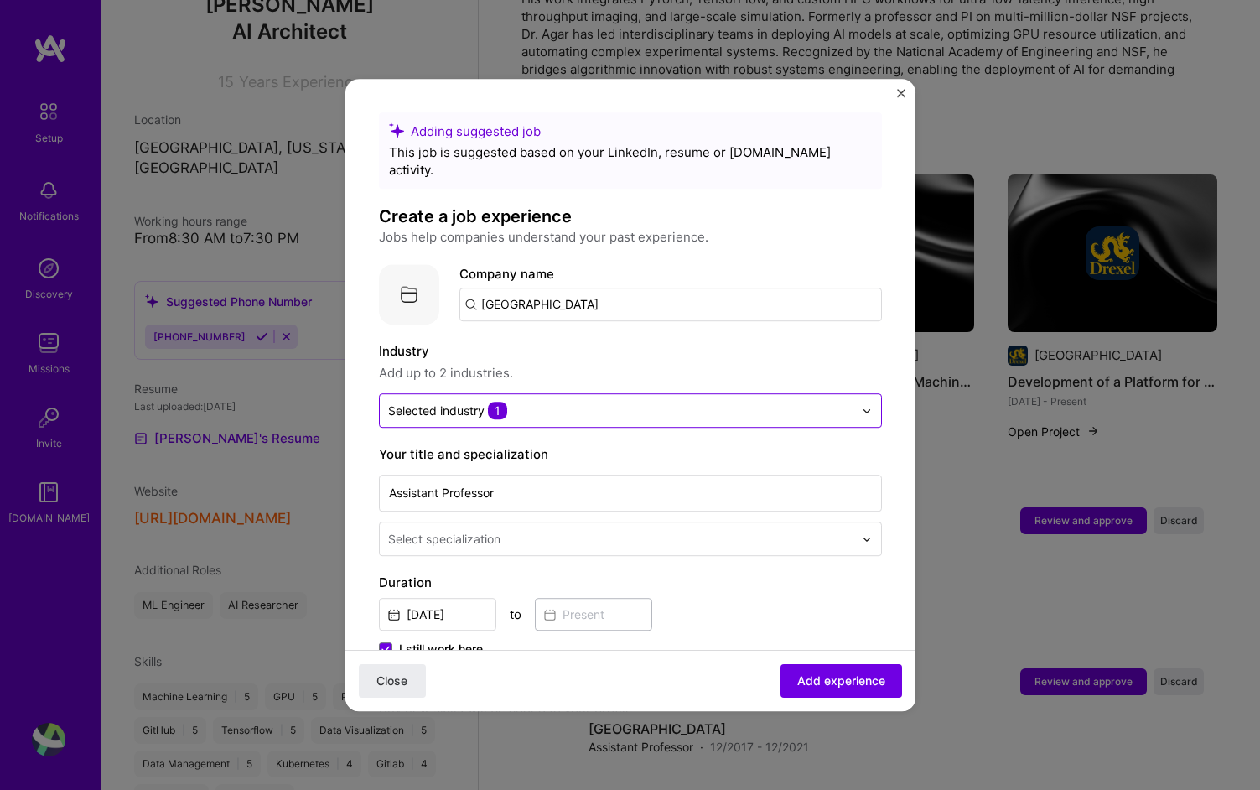
click at [592, 402] on input "text" at bounding box center [620, 411] width 465 height 18
click at [614, 363] on span "Add up to 2 industries." at bounding box center [630, 373] width 503 height 20
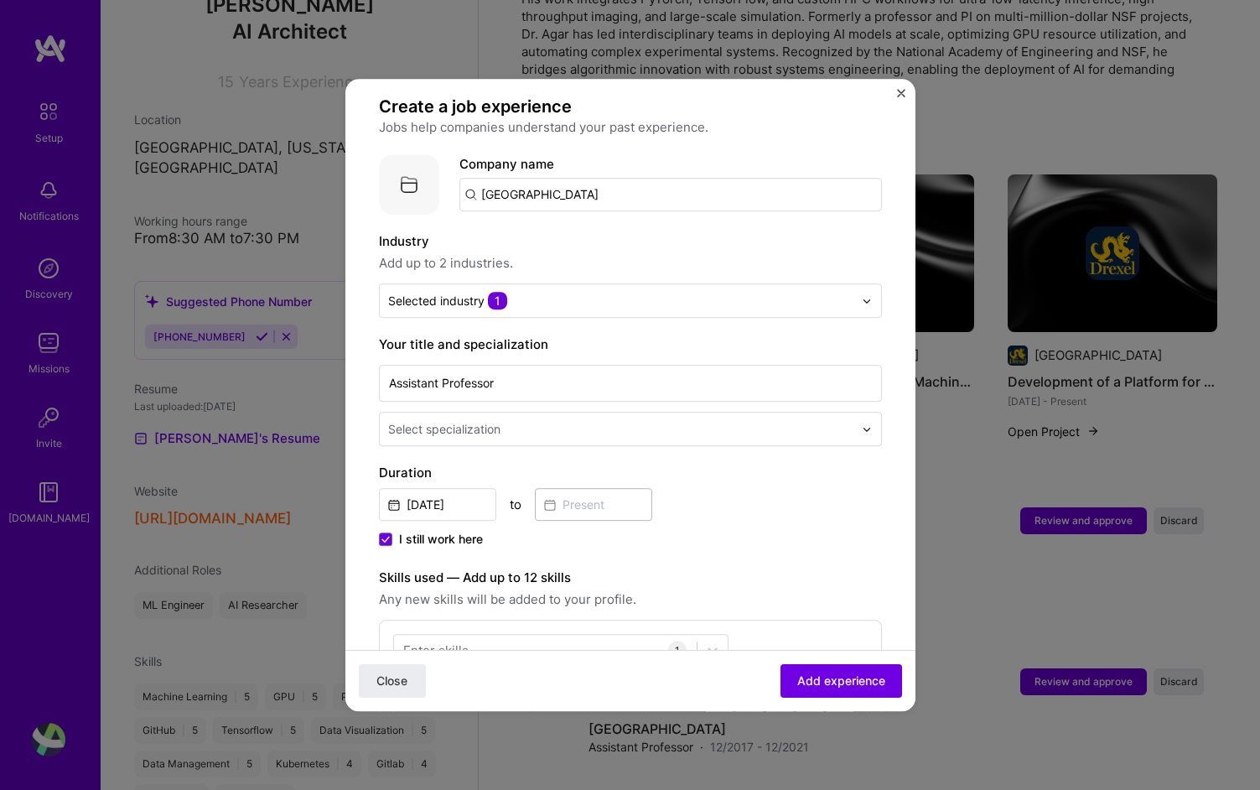
scroll to position [114, 0]
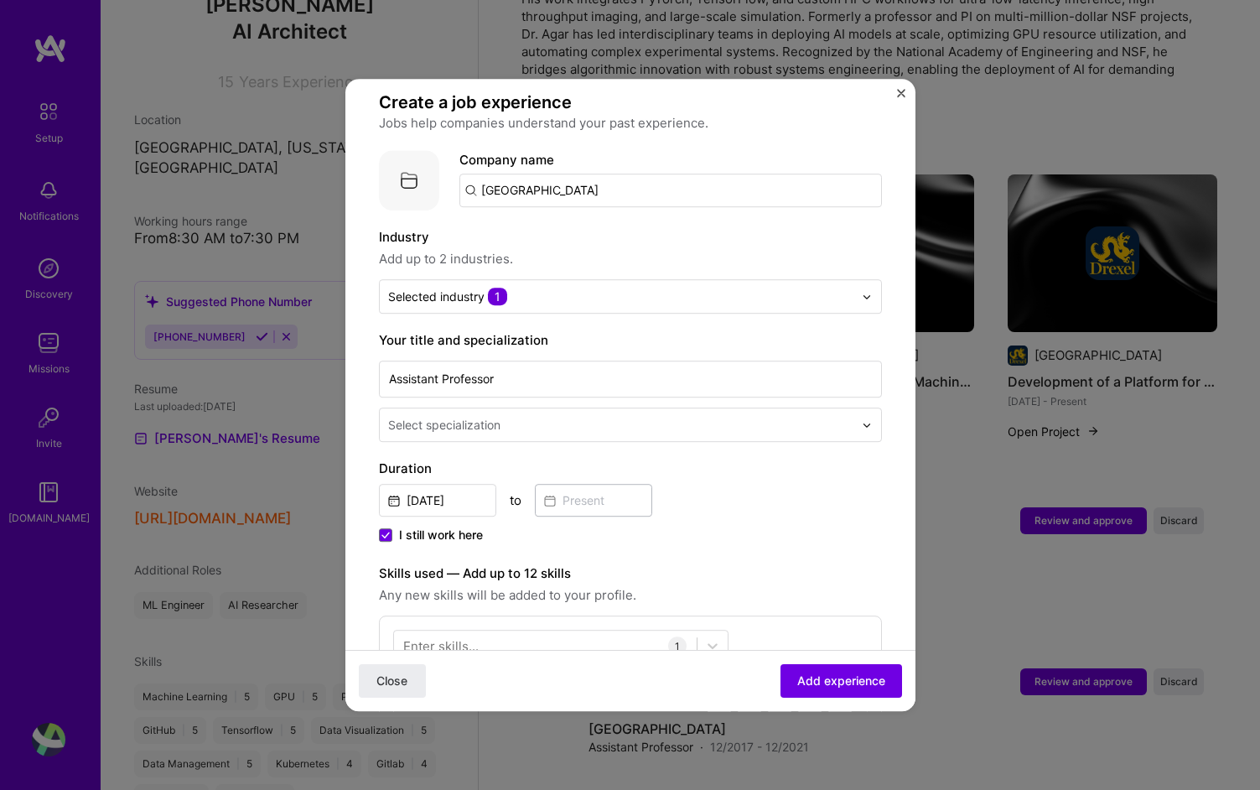
click at [593, 416] on input "text" at bounding box center [622, 425] width 469 height 18
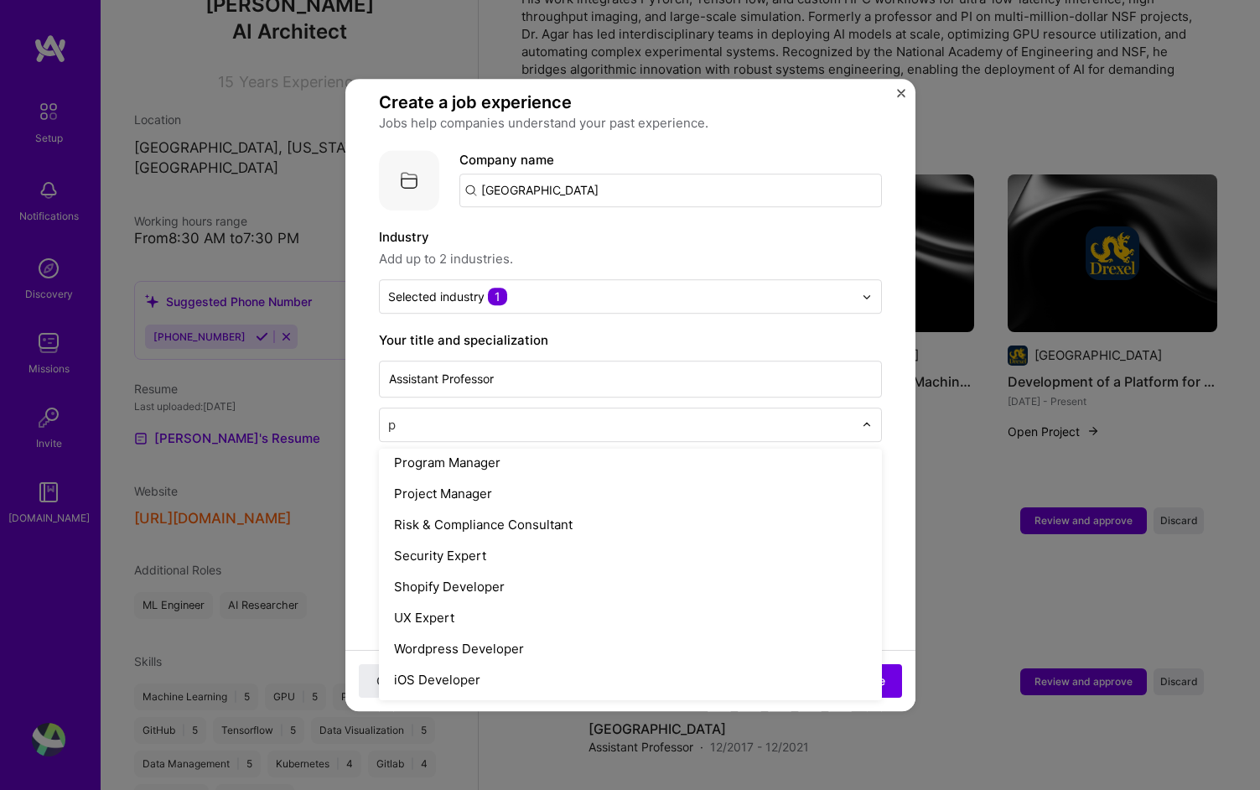
scroll to position [782, 0]
type input "pro"
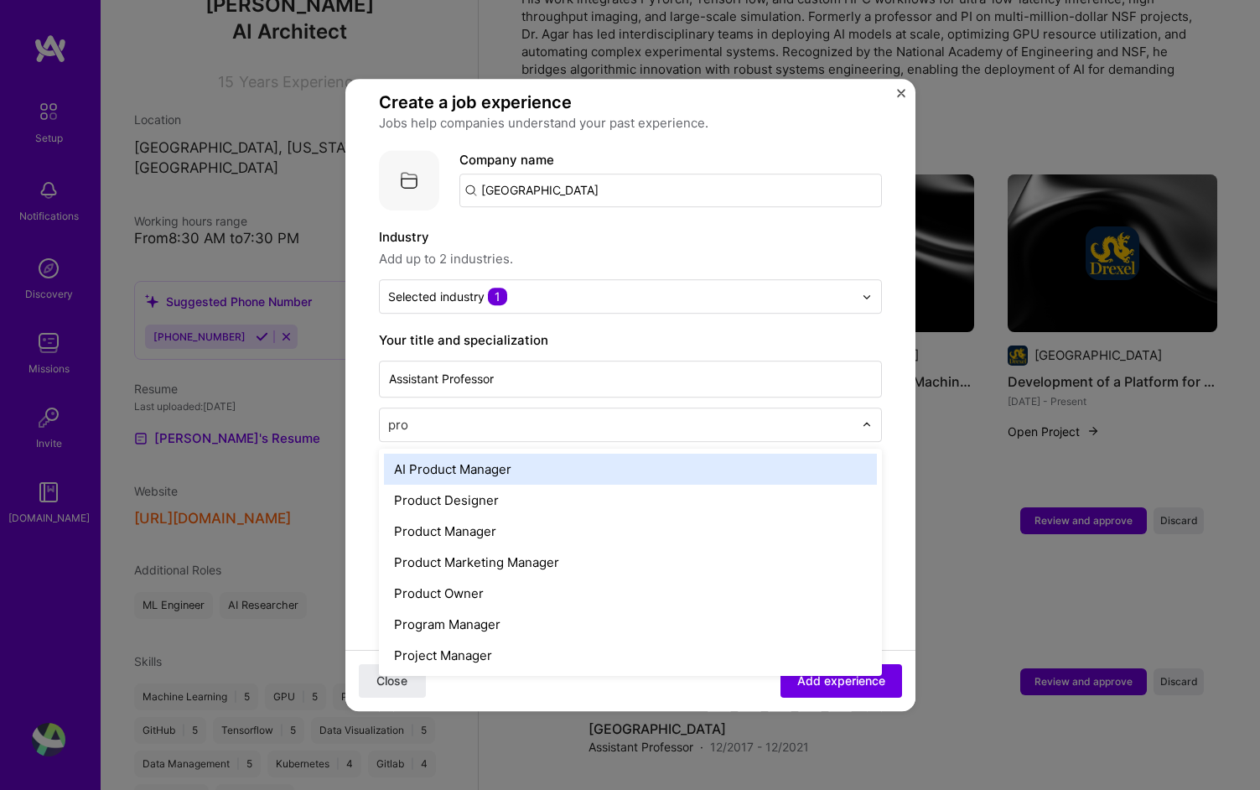
scroll to position [0, 0]
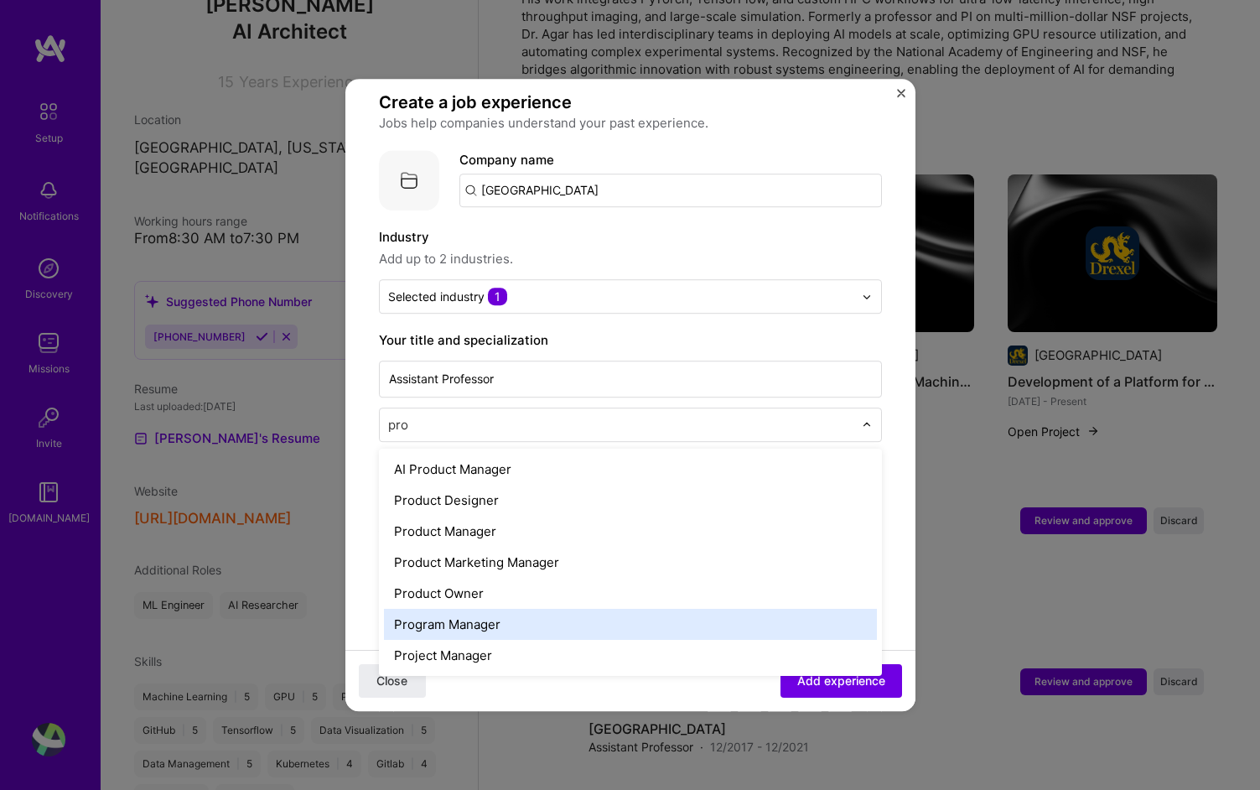
click at [516, 609] on div "Program Manager" at bounding box center [630, 624] width 493 height 31
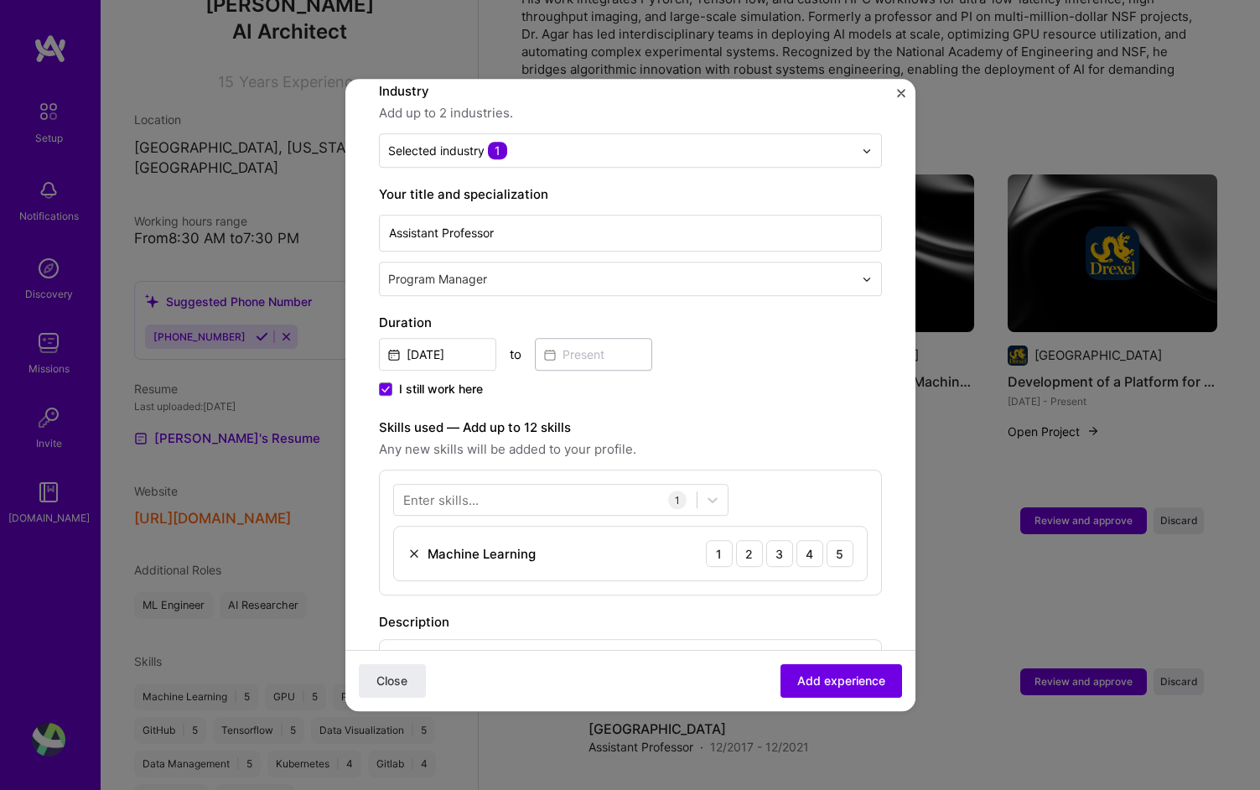
scroll to position [267, 0]
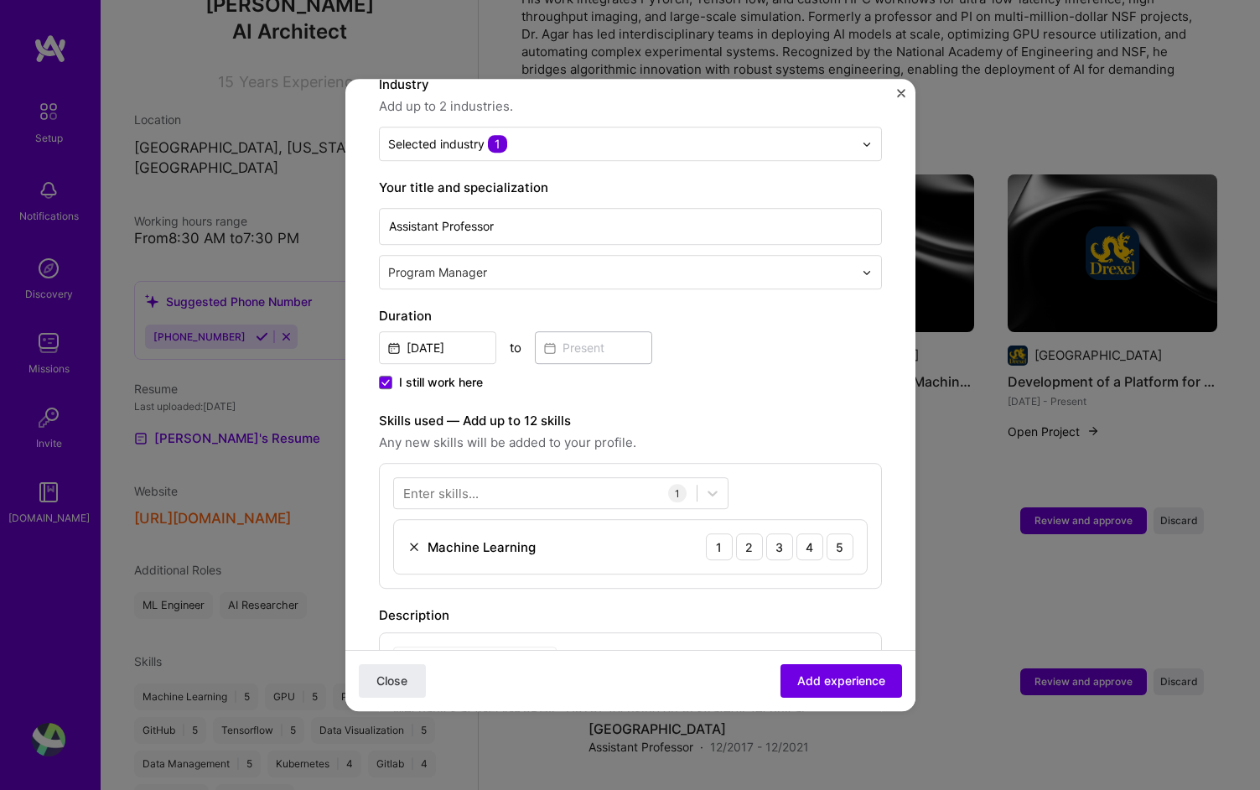
click at [433, 374] on span "I still work here" at bounding box center [441, 382] width 84 height 17
click at [0, 0] on input "I still work here" at bounding box center [0, 0] width 0 height 0
click at [594, 331] on input at bounding box center [593, 347] width 117 height 33
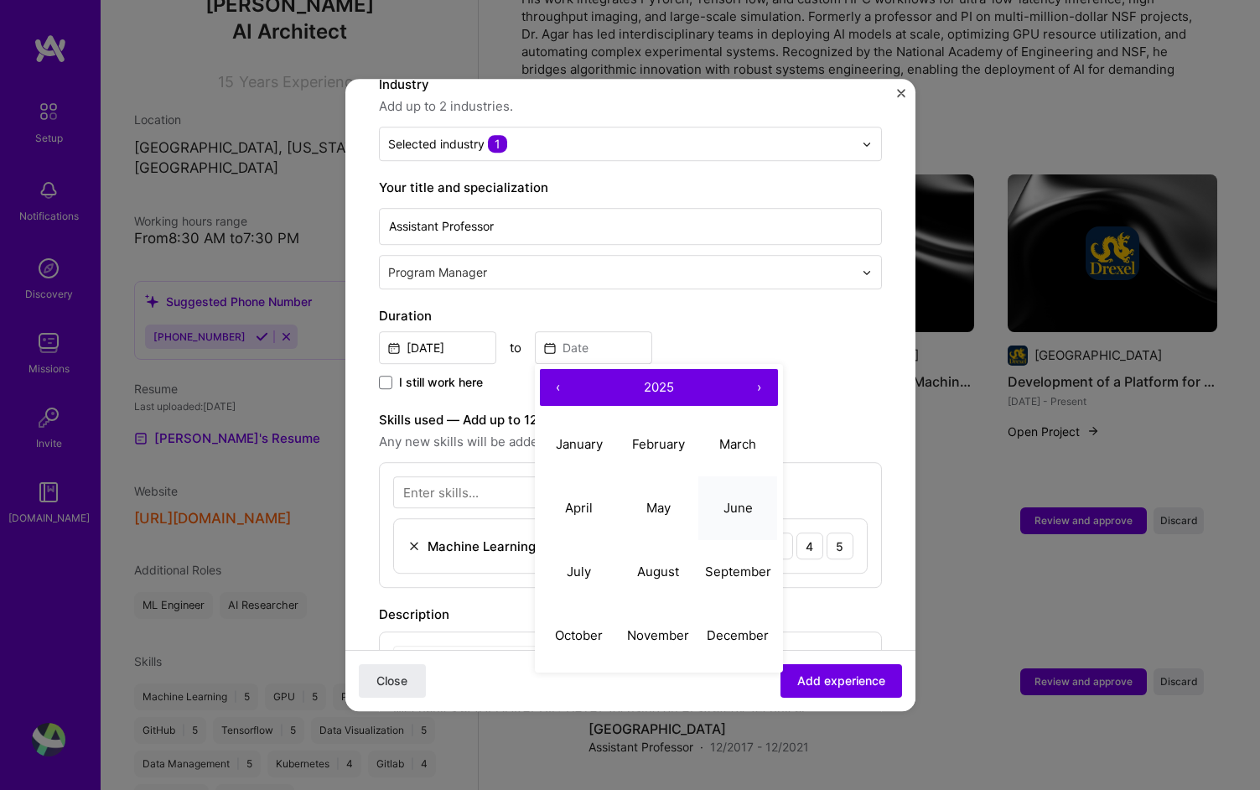
click at [738, 500] on abbr "June" at bounding box center [738, 508] width 29 height 16
type input "[DATE]"
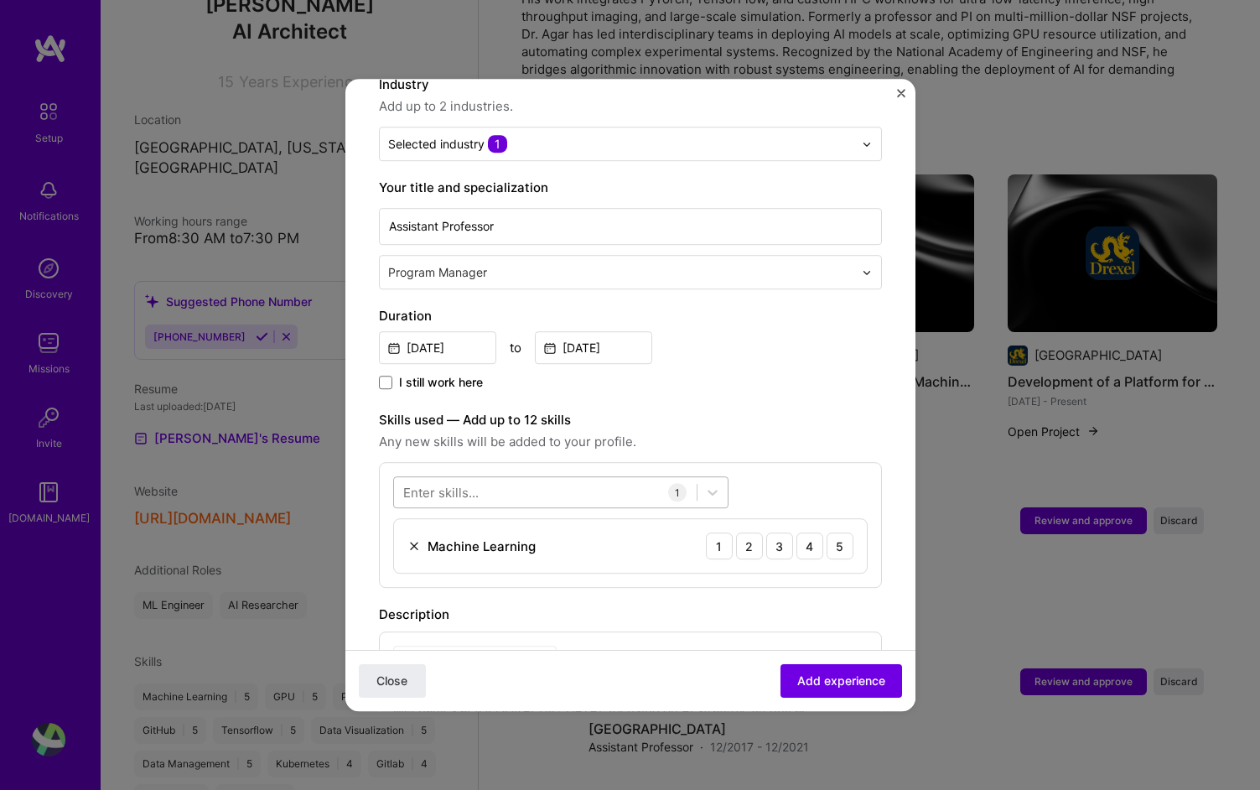
click at [516, 479] on div at bounding box center [545, 493] width 303 height 28
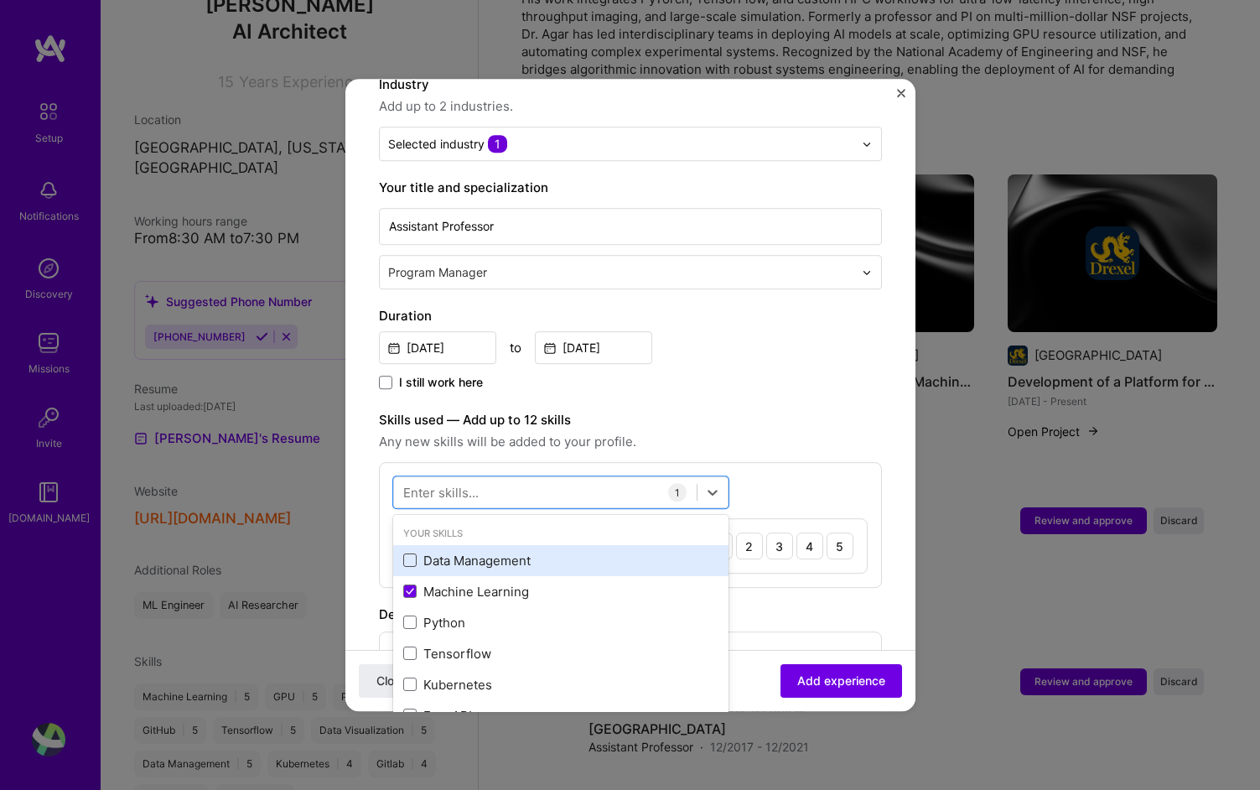
click at [414, 554] on span at bounding box center [409, 560] width 13 height 13
click at [0, 0] on input "checkbox" at bounding box center [0, 0] width 0 height 0
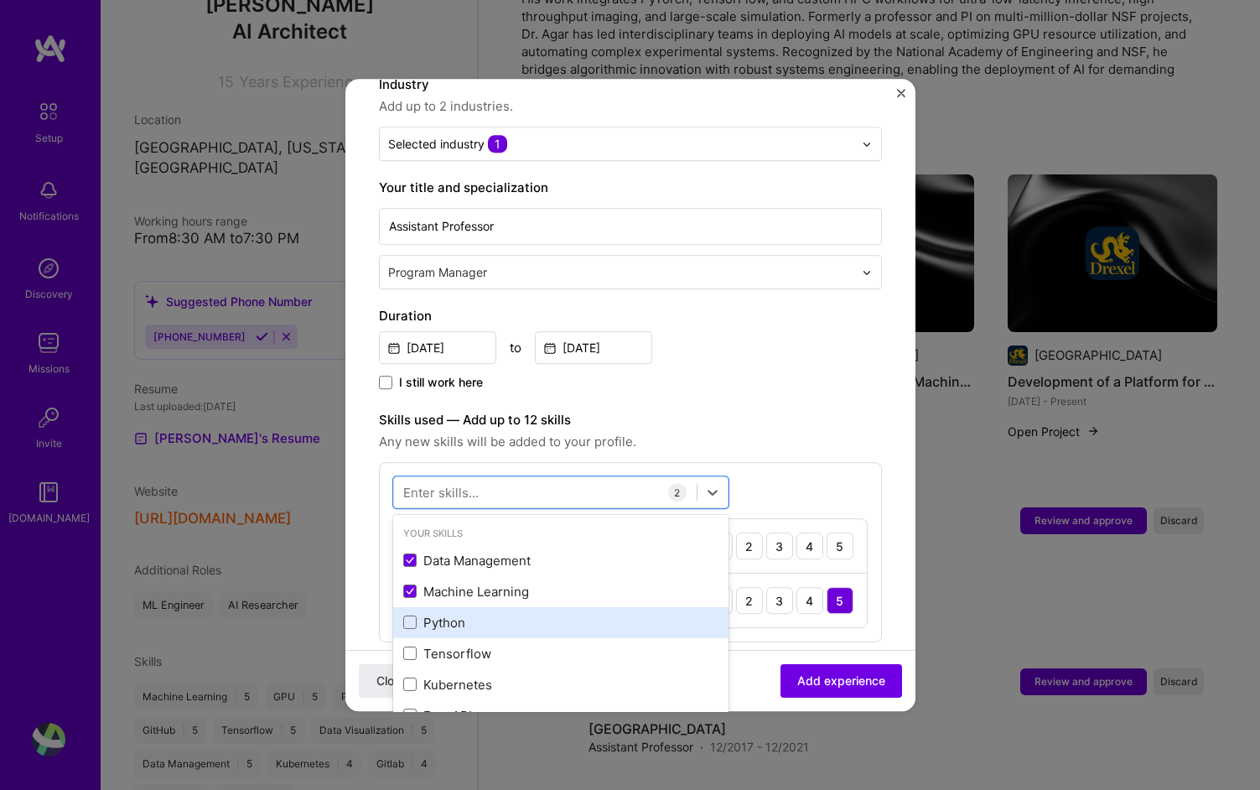
click at [412, 615] on div "Python" at bounding box center [560, 622] width 335 height 31
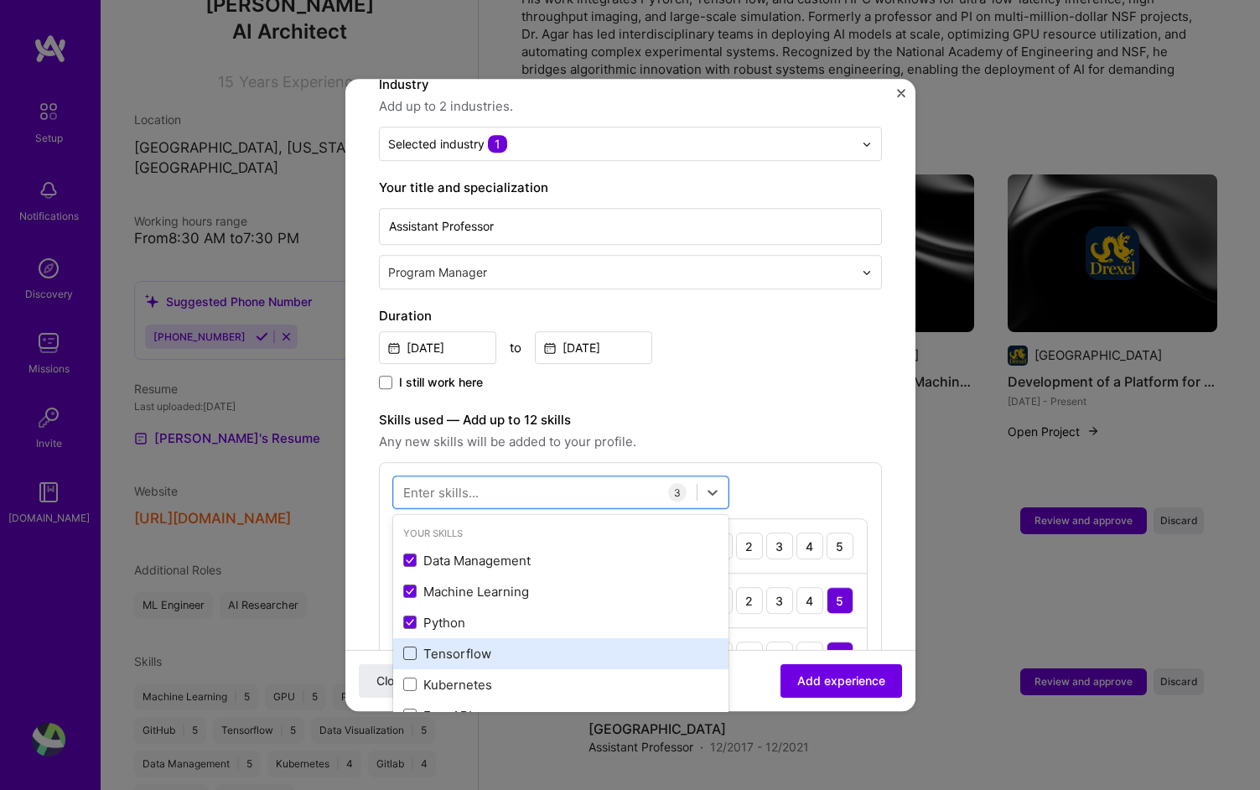
click at [410, 647] on span at bounding box center [409, 653] width 13 height 13
click at [0, 0] on input "checkbox" at bounding box center [0, 0] width 0 height 0
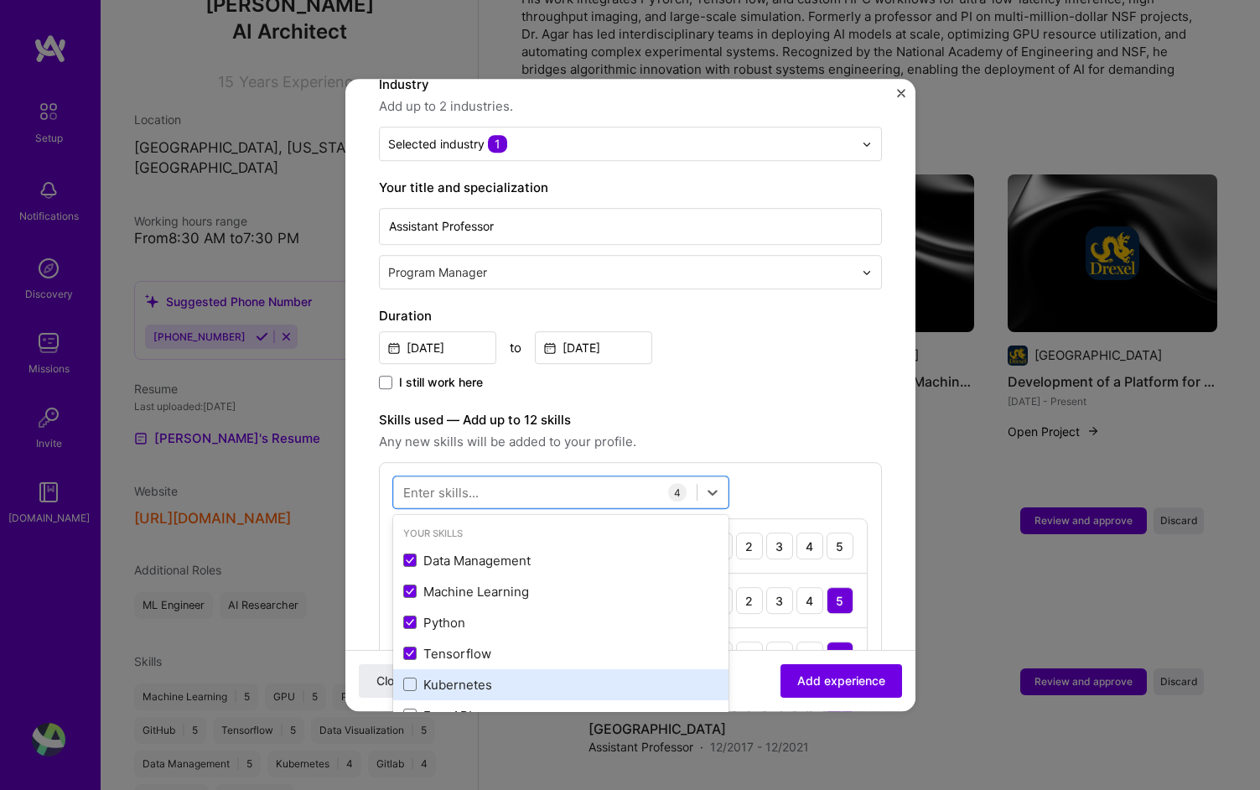
click at [412, 669] on div "Kubernetes" at bounding box center [560, 684] width 335 height 31
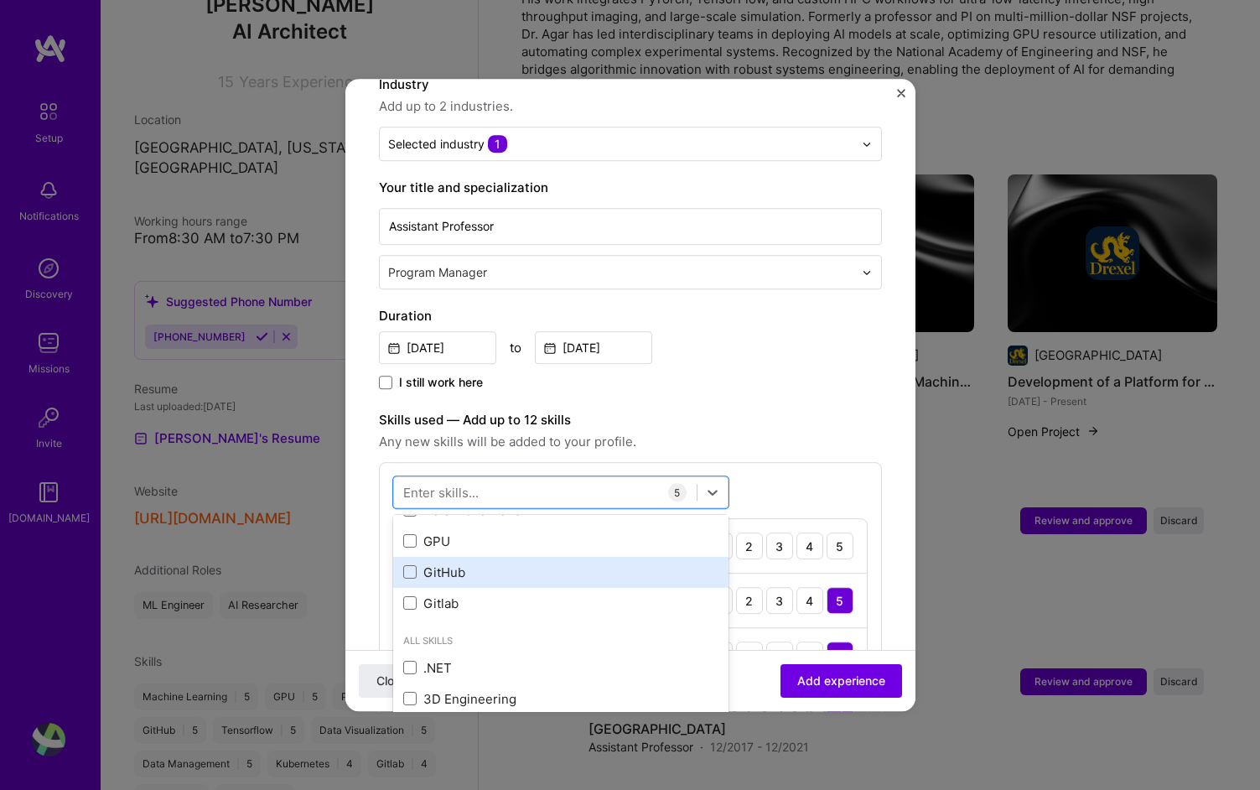
scroll to position [236, 0]
click at [409, 567] on span at bounding box center [409, 573] width 13 height 13
click at [0, 0] on input "checkbox" at bounding box center [0, 0] width 0 height 0
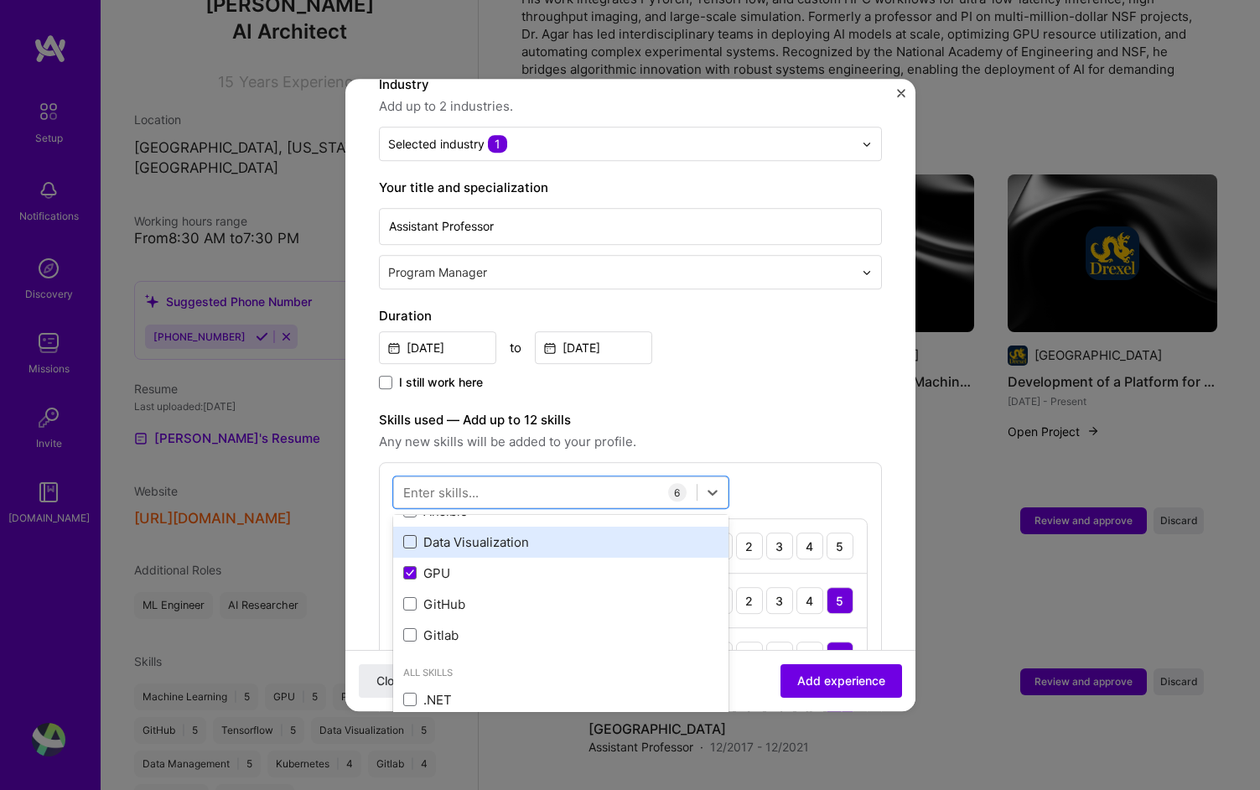
click at [412, 536] on span at bounding box center [409, 542] width 13 height 13
click at [0, 0] on input "checkbox" at bounding box center [0, 0] width 0 height 0
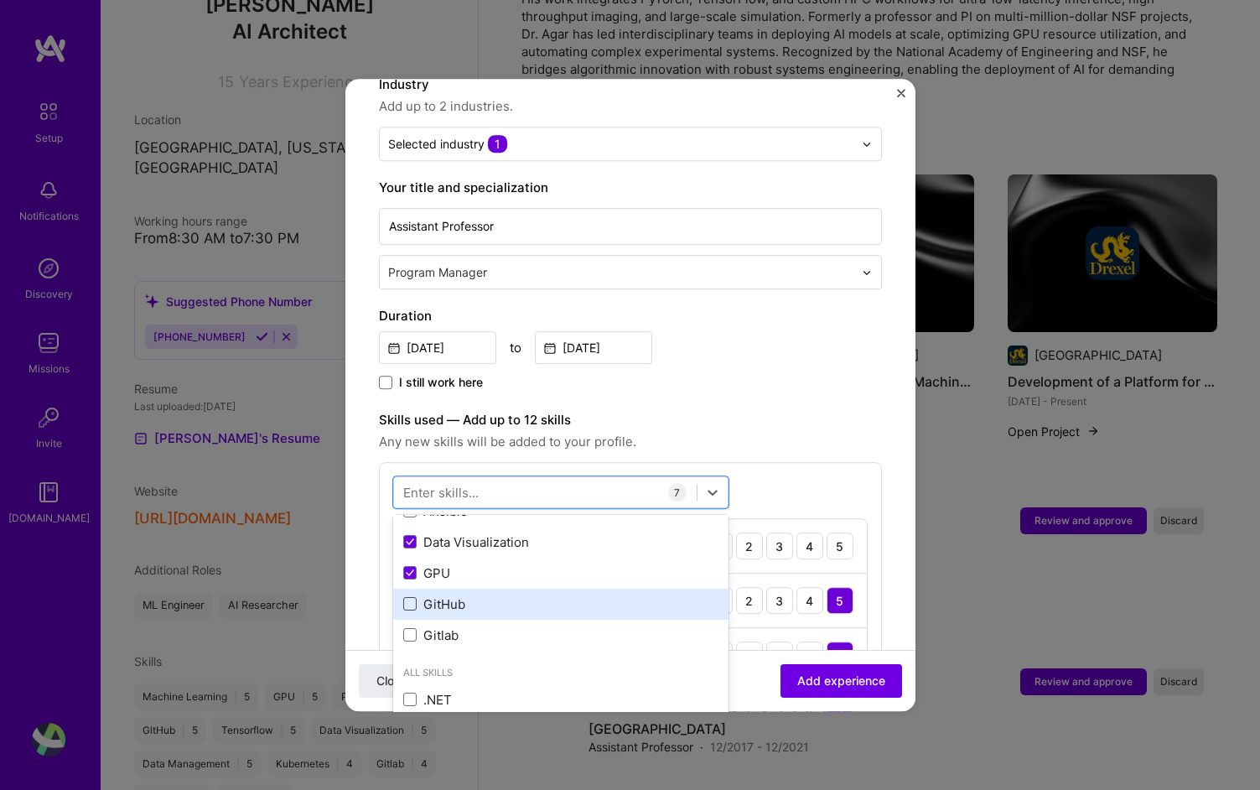
click at [410, 598] on span at bounding box center [409, 604] width 13 height 13
click at [0, 0] on input "checkbox" at bounding box center [0, 0] width 0 height 0
click at [832, 469] on div "option GitHub, selected. option GitHub selected, 0 of 2. 378 results available.…" at bounding box center [630, 714] width 503 height 507
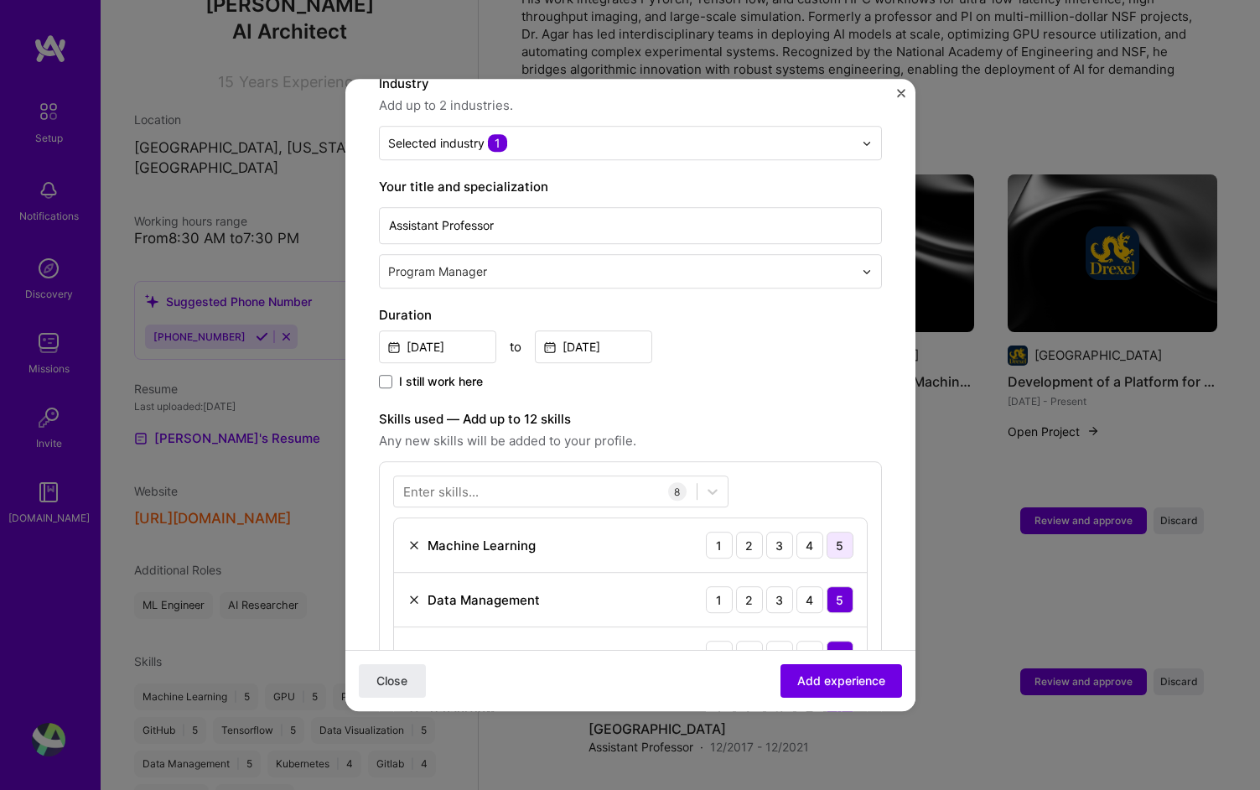
click at [843, 532] on div "5" at bounding box center [840, 545] width 27 height 27
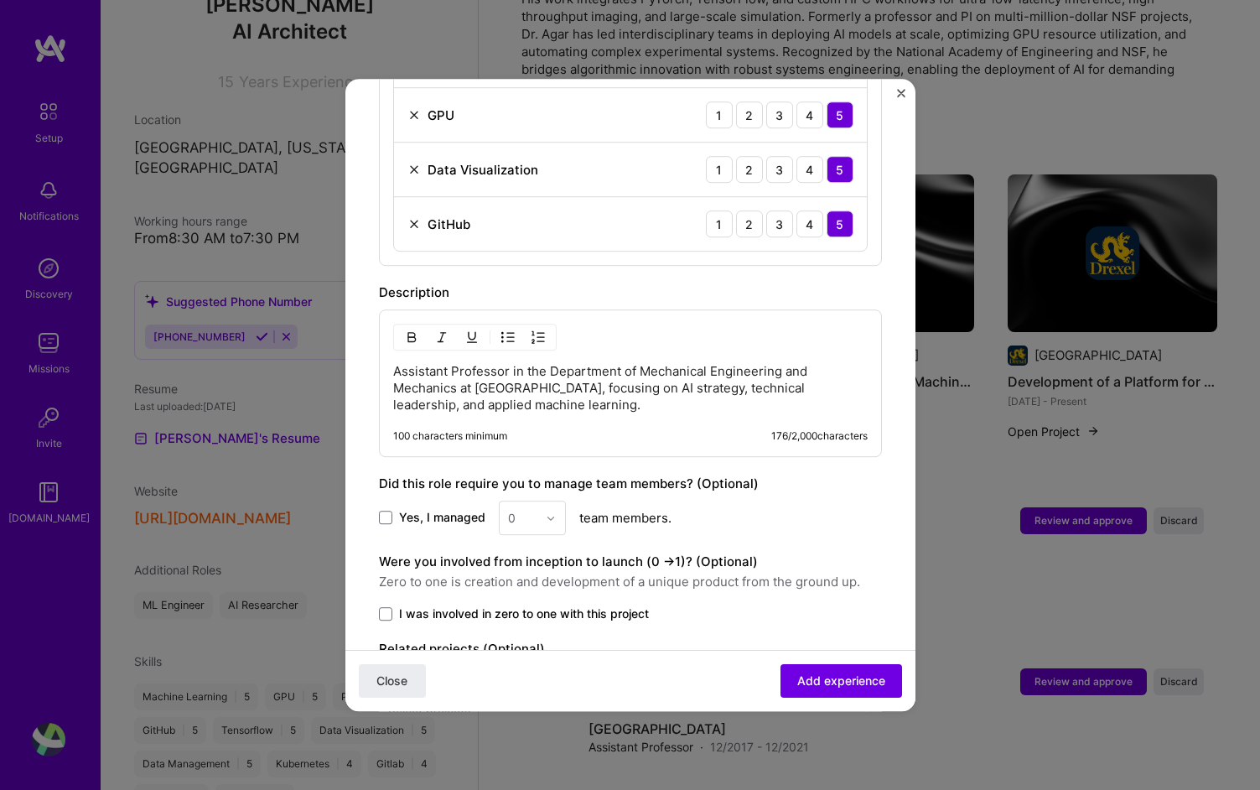
scroll to position [975, 0]
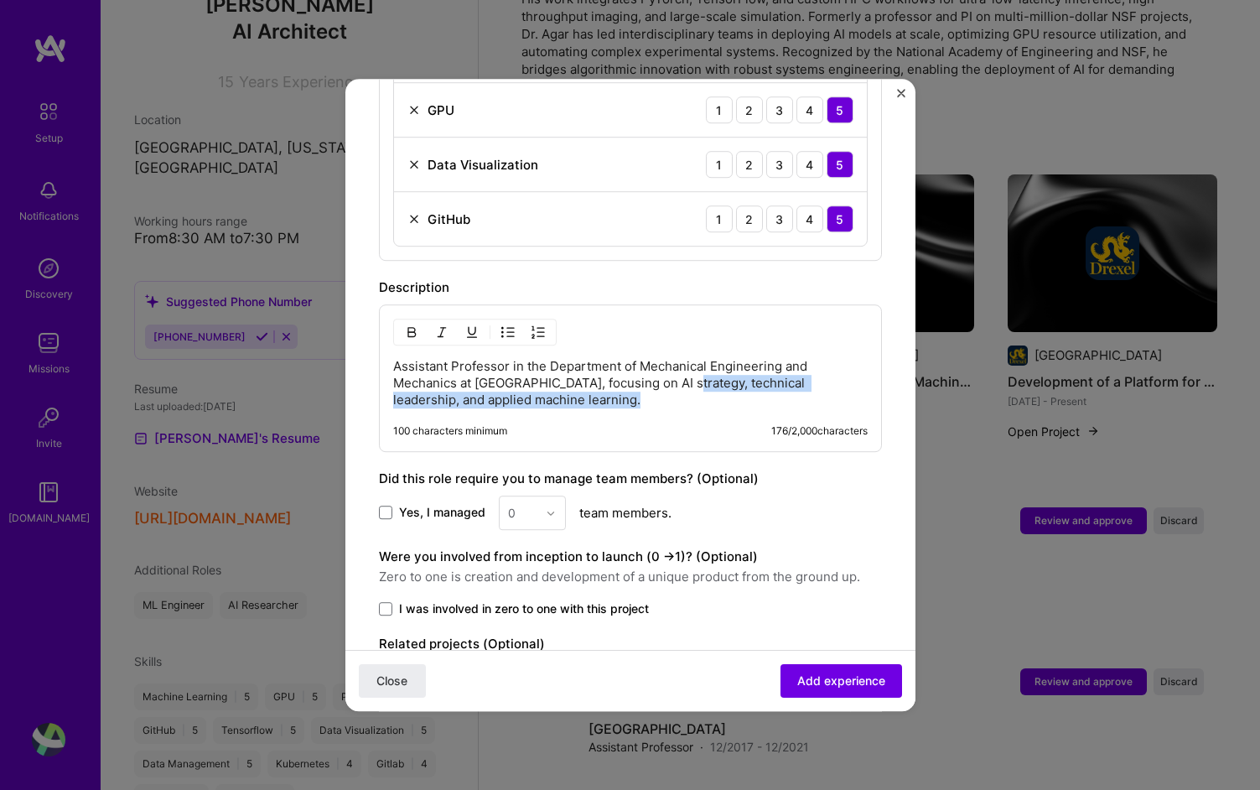
drag, startPoint x: 675, startPoint y: 366, endPoint x: 722, endPoint y: 384, distance: 50.1
click at [722, 384] on p "Assistant Professor in the Department of Mechanical Engineering and Mechanics a…" at bounding box center [630, 383] width 475 height 50
click at [470, 505] on span "Yes, I managed" at bounding box center [442, 513] width 86 height 17
click at [0, 0] on input "Yes, I managed" at bounding box center [0, 0] width 0 height 0
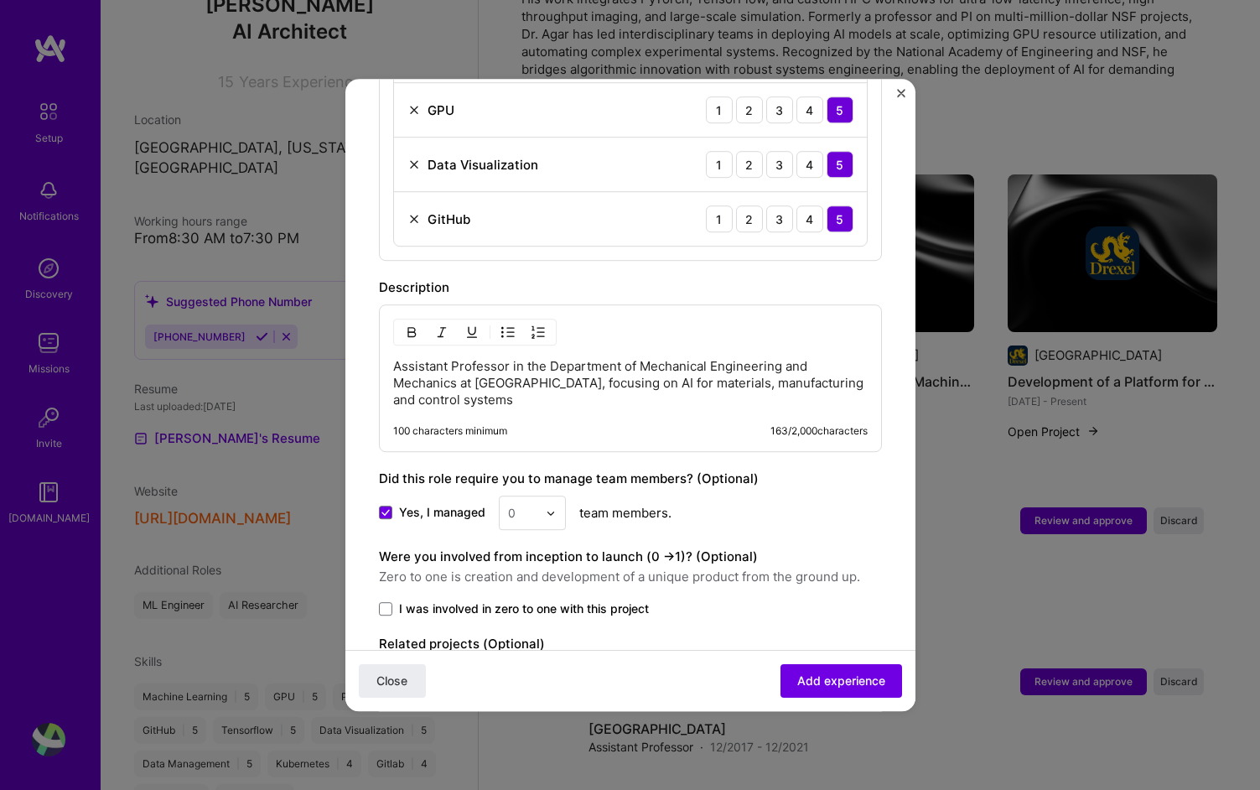
click at [531, 504] on input "text" at bounding box center [522, 513] width 29 height 18
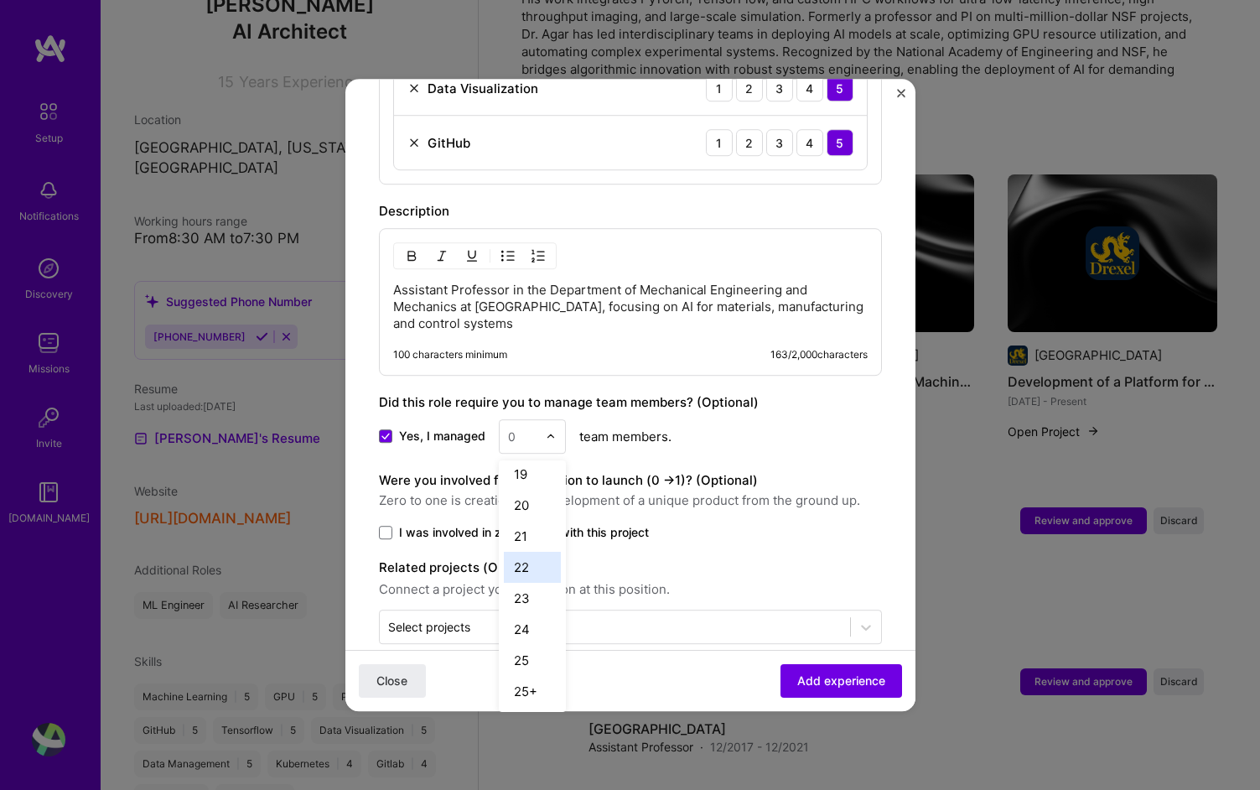
scroll to position [1061, 0]
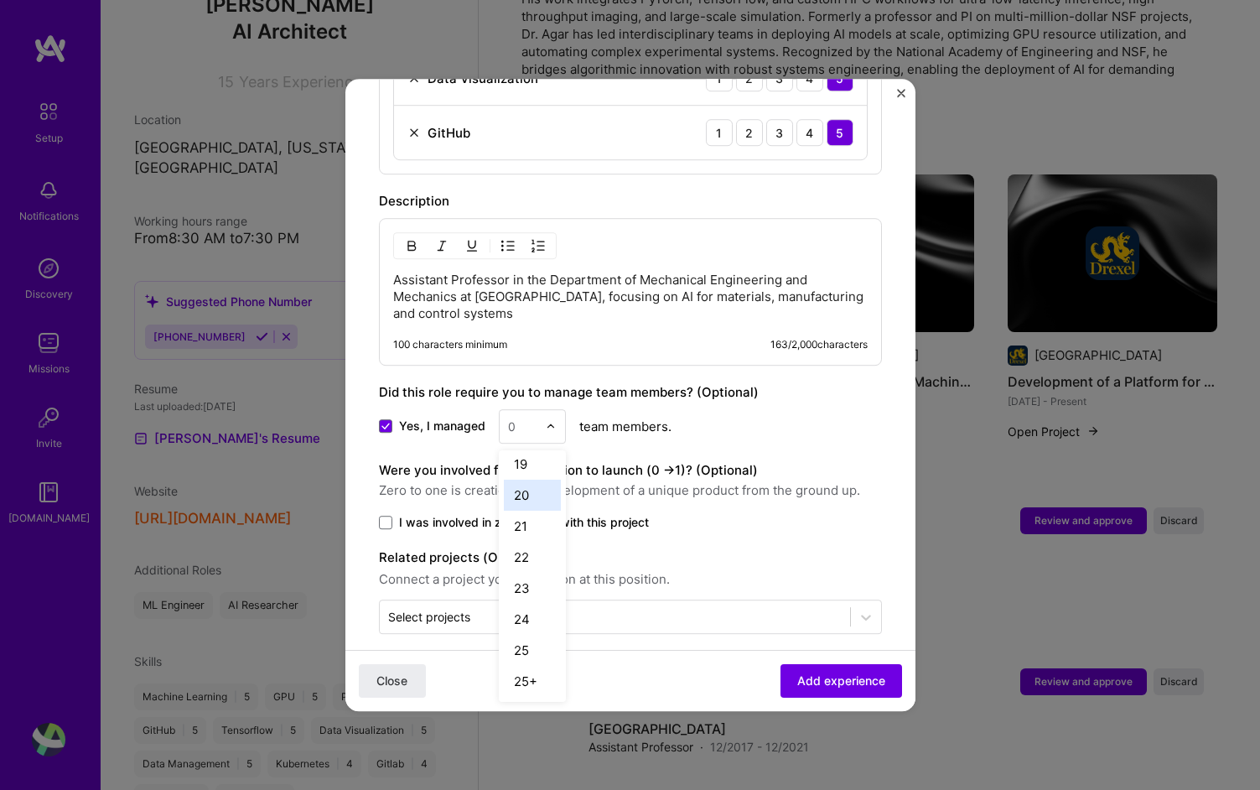
click at [541, 480] on div "20" at bounding box center [532, 495] width 57 height 31
click at [406, 514] on span "I was involved in zero to one with this project" at bounding box center [524, 522] width 250 height 17
click at [0, 0] on input "I was involved in zero to one with this project" at bounding box center [0, 0] width 0 height 0
click at [558, 294] on p "Assistant Professor in the Department of Mechanical Engineering and Mechanics a…" at bounding box center [630, 297] width 475 height 50
click at [873, 686] on span "Add experience" at bounding box center [841, 680] width 88 height 17
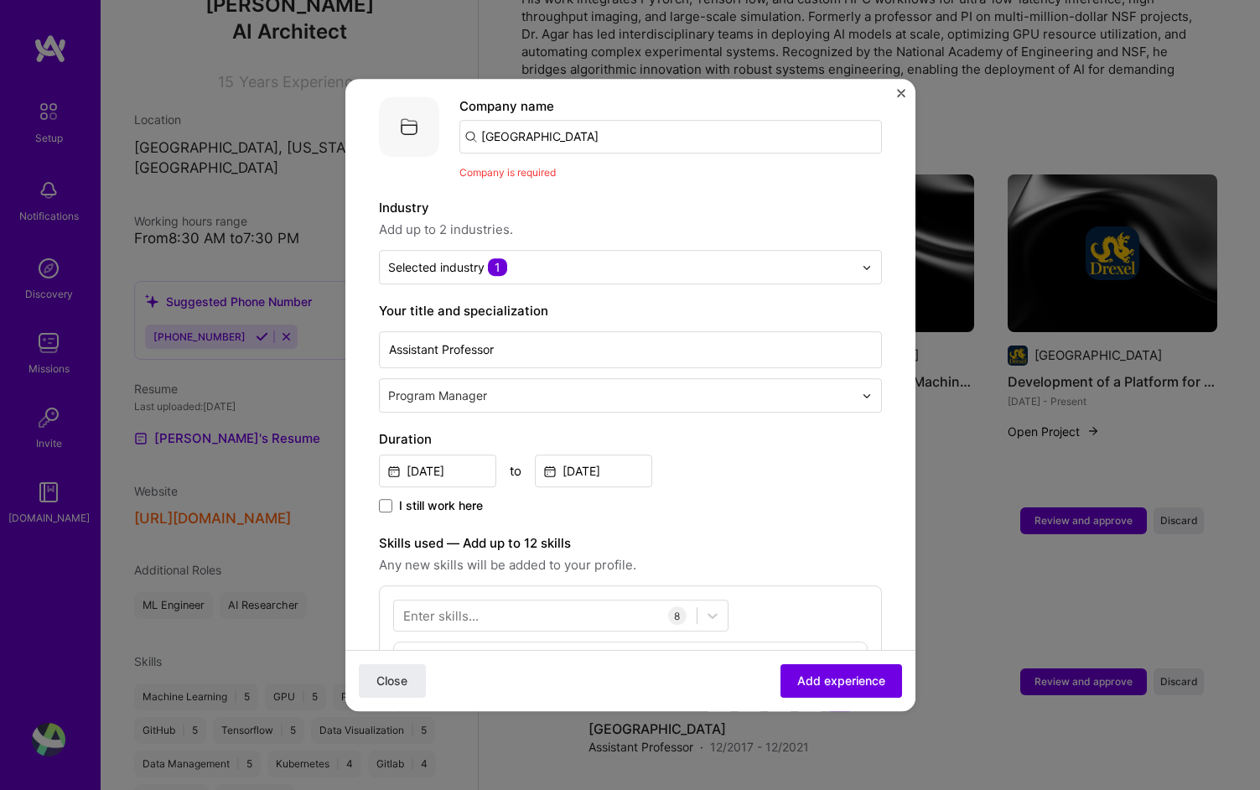
scroll to position [97, 0]
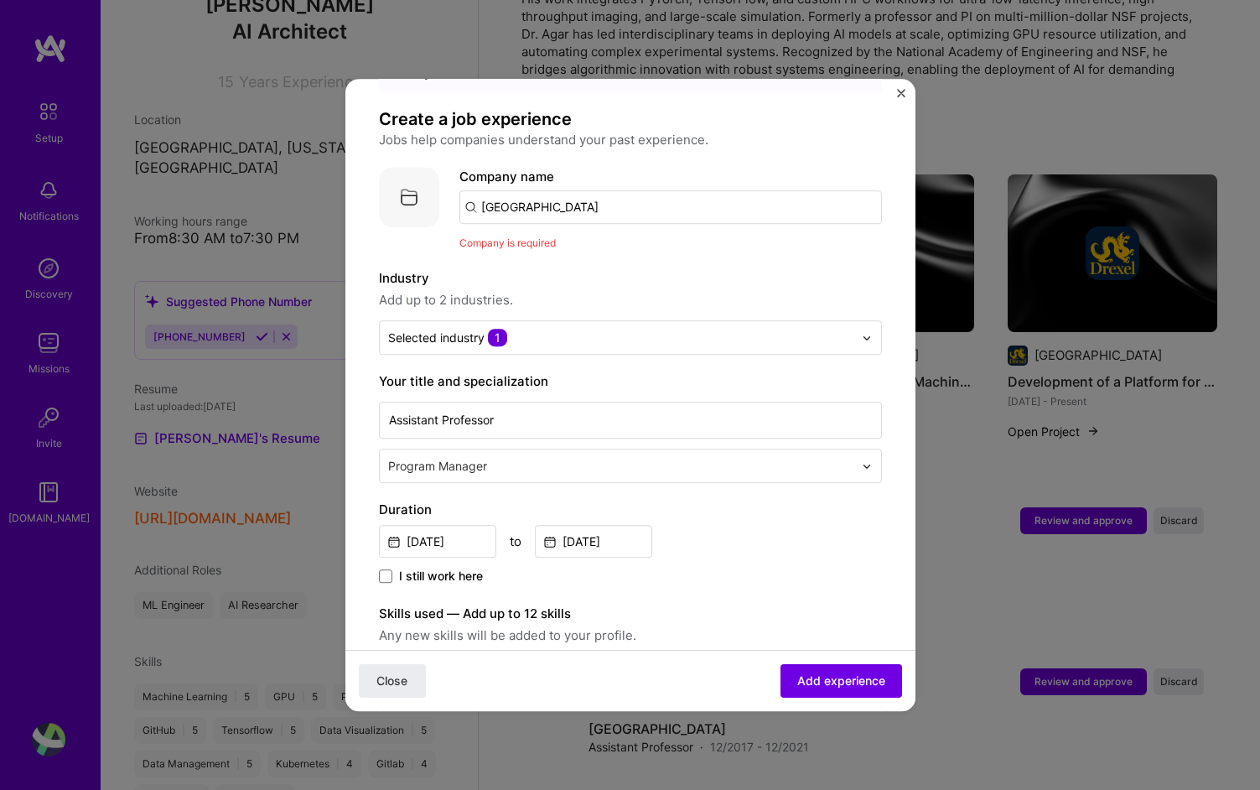
click at [595, 190] on input "[GEOGRAPHIC_DATA]" at bounding box center [670, 207] width 423 height 34
click button "Close" at bounding box center [392, 681] width 67 height 34
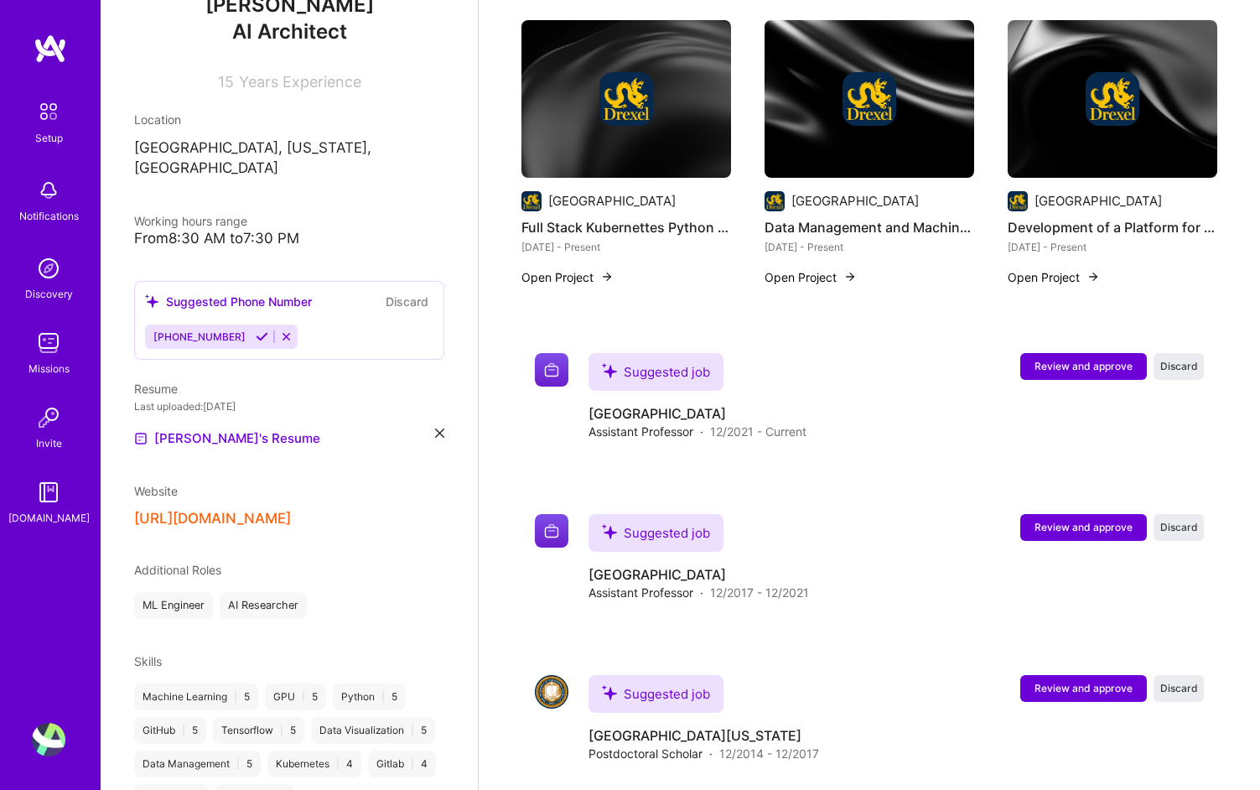
scroll to position [722, 0]
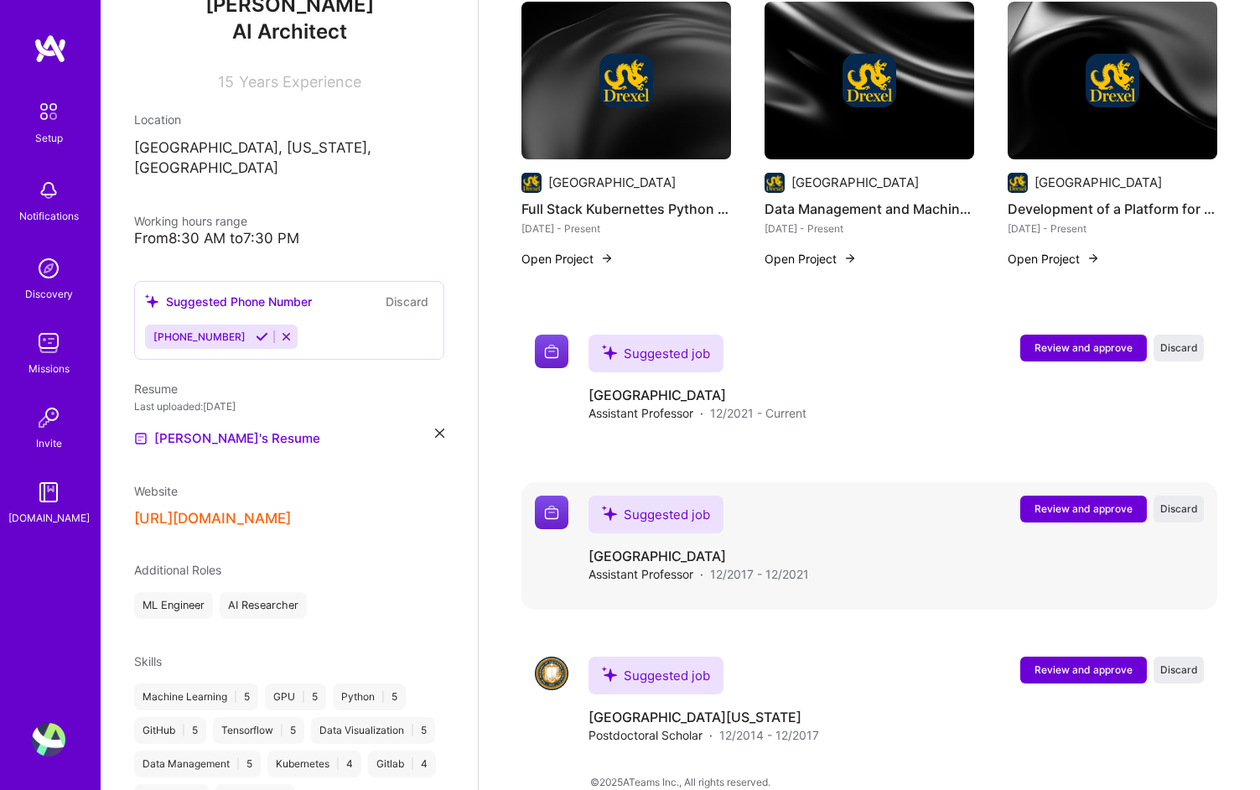
click at [1069, 501] on span "Review and approve" at bounding box center [1084, 508] width 98 height 14
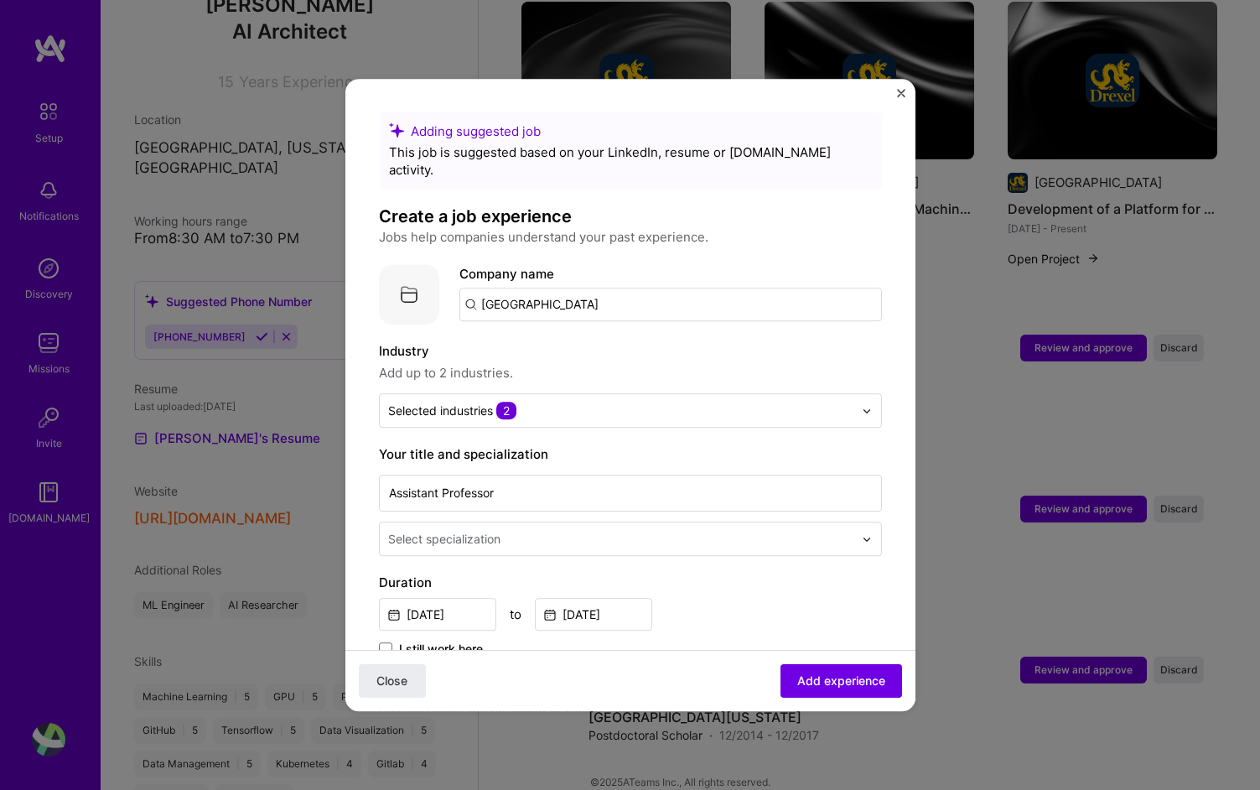
click at [584, 290] on input "[GEOGRAPHIC_DATA]" at bounding box center [670, 305] width 423 height 34
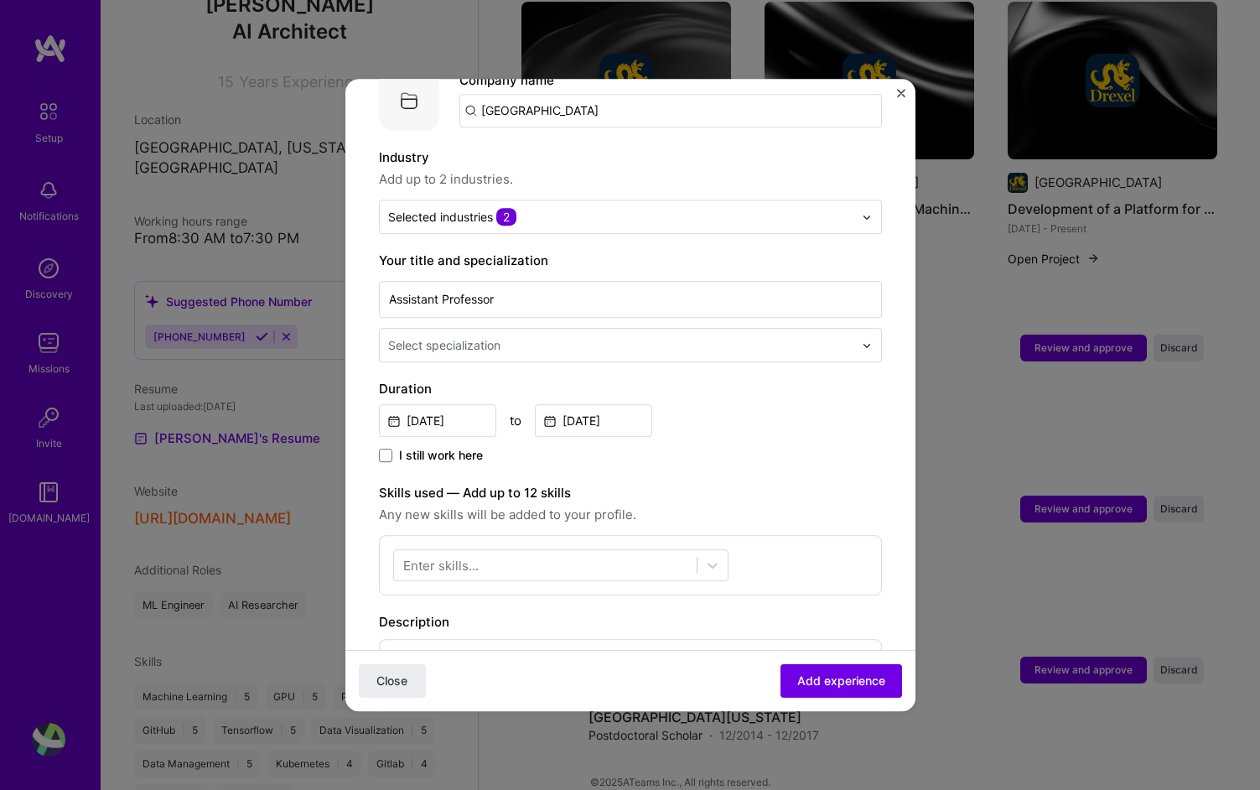
scroll to position [200, 0]
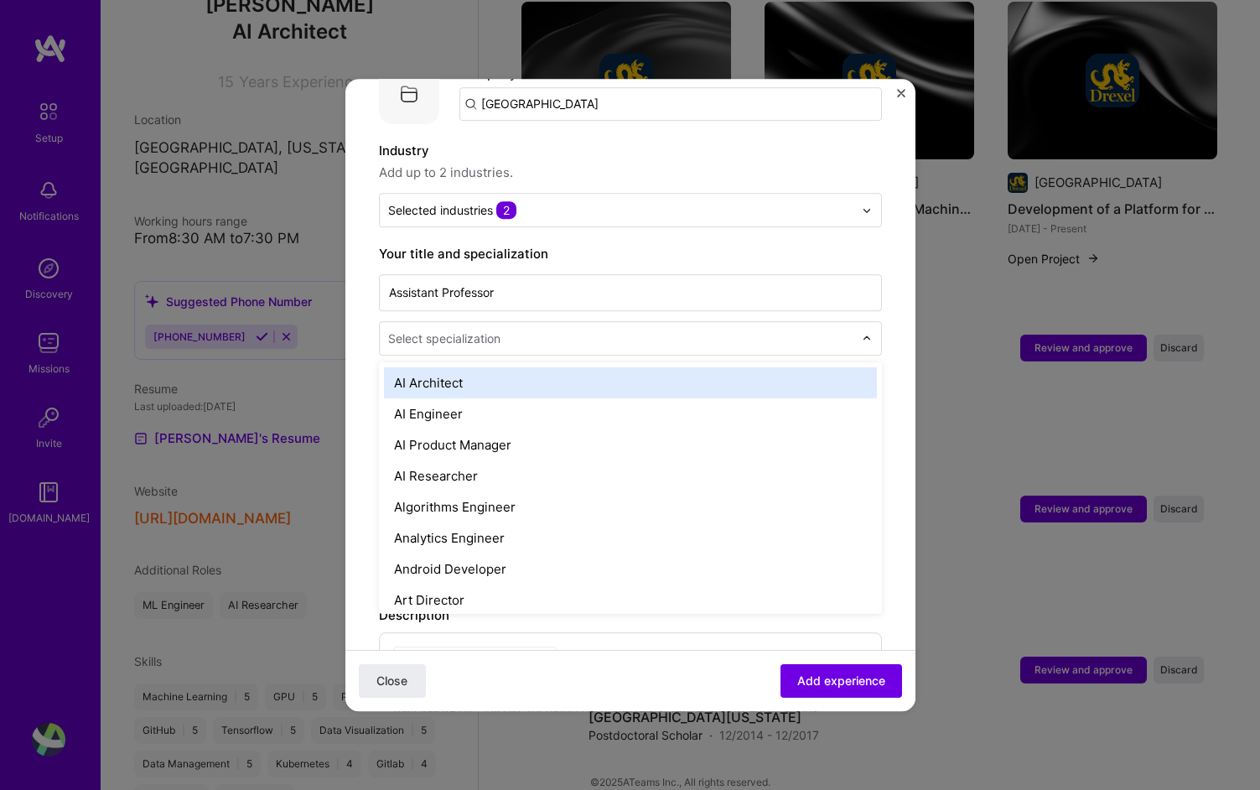
click at [570, 329] on input "text" at bounding box center [622, 338] width 469 height 18
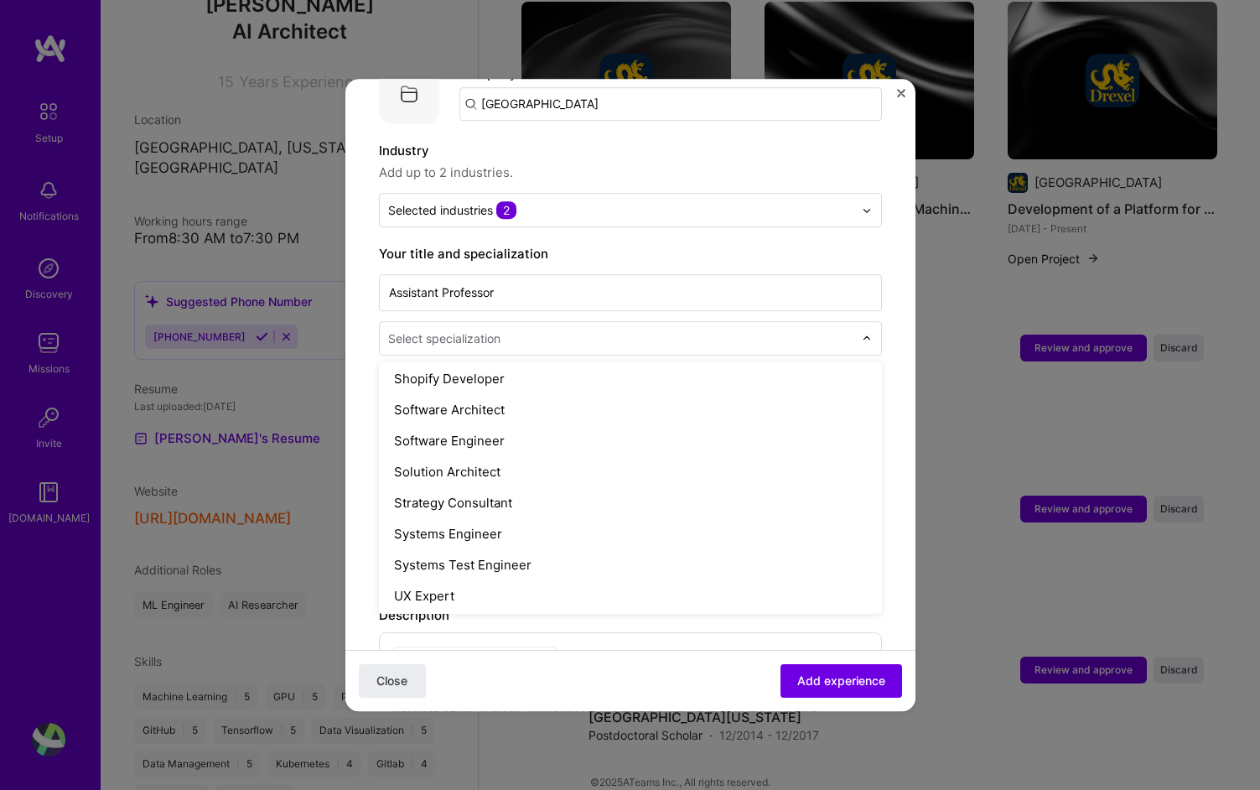
scroll to position [782, 0]
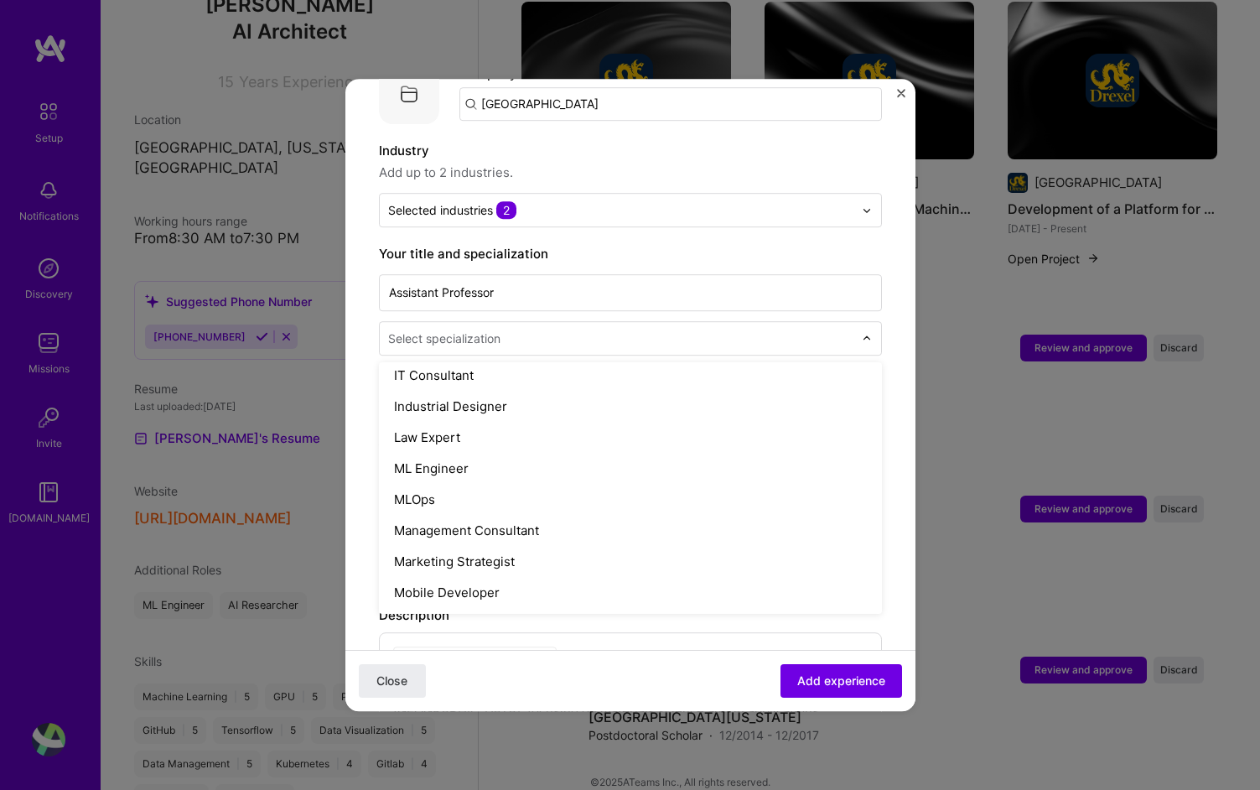
type input "p"
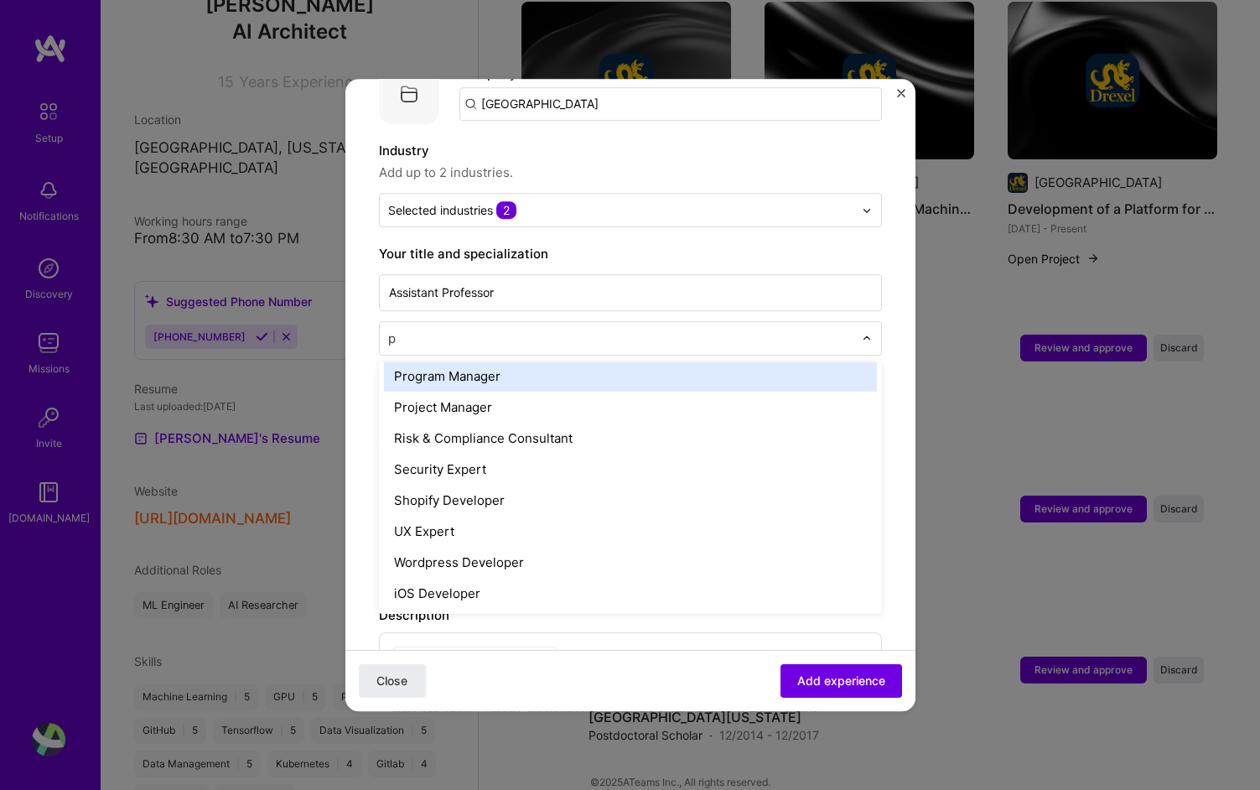
click at [497, 361] on div "Program Manager" at bounding box center [630, 376] width 493 height 31
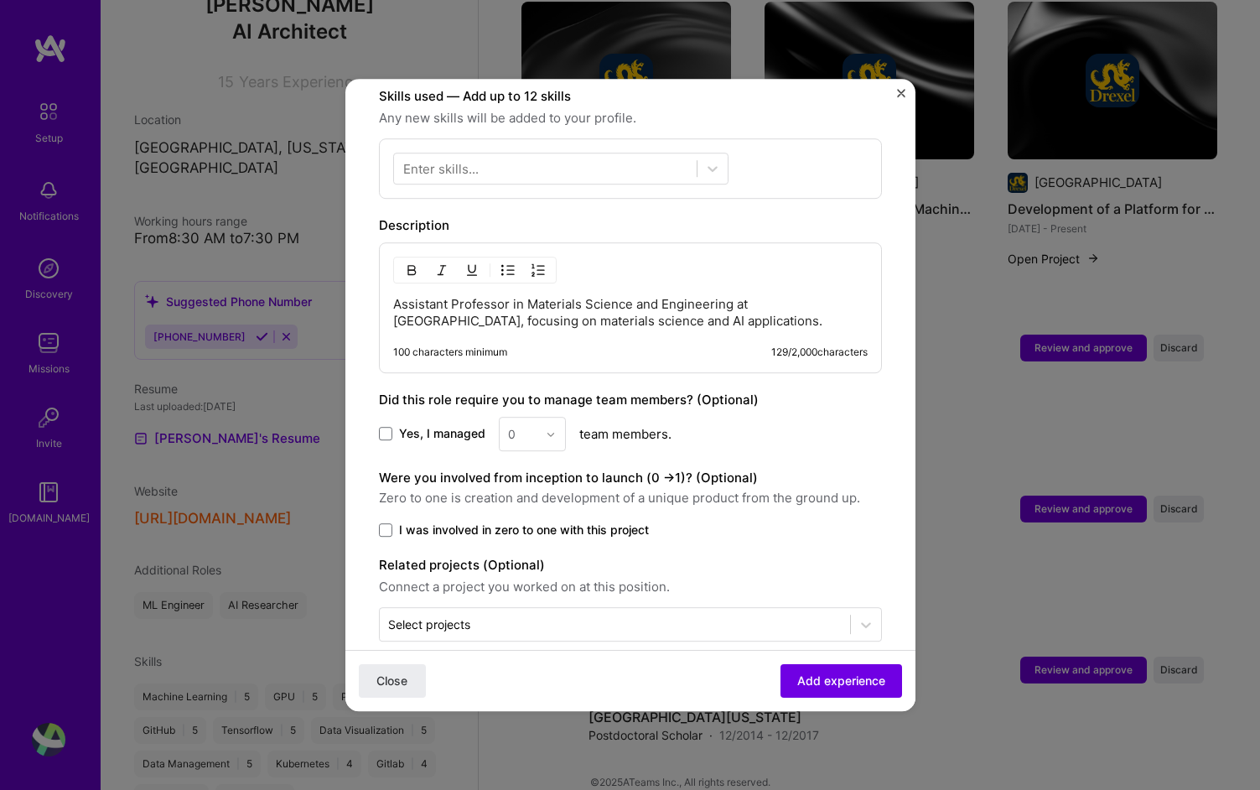
scroll to position [598, 0]
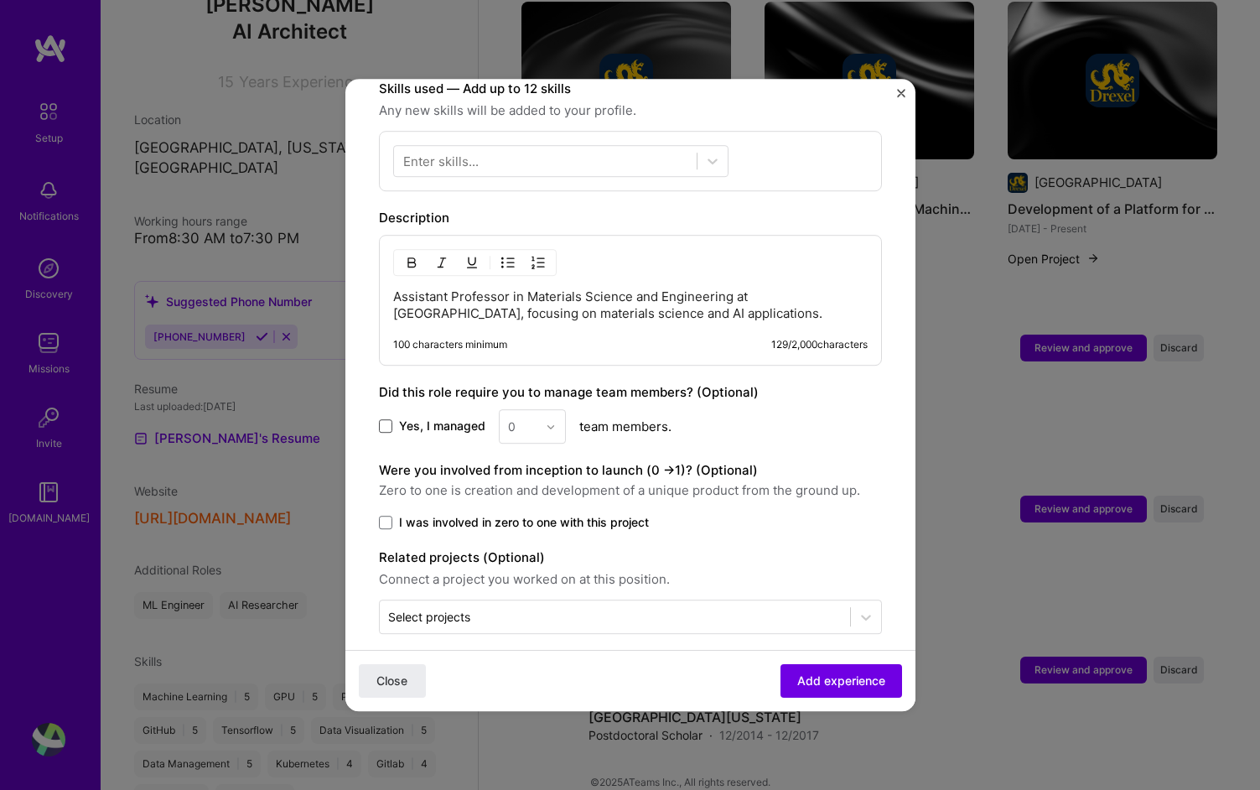
click at [383, 420] on span at bounding box center [385, 426] width 13 height 13
click at [0, 0] on input "Yes, I managed" at bounding box center [0, 0] width 0 height 0
click at [521, 418] on input "text" at bounding box center [522, 427] width 29 height 18
click at [517, 610] on div "6" at bounding box center [532, 625] width 57 height 31
click at [412, 514] on span "I was involved in zero to one with this project" at bounding box center [524, 522] width 250 height 17
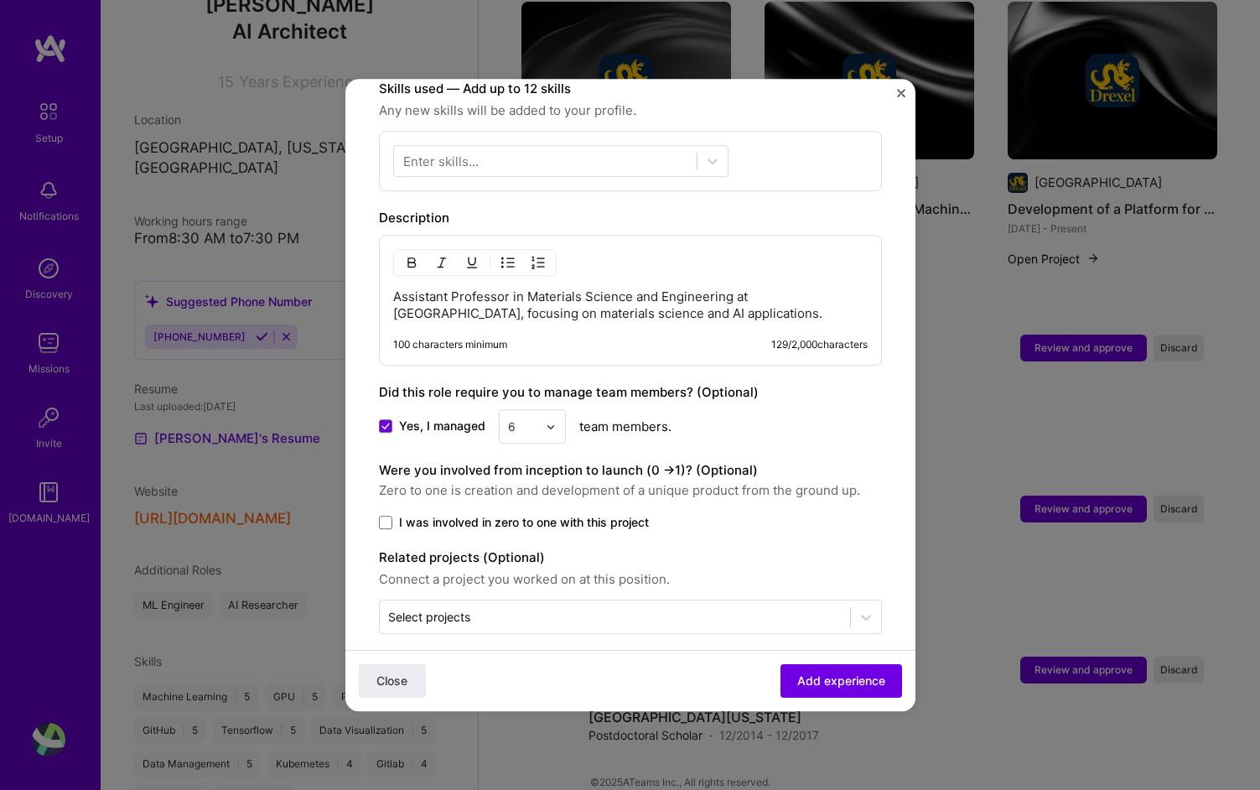
click at [0, 0] on input "I was involved in zero to one with this project" at bounding box center [0, 0] width 0 height 0
click at [853, 689] on button "Add experience" at bounding box center [842, 681] width 122 height 34
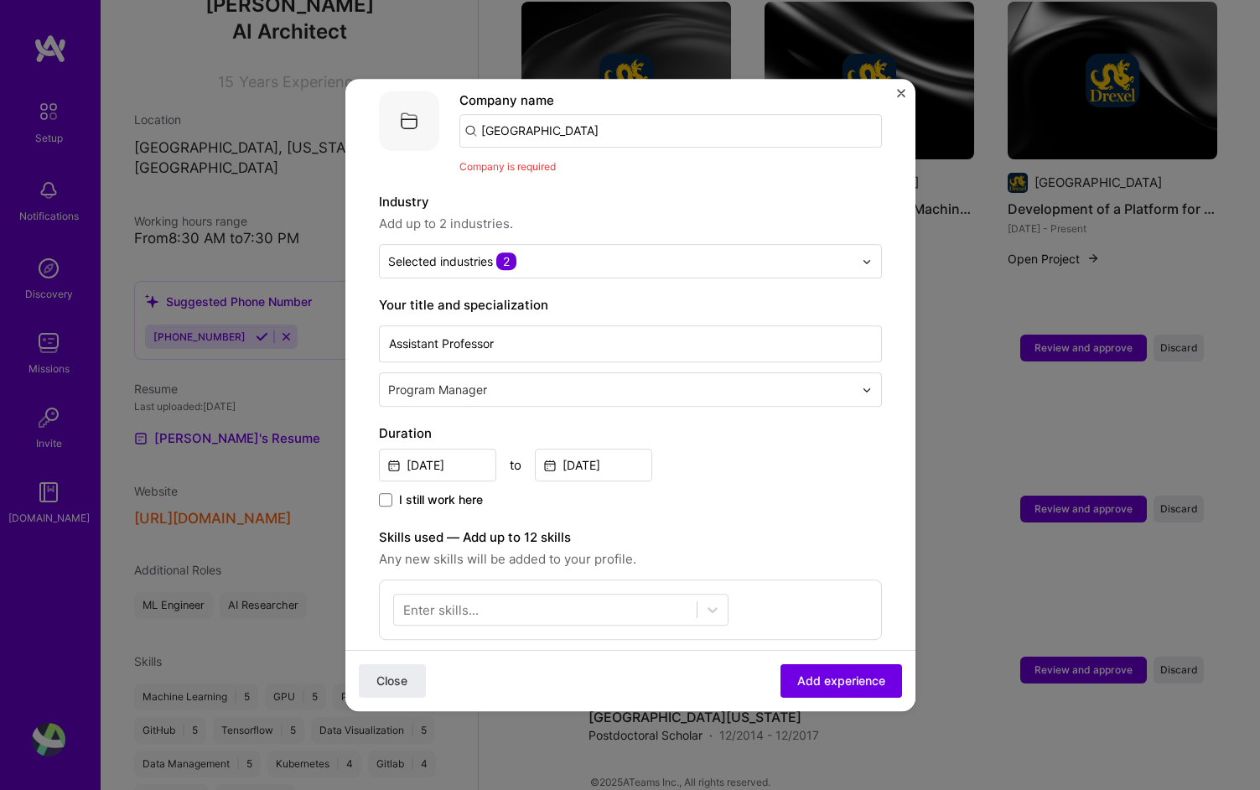
scroll to position [168, 0]
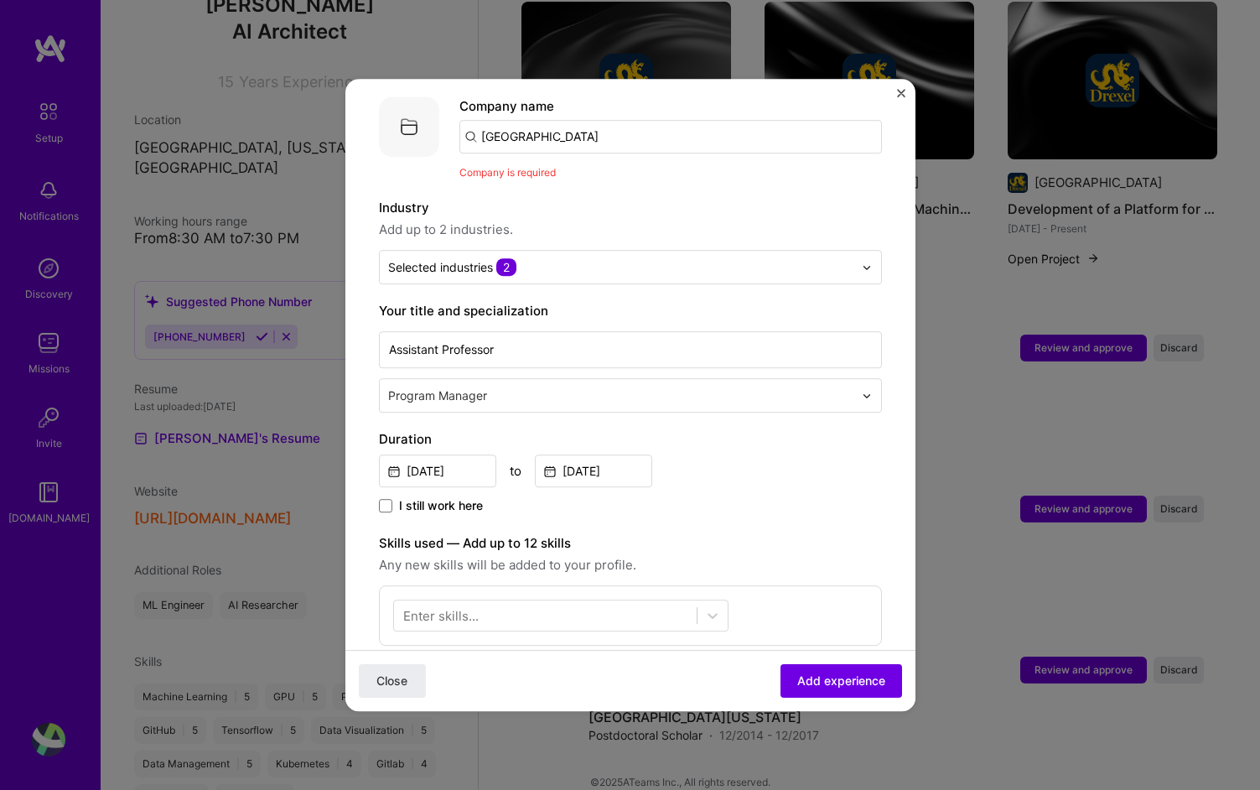
click at [585, 120] on input "[GEOGRAPHIC_DATA]" at bounding box center [670, 137] width 423 height 34
click button "Close" at bounding box center [392, 681] width 67 height 34
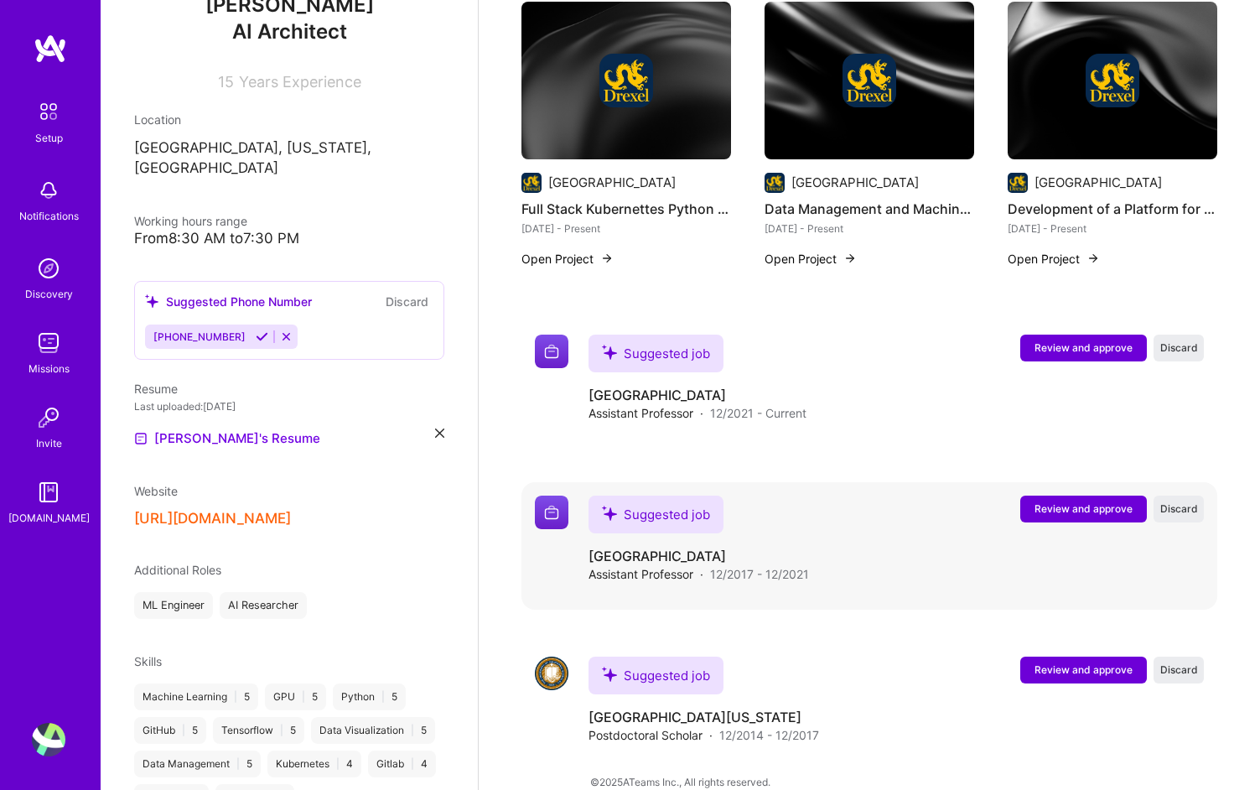
click at [1107, 495] on button "Review and approve" at bounding box center [1083, 508] width 127 height 27
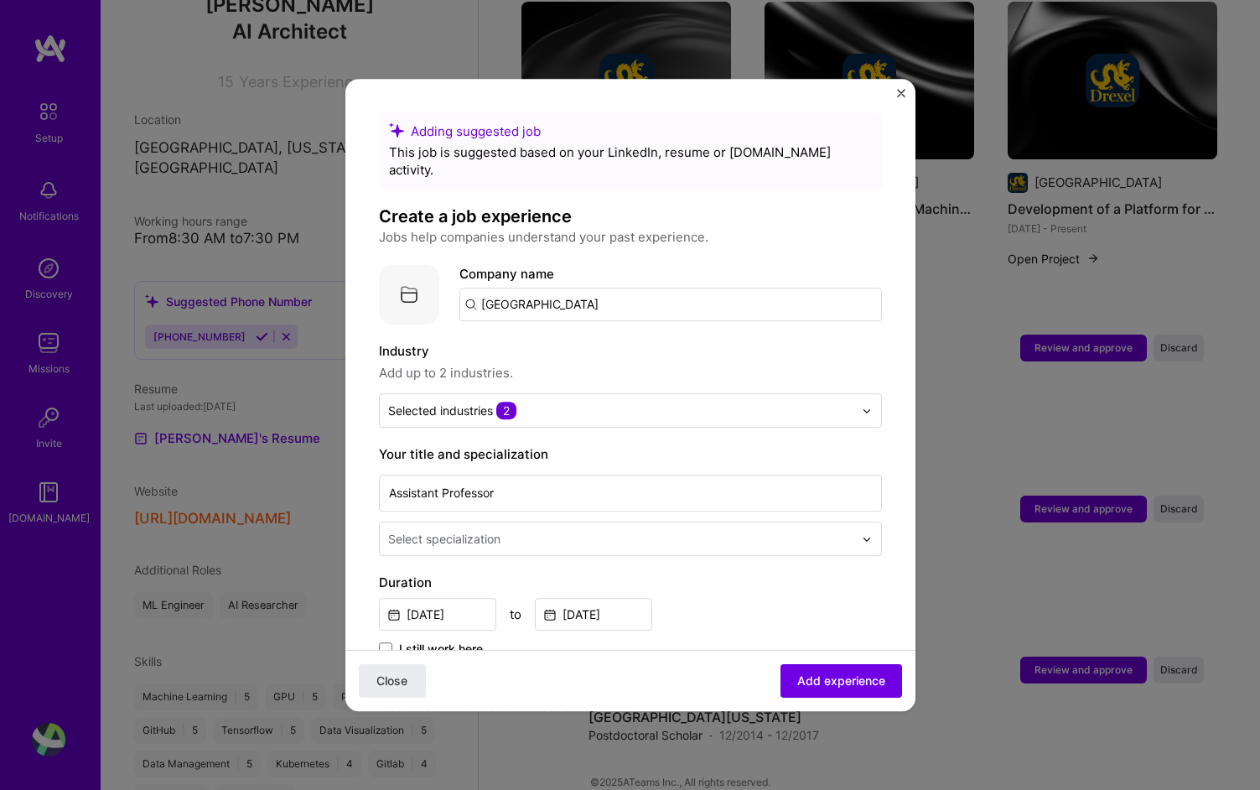
click at [696, 288] on input "[GEOGRAPHIC_DATA]" at bounding box center [670, 305] width 423 height 34
type input "[GEOGRAPHIC_DATA]"
click at [667, 338] on div "[GEOGRAPHIC_DATA]" at bounding box center [624, 350] width 143 height 29
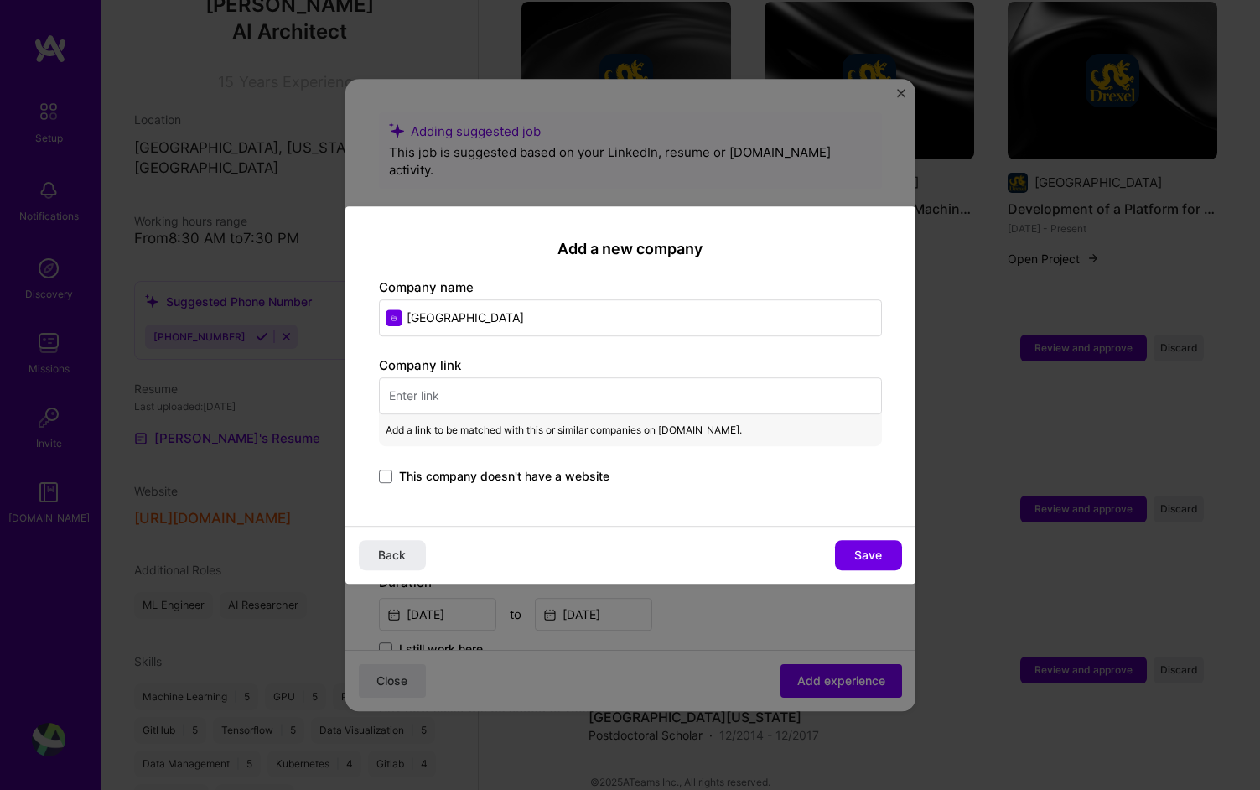
click at [521, 411] on input "text" at bounding box center [630, 395] width 503 height 37
paste input "[URL][DOMAIN_NAME]"
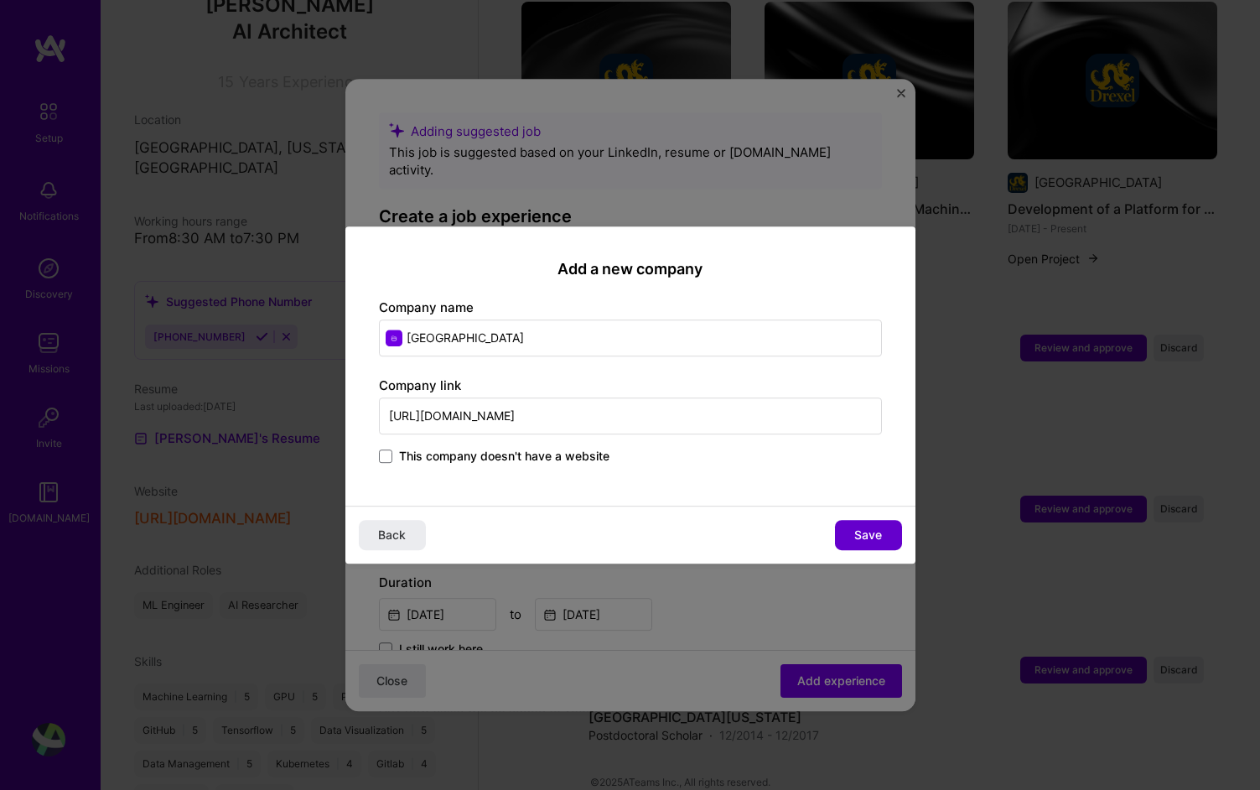
type input "[URL][DOMAIN_NAME]"
click at [873, 530] on span "Save" at bounding box center [868, 535] width 28 height 17
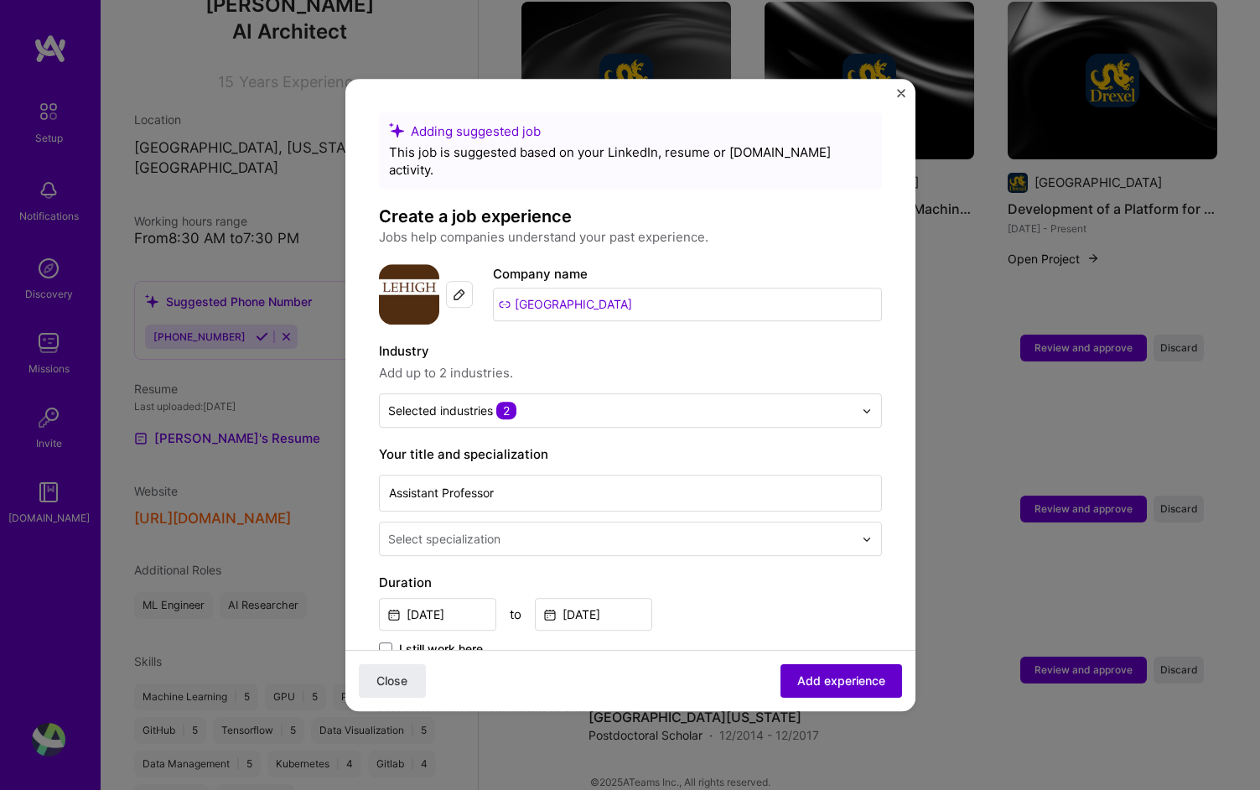
click at [847, 678] on span "Add experience" at bounding box center [841, 680] width 88 height 17
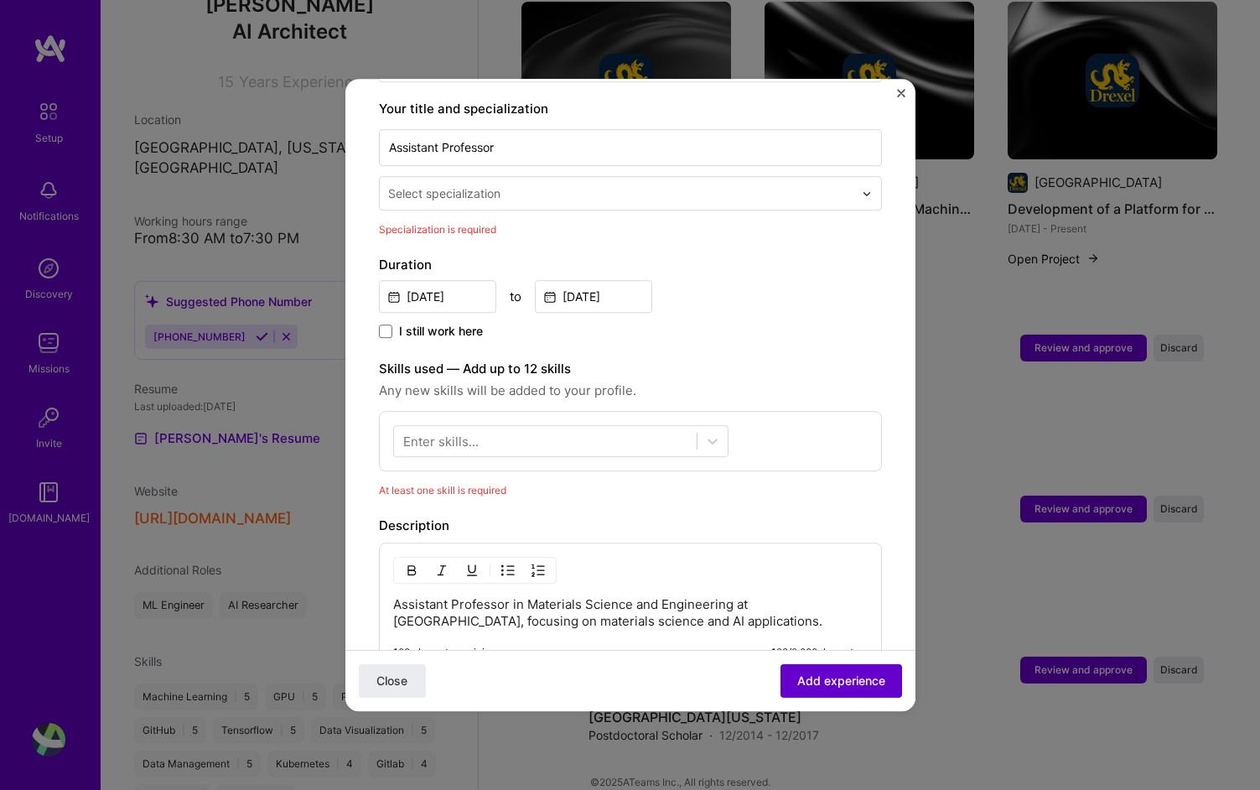
scroll to position [348, 0]
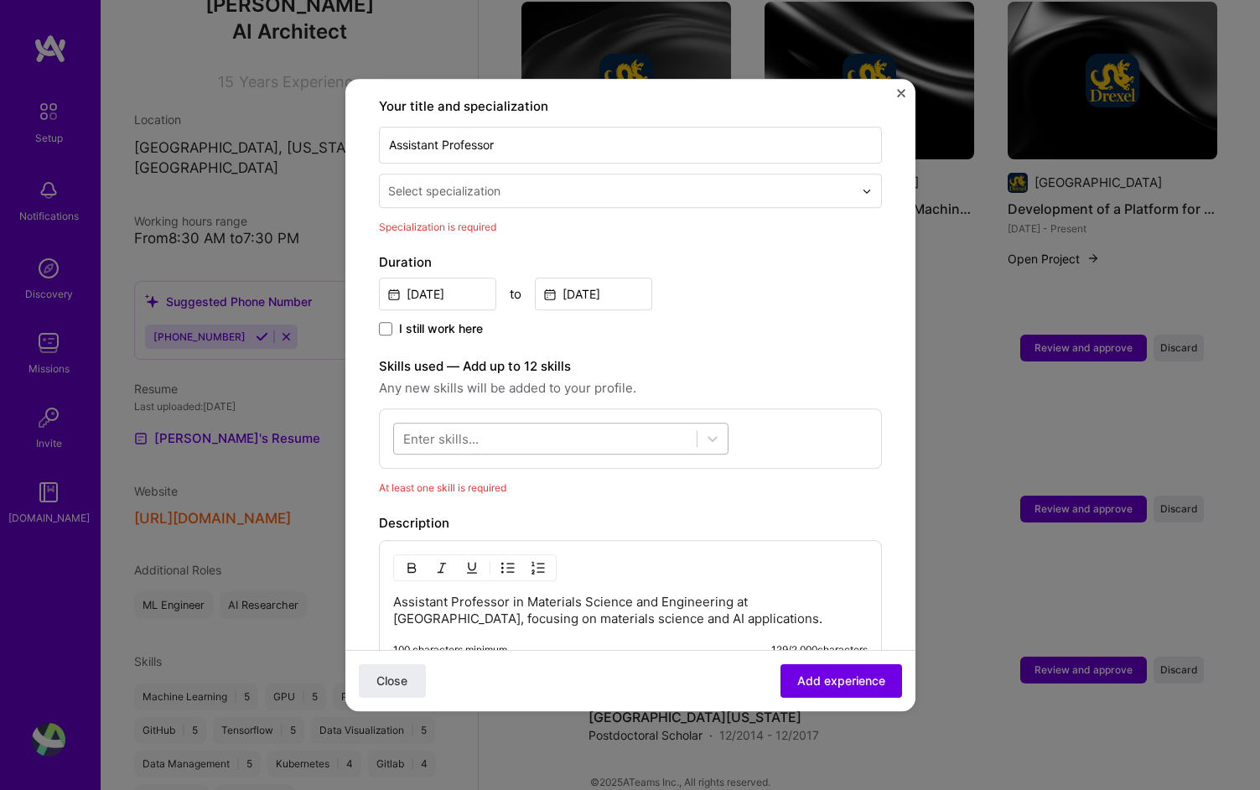
click at [604, 425] on div at bounding box center [545, 439] width 303 height 28
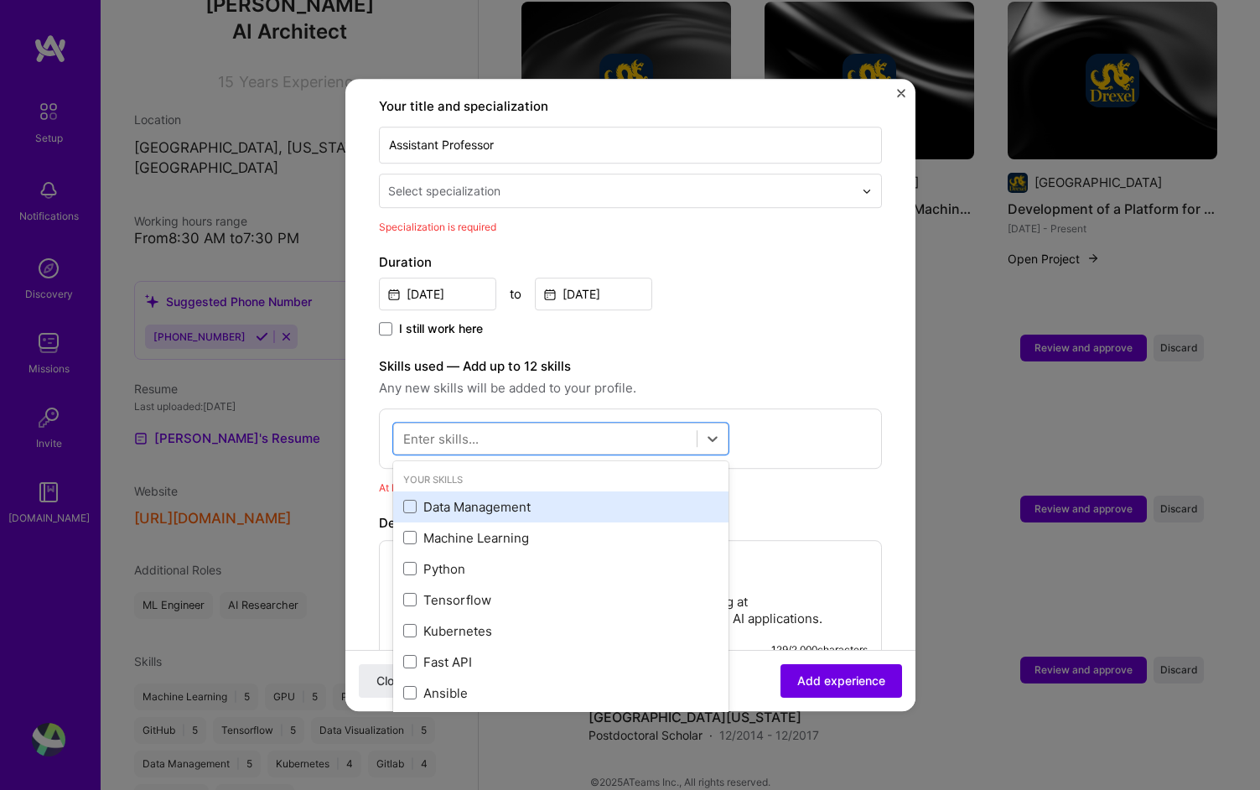
click at [416, 498] on div "Data Management" at bounding box center [560, 507] width 315 height 18
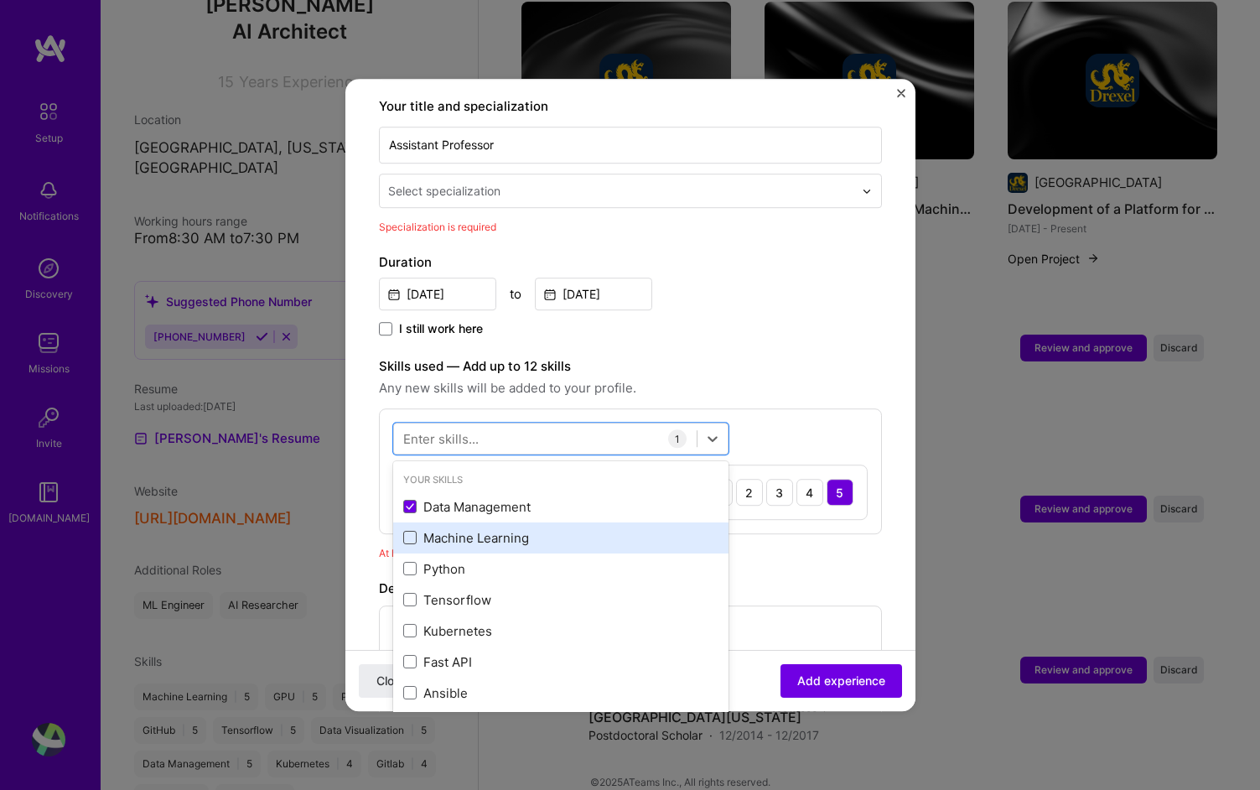
click at [415, 532] on span at bounding box center [409, 538] width 13 height 13
click at [0, 0] on input "checkbox" at bounding box center [0, 0] width 0 height 0
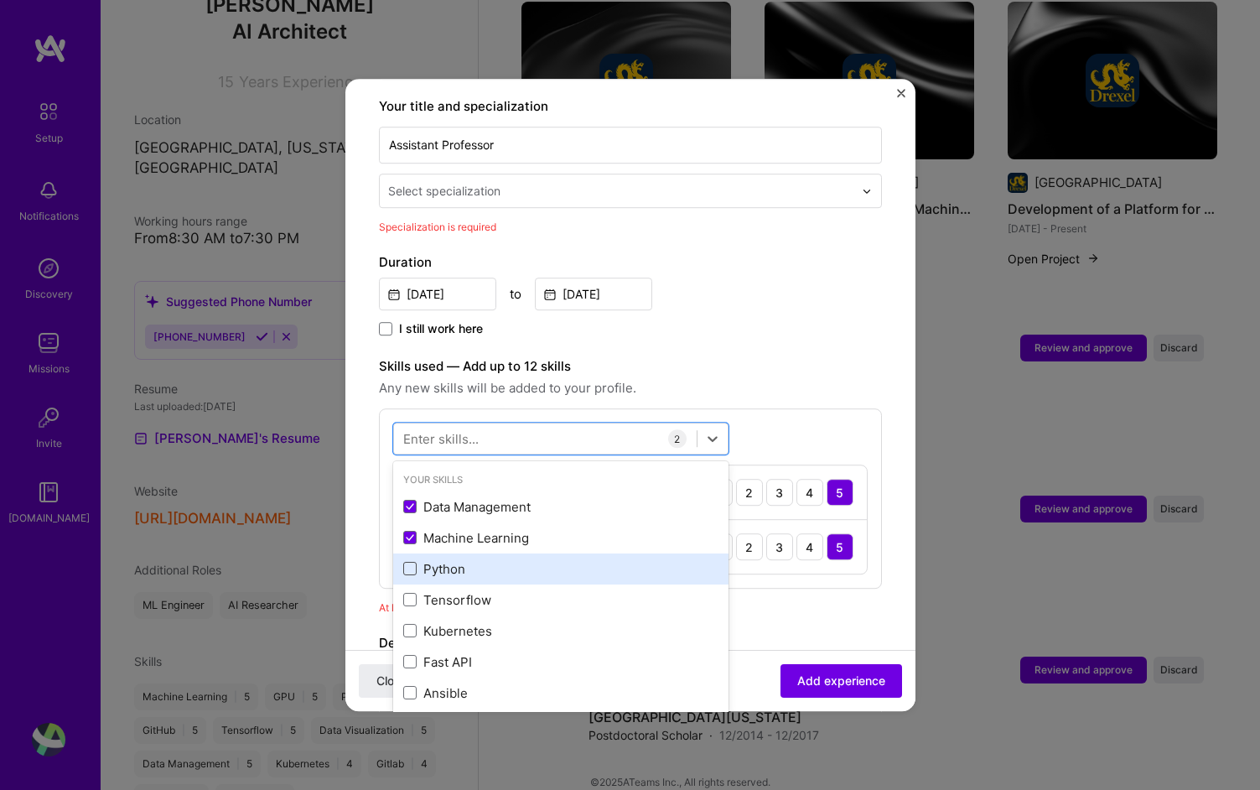
click at [415, 563] on span at bounding box center [409, 569] width 13 height 13
click at [0, 0] on input "checkbox" at bounding box center [0, 0] width 0 height 0
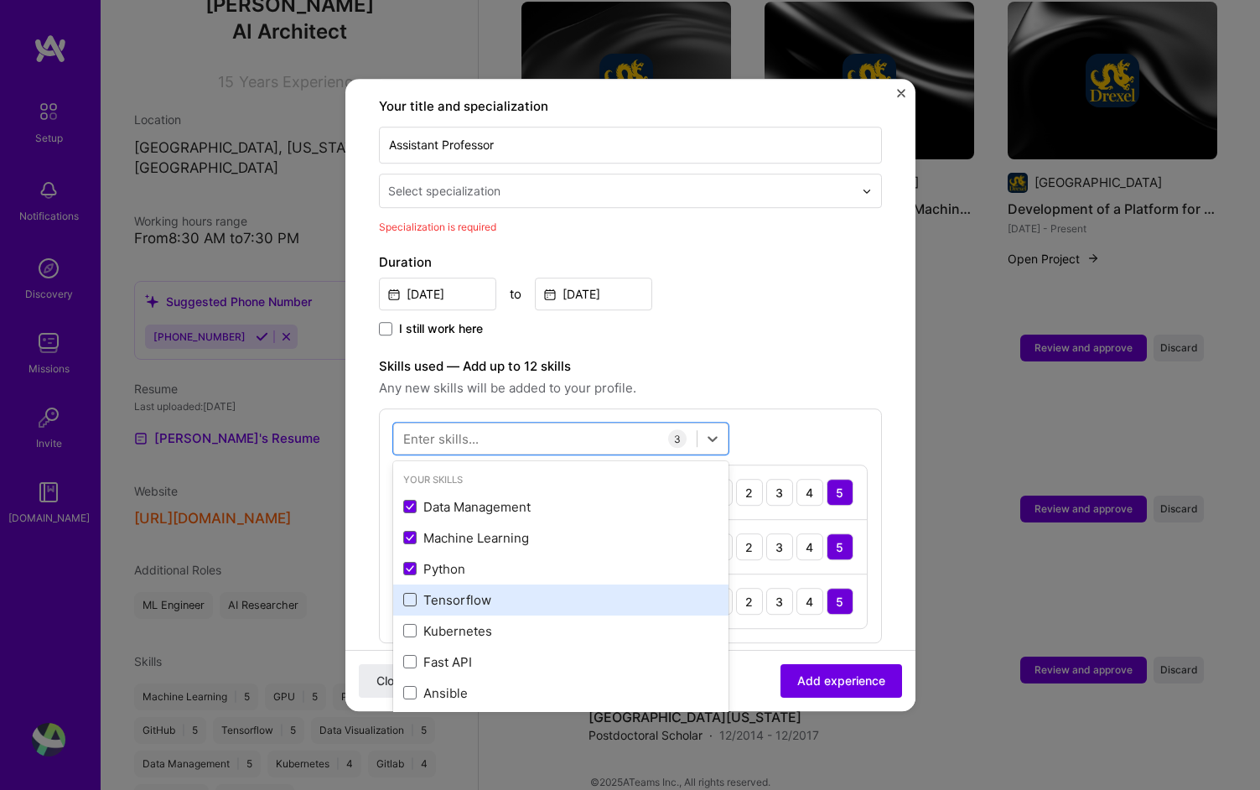
click at [415, 594] on span at bounding box center [409, 600] width 13 height 13
click at [0, 0] on input "checkbox" at bounding box center [0, 0] width 0 height 0
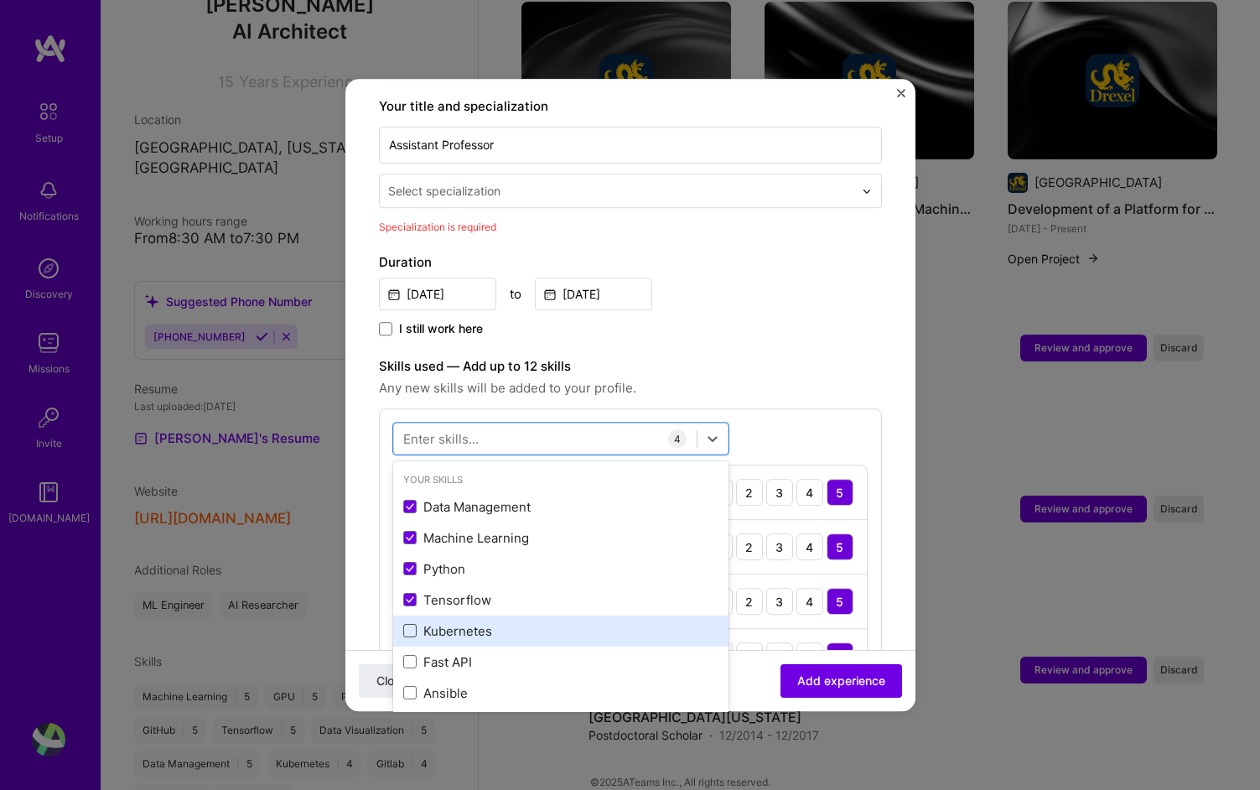
click at [414, 625] on span at bounding box center [409, 631] width 13 height 13
click at [0, 0] on input "checkbox" at bounding box center [0, 0] width 0 height 0
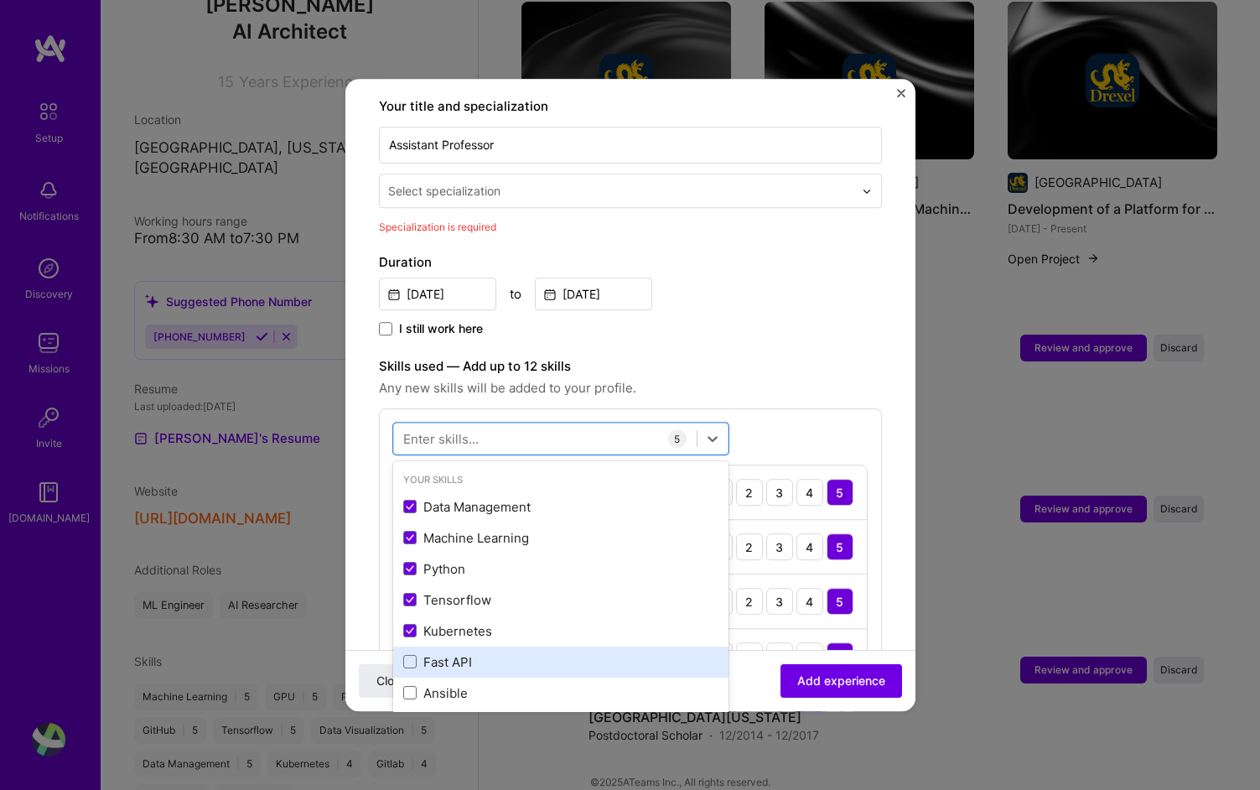
click at [409, 658] on div "Fast API" at bounding box center [560, 661] width 335 height 31
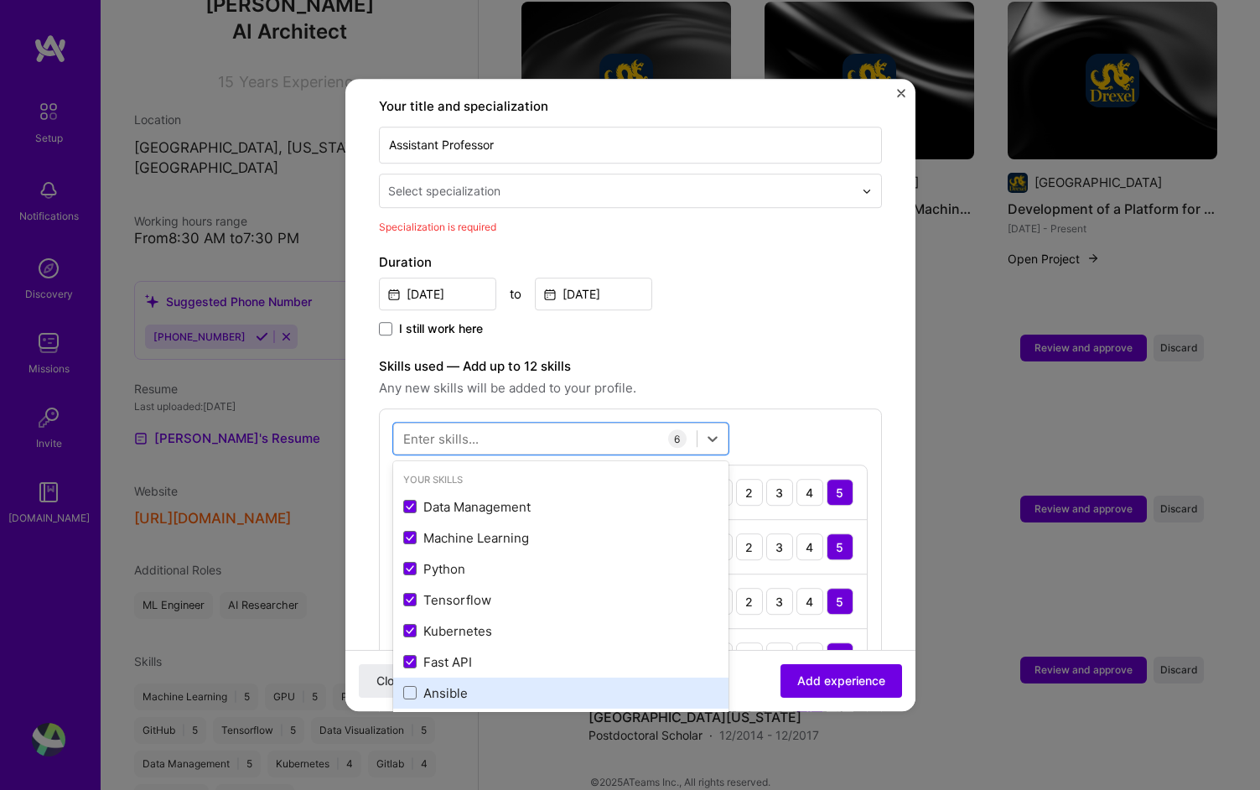
click at [409, 687] on div "Ansible" at bounding box center [560, 692] width 335 height 31
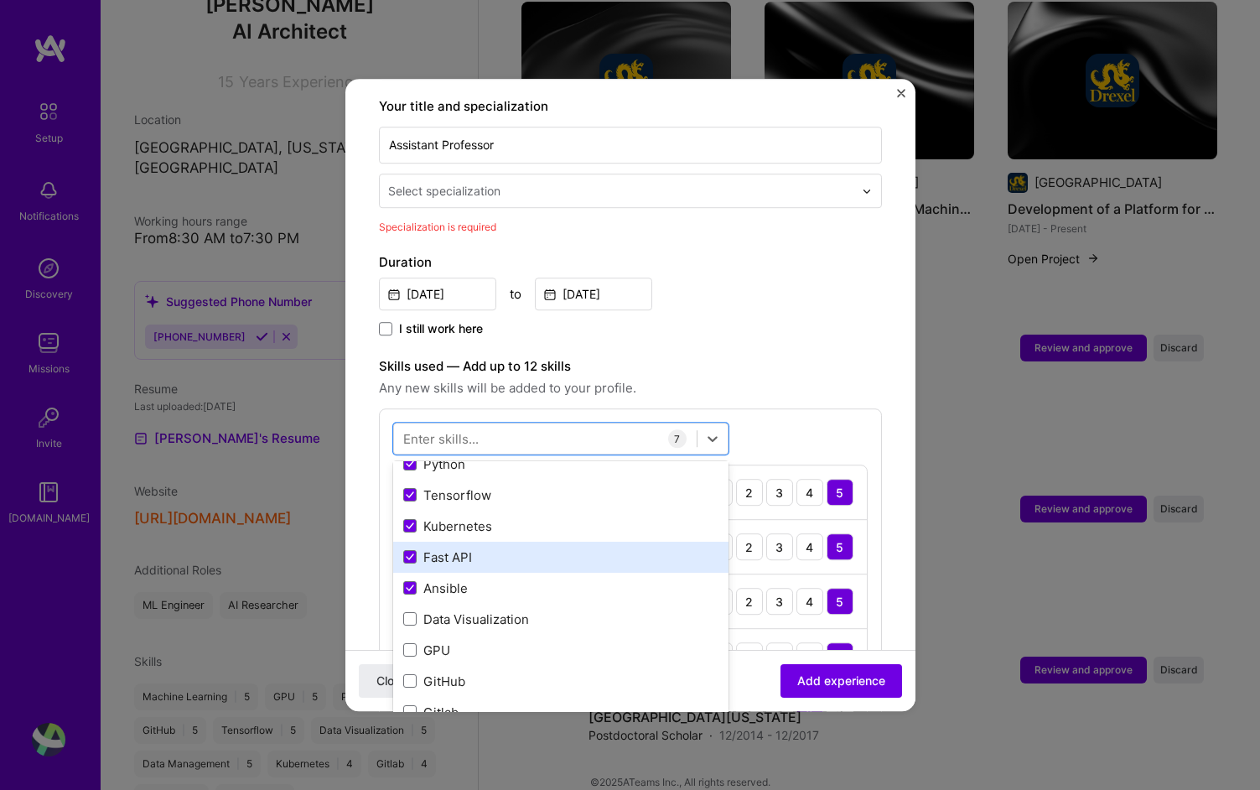
scroll to position [143, 0]
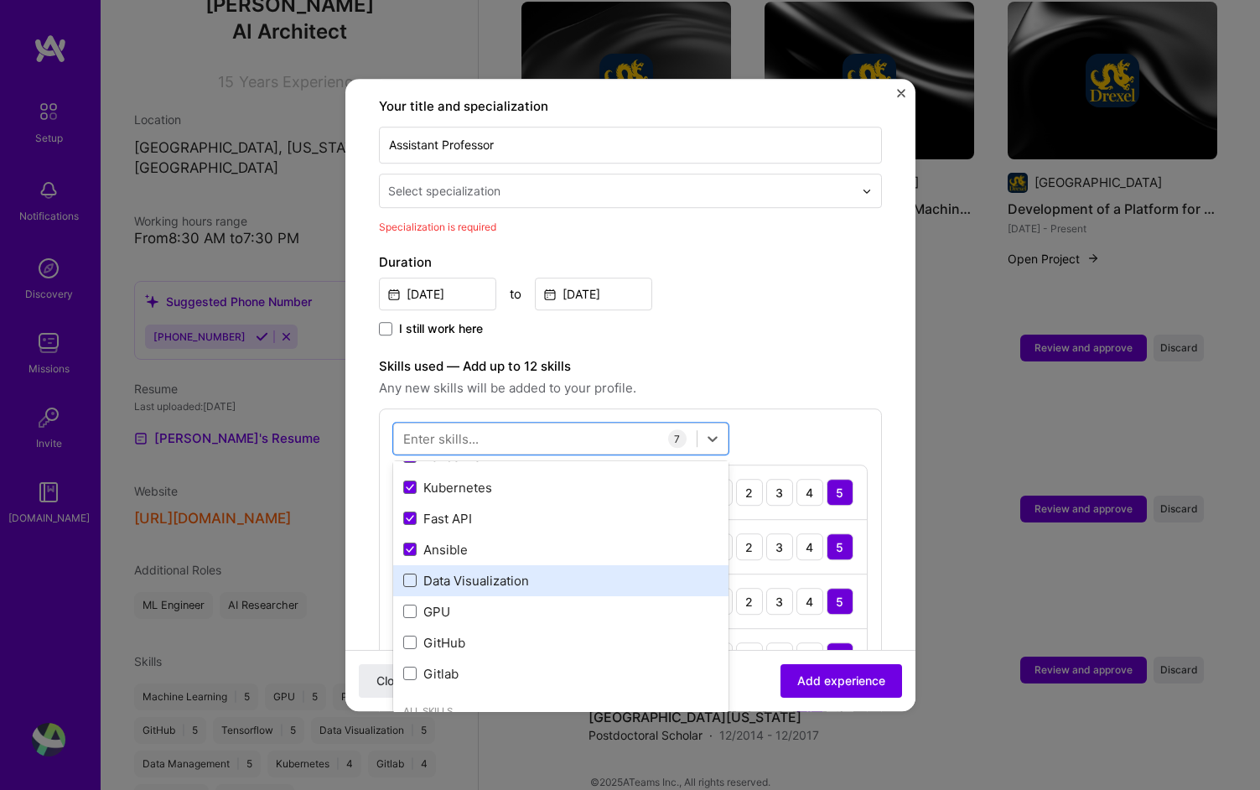
click at [407, 574] on span at bounding box center [409, 580] width 13 height 13
click at [0, 0] on input "checkbox" at bounding box center [0, 0] width 0 height 0
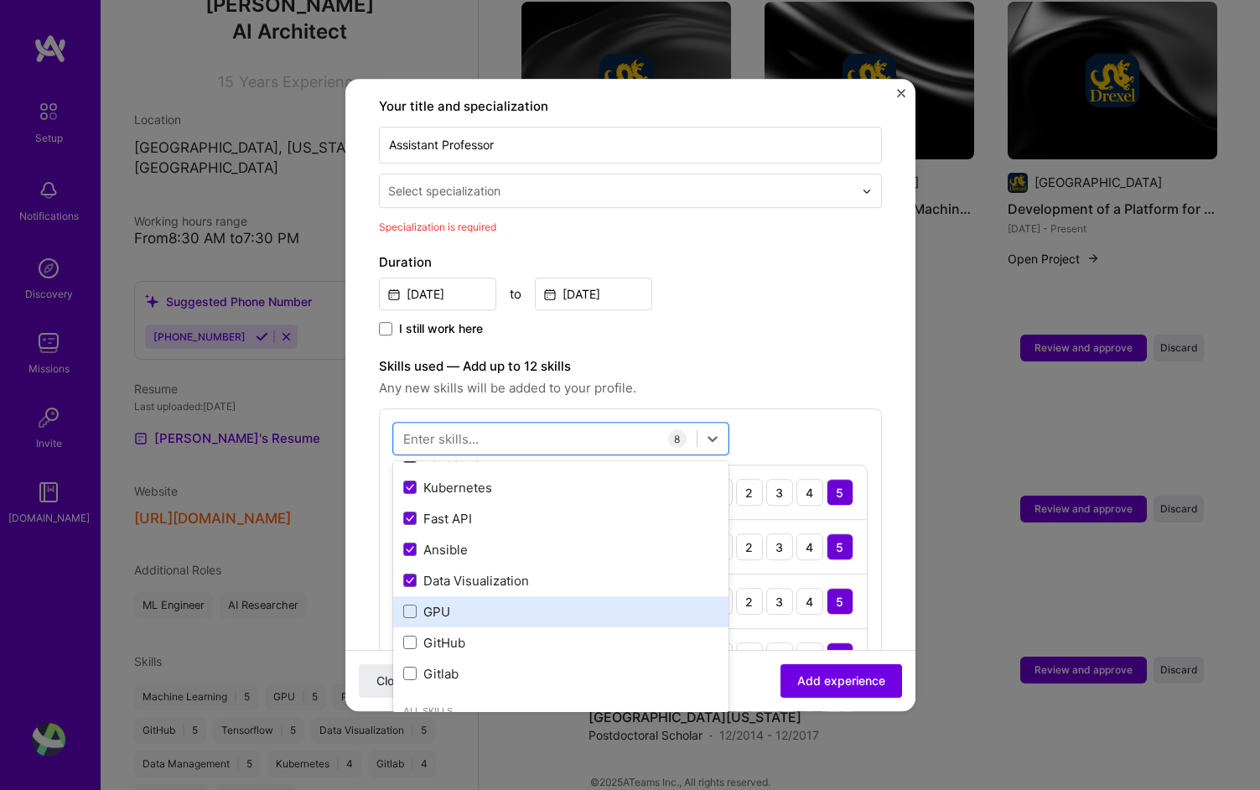
click at [419, 607] on div "GPU" at bounding box center [560, 611] width 335 height 31
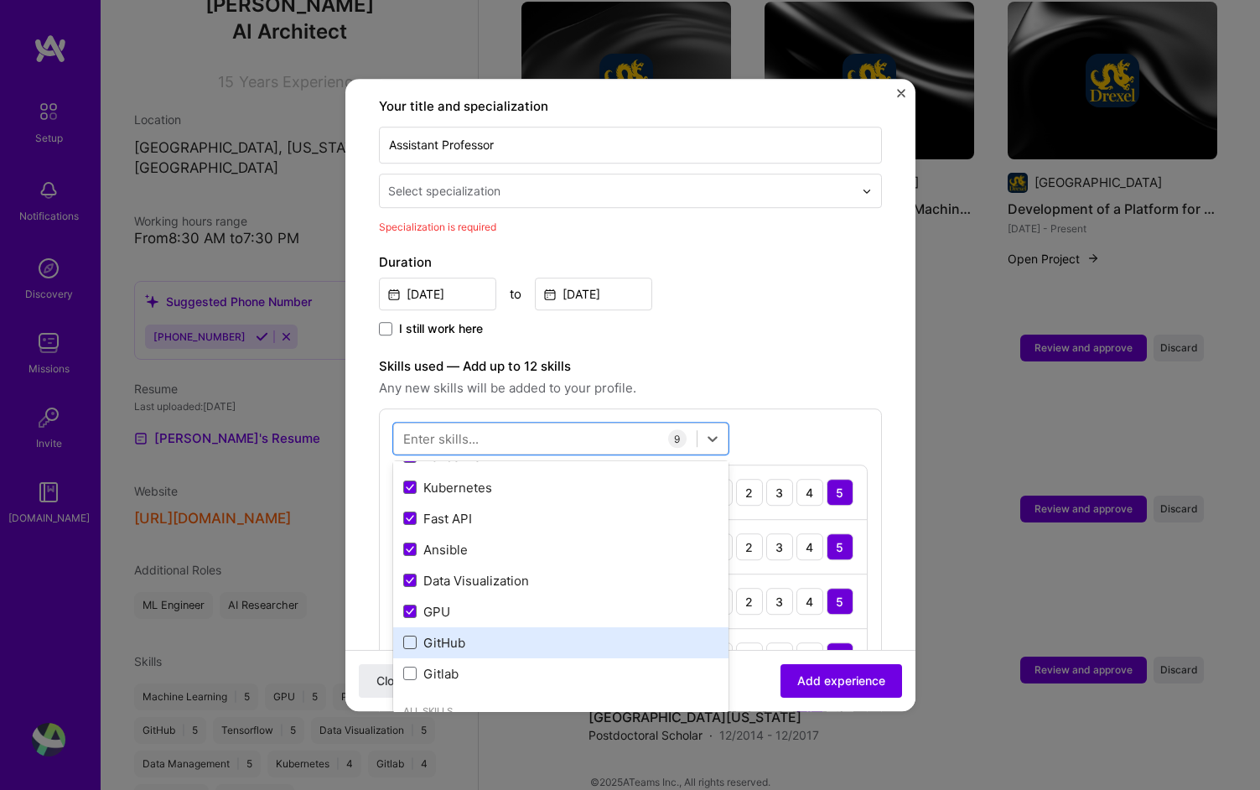
click at [410, 636] on span at bounding box center [409, 642] width 13 height 13
click at [0, 0] on input "checkbox" at bounding box center [0, 0] width 0 height 0
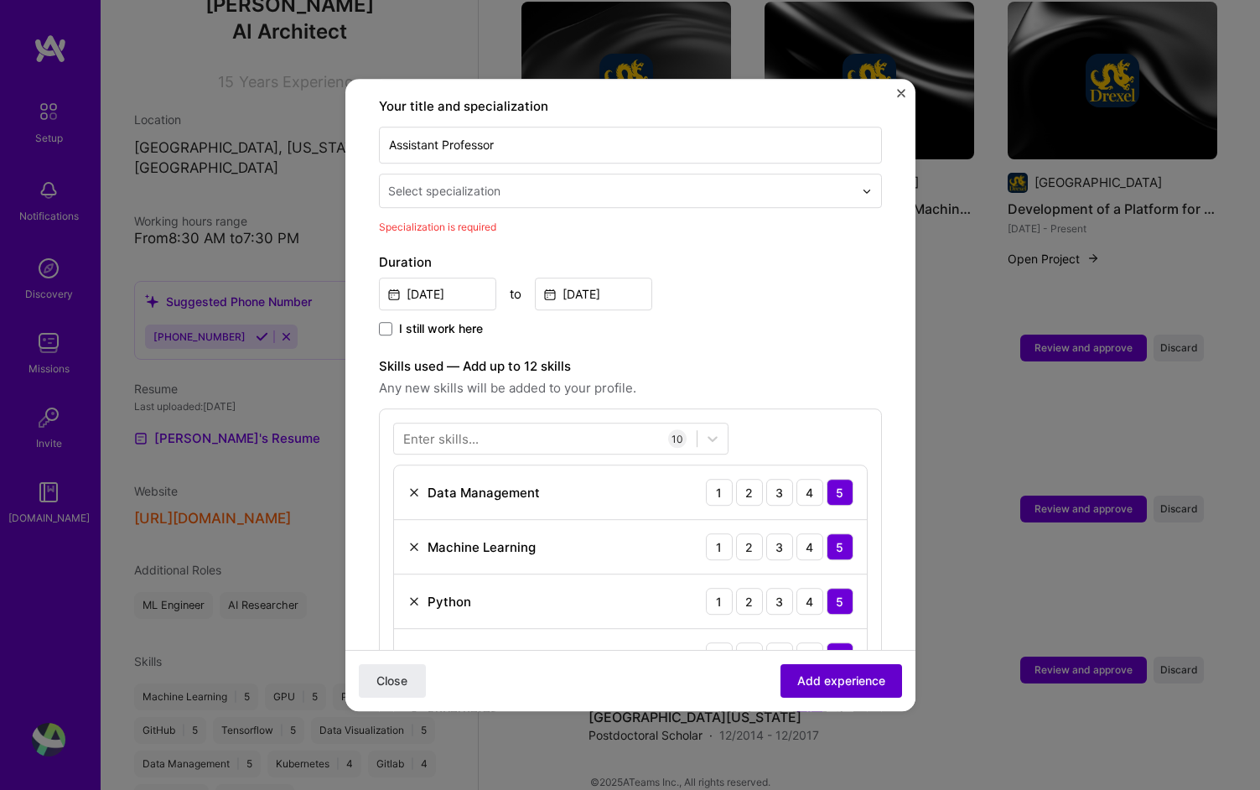
click at [851, 684] on span "Add experience" at bounding box center [841, 680] width 88 height 17
click at [849, 692] on button "Add experience" at bounding box center [842, 681] width 122 height 34
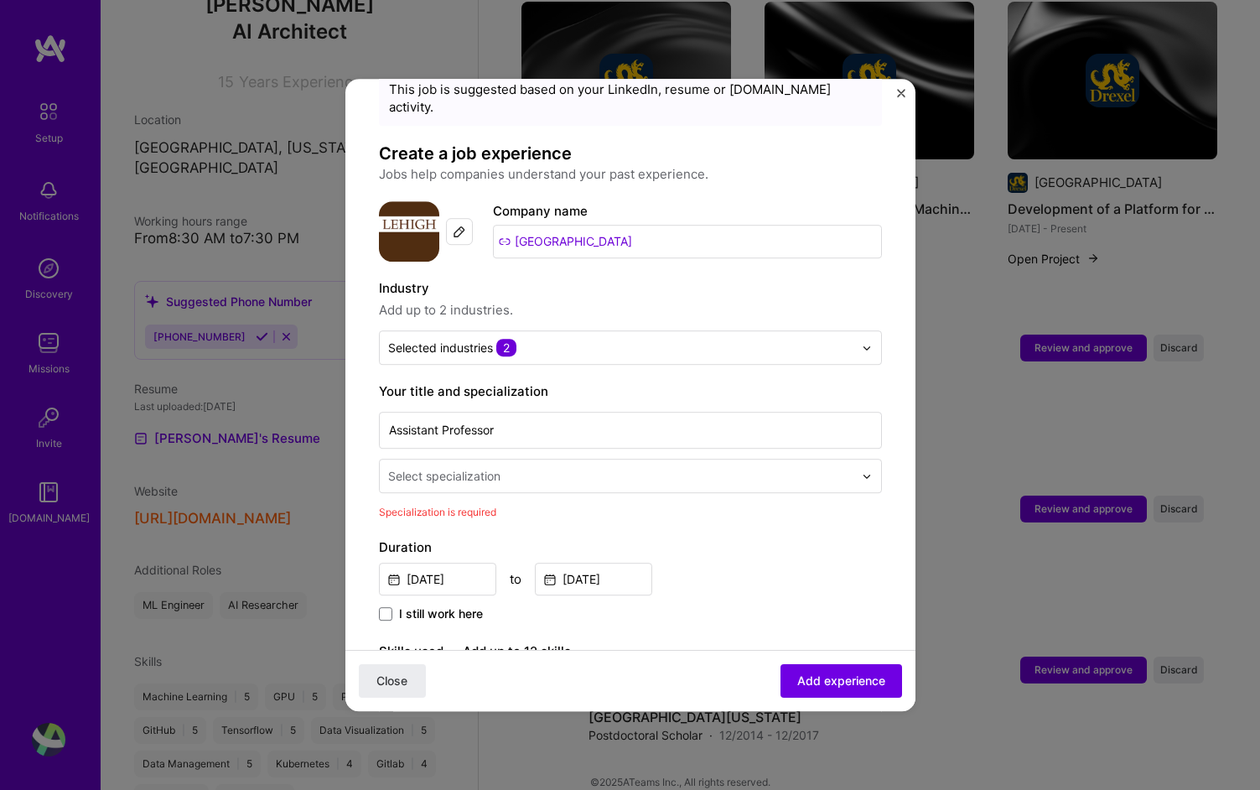
scroll to position [41, 0]
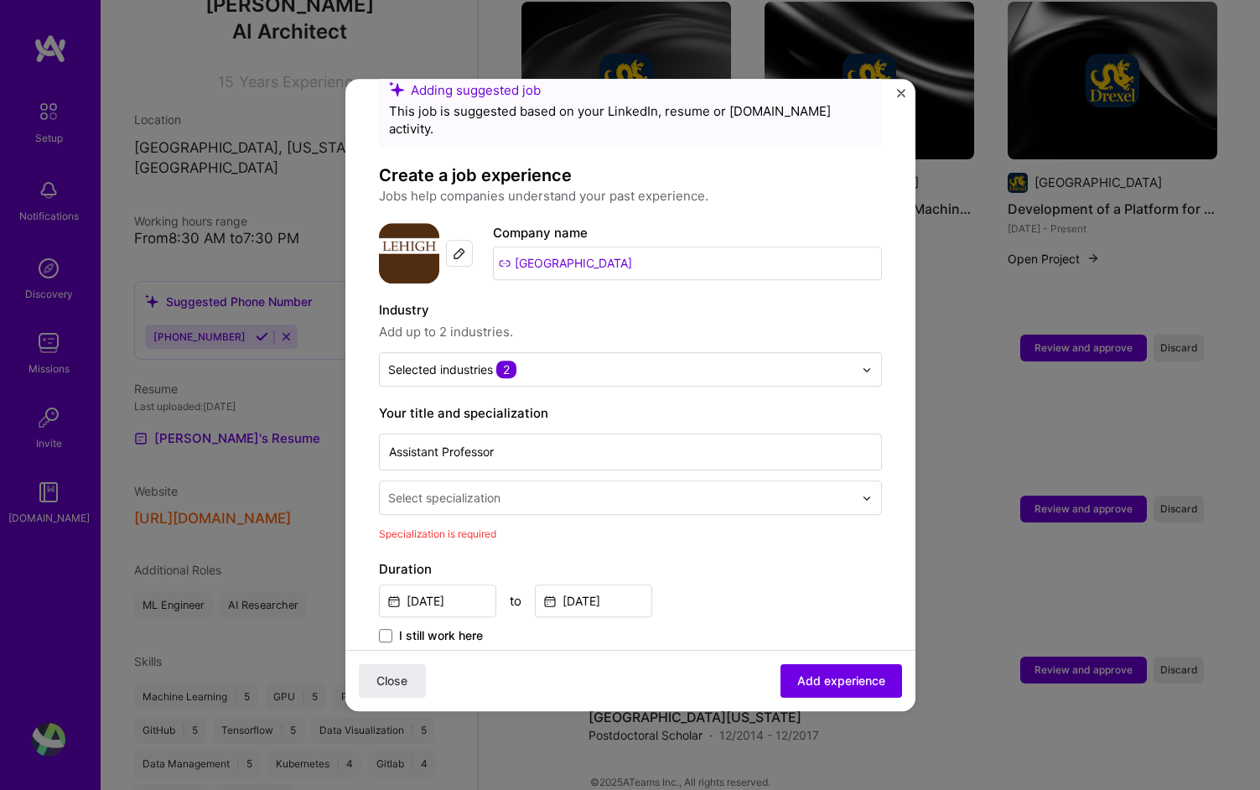
click at [616, 489] on input "text" at bounding box center [622, 498] width 469 height 18
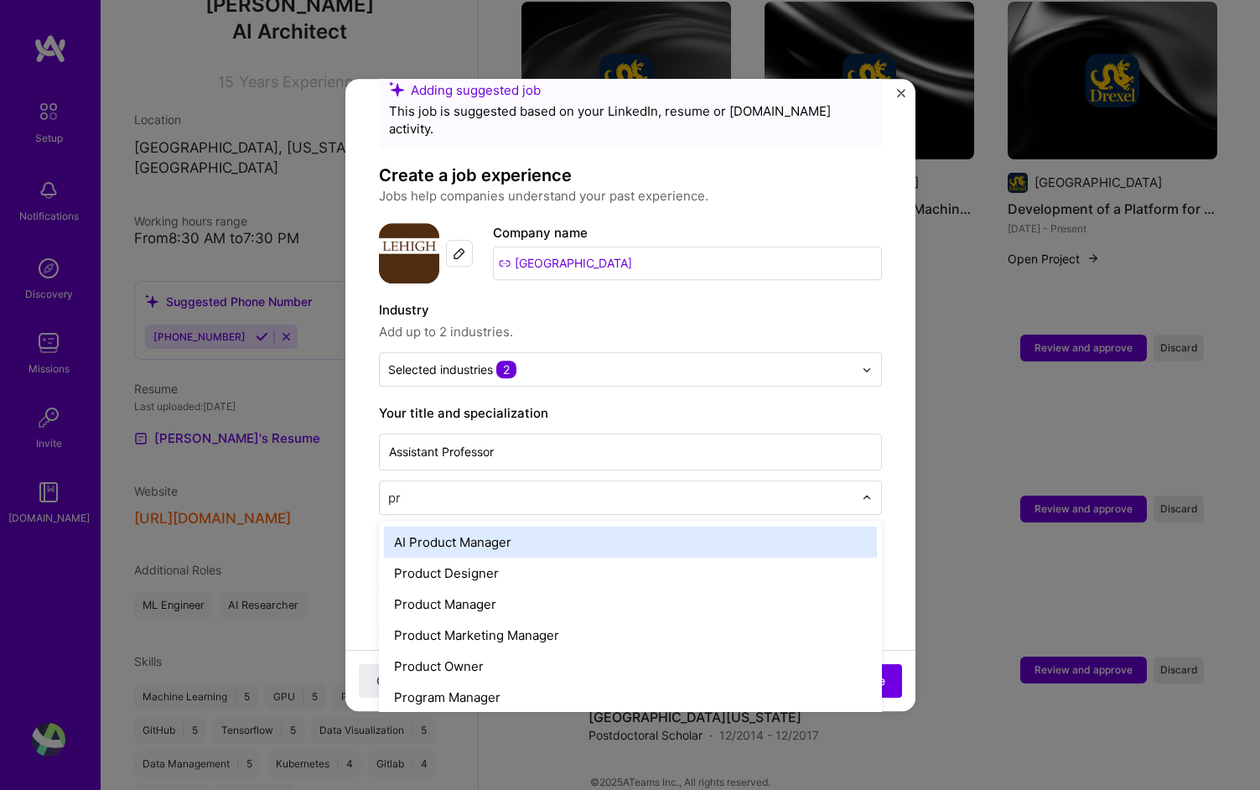
type input "pro"
click at [591, 489] on input "text" at bounding box center [622, 498] width 469 height 18
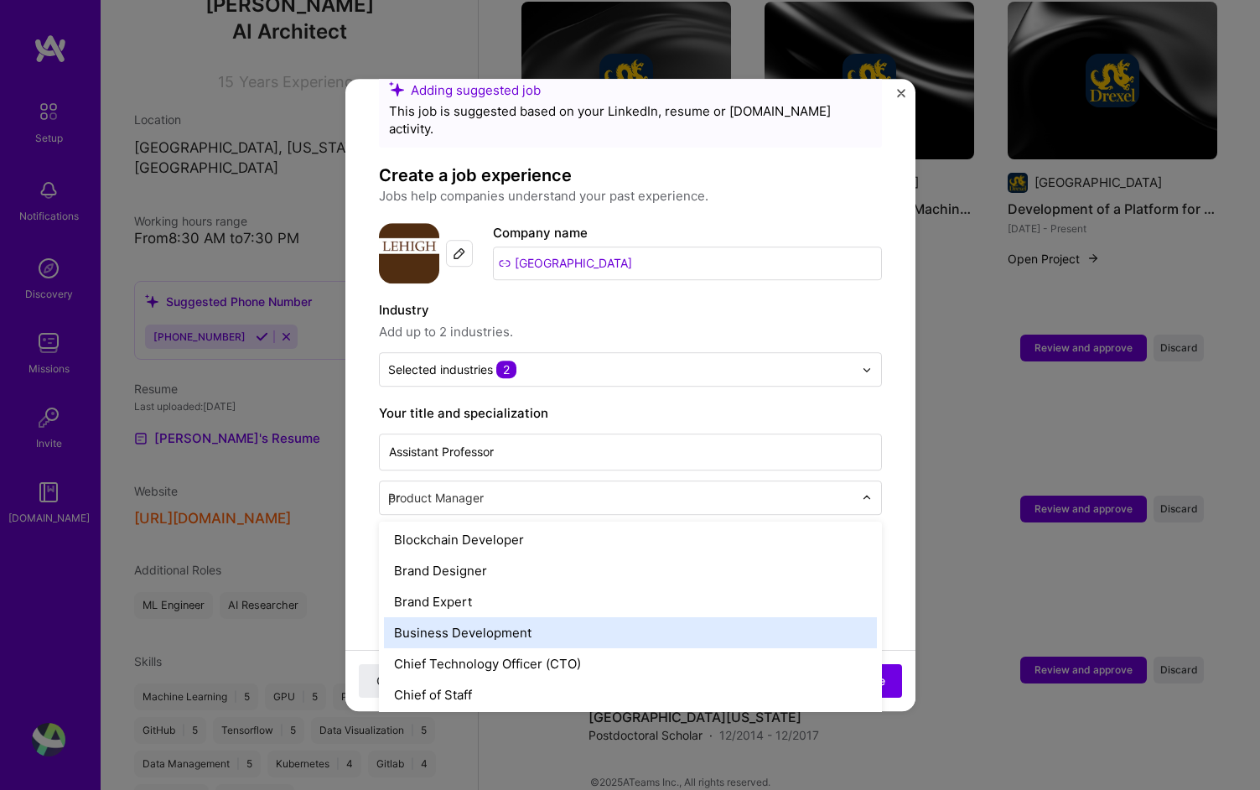
scroll to position [0, 0]
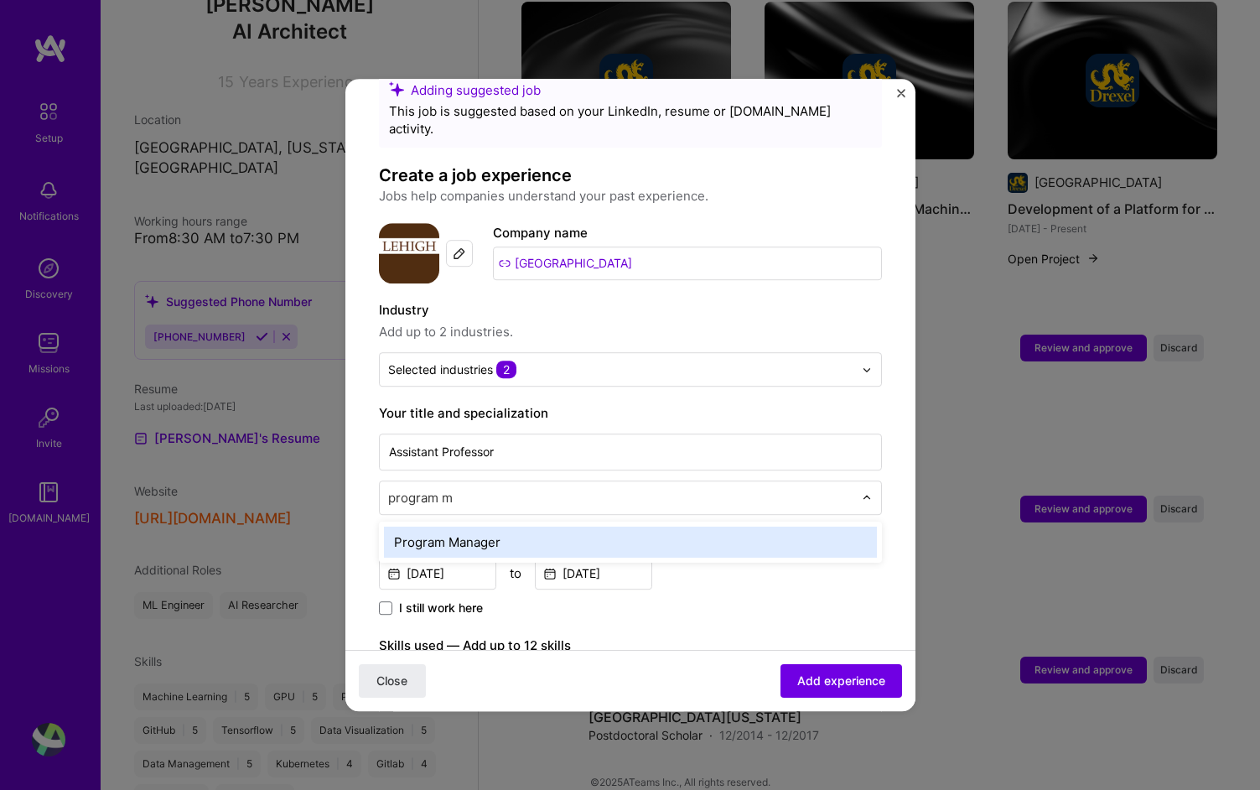
type input "program ma"
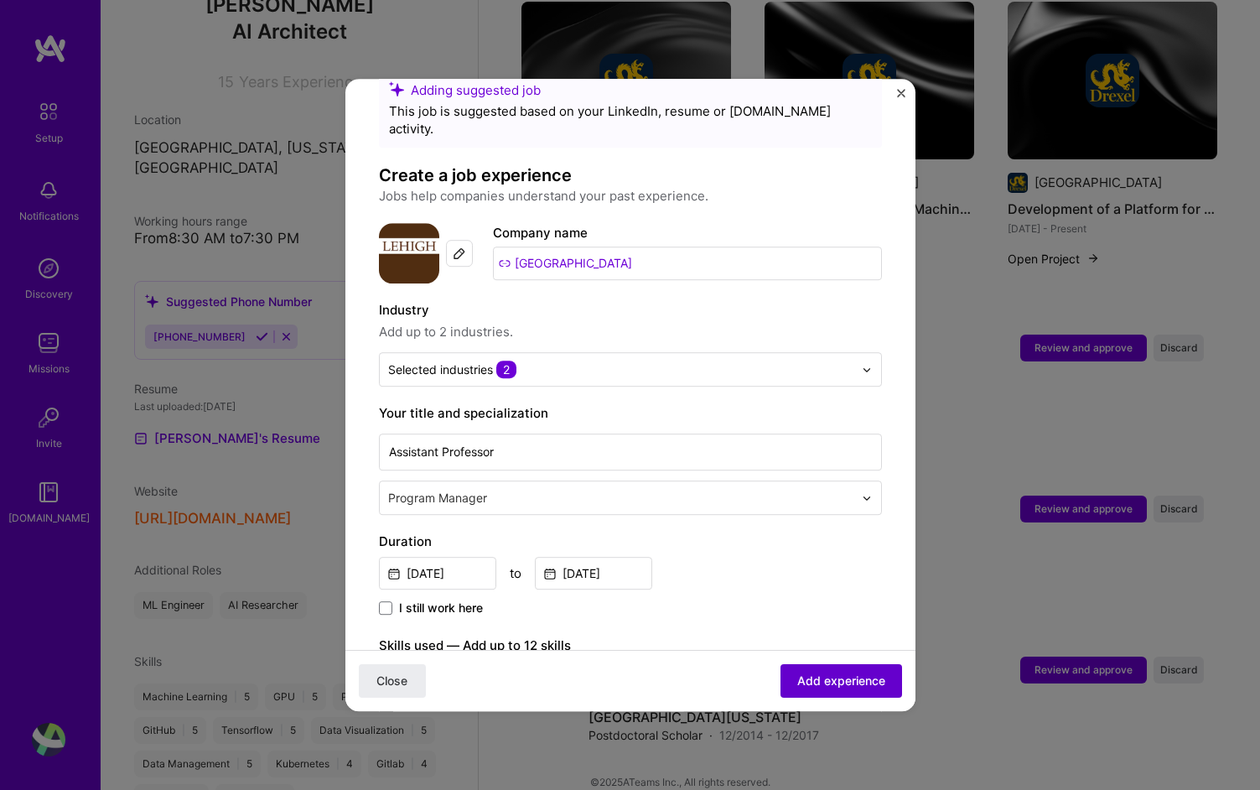
click at [821, 684] on span "Add experience" at bounding box center [841, 680] width 88 height 17
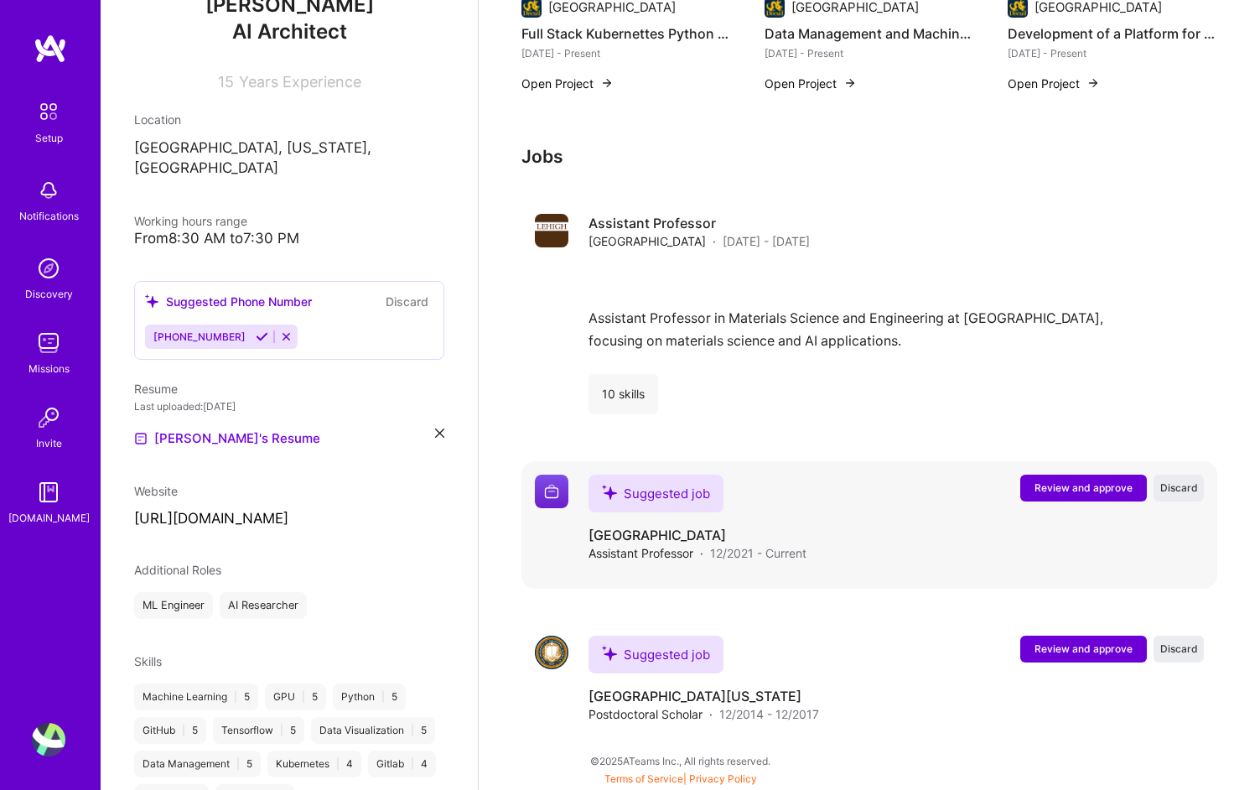
scroll to position [876, 0]
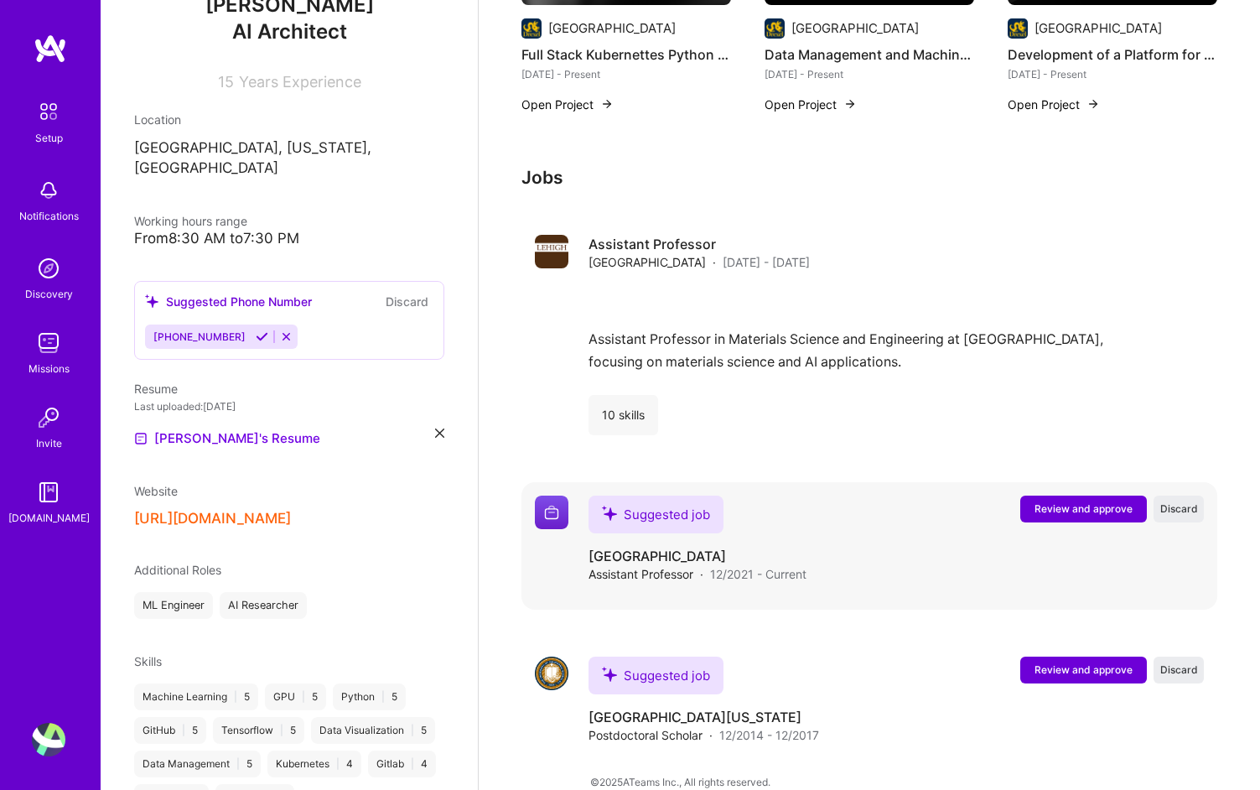
click at [1046, 501] on span "Review and approve" at bounding box center [1084, 508] width 98 height 14
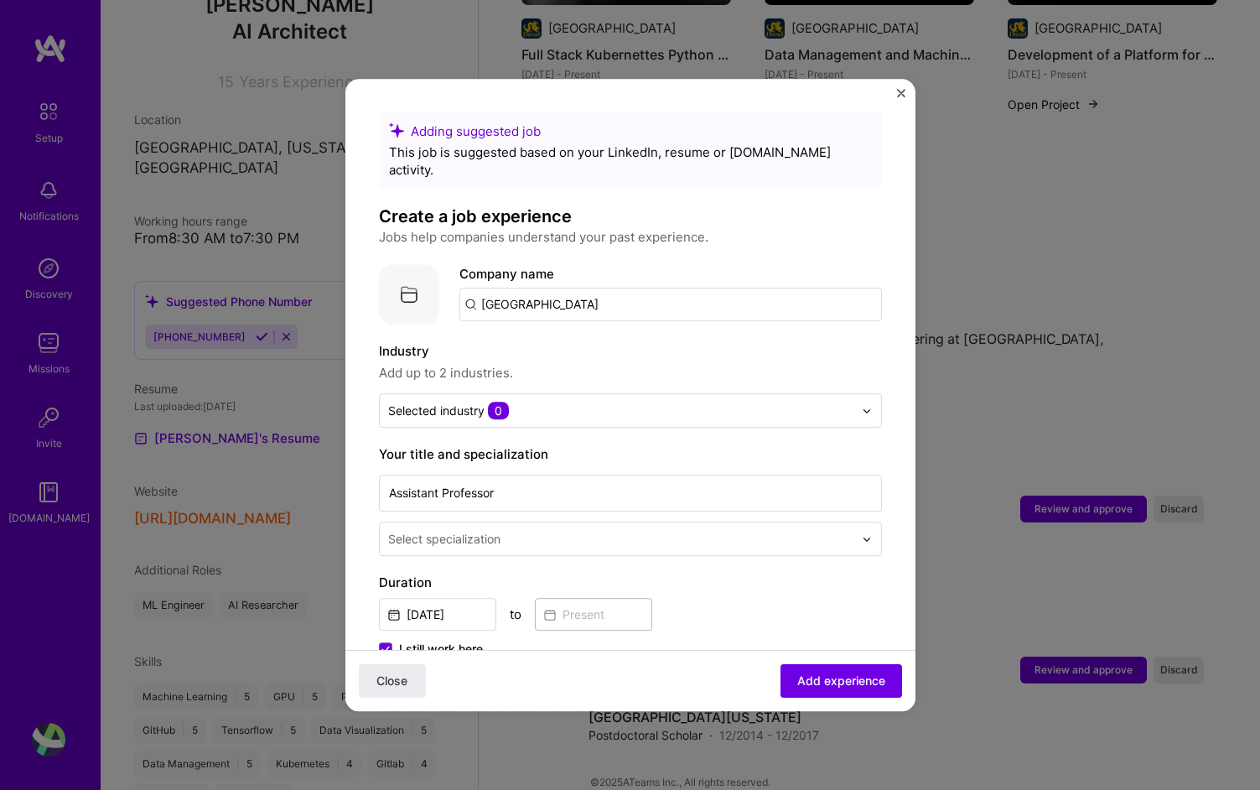
click at [714, 291] on input "[GEOGRAPHIC_DATA]" at bounding box center [670, 305] width 423 height 34
click at [609, 540] on div "Adding suggested job This job is suggested based on your LinkedIn, resume or [D…" at bounding box center [630, 713] width 503 height 1202
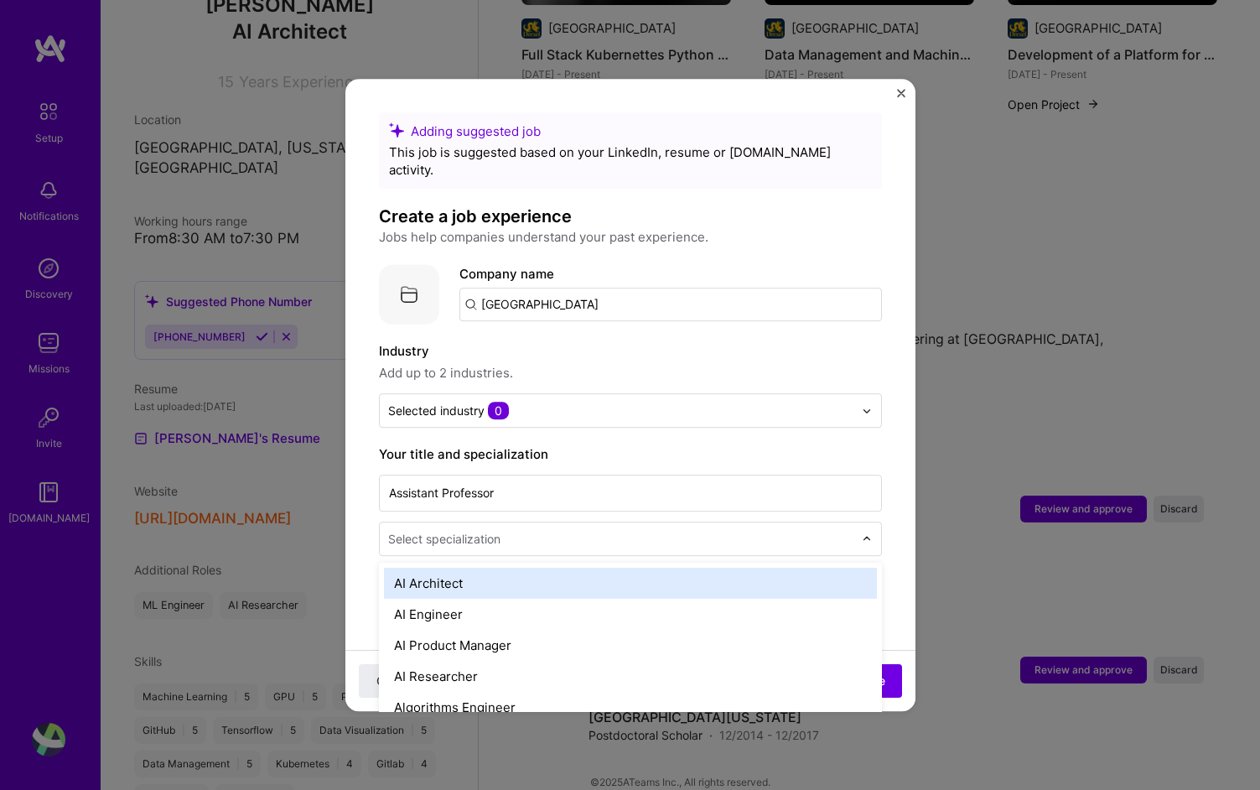
click at [623, 530] on input "text" at bounding box center [622, 539] width 469 height 18
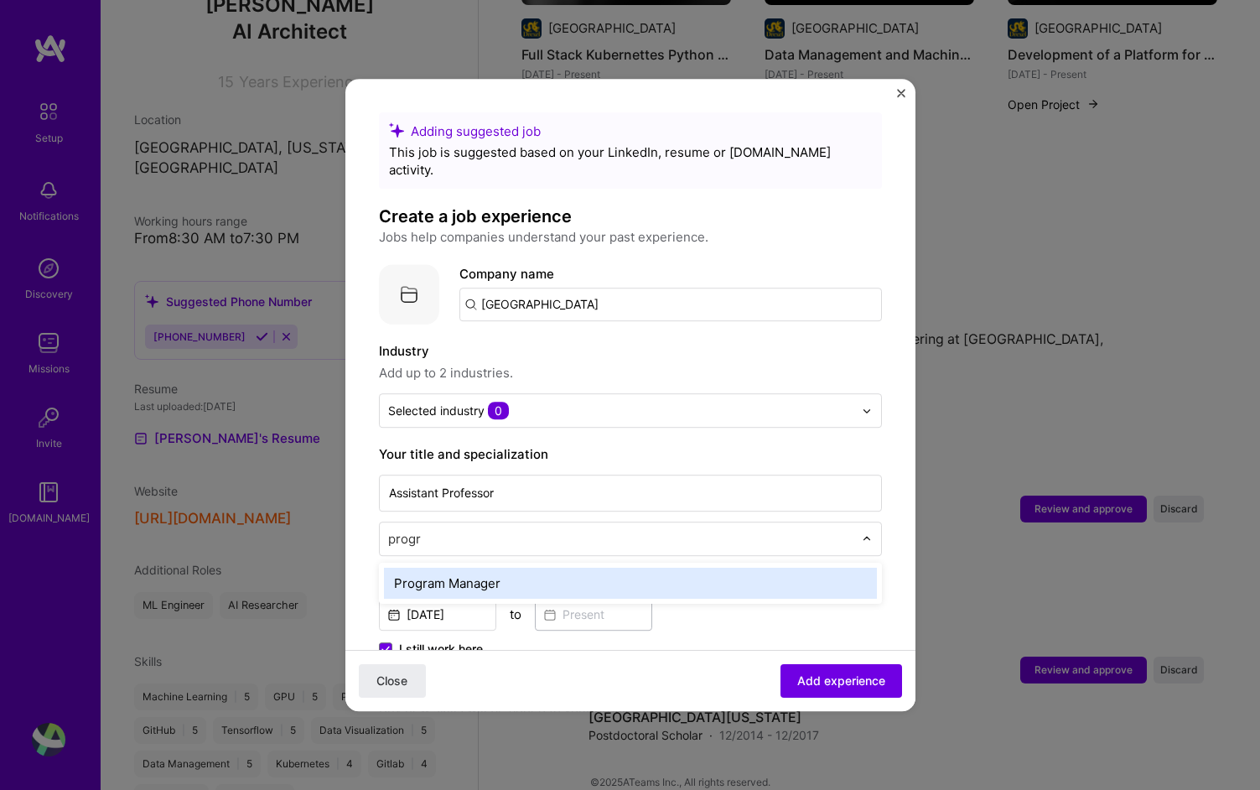
type input "progra"
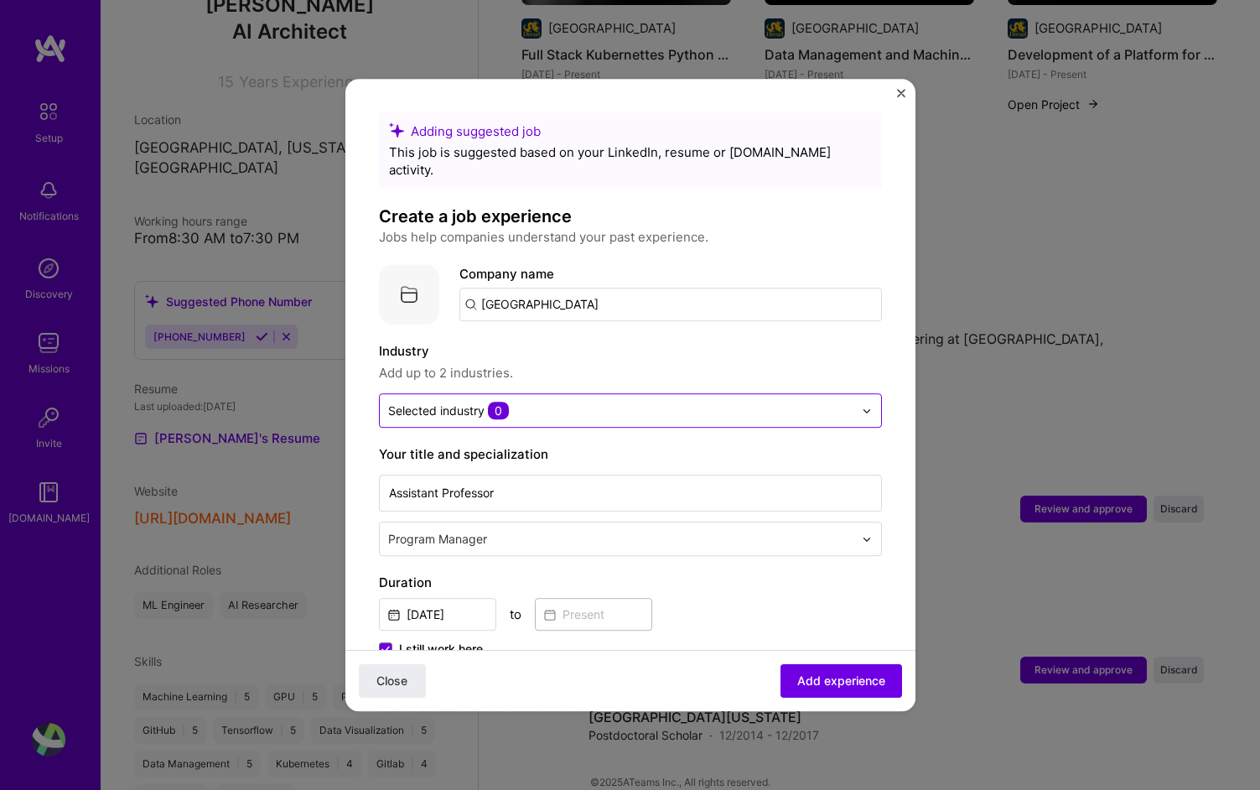
click at [580, 400] on div at bounding box center [620, 410] width 465 height 21
click at [599, 402] on input "text" at bounding box center [620, 411] width 465 height 18
click at [676, 289] on input "[GEOGRAPHIC_DATA]" at bounding box center [670, 305] width 423 height 34
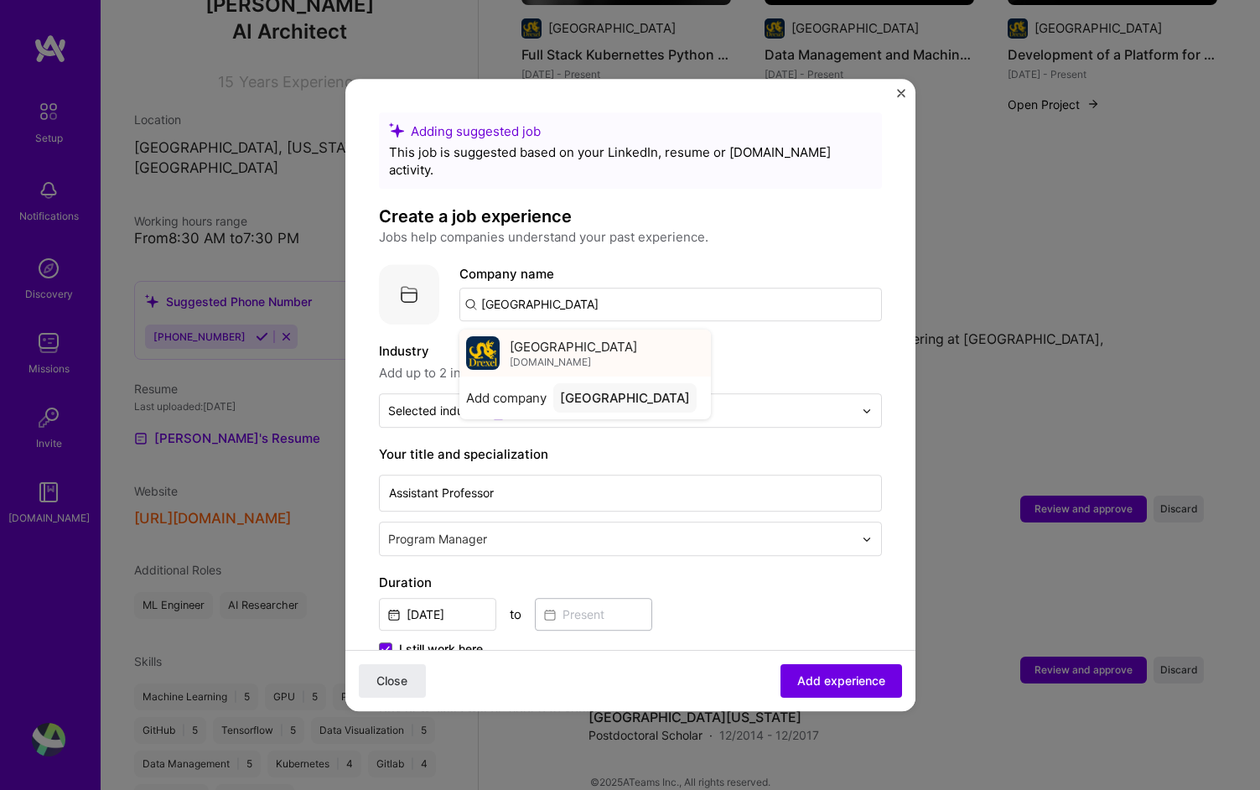
click at [571, 338] on span "[GEOGRAPHIC_DATA]" at bounding box center [573, 347] width 127 height 18
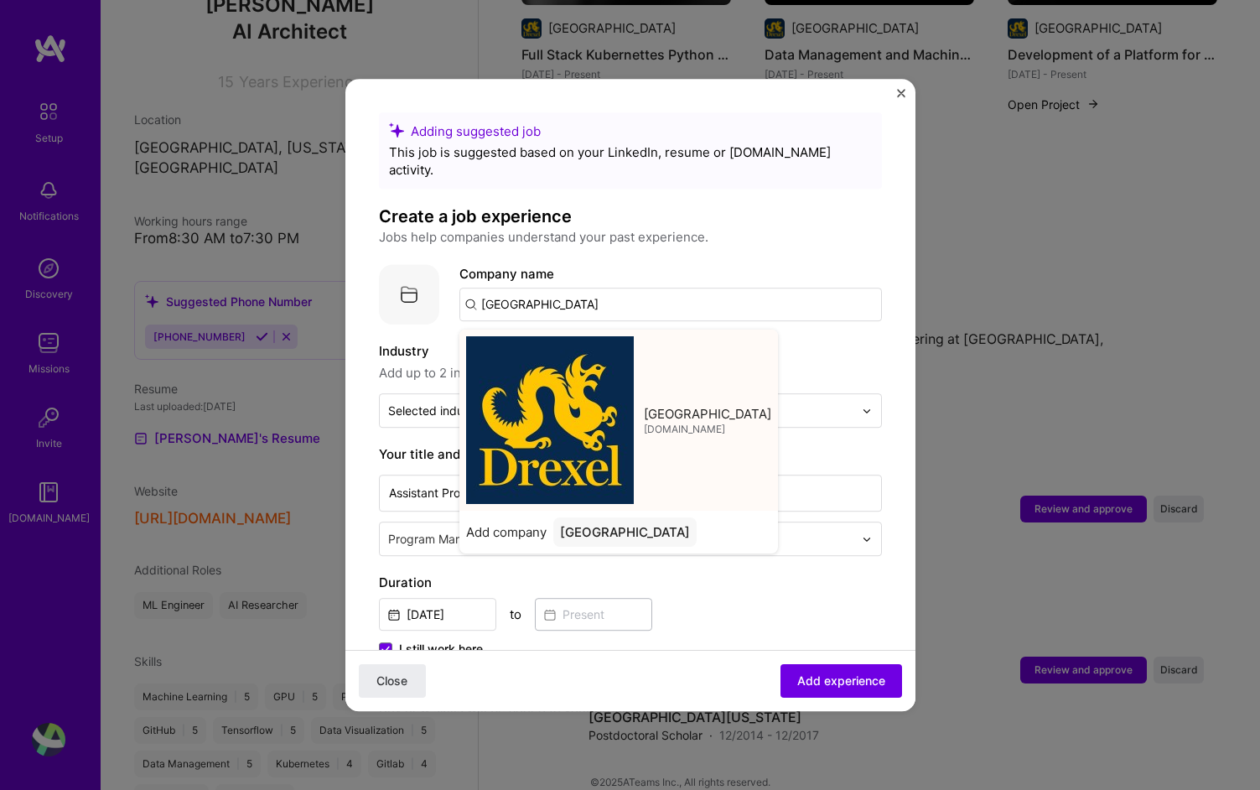
type input "[GEOGRAPHIC_DATA]"
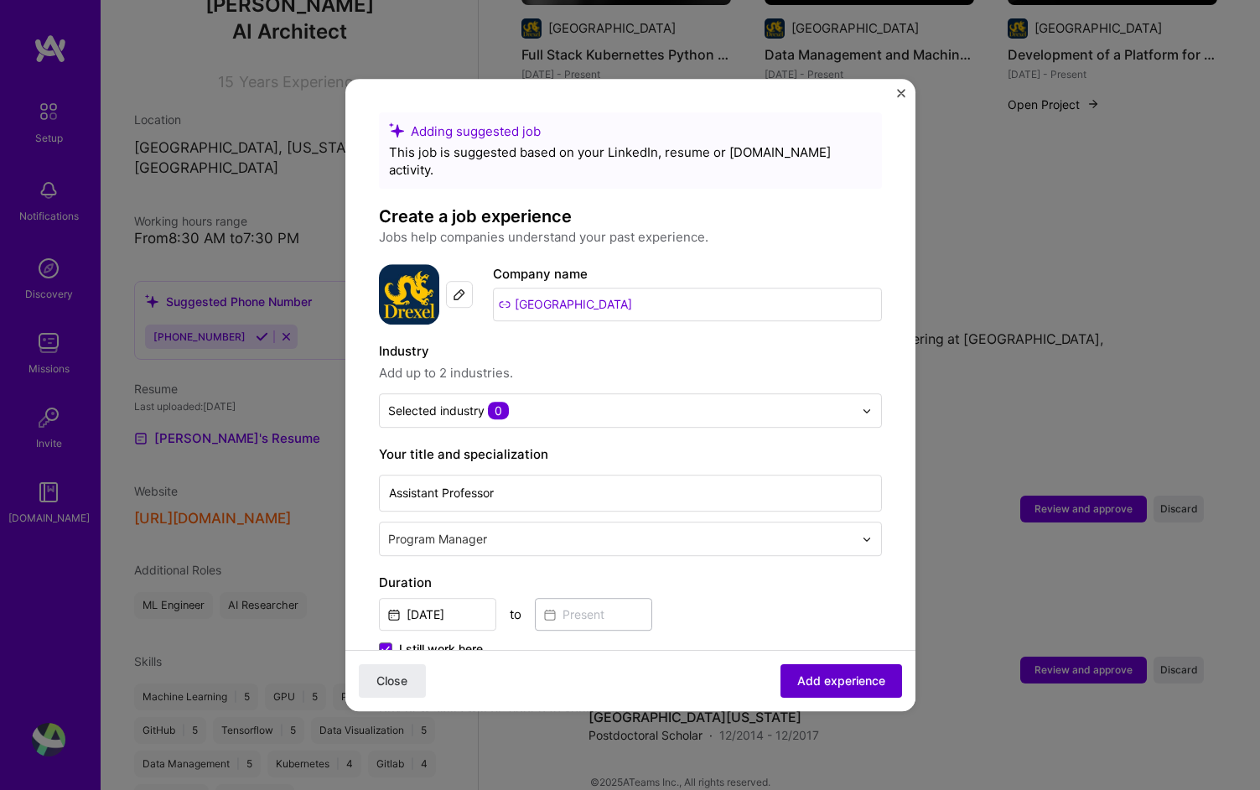
click at [833, 692] on button "Add experience" at bounding box center [842, 681] width 122 height 34
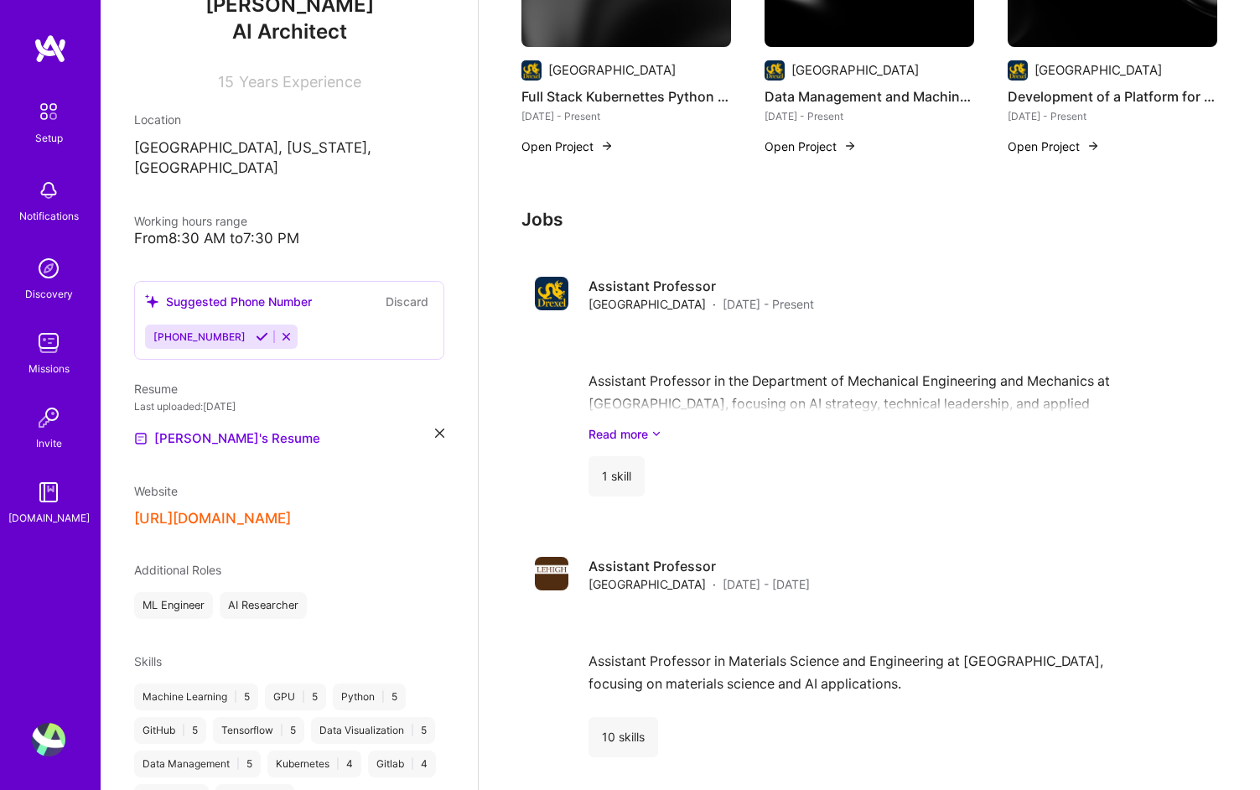
scroll to position [995, 0]
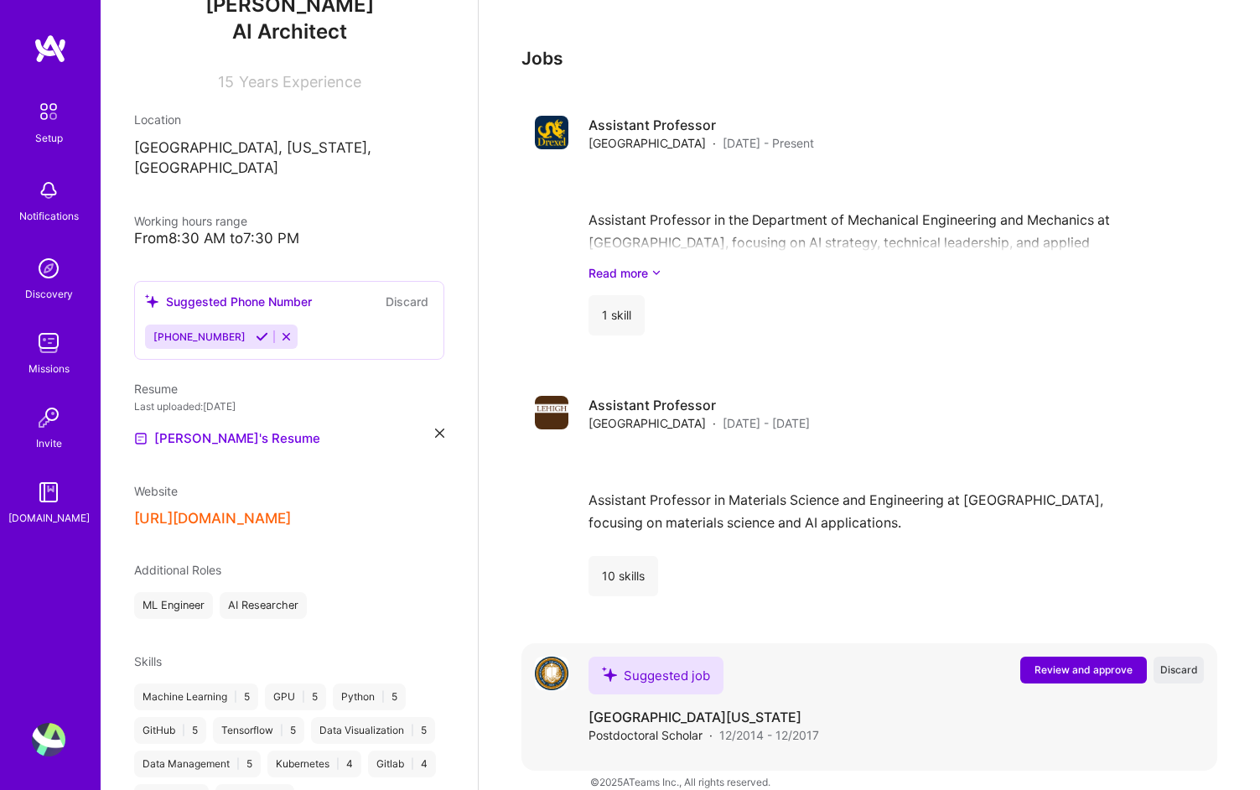
click at [1071, 662] on span "Review and approve" at bounding box center [1084, 669] width 98 height 14
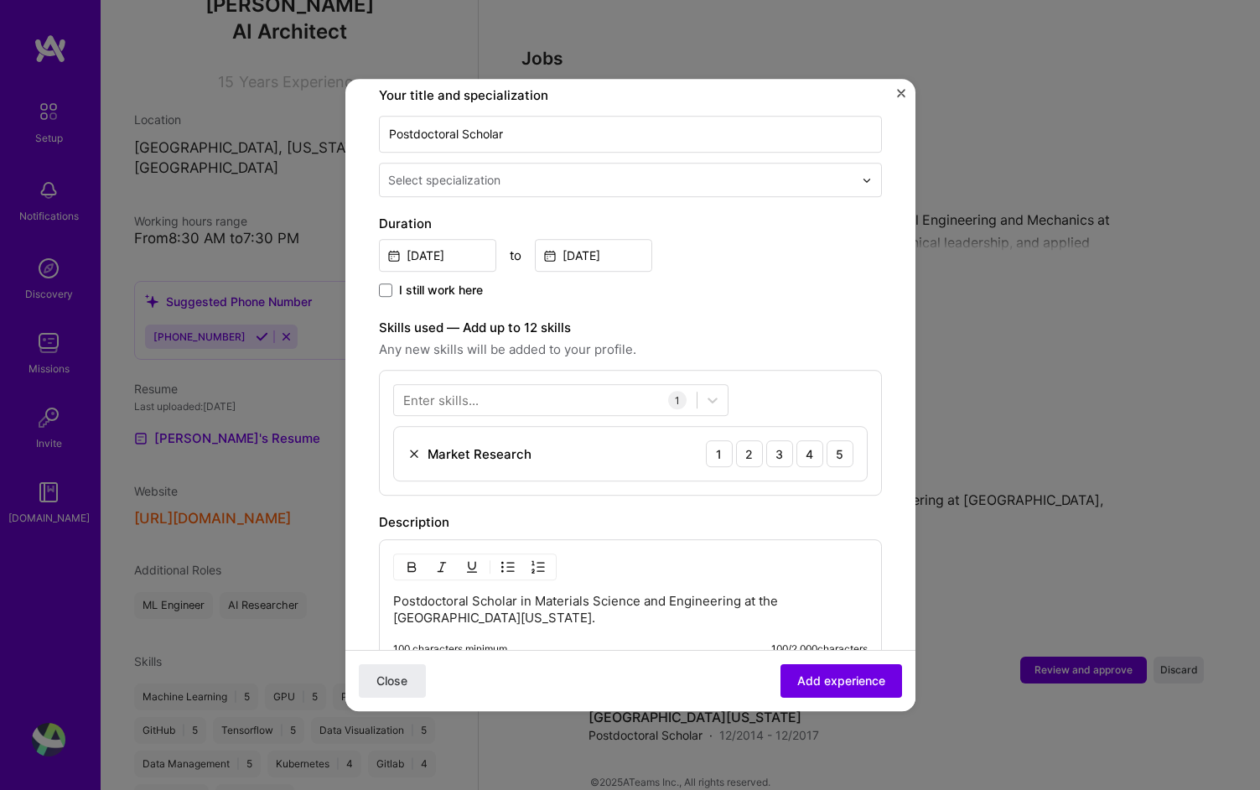
scroll to position [369, 0]
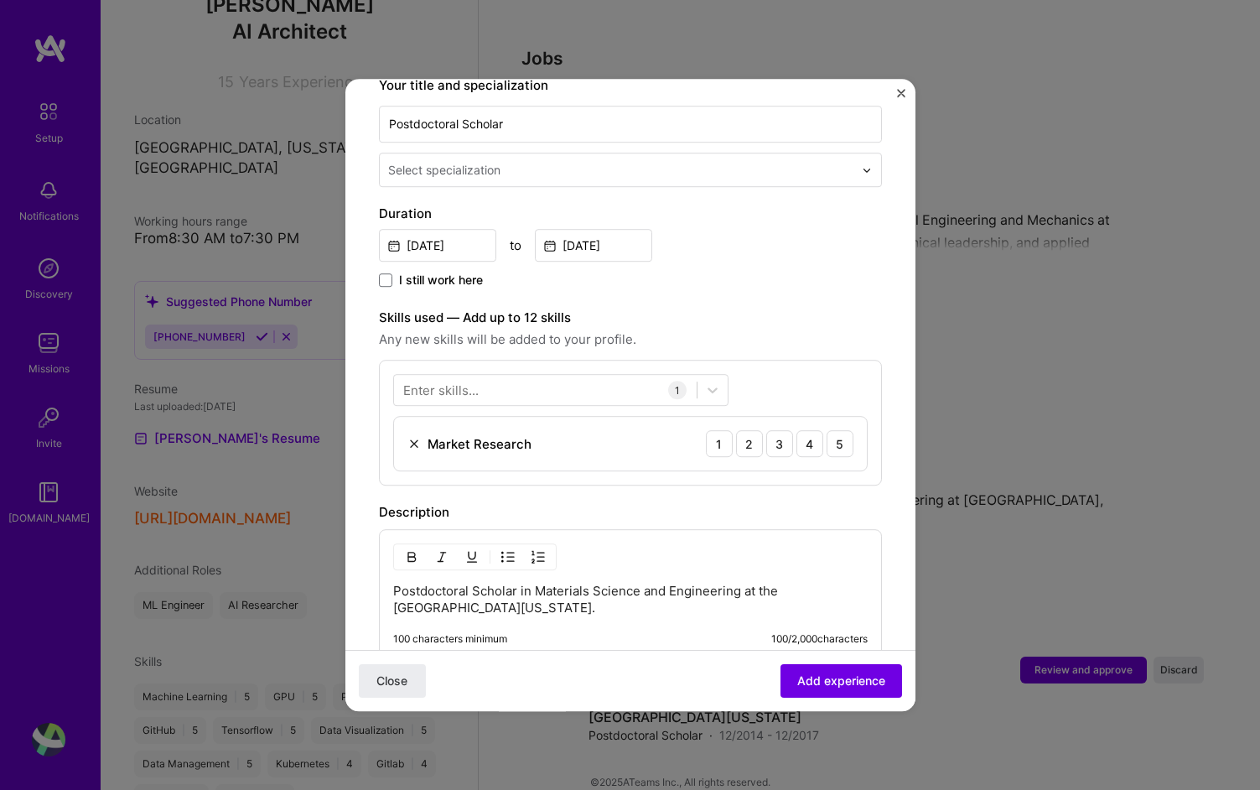
click at [410, 437] on img at bounding box center [413, 443] width 13 height 13
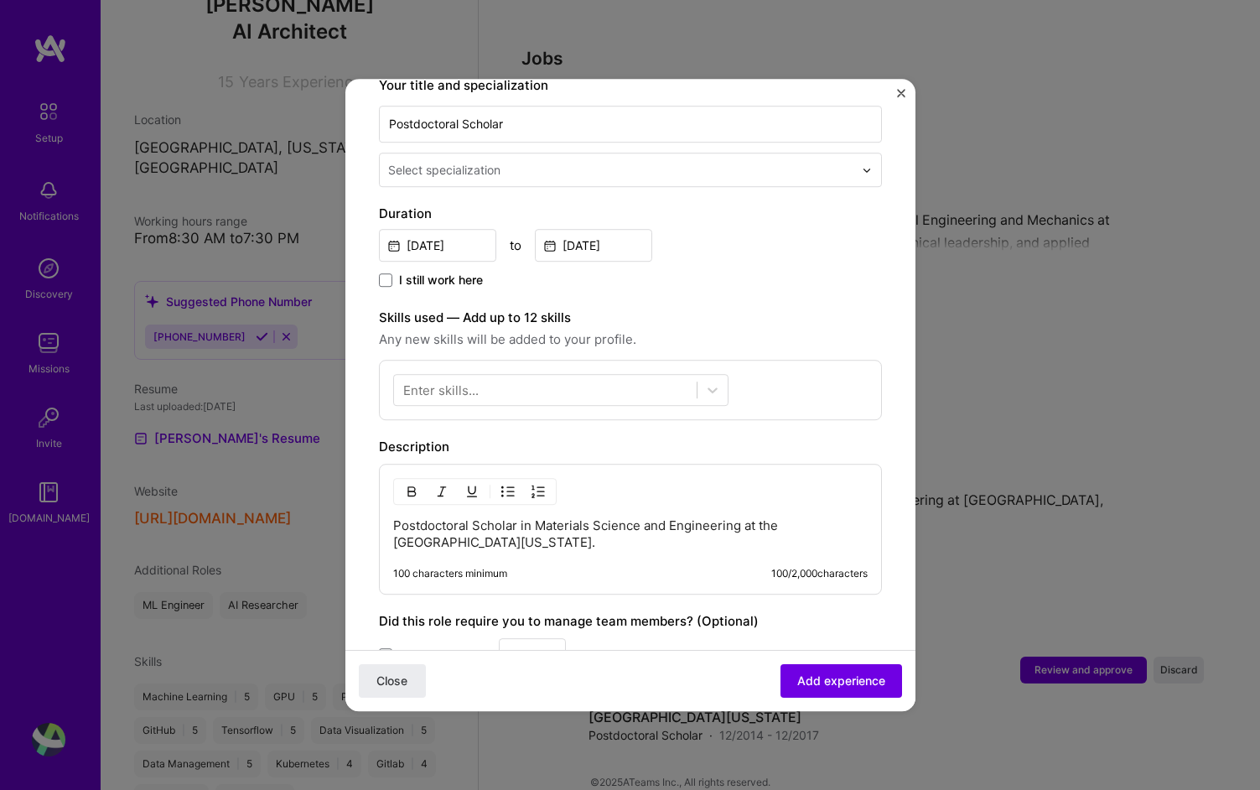
drag, startPoint x: 452, startPoint y: 364, endPoint x: 447, endPoint y: 373, distance: 10.5
click at [452, 381] on div "Enter skills..." at bounding box center [440, 390] width 75 height 18
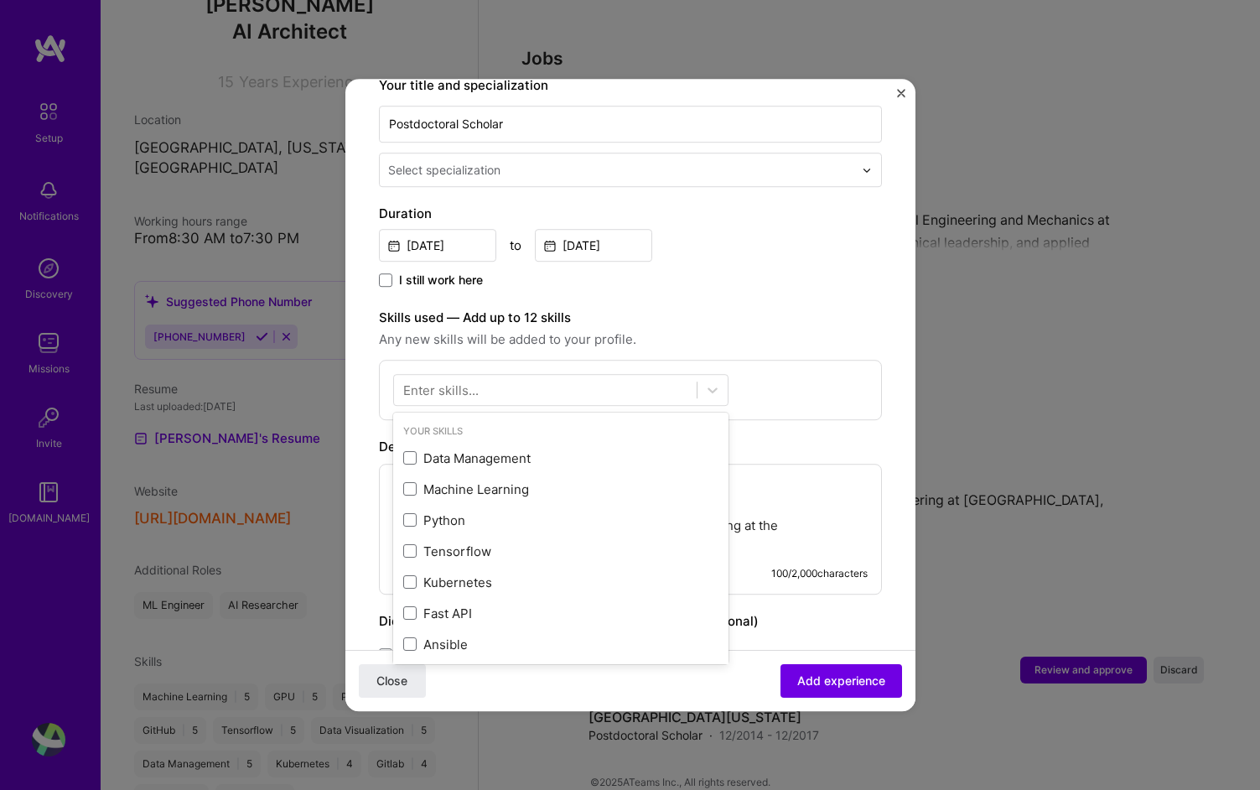
click at [447, 381] on div "Enter skills..." at bounding box center [440, 390] width 75 height 18
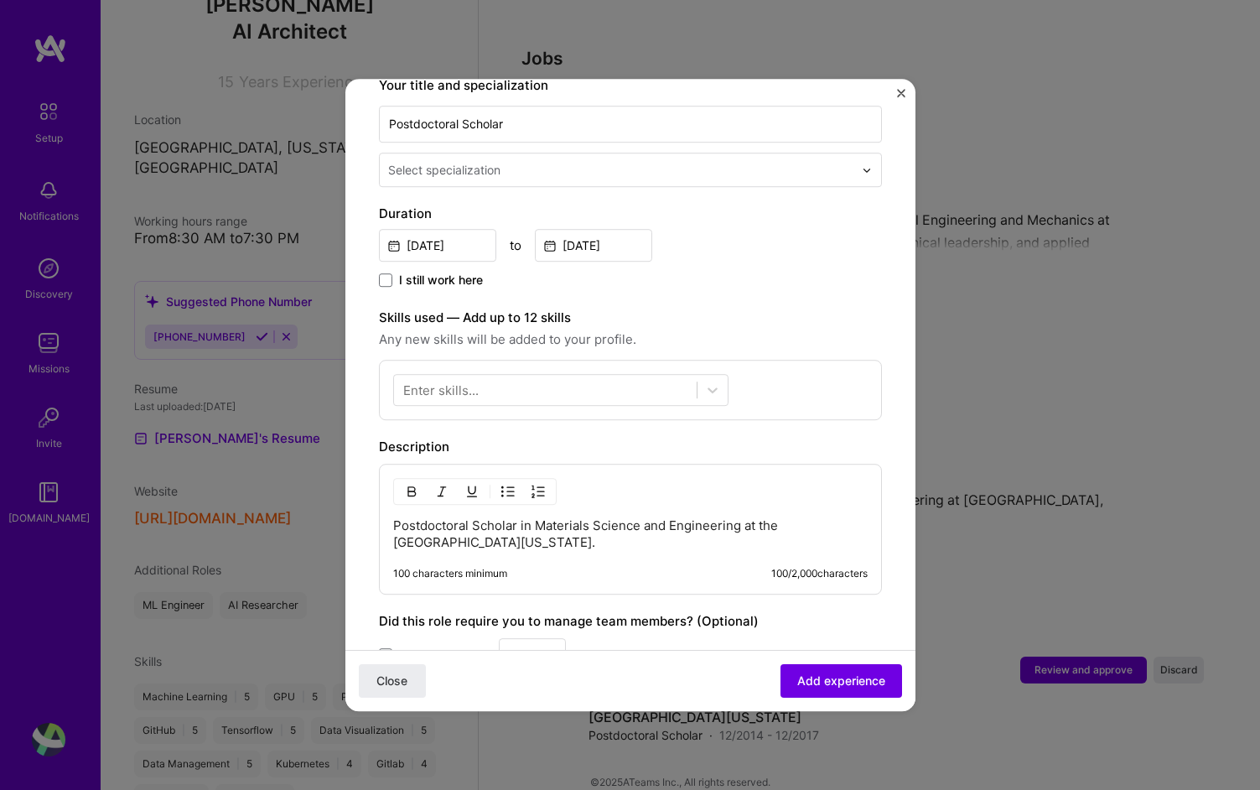
click at [447, 381] on div "Enter skills..." at bounding box center [440, 390] width 75 height 18
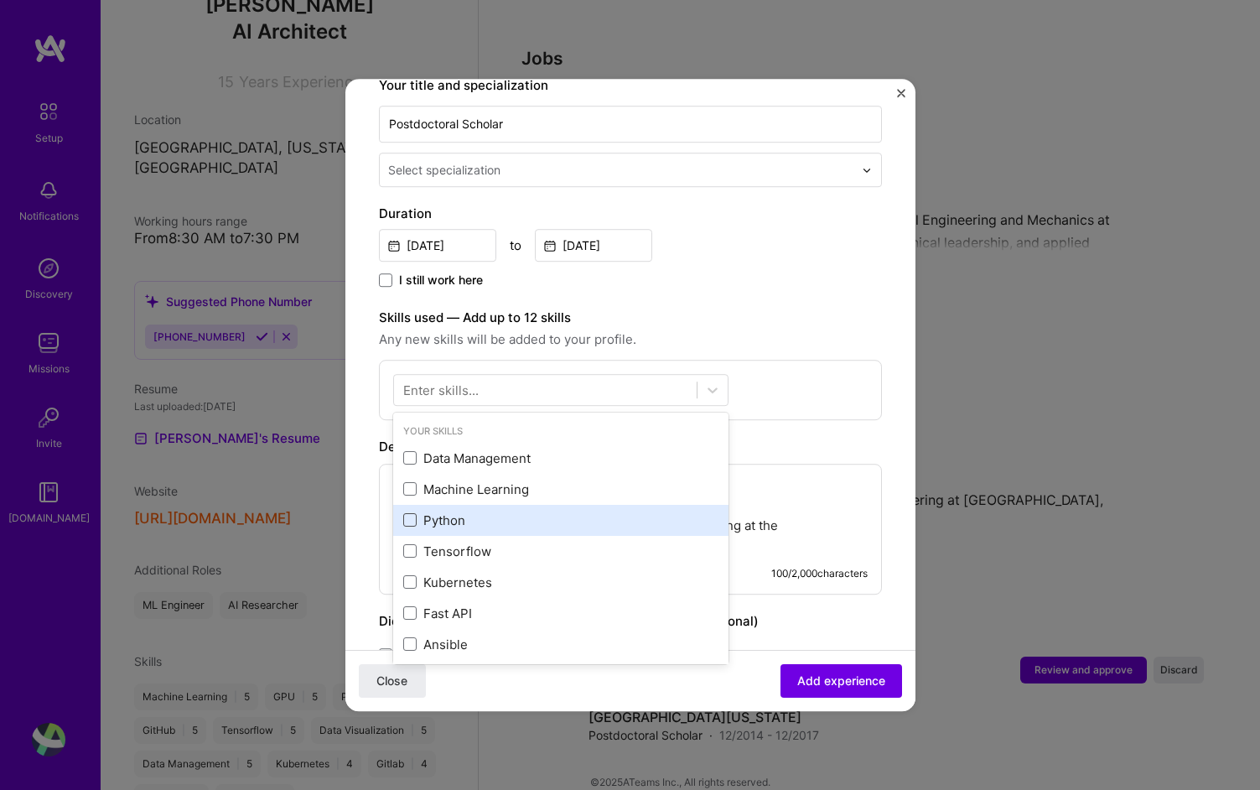
click at [412, 514] on span at bounding box center [409, 520] width 13 height 13
click at [0, 0] on input "checkbox" at bounding box center [0, 0] width 0 height 0
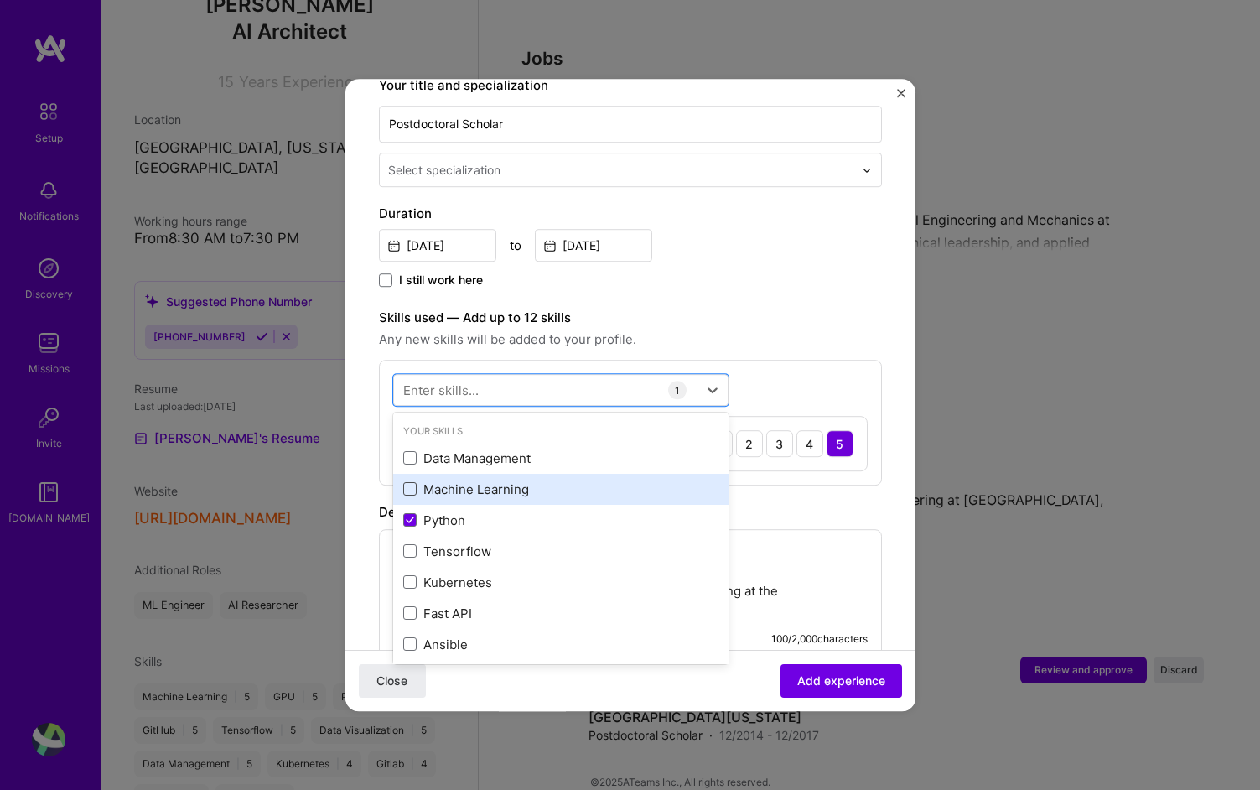
click at [411, 483] on span at bounding box center [409, 489] width 13 height 13
click at [0, 0] on input "checkbox" at bounding box center [0, 0] width 0 height 0
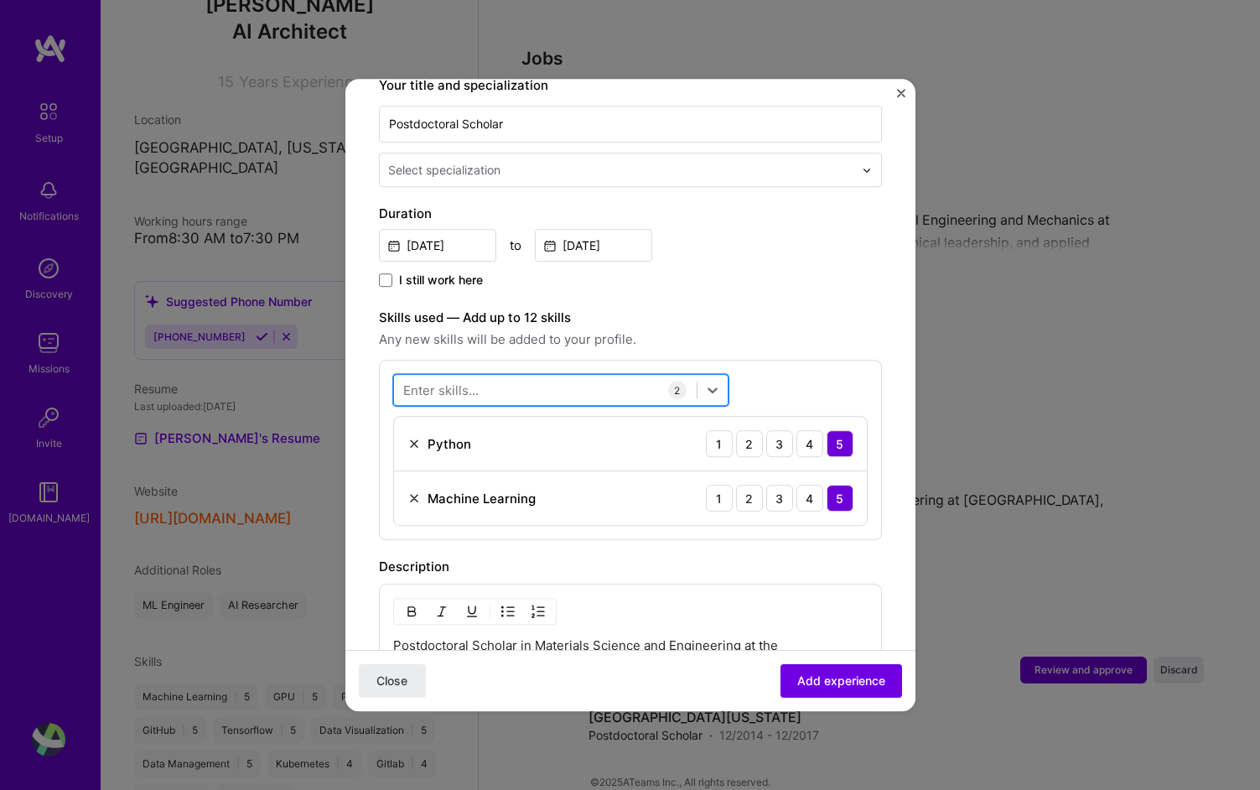
click at [501, 376] on div at bounding box center [545, 390] width 303 height 28
type input "F"
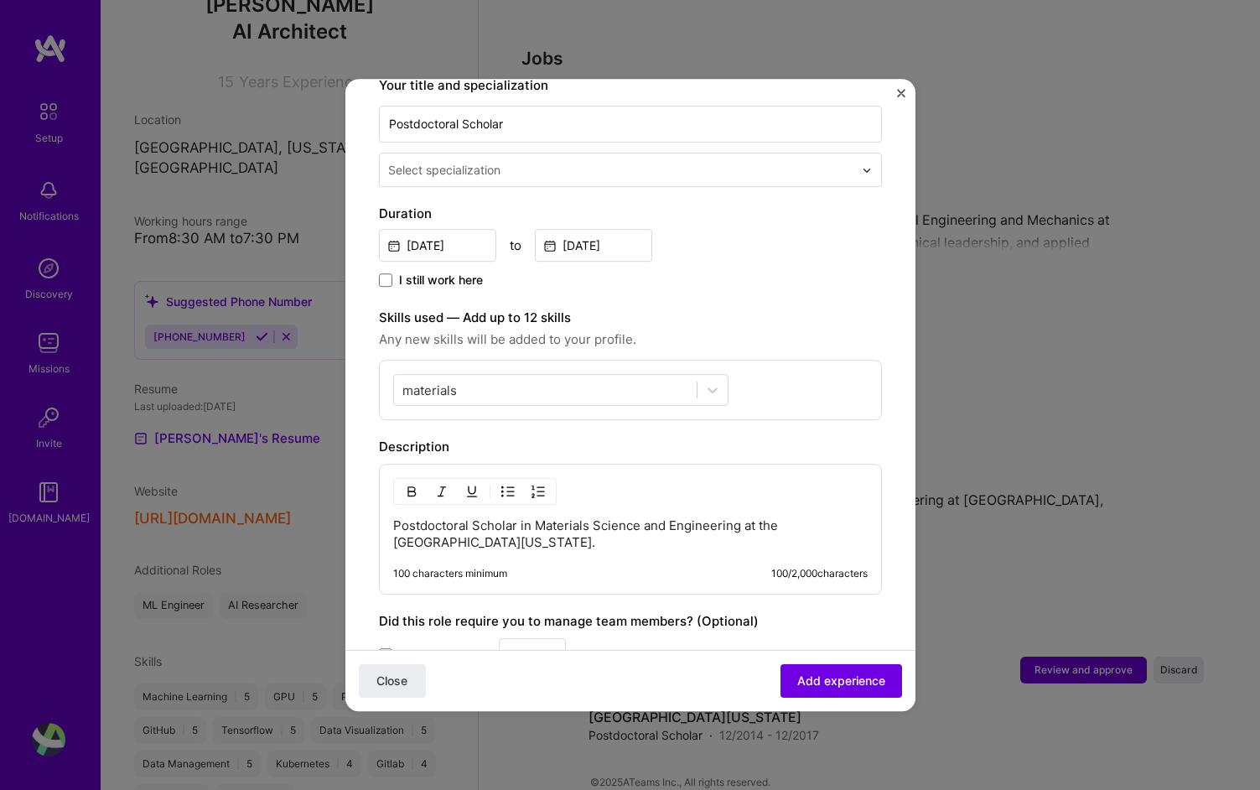
click at [760, 308] on label "Skills used — Add up to 12 skills" at bounding box center [630, 318] width 503 height 20
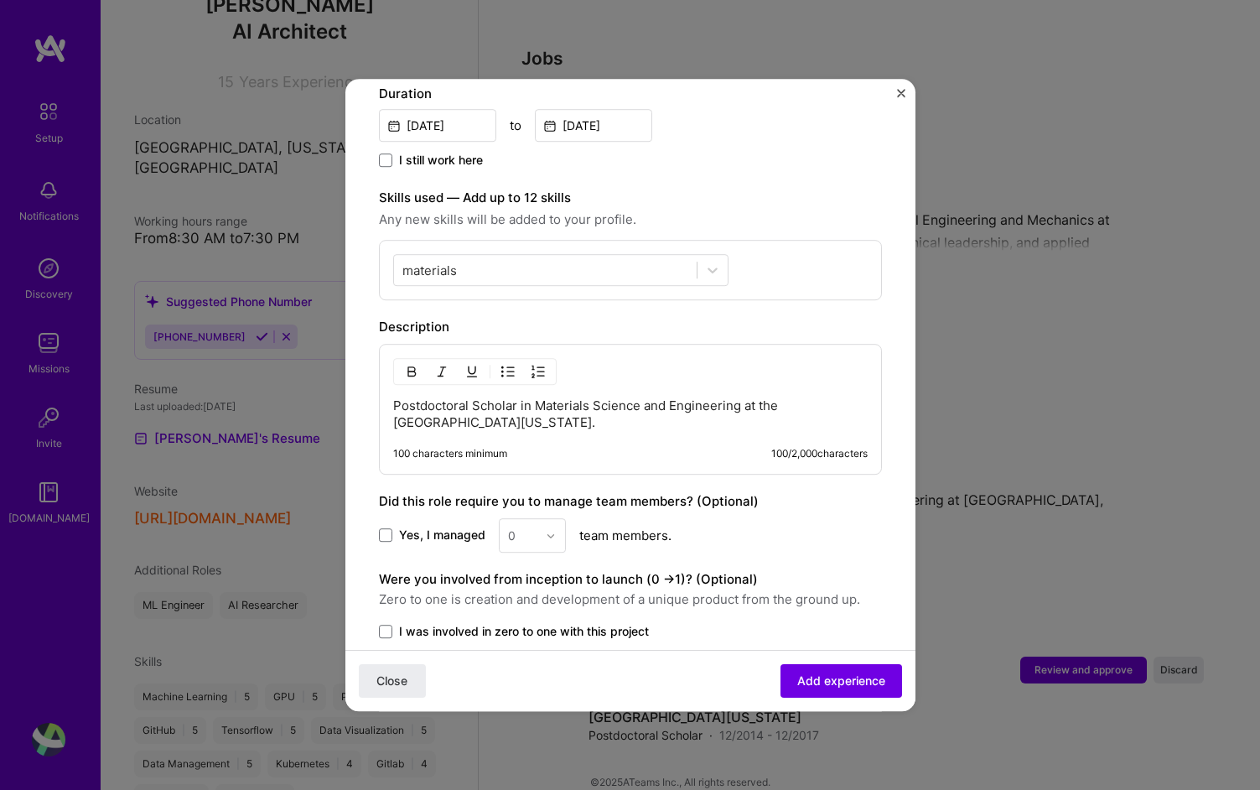
scroll to position [536, 0]
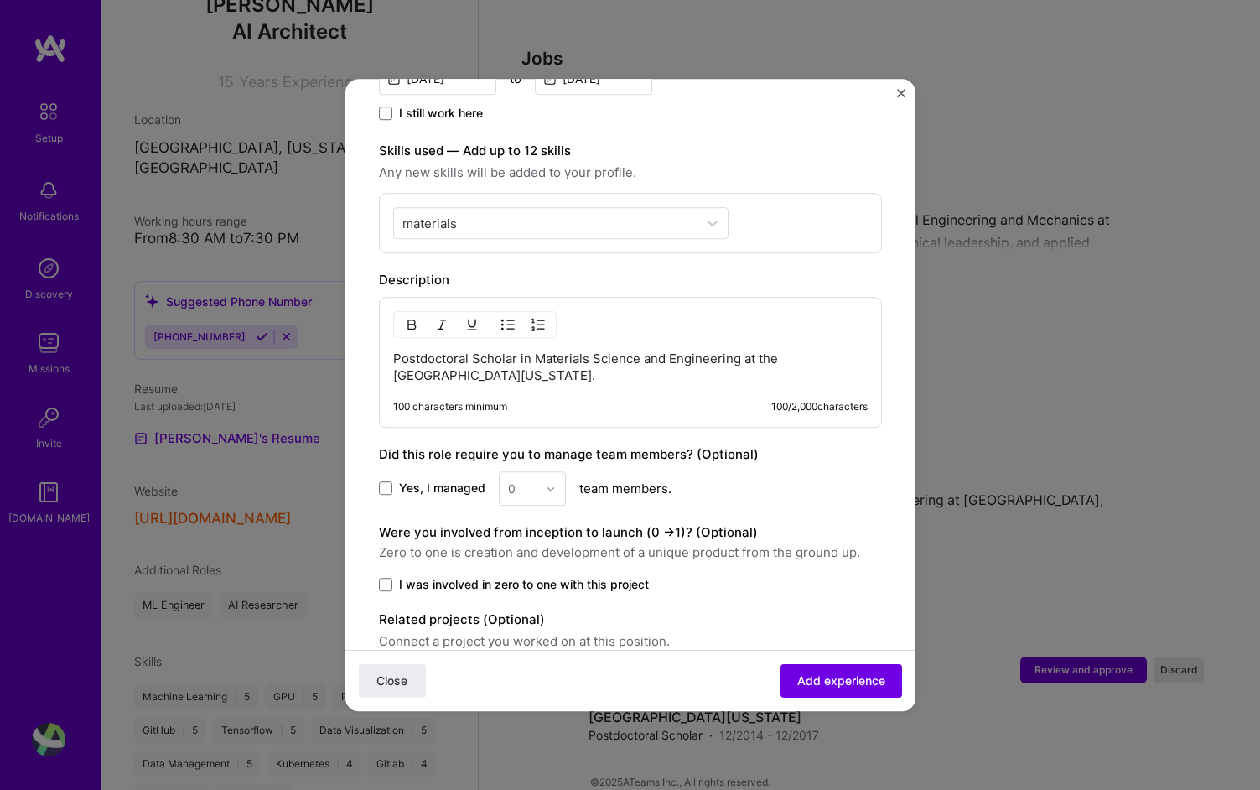
click at [551, 477] on div "0" at bounding box center [532, 488] width 67 height 34
click at [553, 472] on div "0" at bounding box center [532, 488] width 67 height 34
click at [397, 480] on label "Yes, I managed" at bounding box center [432, 488] width 106 height 17
click at [0, 0] on input "Yes, I managed" at bounding box center [0, 0] width 0 height 0
click at [546, 484] on img at bounding box center [551, 489] width 10 height 10
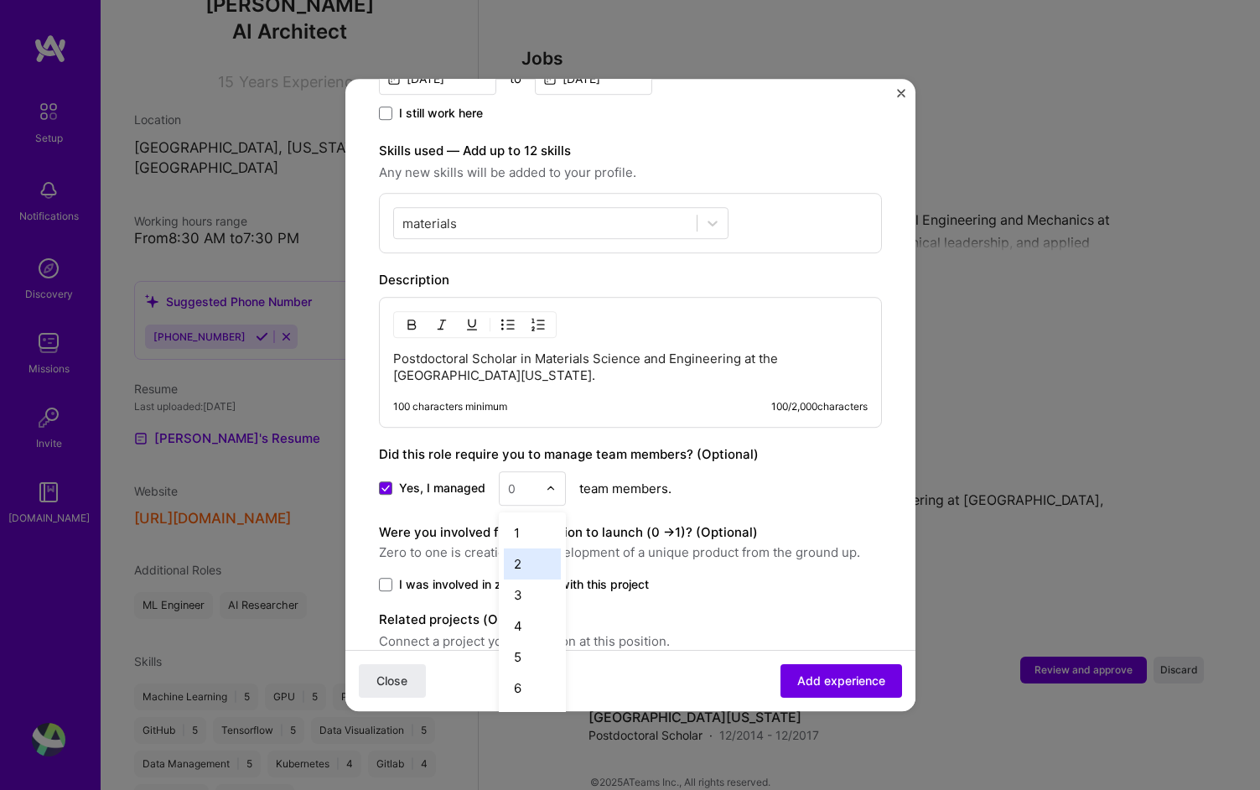
click at [528, 556] on div "2" at bounding box center [532, 563] width 57 height 31
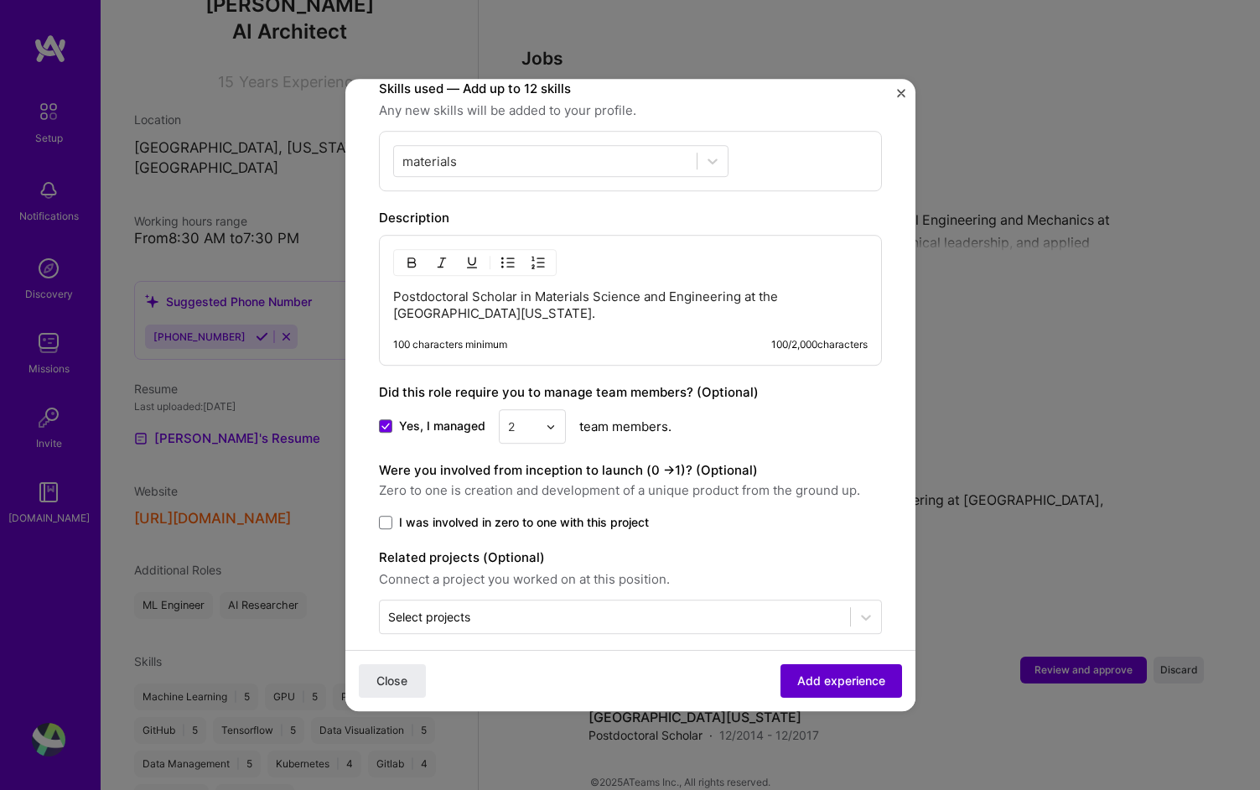
click at [806, 673] on span "Add experience" at bounding box center [841, 680] width 88 height 17
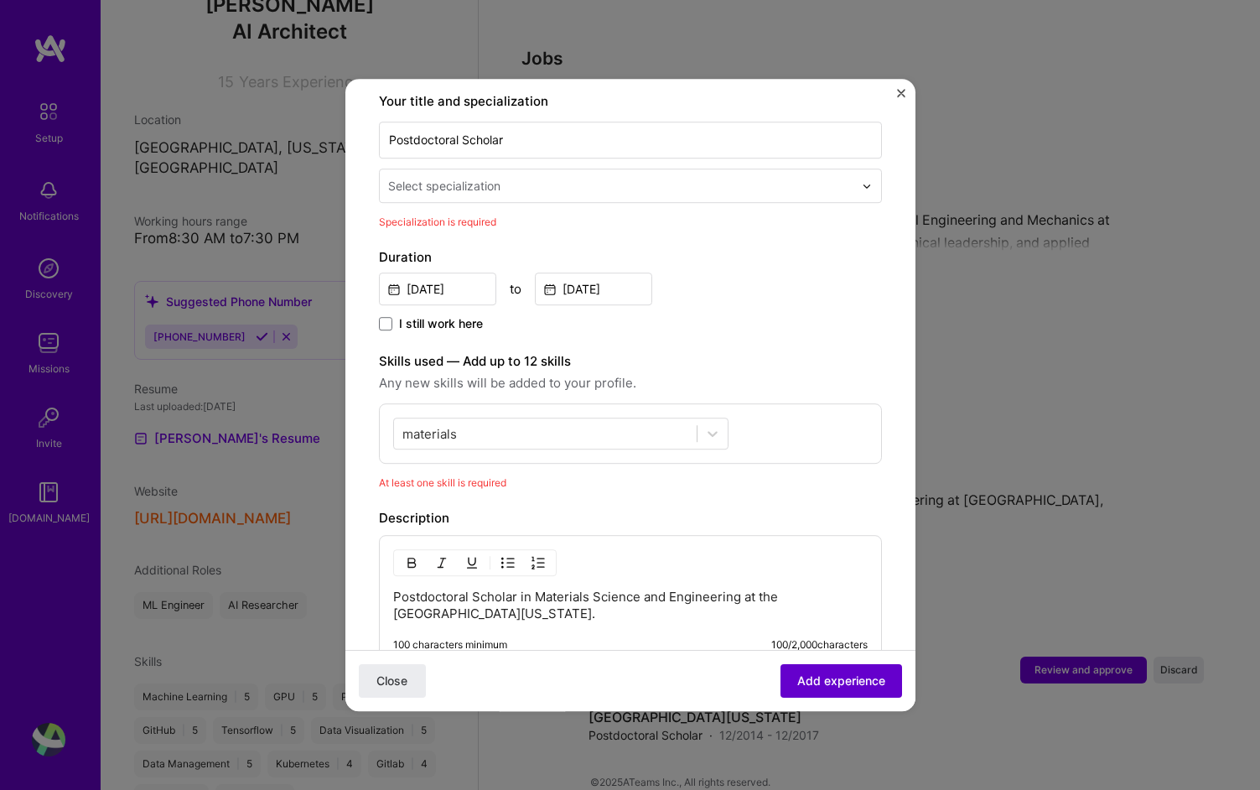
scroll to position [348, 0]
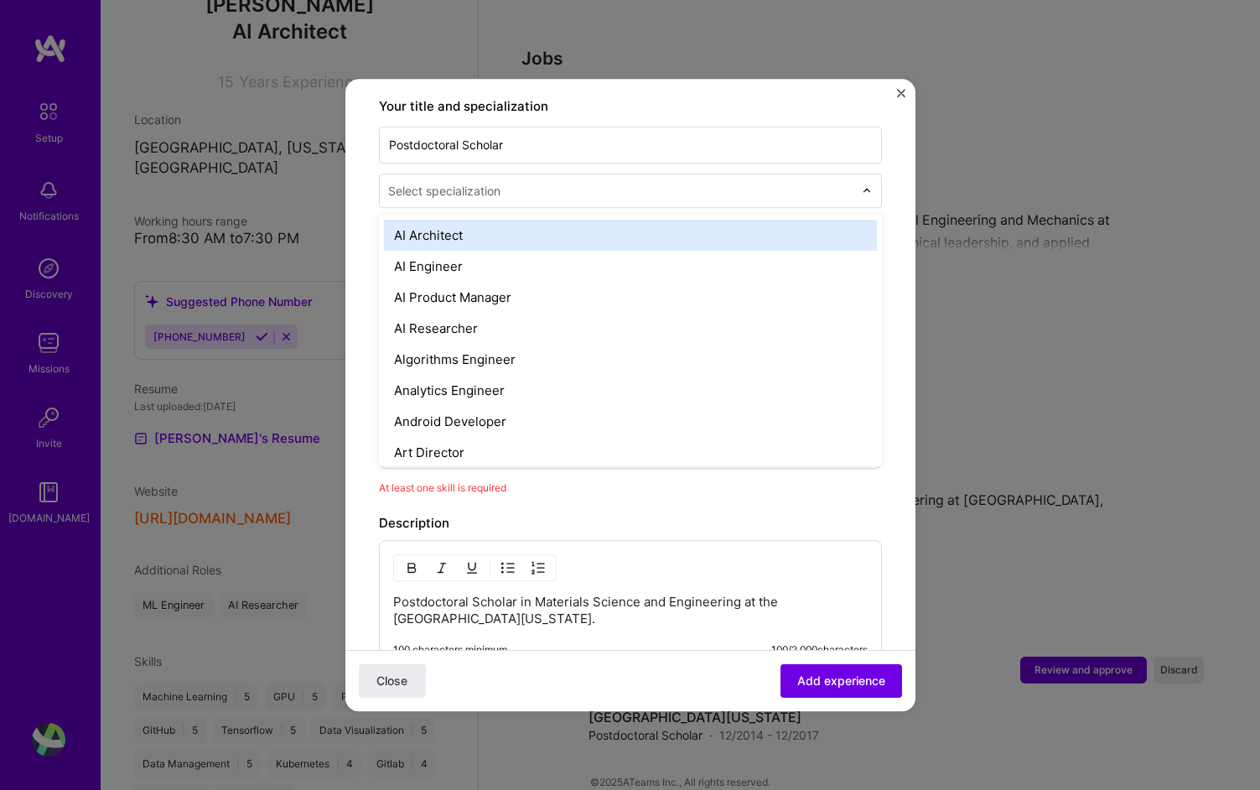
click at [594, 182] on input "text" at bounding box center [622, 191] width 469 height 18
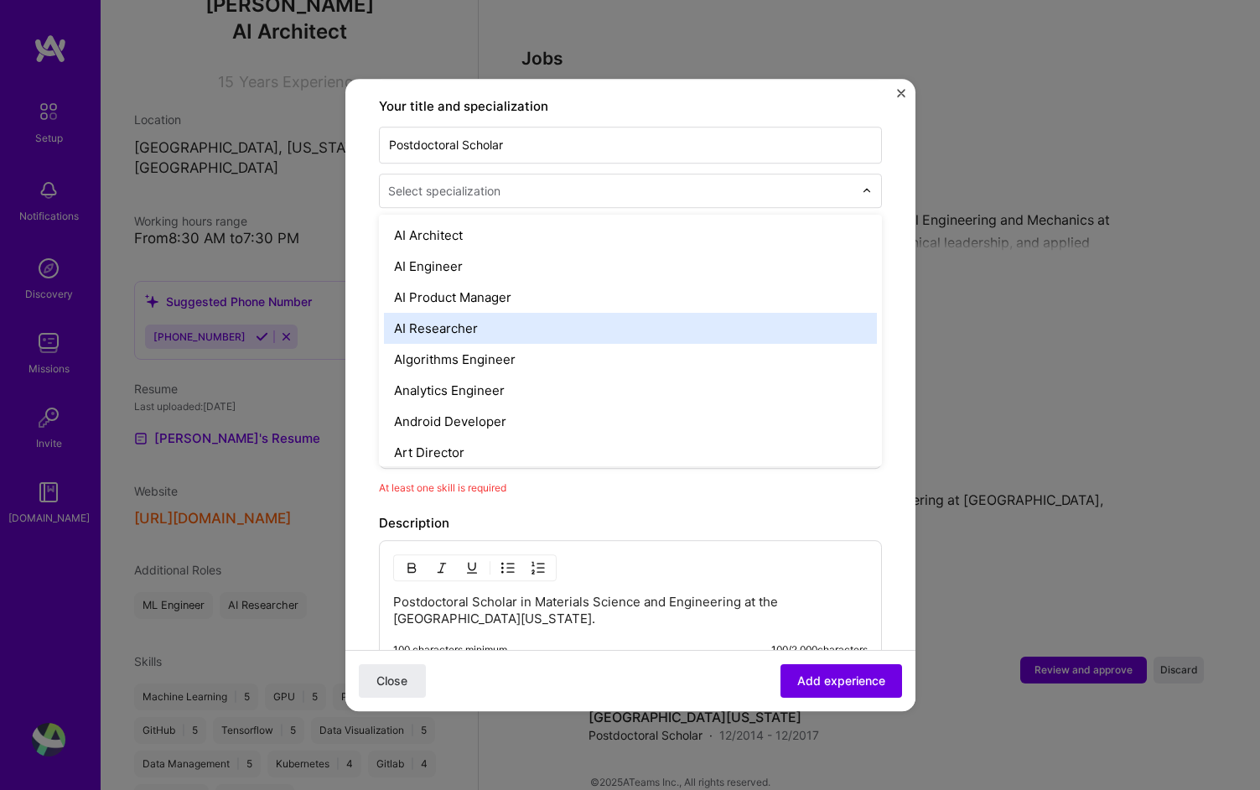
click at [547, 313] on div "AI Researcher" at bounding box center [630, 328] width 493 height 31
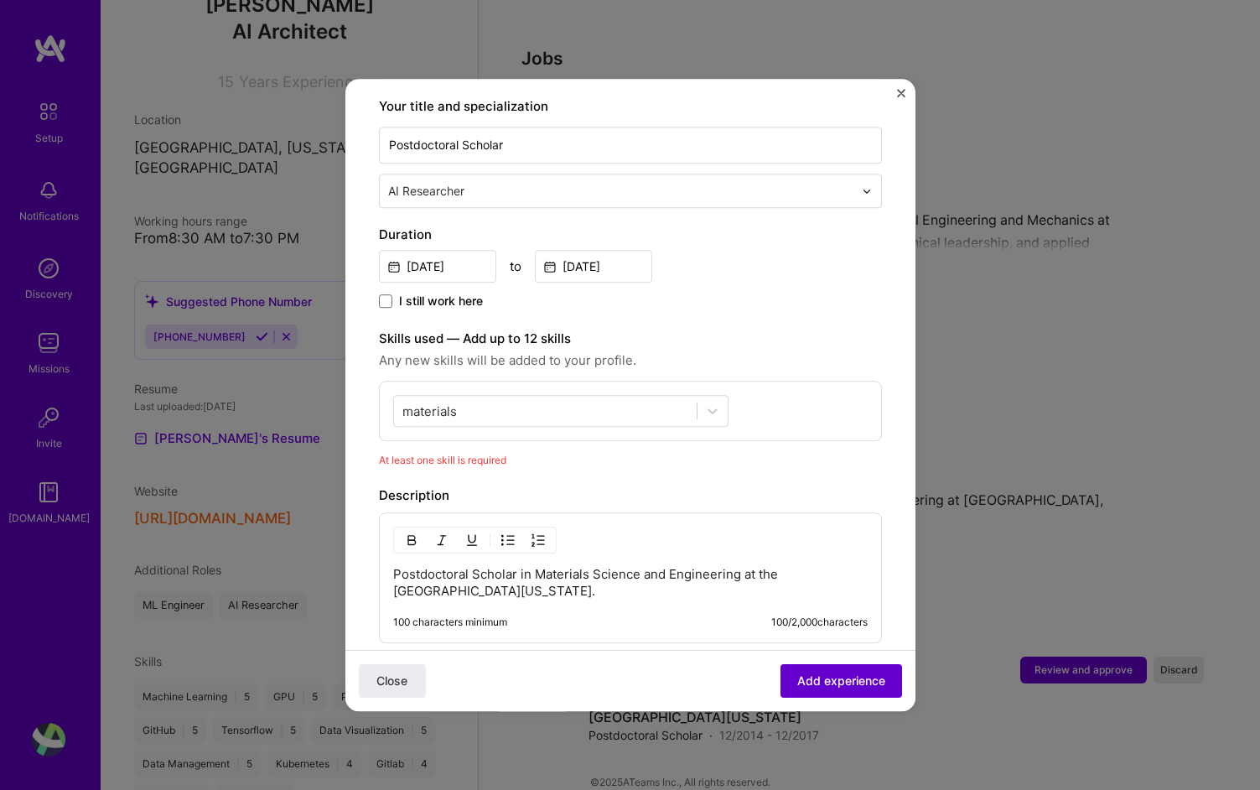
click at [874, 676] on span "Add experience" at bounding box center [841, 680] width 88 height 17
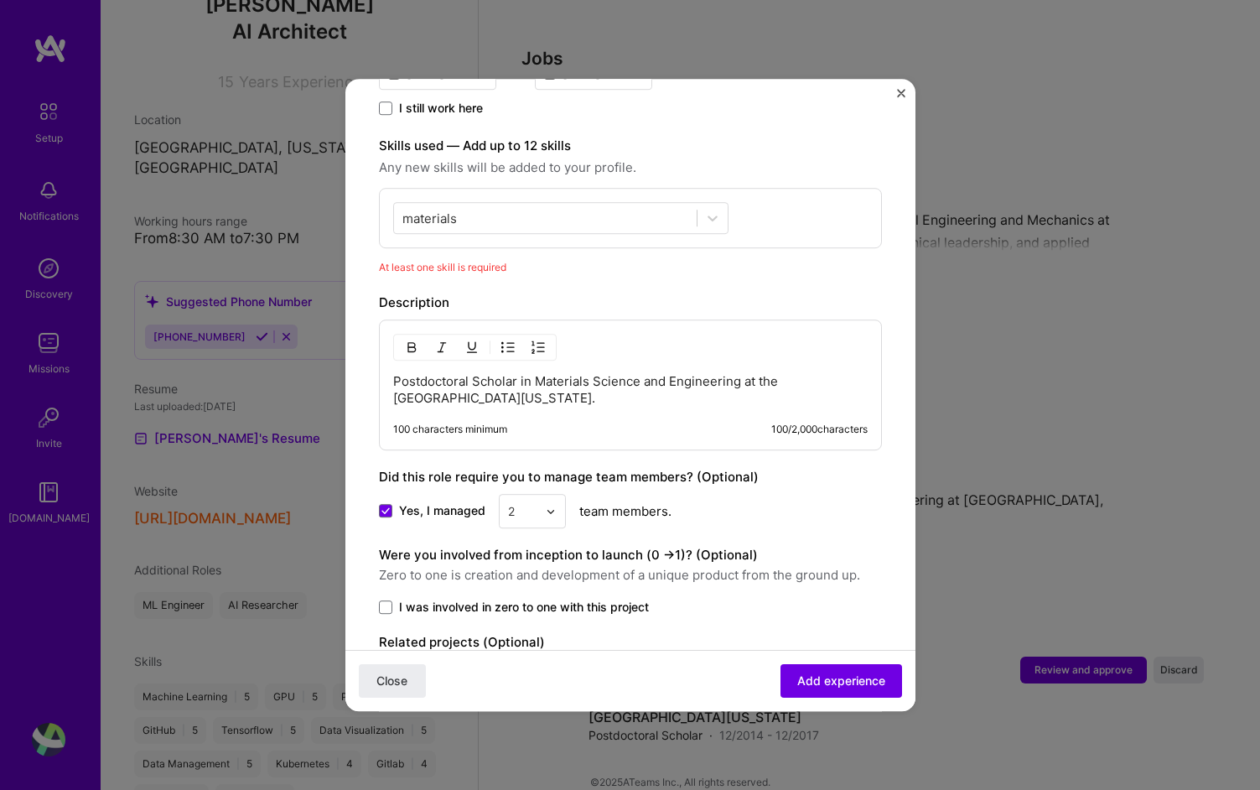
scroll to position [484, 0]
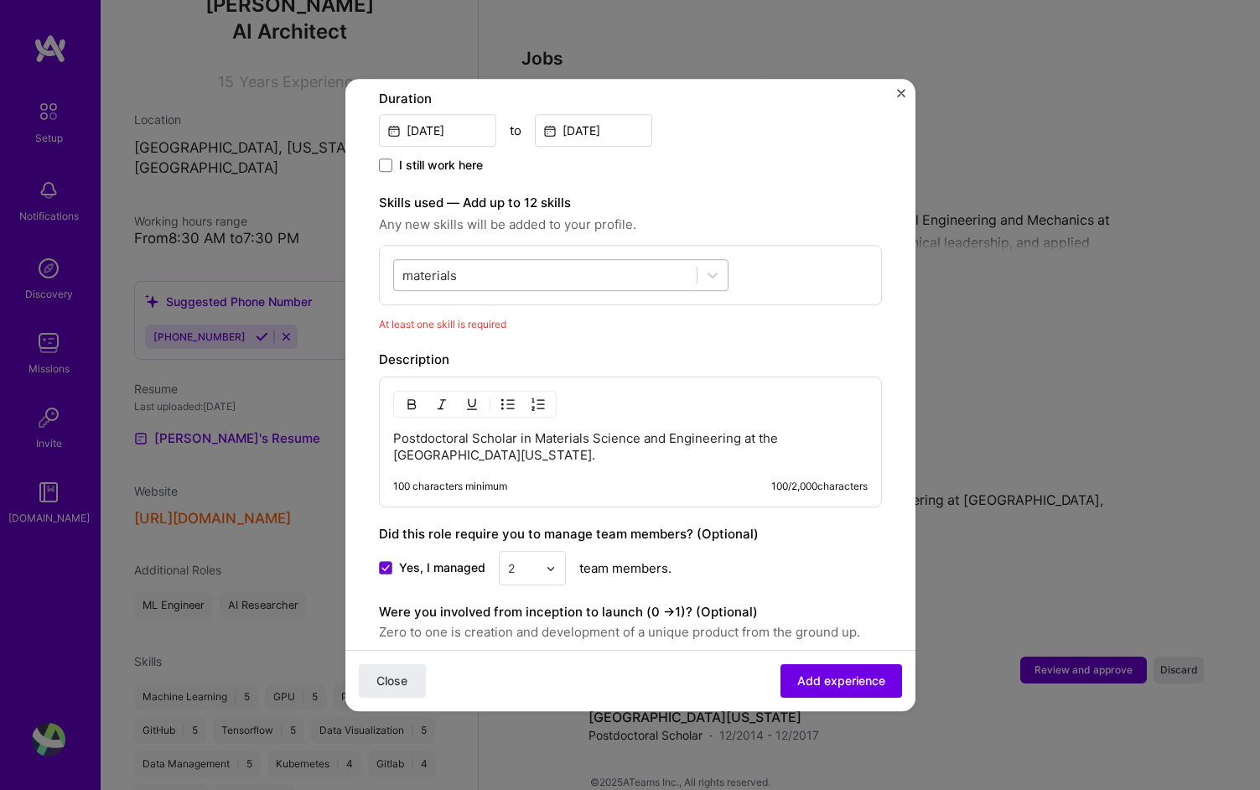
click at [678, 262] on div "materials materials" at bounding box center [545, 276] width 303 height 28
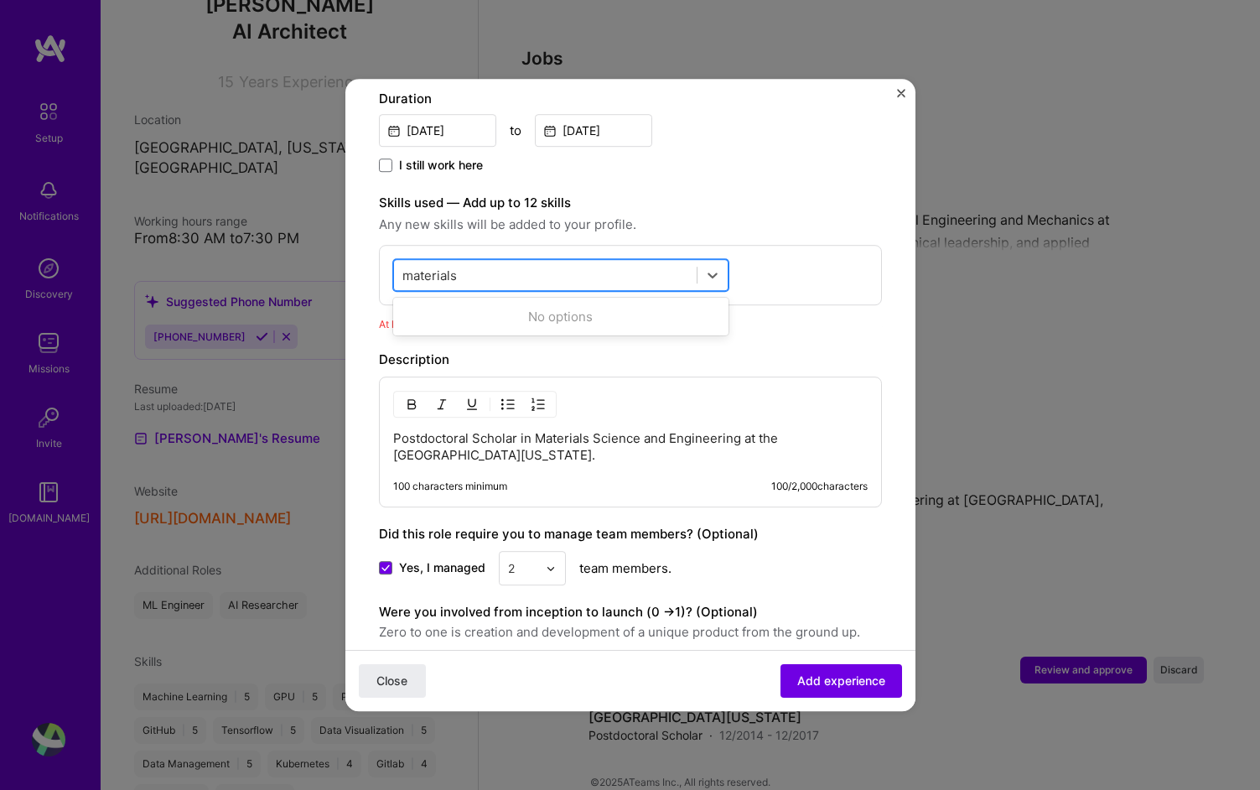
click at [679, 262] on div "materials materials" at bounding box center [545, 276] width 303 height 28
click at [708, 267] on icon at bounding box center [712, 275] width 17 height 17
click at [586, 262] on div "materials materials" at bounding box center [545, 276] width 303 height 28
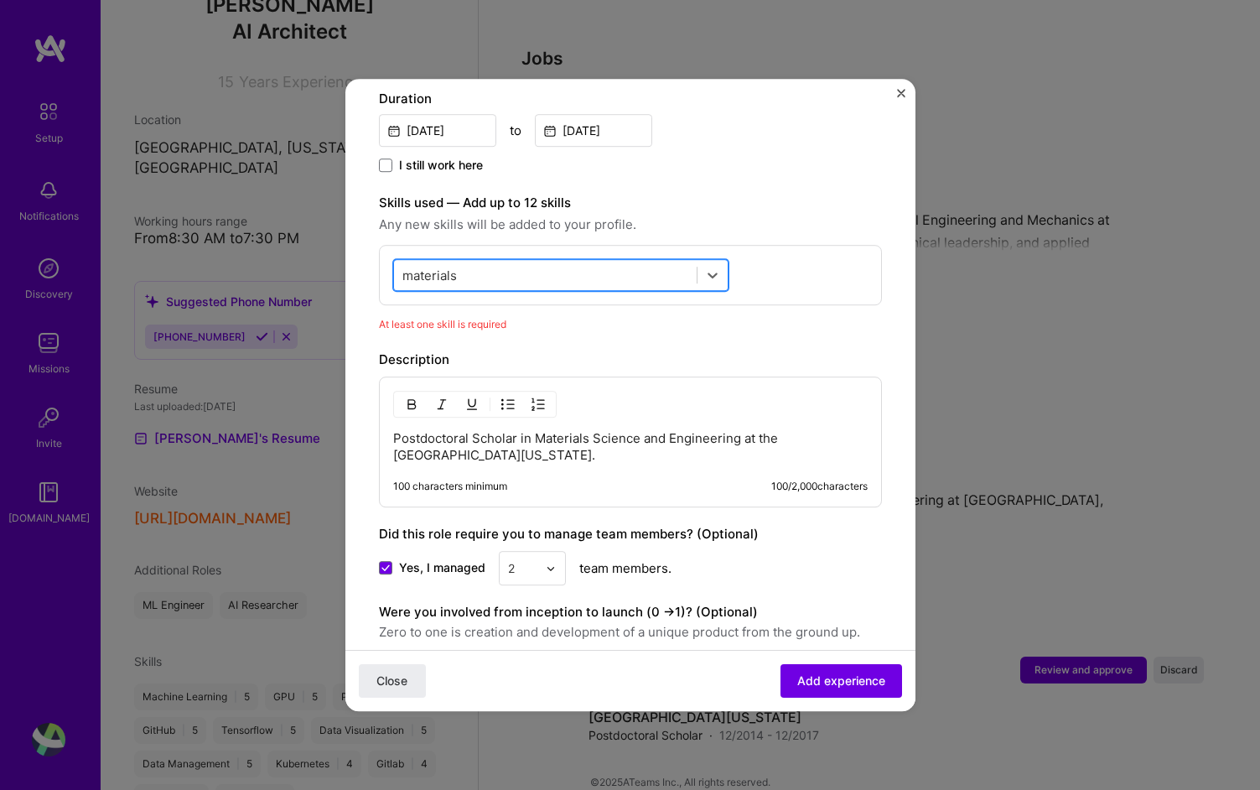
click at [586, 262] on div "materials materials" at bounding box center [545, 276] width 303 height 28
type input "m"
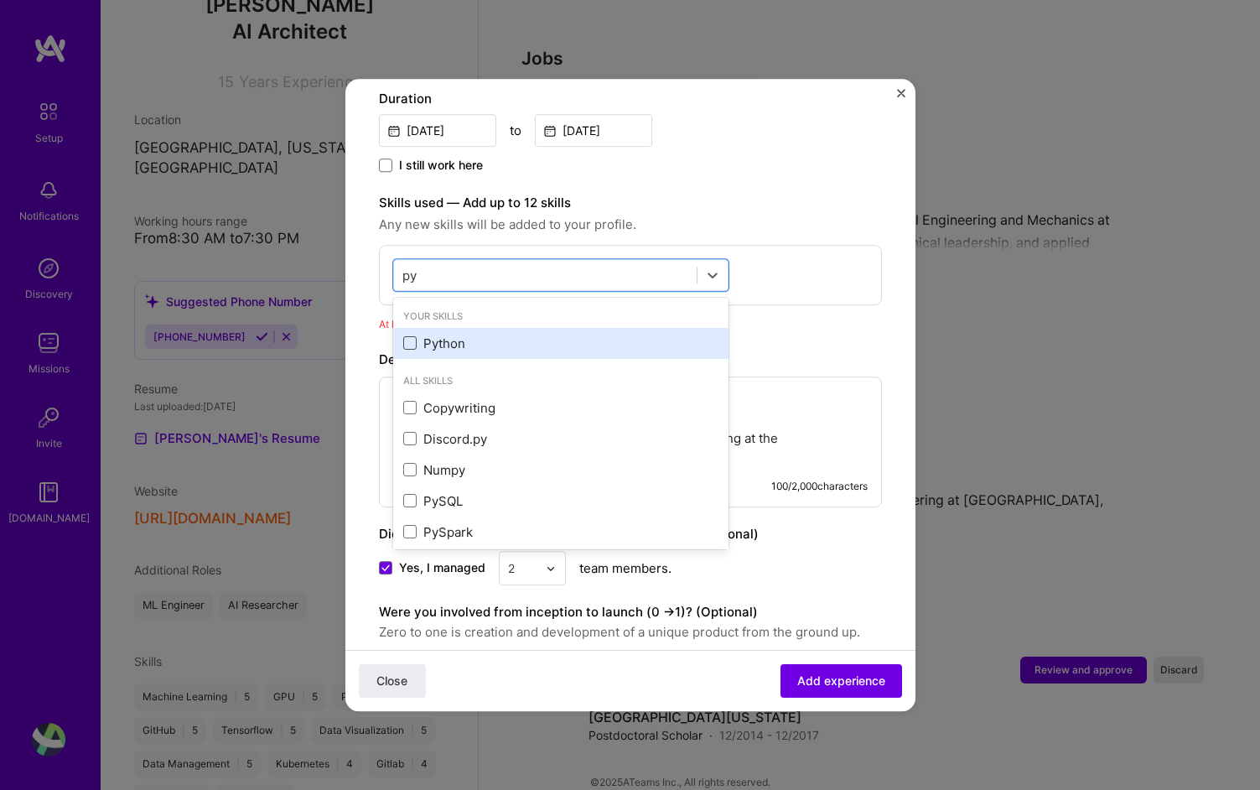
click at [409, 337] on span at bounding box center [409, 343] width 13 height 13
click at [0, 0] on input "checkbox" at bounding box center [0, 0] width 0 height 0
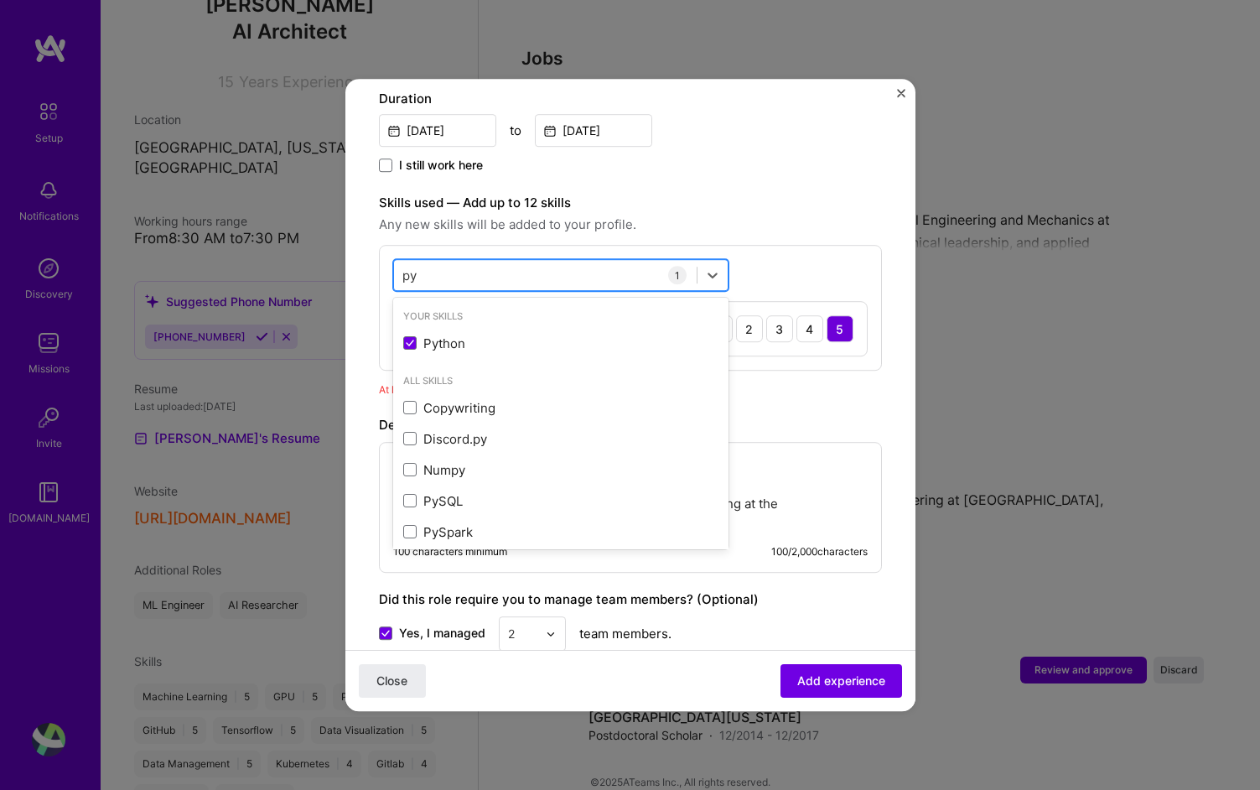
click at [448, 262] on div "py py" at bounding box center [545, 276] width 303 height 28
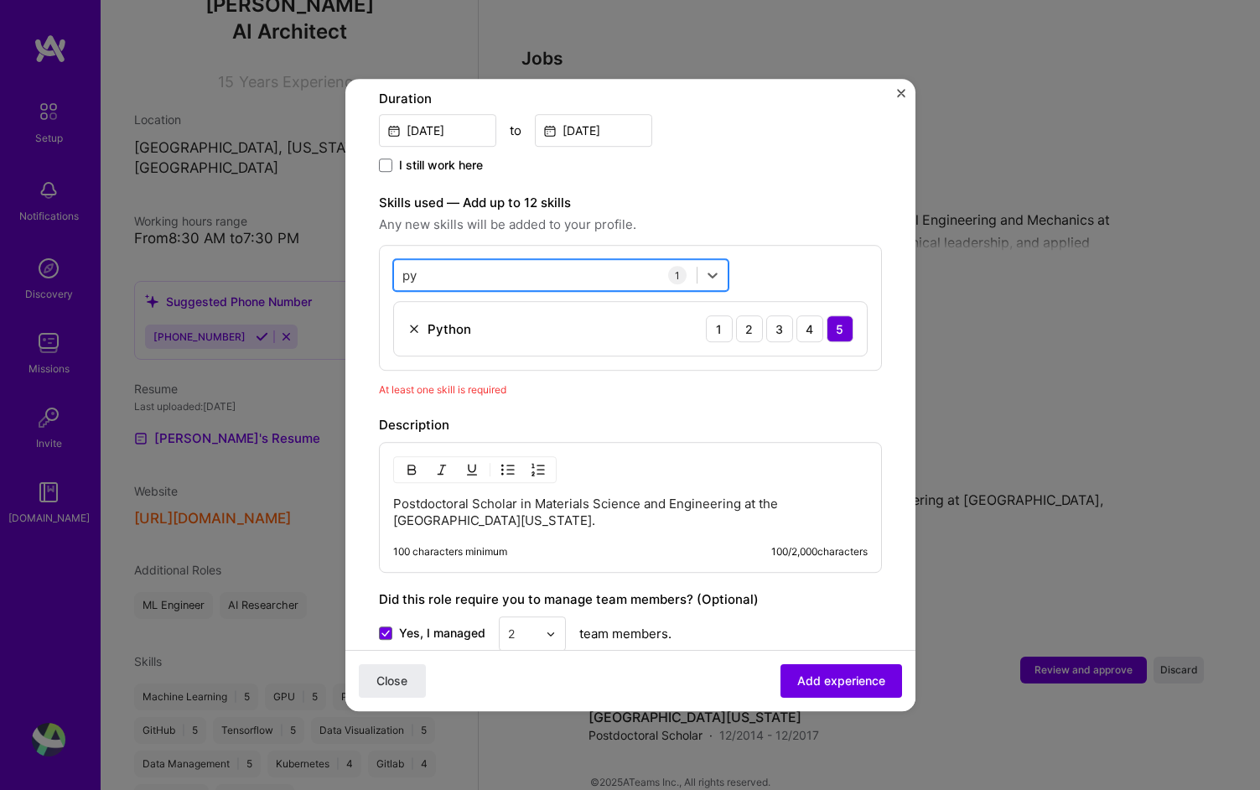
click at [448, 262] on div "py py" at bounding box center [545, 276] width 303 height 28
type input "p"
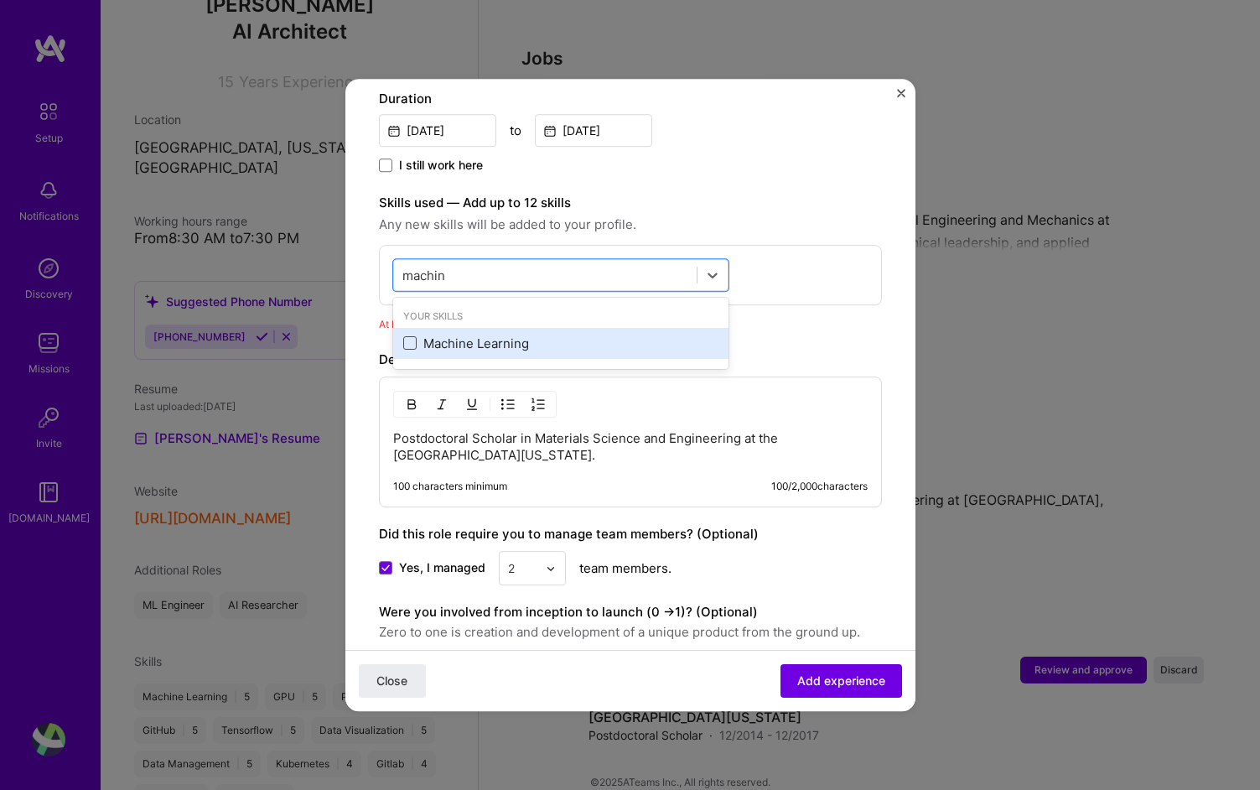
click at [407, 337] on span at bounding box center [409, 343] width 13 height 13
click at [0, 0] on input "checkbox" at bounding box center [0, 0] width 0 height 0
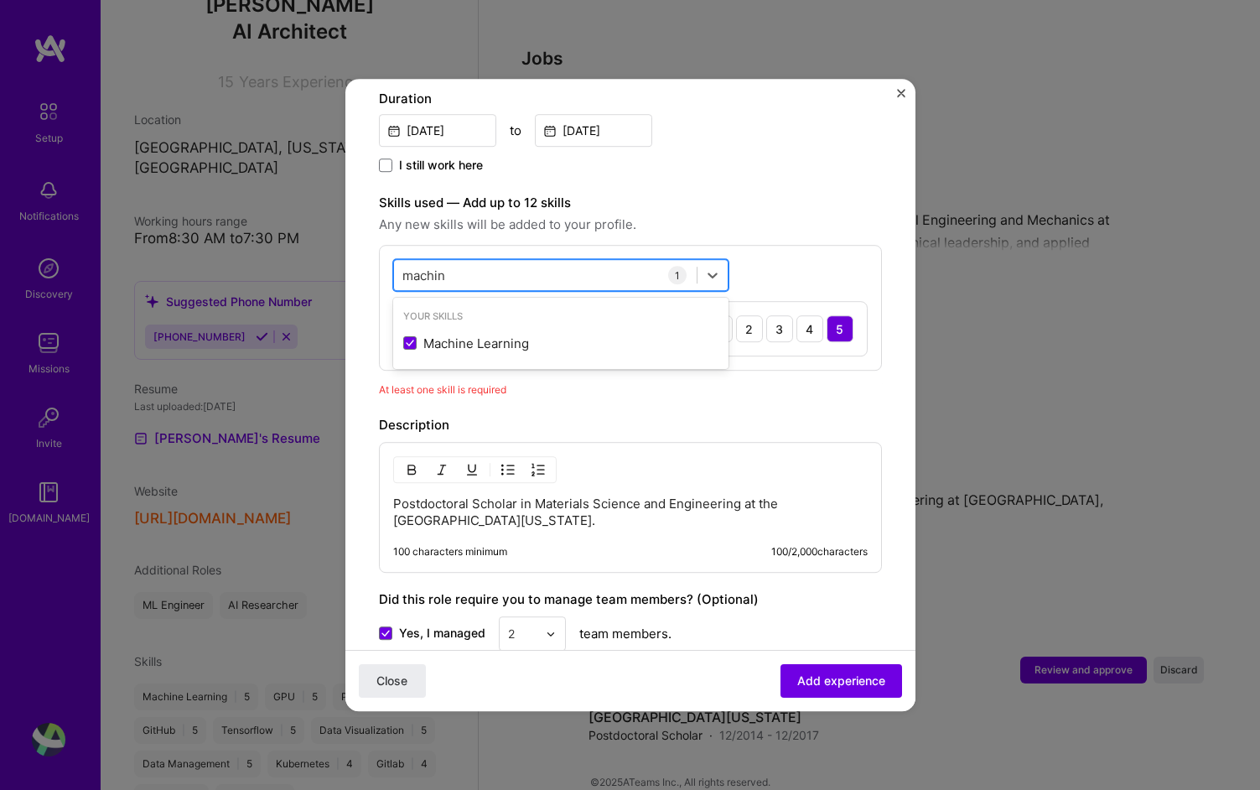
click at [457, 262] on div "machin machin" at bounding box center [545, 276] width 303 height 28
type input "m"
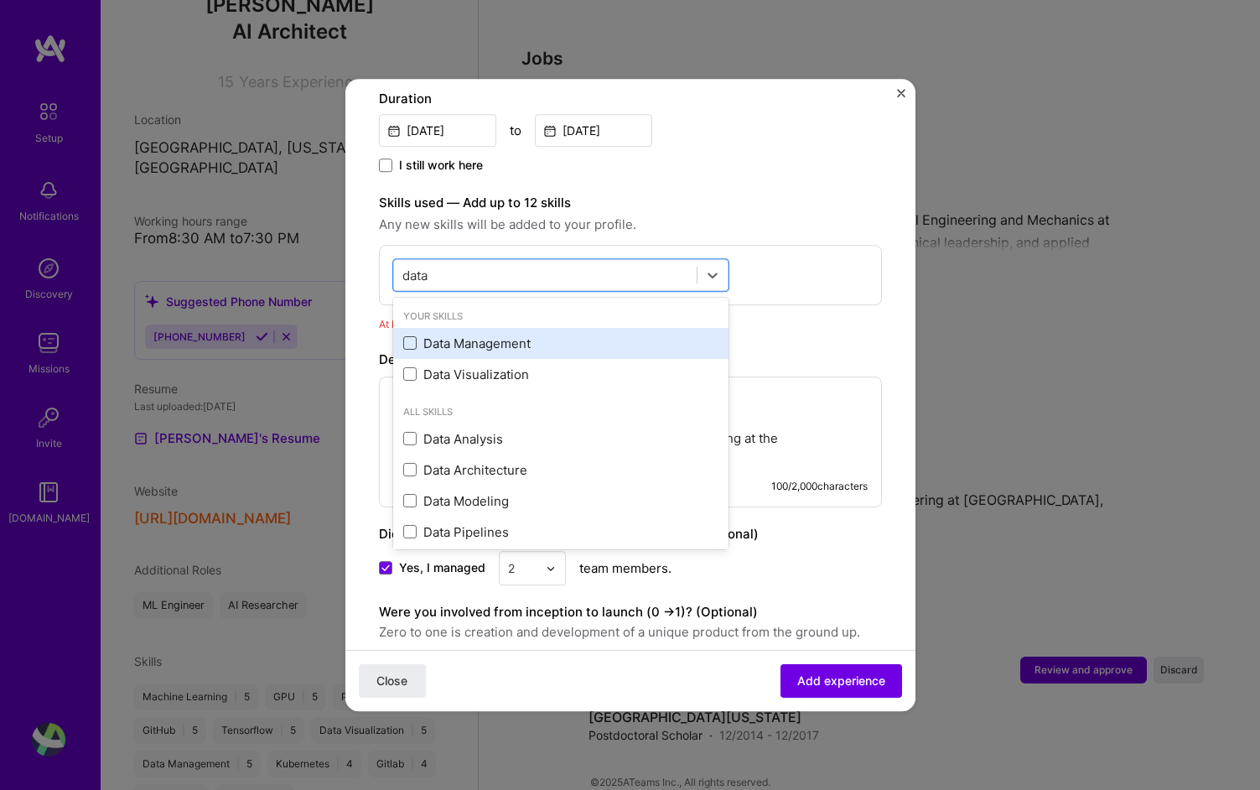
click at [414, 337] on span at bounding box center [409, 343] width 13 height 13
click at [0, 0] on input "checkbox" at bounding box center [0, 0] width 0 height 0
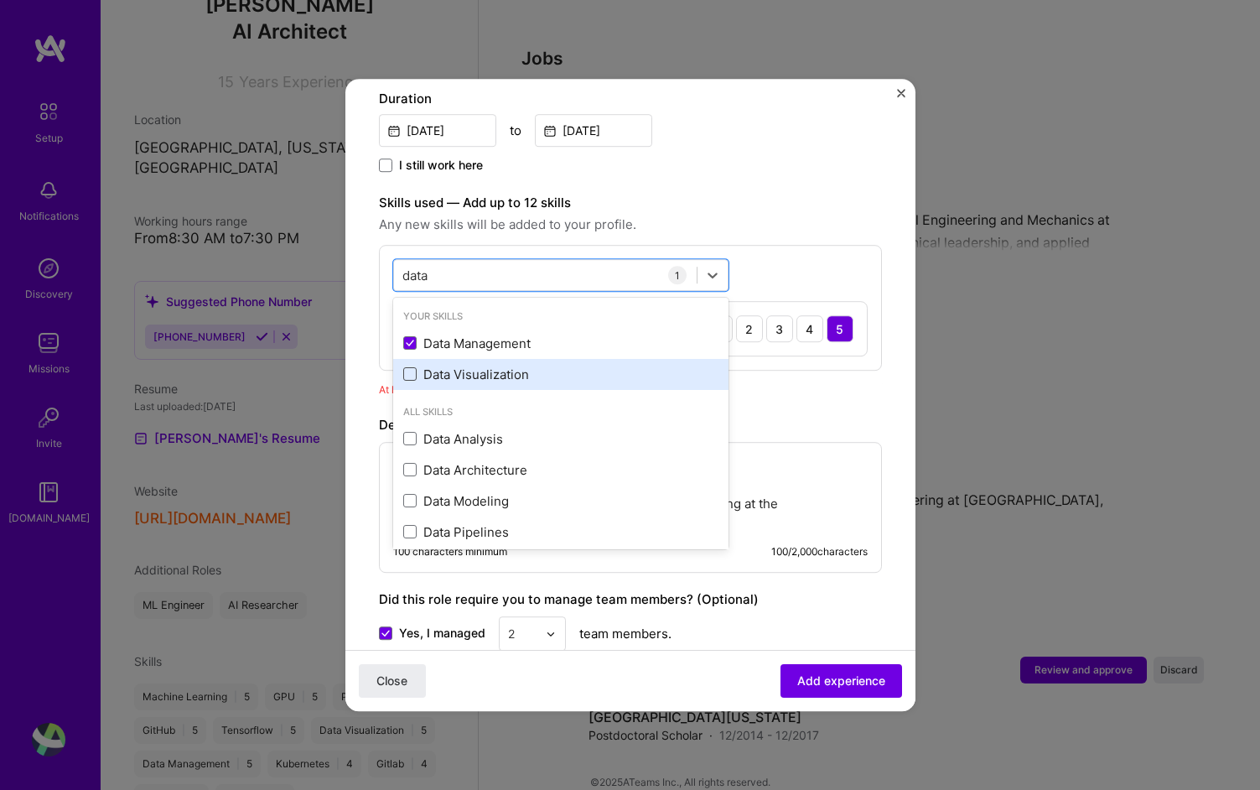
click at [415, 368] on span at bounding box center [409, 374] width 13 height 13
click at [0, 0] on input "checkbox" at bounding box center [0, 0] width 0 height 0
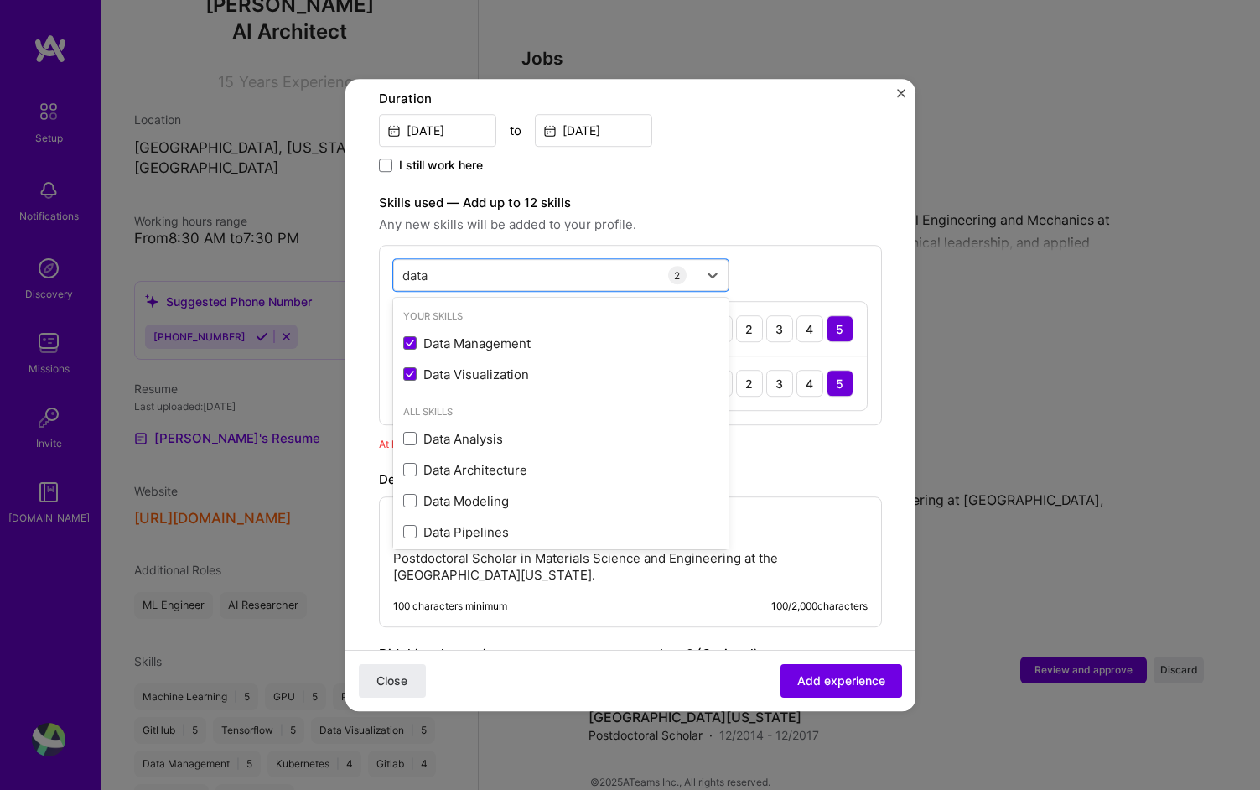
click at [853, 496] on div "Postdoctoral Scholar in Materials Science and Engineering at the [GEOGRAPHIC_DA…" at bounding box center [630, 561] width 503 height 131
click at [521, 262] on div "data data" at bounding box center [545, 276] width 303 height 28
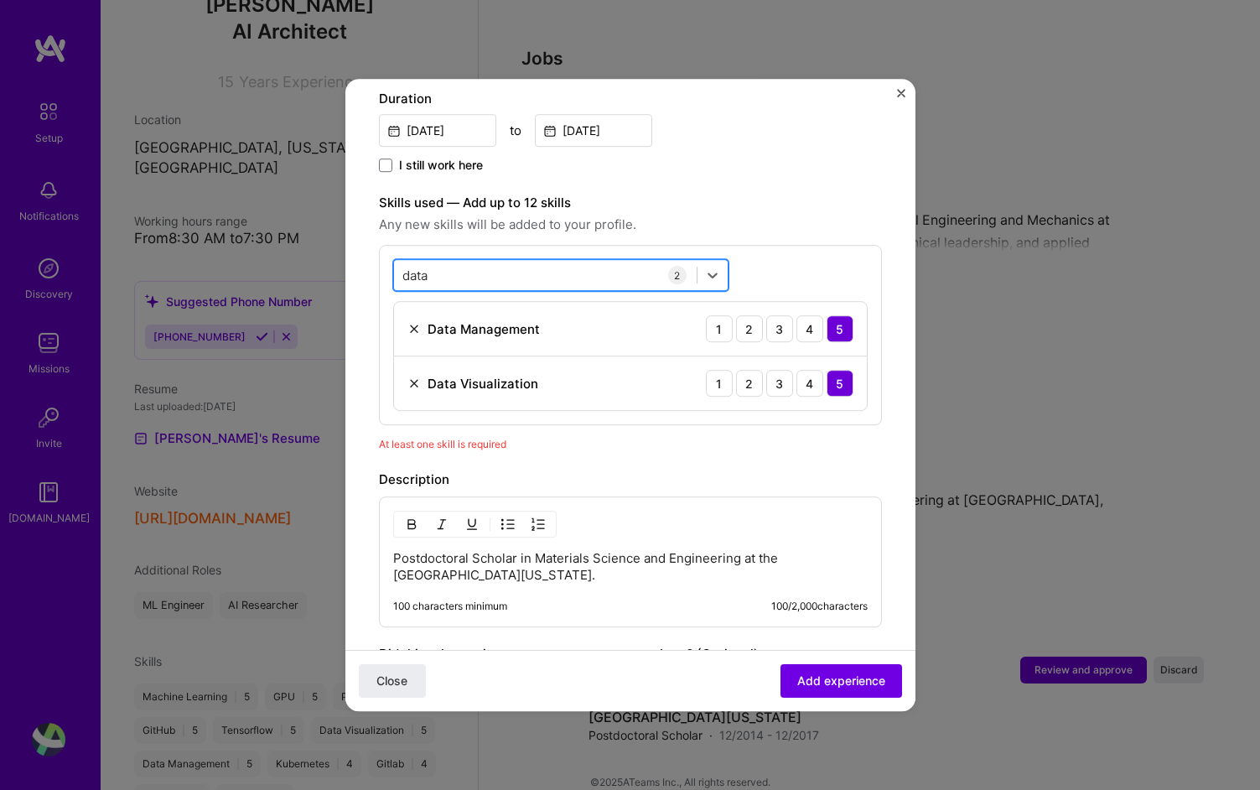
click at [521, 262] on div "data data" at bounding box center [545, 276] width 303 height 28
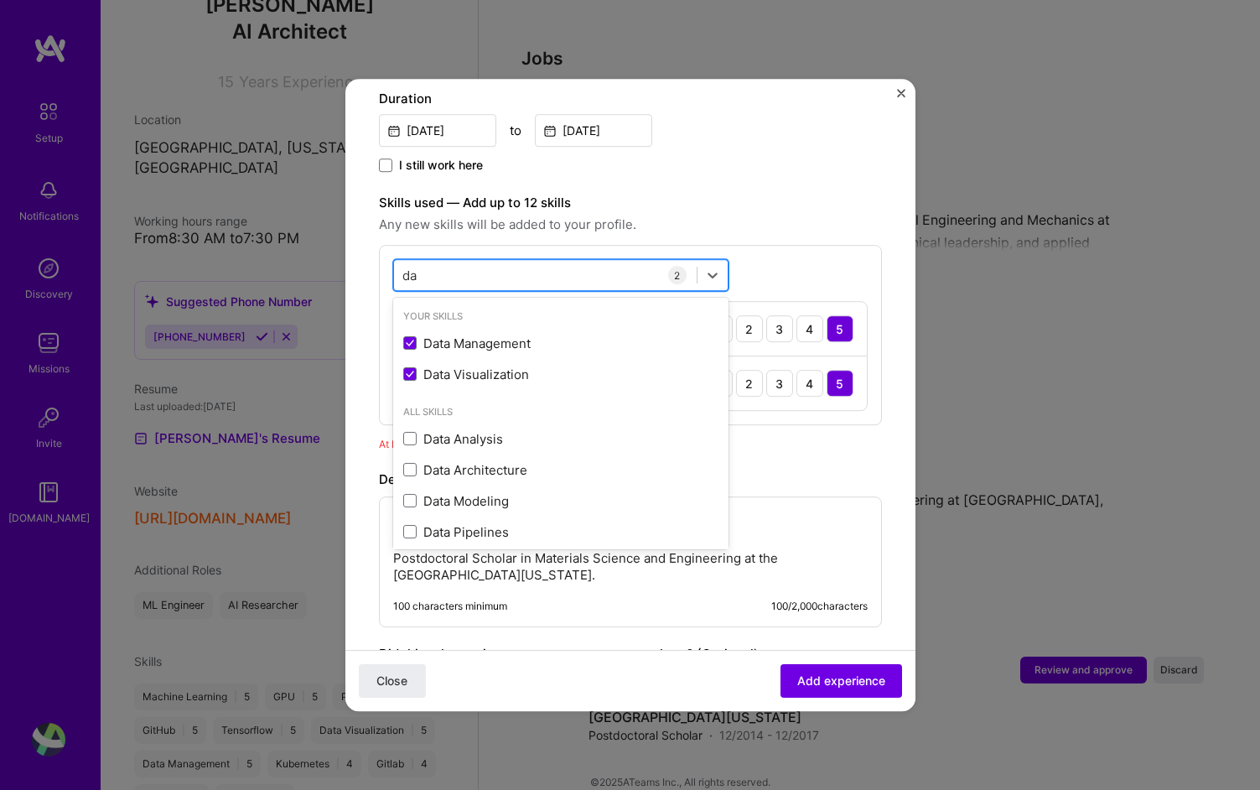
type input "d"
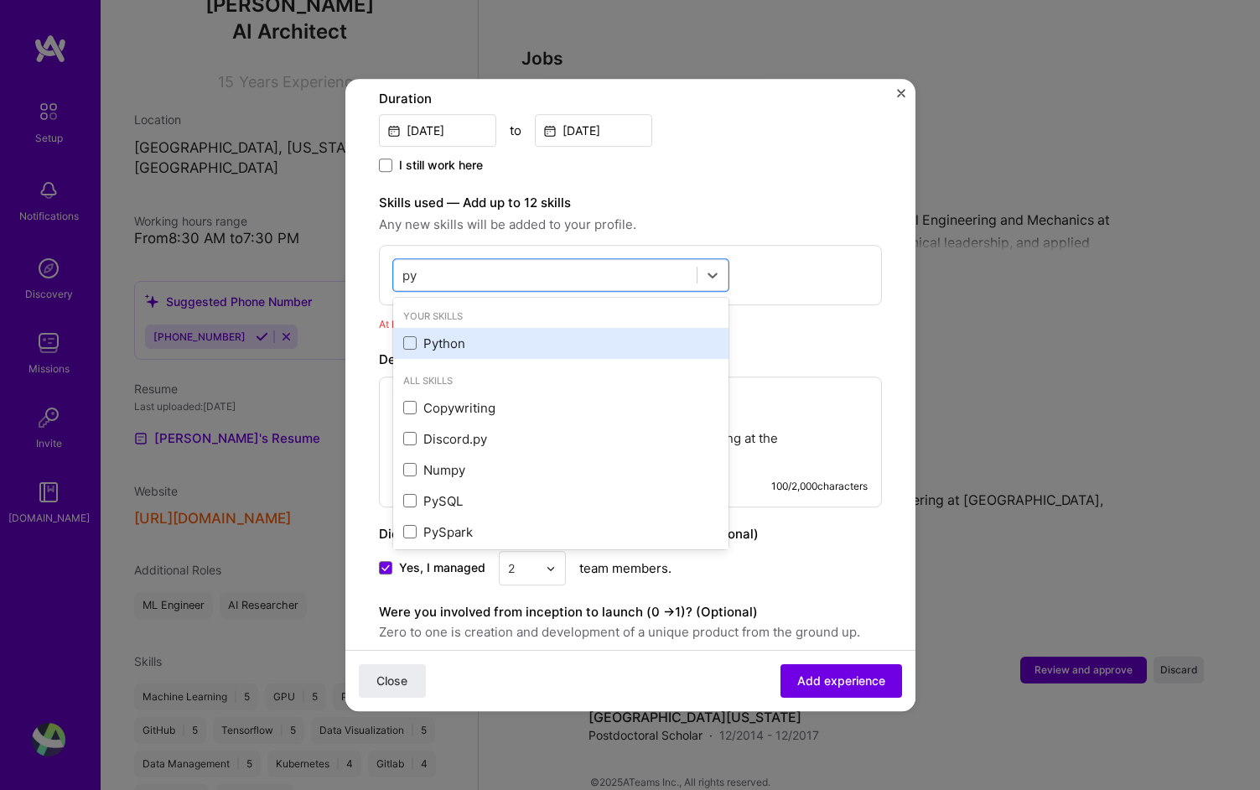
click at [417, 335] on div "Python" at bounding box center [560, 344] width 315 height 18
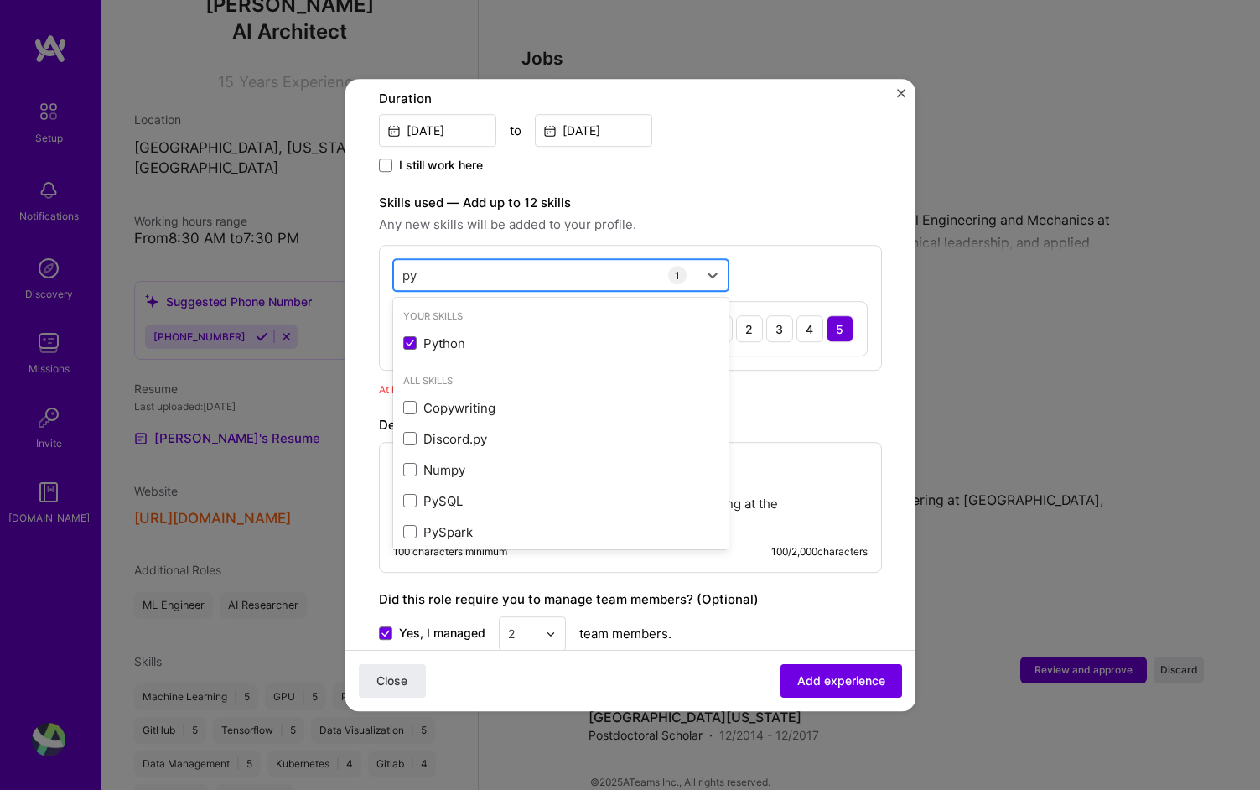
click at [602, 262] on div "py py" at bounding box center [545, 276] width 303 height 28
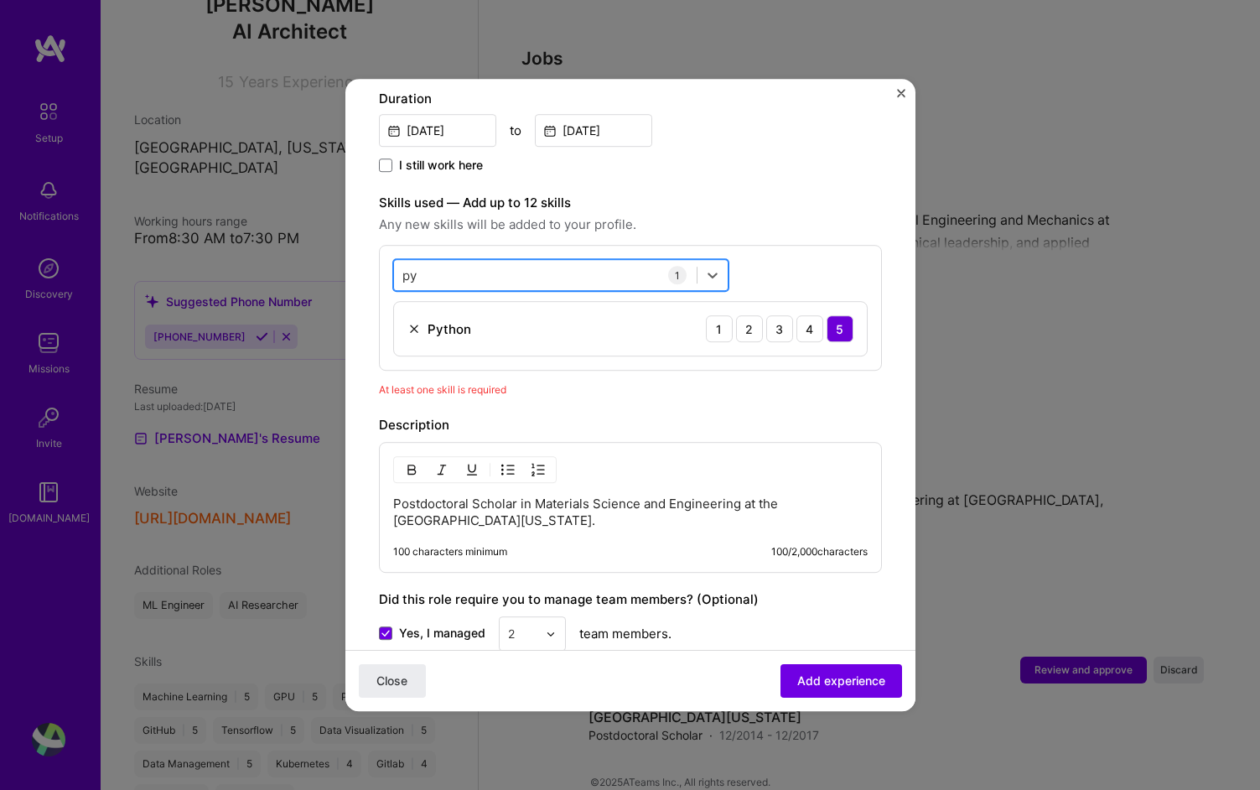
click at [602, 262] on div "py py" at bounding box center [545, 276] width 303 height 28
type input "p"
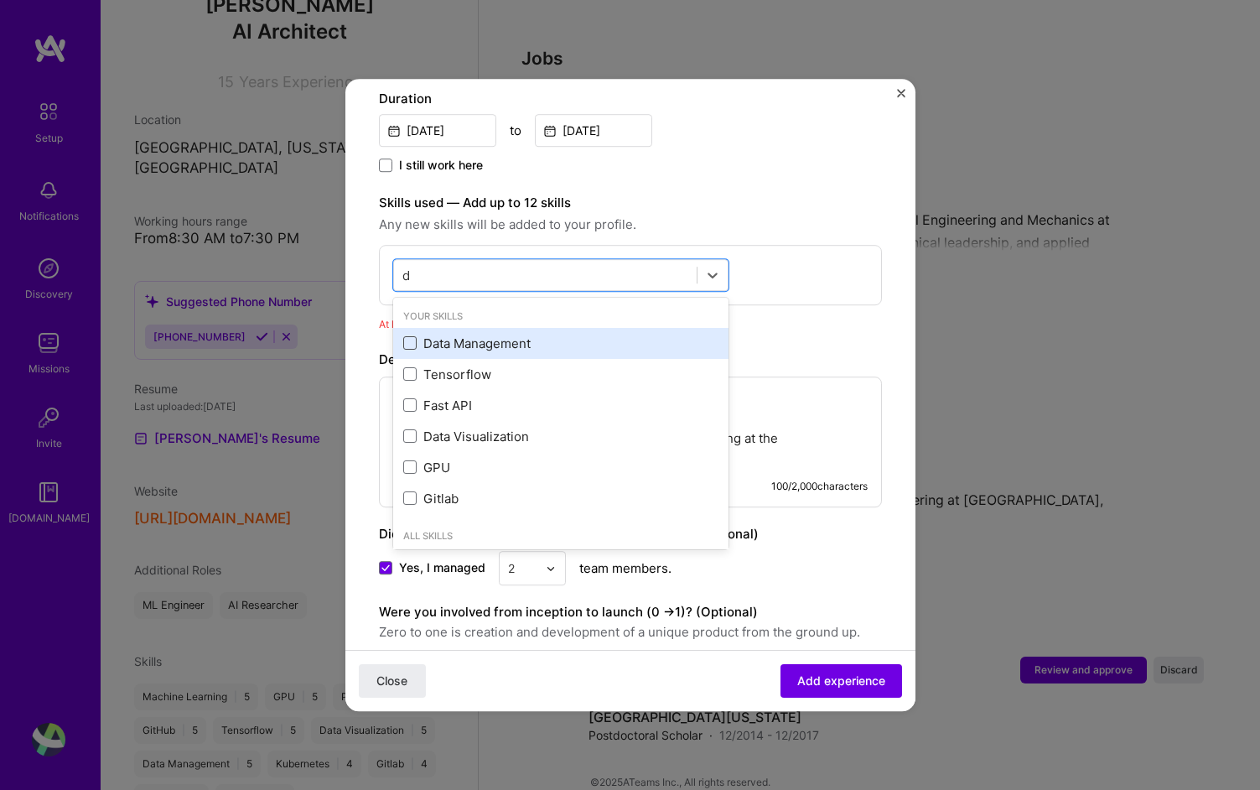
click at [414, 337] on span at bounding box center [409, 343] width 13 height 13
click at [0, 0] on input "checkbox" at bounding box center [0, 0] width 0 height 0
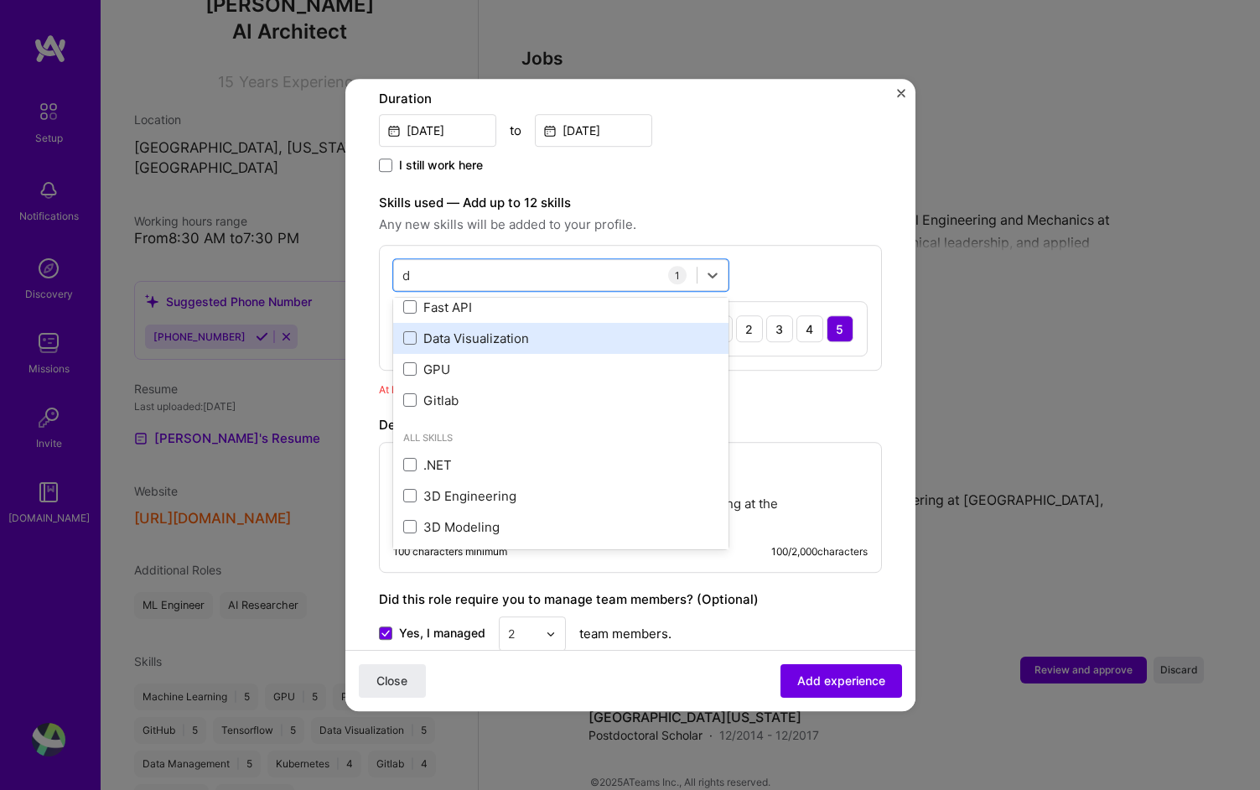
scroll to position [92, 0]
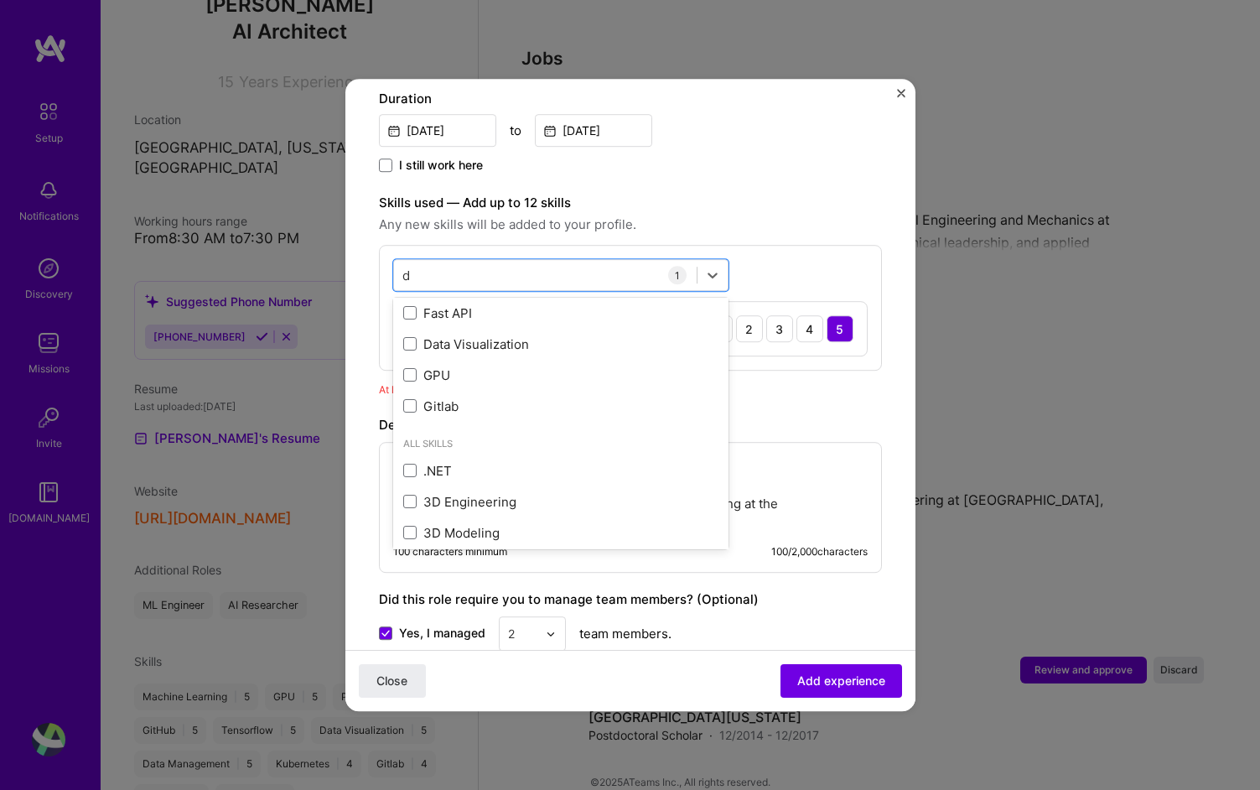
type input "d"
click at [818, 381] on div "Adding suggested job This job is suggested based on your LinkedIn, resume or [D…" at bounding box center [630, 235] width 503 height 1212
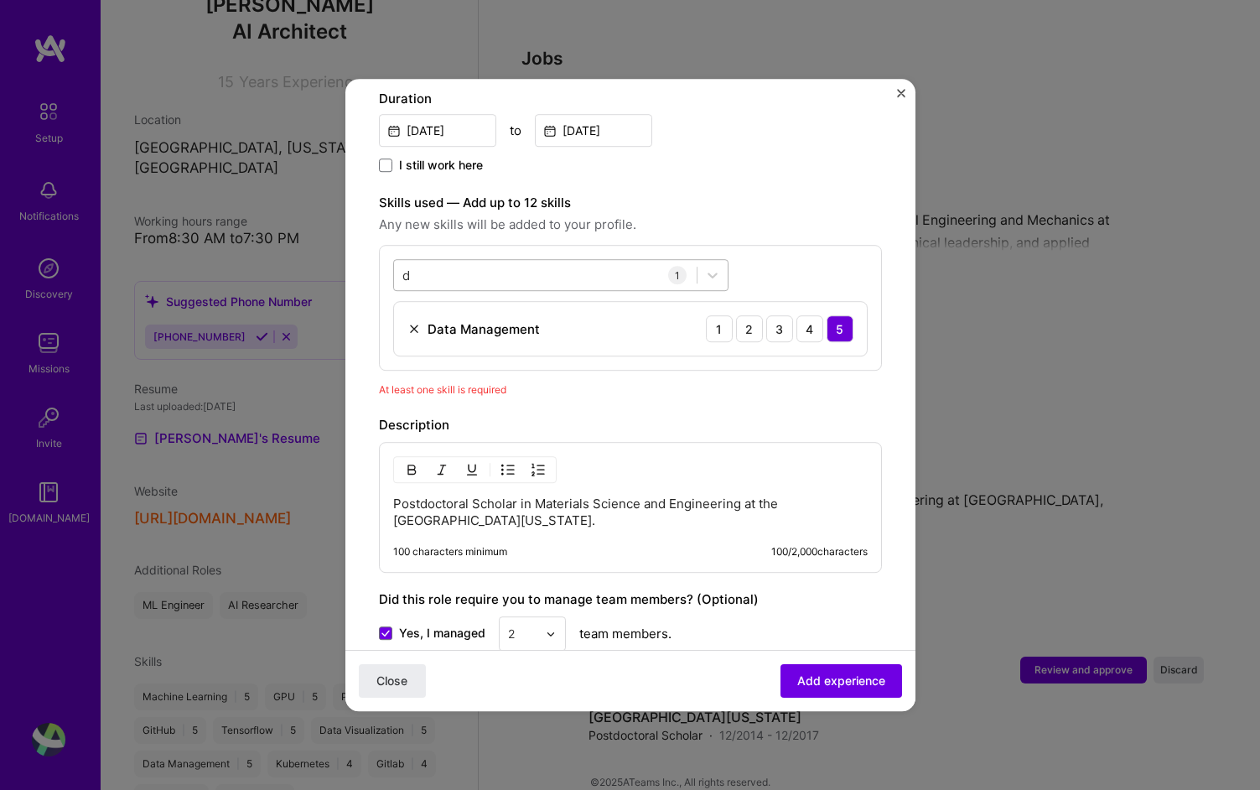
click at [486, 262] on div "d d" at bounding box center [545, 276] width 303 height 28
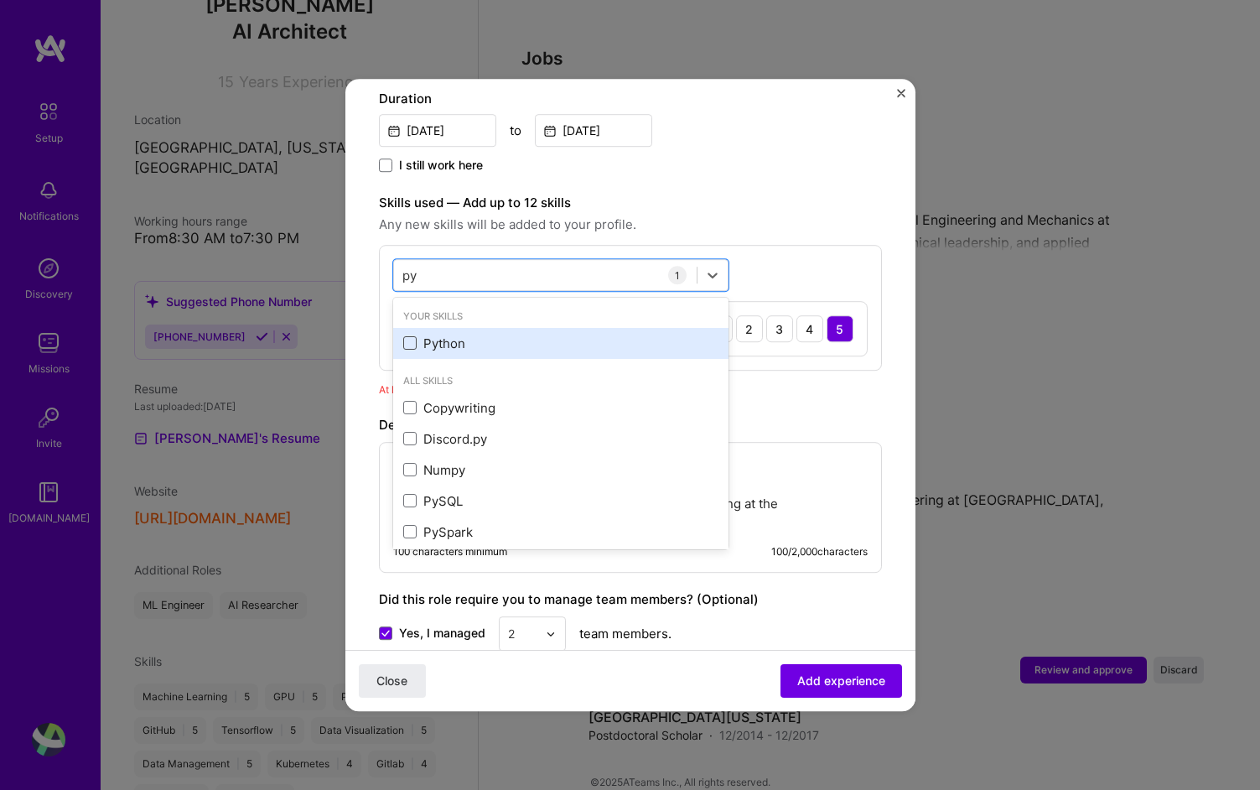
click at [412, 337] on span at bounding box center [409, 343] width 13 height 13
click at [0, 0] on input "checkbox" at bounding box center [0, 0] width 0 height 0
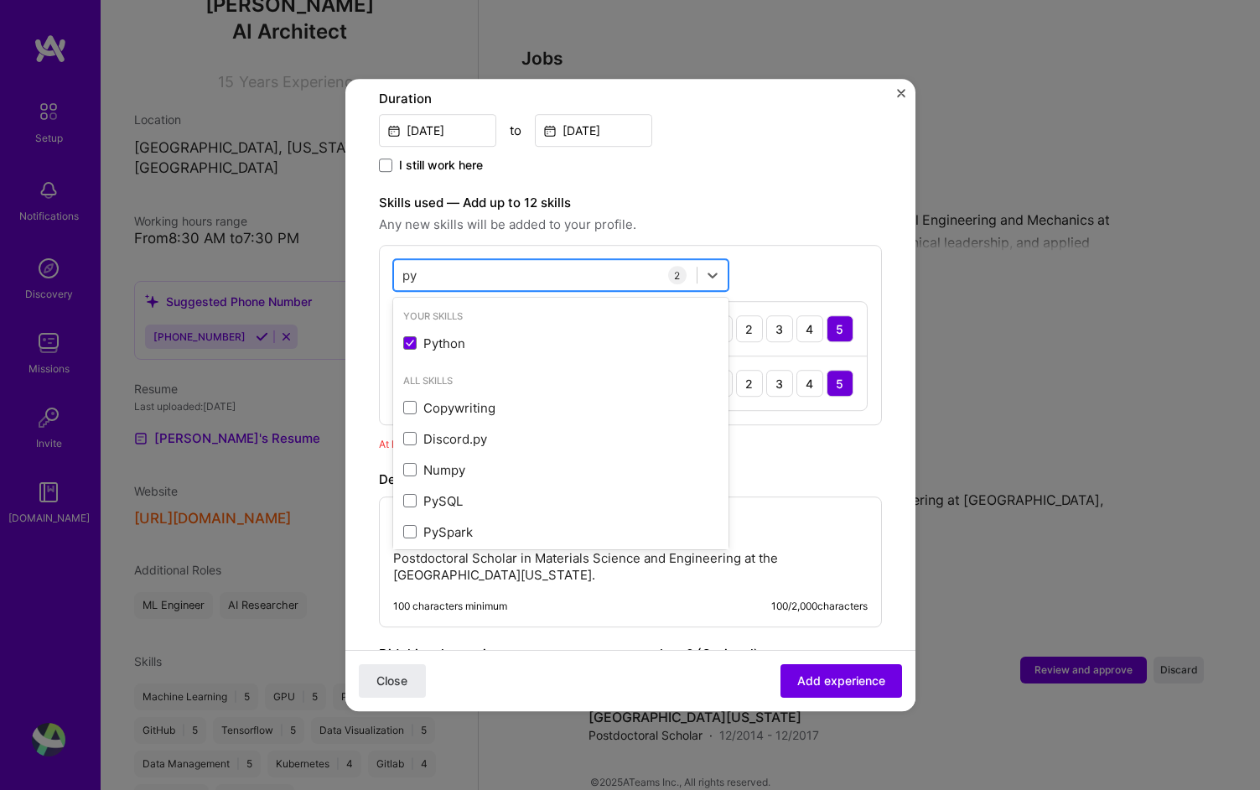
type input "p"
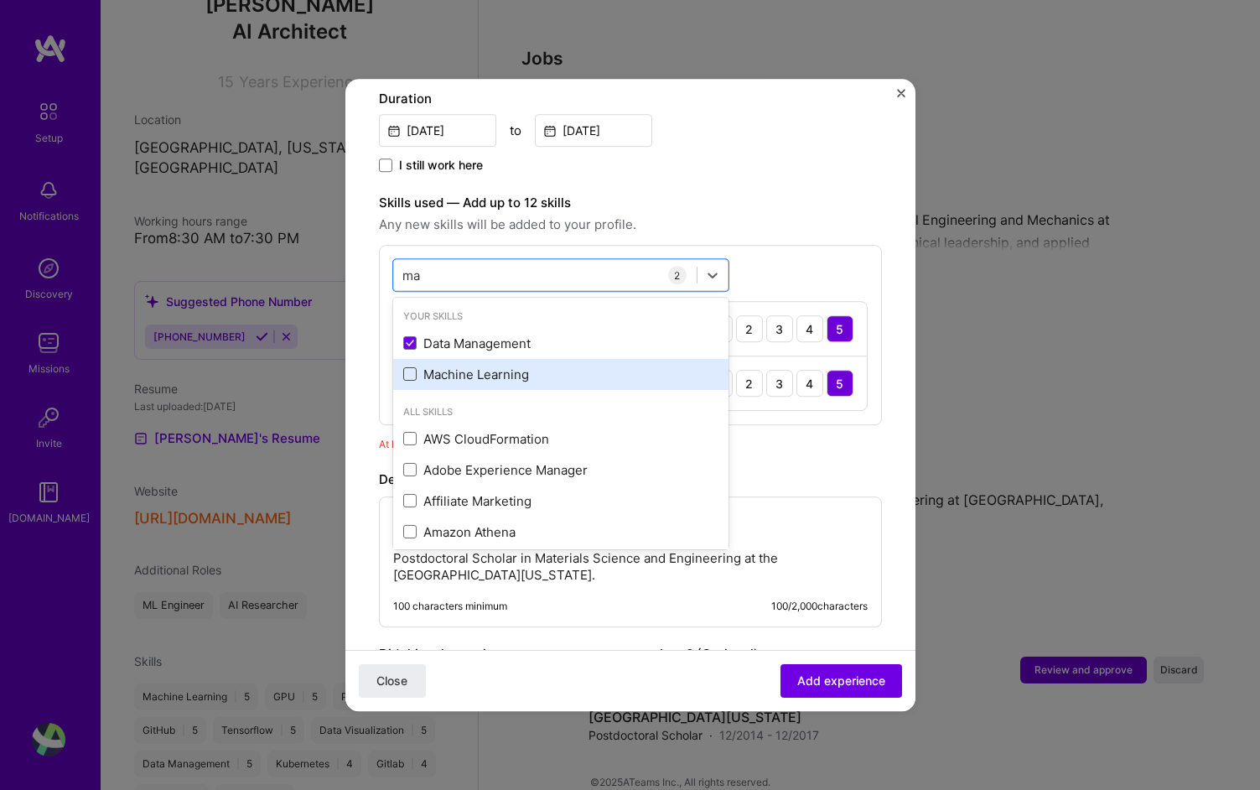
click at [407, 368] on span at bounding box center [409, 374] width 13 height 13
click at [0, 0] on input "checkbox" at bounding box center [0, 0] width 0 height 0
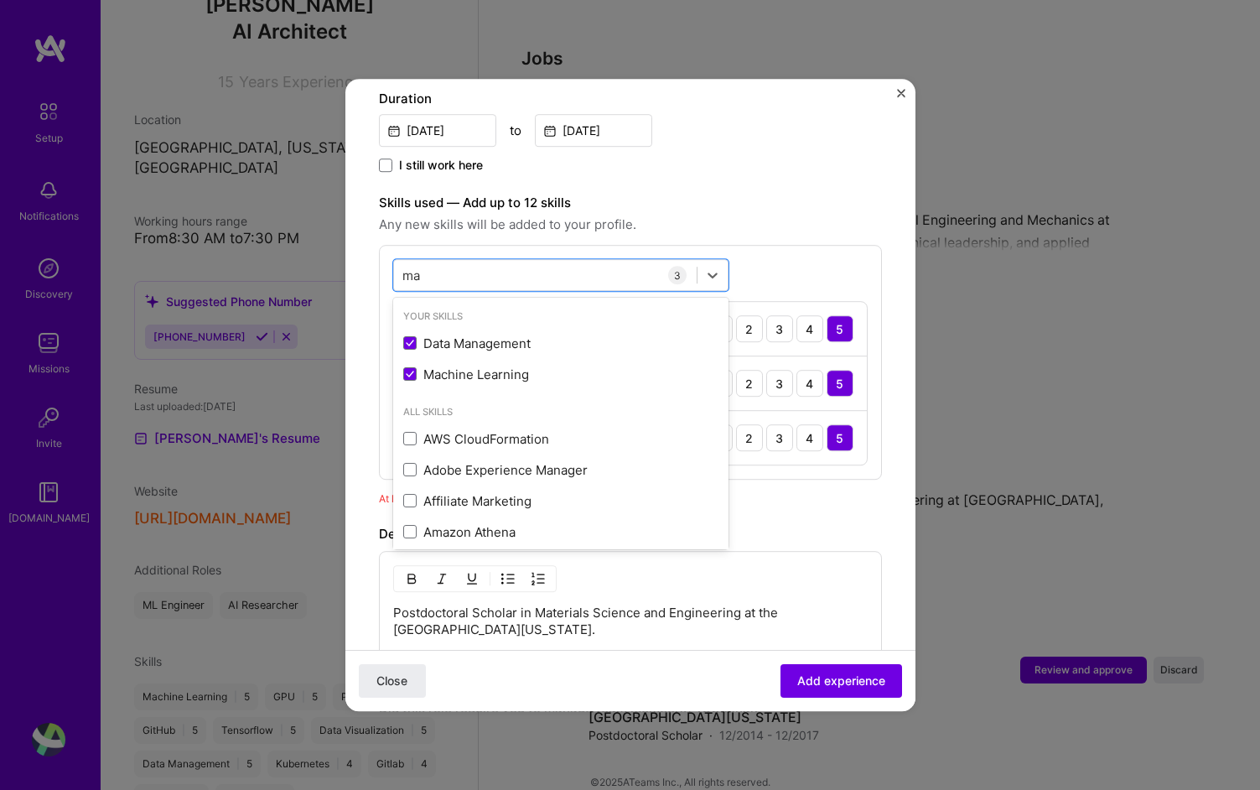
type input "ma"
click at [817, 490] on div "At least one skill is required" at bounding box center [630, 499] width 503 height 18
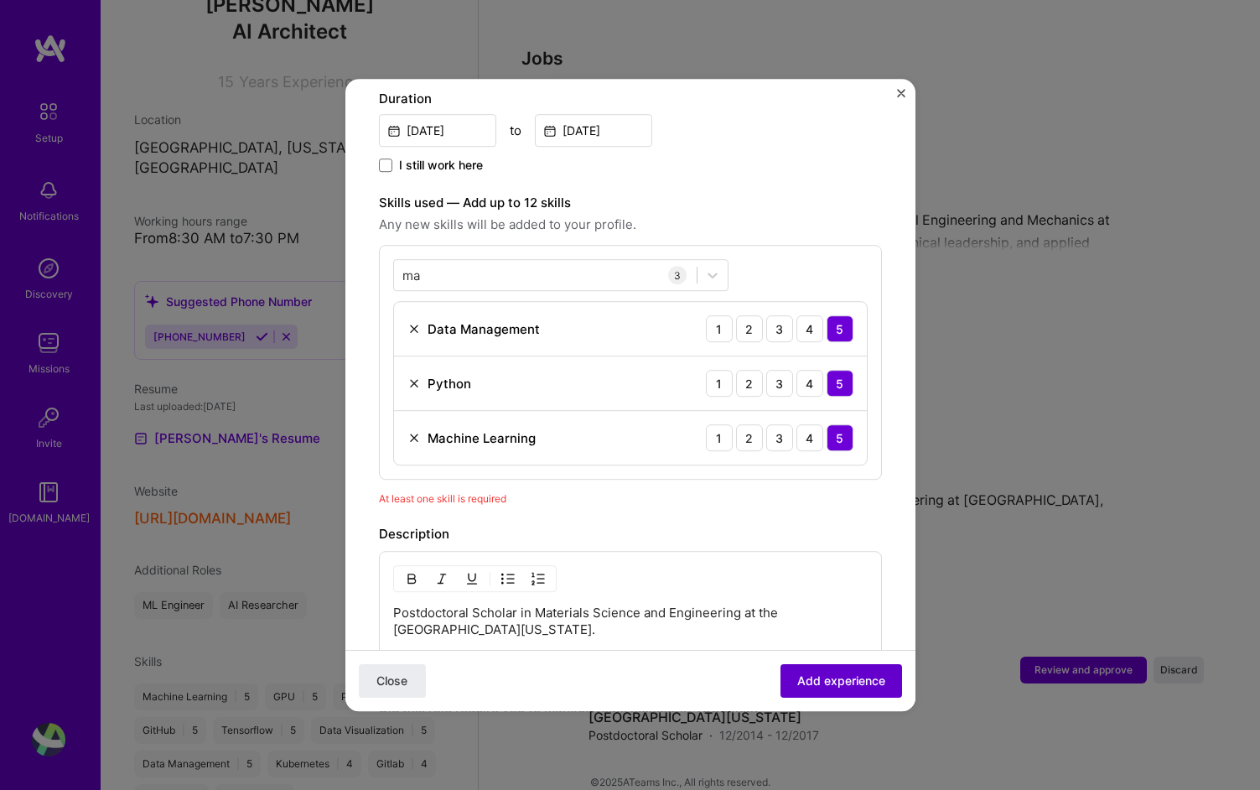
click at [879, 688] on button "Add experience" at bounding box center [842, 681] width 122 height 34
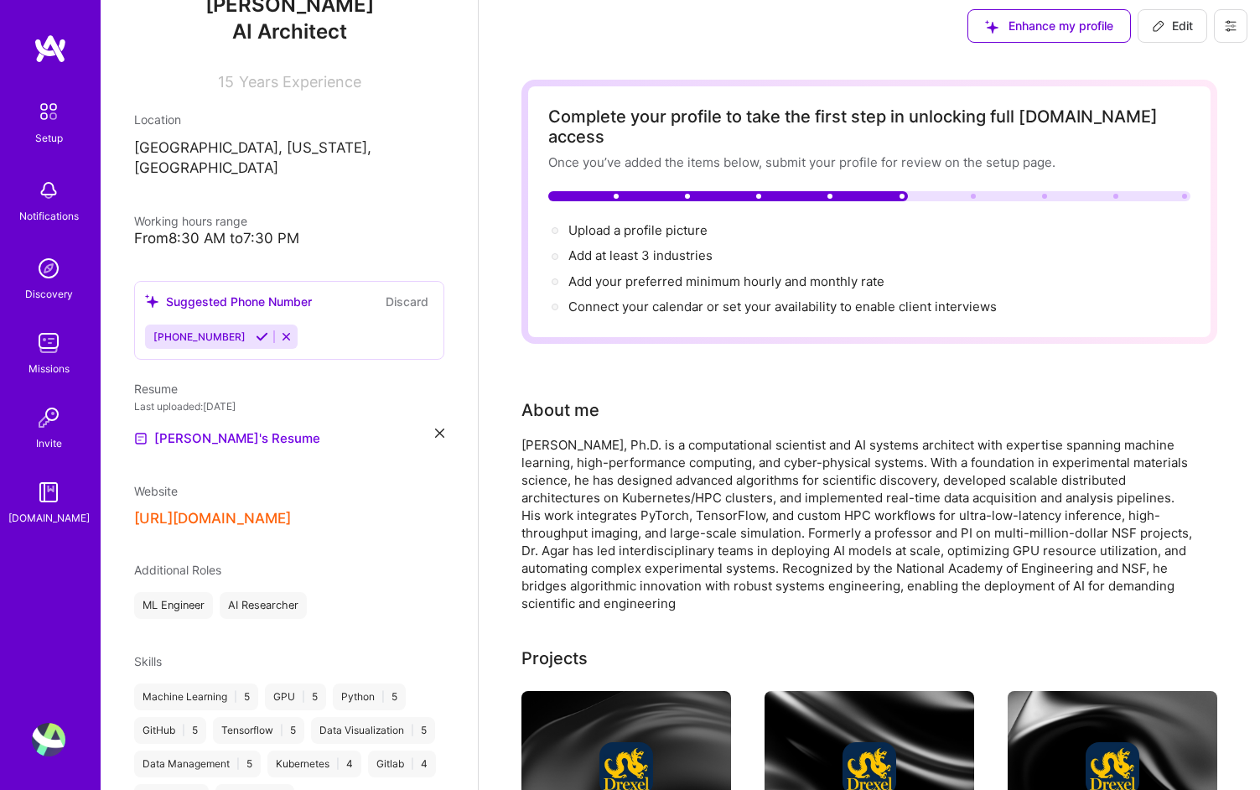
scroll to position [0, 0]
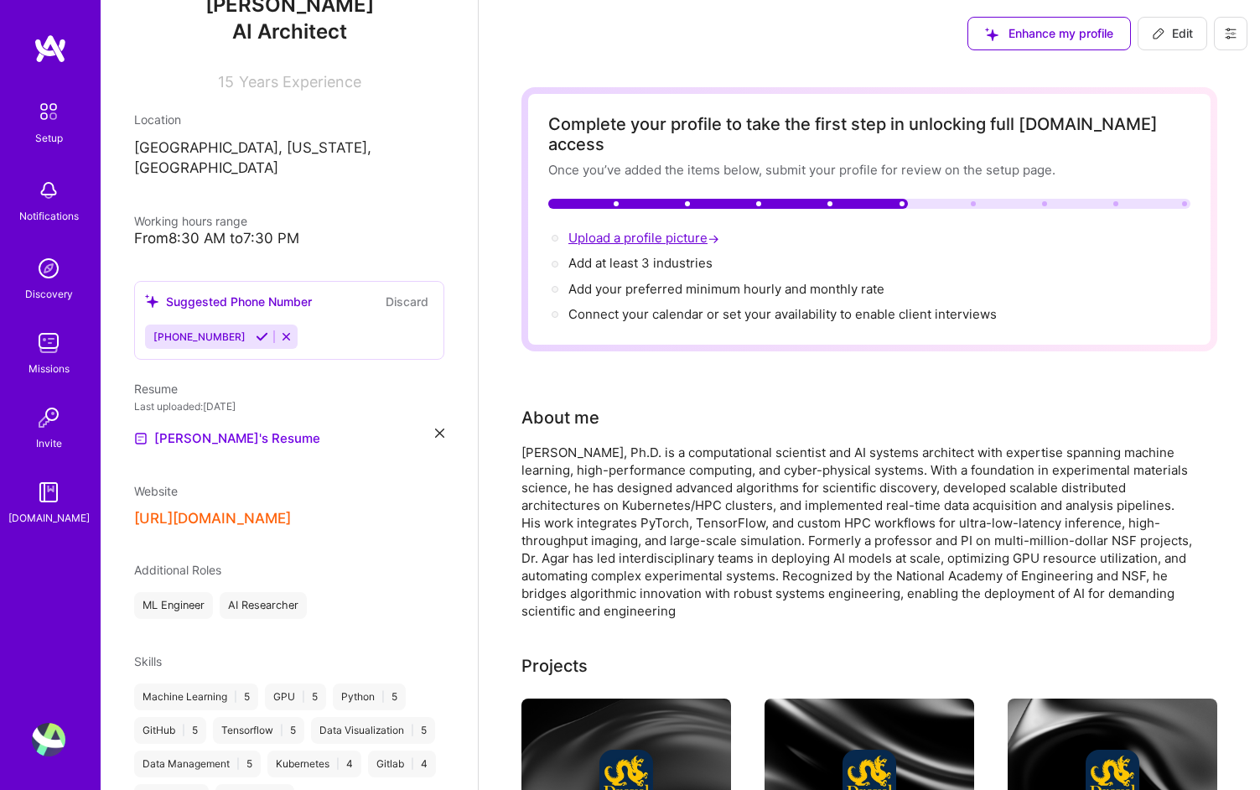
click at [617, 230] on span "Upload a profile picture →" at bounding box center [645, 238] width 154 height 16
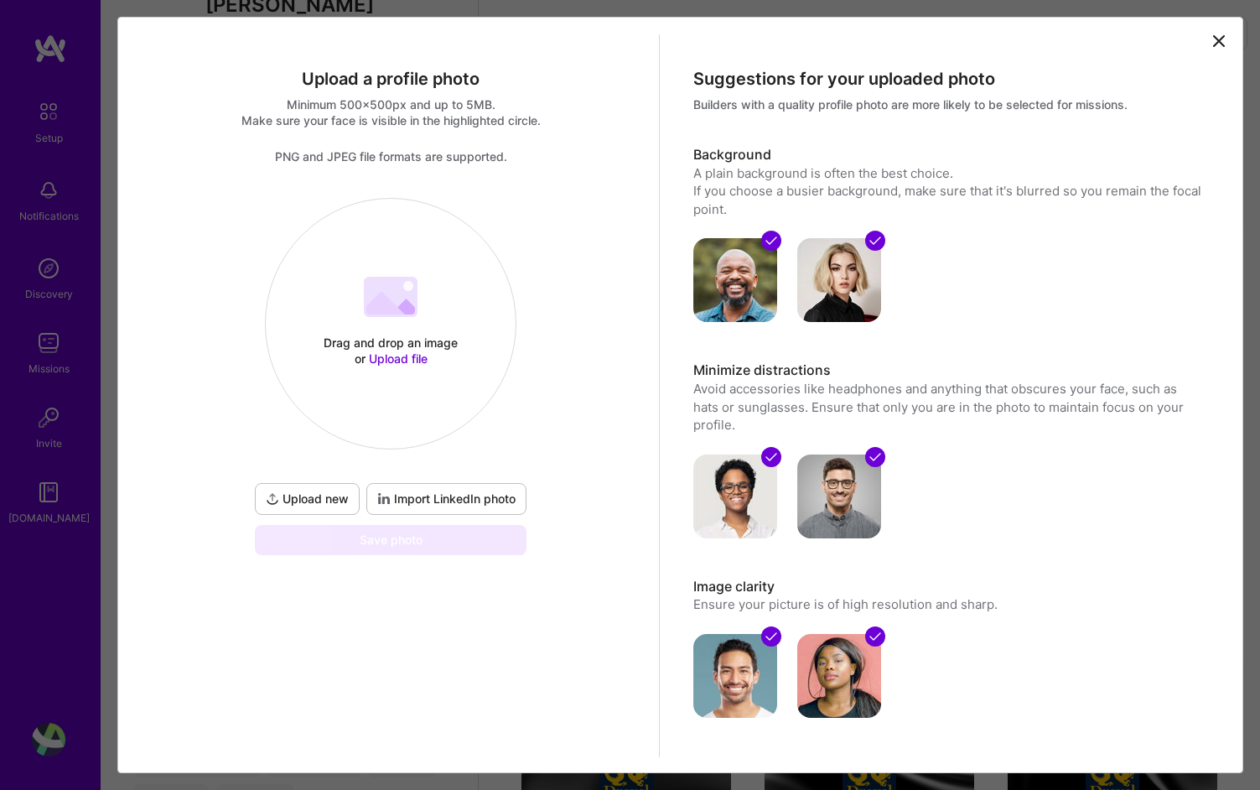
click at [485, 501] on span "Import LinkedIn photo" at bounding box center [446, 498] width 138 height 17
click at [475, 492] on span "Import LinkedIn photo" at bounding box center [446, 498] width 138 height 17
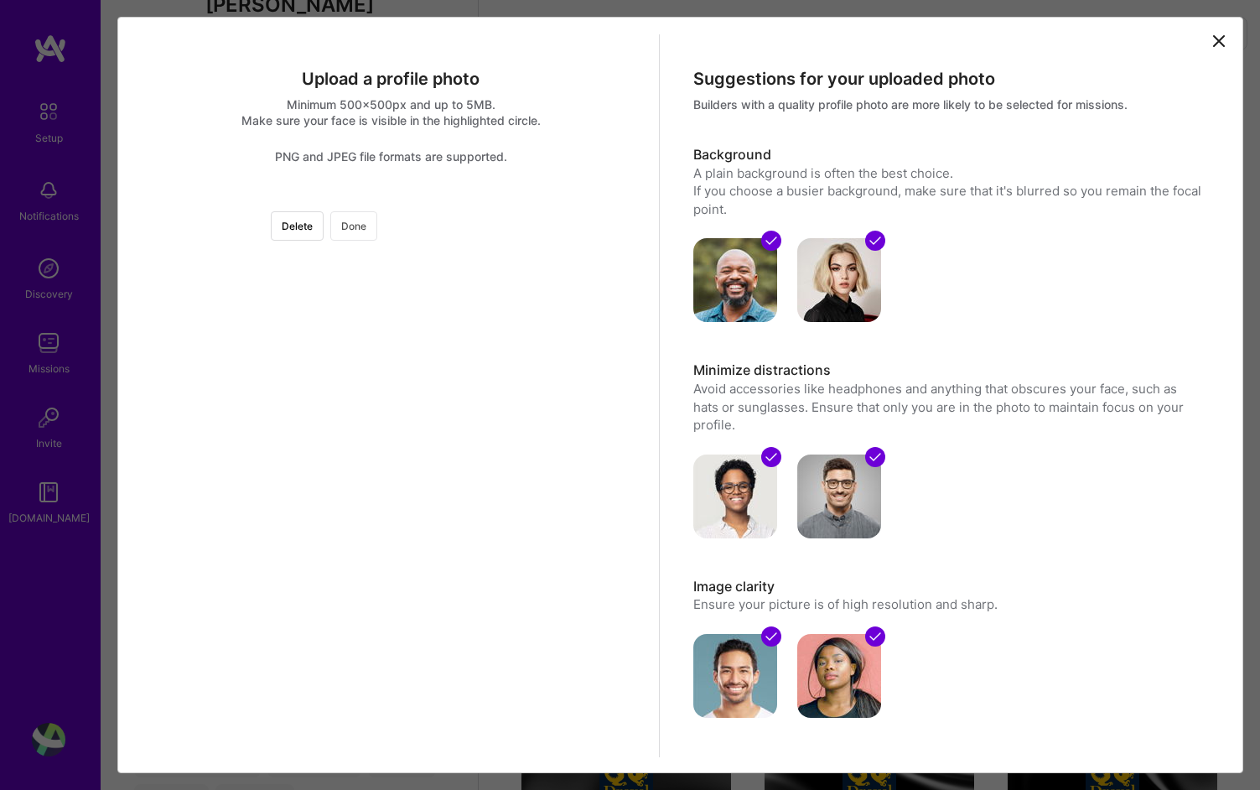
click at [377, 225] on button "Done" at bounding box center [353, 225] width 47 height 29
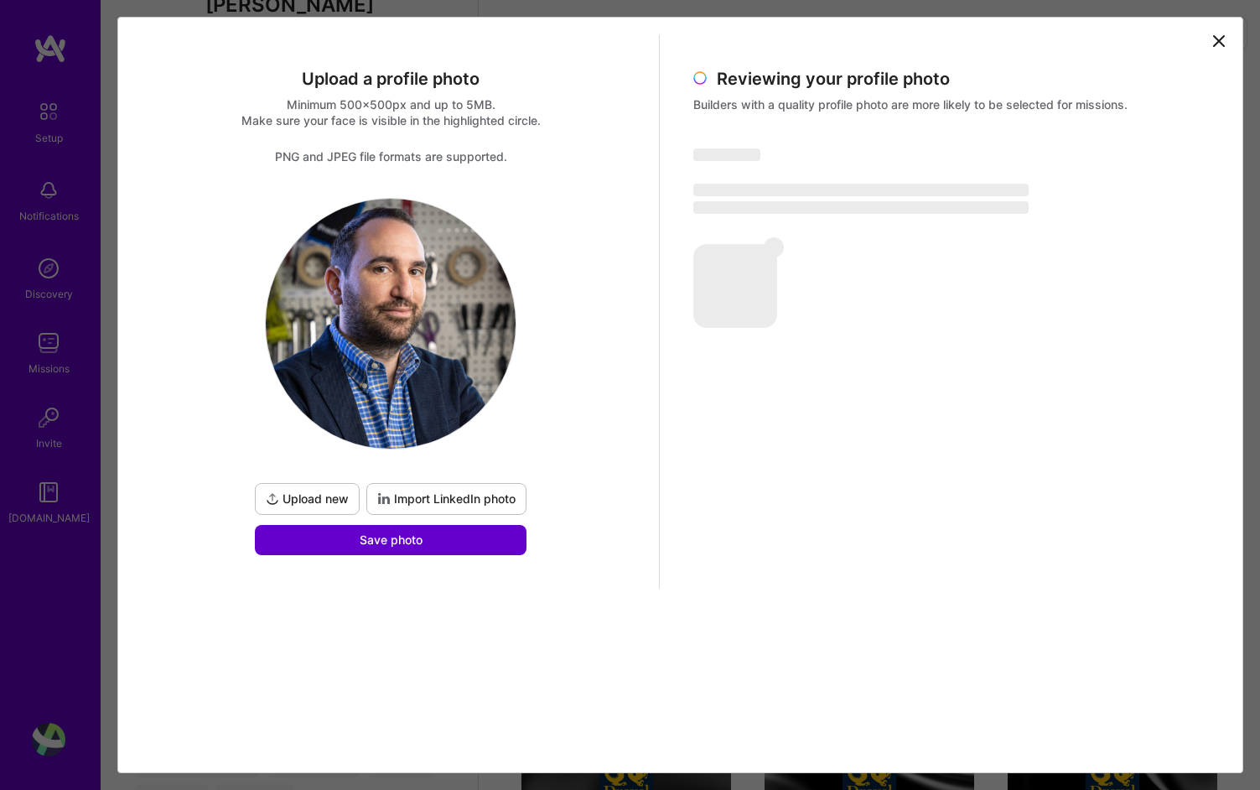
click at [443, 544] on button "Save photo" at bounding box center [391, 540] width 272 height 30
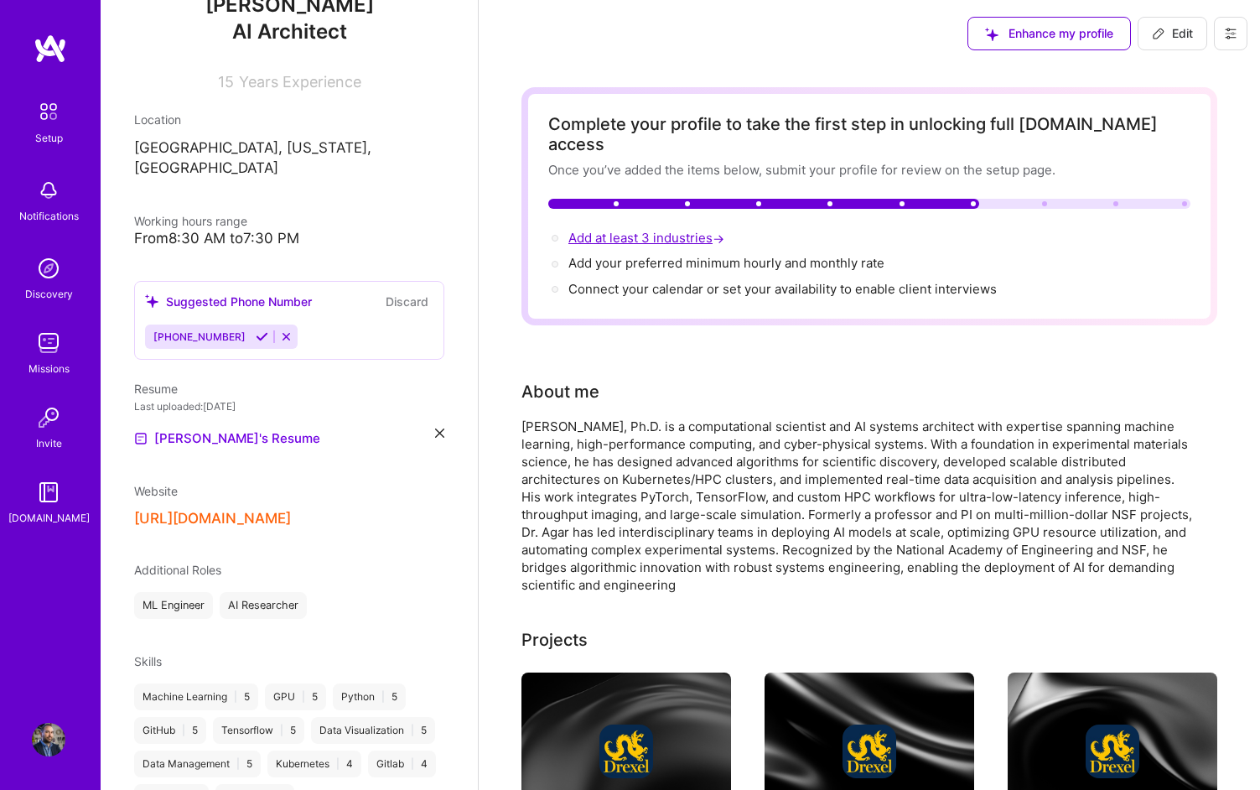
click at [661, 230] on span "Add at least 3 industries →" at bounding box center [647, 238] width 159 height 16
select select "US"
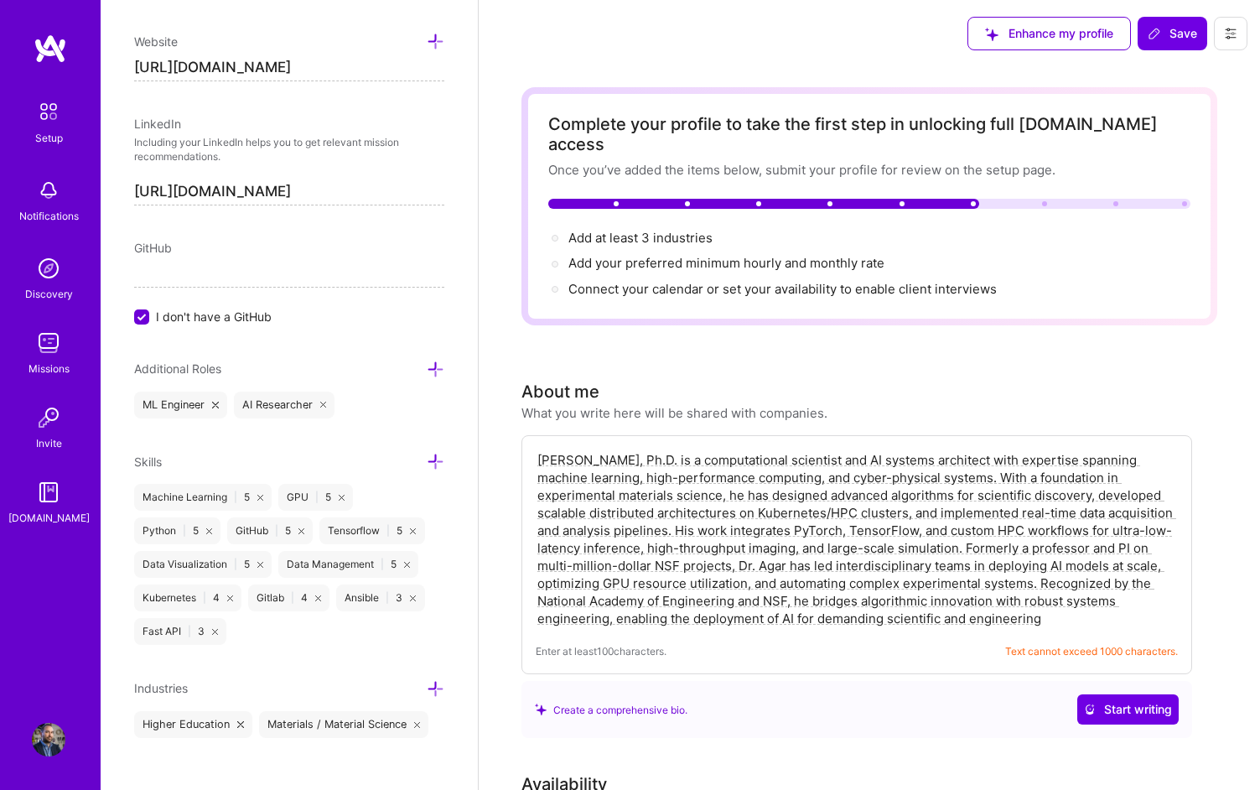
scroll to position [933, 0]
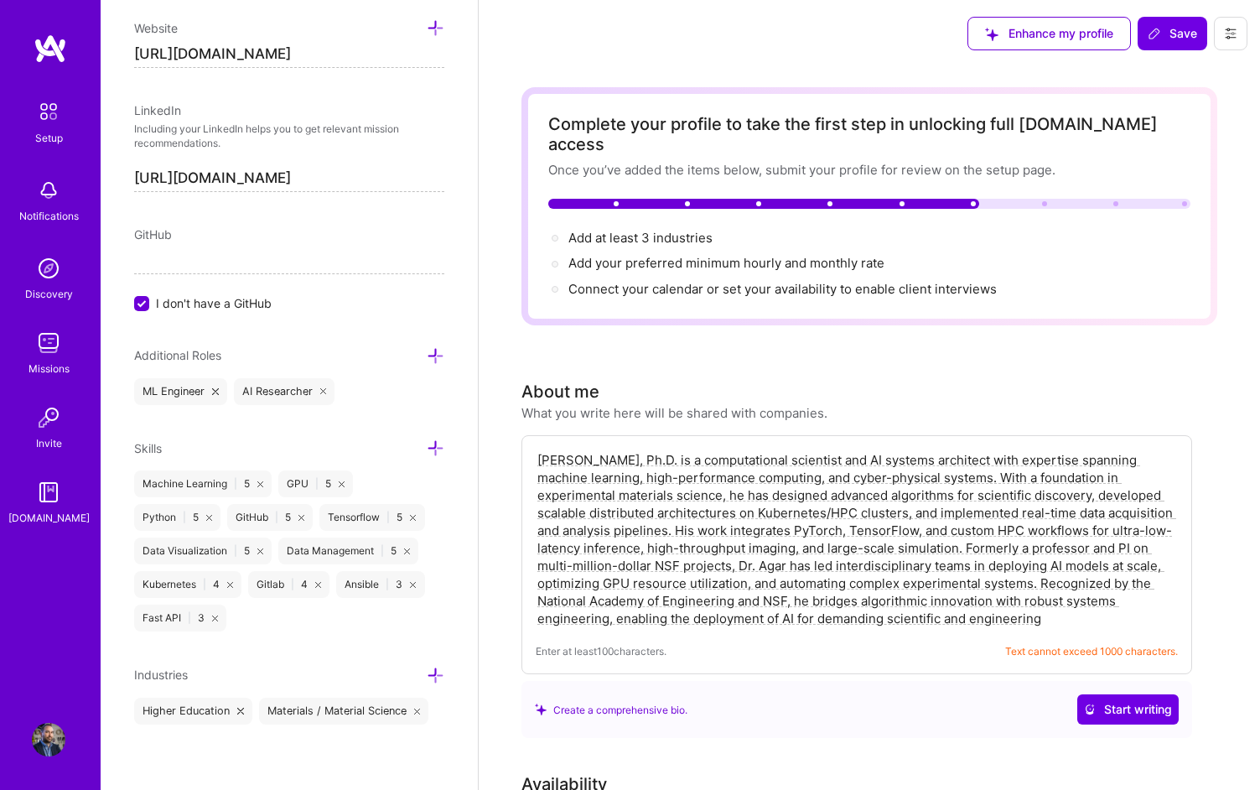
click at [430, 667] on icon at bounding box center [436, 676] width 18 height 18
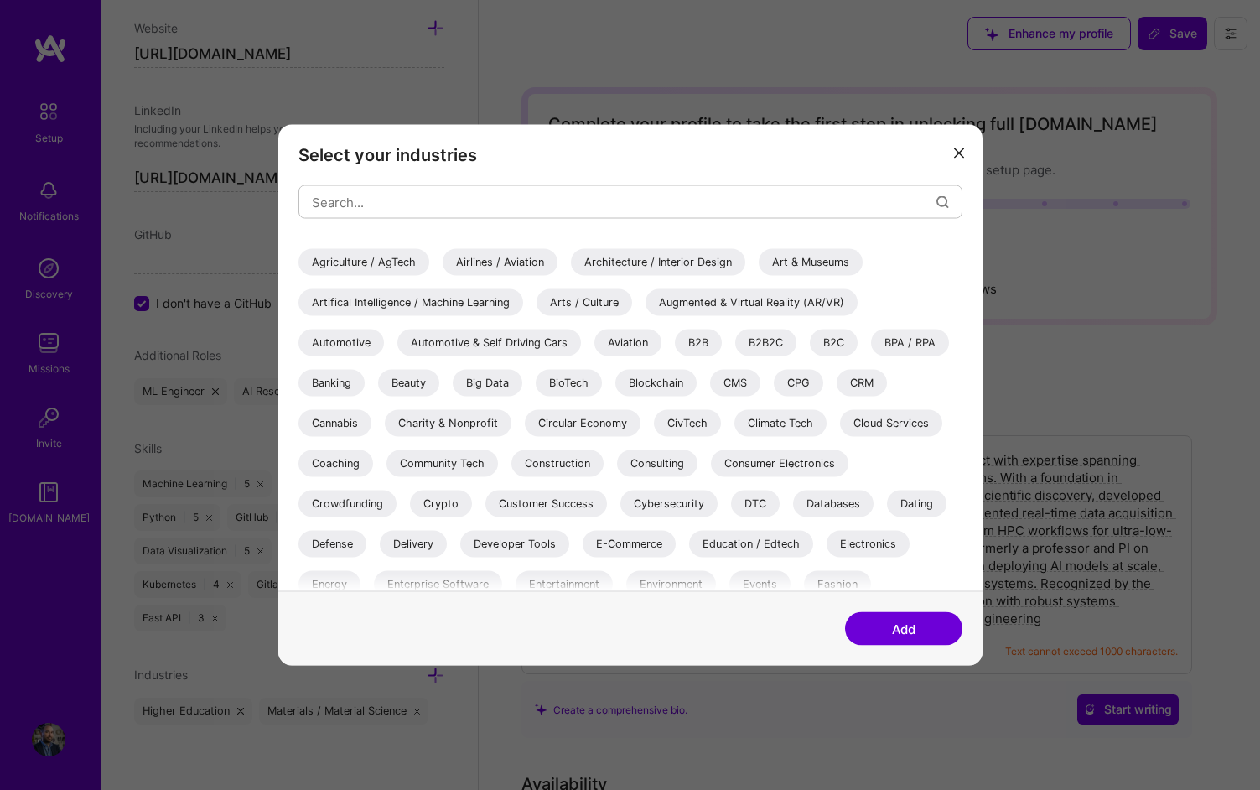
scroll to position [36, 0]
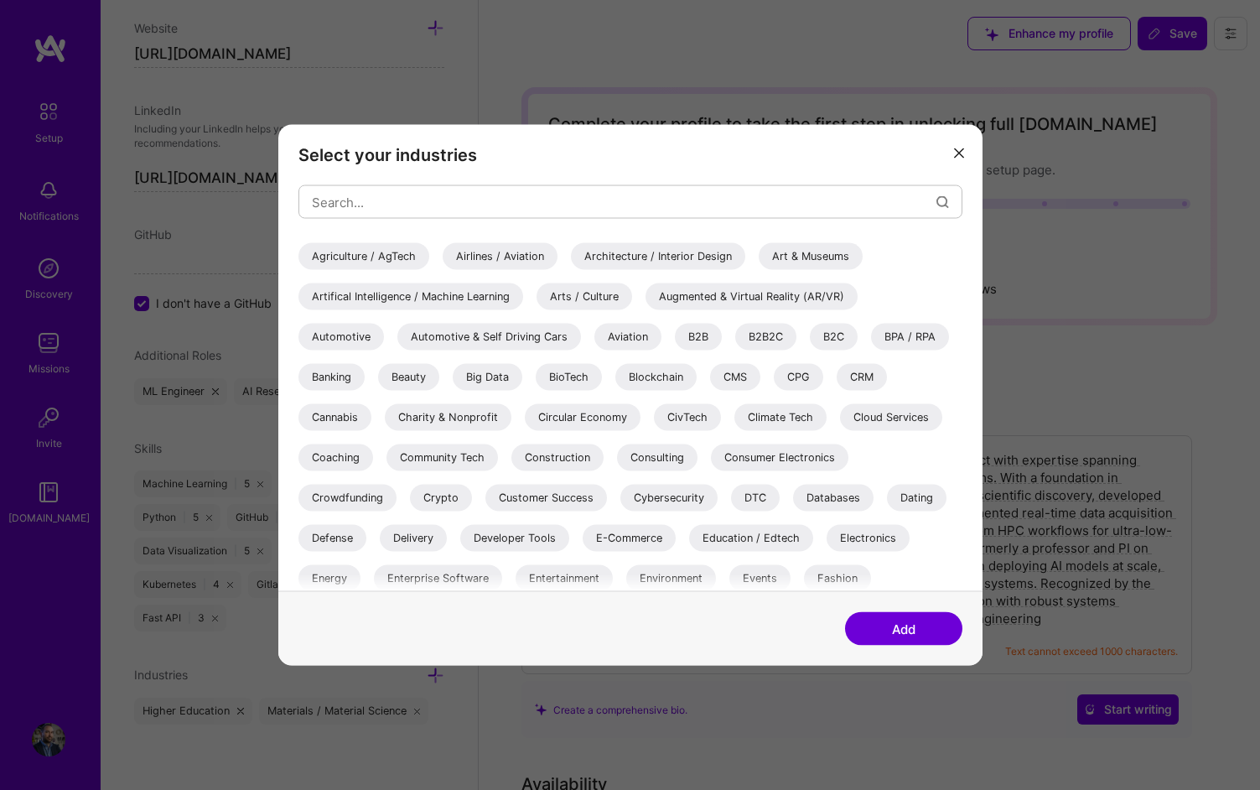
click at [480, 296] on div "Artifical Intelligence / Machine Learning" at bounding box center [410, 296] width 225 height 27
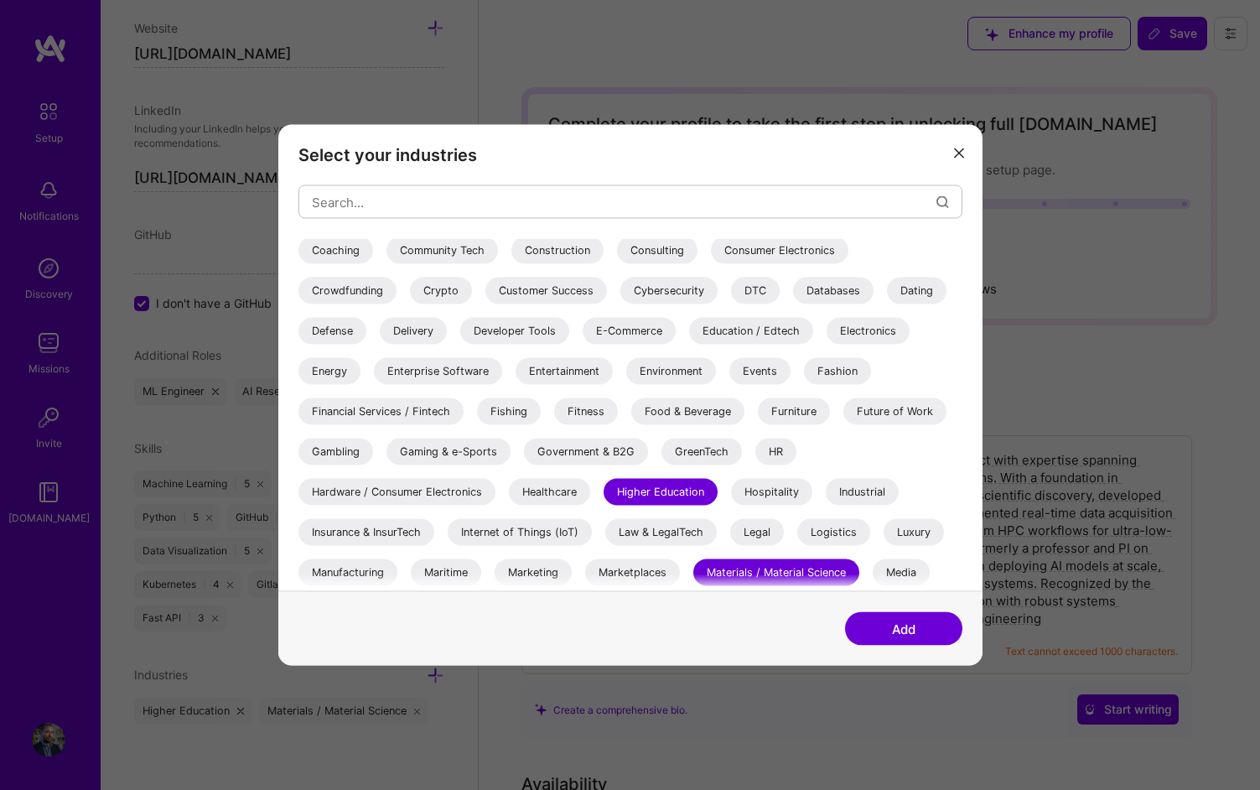
scroll to position [248, 0]
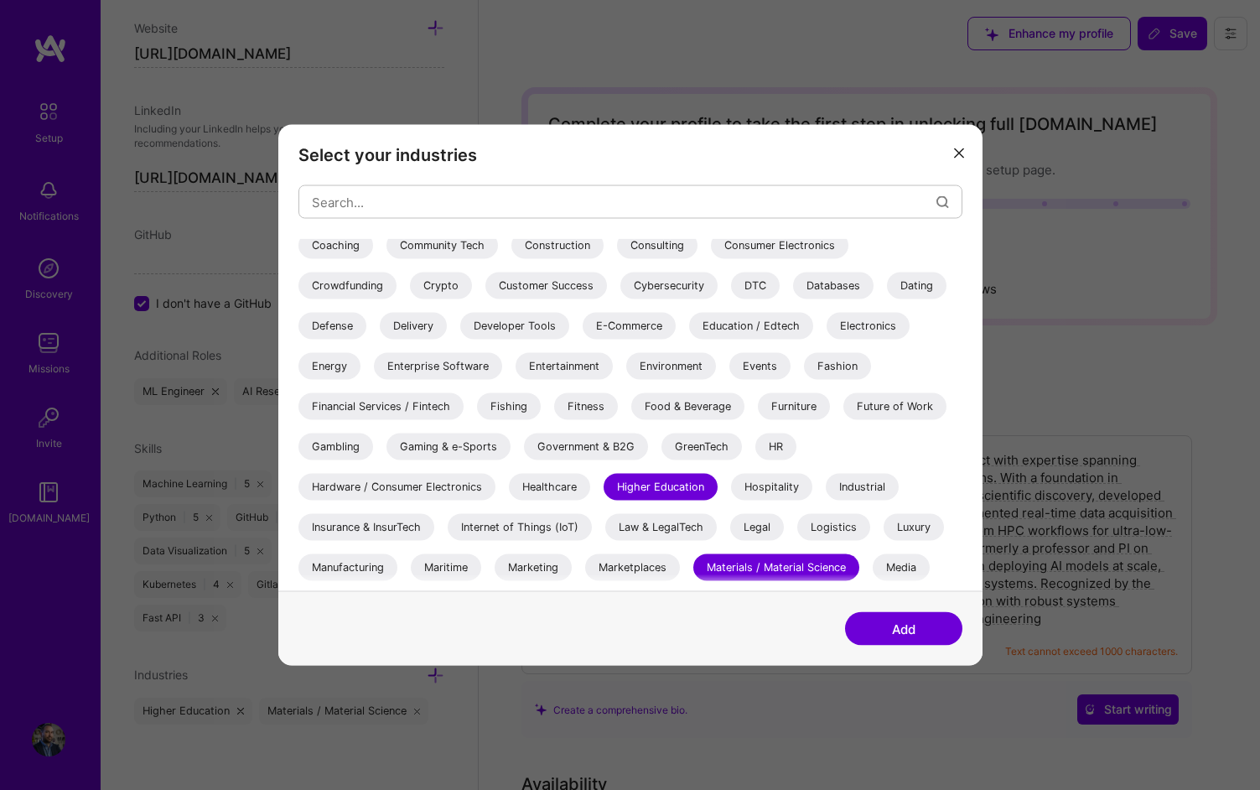
click at [358, 330] on div "Defense" at bounding box center [332, 326] width 68 height 27
click at [760, 327] on div "Education / Edtech" at bounding box center [751, 326] width 124 height 27
click at [869, 322] on div "Electronics" at bounding box center [868, 326] width 83 height 27
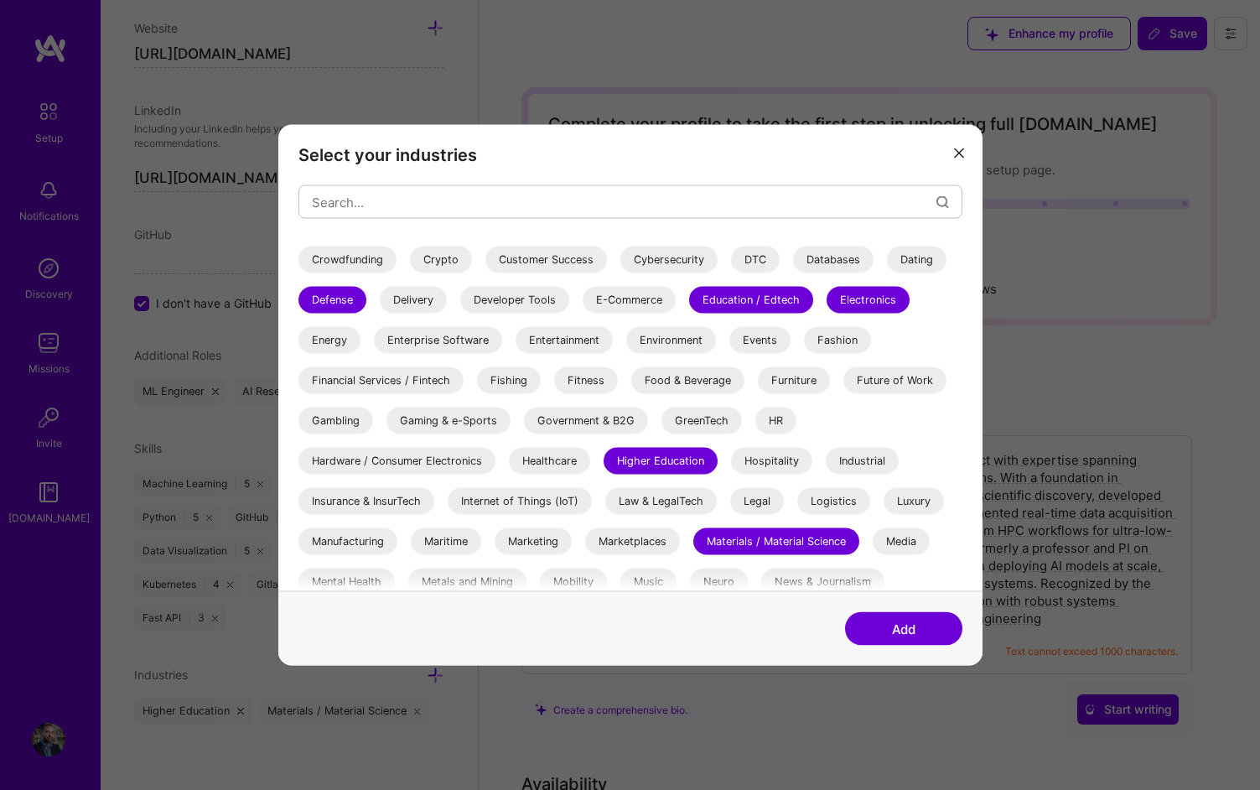
scroll to position [288, 0]
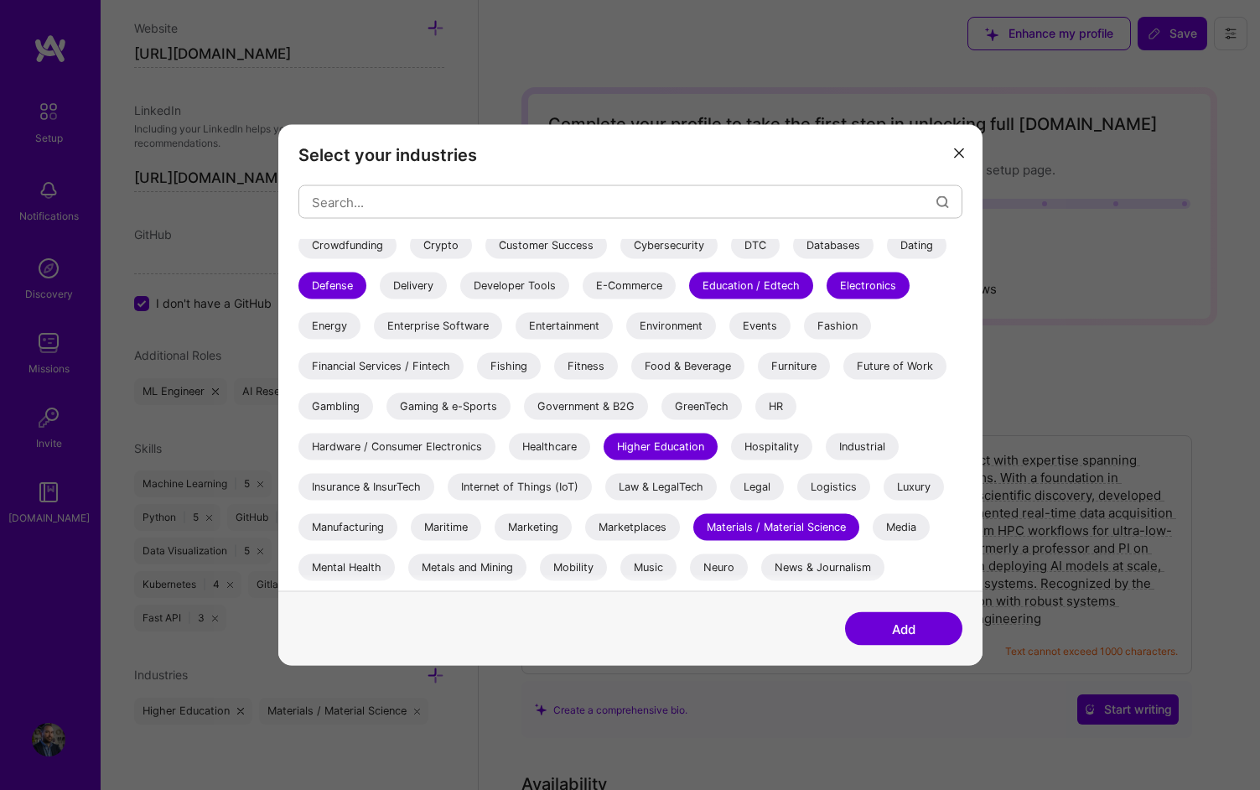
click at [446, 449] on div "Hardware / Consumer Electronics" at bounding box center [396, 446] width 197 height 27
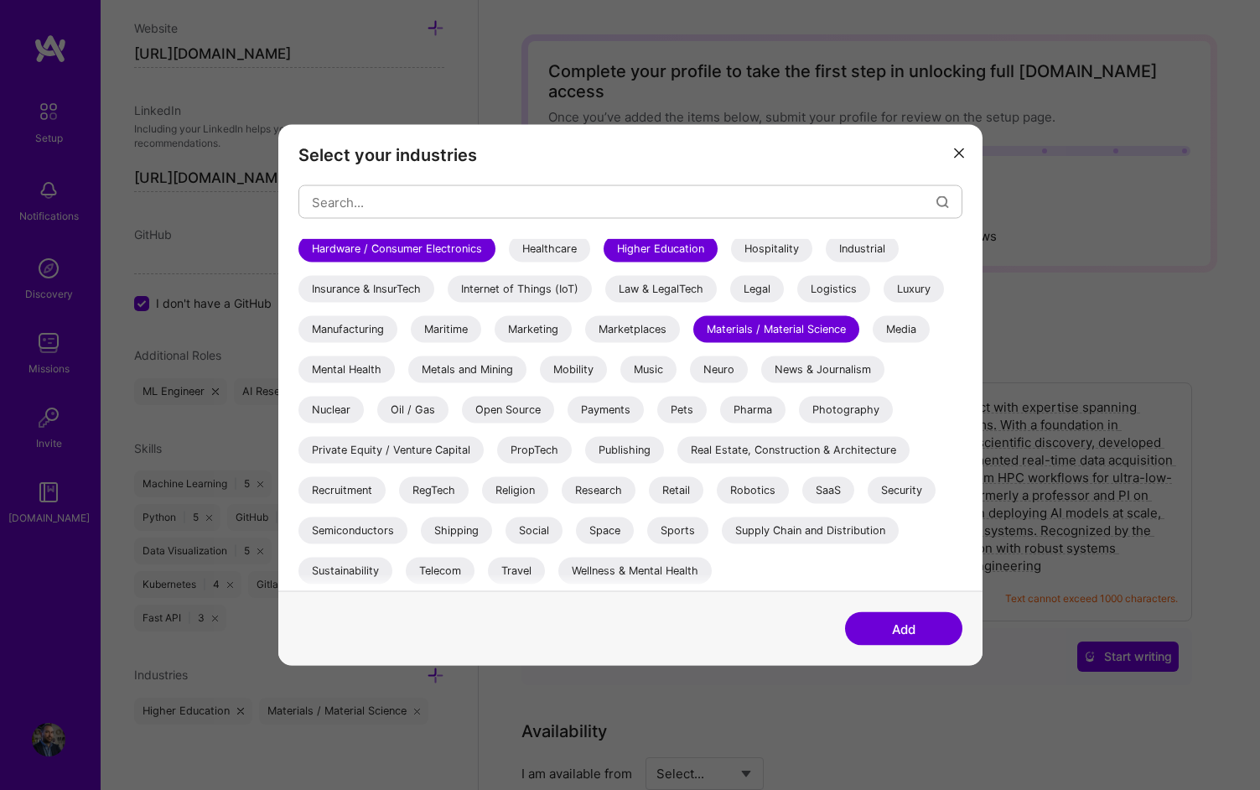
scroll to position [54, 0]
click at [590, 480] on div "Research" at bounding box center [599, 490] width 74 height 27
click at [770, 493] on div "Robotics" at bounding box center [753, 490] width 72 height 27
click at [851, 495] on div "SaaS" at bounding box center [828, 490] width 52 height 27
click at [385, 533] on div "Semiconductors" at bounding box center [352, 530] width 109 height 27
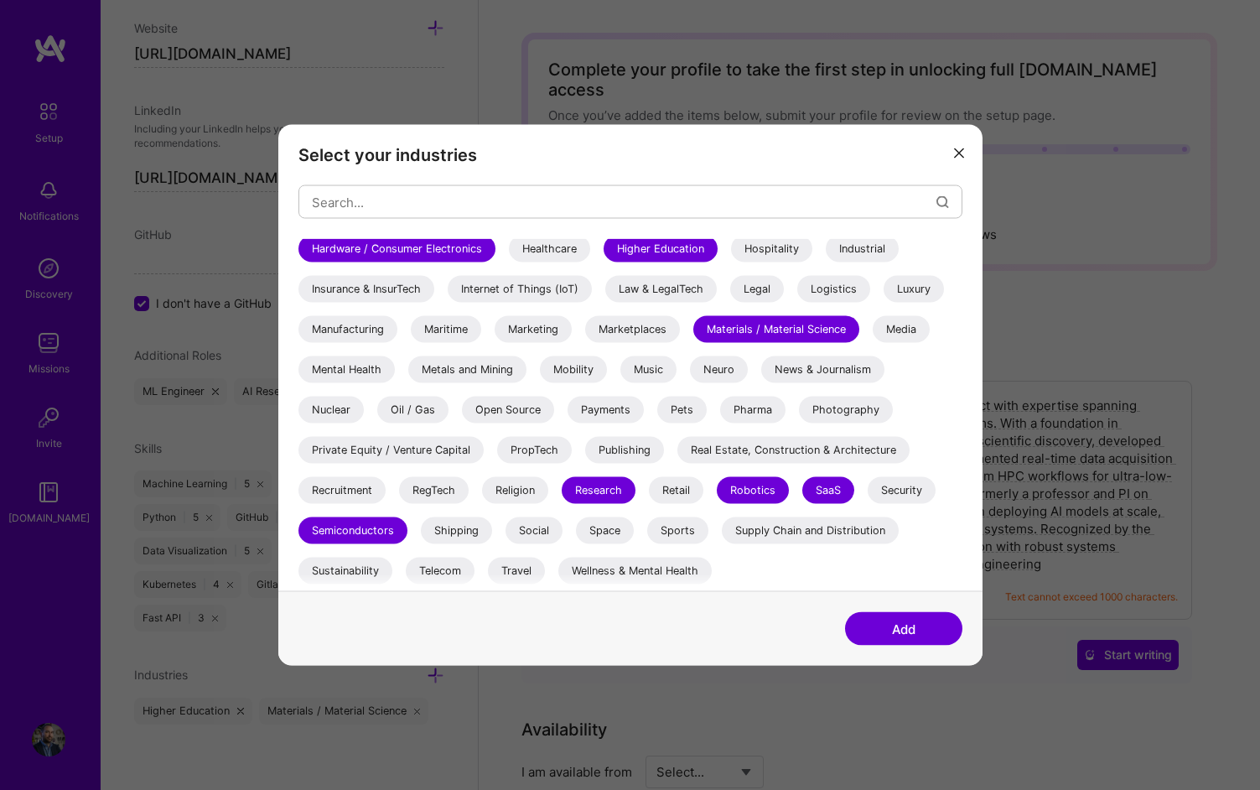
click at [901, 625] on button "Add" at bounding box center [903, 629] width 117 height 34
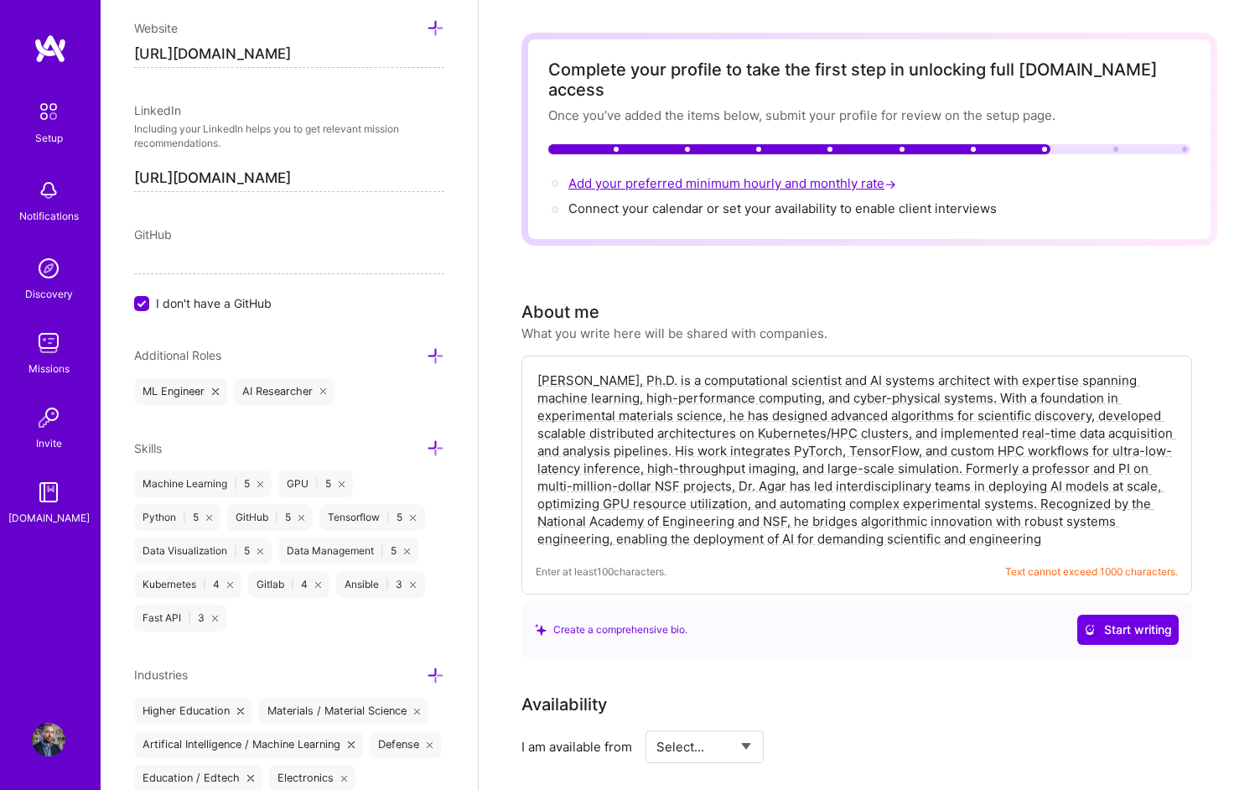
click at [729, 175] on span "Add your preferred minimum hourly and monthly rate →" at bounding box center [733, 183] width 331 height 16
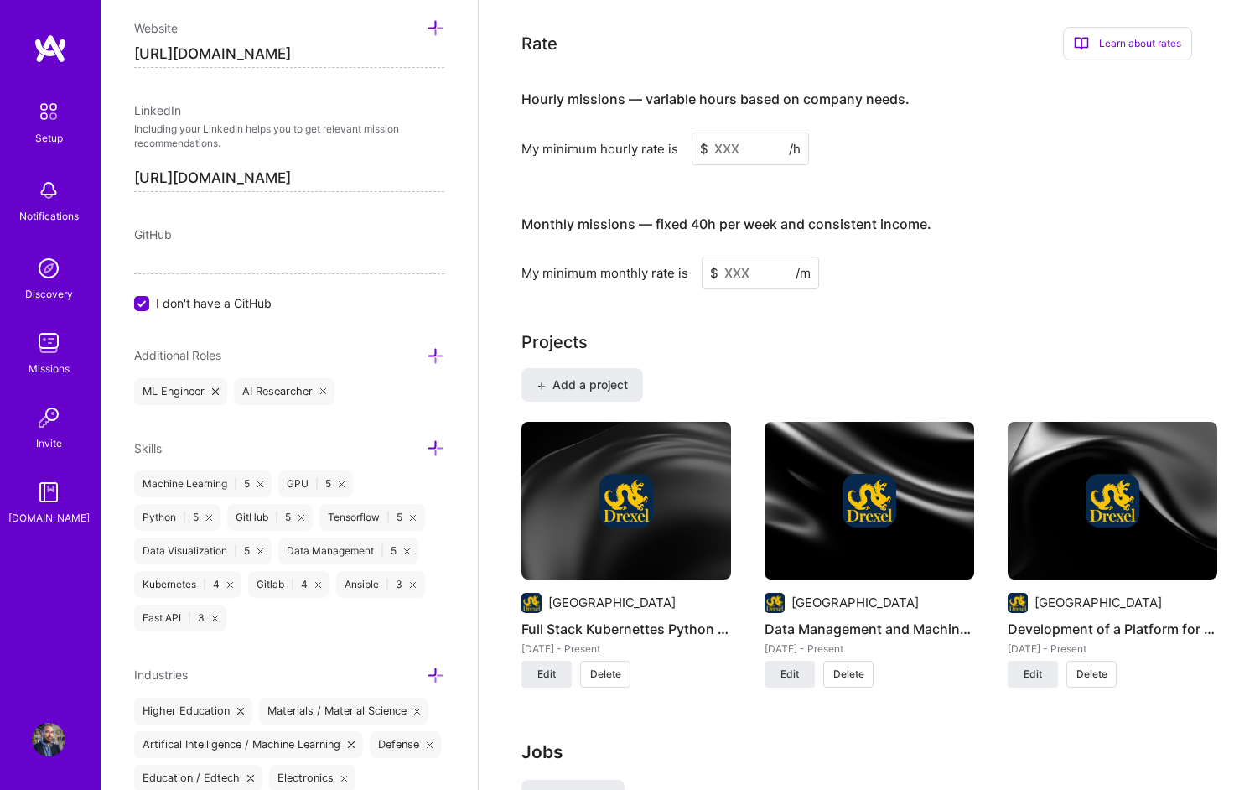
scroll to position [1040, 0]
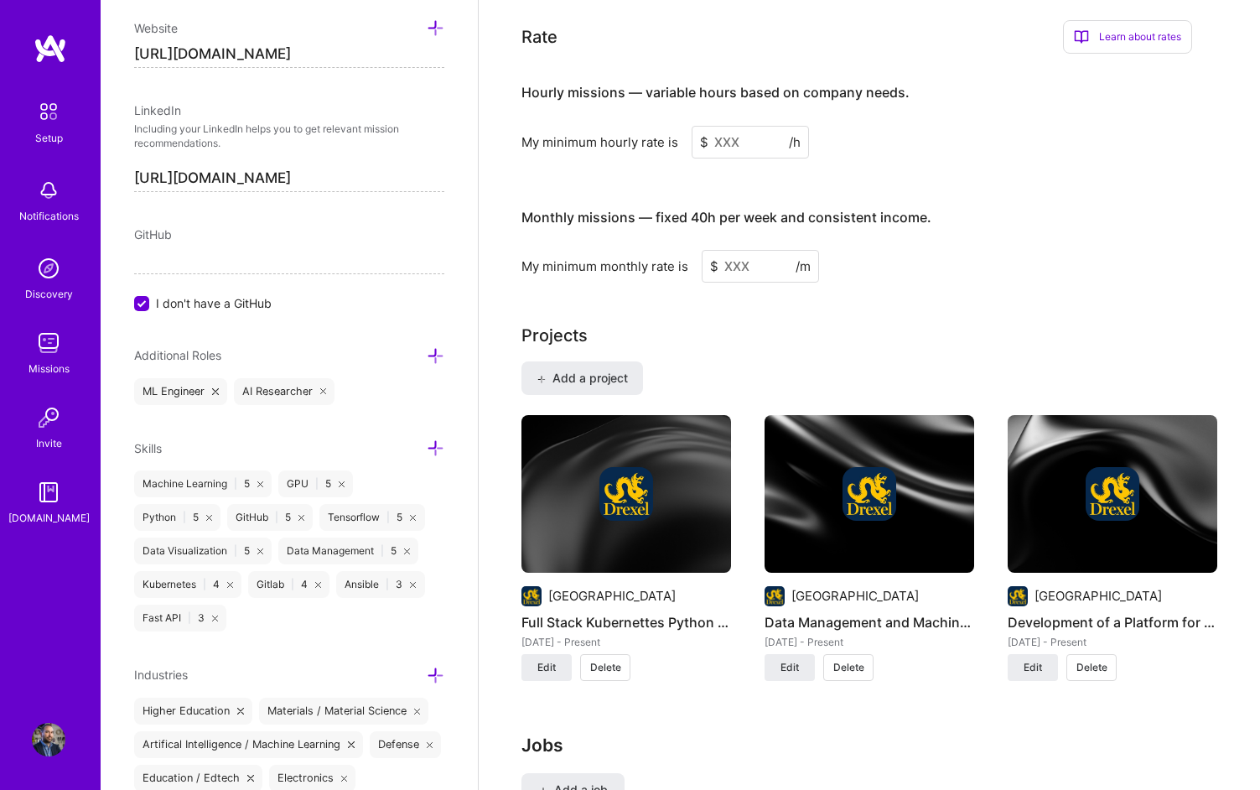
click at [740, 134] on input at bounding box center [750, 142] width 117 height 33
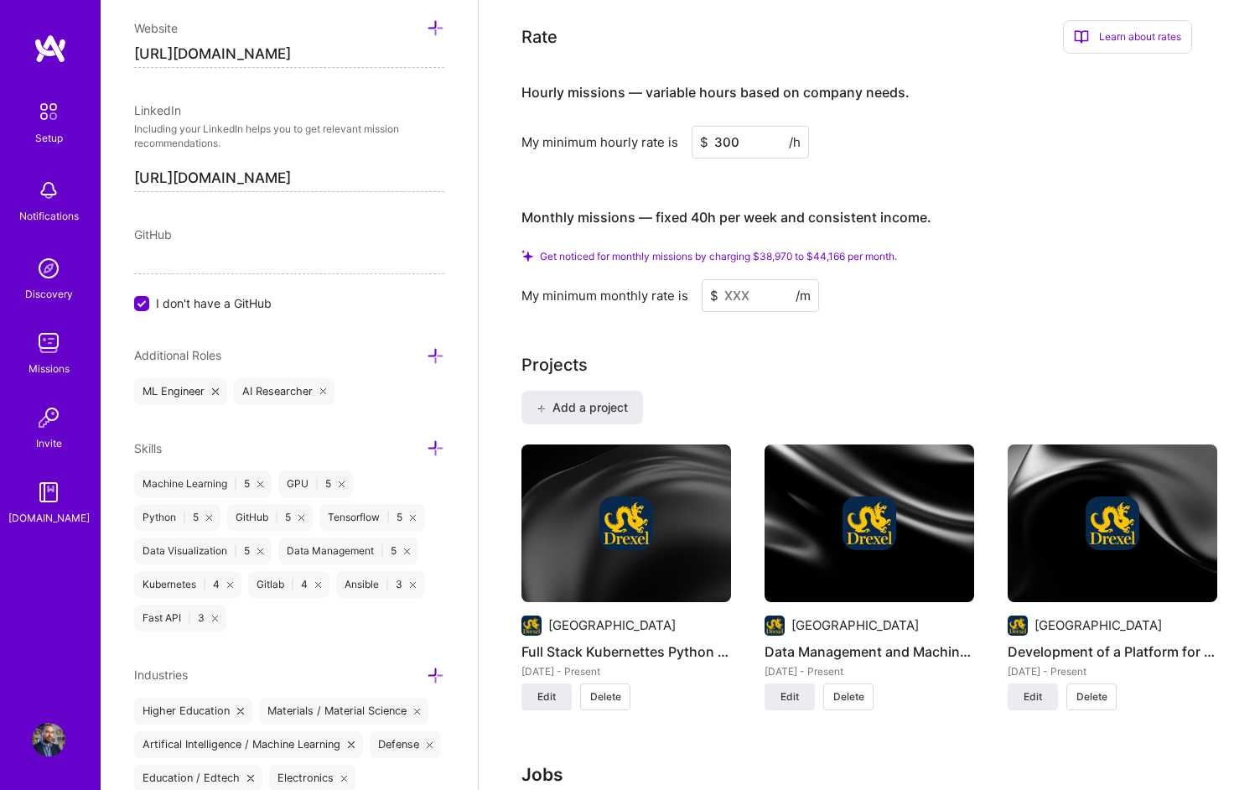
type input "300"
click at [750, 279] on input at bounding box center [760, 295] width 117 height 33
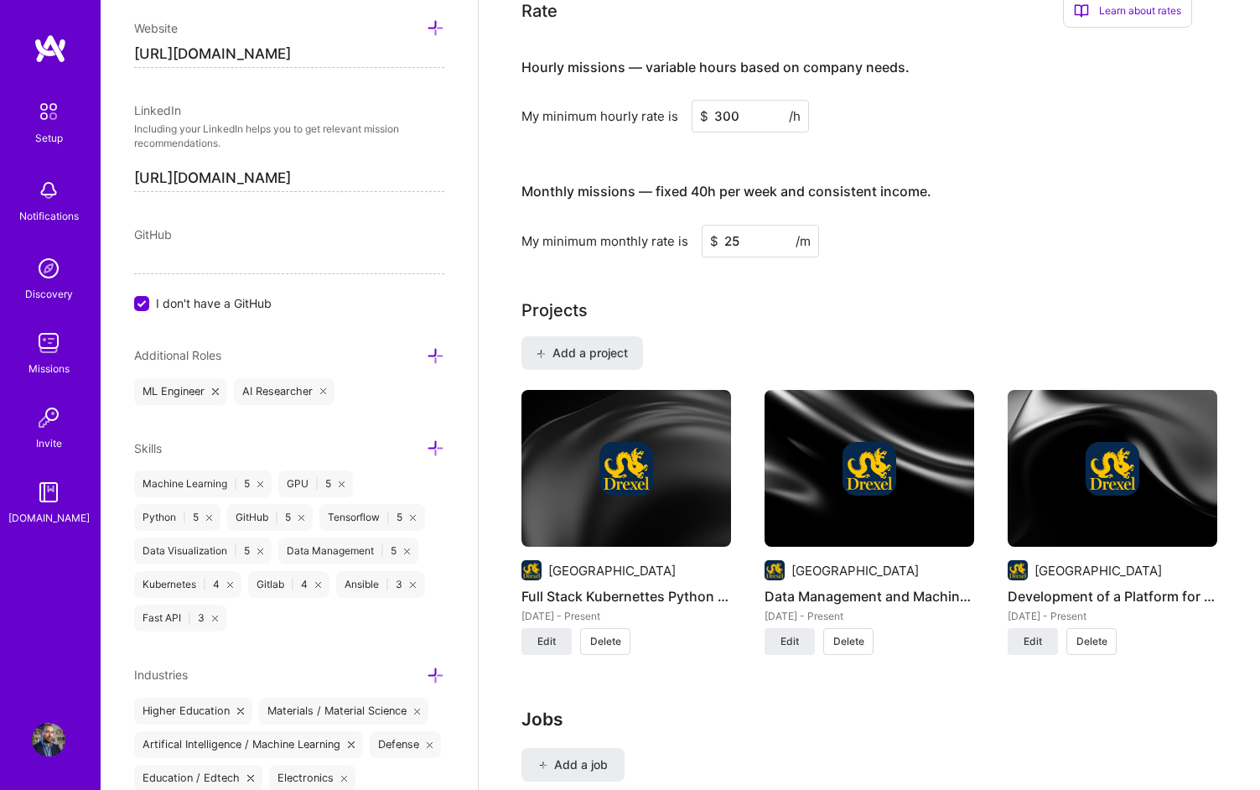
type input "2"
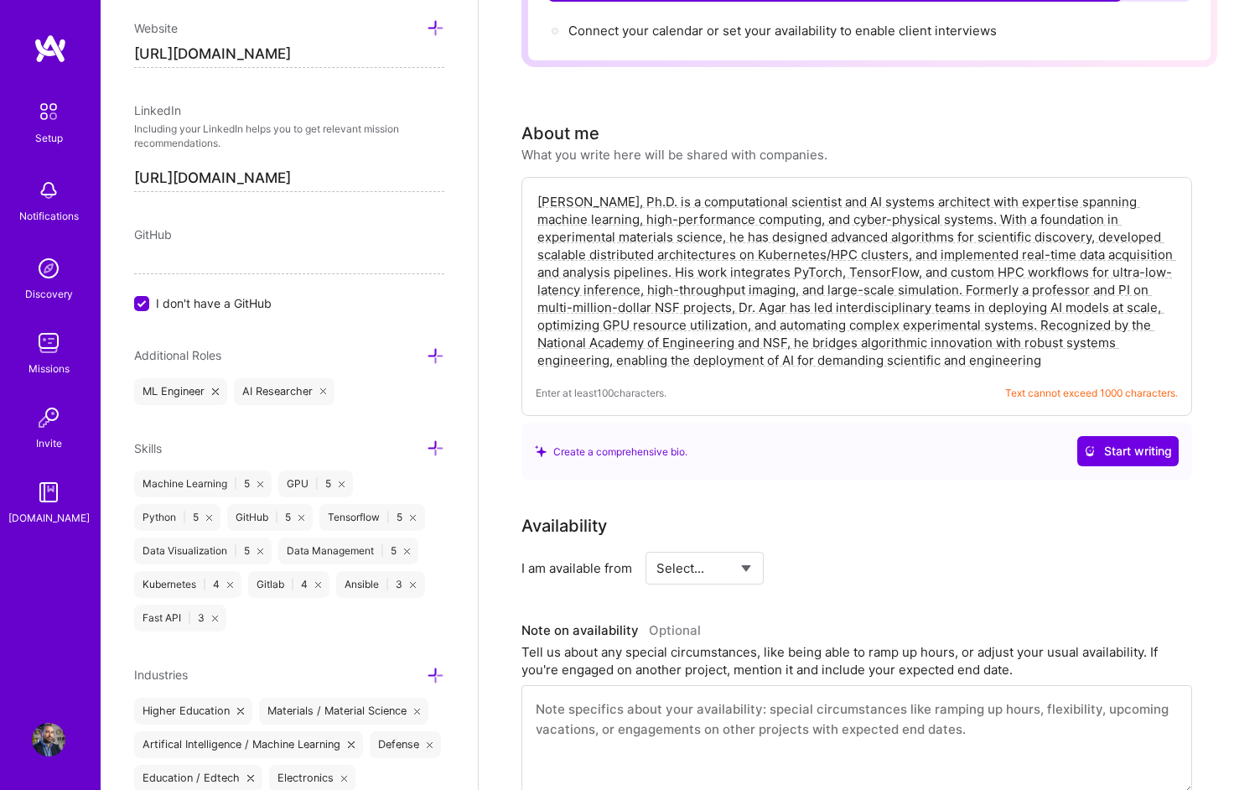
scroll to position [189, 0]
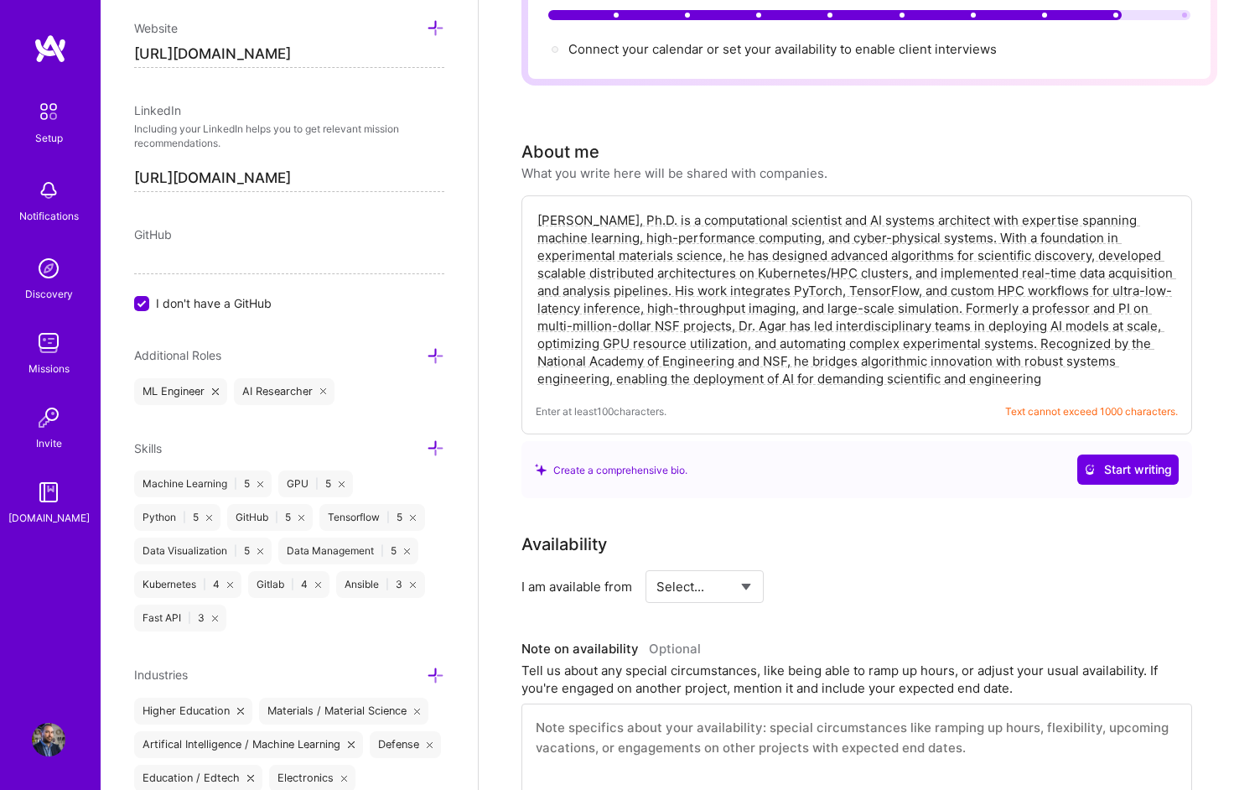
type input "35000"
click at [720, 569] on select "Select... Right Now Future Date Not Available" at bounding box center [704, 586] width 96 height 43
select select "Right Now"
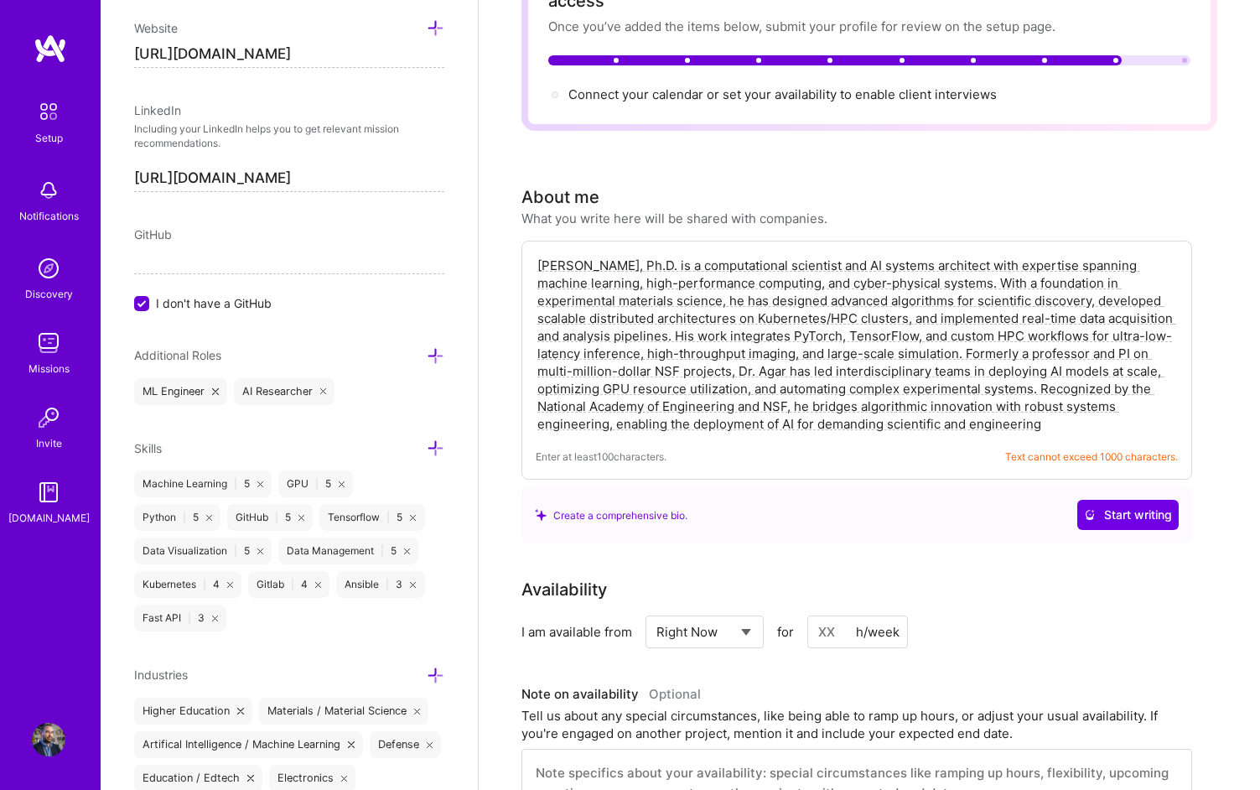
scroll to position [131, 0]
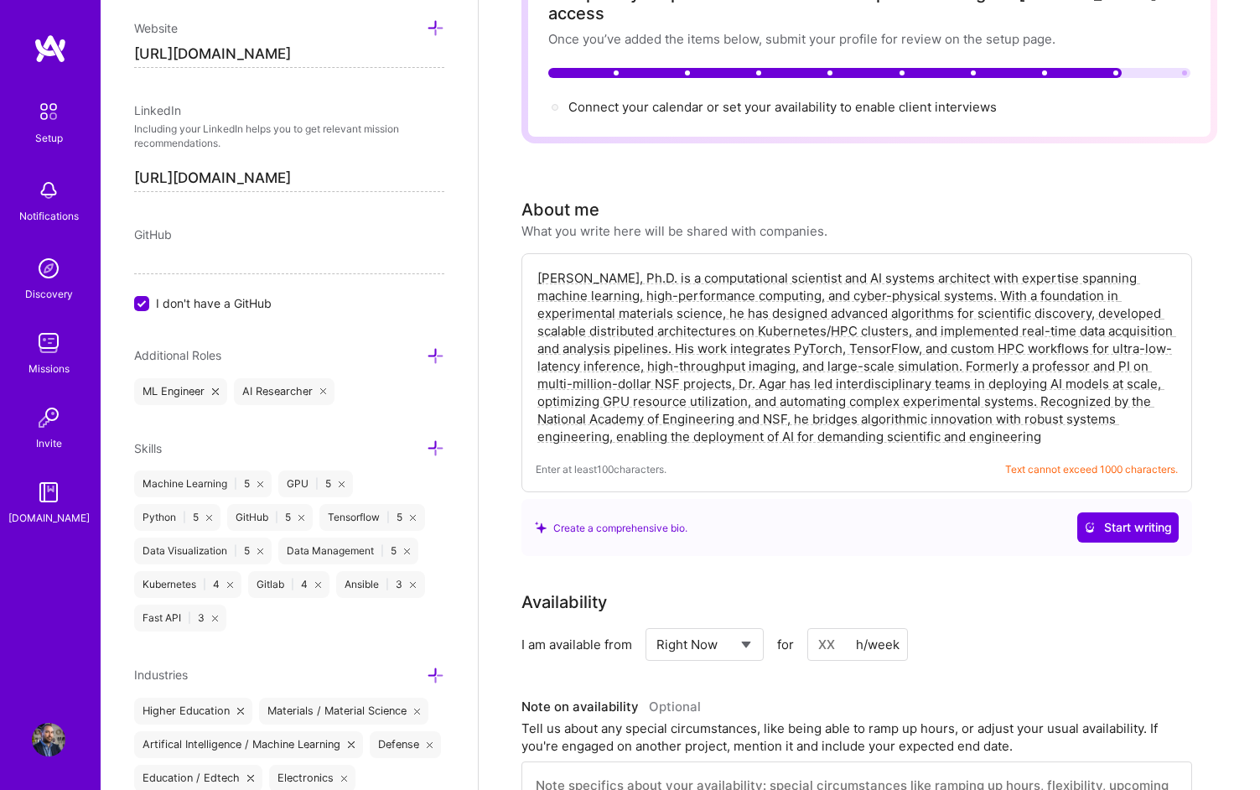
click at [848, 629] on input at bounding box center [857, 644] width 101 height 33
type input "3"
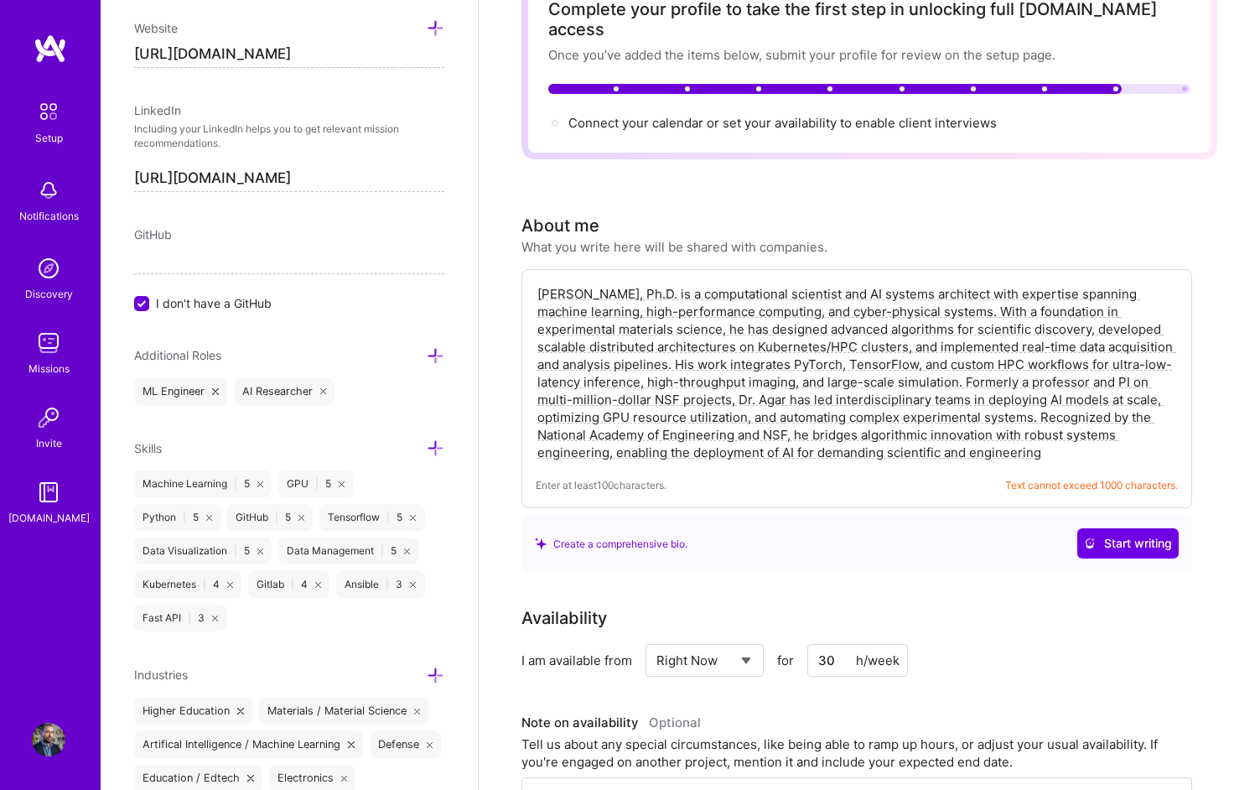
scroll to position [0, 0]
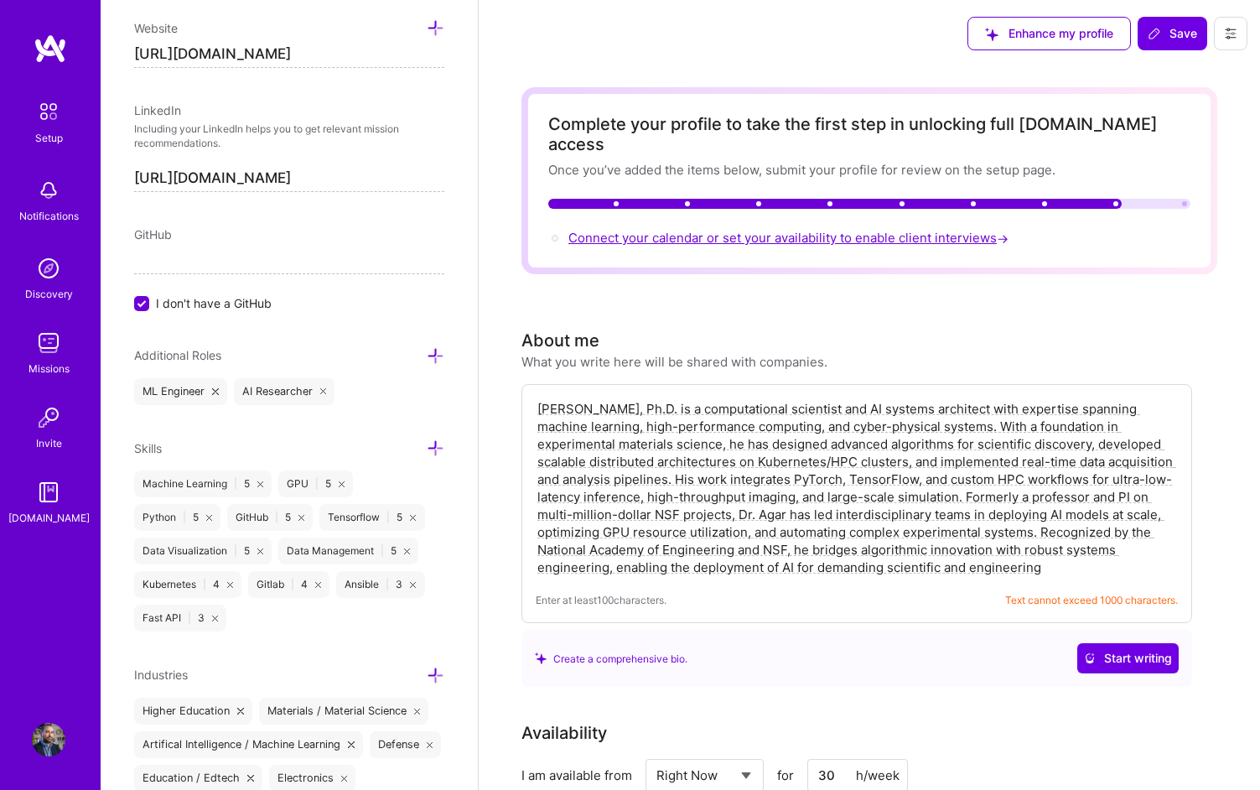
type input "30"
click at [793, 230] on span "Connect your calendar or set your availability to enable client interviews →" at bounding box center [790, 238] width 444 height 16
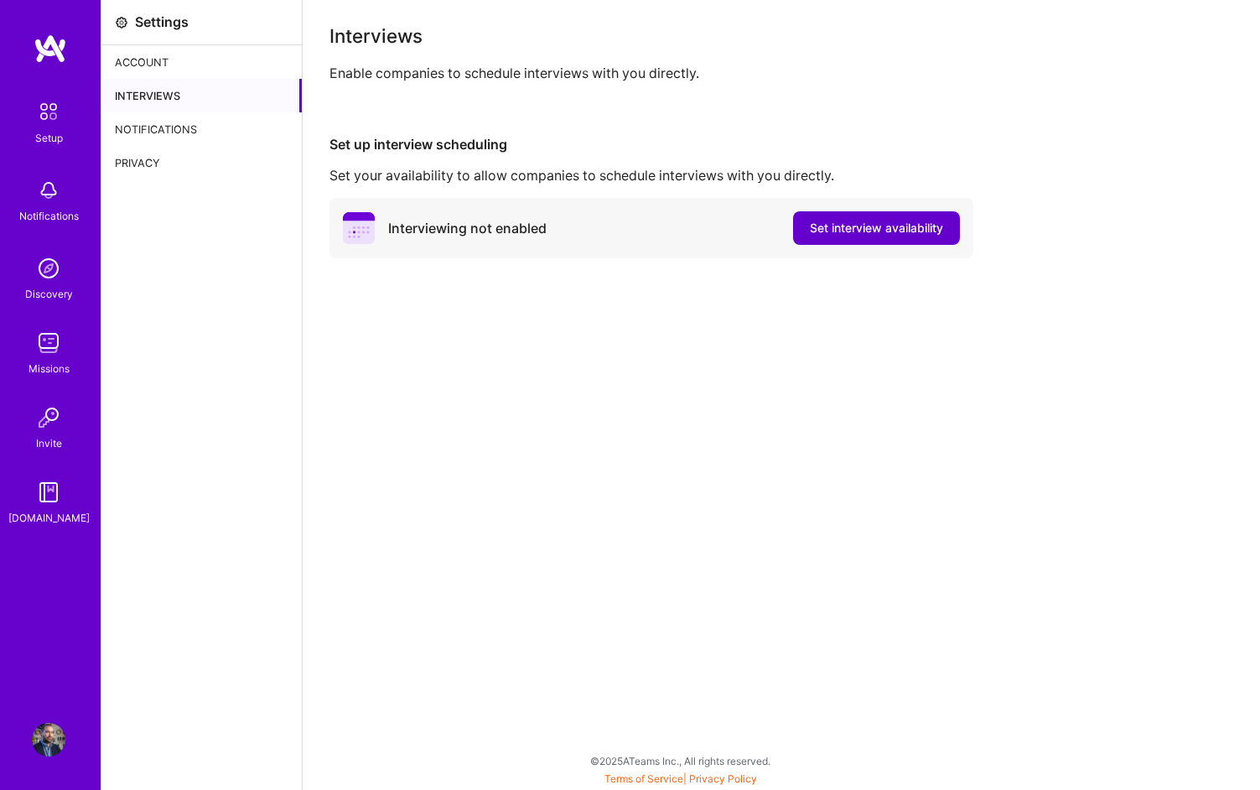
click at [842, 229] on span "Set interview availability" at bounding box center [876, 228] width 133 height 17
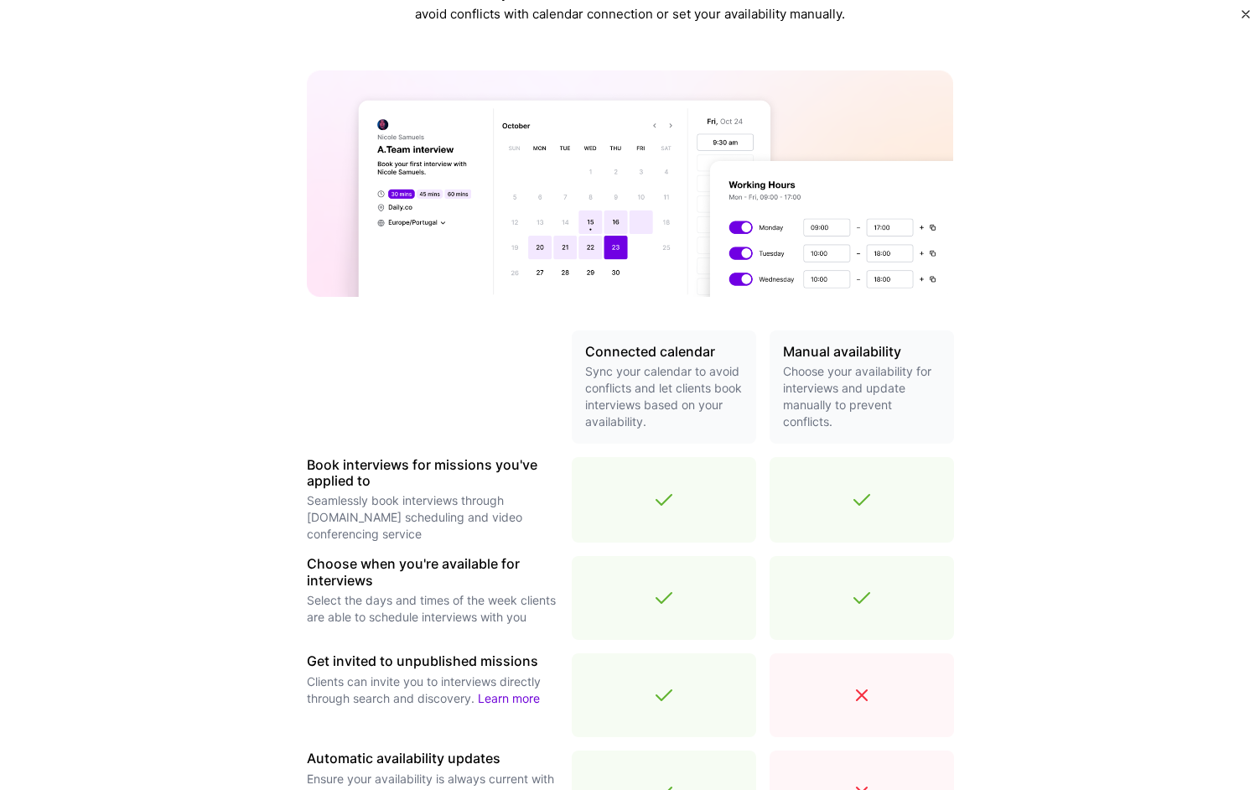
scroll to position [385, 0]
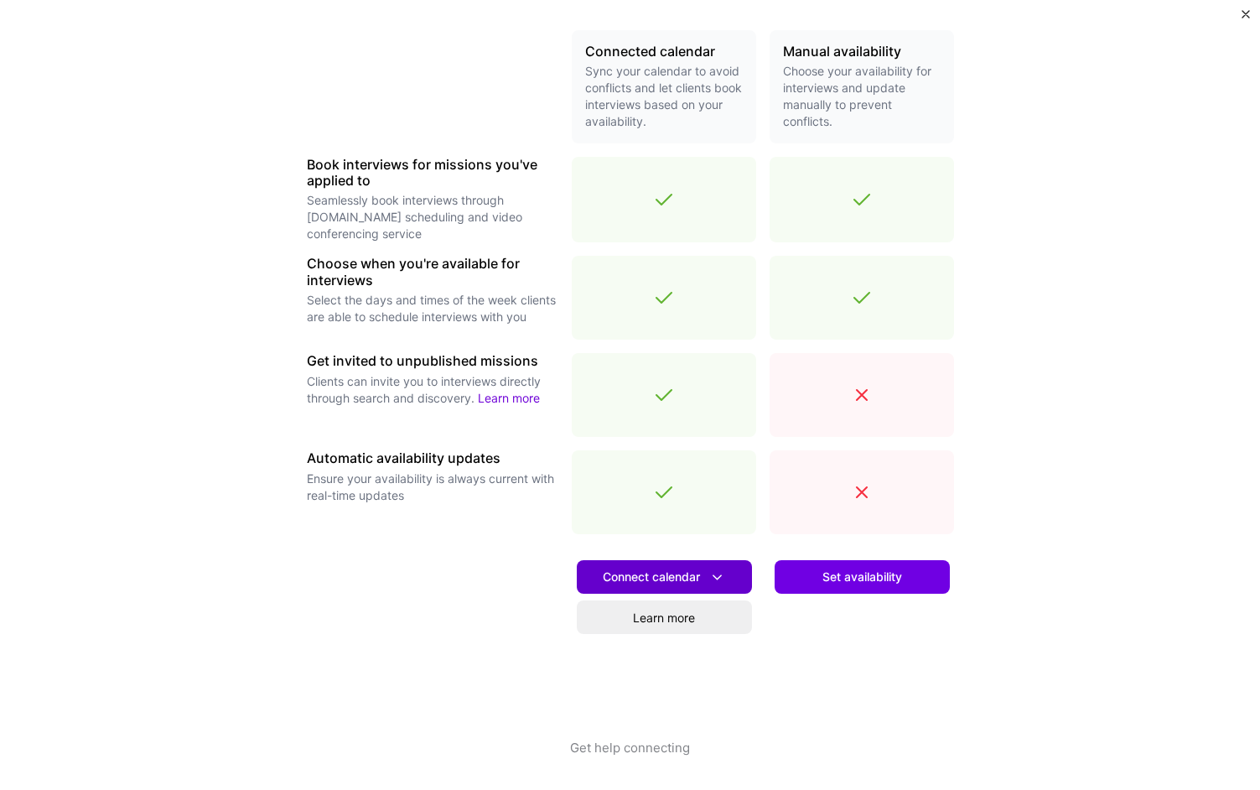
click at [699, 579] on span "Connect calendar" at bounding box center [664, 577] width 123 height 18
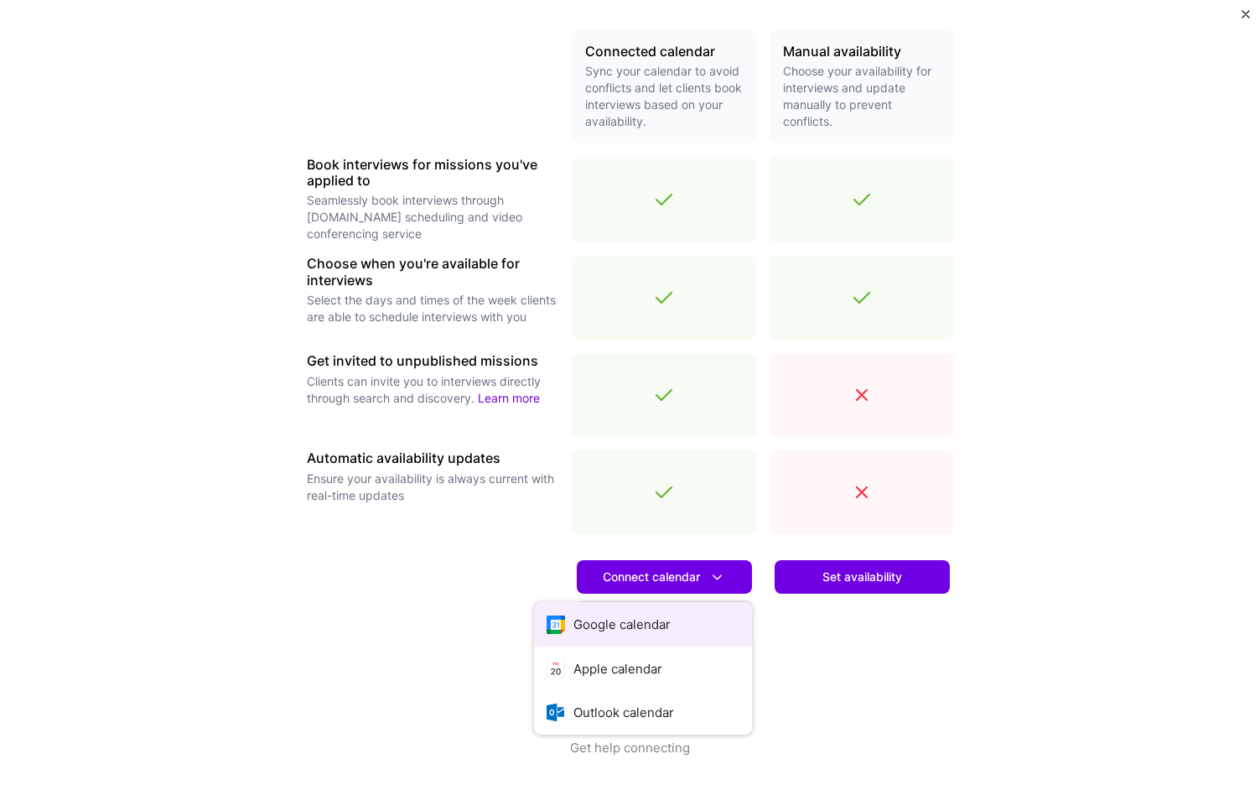
click at [686, 624] on button "Google calendar" at bounding box center [643, 624] width 218 height 44
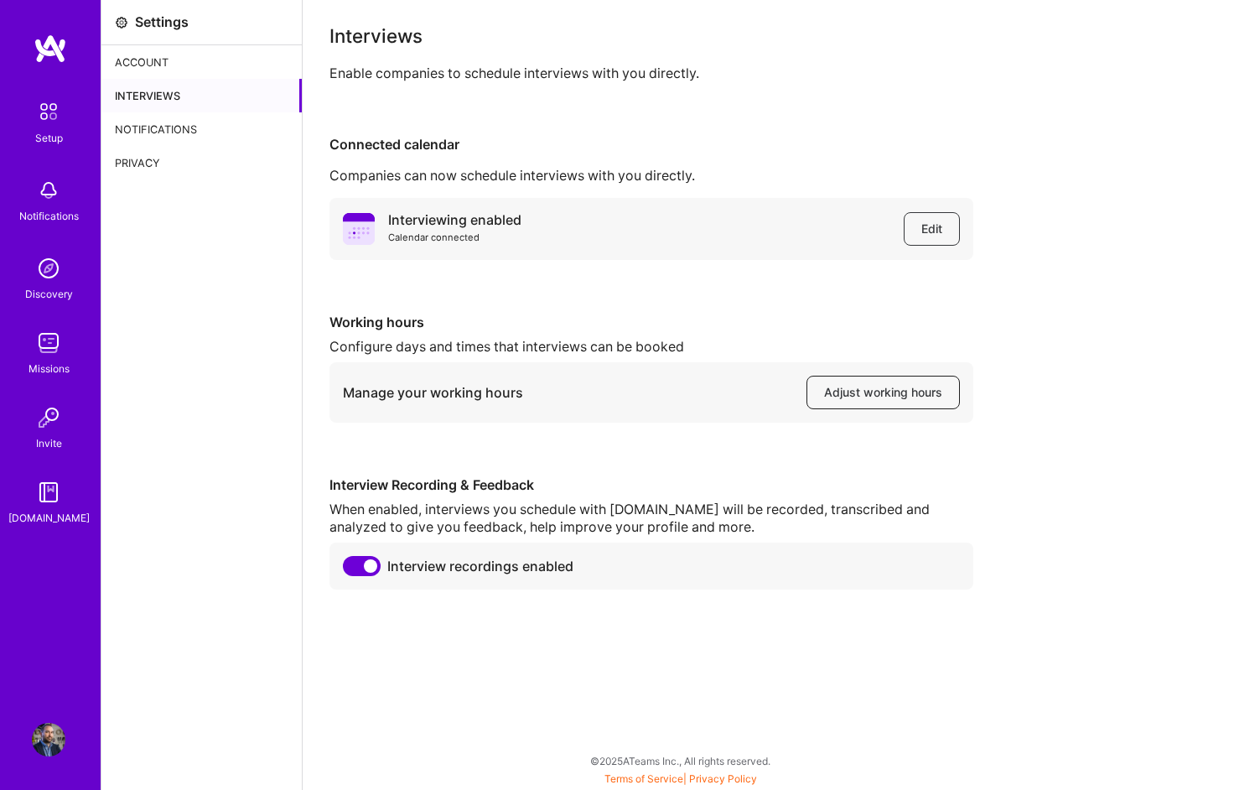
click at [824, 391] on span "Adjust working hours" at bounding box center [883, 392] width 118 height 17
click at [214, 59] on div "Account" at bounding box center [201, 62] width 200 height 34
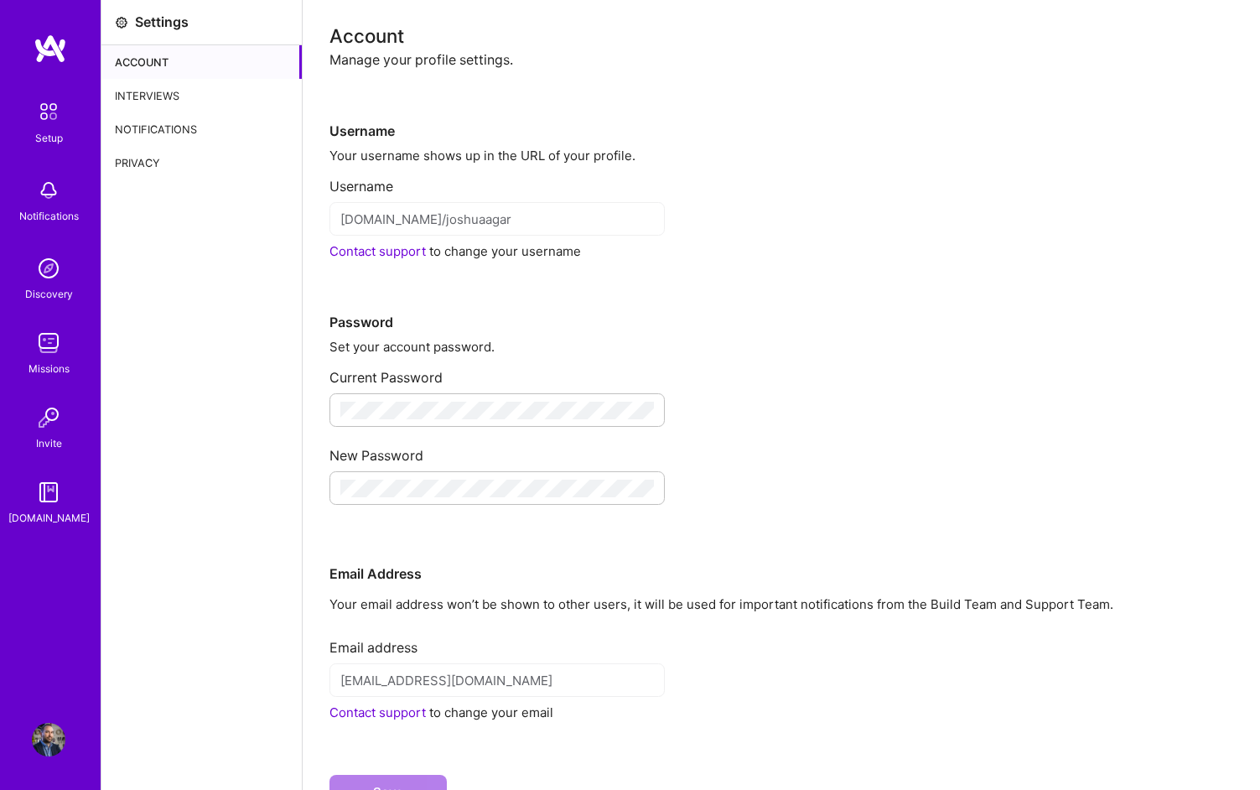
click at [216, 123] on div "Notifications" at bounding box center [201, 129] width 200 height 34
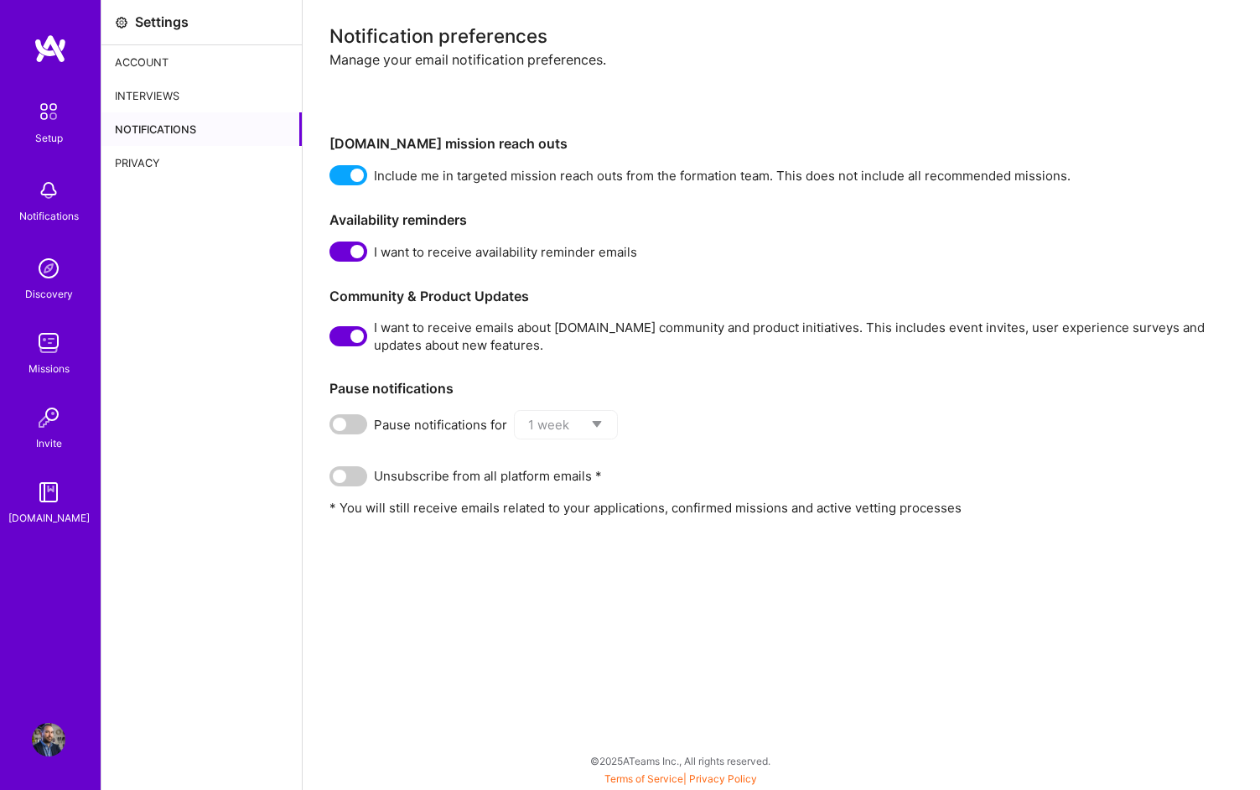
click at [192, 160] on div "Privacy" at bounding box center [201, 163] width 200 height 34
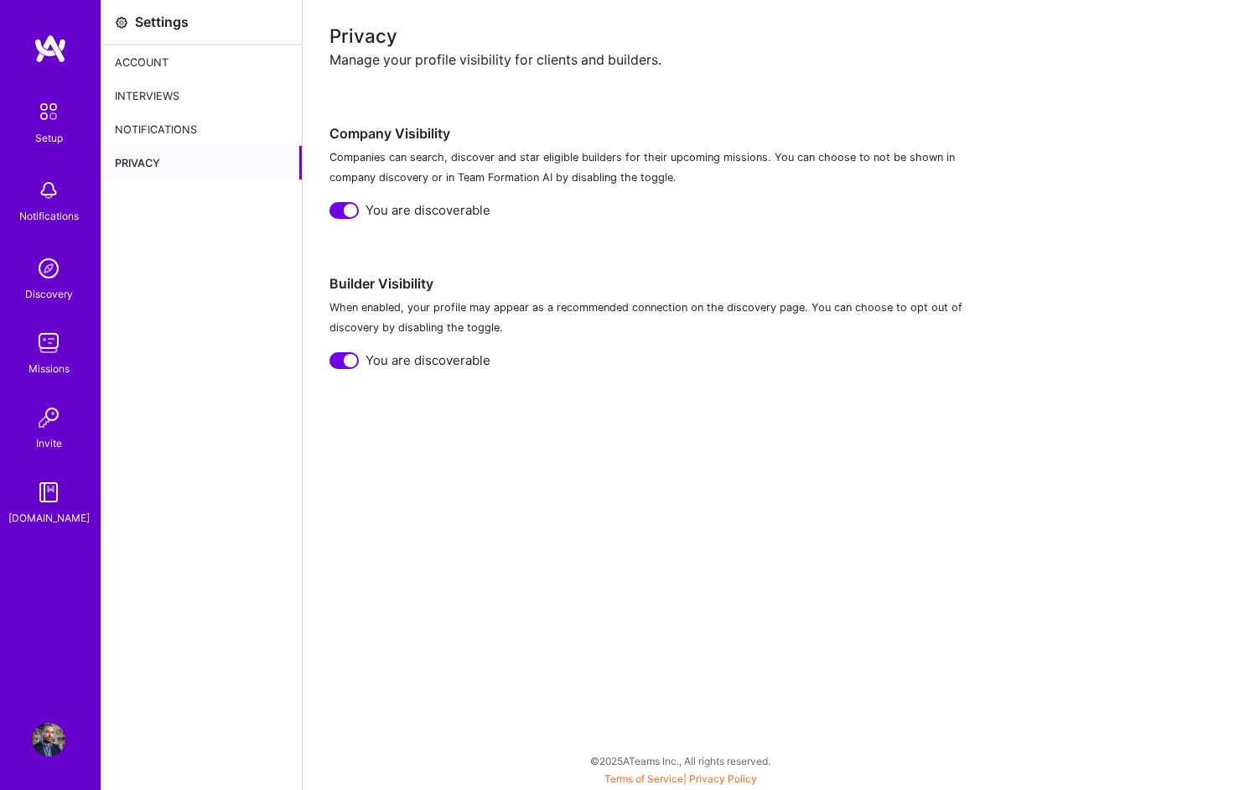
click at [54, 279] on img at bounding box center [49, 269] width 34 height 34
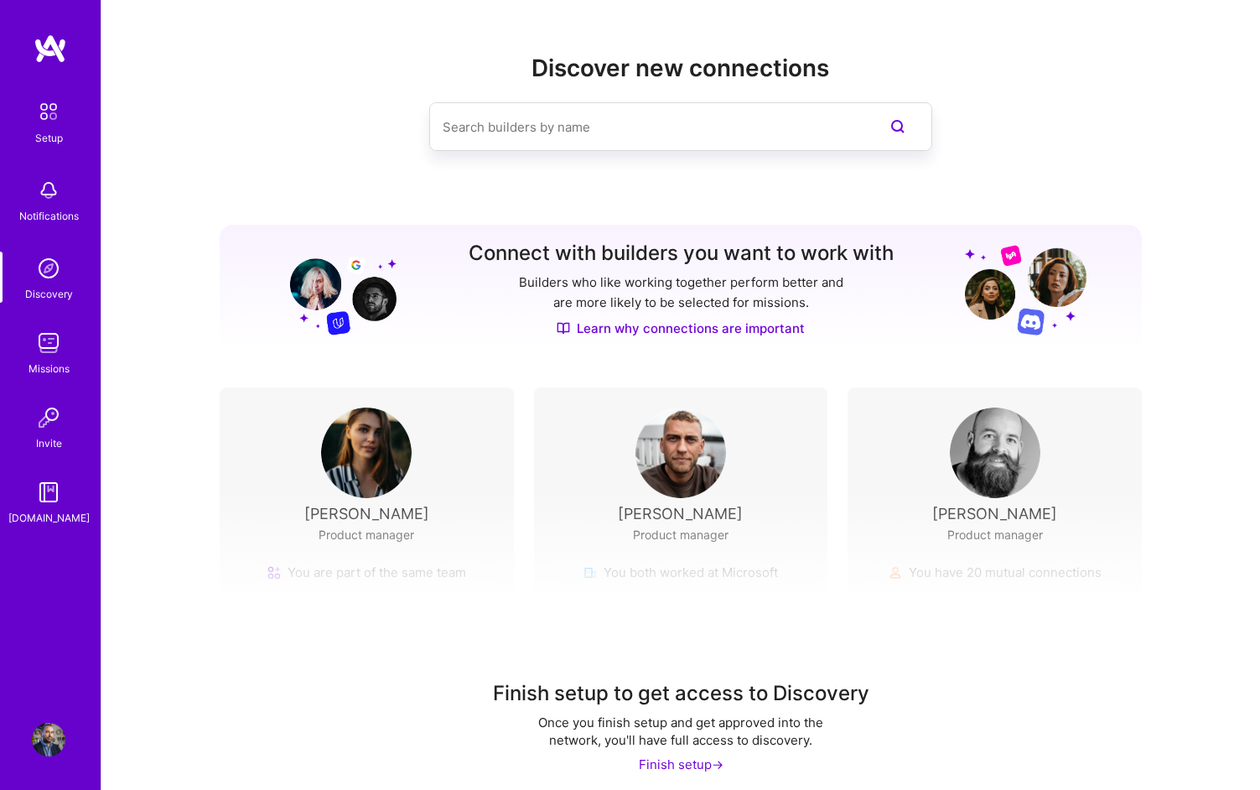
click at [55, 353] on img at bounding box center [49, 343] width 34 height 34
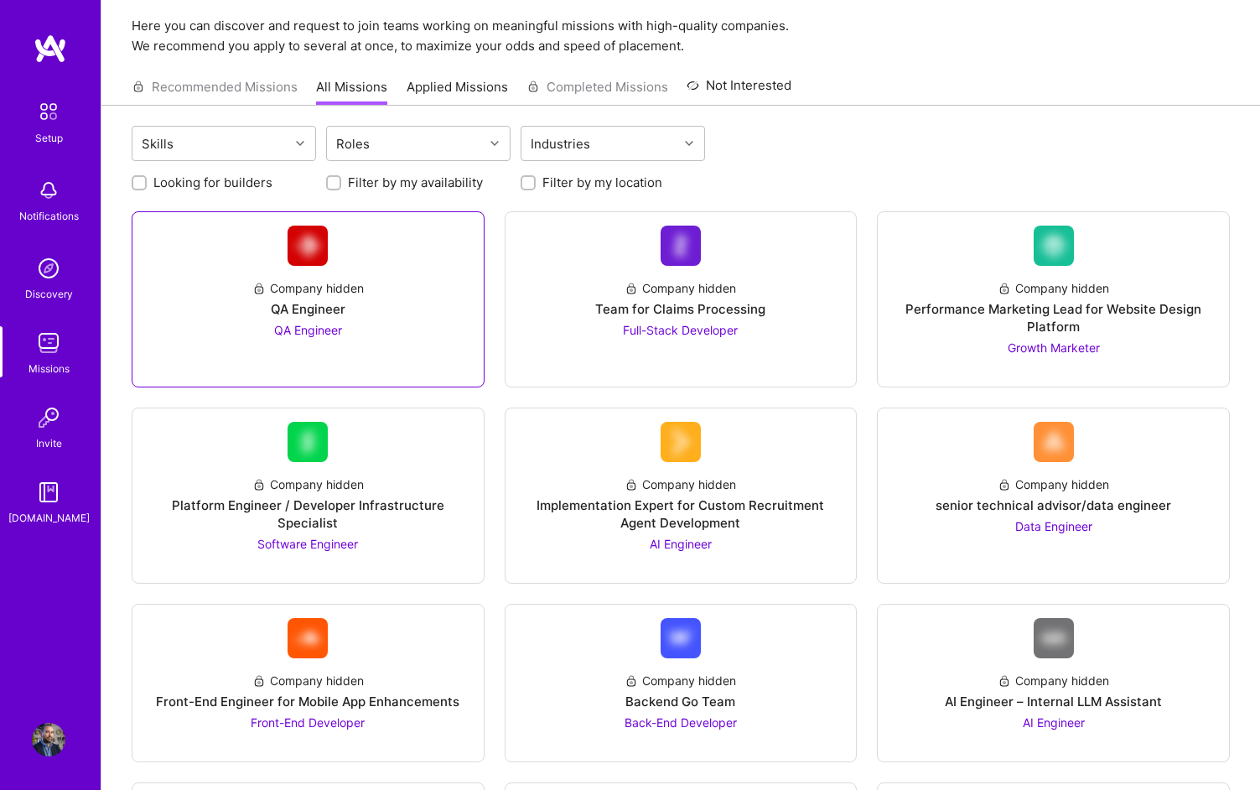
scroll to position [87, 0]
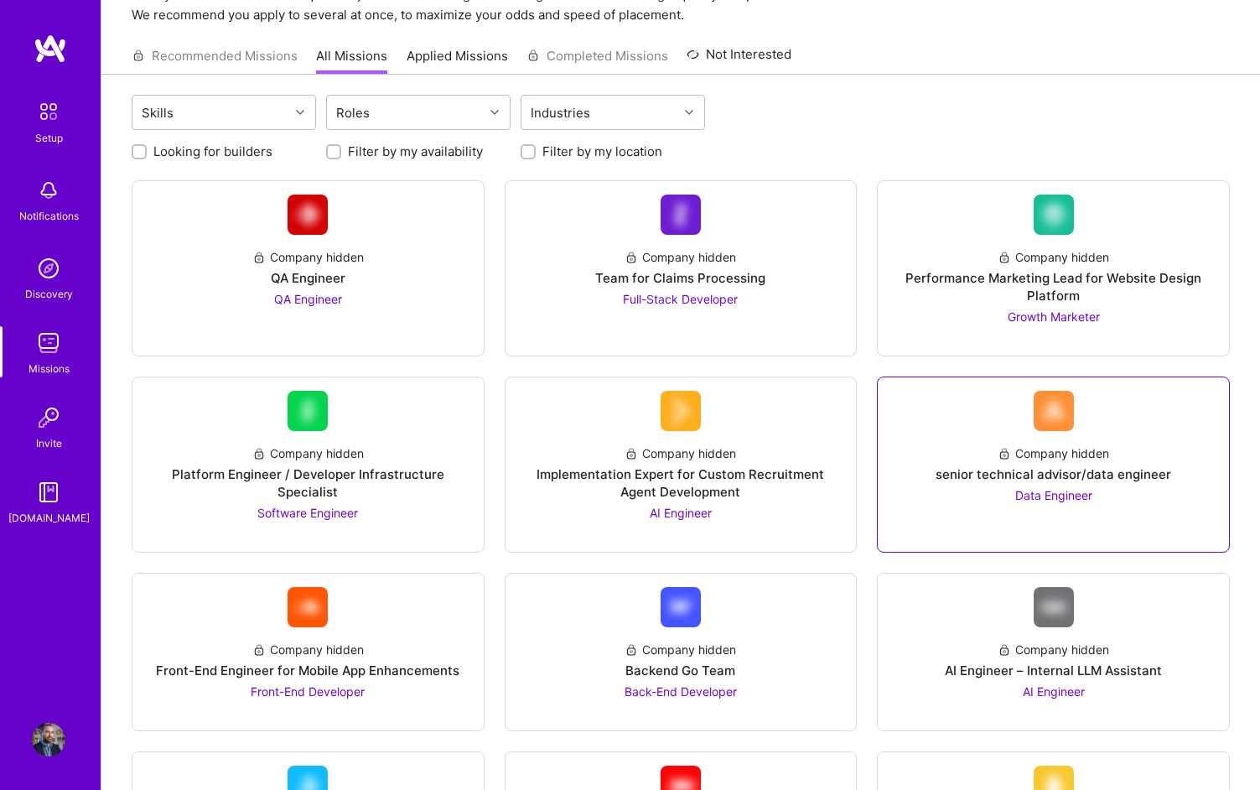
click at [1075, 474] on div "senior technical advisor/data engineer" at bounding box center [1054, 474] width 236 height 18
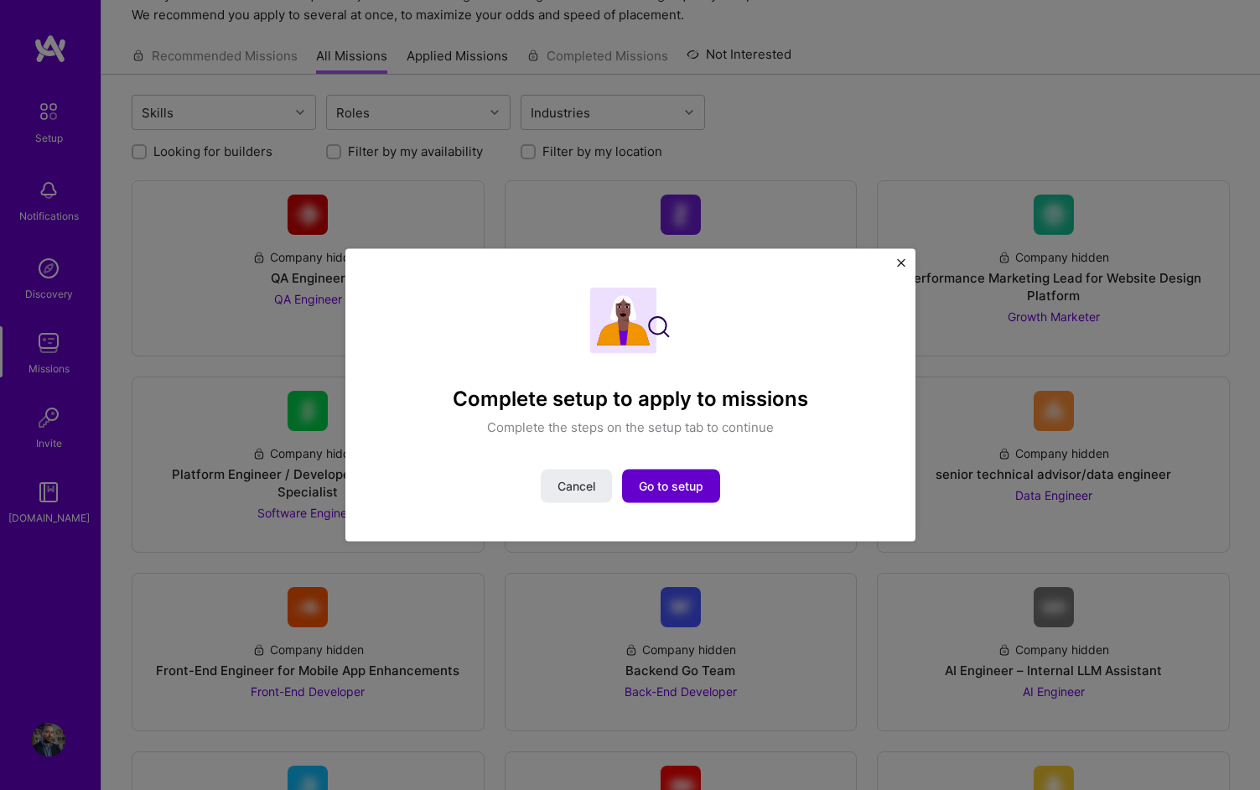
click at [703, 486] on span "Go to setup" at bounding box center [671, 485] width 65 height 17
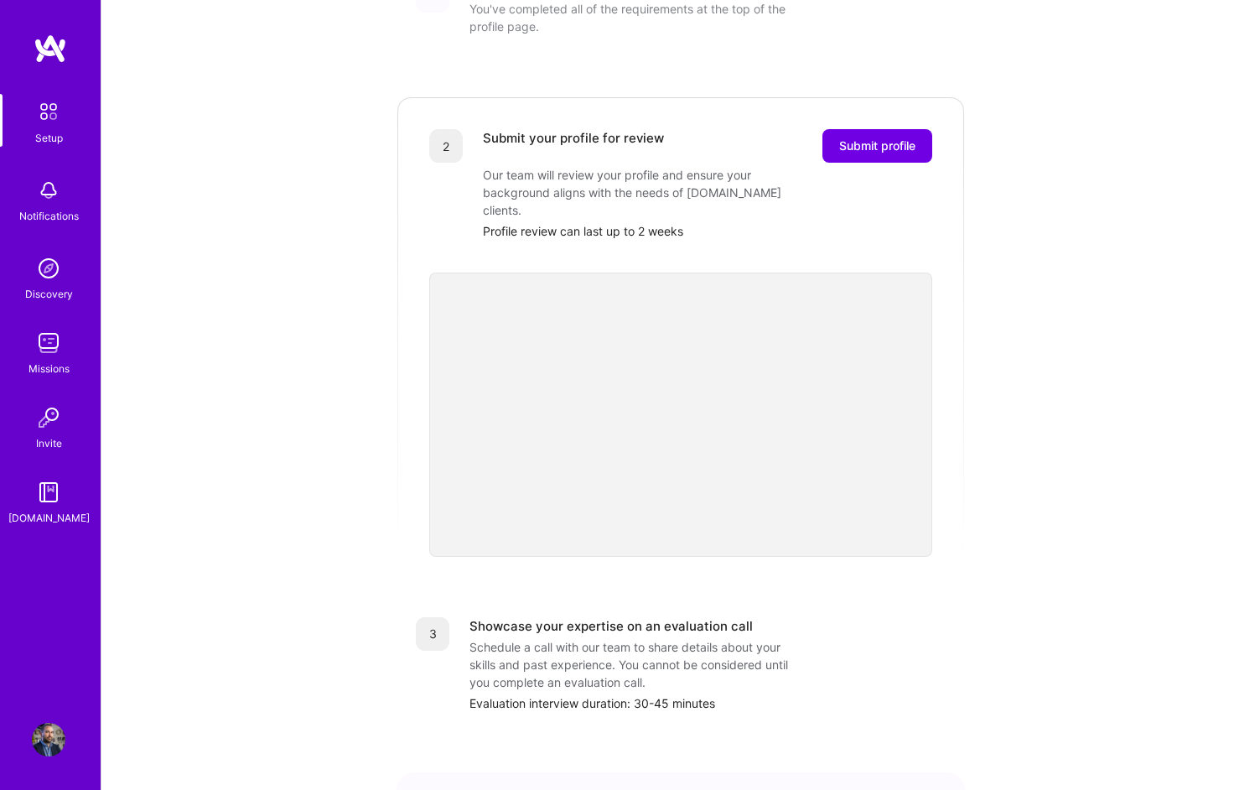
scroll to position [82, 0]
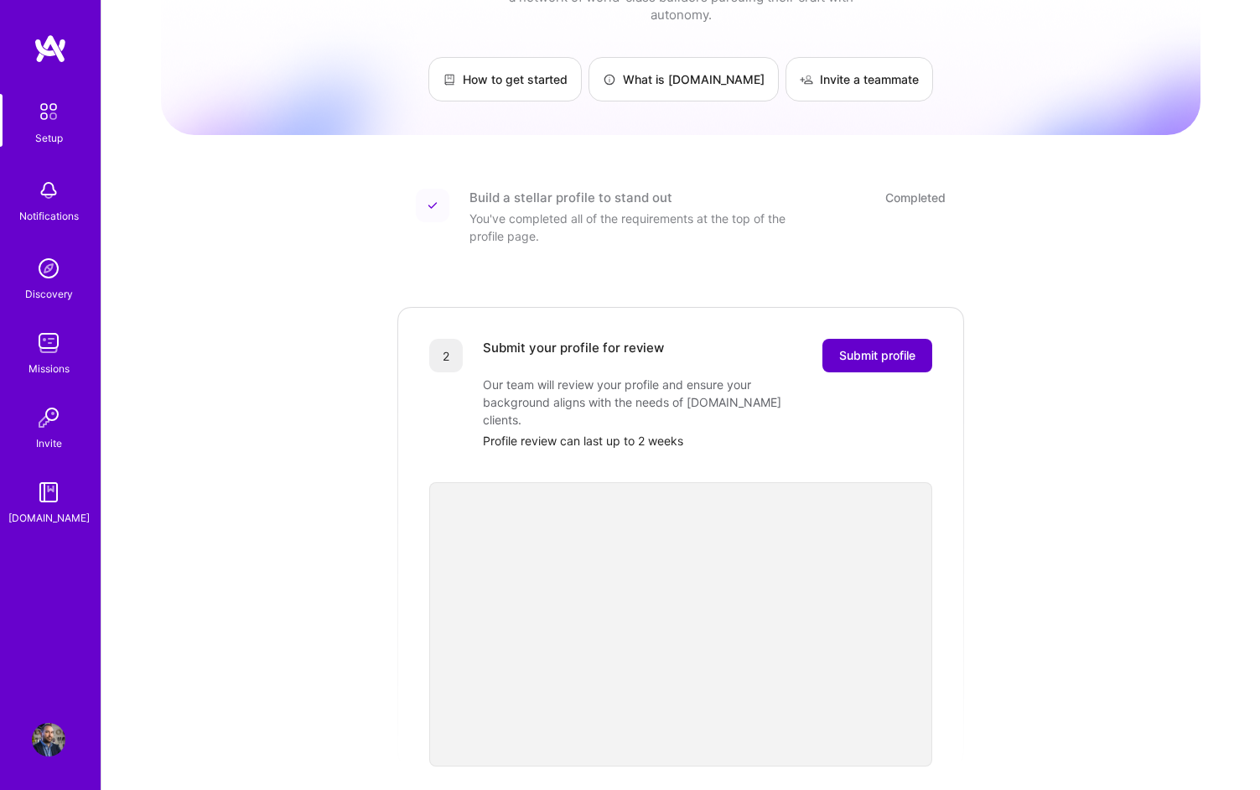
click at [864, 347] on span "Submit profile" at bounding box center [877, 355] width 76 height 17
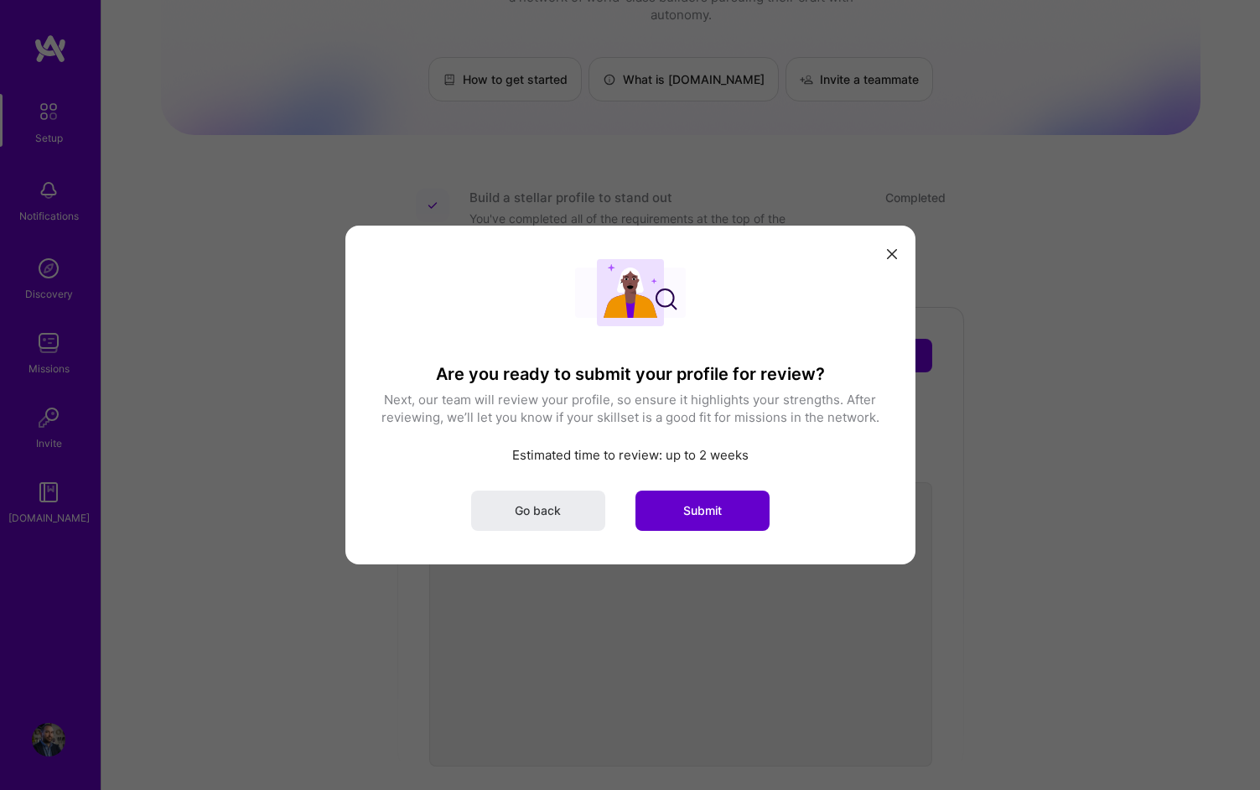
click at [750, 513] on button "Submit" at bounding box center [703, 510] width 134 height 40
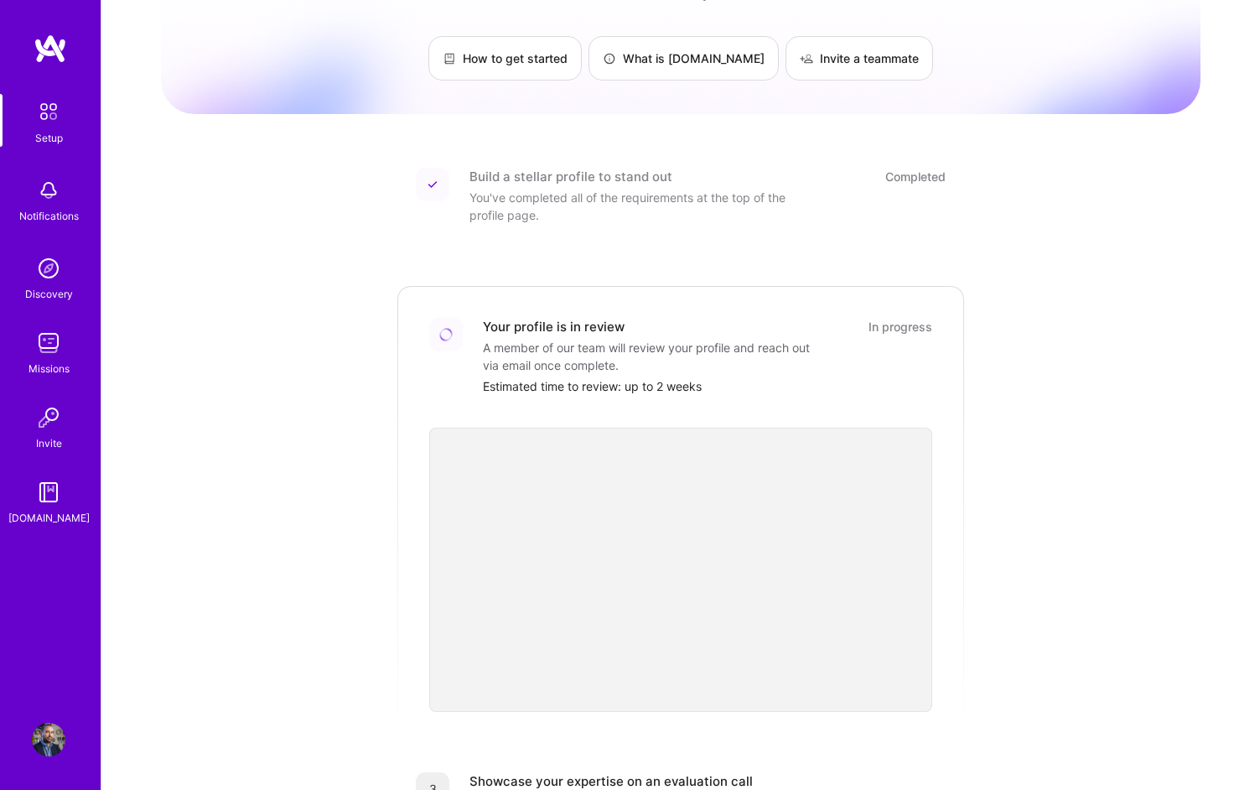
scroll to position [0, 0]
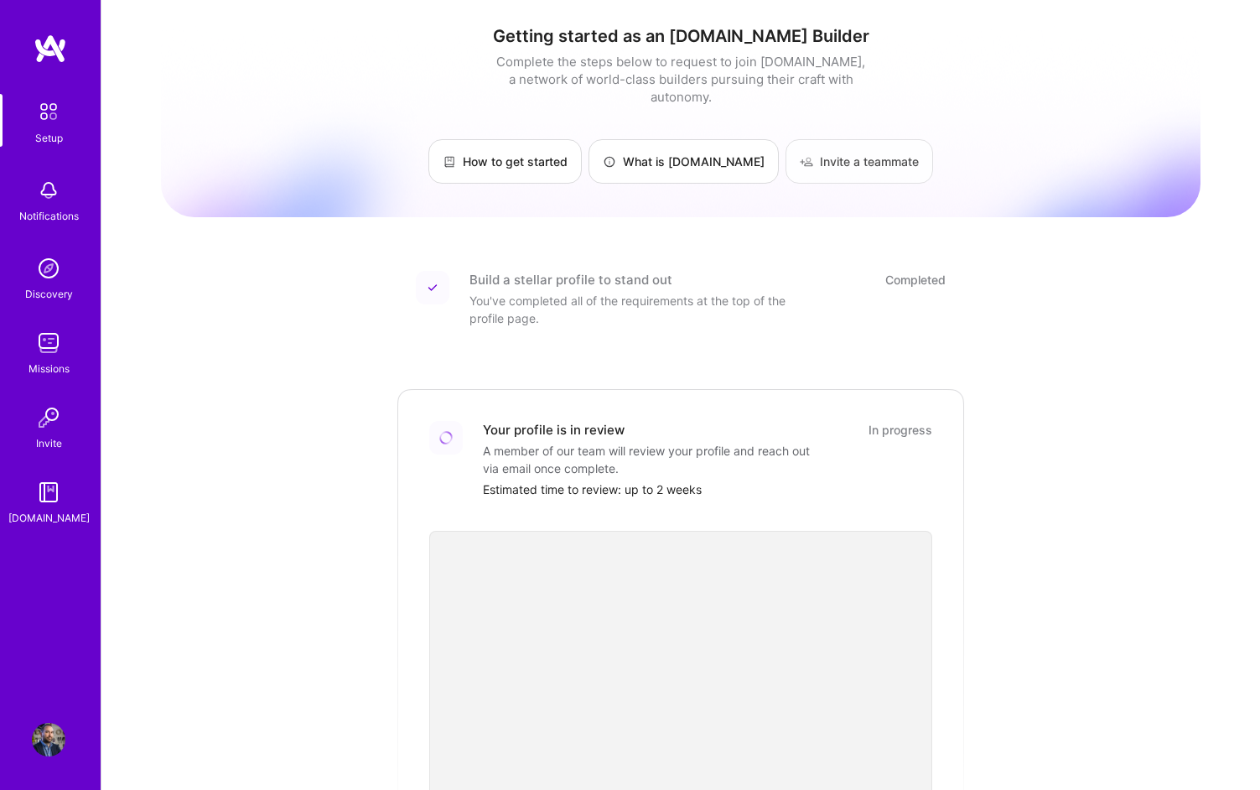
click at [801, 139] on link "Invite a teammate" at bounding box center [860, 161] width 148 height 44
click at [50, 357] on img at bounding box center [49, 343] width 34 height 34
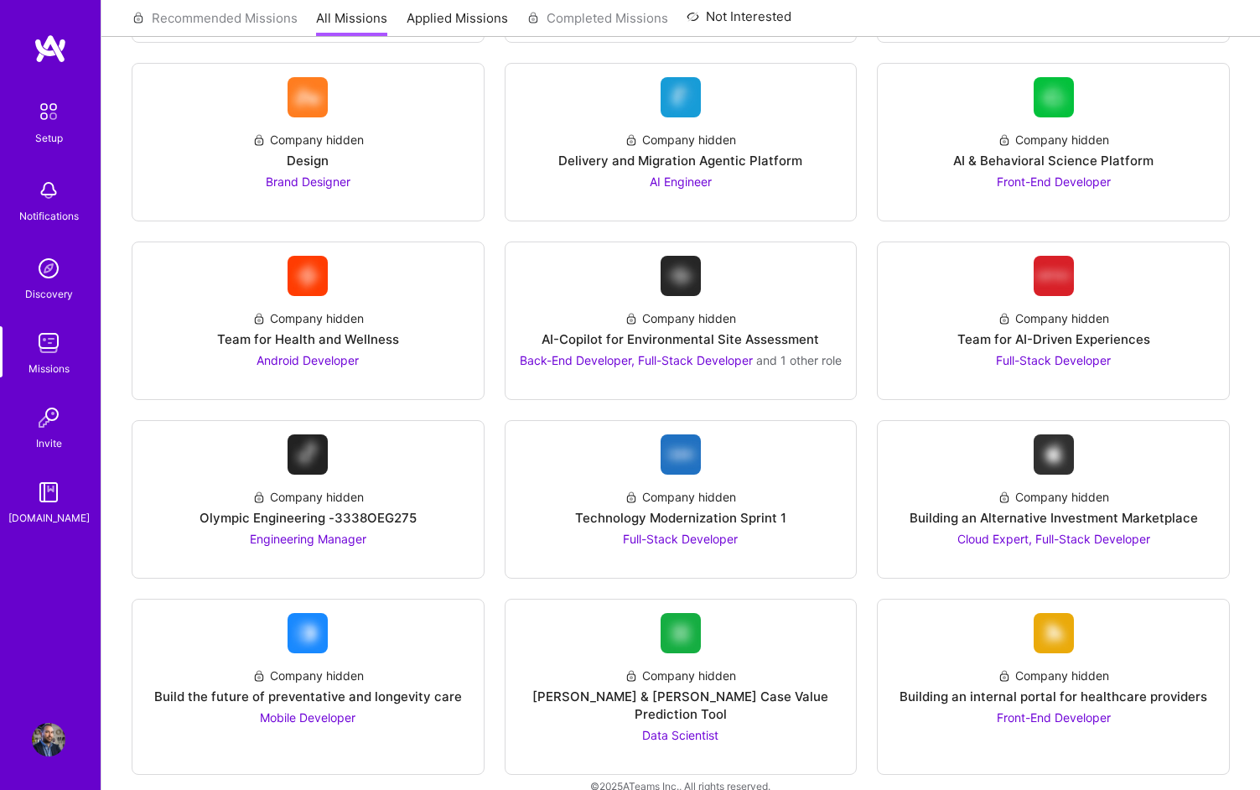
scroll to position [3049, 0]
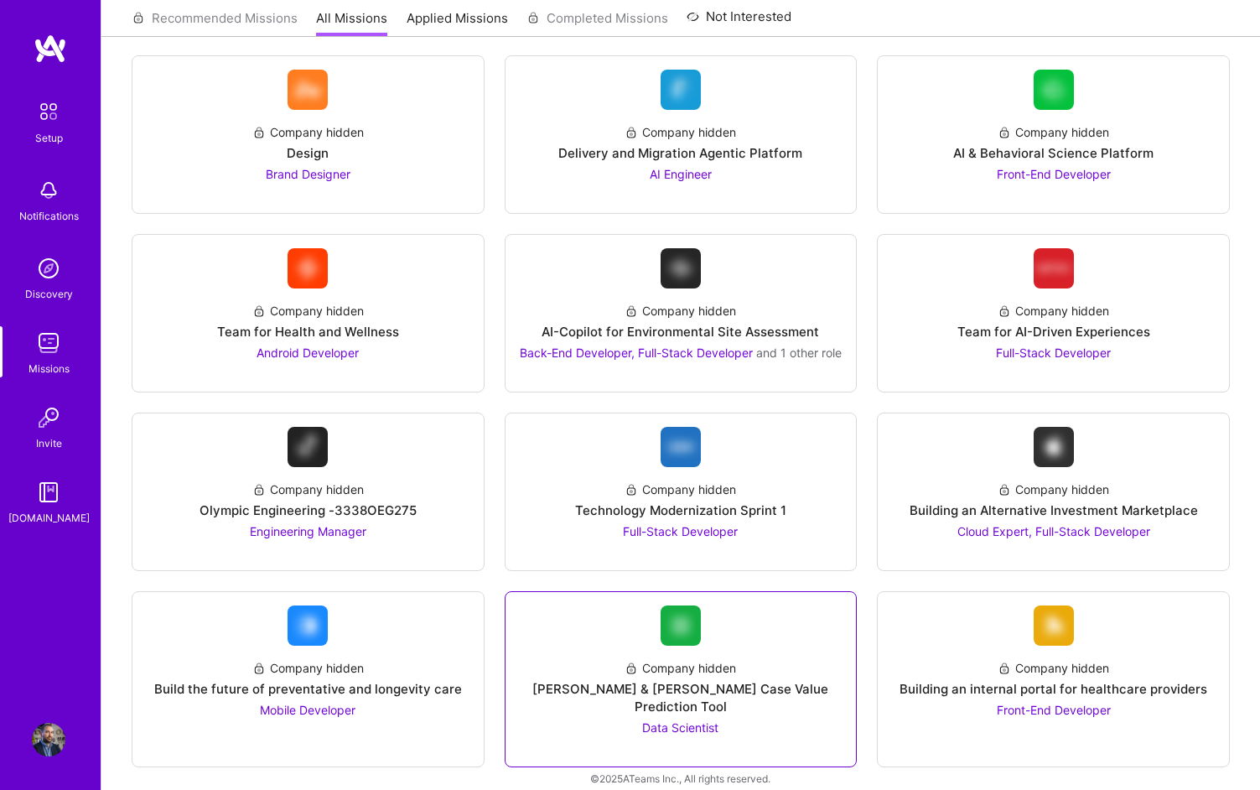
click at [610, 686] on div "Morgan & Morgan Case Value Prediction Tool" at bounding box center [681, 697] width 324 height 35
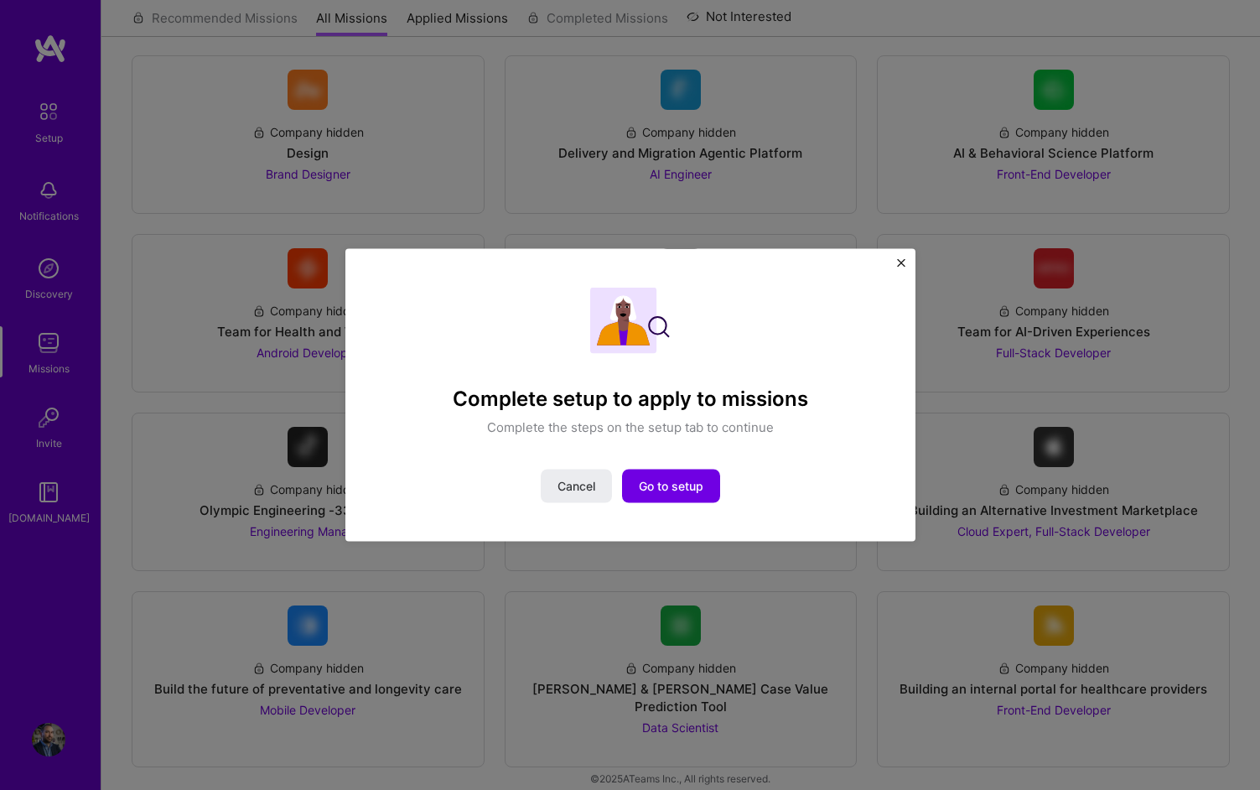
click at [827, 300] on div "Complete setup to apply to missions Complete the steps on the setup tab to cont…" at bounding box center [630, 362] width 493 height 148
click at [900, 262] on img "Close" at bounding box center [901, 263] width 8 height 8
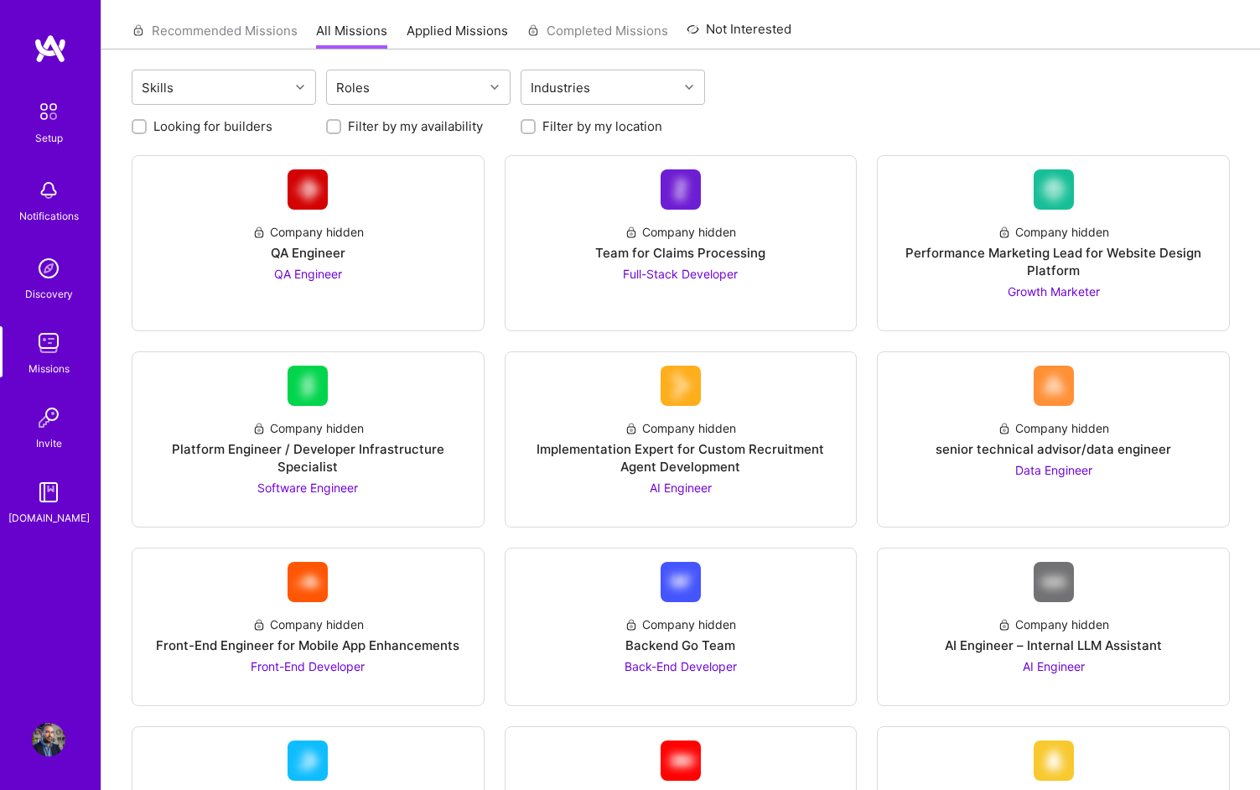
scroll to position [0, 0]
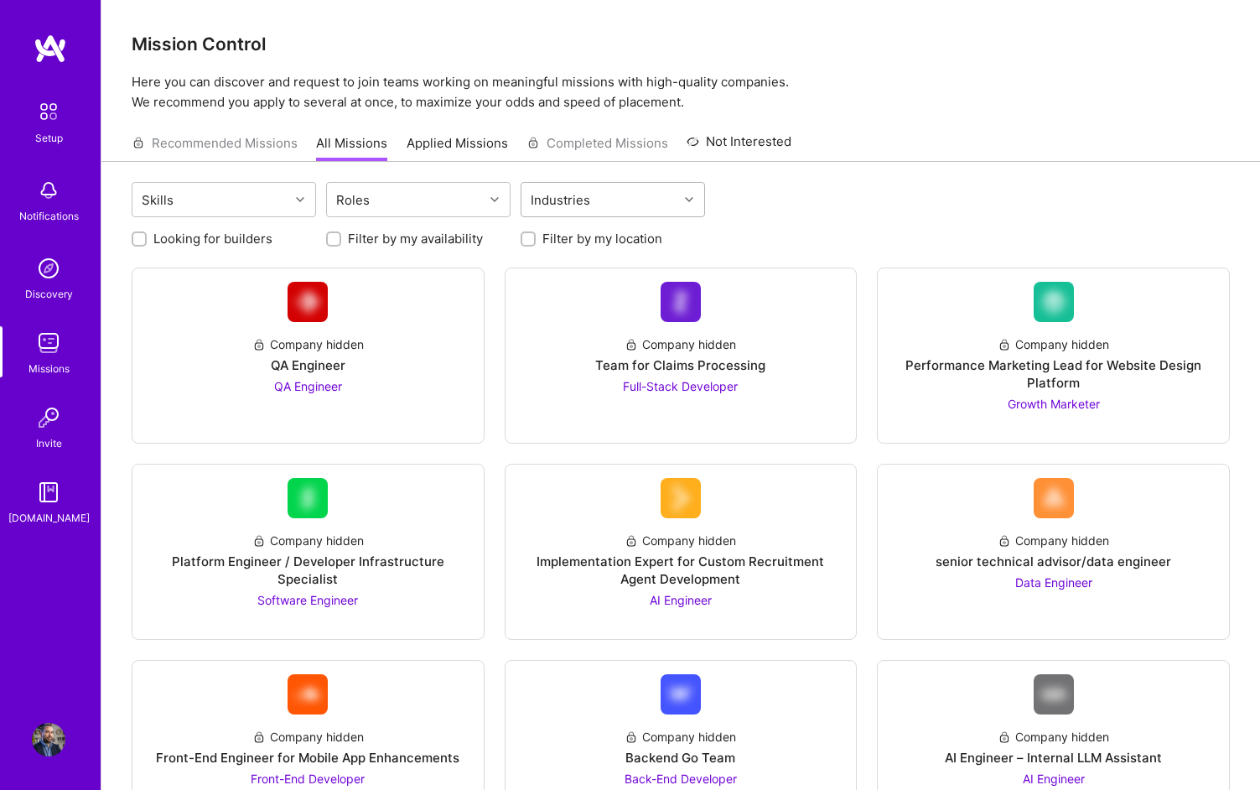
click at [568, 189] on div "Industries" at bounding box center [561, 200] width 68 height 24
click at [480, 206] on div "Roles" at bounding box center [405, 200] width 157 height 34
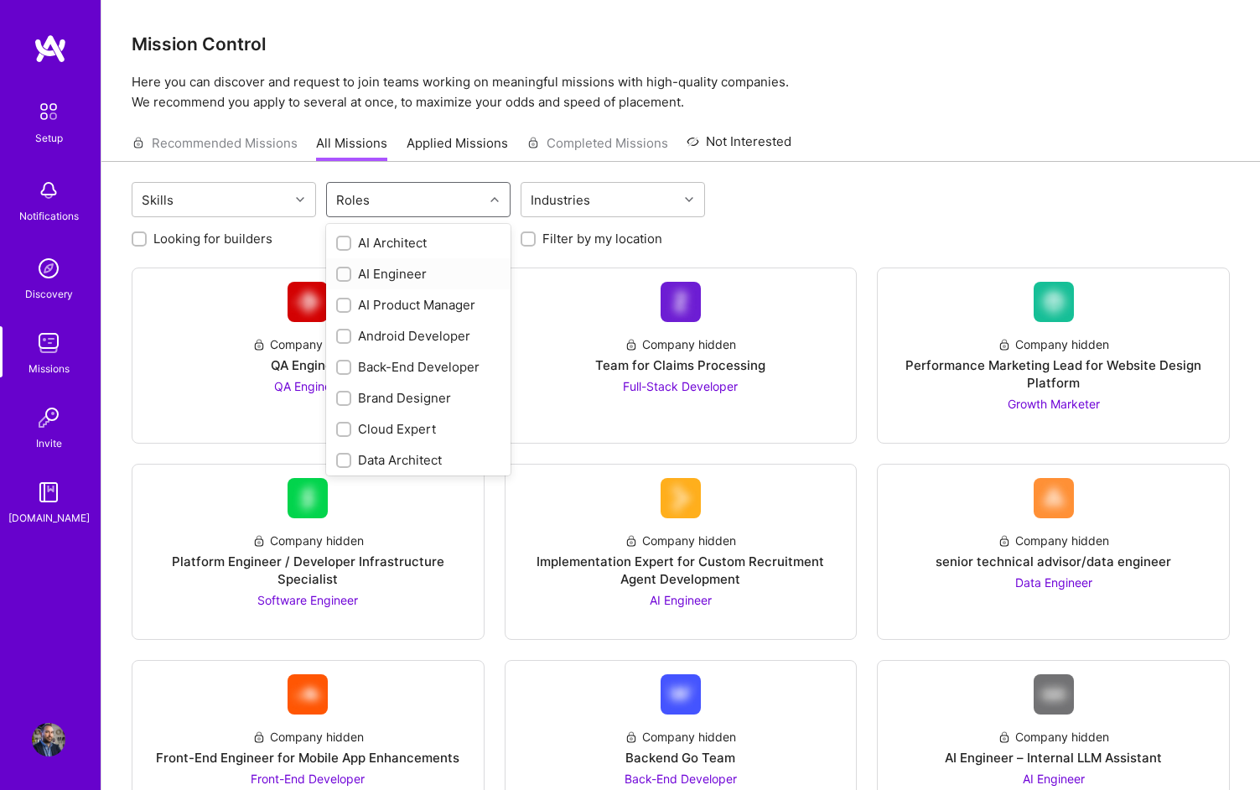
click at [392, 273] on div "AI Engineer" at bounding box center [418, 274] width 164 height 18
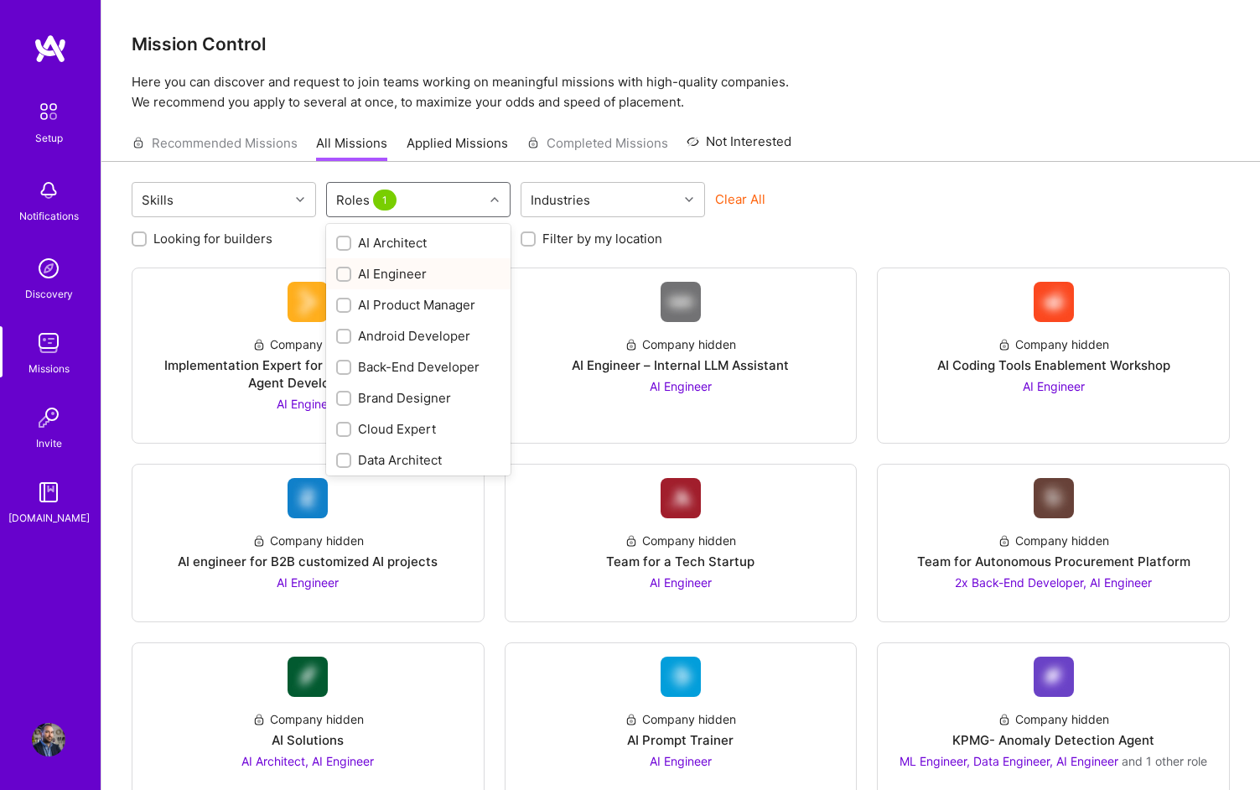
click at [379, 271] on div "AI Engineer" at bounding box center [418, 274] width 164 height 18
checkbox input "false"
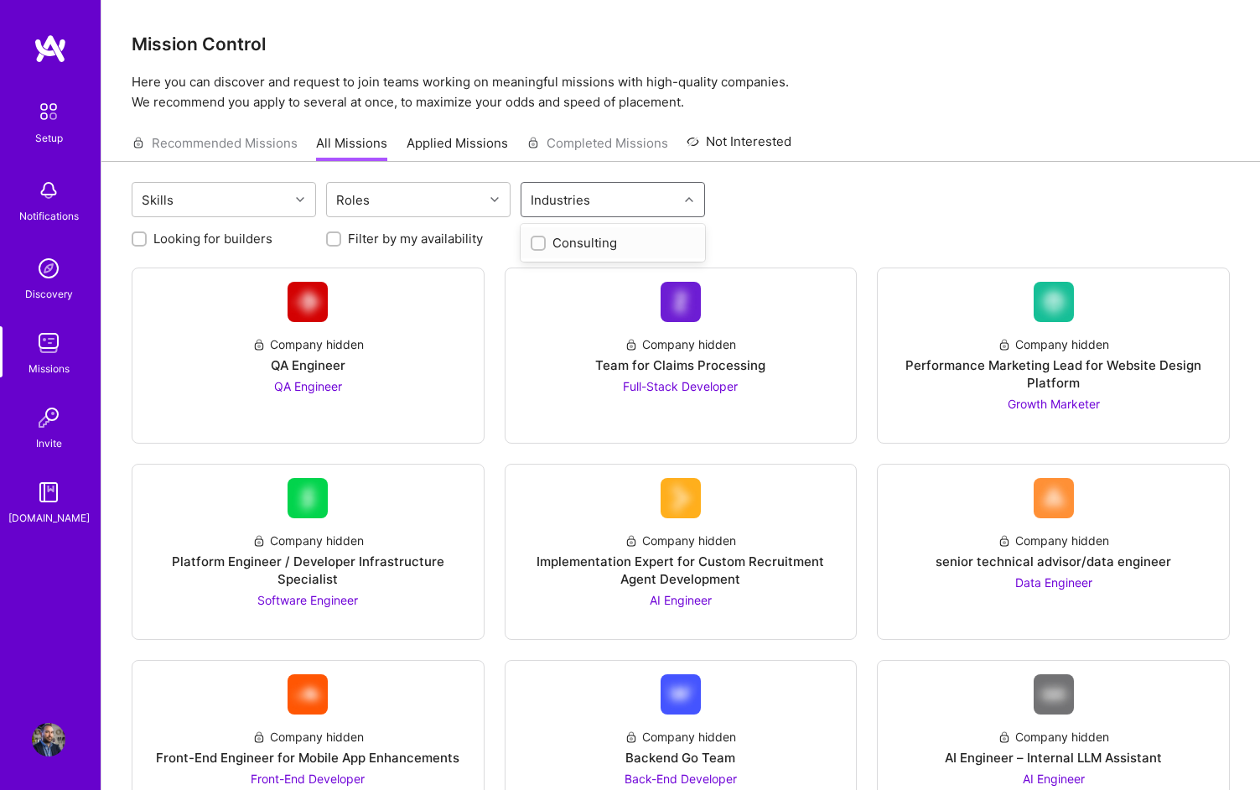
click at [578, 198] on div "Industries" at bounding box center [561, 200] width 68 height 24
click at [563, 247] on div "Consulting" at bounding box center [613, 243] width 164 height 18
checkbox input "true"
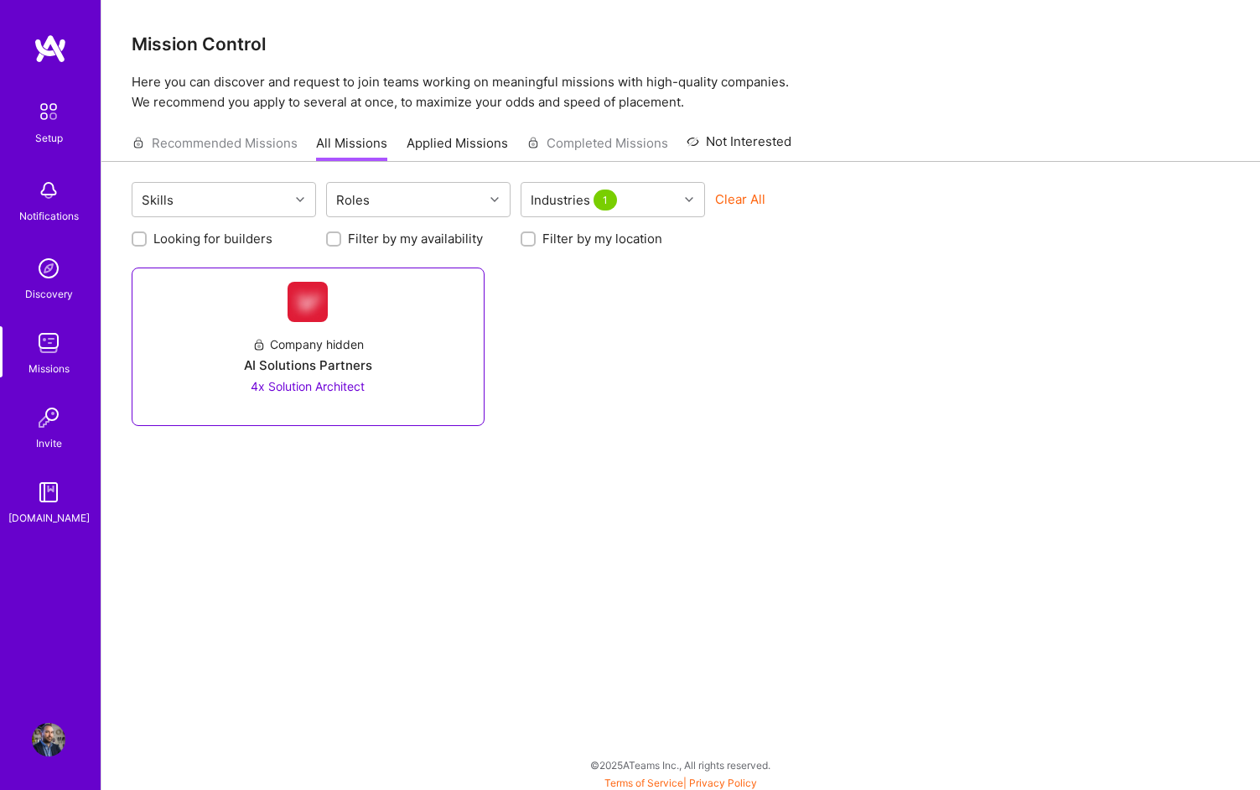
click at [381, 360] on div "Company hidden AI Solutions Partners 4x Solution Architect" at bounding box center [308, 358] width 324 height 73
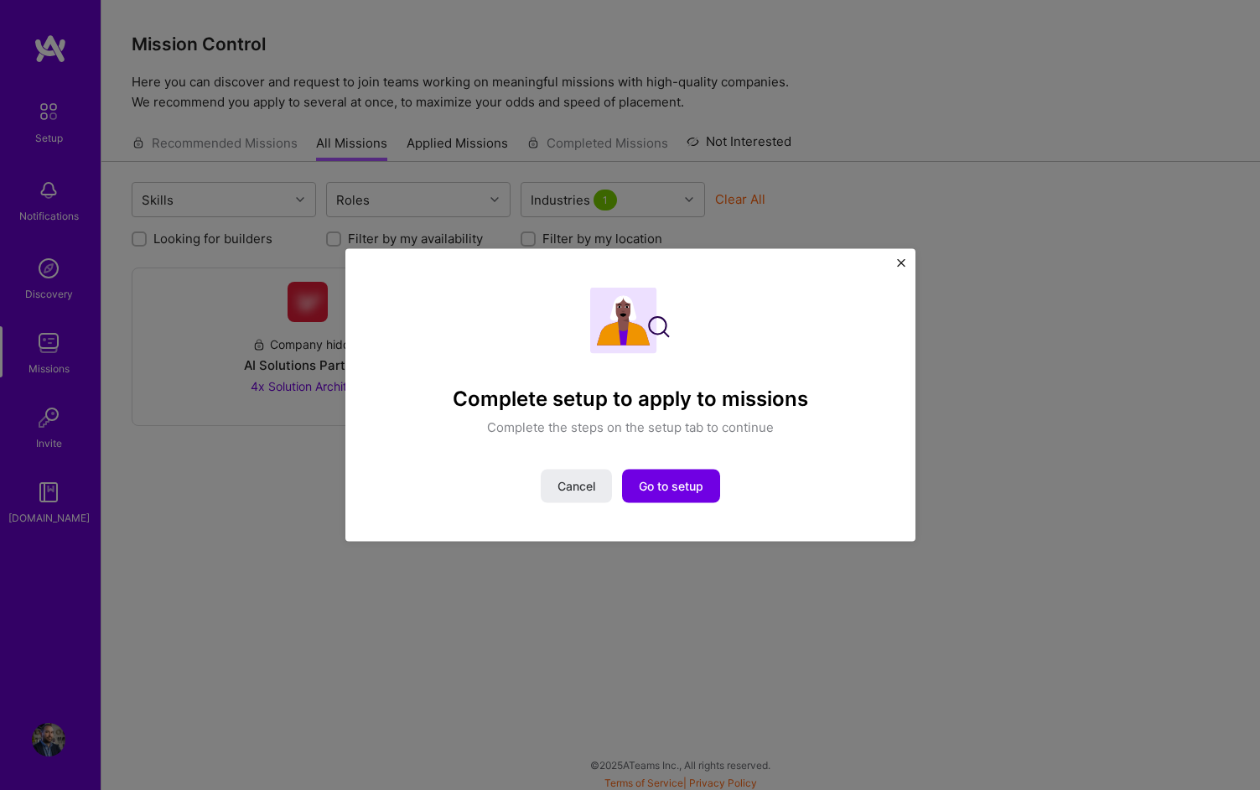
click at [897, 268] on button "Close" at bounding box center [901, 268] width 8 height 18
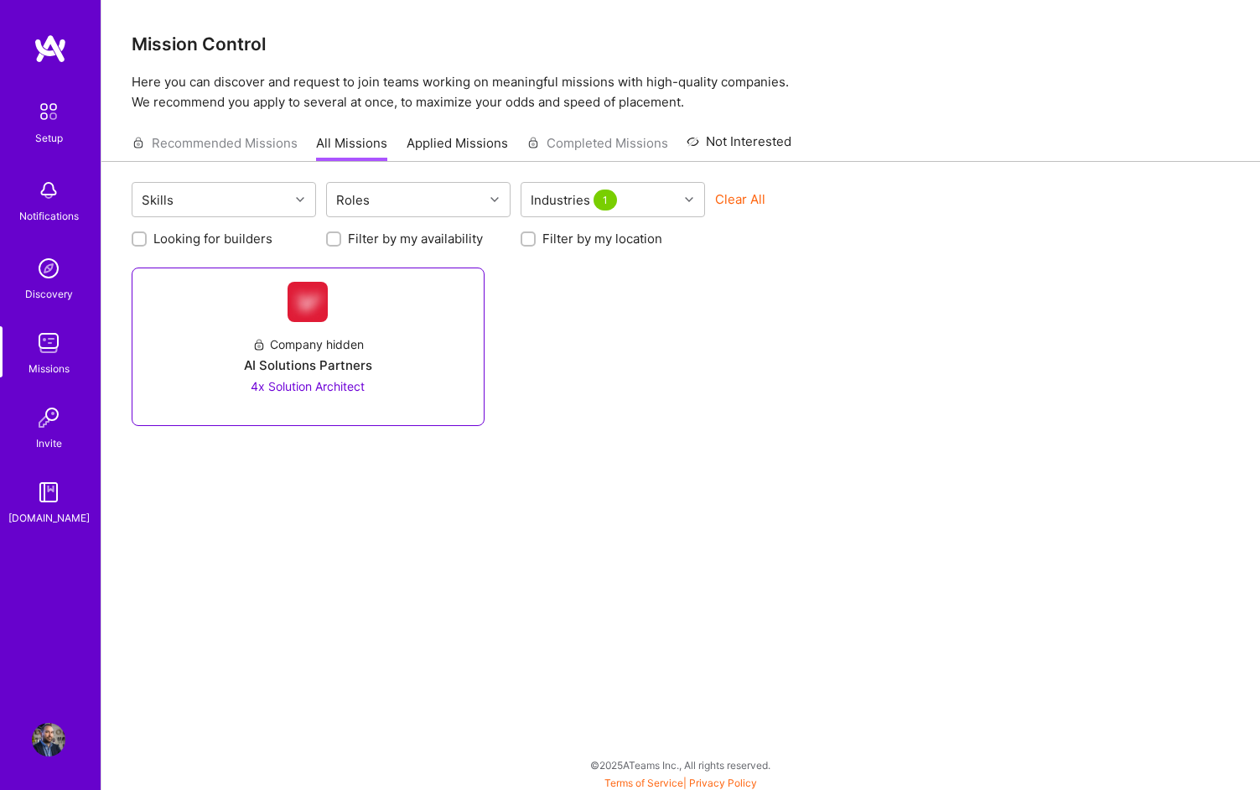
click at [346, 368] on div "AI Solutions Partners" at bounding box center [308, 365] width 128 height 18
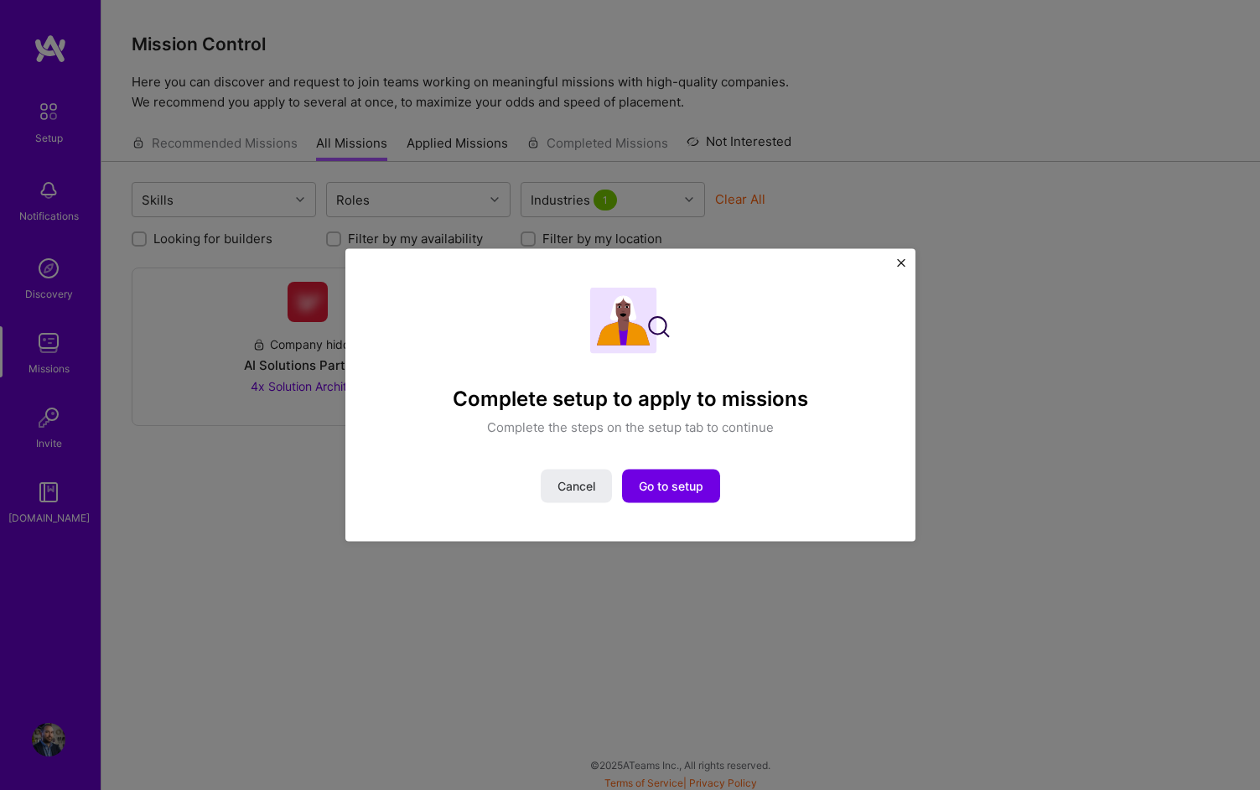
click at [890, 267] on div "Complete setup to apply to missions Complete the steps on the setup tab to cont…" at bounding box center [630, 395] width 570 height 293
click at [902, 267] on button "Close" at bounding box center [901, 268] width 8 height 18
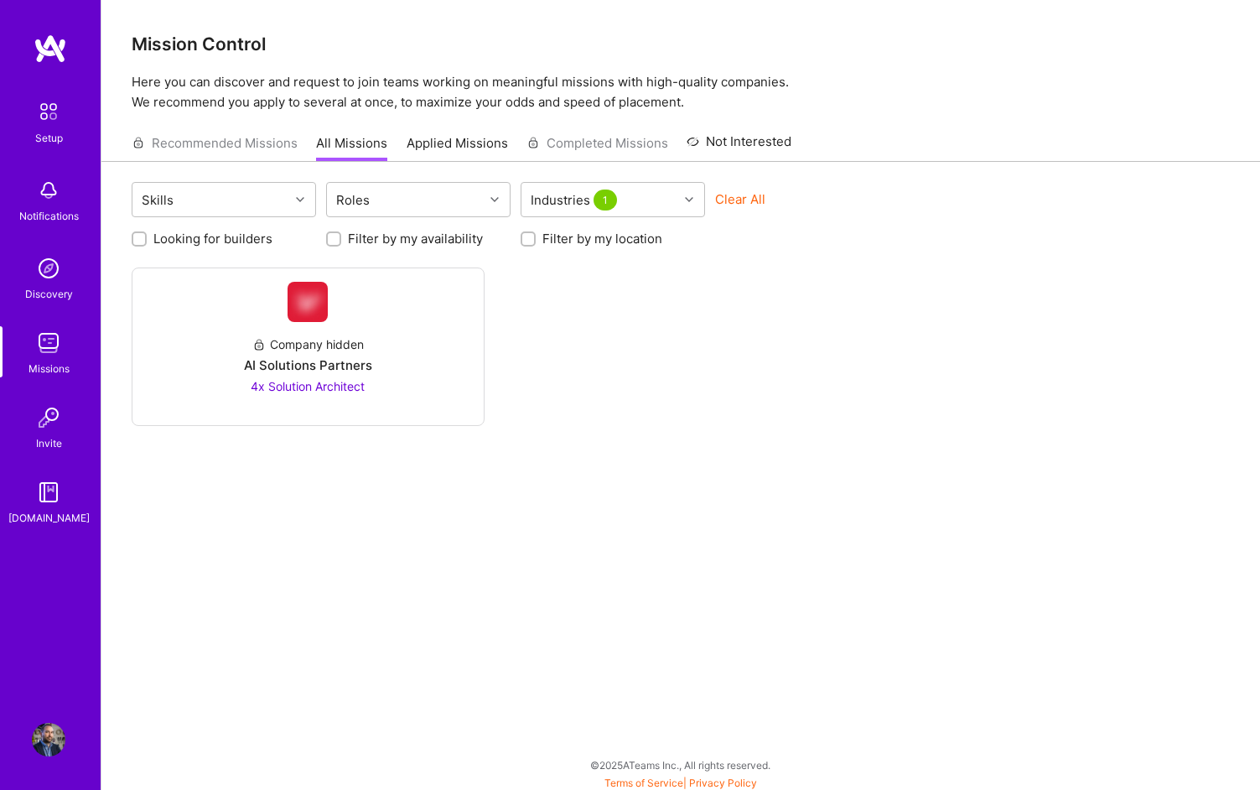
click at [48, 431] on img at bounding box center [49, 418] width 34 height 34
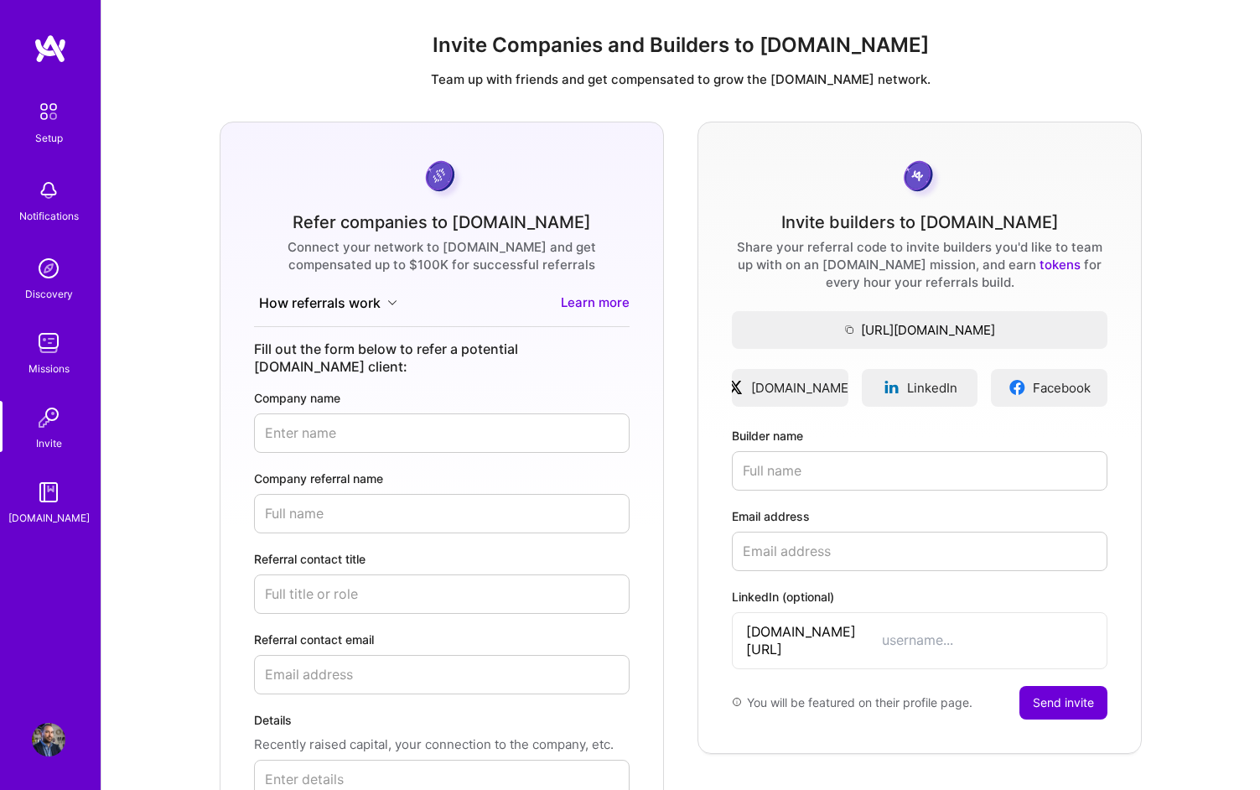
click at [42, 243] on div "Setup Notifications Discovery Missions Invite A.Guide" at bounding box center [50, 310] width 101 height 433
click at [47, 278] on img at bounding box center [49, 269] width 34 height 34
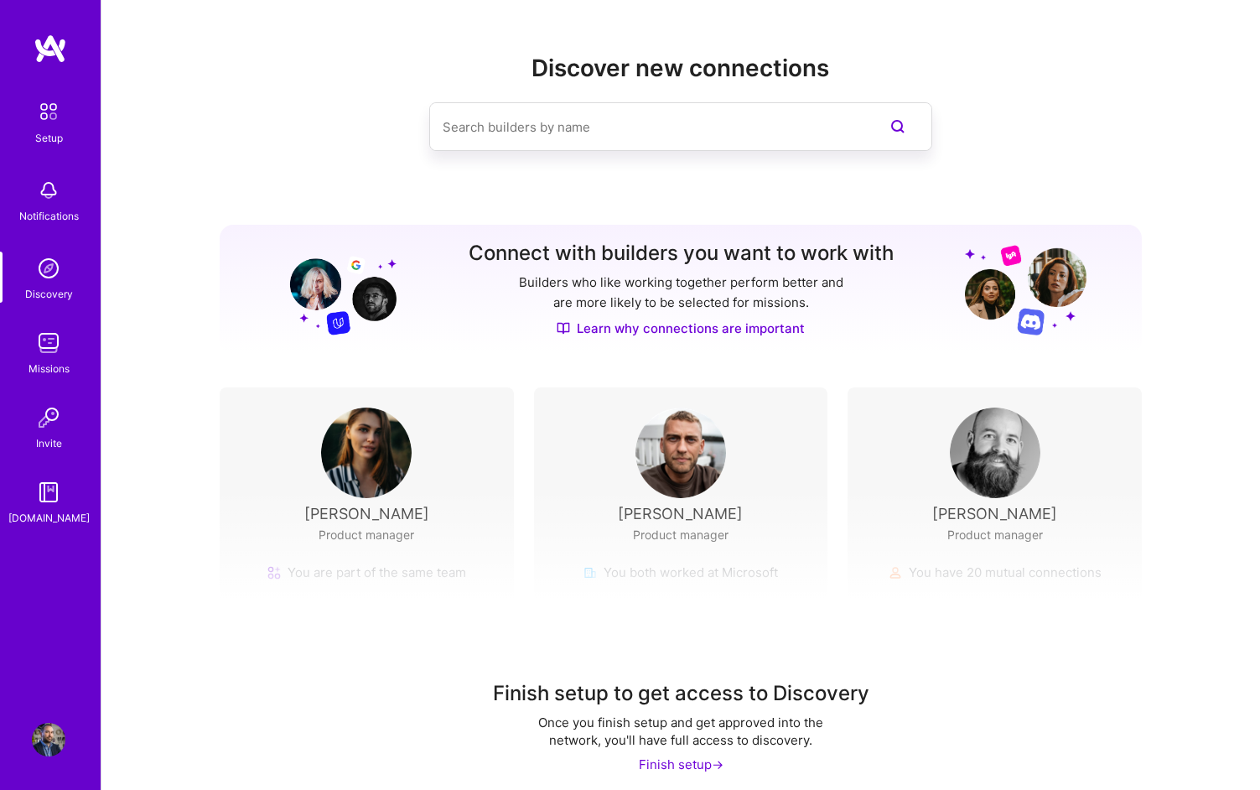
click at [639, 454] on img at bounding box center [681, 452] width 91 height 91
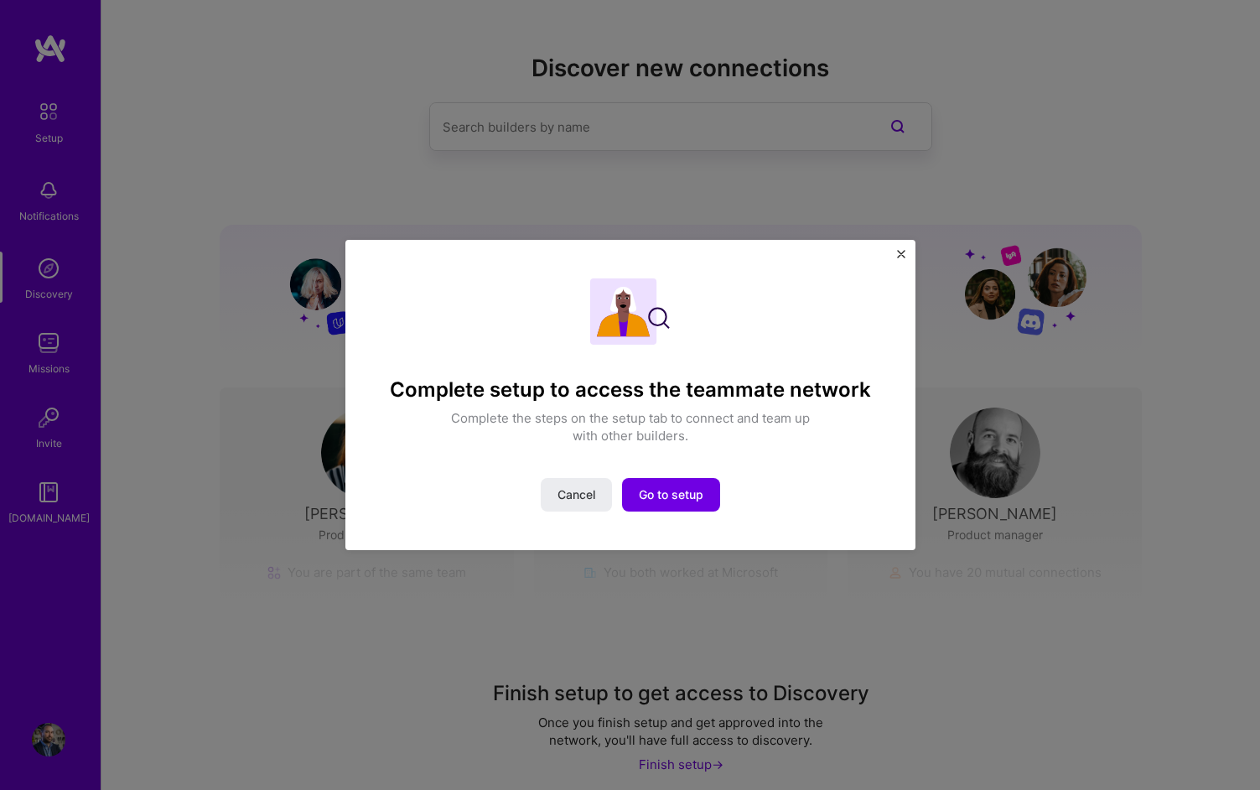
click at [898, 252] on img "Close" at bounding box center [901, 254] width 8 height 8
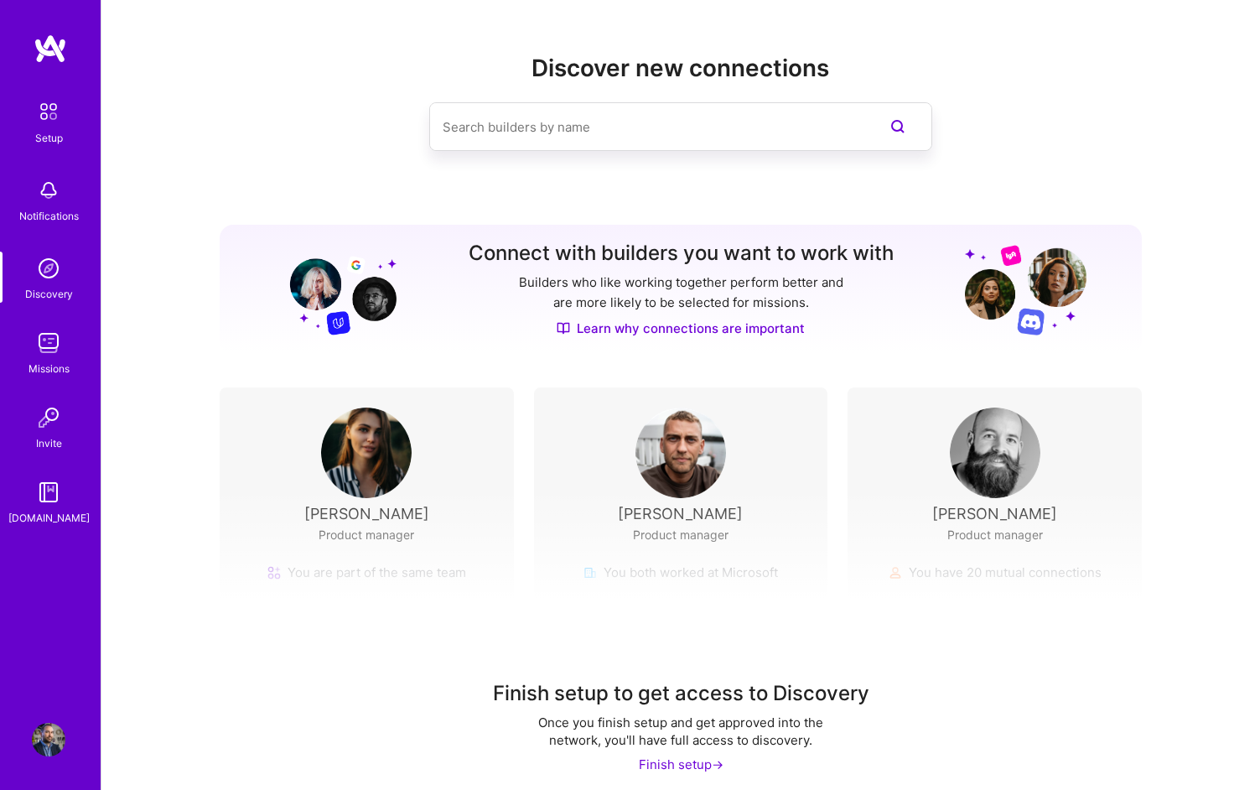
click at [630, 116] on input at bounding box center [647, 127] width 409 height 43
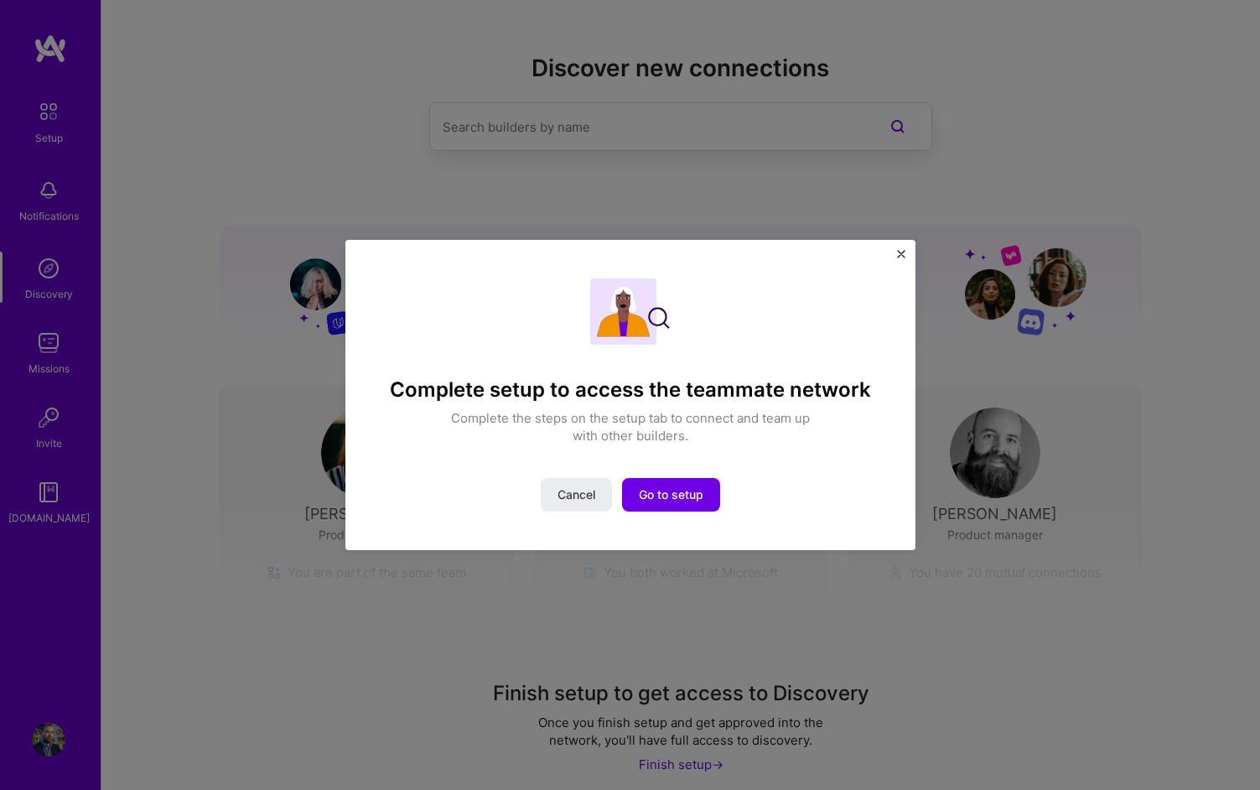
click at [893, 237] on div "Complete setup to access the teammate network Complete the steps on the setup t…" at bounding box center [630, 395] width 1260 height 790
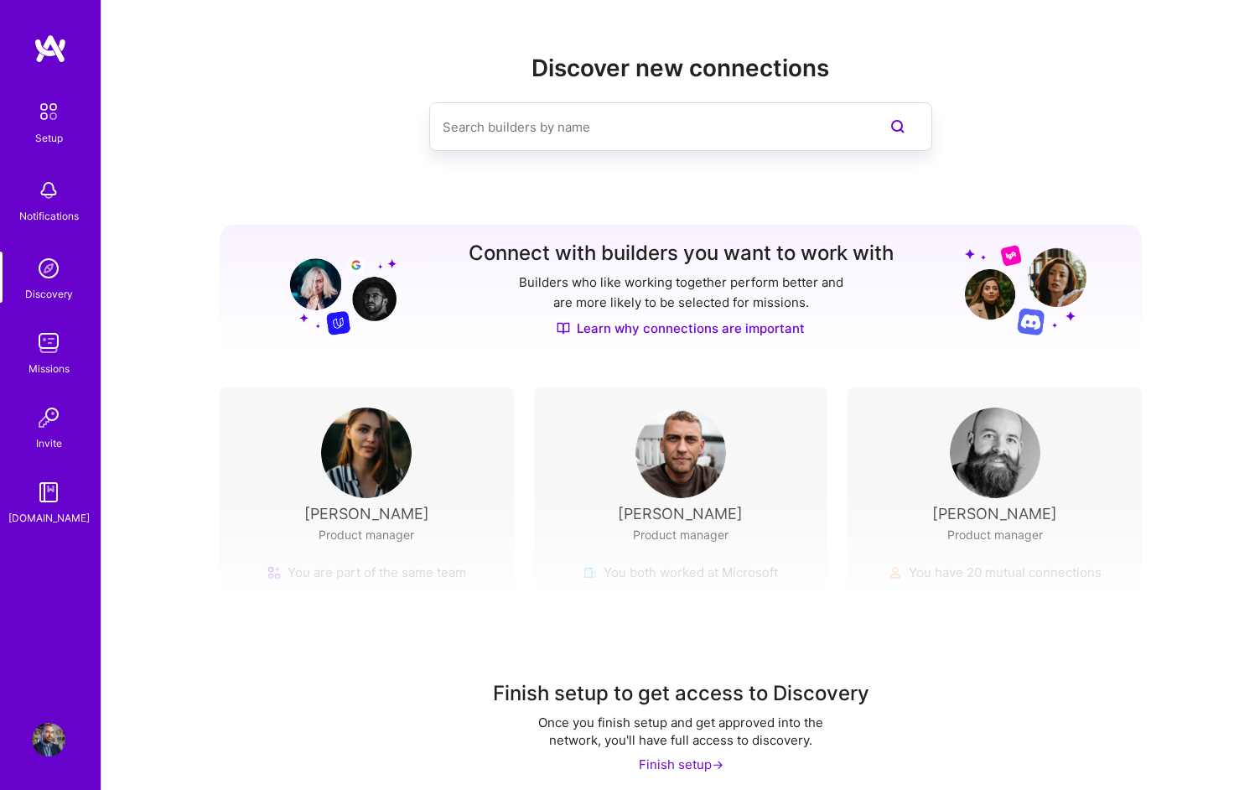
click at [46, 221] on div "Notifications" at bounding box center [49, 216] width 60 height 18
click at [21, 56] on link at bounding box center [50, 49] width 101 height 30
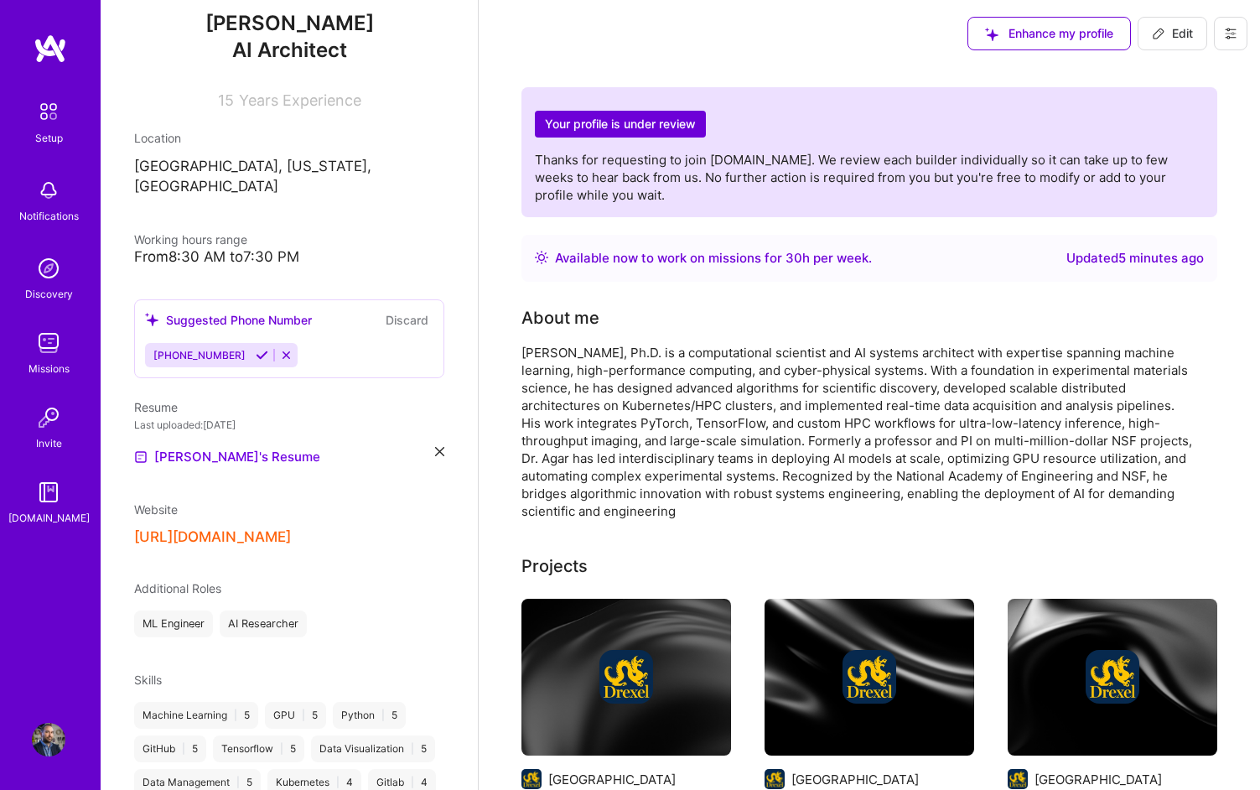
scroll to position [423, 0]
